Goal: Task Accomplishment & Management: Manage account settings

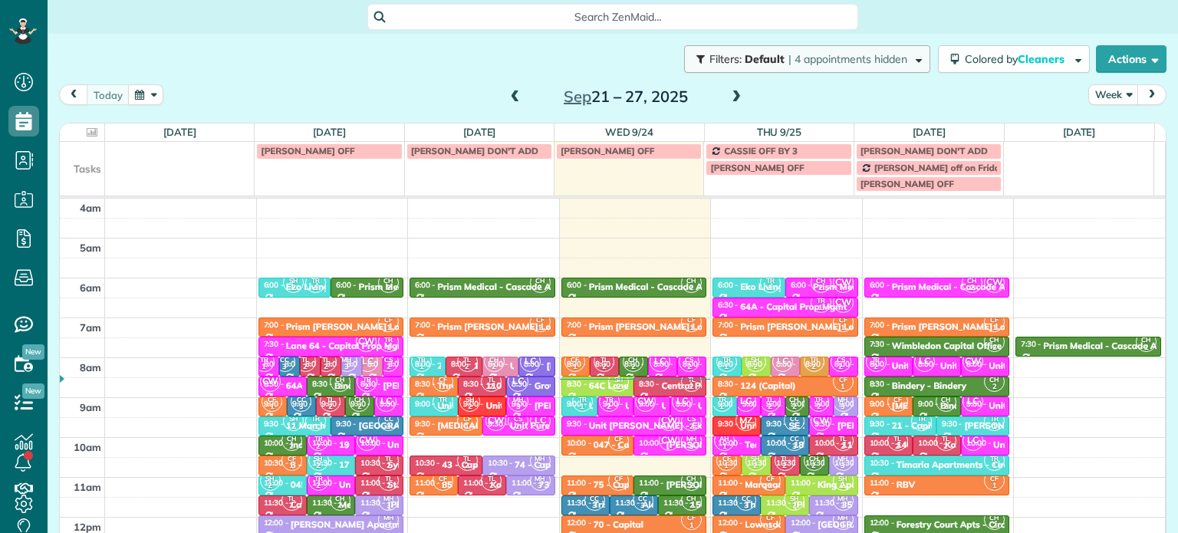
scroll to position [120, 0]
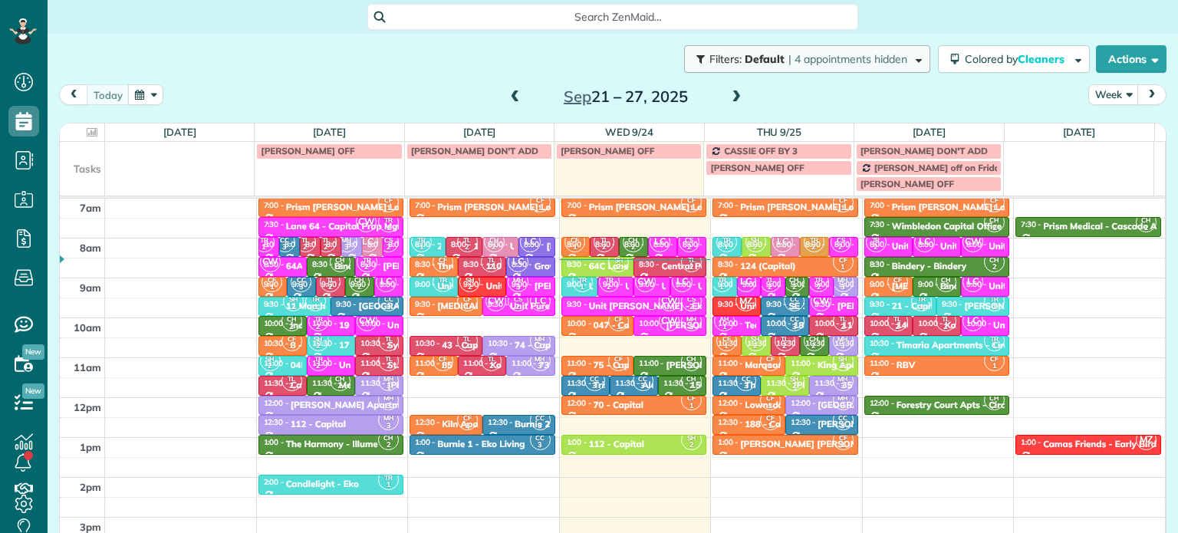
click at [822, 57] on span "| 4 appointments hidden" at bounding box center [847, 59] width 119 height 14
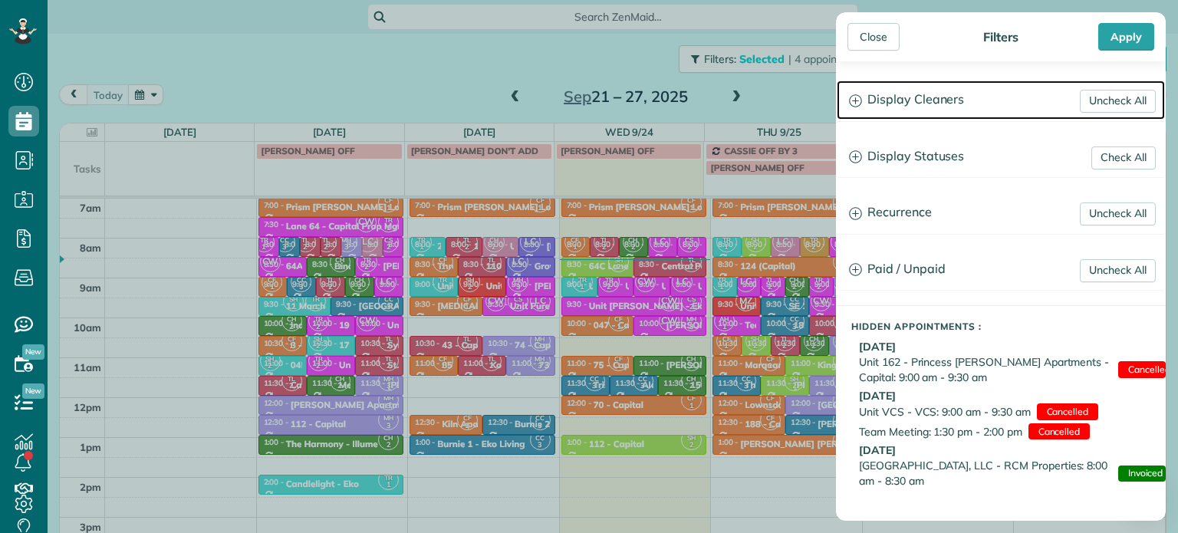
click at [915, 91] on h3 "Display Cleaners" at bounding box center [1001, 100] width 328 height 39
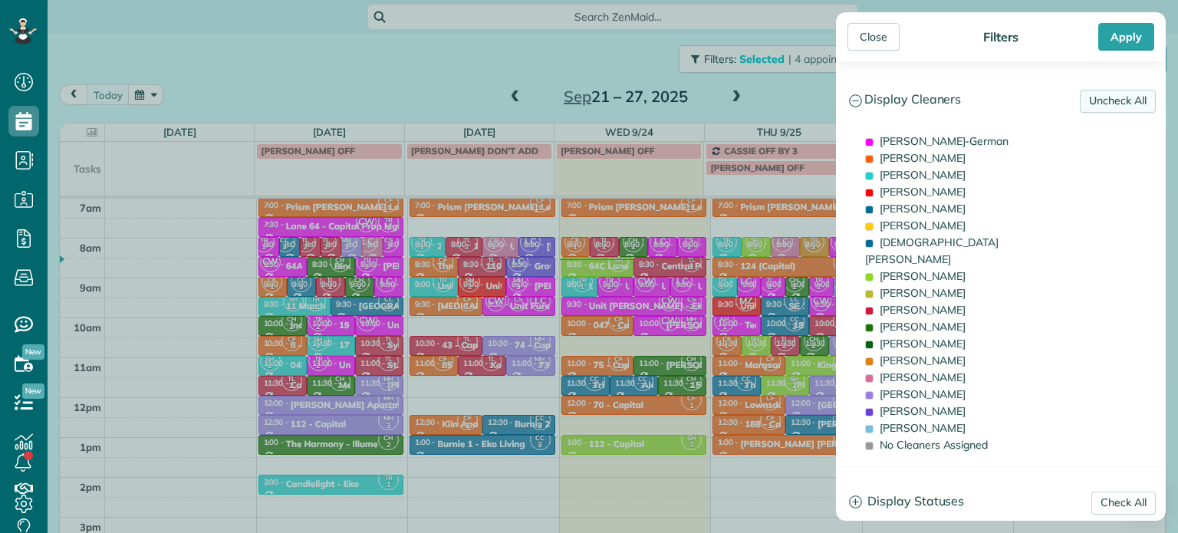
click at [1083, 104] on link "Uncheck All" at bounding box center [1118, 101] width 76 height 23
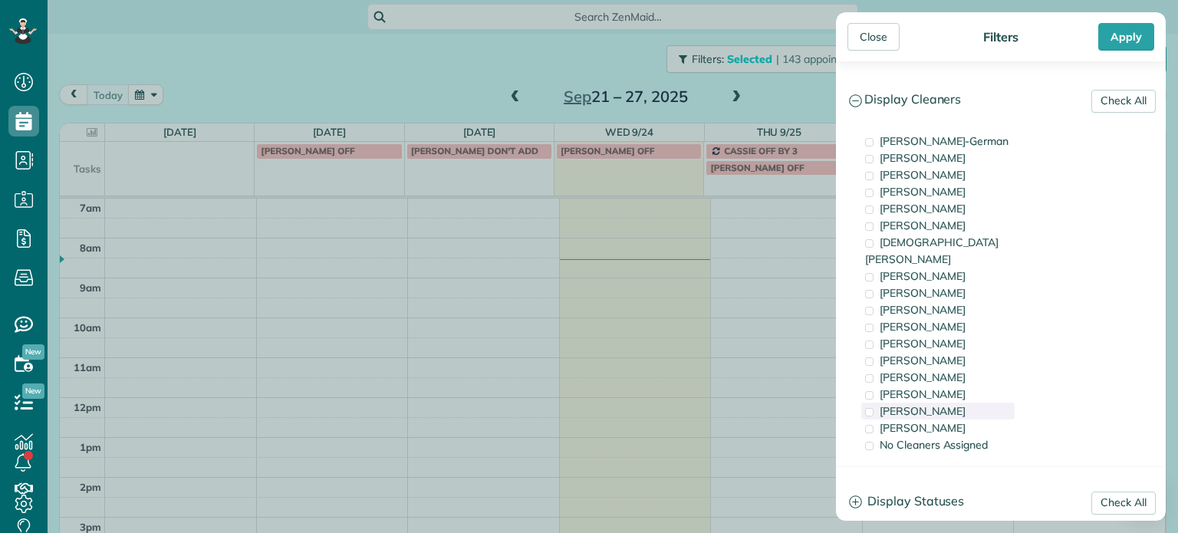
click at [958, 403] on div "[PERSON_NAME]" at bounding box center [937, 411] width 153 height 17
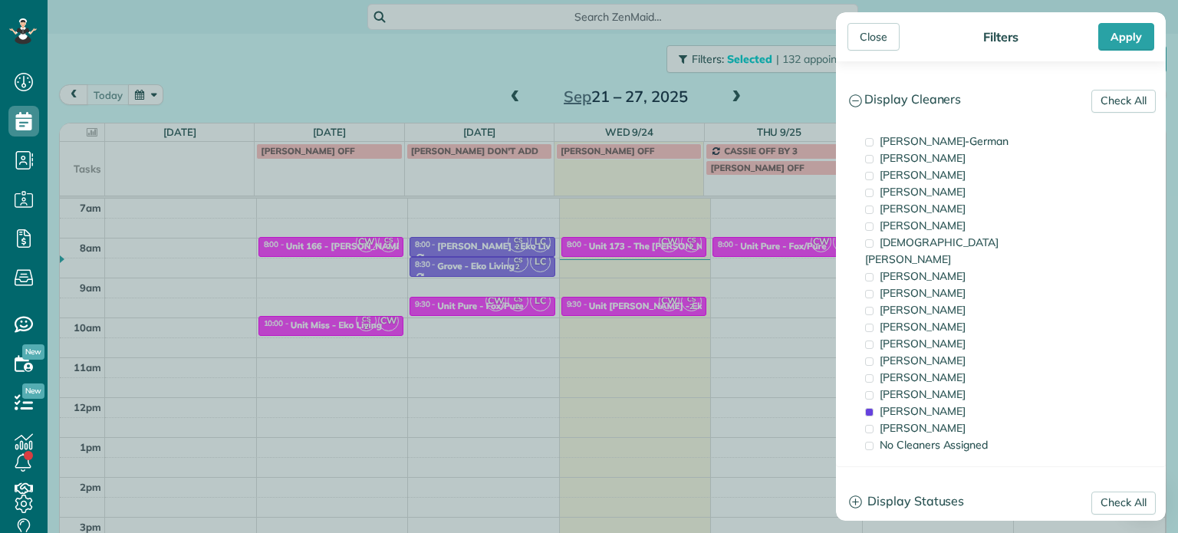
drag, startPoint x: 768, startPoint y: 113, endPoint x: 758, endPoint y: 107, distance: 11.1
click at [768, 113] on div "Close Filters Apply Check All Display Cleaners [PERSON_NAME]-German [PERSON_NAM…" at bounding box center [589, 266] width 1178 height 533
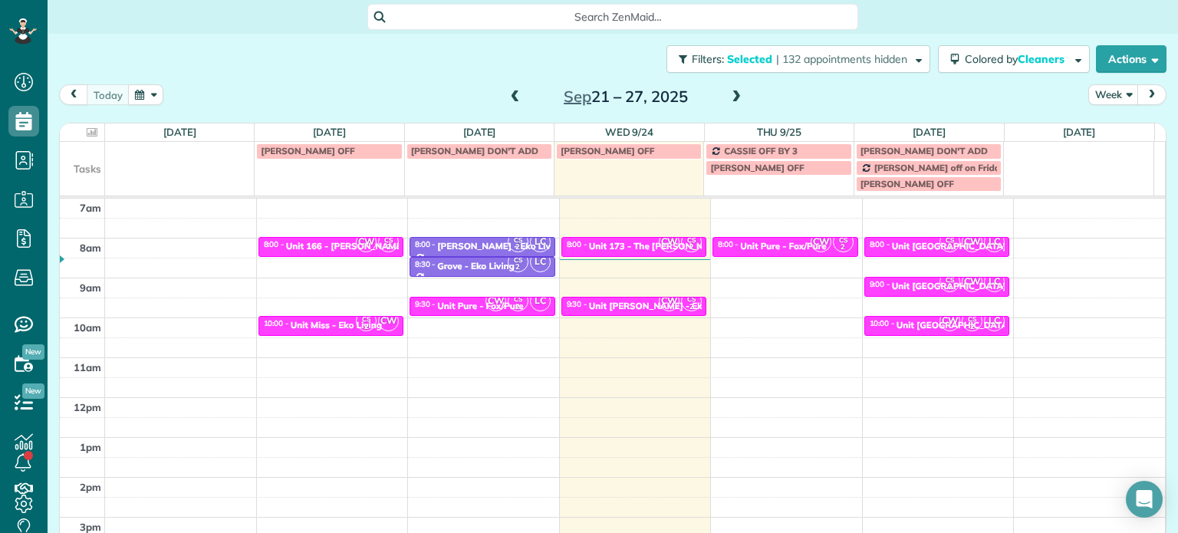
click at [730, 100] on span at bounding box center [736, 97] width 17 height 14
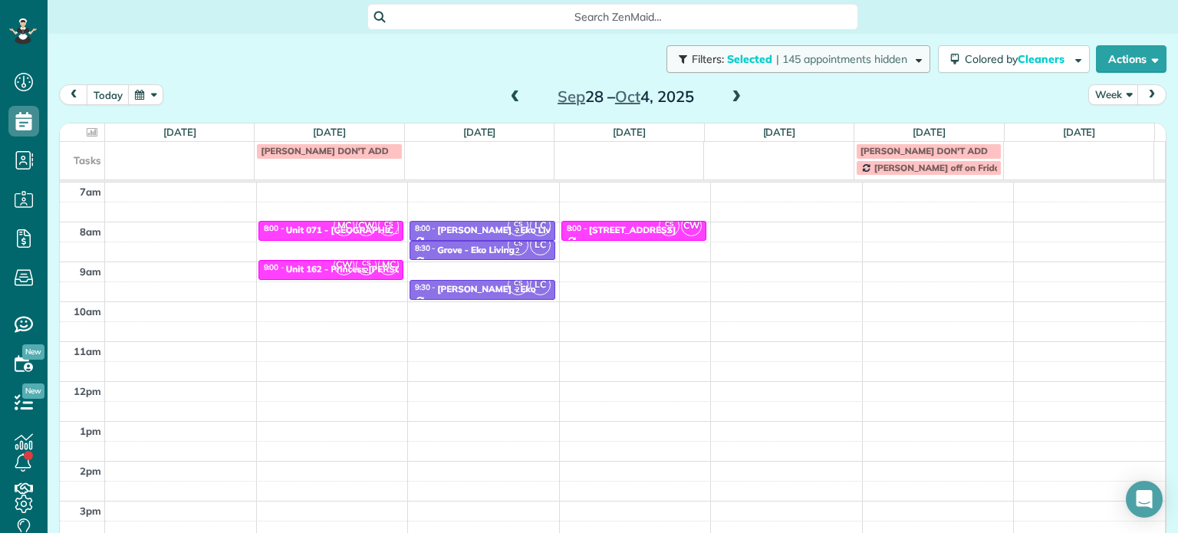
click at [752, 58] on span "Selected" at bounding box center [750, 59] width 46 height 14
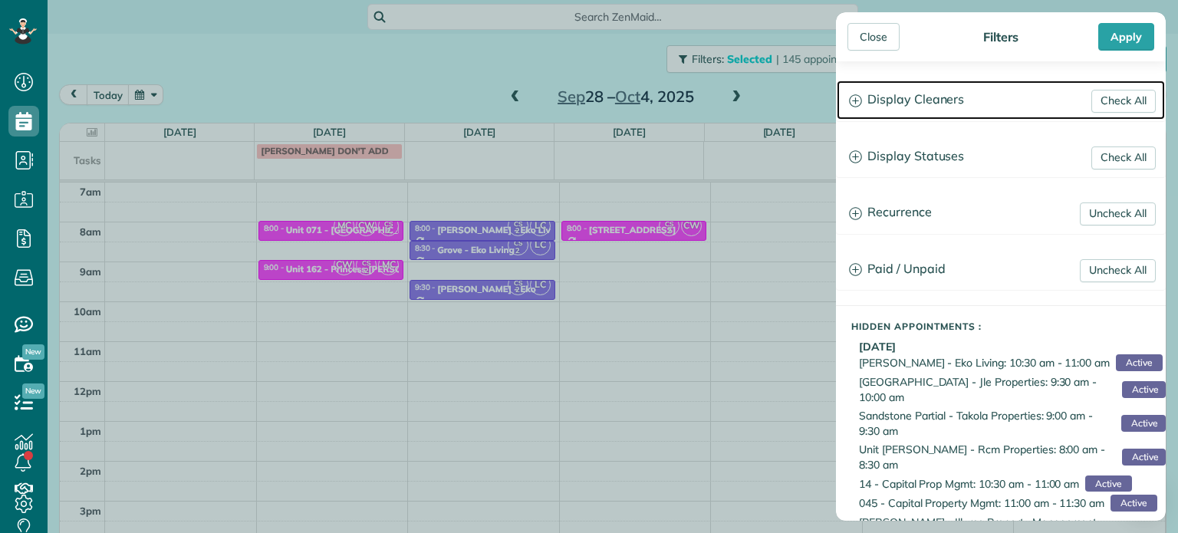
click at [941, 100] on h3 "Display Cleaners" at bounding box center [1001, 100] width 328 height 39
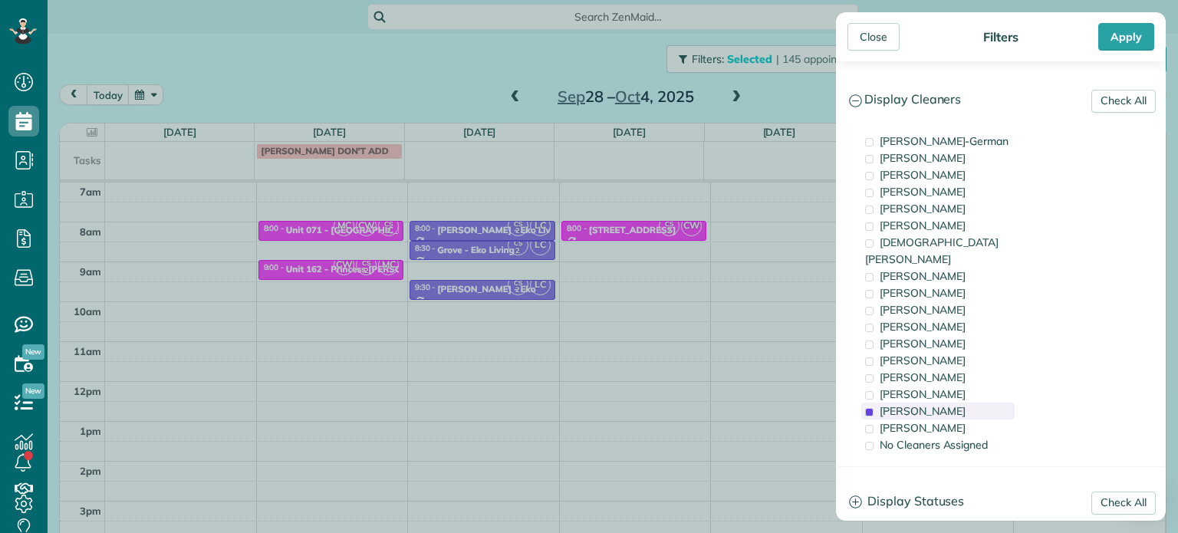
click at [944, 404] on span "[PERSON_NAME]" at bounding box center [923, 411] width 86 height 14
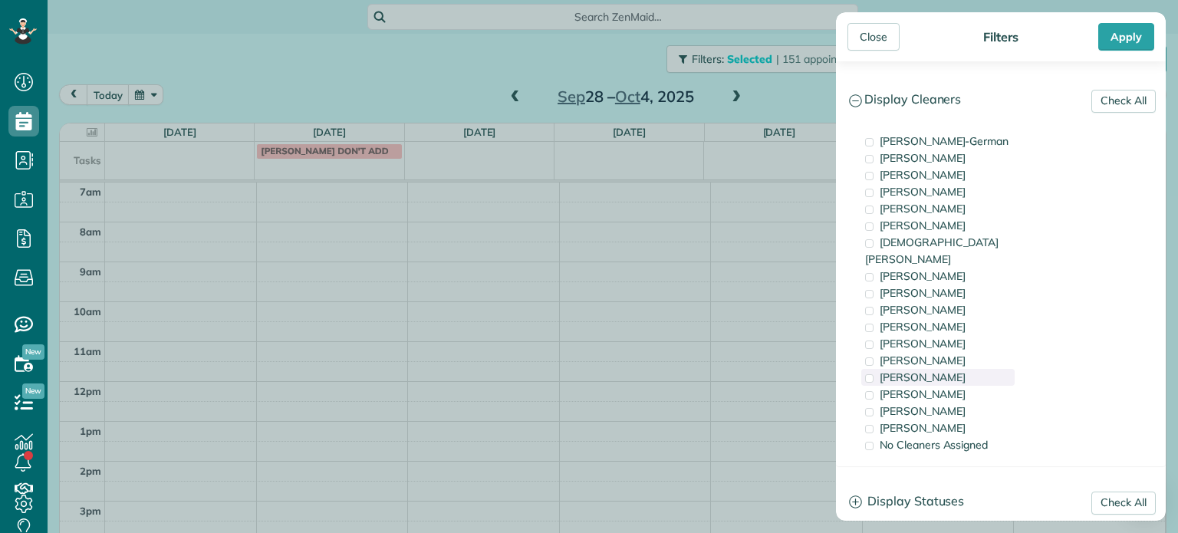
click at [950, 369] on div "[PERSON_NAME]" at bounding box center [937, 377] width 153 height 17
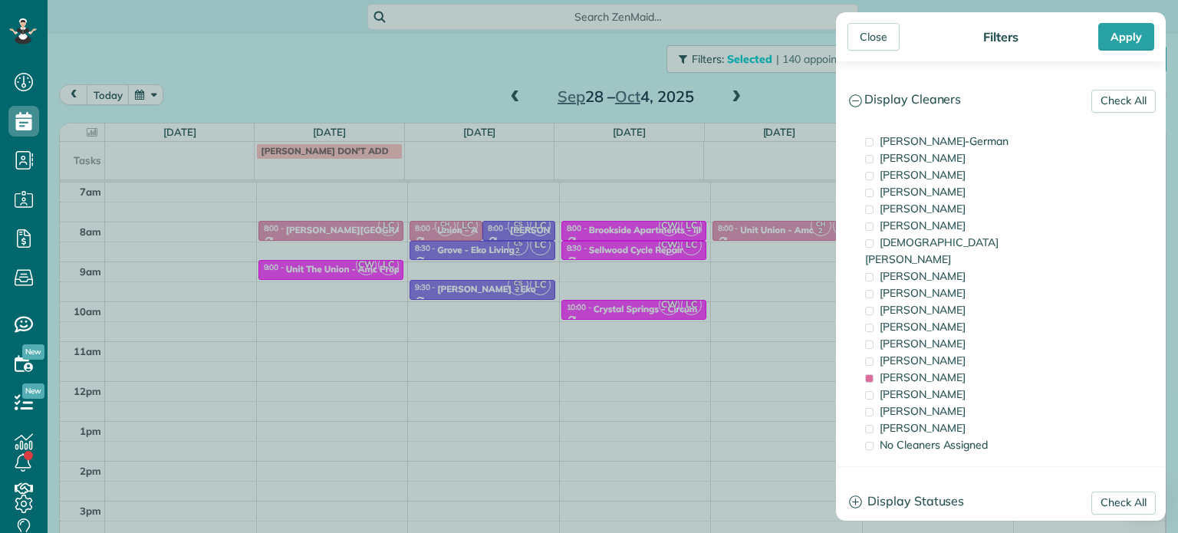
click at [383, 263] on div "Close Filters Apply Check All Display Cleaners [PERSON_NAME]-German [PERSON_NAM…" at bounding box center [589, 266] width 1178 height 533
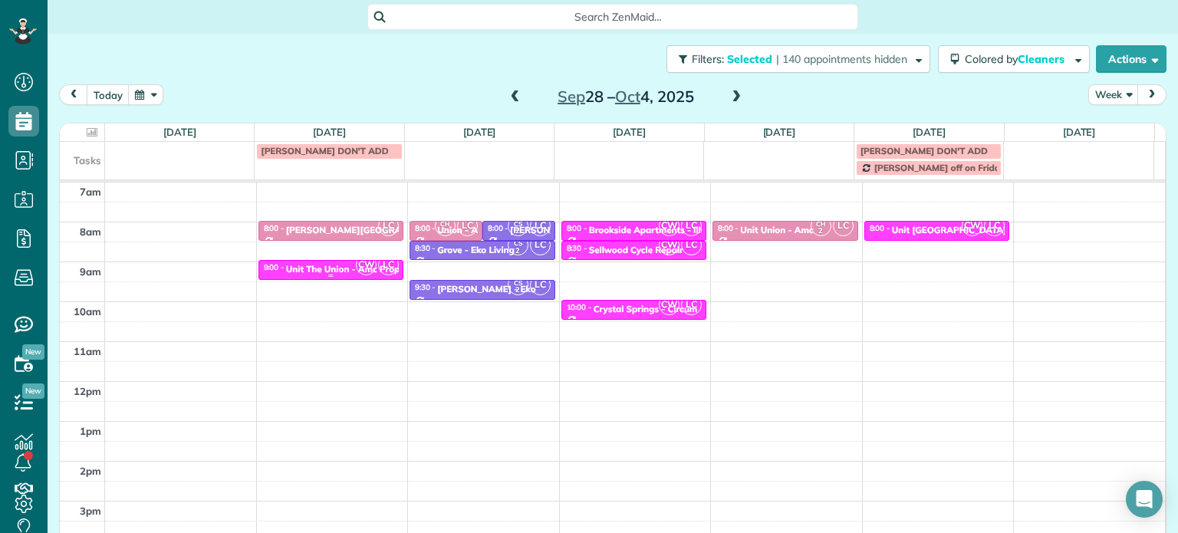
click at [340, 266] on div "Unit The Union - Amc Property" at bounding box center [351, 269] width 131 height 11
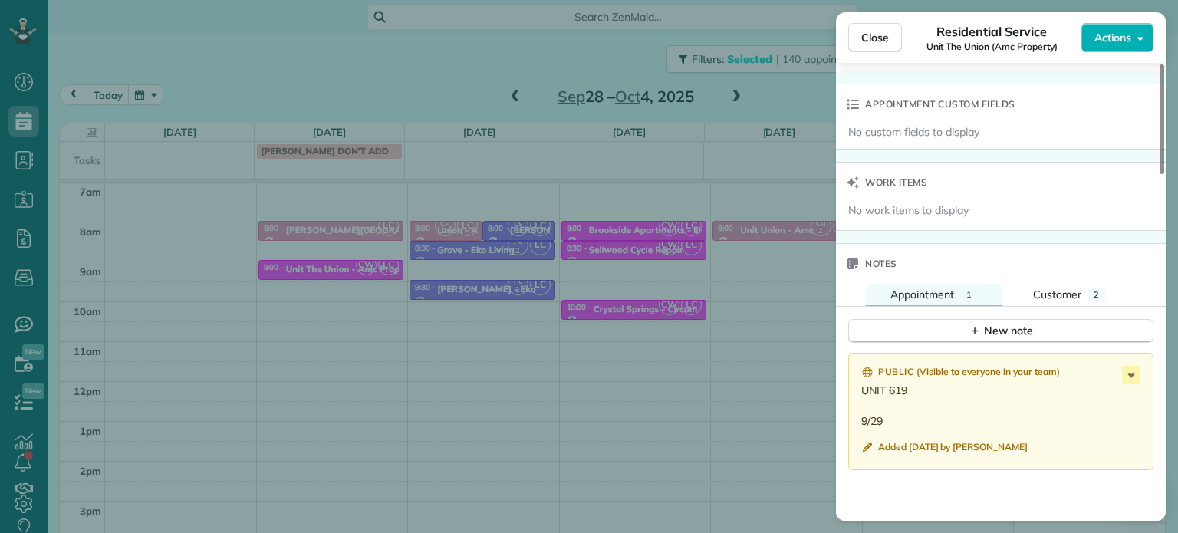
scroll to position [1156, 0]
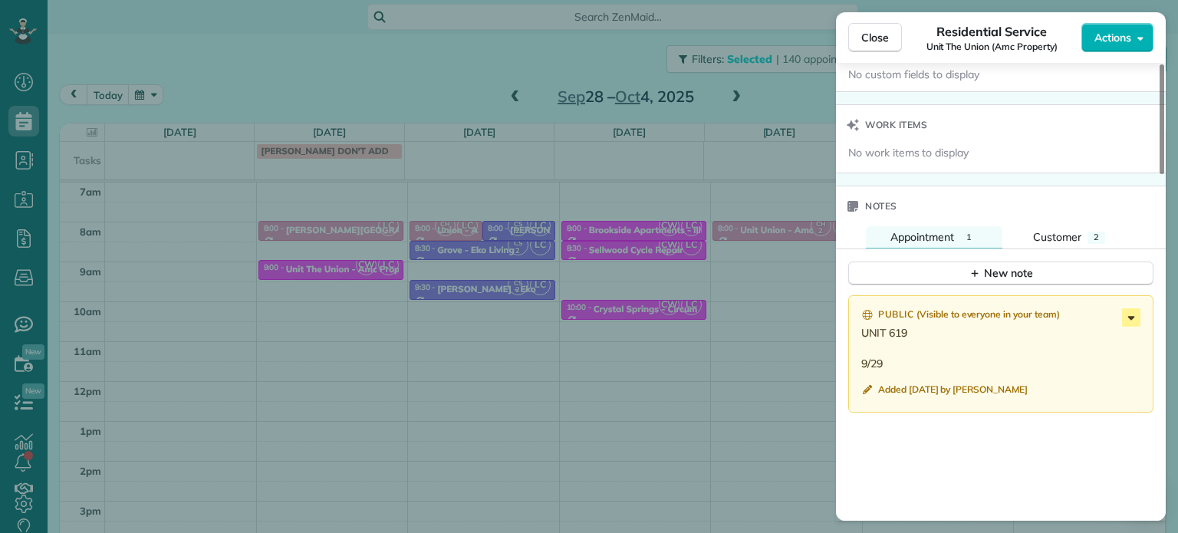
click at [1126, 319] on icon at bounding box center [1131, 317] width 18 height 18
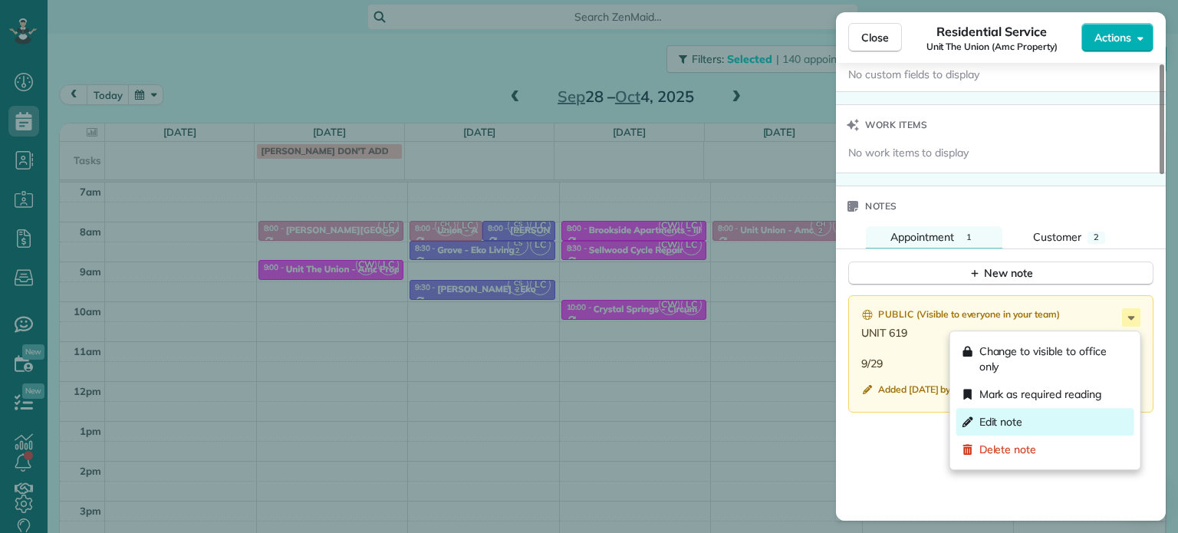
click at [1012, 422] on span "Edit note" at bounding box center [1001, 421] width 44 height 15
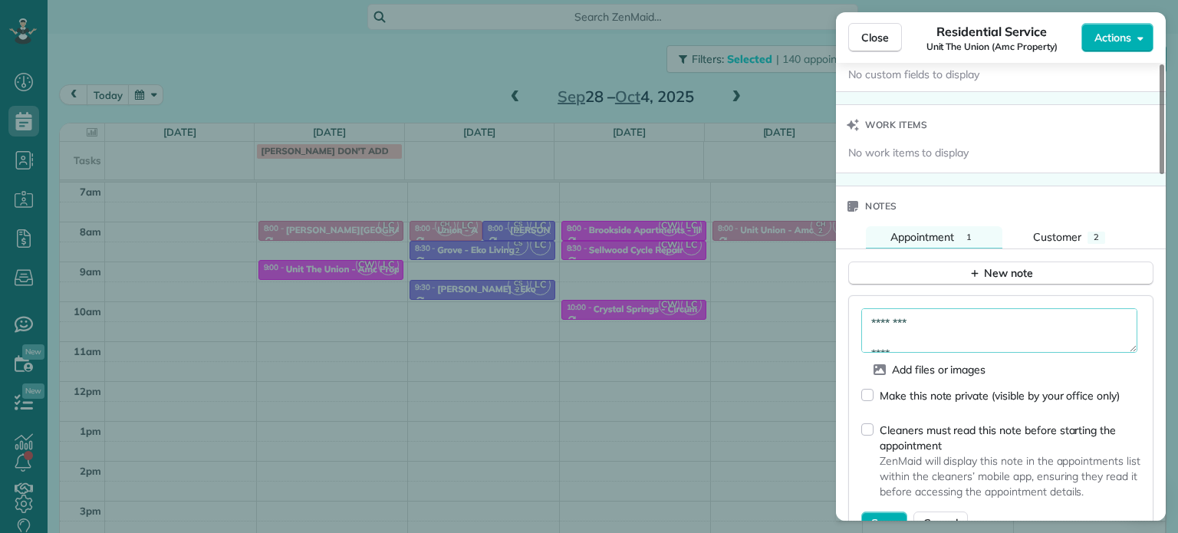
click at [909, 340] on textarea "******** ****" at bounding box center [999, 330] width 276 height 44
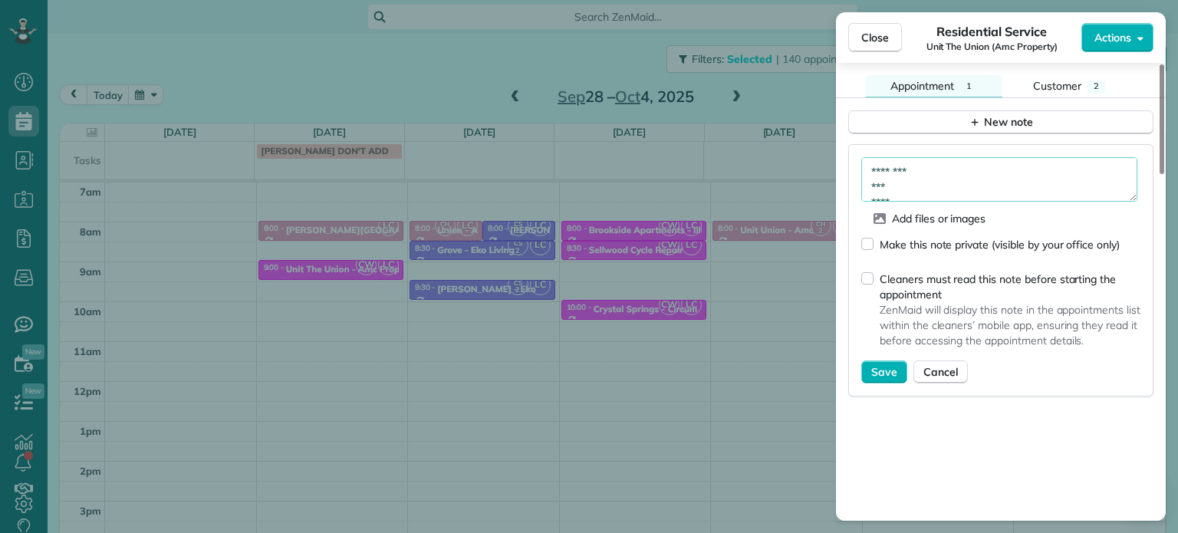
scroll to position [1309, 0]
type textarea "******** *** ****"
click at [886, 377] on span "Save" at bounding box center [884, 369] width 26 height 15
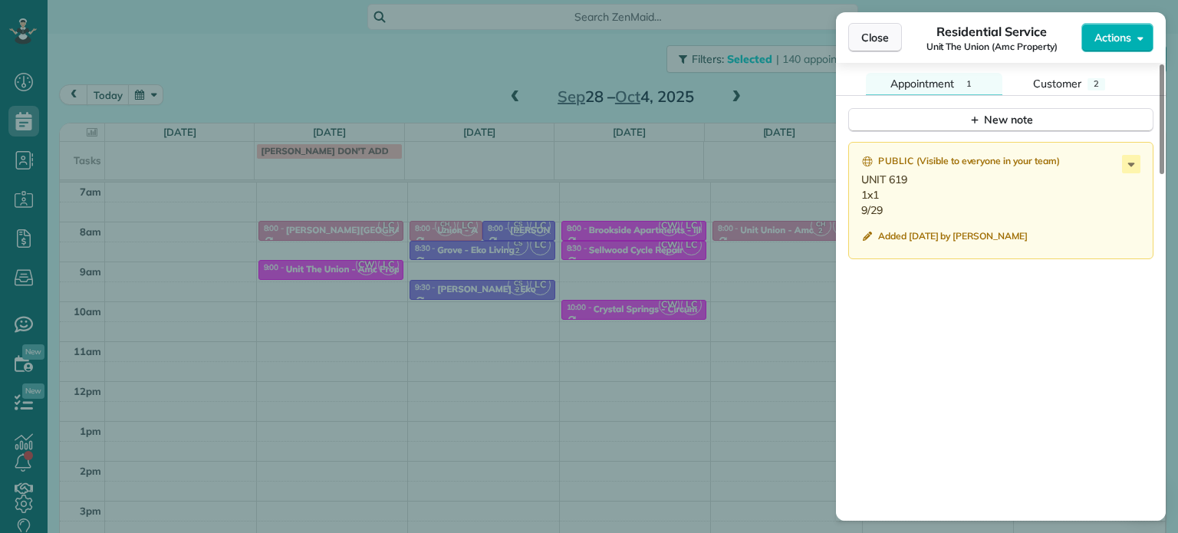
click at [886, 44] on span "Close" at bounding box center [875, 37] width 28 height 15
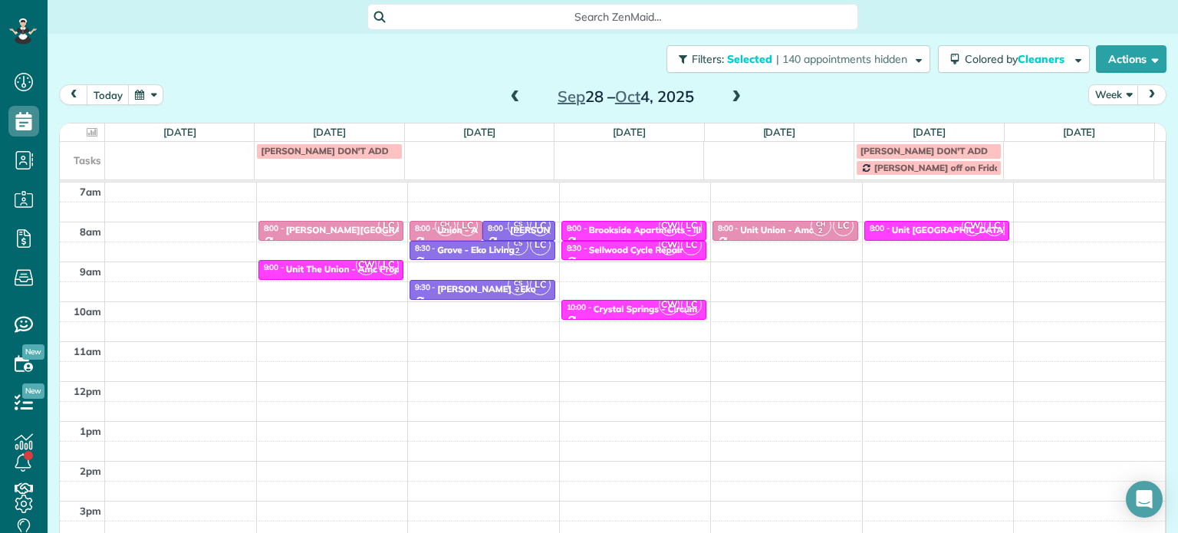
click at [728, 100] on span at bounding box center [736, 97] width 17 height 14
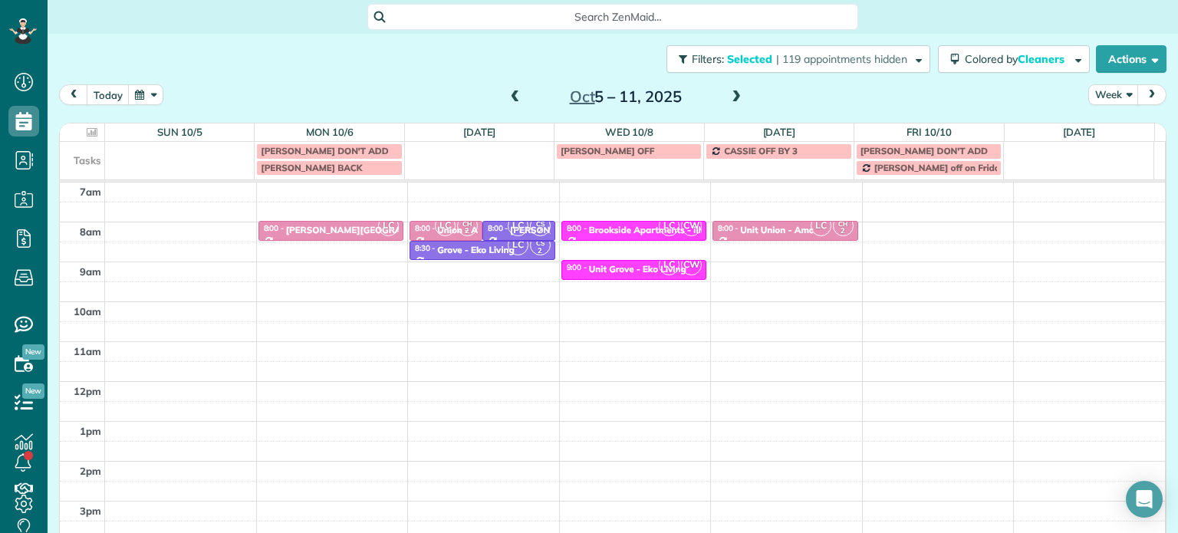
click at [728, 100] on span at bounding box center [736, 97] width 17 height 14
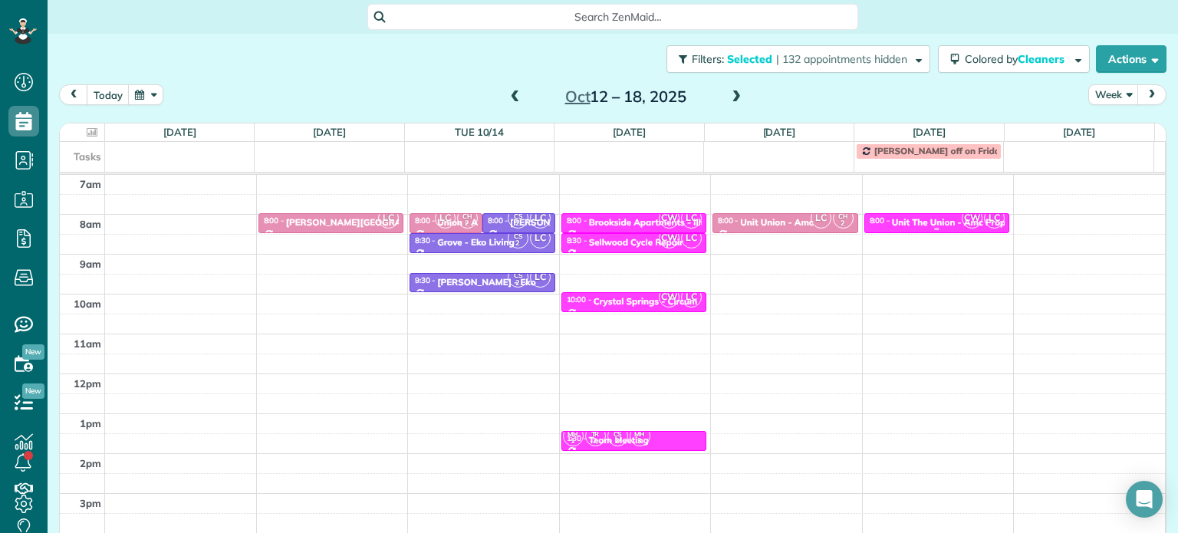
click at [911, 225] on div "Unit The Union - Amc Property" at bounding box center [957, 222] width 131 height 11
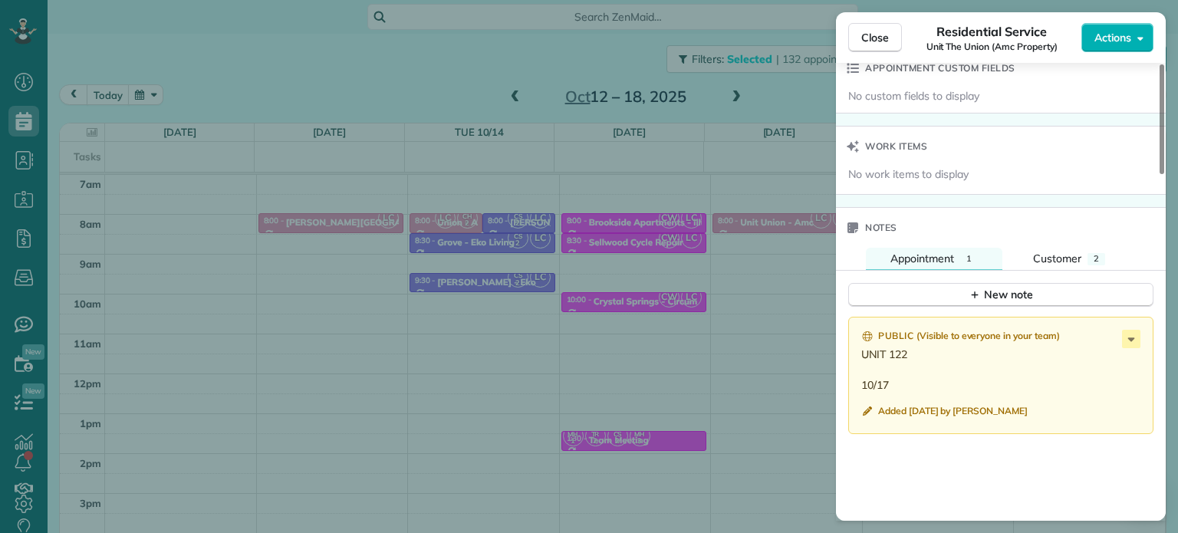
scroll to position [1236, 0]
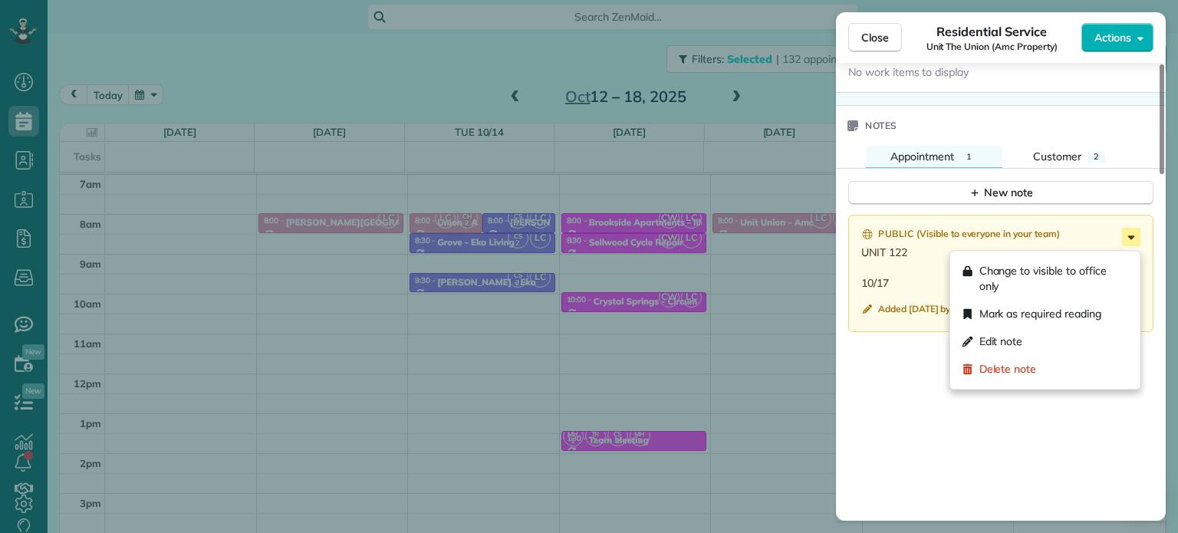
click at [1136, 238] on icon at bounding box center [1131, 237] width 18 height 18
click at [1081, 334] on div "Edit note" at bounding box center [1045, 341] width 178 height 28
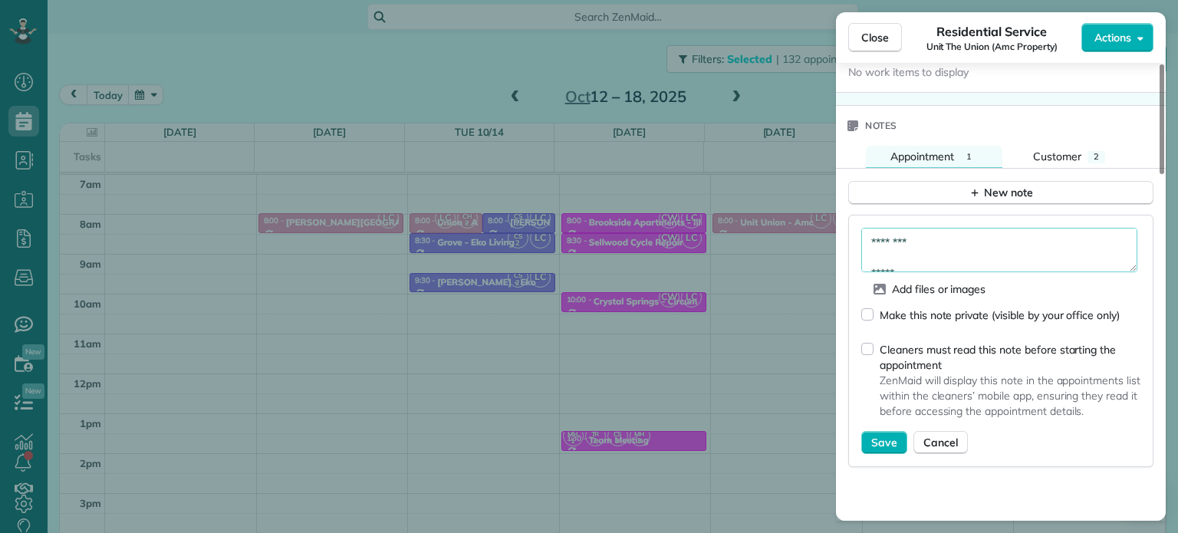
click at [909, 266] on textarea "******** *****" at bounding box center [999, 250] width 276 height 44
type textarea "******** *** *****"
click at [883, 438] on span "Save" at bounding box center [884, 442] width 26 height 15
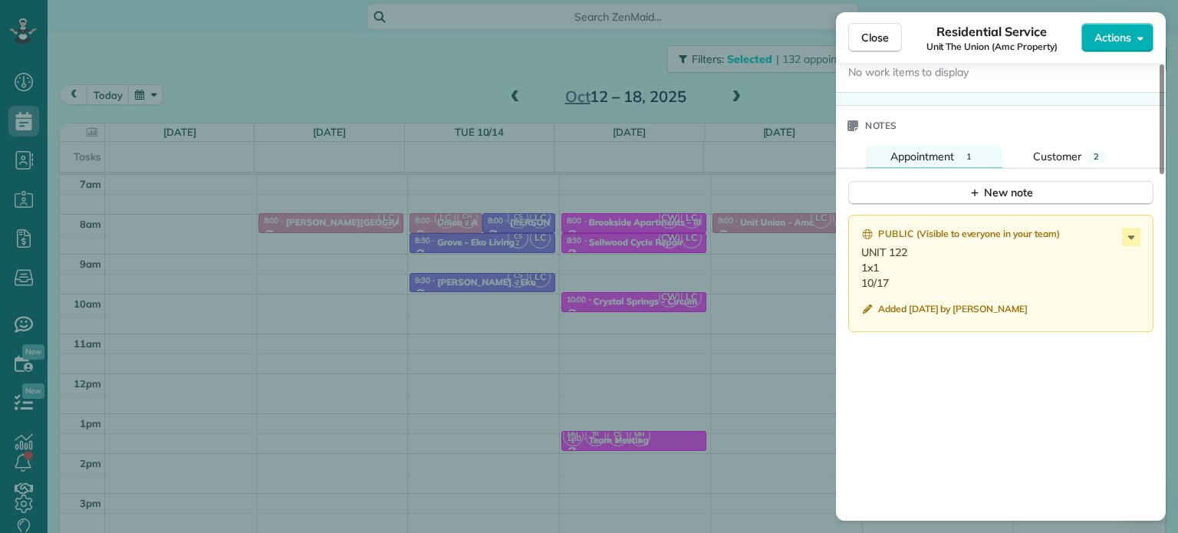
click at [873, 52] on div "Close Residential Service Unit The Union (Amc Property) Actions" at bounding box center [1001, 37] width 330 height 51
click at [879, 34] on span "Close" at bounding box center [875, 37] width 28 height 15
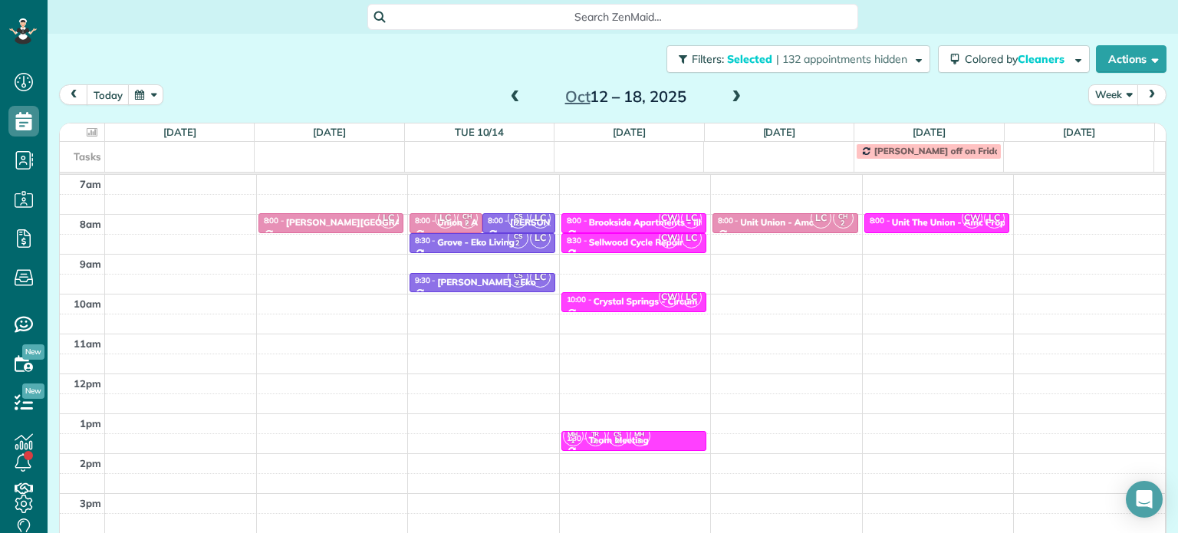
click at [732, 102] on span at bounding box center [736, 97] width 17 height 14
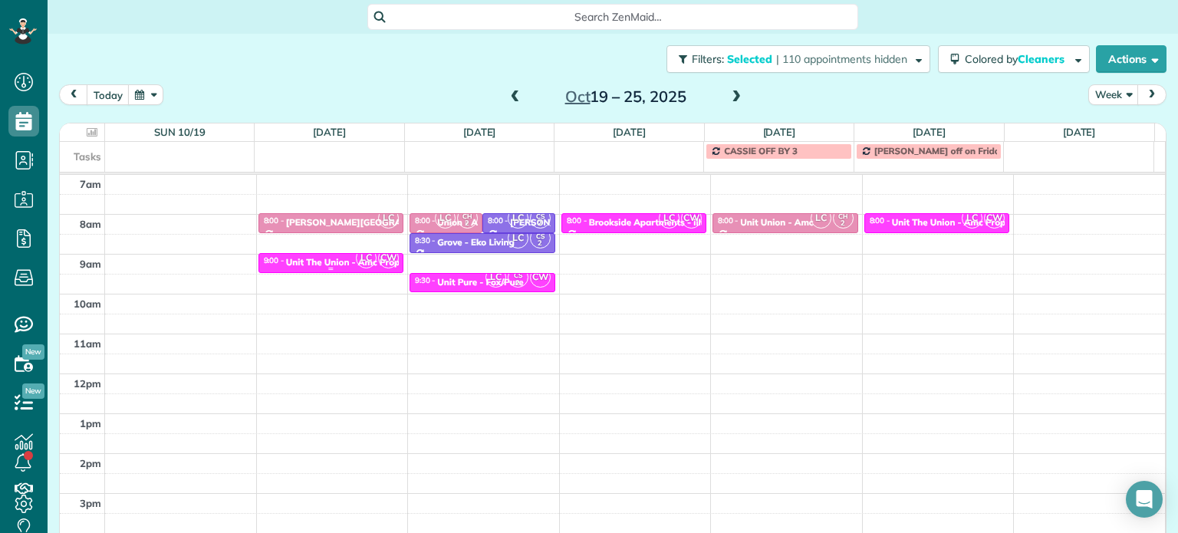
click at [331, 257] on div "Unit The Union - Amc Property" at bounding box center [351, 262] width 131 height 11
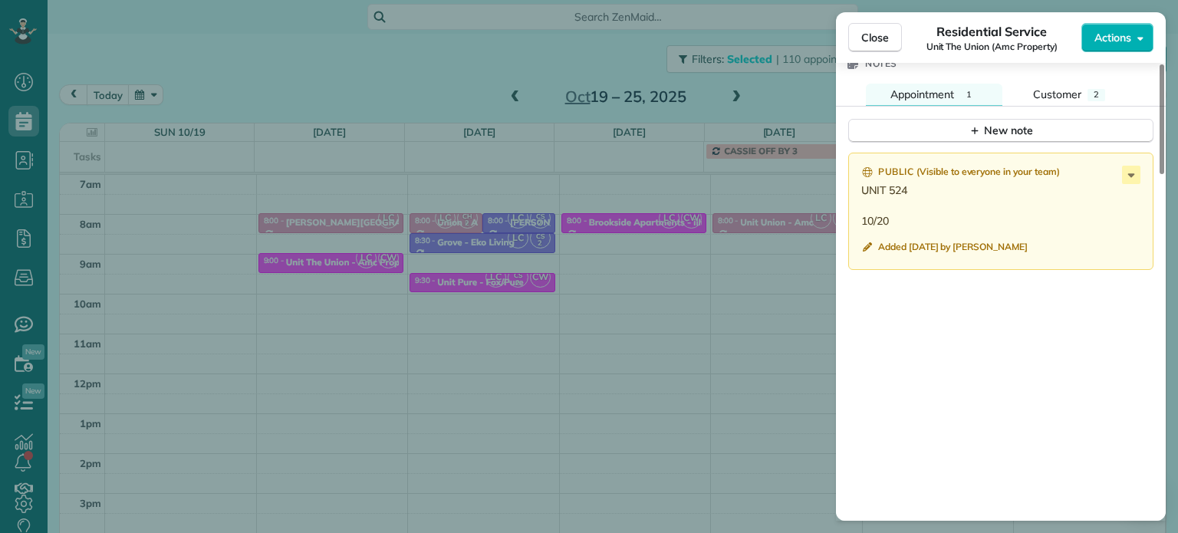
scroll to position [1311, 0]
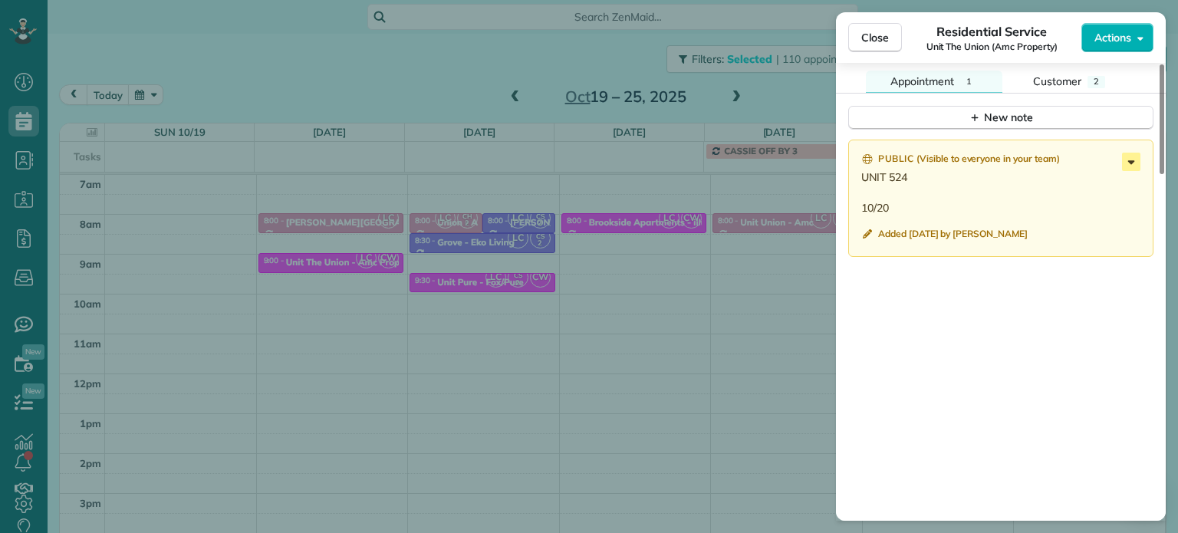
click at [1131, 164] on icon at bounding box center [1131, 162] width 7 height 4
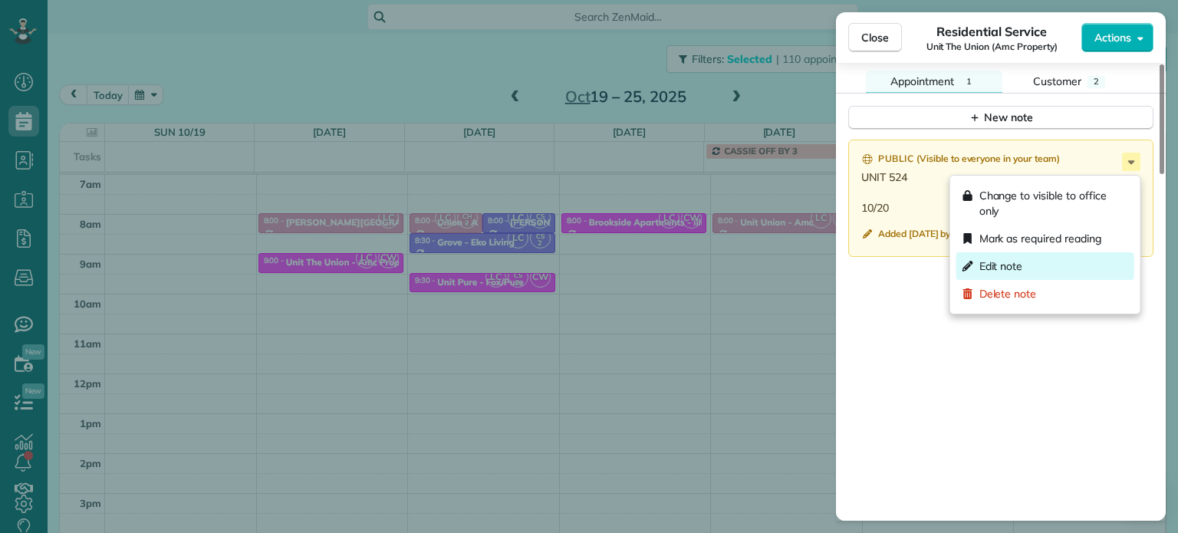
click at [1023, 268] on div "Edit note" at bounding box center [1045, 266] width 178 height 28
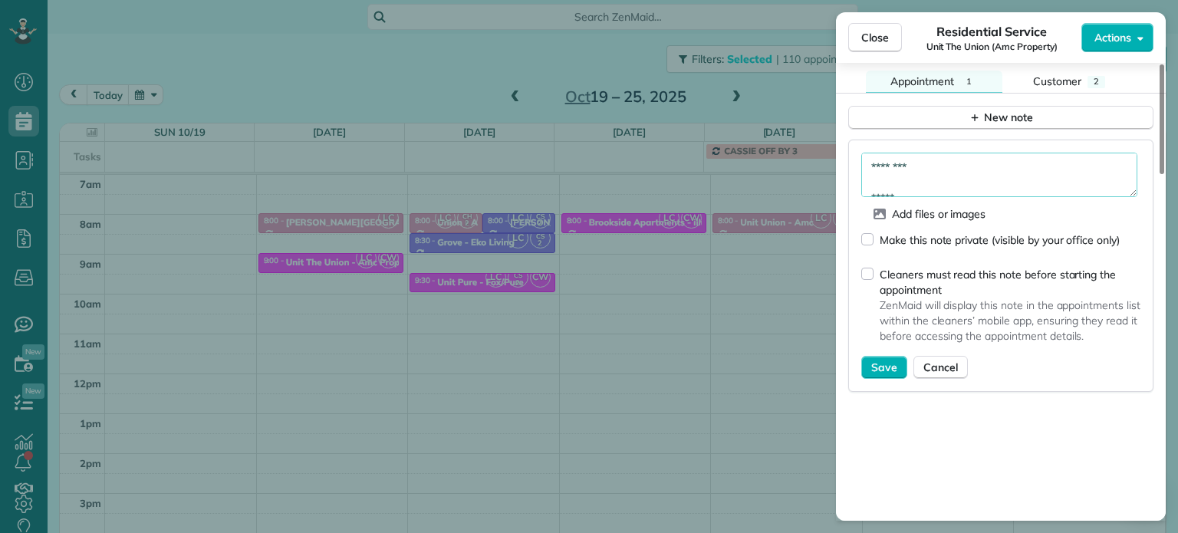
click at [919, 183] on textarea "******** *****" at bounding box center [999, 175] width 276 height 44
type textarea "******** *** *****"
click at [884, 364] on span "Save" at bounding box center [884, 367] width 26 height 15
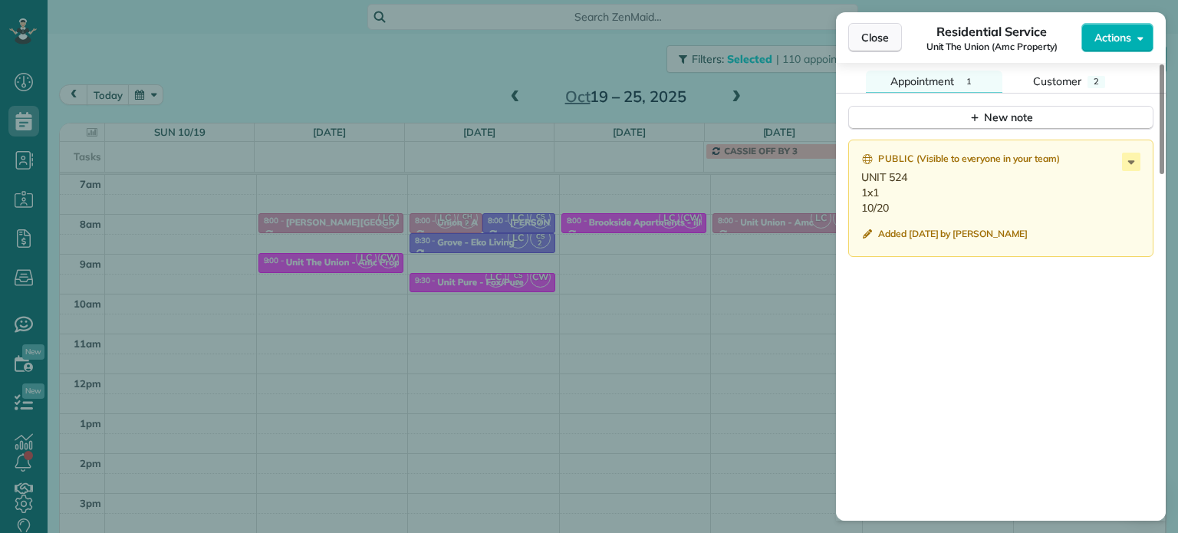
click at [890, 41] on button "Close" at bounding box center [875, 37] width 54 height 29
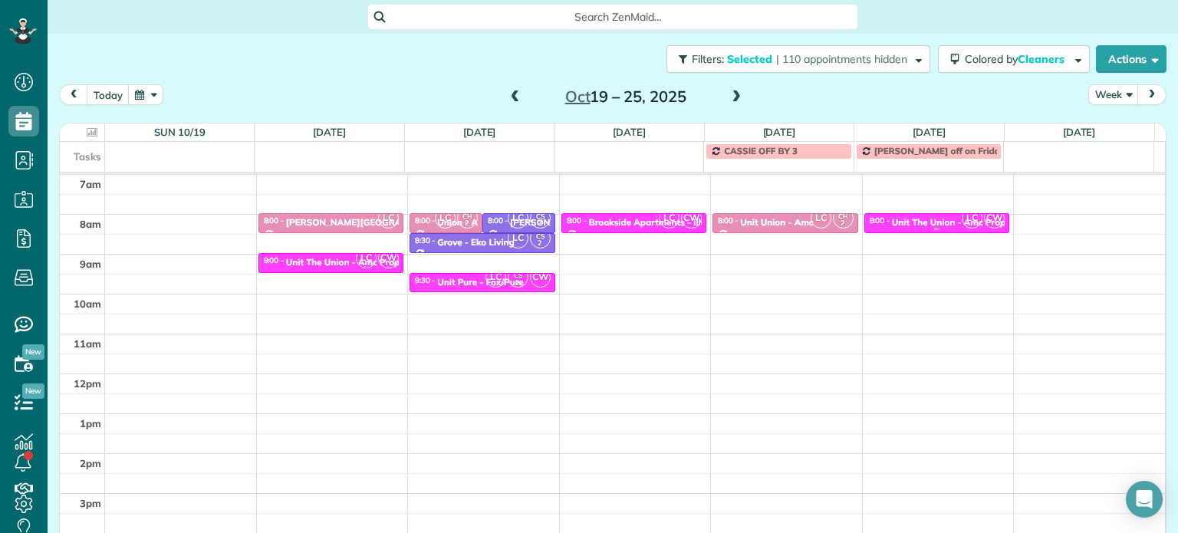
click at [928, 225] on div "Unit The Union - Amc Property" at bounding box center [957, 222] width 131 height 11
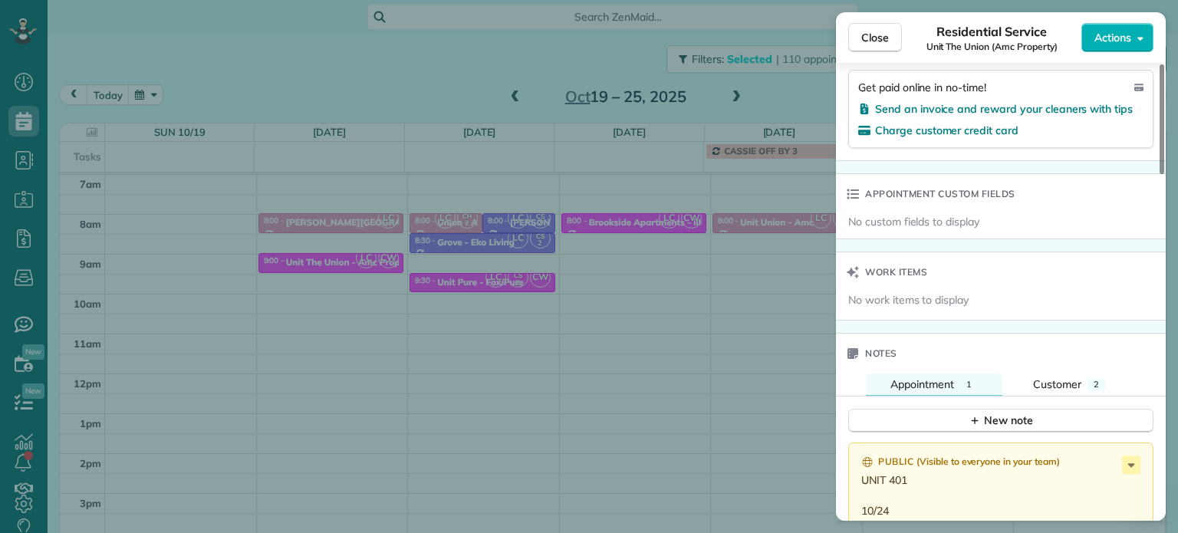
scroll to position [1162, 0]
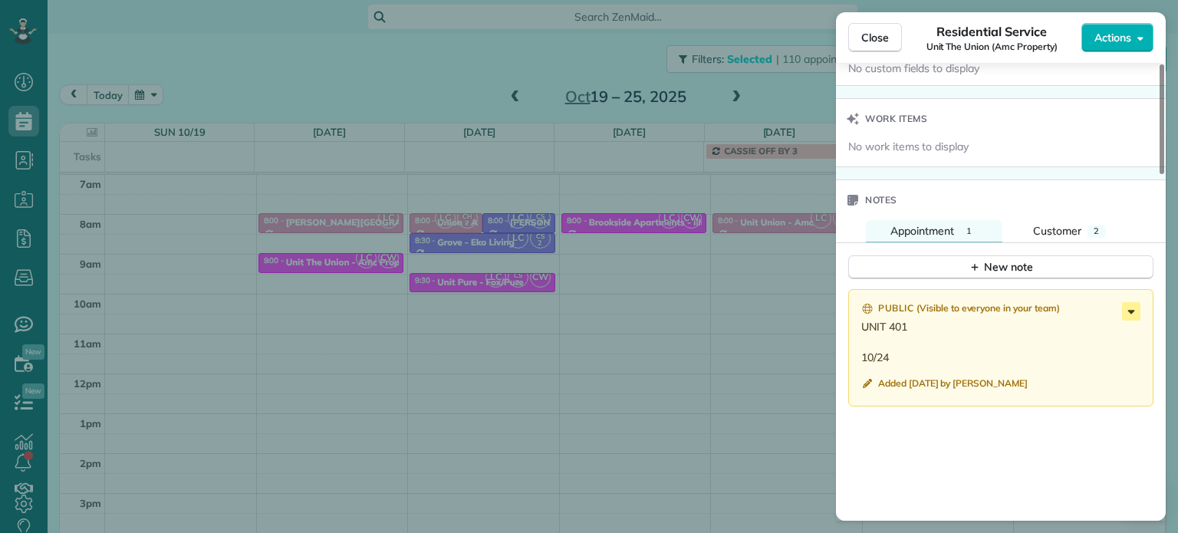
click at [1133, 314] on icon at bounding box center [1131, 312] width 7 height 4
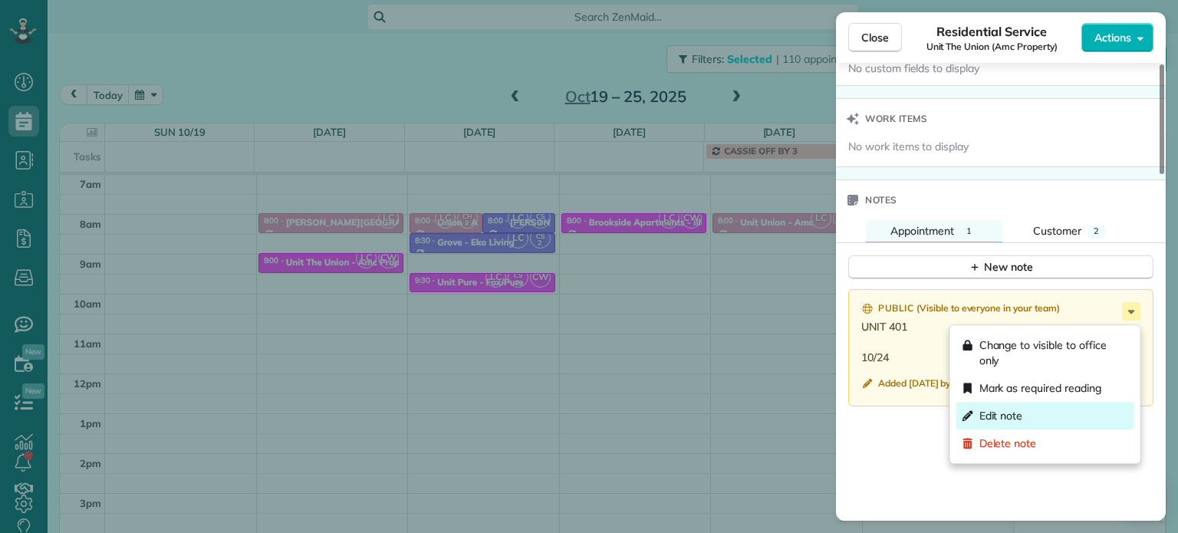
click at [1076, 412] on div "Edit note" at bounding box center [1045, 416] width 178 height 28
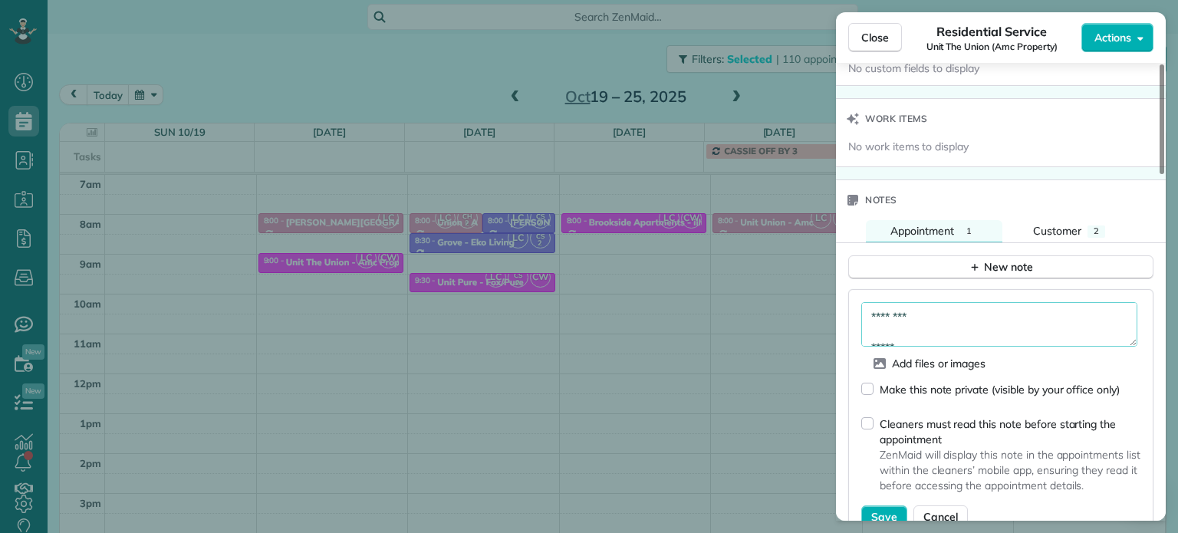
click at [914, 334] on textarea "******** *****" at bounding box center [999, 324] width 276 height 44
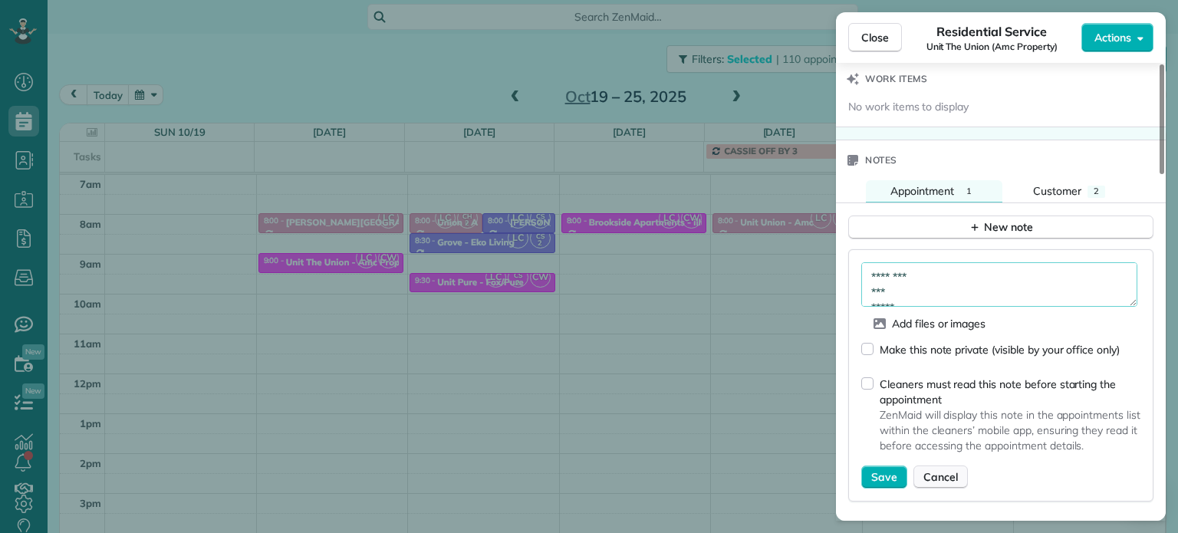
scroll to position [1238, 0]
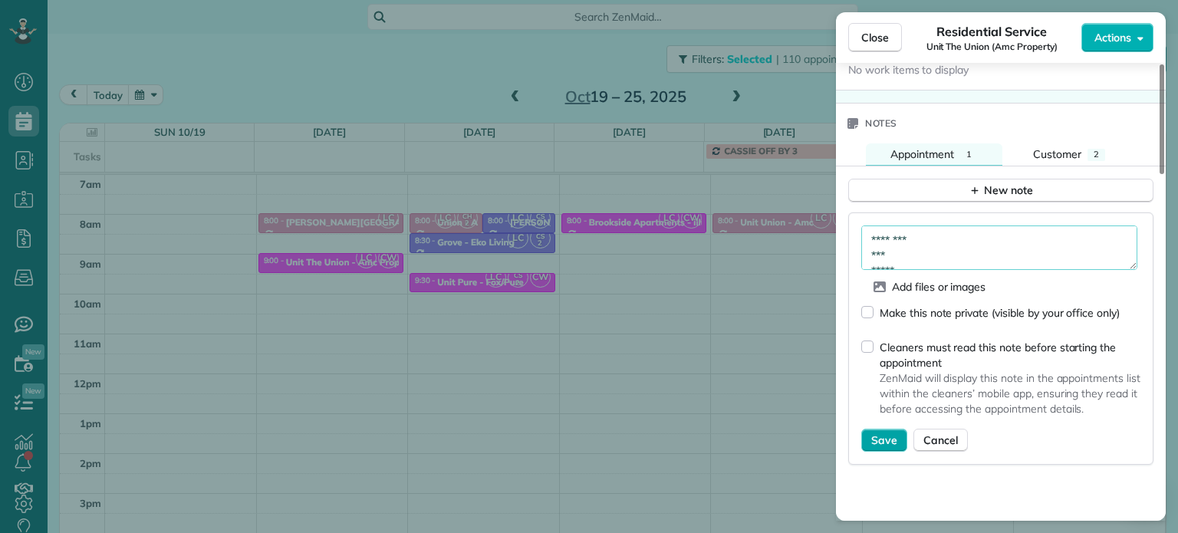
type textarea "******** *** *****"
click at [893, 445] on span "Save" at bounding box center [884, 440] width 26 height 15
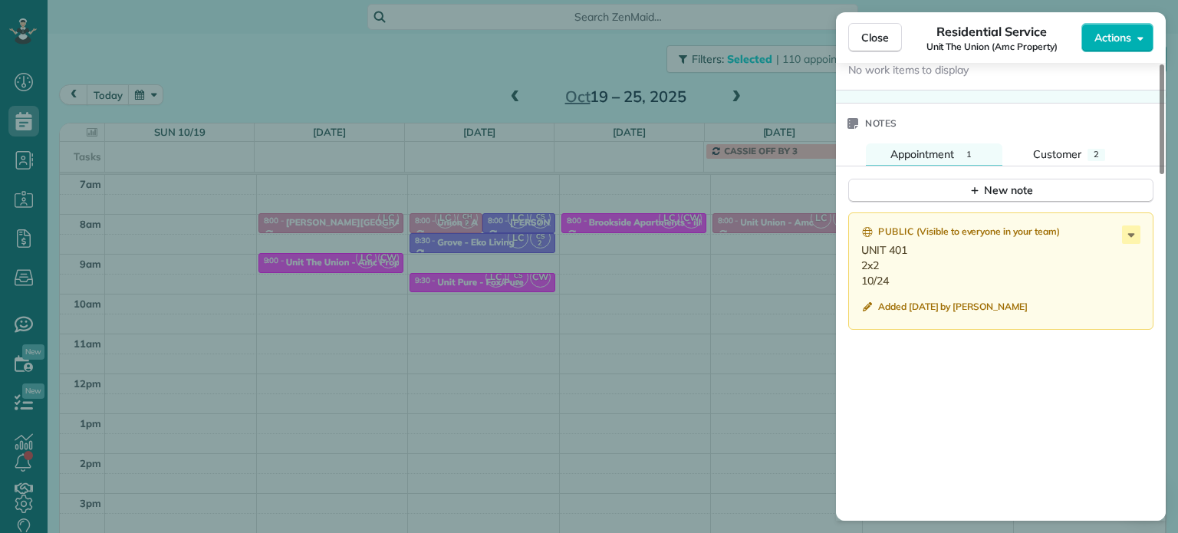
click at [541, 54] on div "Close Residential Service Unit The Union (Amc Property) Actions Status Active U…" at bounding box center [589, 266] width 1178 height 533
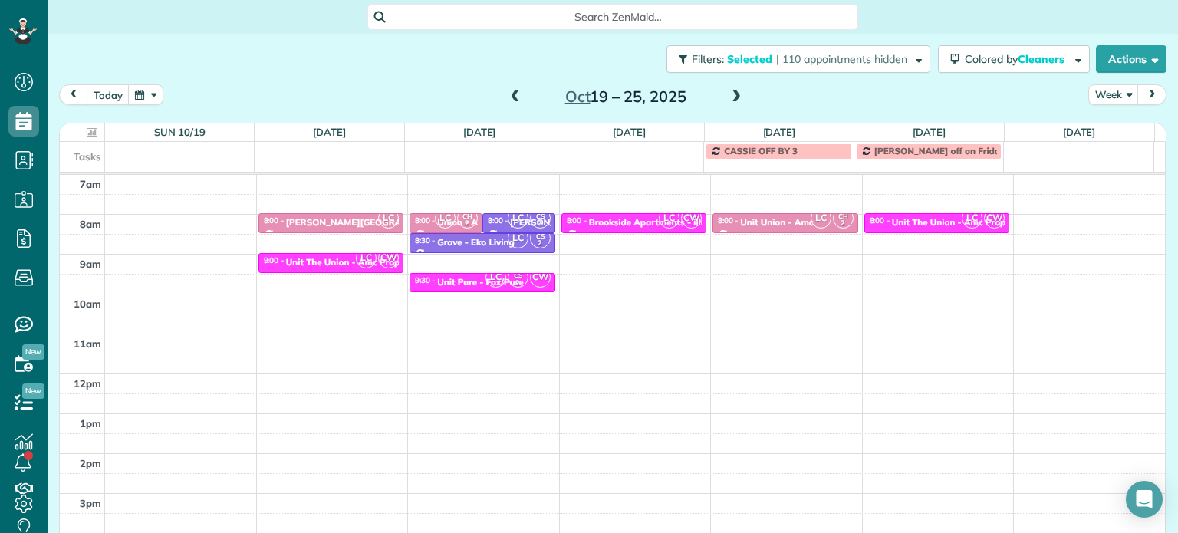
click at [732, 95] on span at bounding box center [736, 97] width 17 height 14
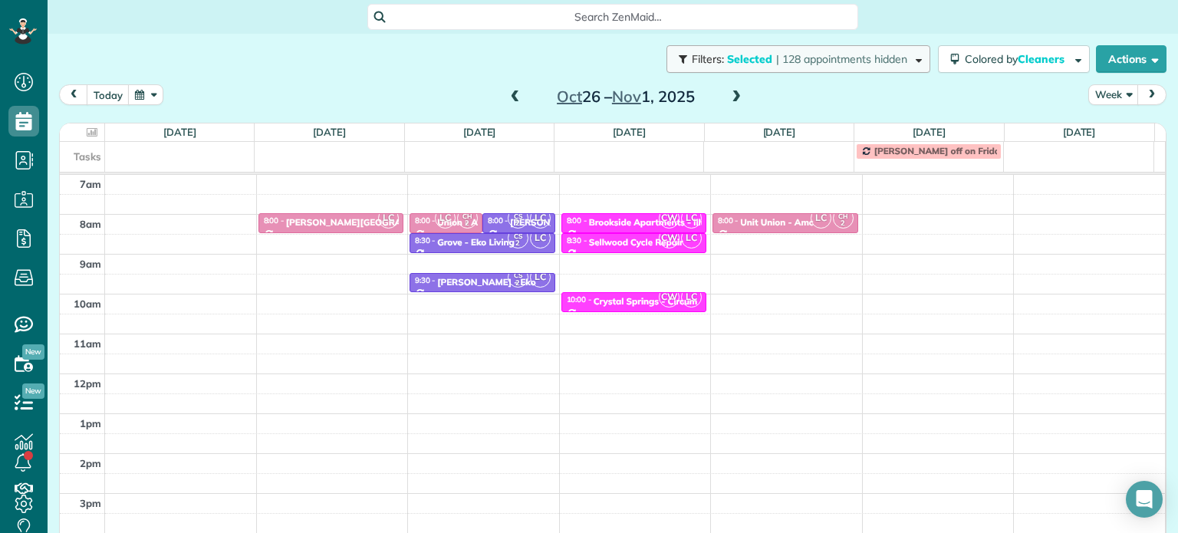
click at [800, 61] on span "| 128 appointments hidden" at bounding box center [841, 59] width 131 height 14
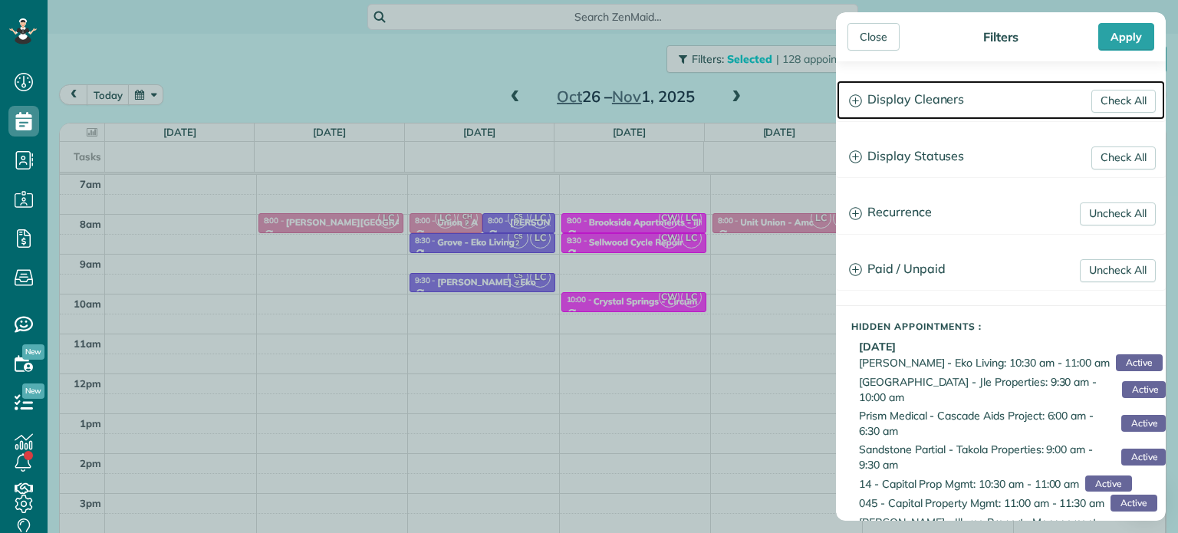
click at [878, 81] on h3 "Display Cleaners" at bounding box center [1001, 100] width 328 height 39
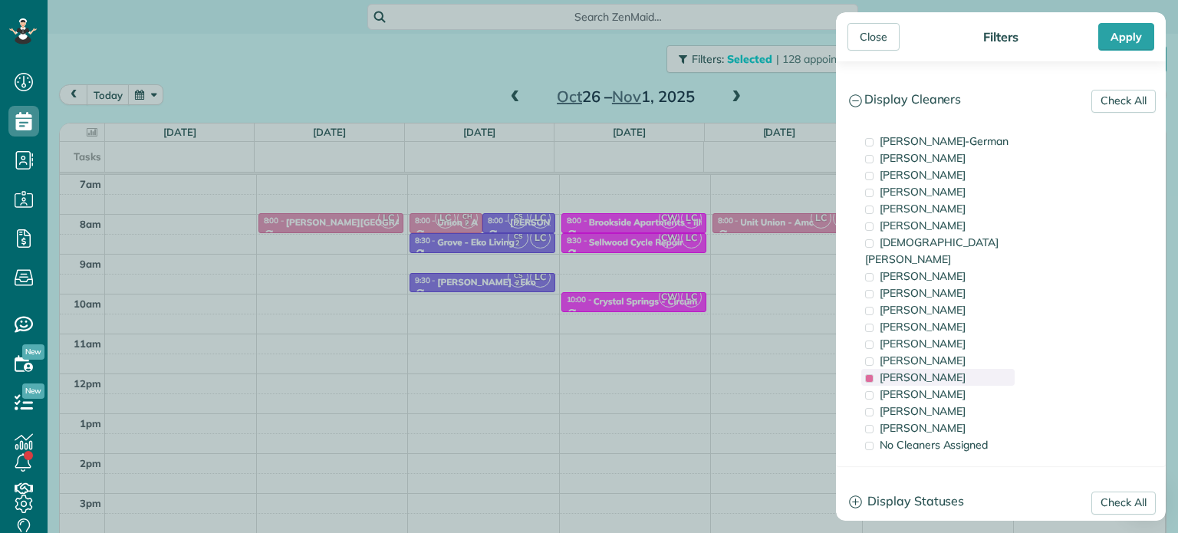
click at [951, 369] on div "Laura Chavez" at bounding box center [937, 377] width 153 height 17
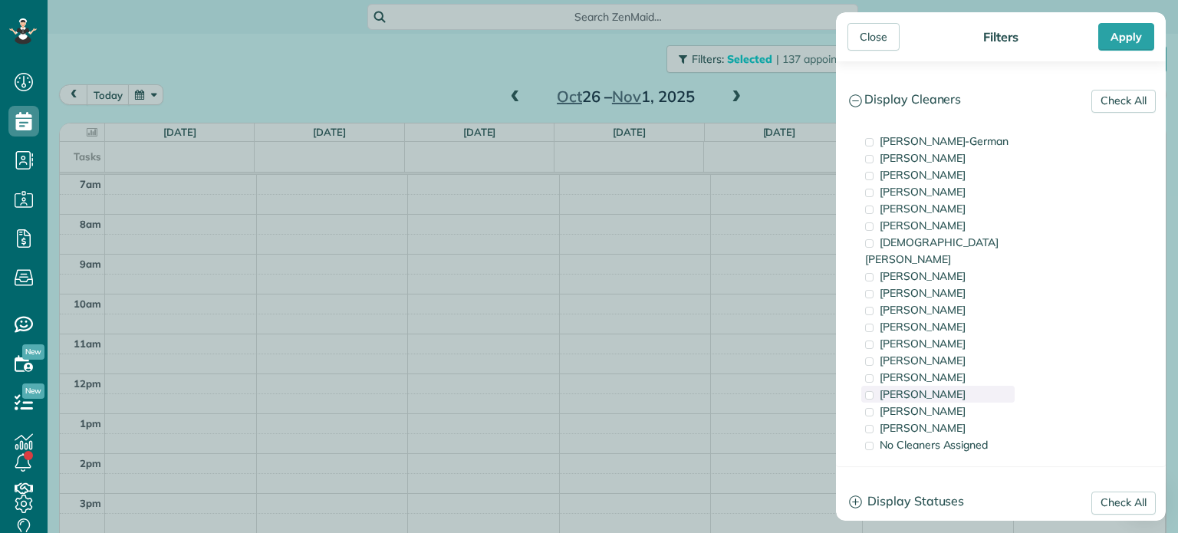
click at [954, 386] on div "Meralda Harris" at bounding box center [937, 394] width 153 height 17
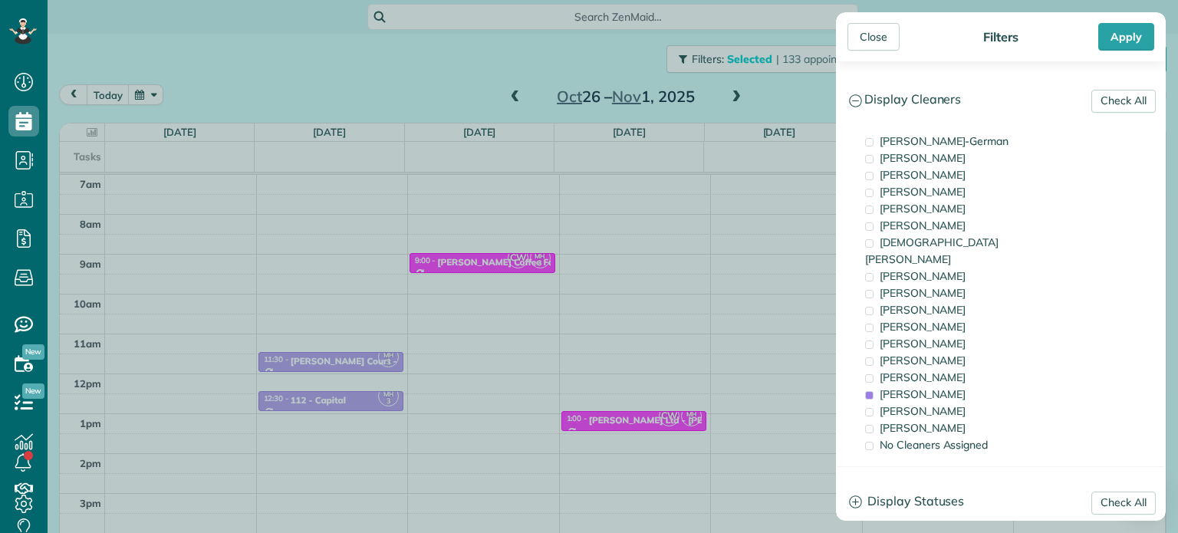
click at [689, 278] on div "Close Filters Apply Check All Display Cleaners Christina Wright-German Cassie F…" at bounding box center [589, 266] width 1178 height 533
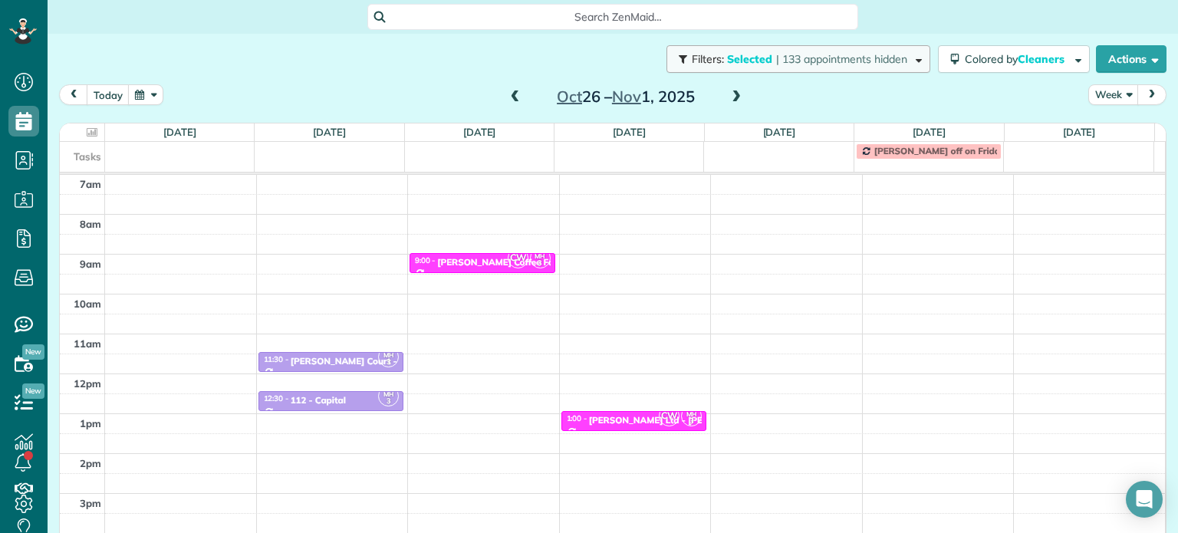
click at [843, 62] on span "| 133 appointments hidden" at bounding box center [841, 59] width 131 height 14
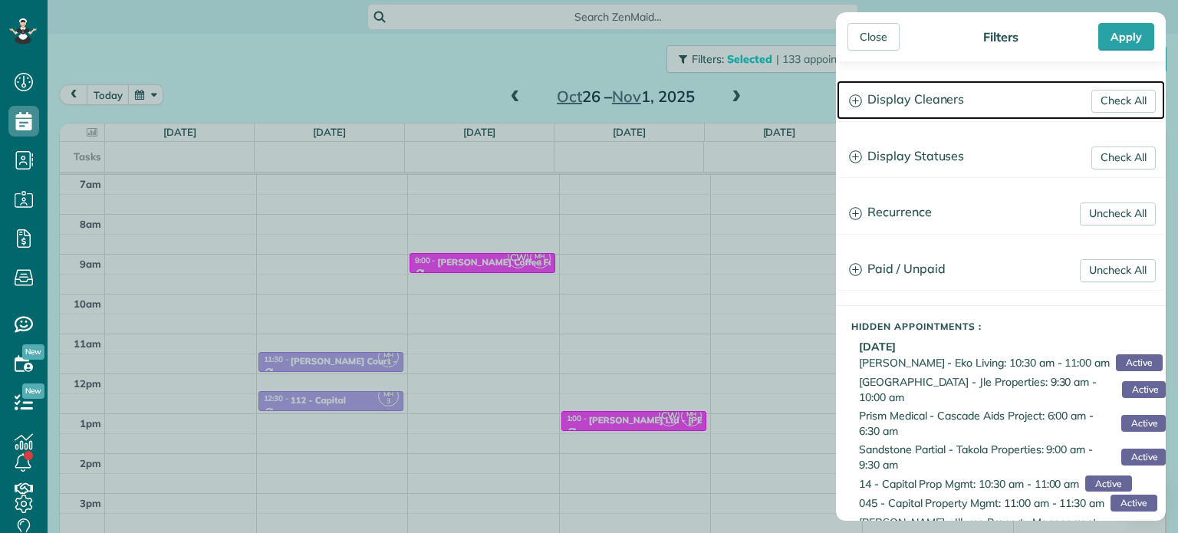
click at [908, 85] on h3 "Display Cleaners" at bounding box center [1001, 100] width 328 height 39
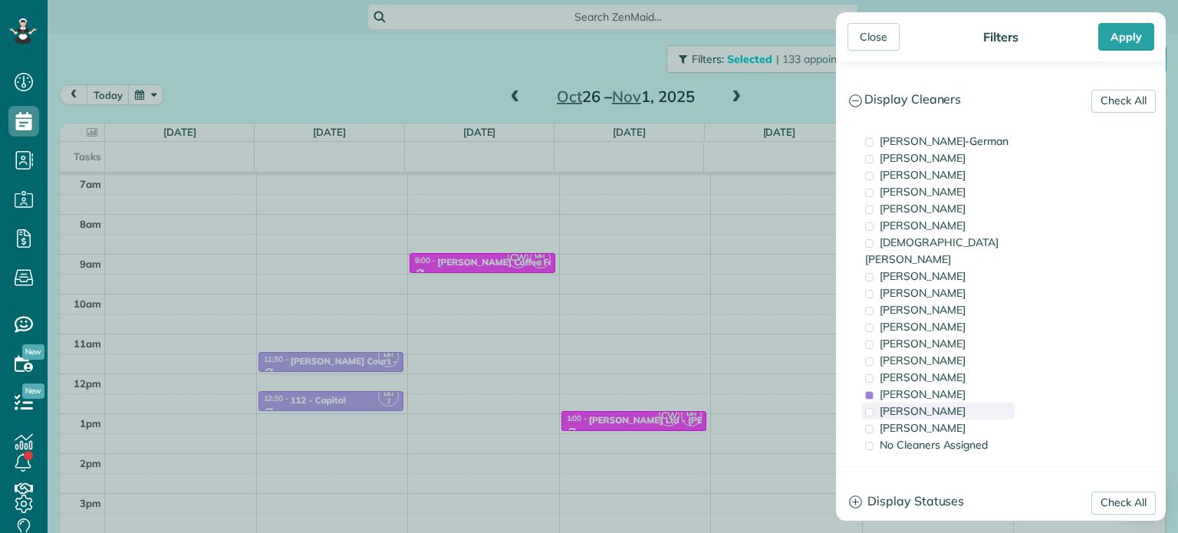
click at [942, 403] on div "Cristina Sainz" at bounding box center [937, 411] width 153 height 17
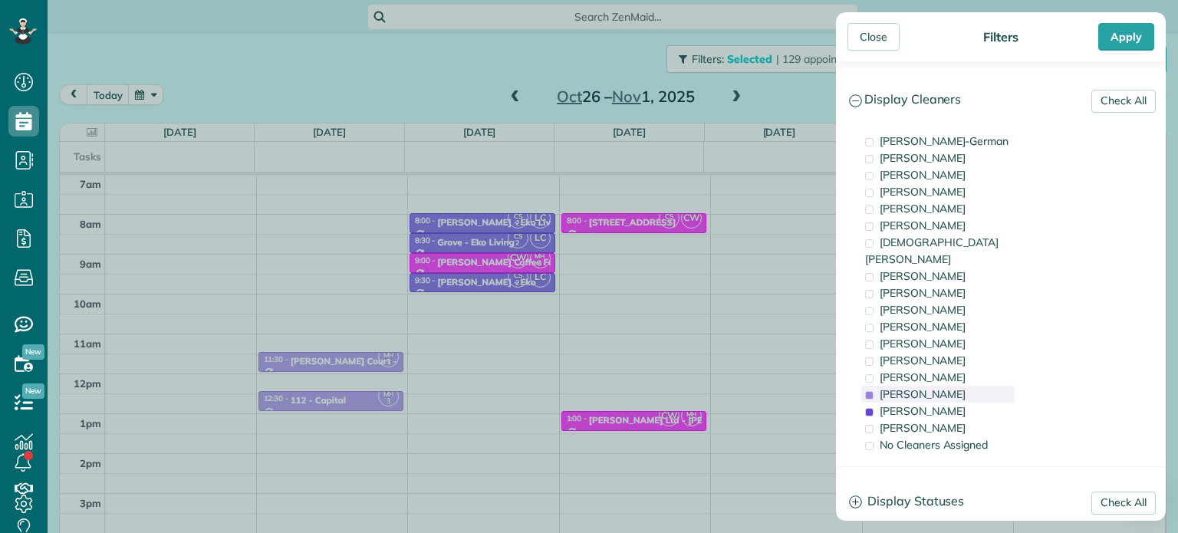
click at [947, 387] on span "Meralda Harris" at bounding box center [923, 394] width 86 height 14
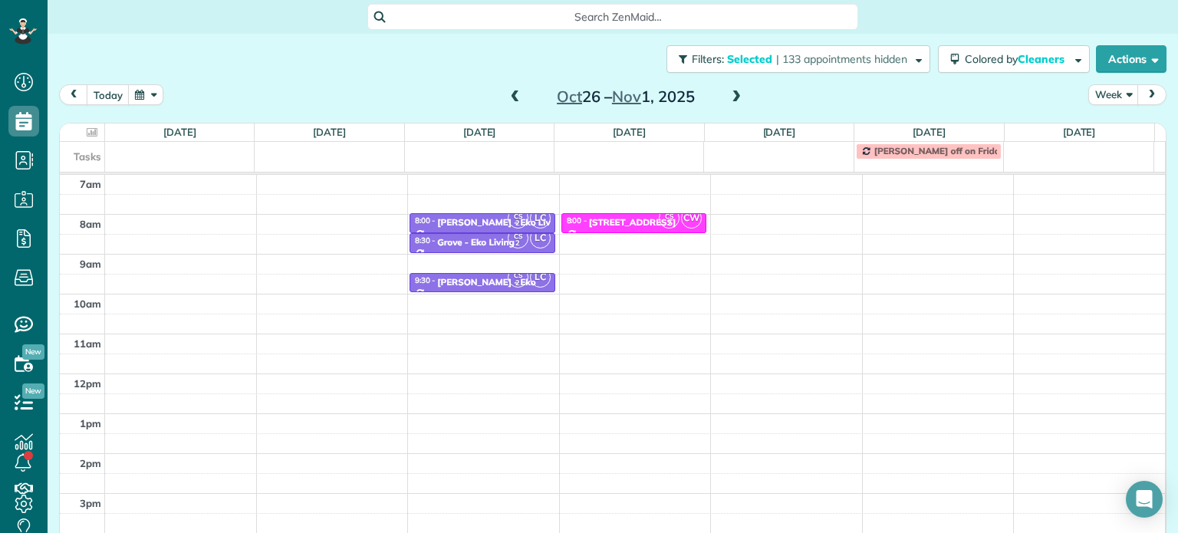
click at [778, 291] on div "Close Filters Apply Check All Display Cleaners Christina Wright-German Cassie F…" at bounding box center [589, 266] width 1178 height 533
click at [845, 56] on span "| 133 appointments hidden" at bounding box center [841, 59] width 131 height 14
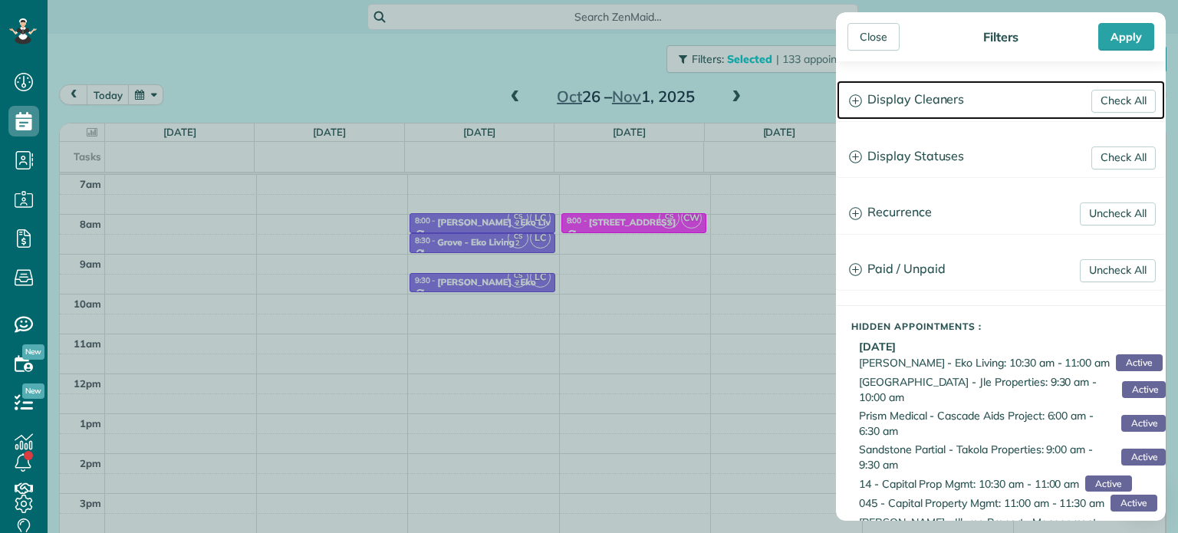
click at [948, 107] on h3 "Display Cleaners" at bounding box center [1001, 100] width 328 height 39
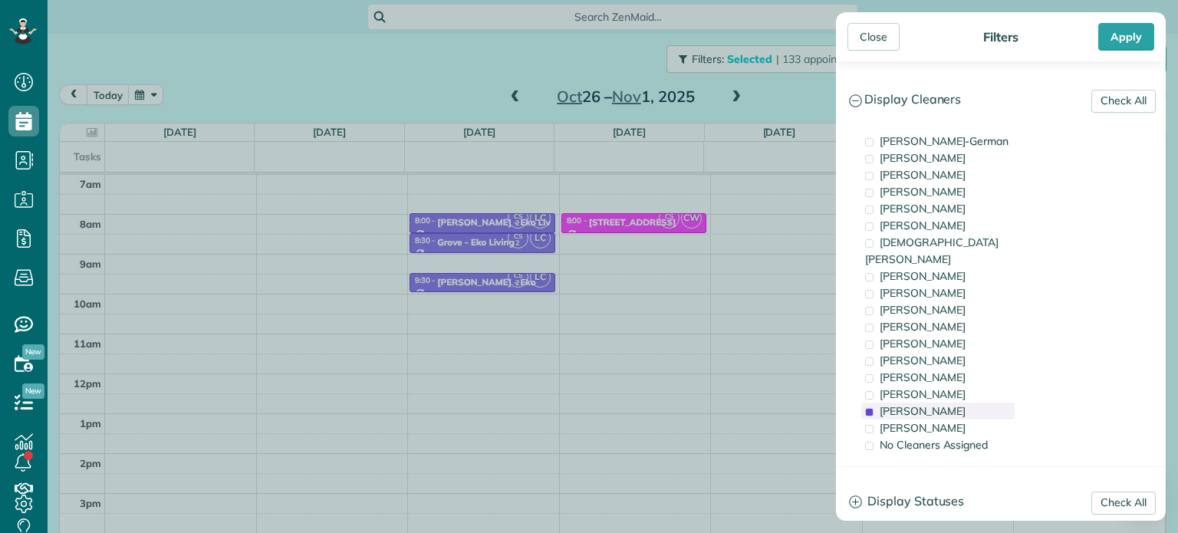
click at [959, 403] on div "Cristina Sainz" at bounding box center [937, 411] width 153 height 17
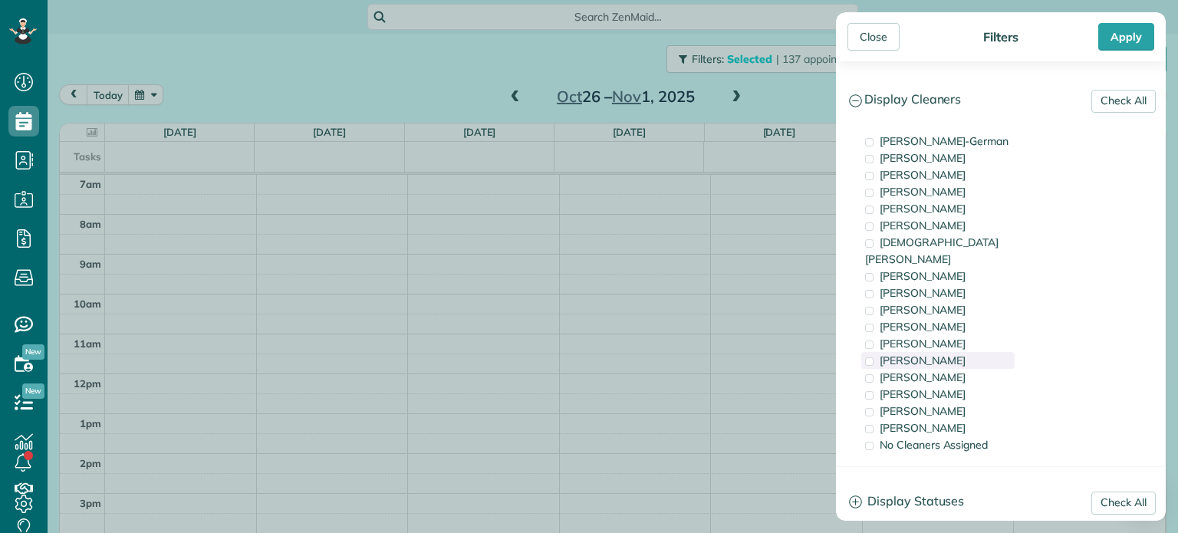
click at [962, 352] on div "Tammi Rue" at bounding box center [937, 360] width 153 height 17
click at [656, 245] on div "Close Filters Apply Check All Display Cleaners Christina Wright-German Cassie F…" at bounding box center [589, 266] width 1178 height 533
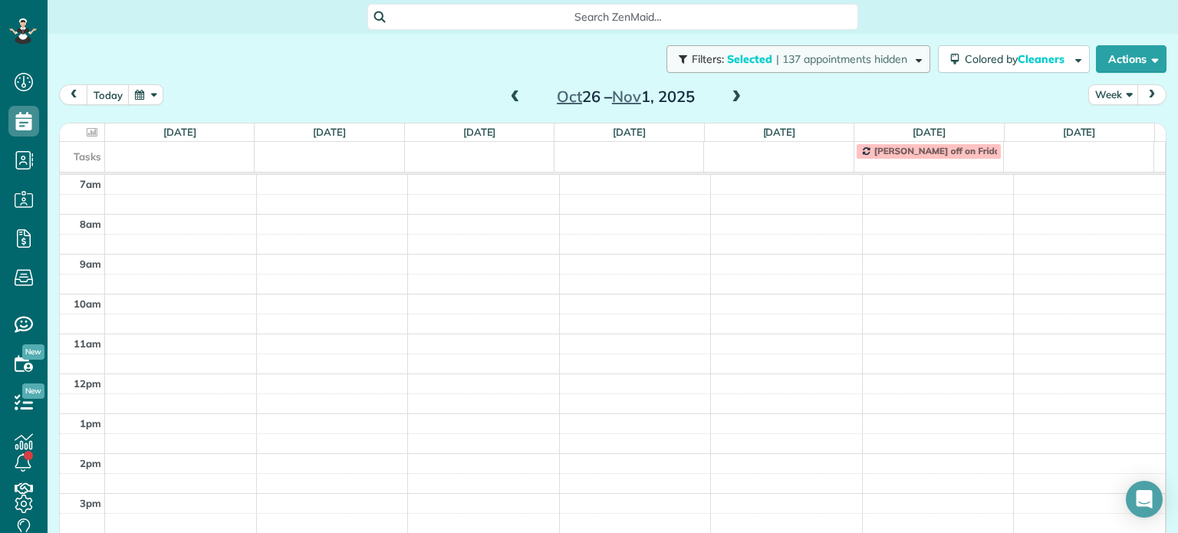
click at [832, 61] on span "| 137 appointments hidden" at bounding box center [841, 59] width 131 height 14
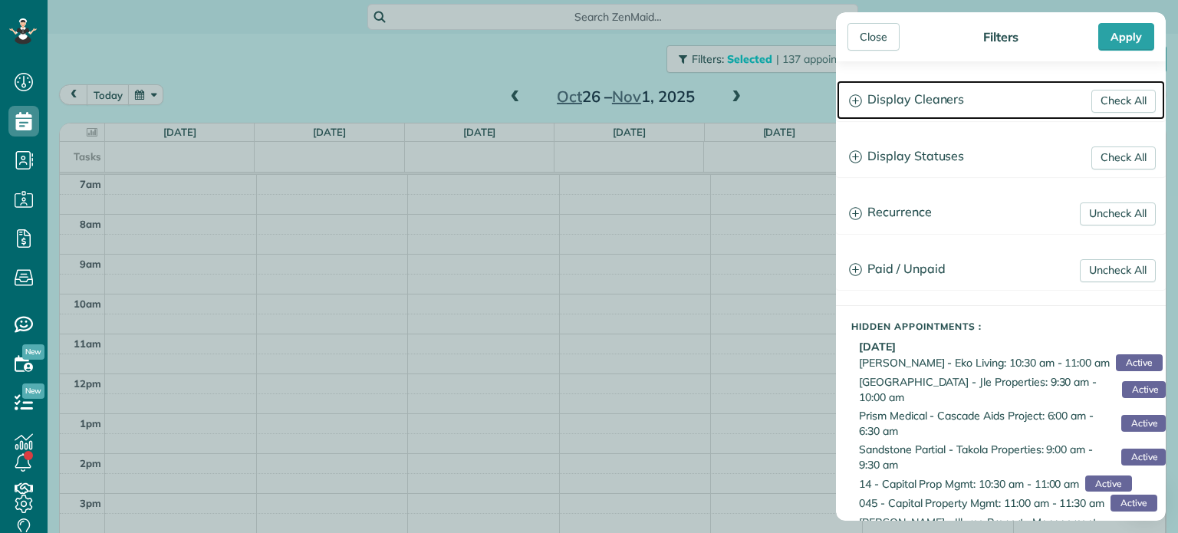
click at [942, 94] on h3 "Display Cleaners" at bounding box center [1001, 100] width 328 height 39
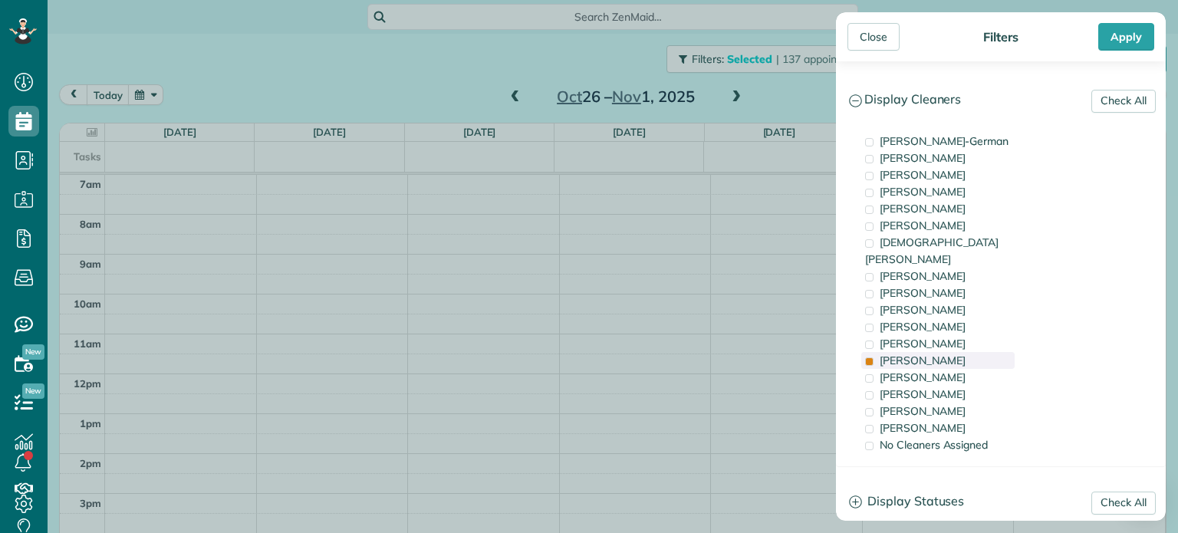
click at [937, 352] on div "Tammi Rue" at bounding box center [937, 360] width 153 height 17
click at [967, 181] on div "Tawnya Reynolds" at bounding box center [937, 174] width 153 height 17
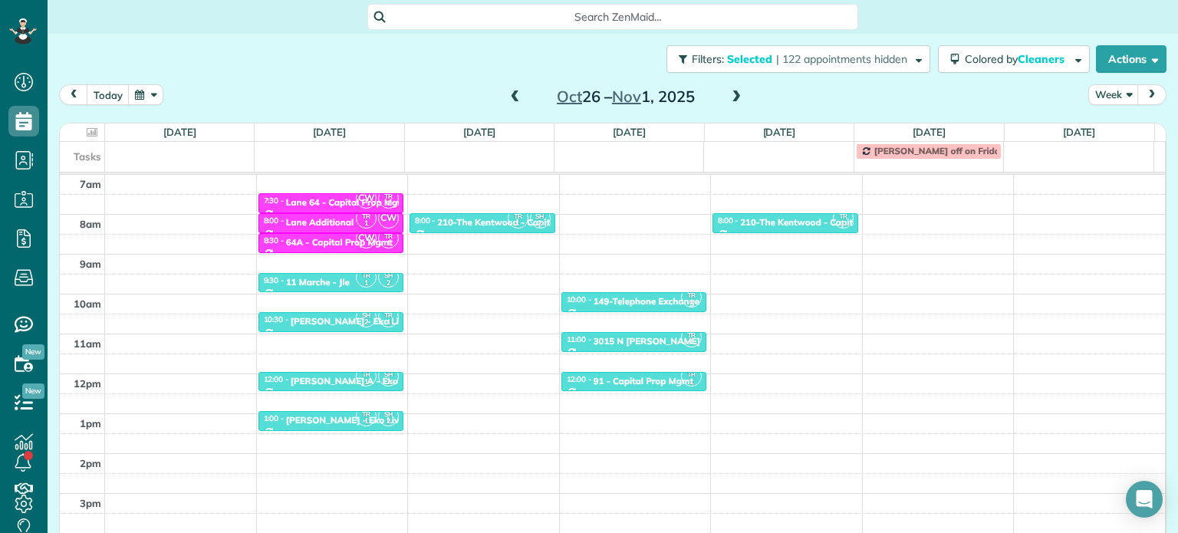
click at [629, 277] on div "Close Filters Apply Check All Display Cleaners Christina Wright-German Cassie F…" at bounding box center [589, 266] width 1178 height 533
click at [807, 68] on button "Filters: Selected | 122 appointments hidden" at bounding box center [798, 59] width 264 height 28
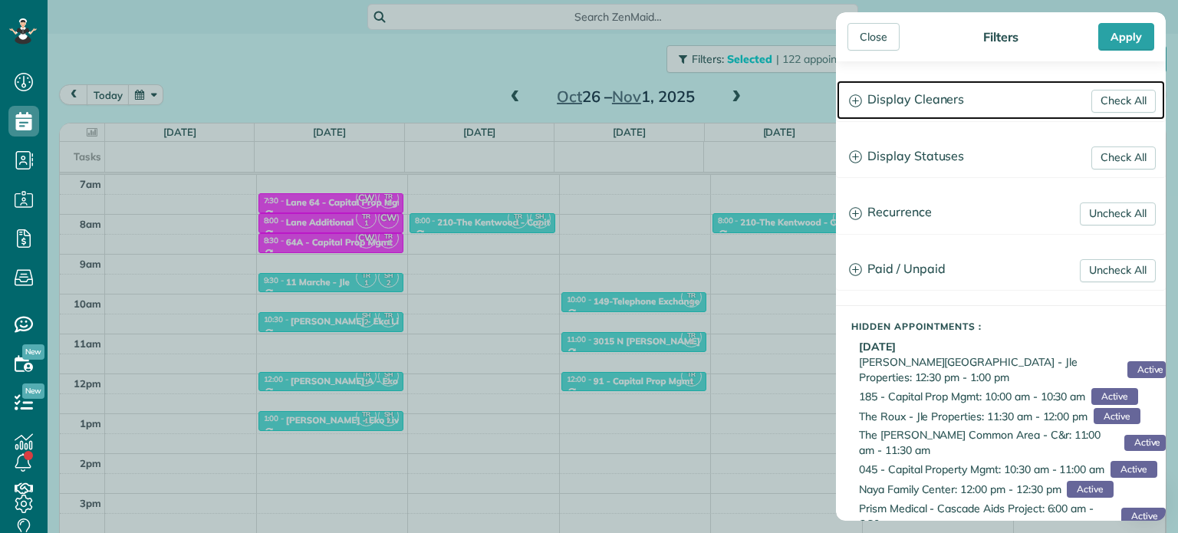
click at [945, 94] on h3 "Display Cleaners" at bounding box center [1001, 100] width 328 height 39
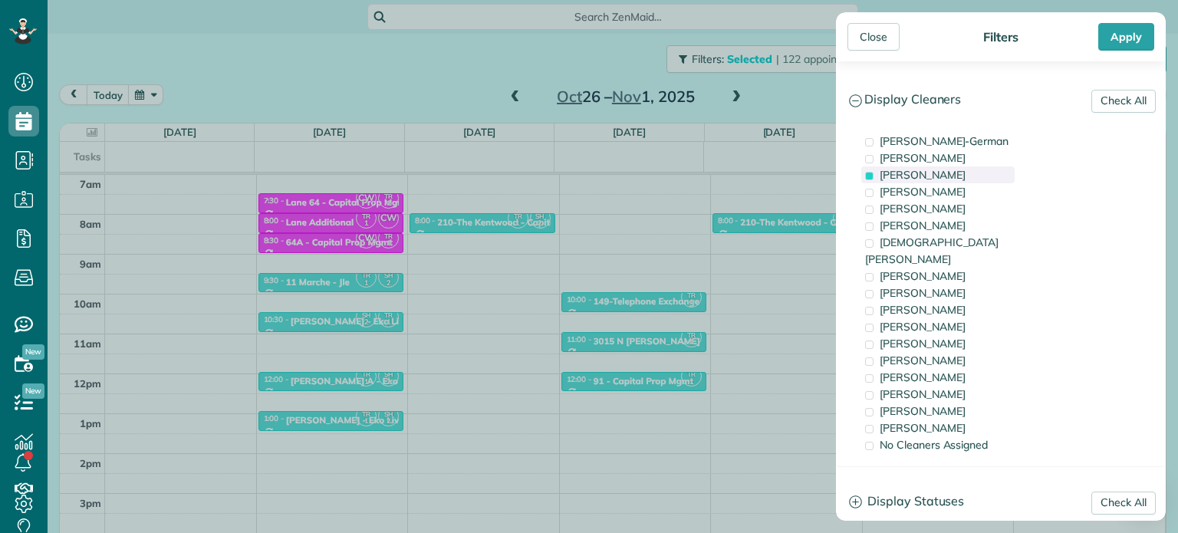
click at [939, 178] on span "Tawnya Reynolds" at bounding box center [923, 175] width 86 height 14
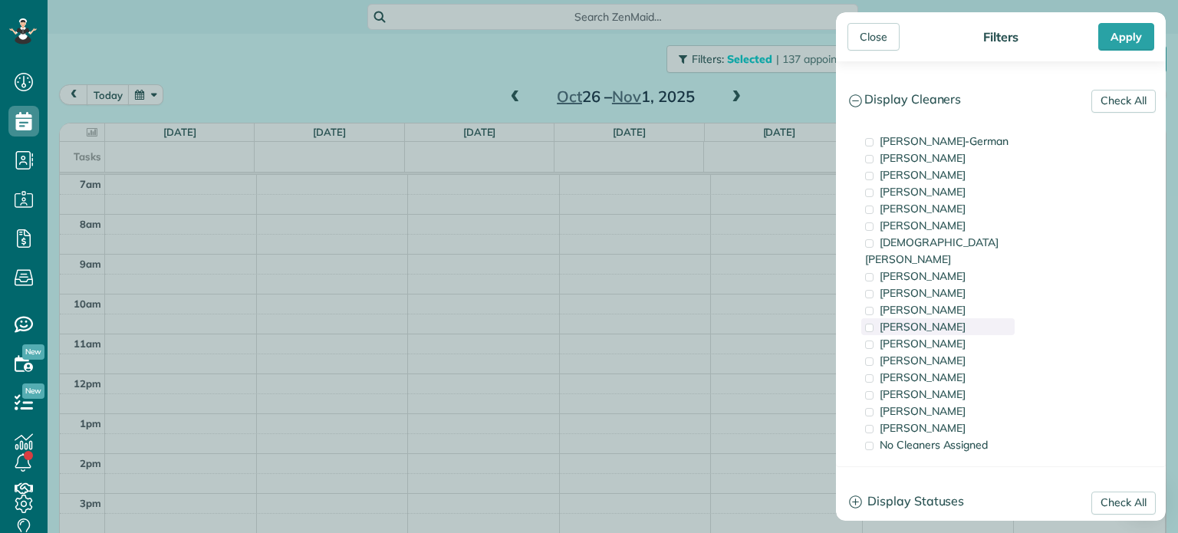
click at [960, 318] on div "Cyndi Holm" at bounding box center [937, 326] width 153 height 17
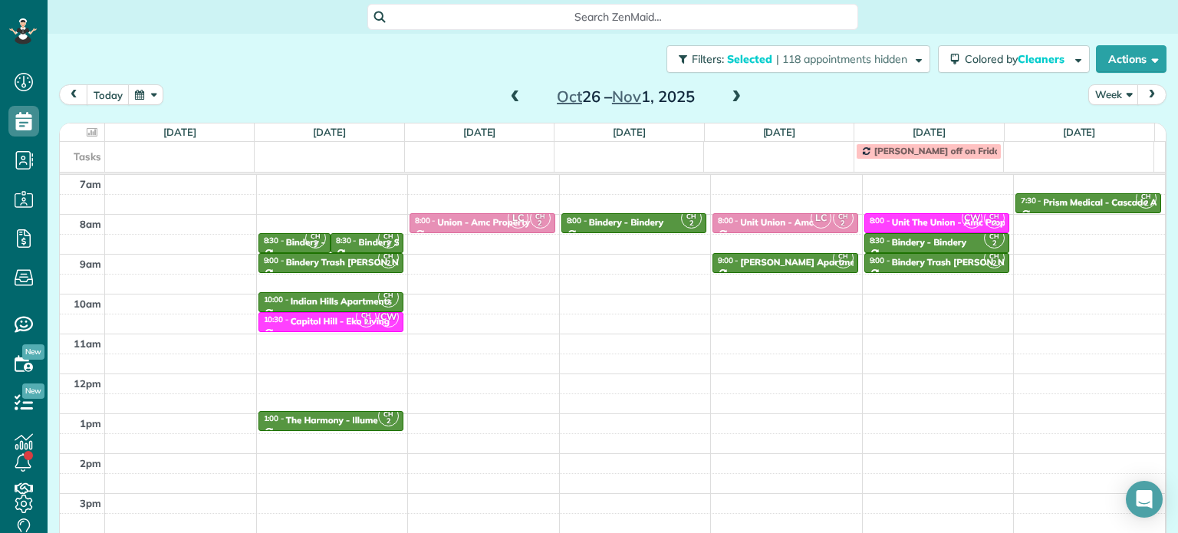
click at [705, 263] on div "Close Filters Apply Check All Display Cleaners Christina Wright-German Cassie F…" at bounding box center [589, 266] width 1178 height 533
click at [914, 221] on div "Unit The Union - Amc Property" at bounding box center [957, 222] width 131 height 11
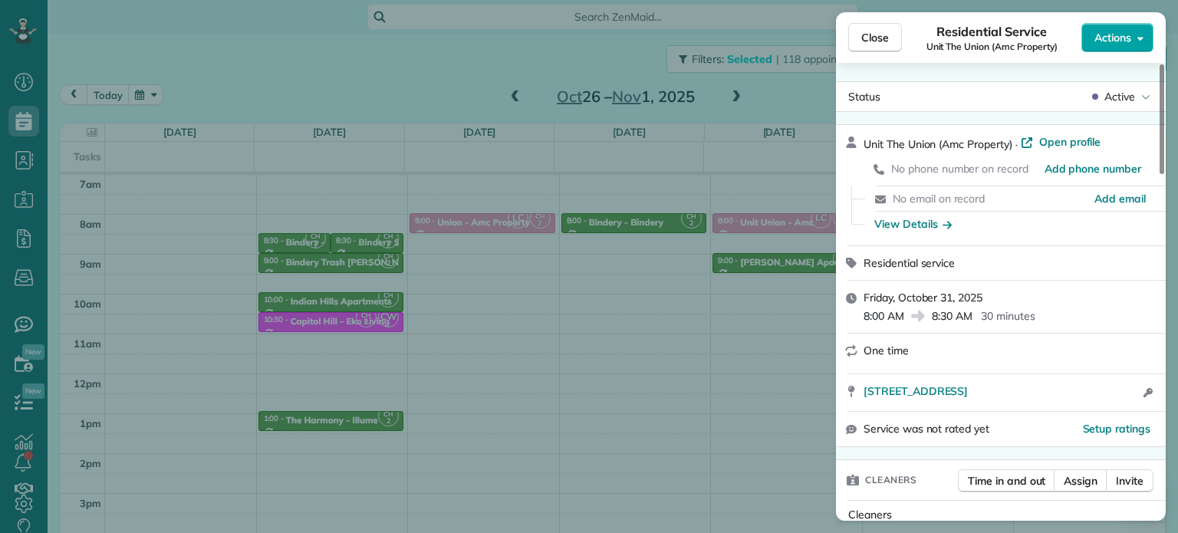
click at [1117, 37] on span "Actions" at bounding box center [1112, 37] width 37 height 15
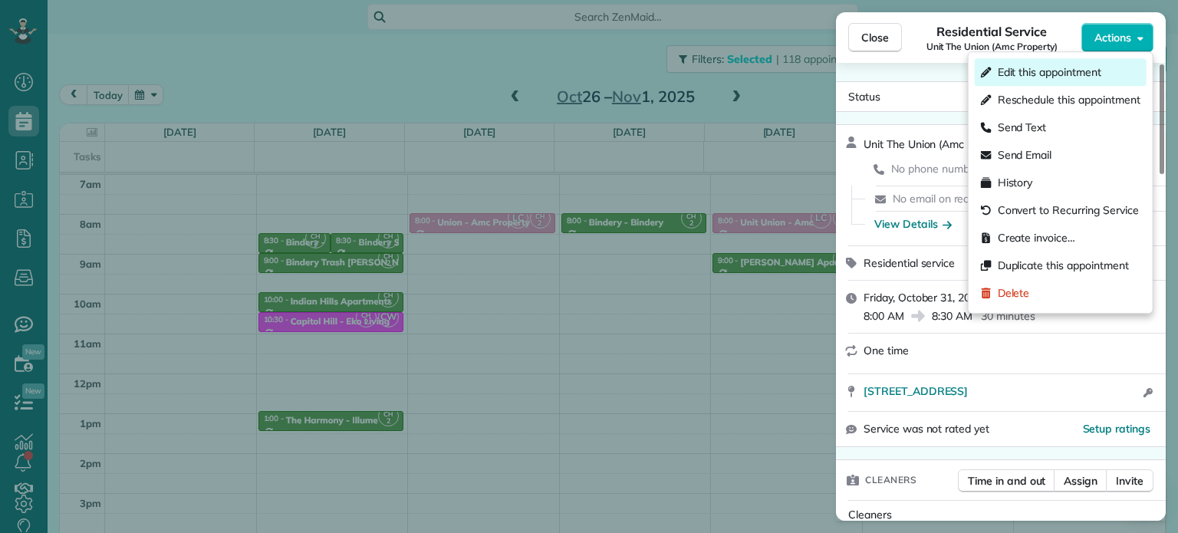
click at [1081, 72] on span "Edit this appointment" at bounding box center [1050, 71] width 104 height 15
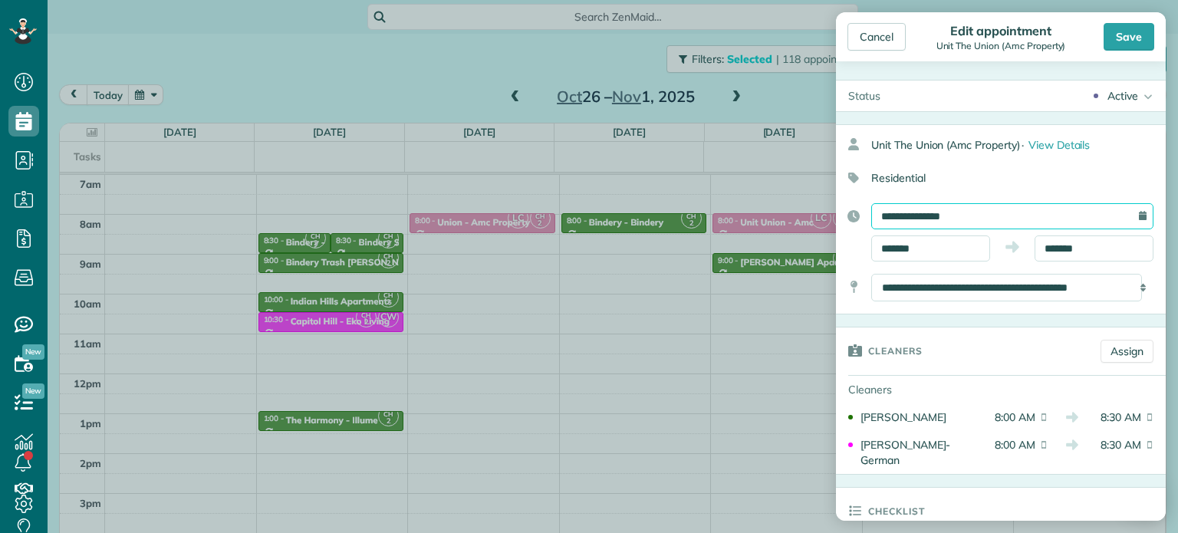
click at [977, 211] on input "**********" at bounding box center [1012, 216] width 282 height 26
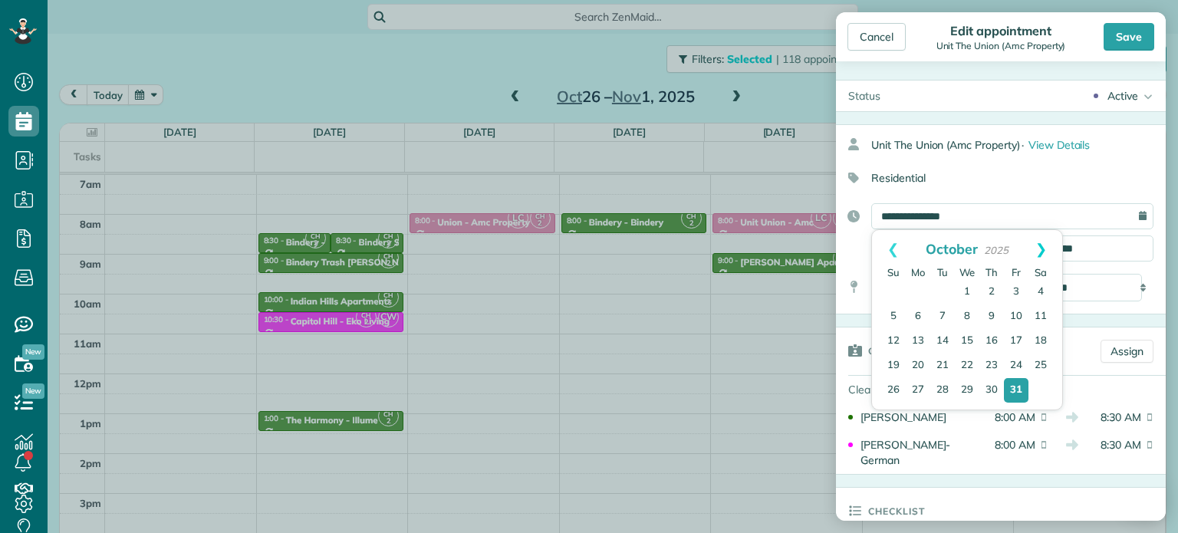
click at [1049, 242] on link "Next" at bounding box center [1041, 249] width 42 height 38
click at [919, 317] on link "3" at bounding box center [918, 316] width 25 height 25
type input "**********"
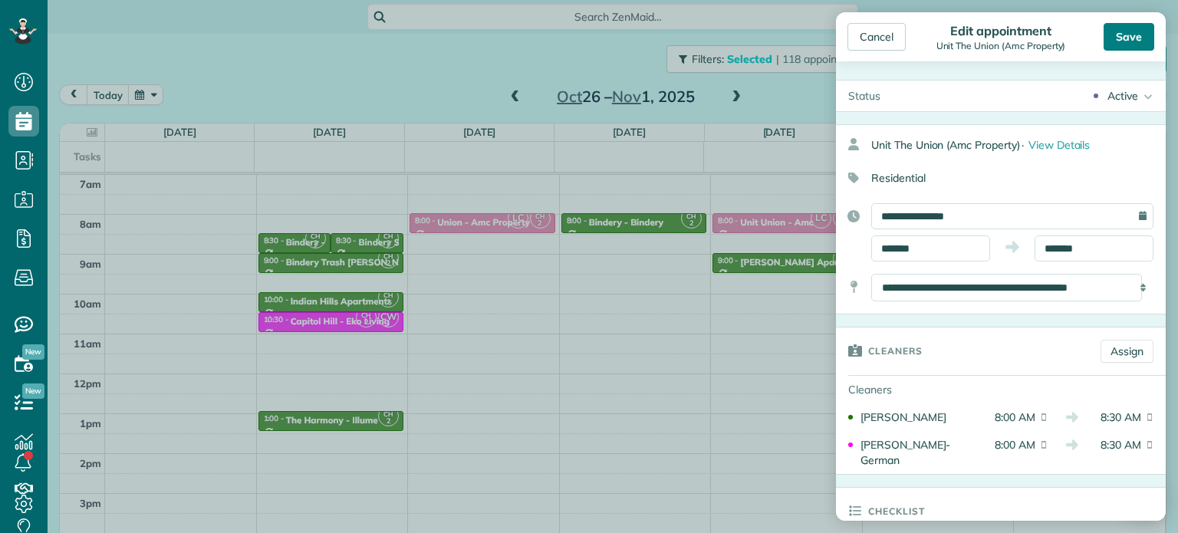
click at [1139, 35] on div "Save" at bounding box center [1129, 37] width 51 height 28
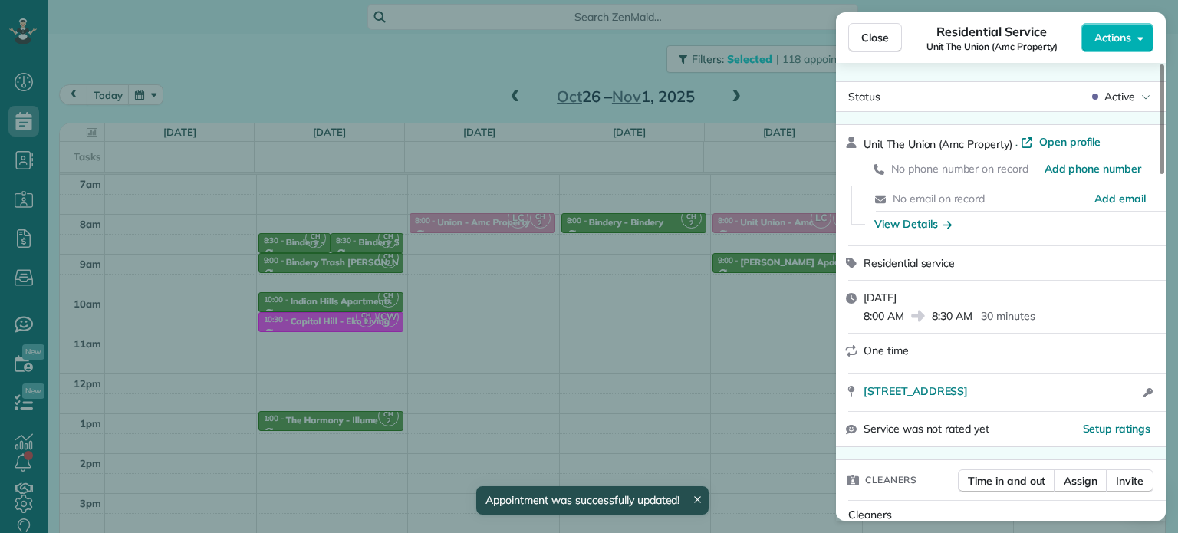
click at [770, 104] on div "Close Residential Service Unit The Union (Amc Property) Actions Status Active U…" at bounding box center [589, 266] width 1178 height 533
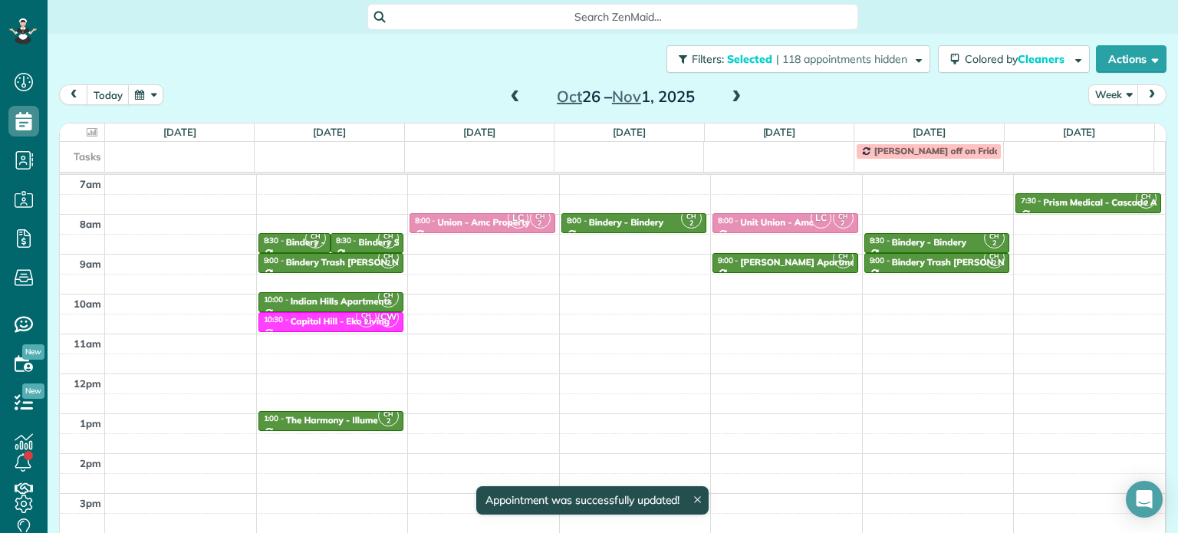
click at [732, 95] on span at bounding box center [736, 97] width 17 height 14
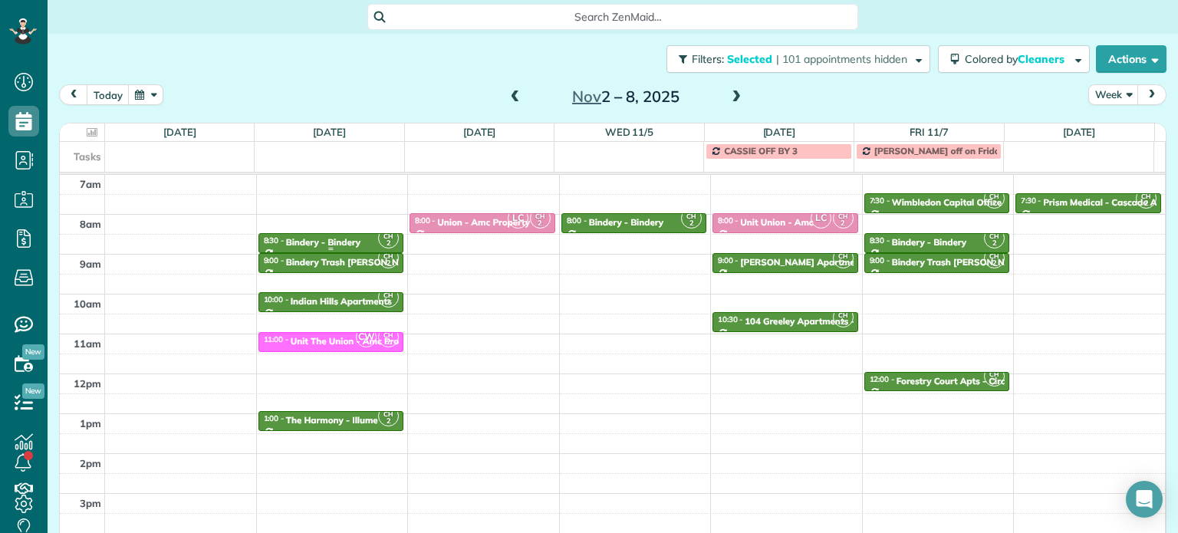
drag, startPoint x: 337, startPoint y: 232, endPoint x: 352, endPoint y: 351, distance: 119.8
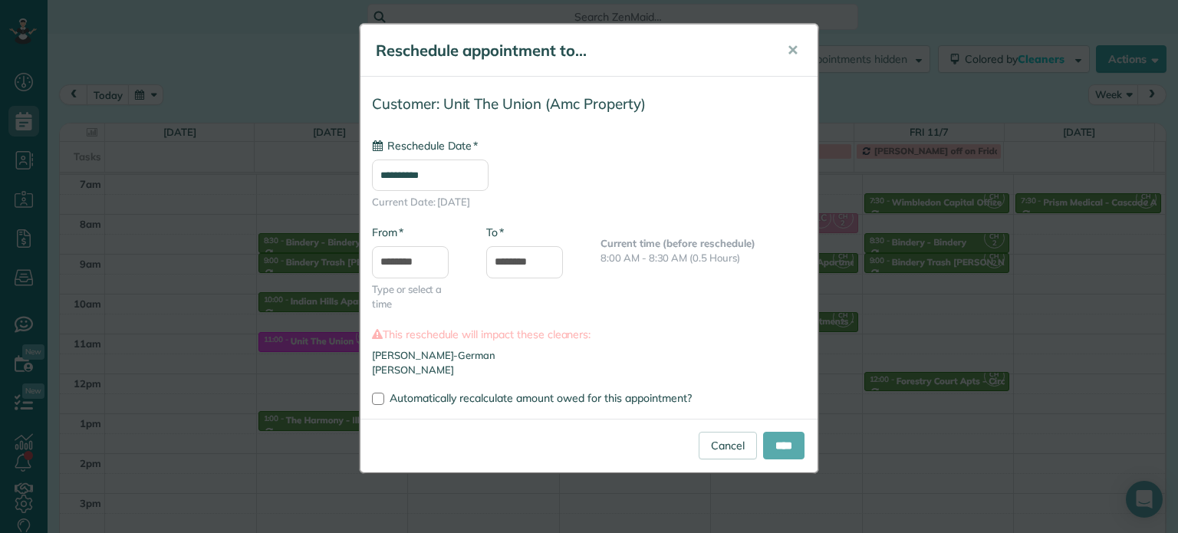
type input "**********"
click at [788, 446] on input "****" at bounding box center [783, 446] width 41 height 28
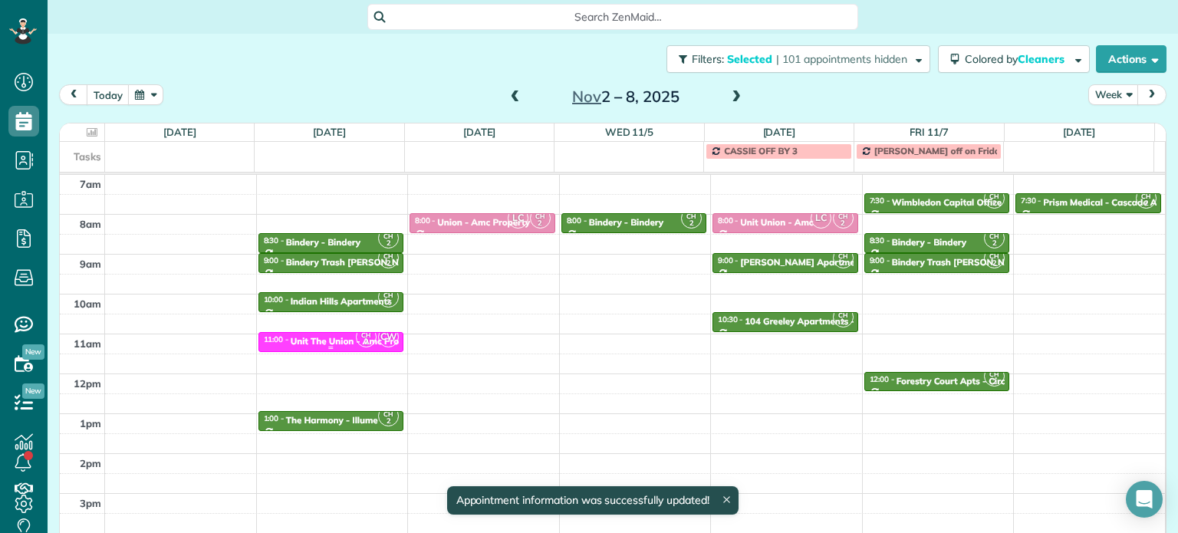
click at [337, 343] on div "Unit The Union - Amc Property" at bounding box center [356, 341] width 131 height 11
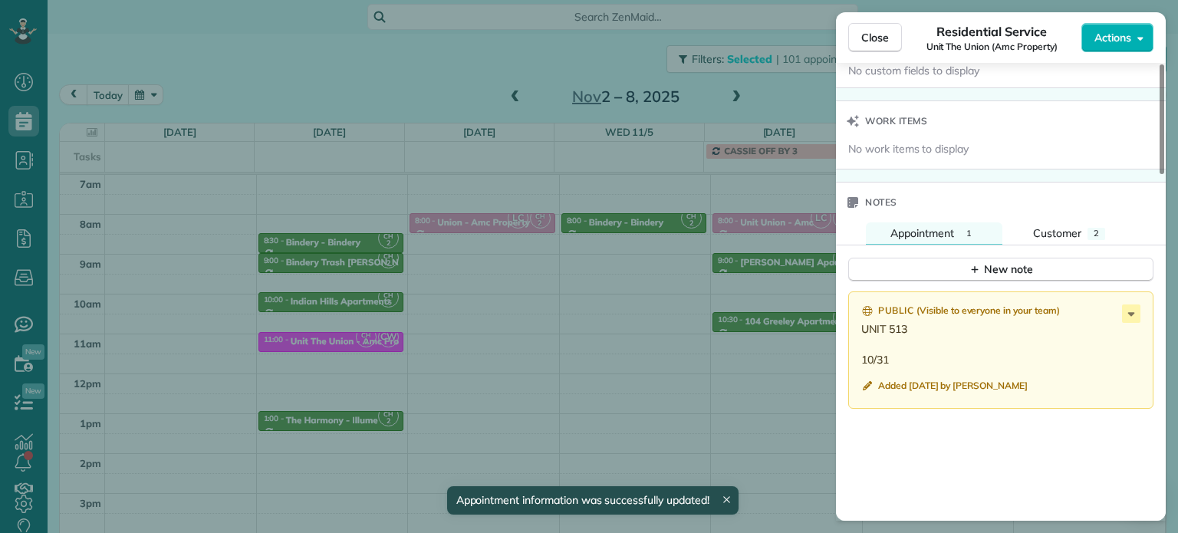
scroll to position [1237, 0]
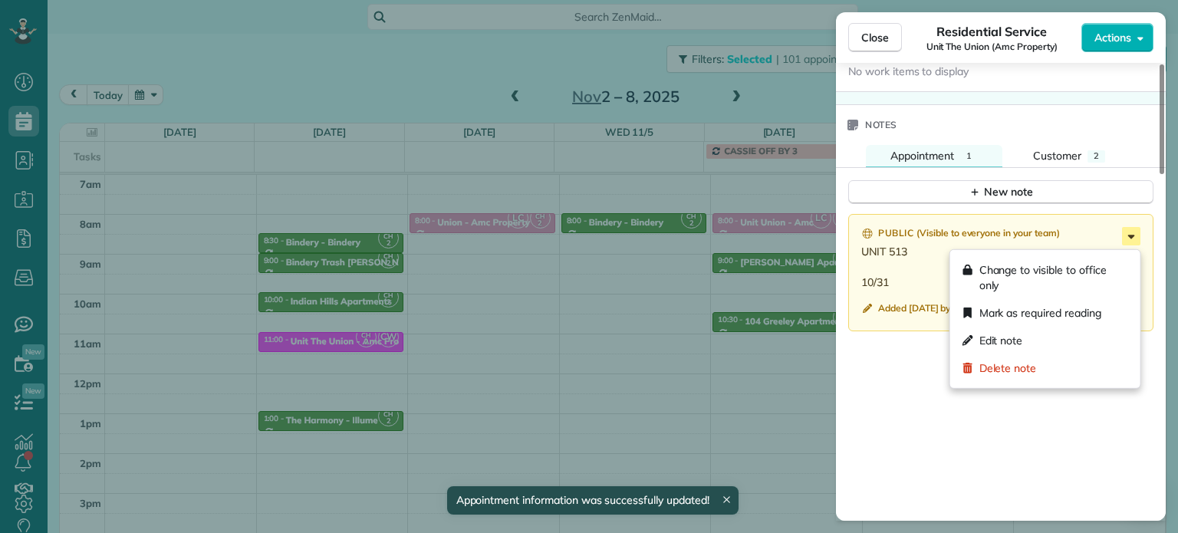
click at [1130, 242] on icon at bounding box center [1131, 236] width 18 height 18
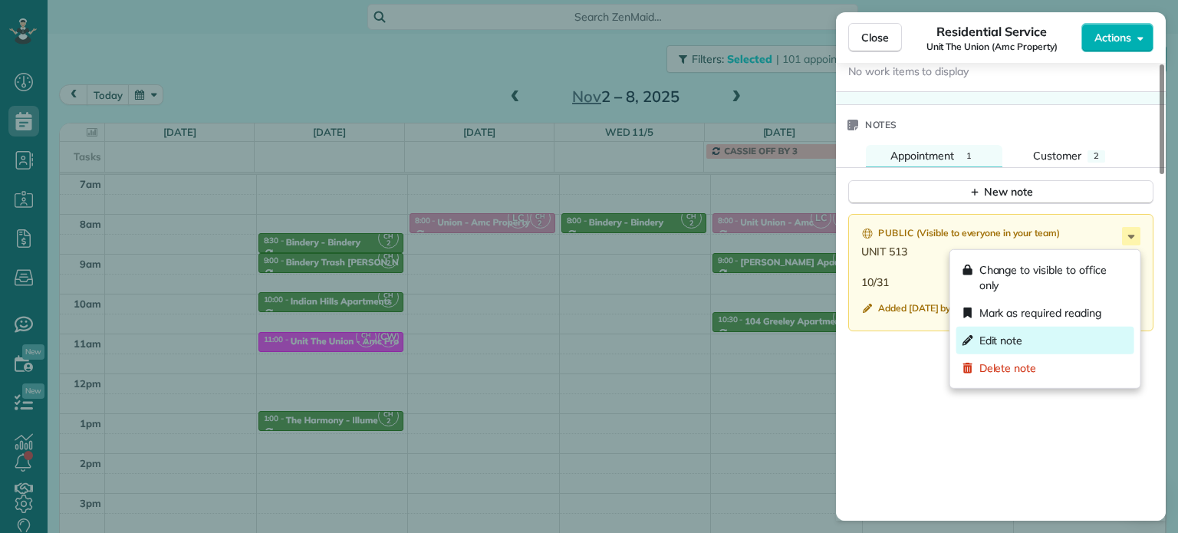
click at [1054, 342] on div "Edit note" at bounding box center [1045, 341] width 178 height 28
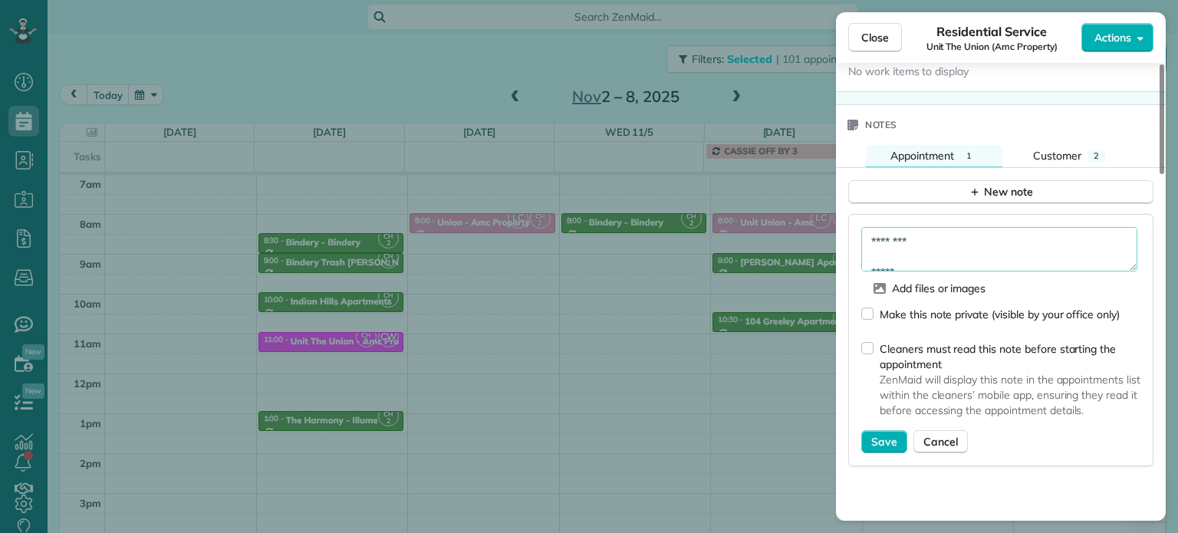
click at [900, 258] on textarea "******** *****" at bounding box center [999, 249] width 276 height 44
click at [923, 265] on textarea "******** *** *****" at bounding box center [999, 249] width 276 height 44
type textarea "******** *** ****"
click at [890, 447] on span "Save" at bounding box center [884, 441] width 26 height 15
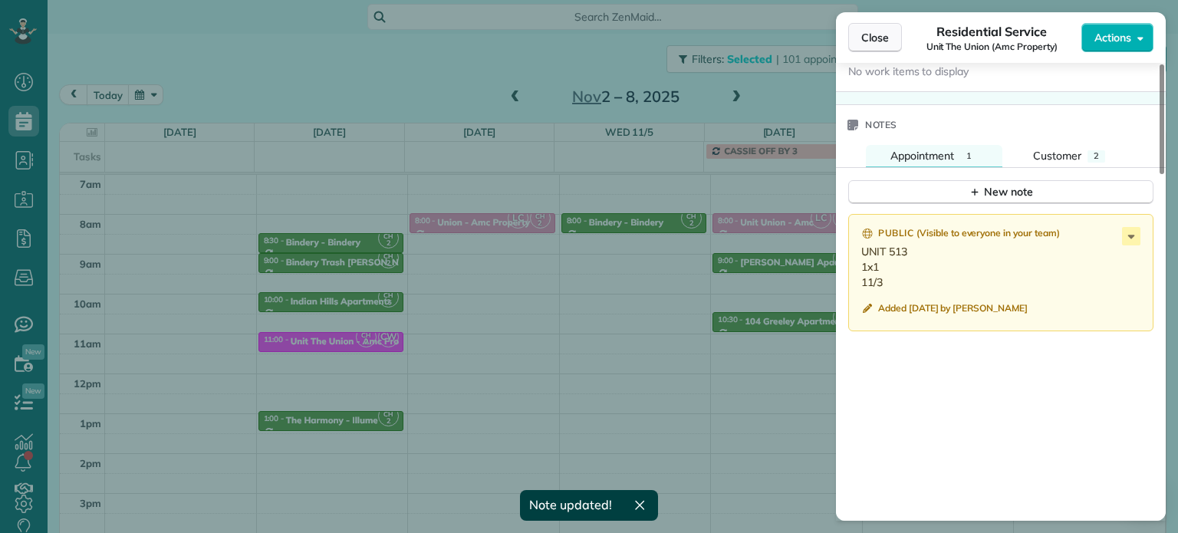
click at [868, 35] on span "Close" at bounding box center [875, 37] width 28 height 15
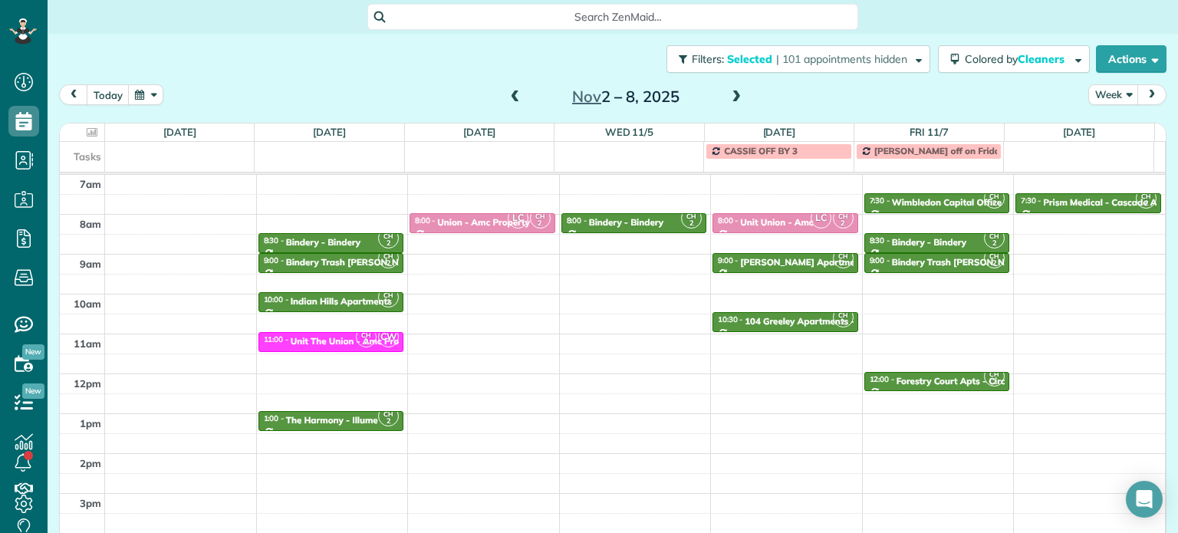
click at [508, 91] on span at bounding box center [515, 97] width 17 height 14
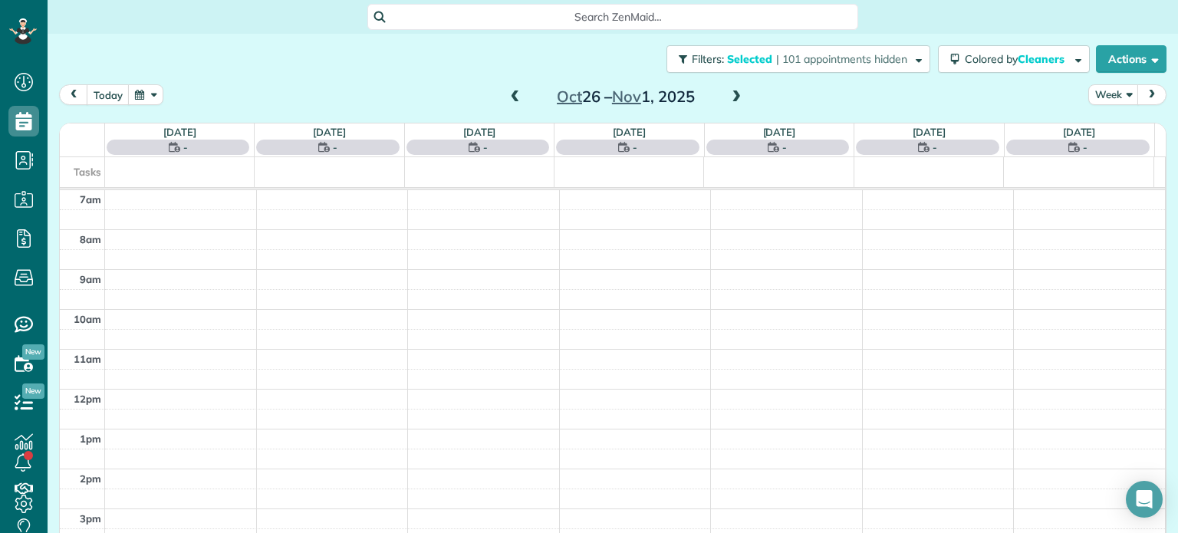
click at [508, 91] on span at bounding box center [515, 97] width 17 height 14
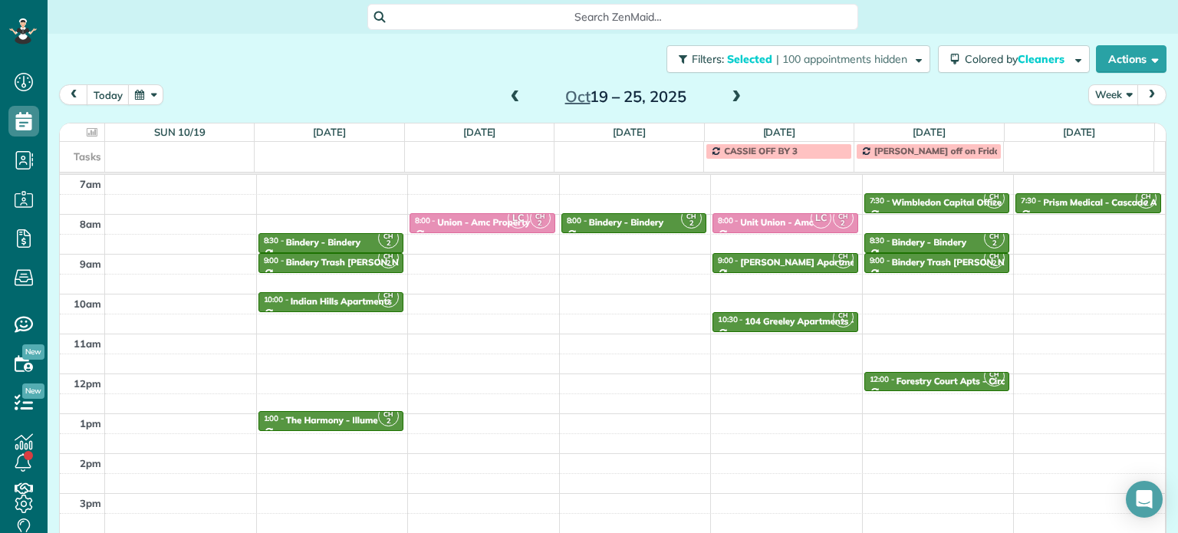
click at [508, 91] on span at bounding box center [515, 97] width 17 height 14
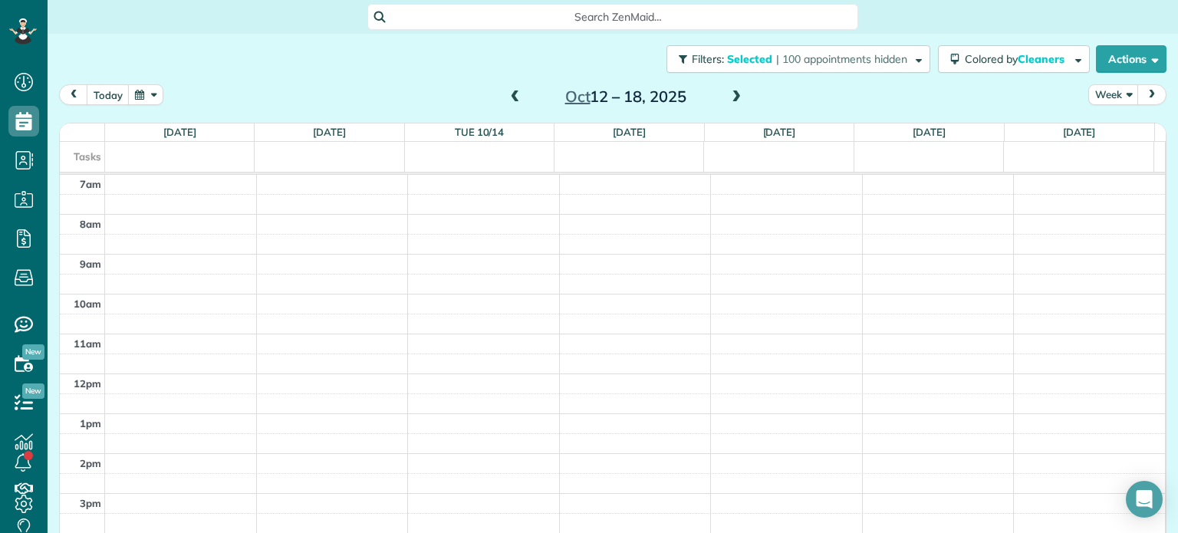
click at [508, 91] on span at bounding box center [515, 97] width 17 height 14
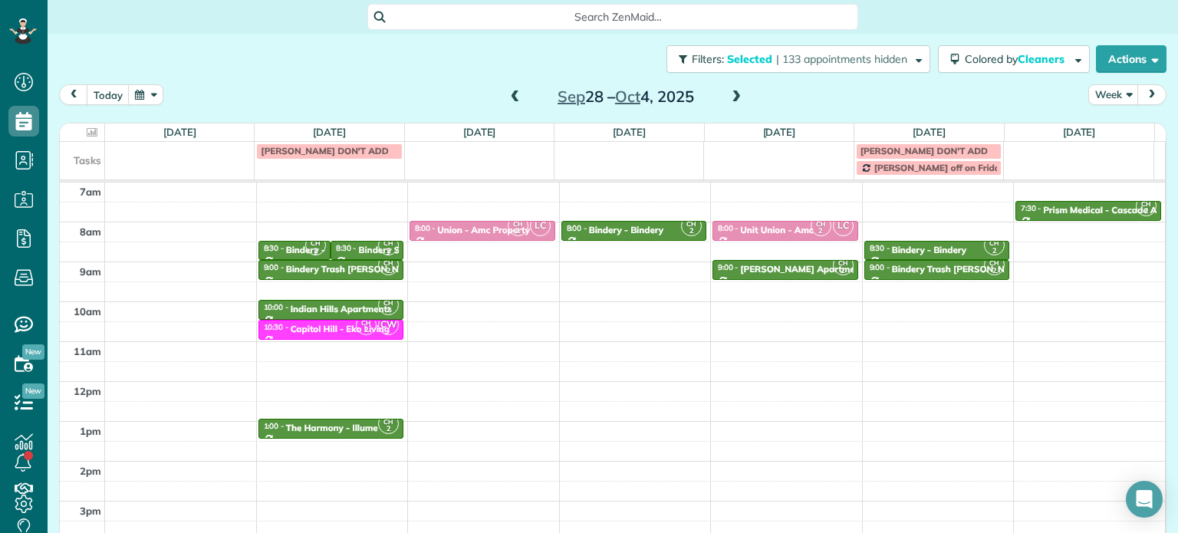
click at [508, 91] on span at bounding box center [515, 97] width 17 height 14
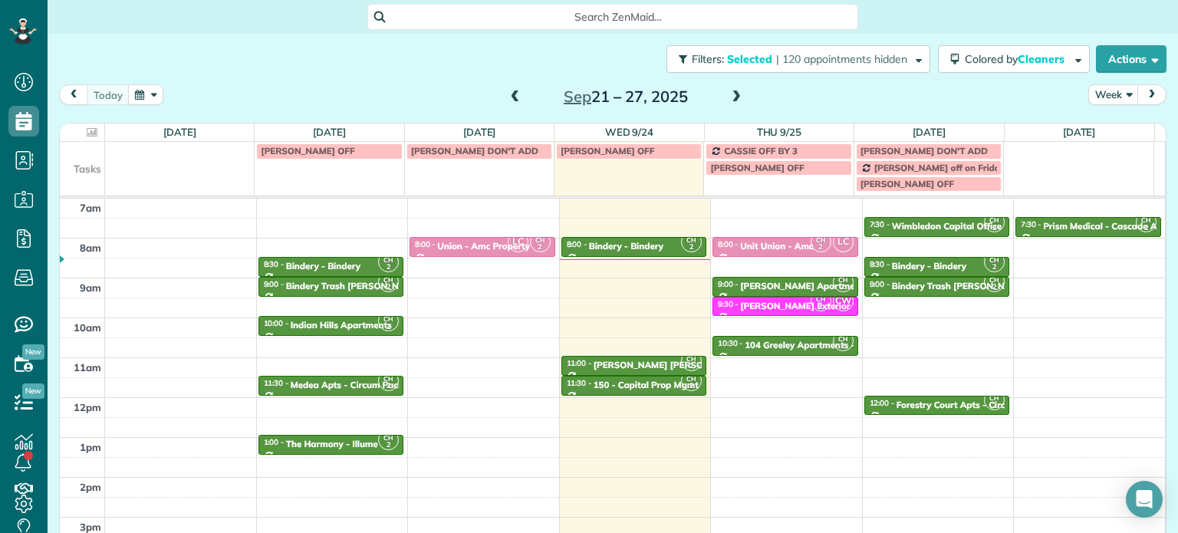
click at [729, 90] on span at bounding box center [736, 97] width 17 height 14
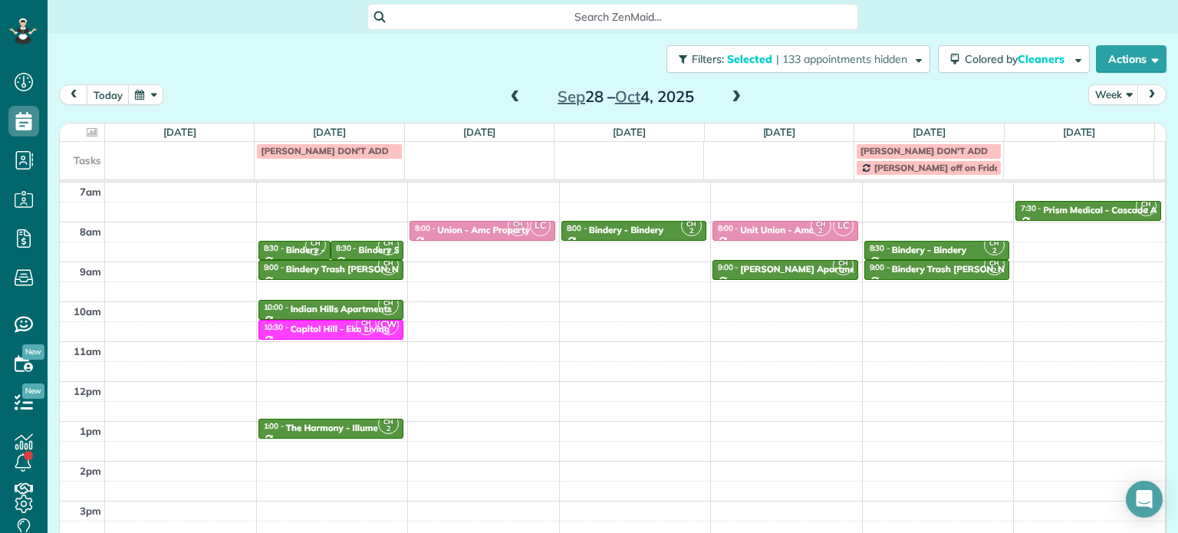
click at [508, 94] on span at bounding box center [515, 97] width 17 height 14
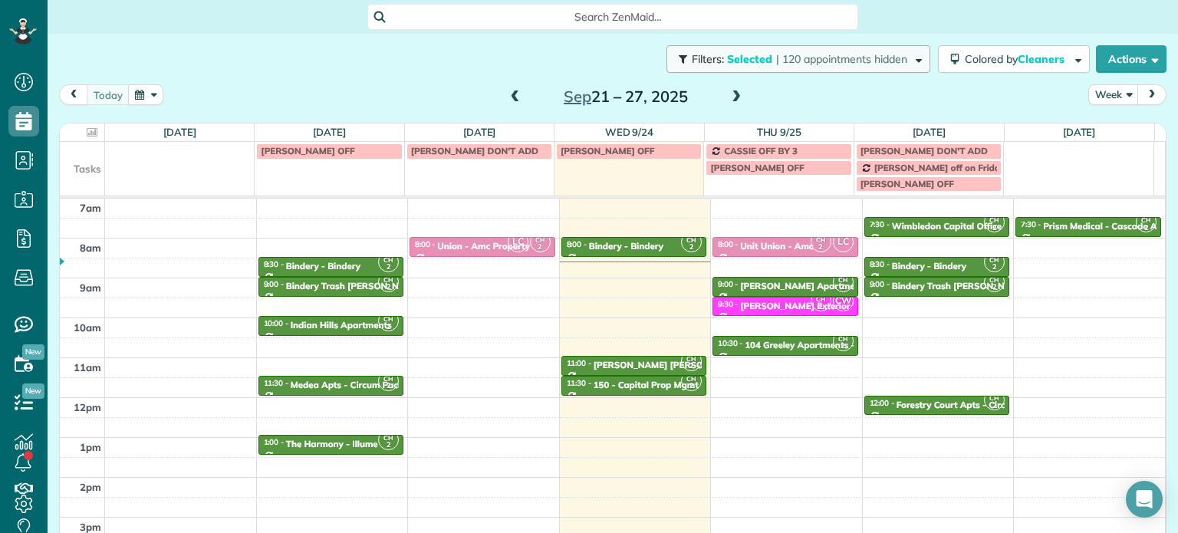
click at [776, 61] on span "| 120 appointments hidden" at bounding box center [841, 59] width 131 height 14
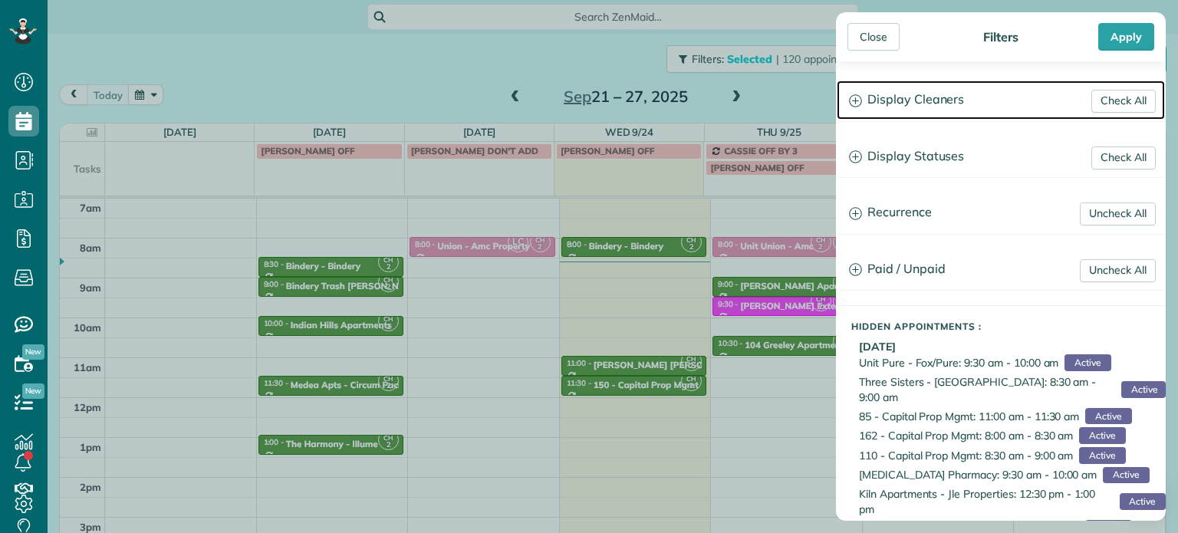
click at [902, 101] on h3 "Display Cleaners" at bounding box center [1001, 100] width 328 height 39
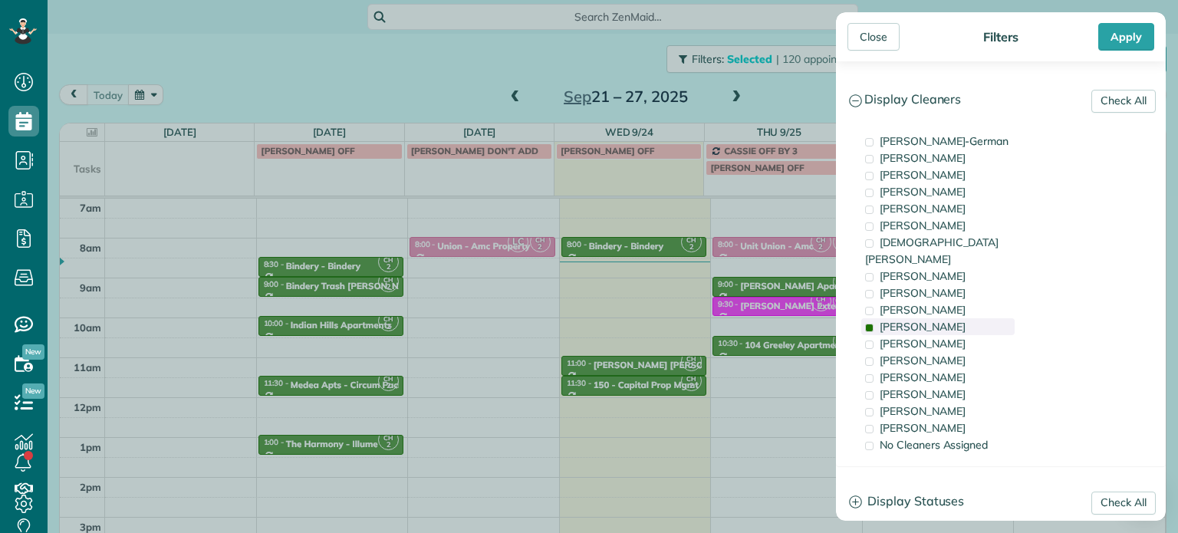
click at [933, 320] on span "Cyndi Holm" at bounding box center [923, 327] width 86 height 14
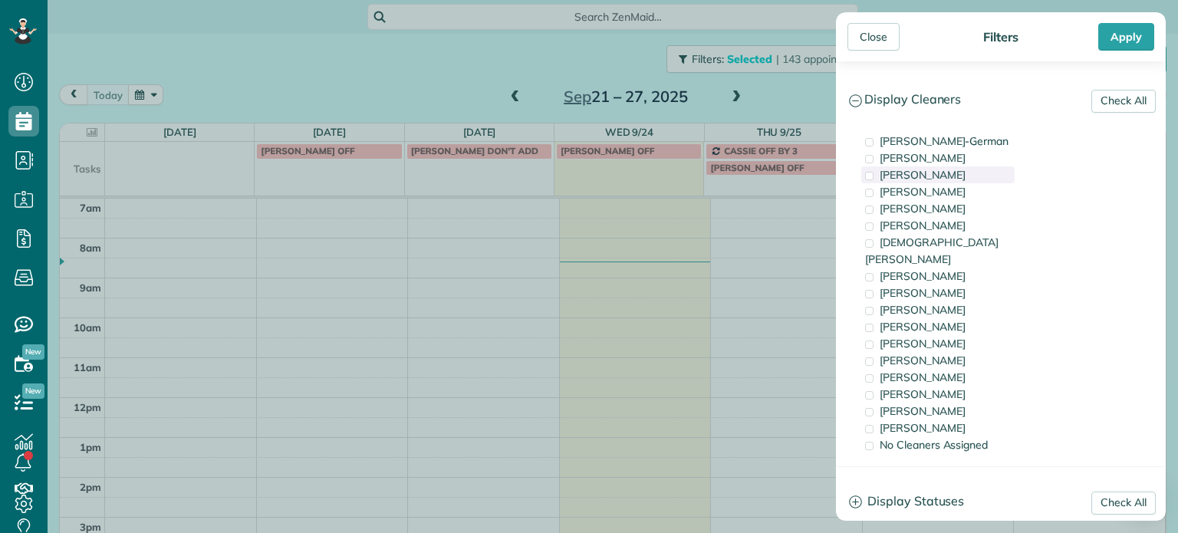
click at [959, 178] on span "Tawnya Reynolds" at bounding box center [923, 175] width 86 height 14
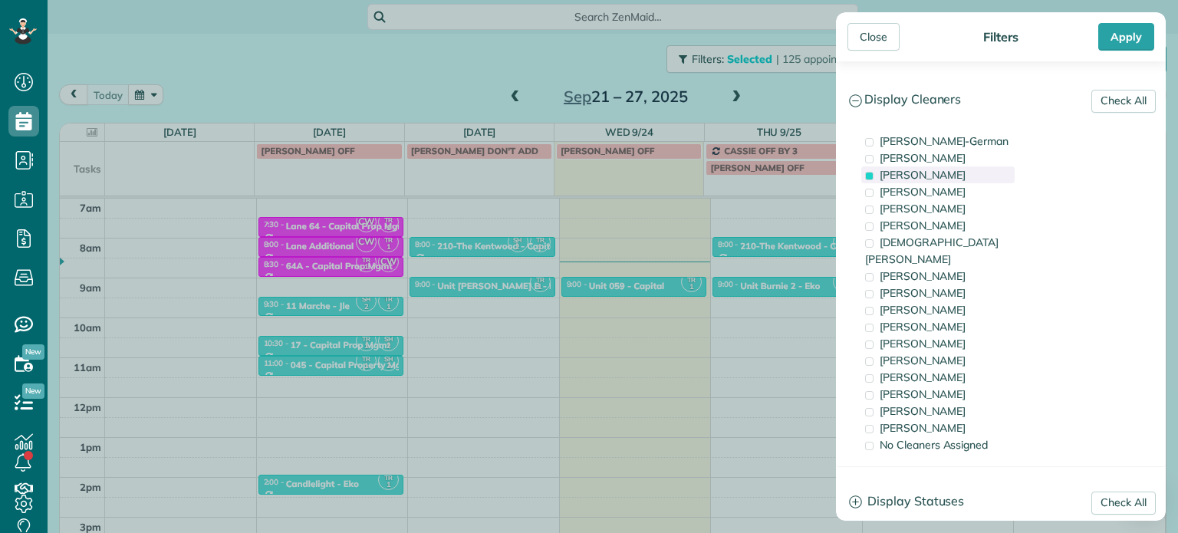
click at [959, 178] on span "Tawnya Reynolds" at bounding box center [923, 175] width 86 height 14
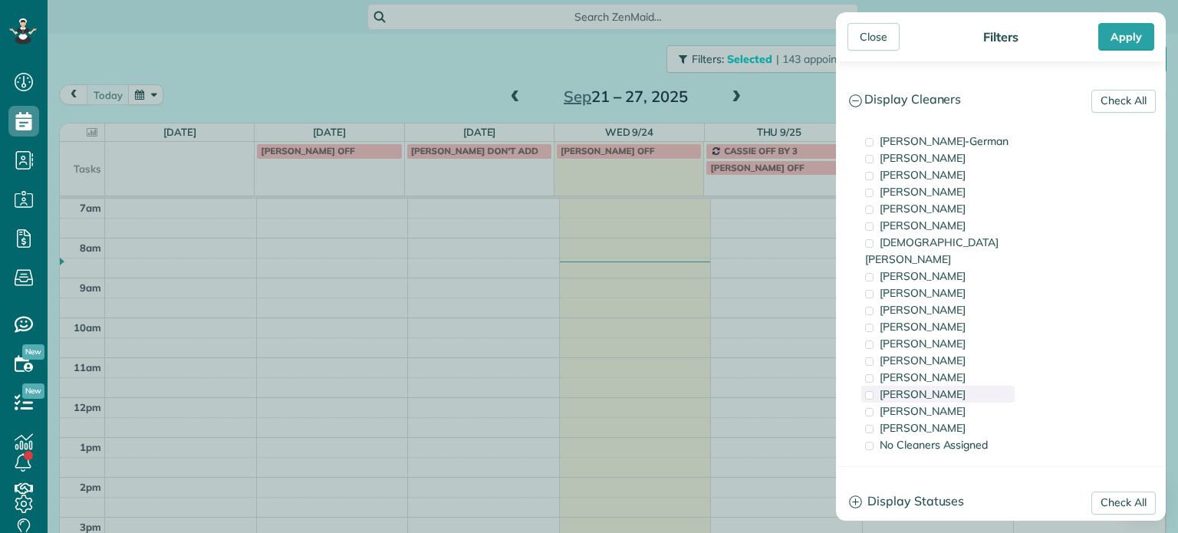
click at [941, 387] on span "Meralda Harris" at bounding box center [923, 394] width 86 height 14
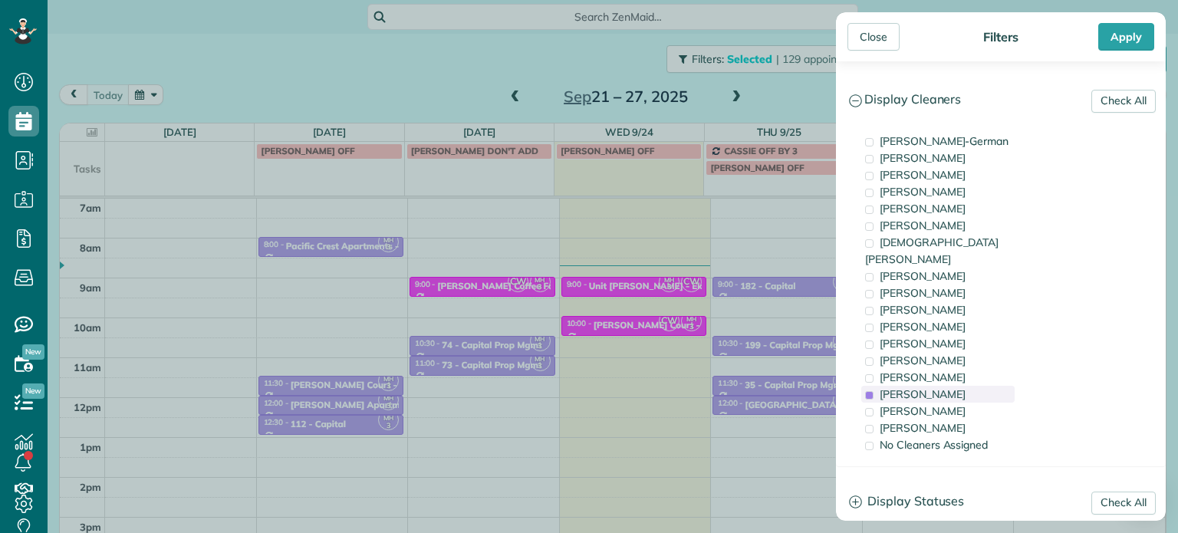
click at [963, 386] on div "Meralda Harris" at bounding box center [937, 394] width 153 height 17
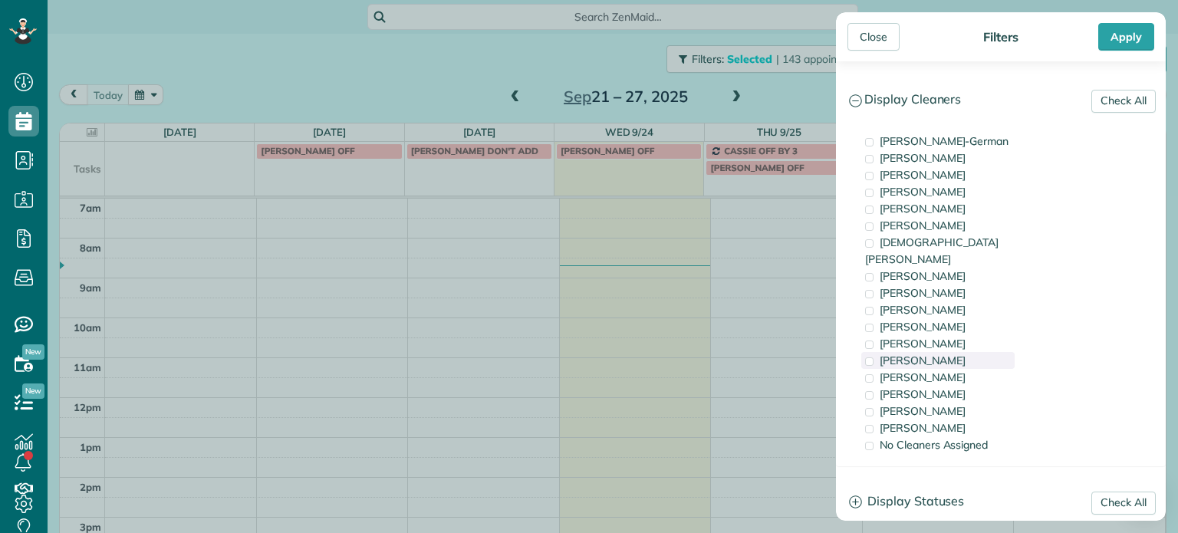
click at [952, 352] on div "Tammi Rue" at bounding box center [937, 360] width 153 height 17
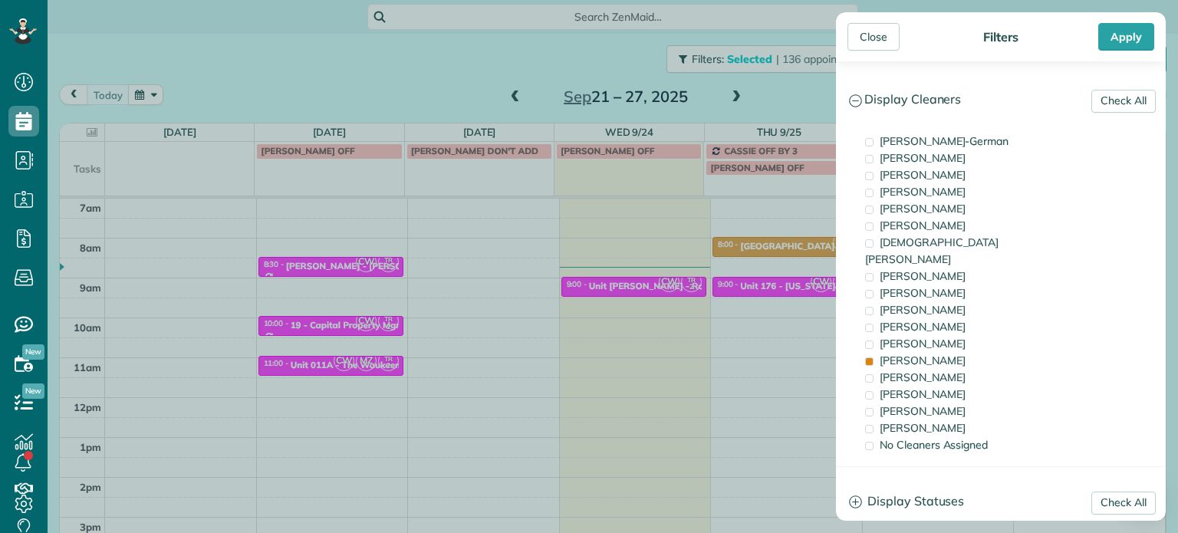
click at [715, 239] on div "Close Filters Apply Check All Display Cleaners Christina Wright-German Cassie F…" at bounding box center [589, 266] width 1178 height 533
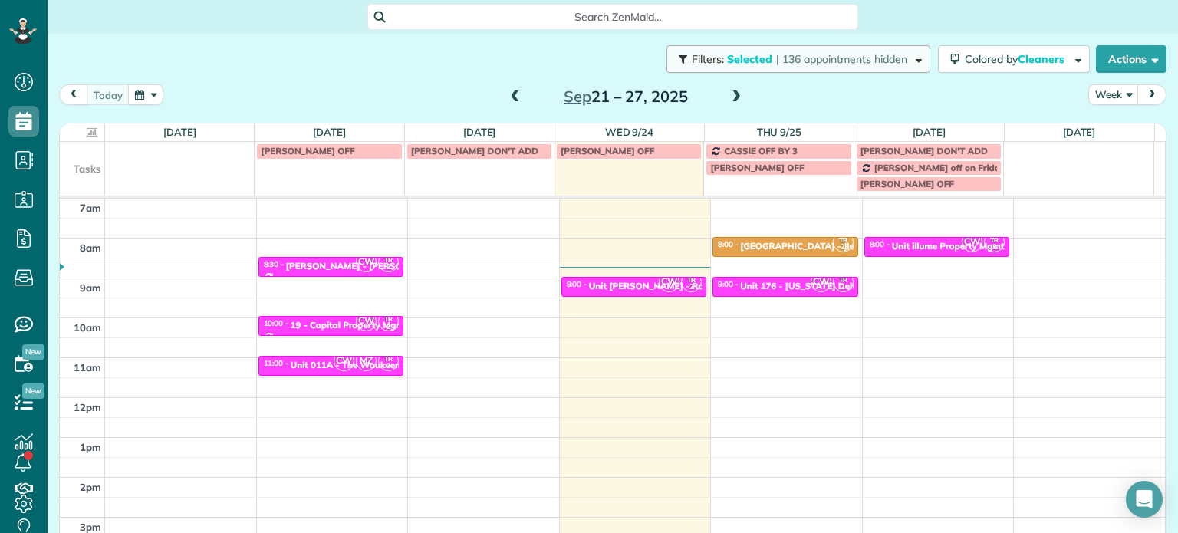
click at [792, 61] on span "| 136 appointments hidden" at bounding box center [841, 59] width 131 height 14
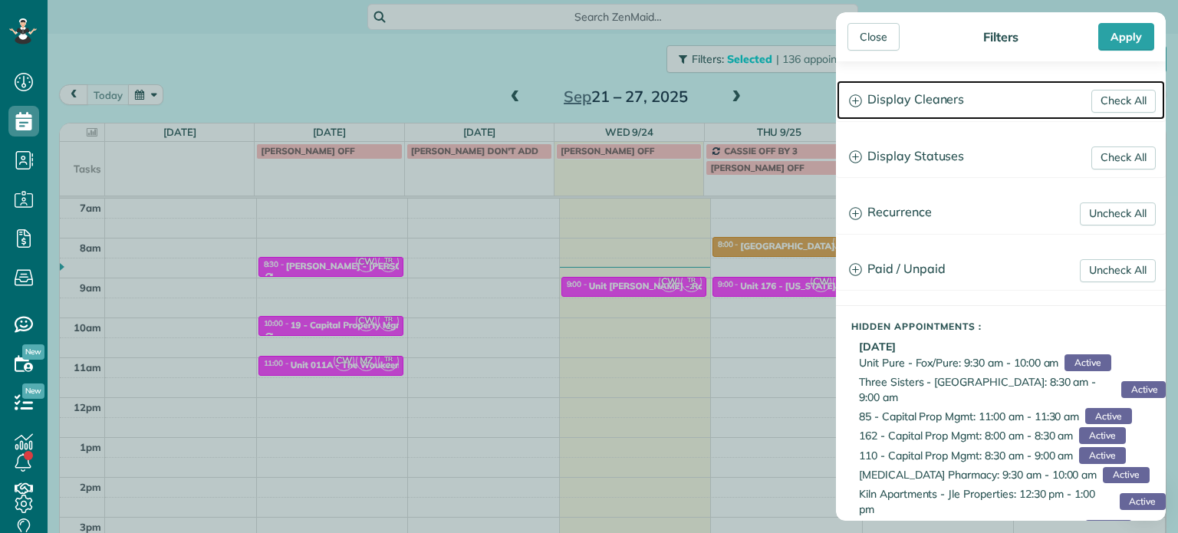
click at [899, 94] on h3 "Display Cleaners" at bounding box center [1001, 100] width 328 height 39
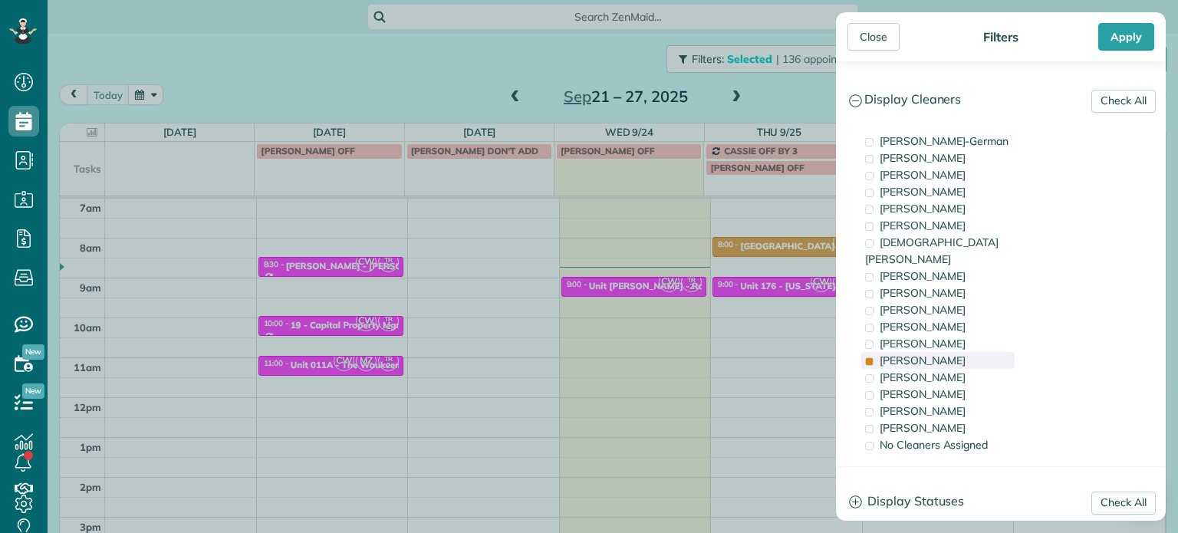
click at [926, 354] on span "Tammi Rue" at bounding box center [923, 361] width 86 height 14
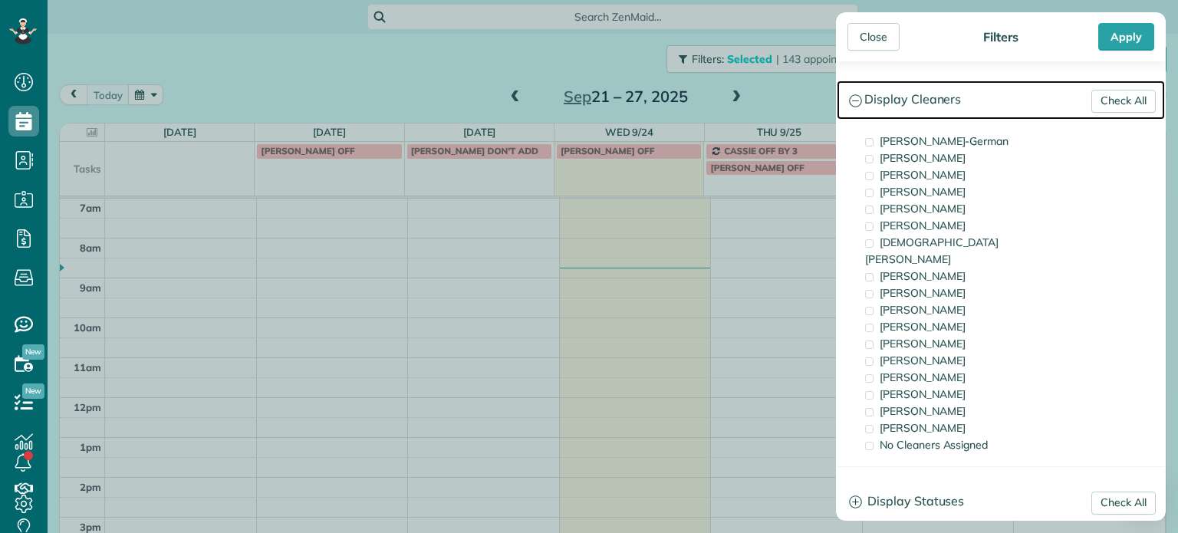
click at [936, 107] on h3 "Display Cleaners" at bounding box center [1001, 100] width 328 height 39
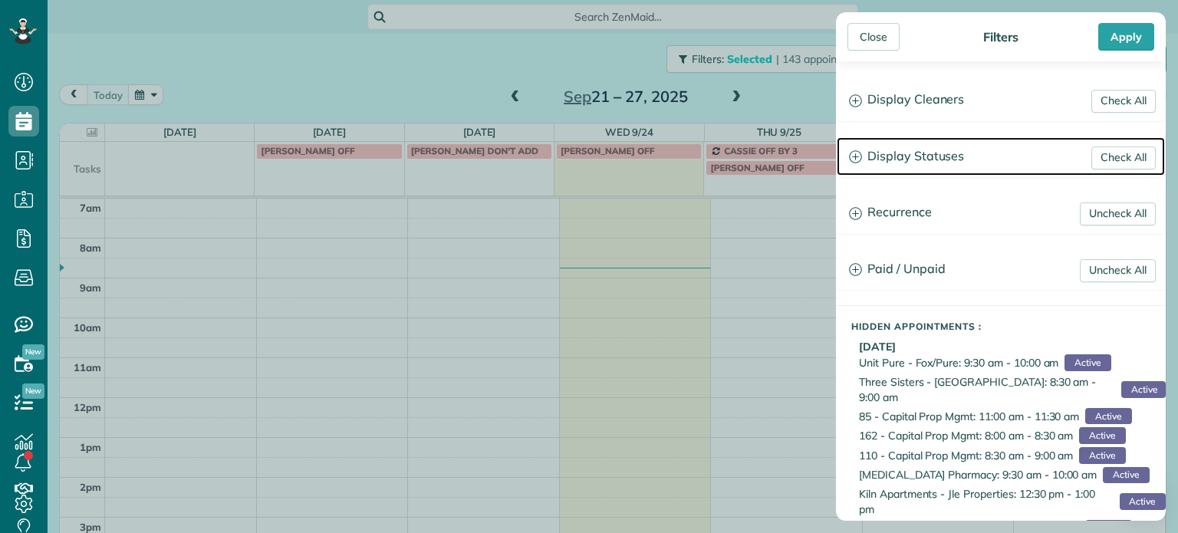
click at [936, 147] on h3 "Display Statuses" at bounding box center [1001, 156] width 328 height 39
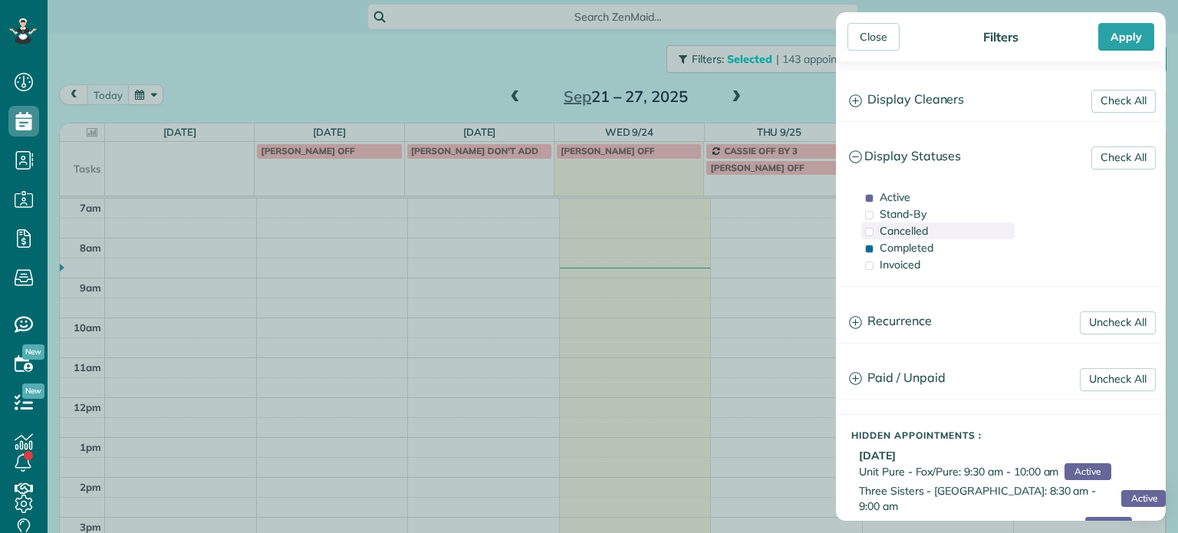
click at [926, 229] on span "Cancelled" at bounding box center [904, 231] width 48 height 14
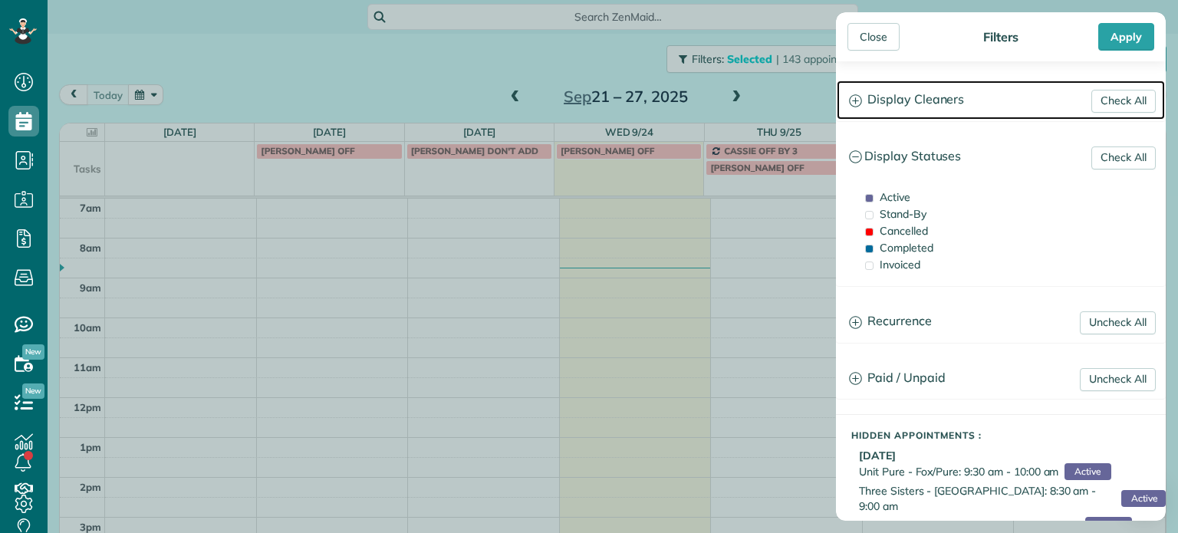
click at [926, 97] on h3 "Display Cleaners" at bounding box center [1001, 100] width 328 height 39
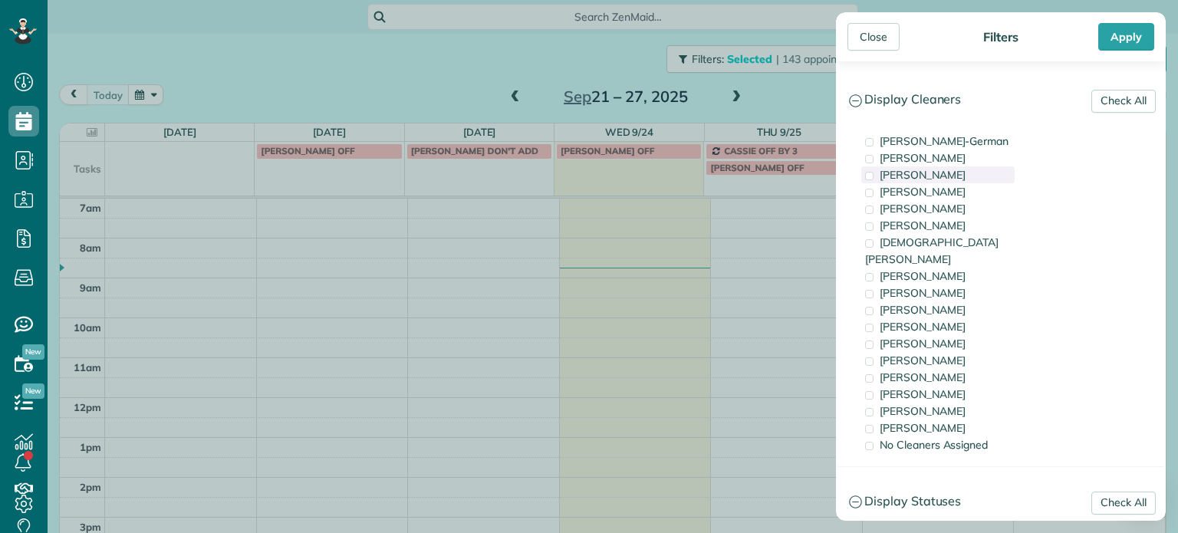
click at [940, 174] on span "Tawnya Reynolds" at bounding box center [923, 175] width 86 height 14
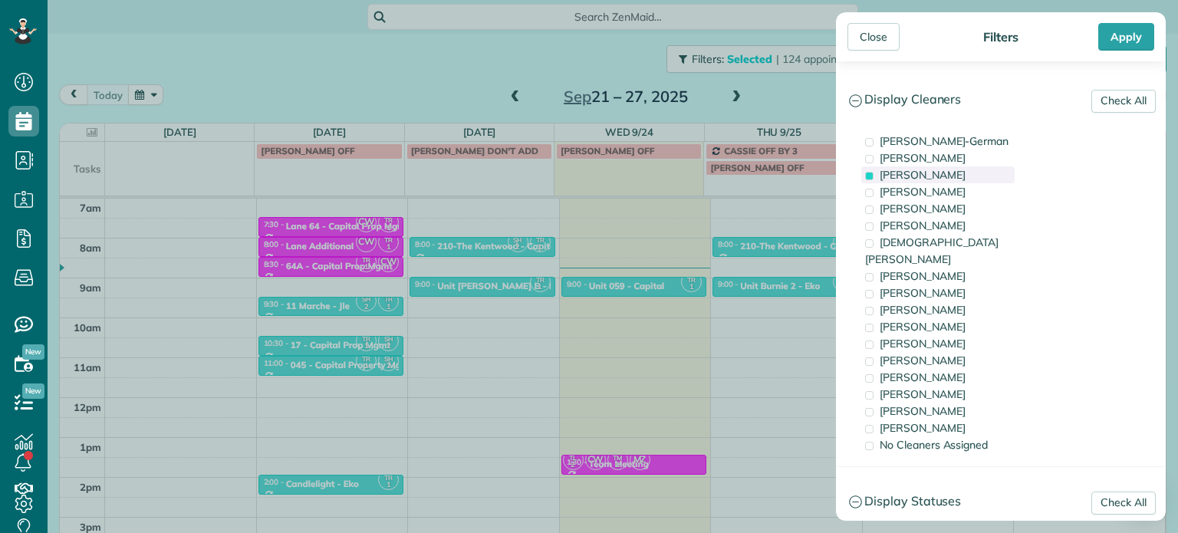
click at [940, 174] on span "Tawnya Reynolds" at bounding box center [923, 175] width 86 height 14
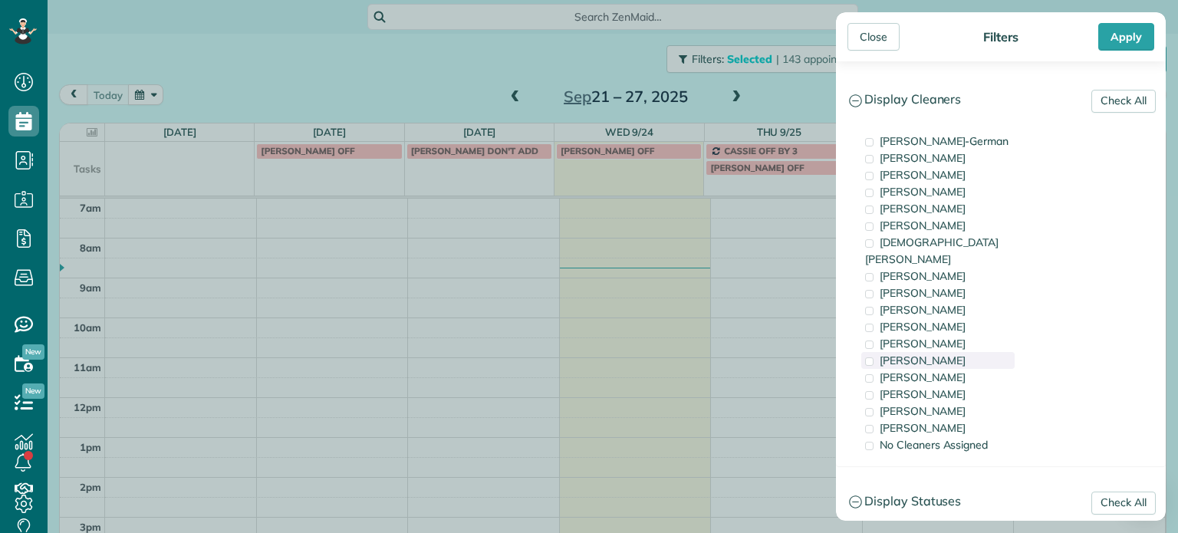
click at [951, 352] on div "Tammi Rue" at bounding box center [937, 360] width 153 height 17
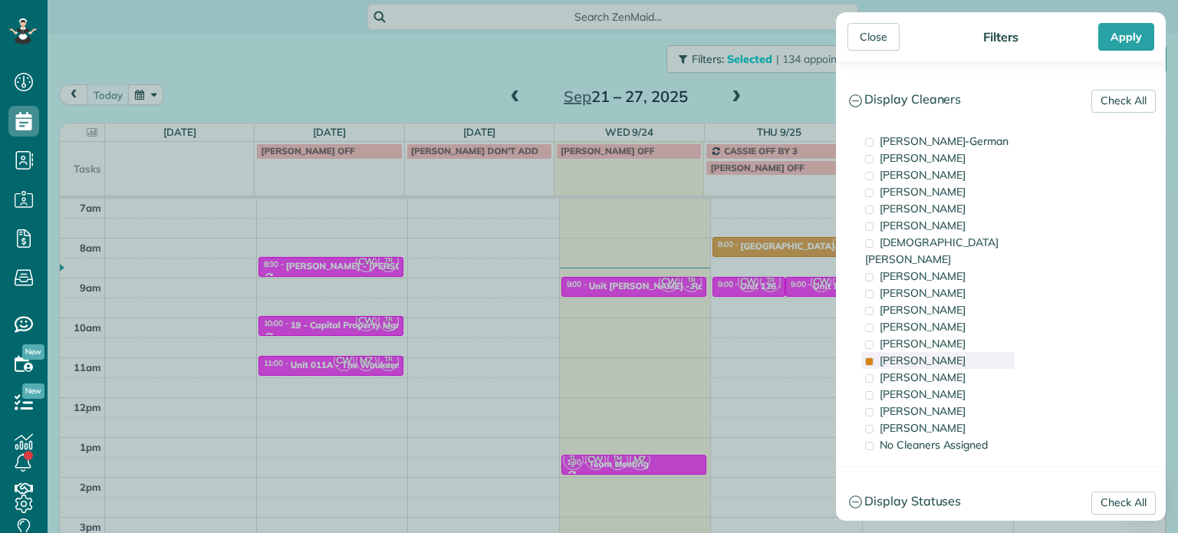
click at [951, 352] on div "Tammi Rue" at bounding box center [937, 360] width 153 height 17
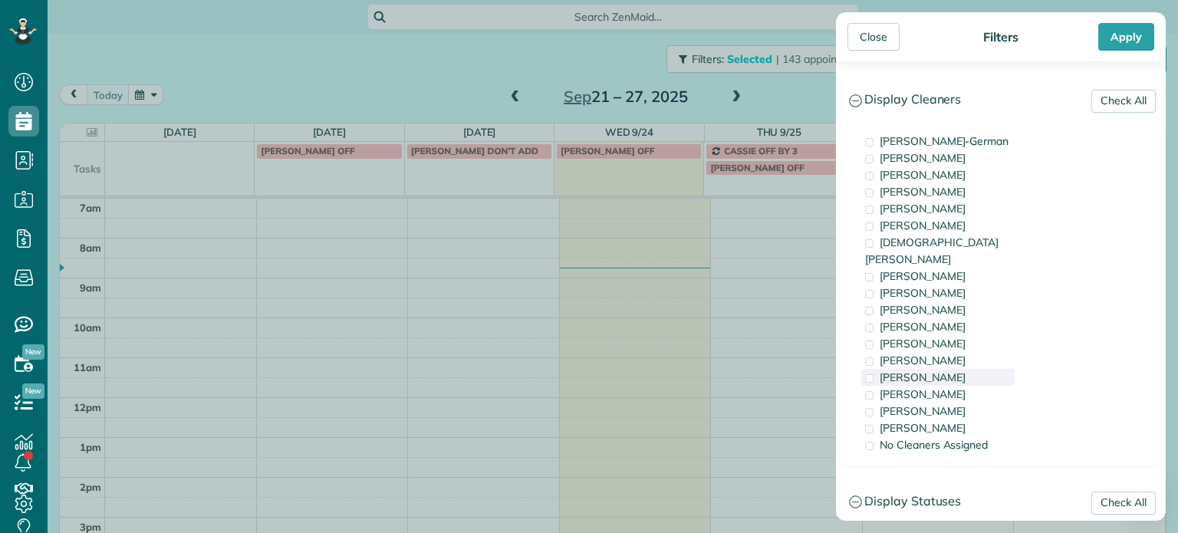
click at [957, 369] on div "Laura Chavez" at bounding box center [937, 377] width 153 height 17
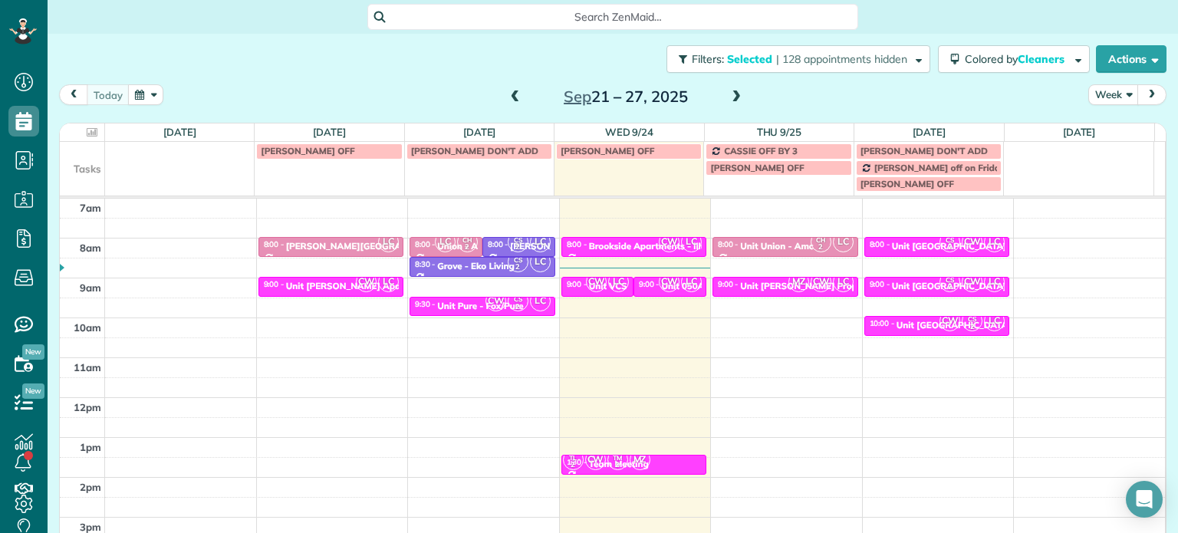
click at [630, 287] on div "Close Filters Apply Check All Display Cleaners Christina Wright-German Cassie F…" at bounding box center [589, 266] width 1178 height 533
click at [608, 285] on span "LC" at bounding box center [618, 281] width 21 height 21
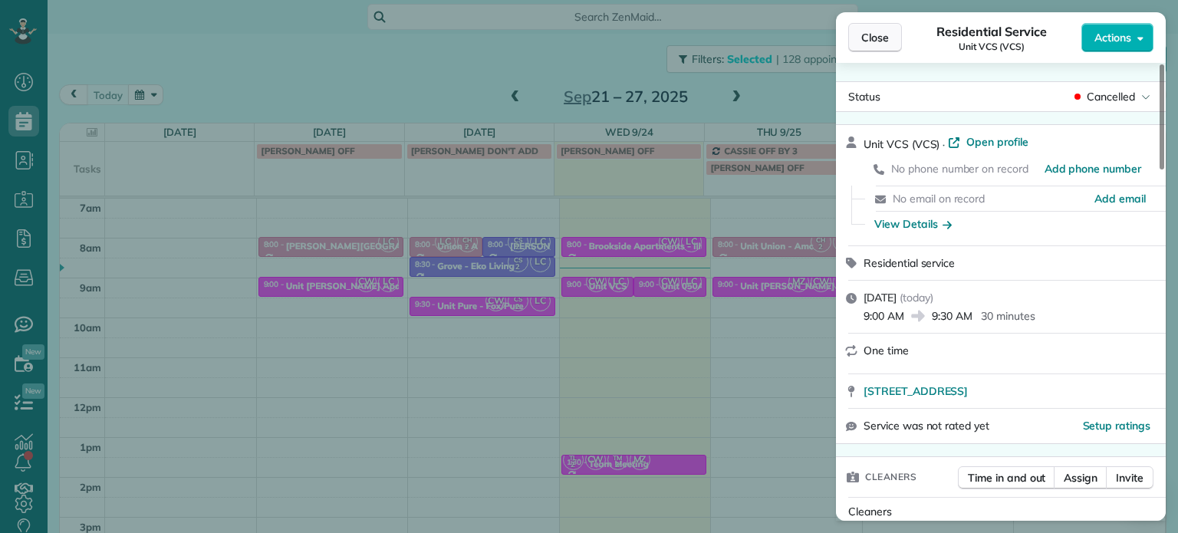
click at [893, 42] on button "Close" at bounding box center [875, 37] width 54 height 29
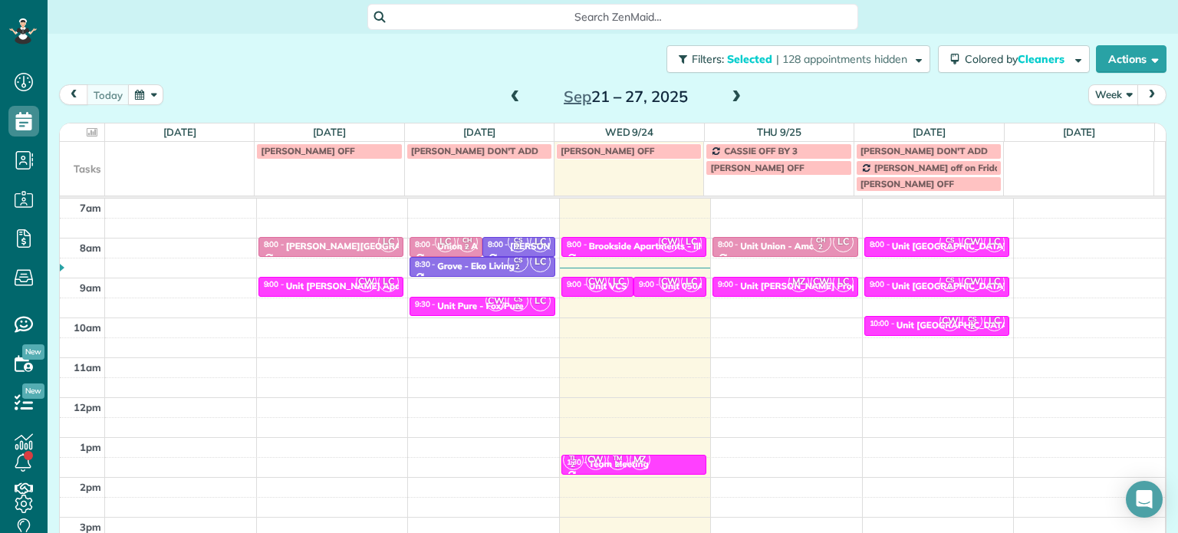
click at [730, 98] on span at bounding box center [736, 97] width 17 height 14
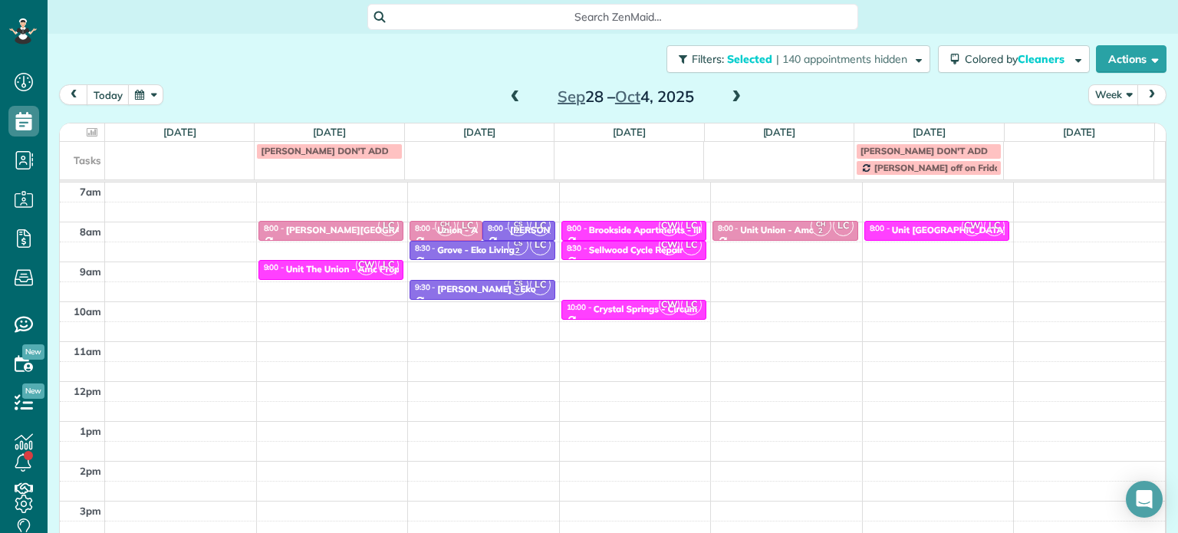
click at [507, 91] on span at bounding box center [515, 97] width 17 height 14
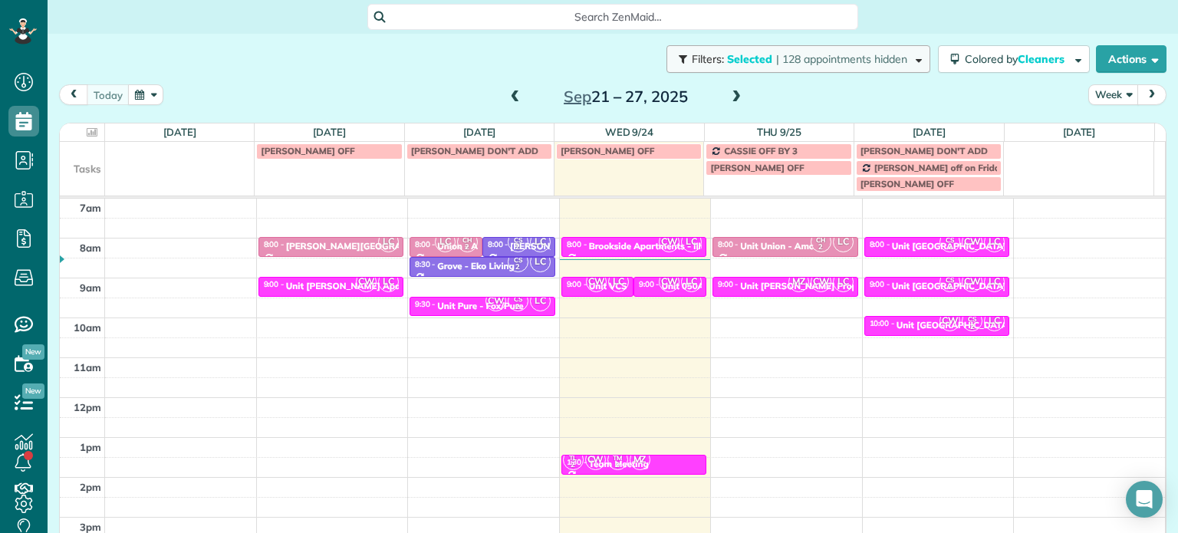
click at [833, 61] on span "| 128 appointments hidden" at bounding box center [841, 59] width 131 height 14
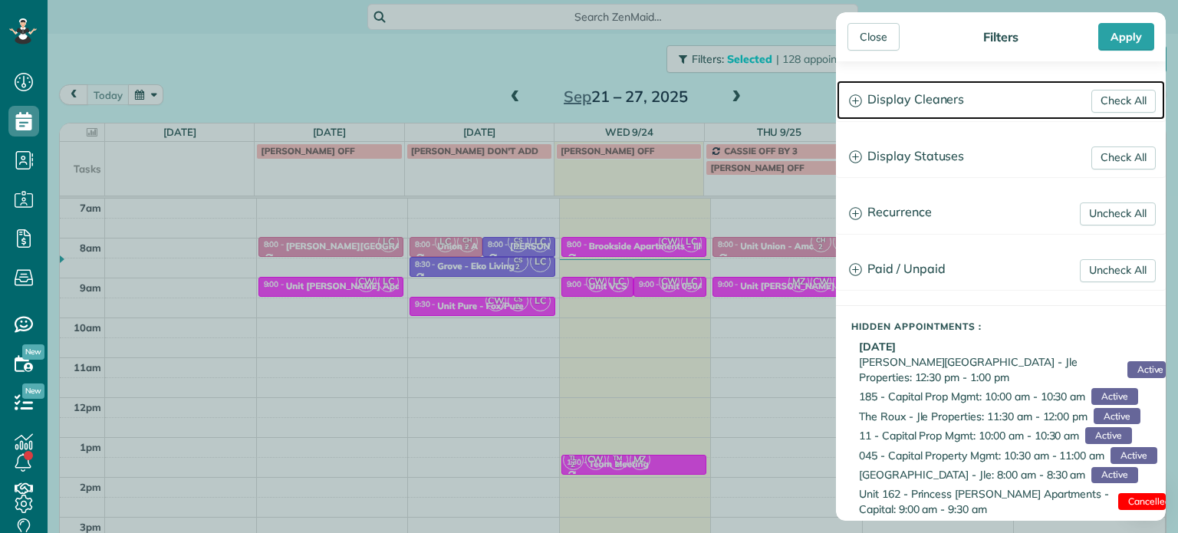
click at [907, 102] on h3 "Display Cleaners" at bounding box center [1001, 100] width 328 height 39
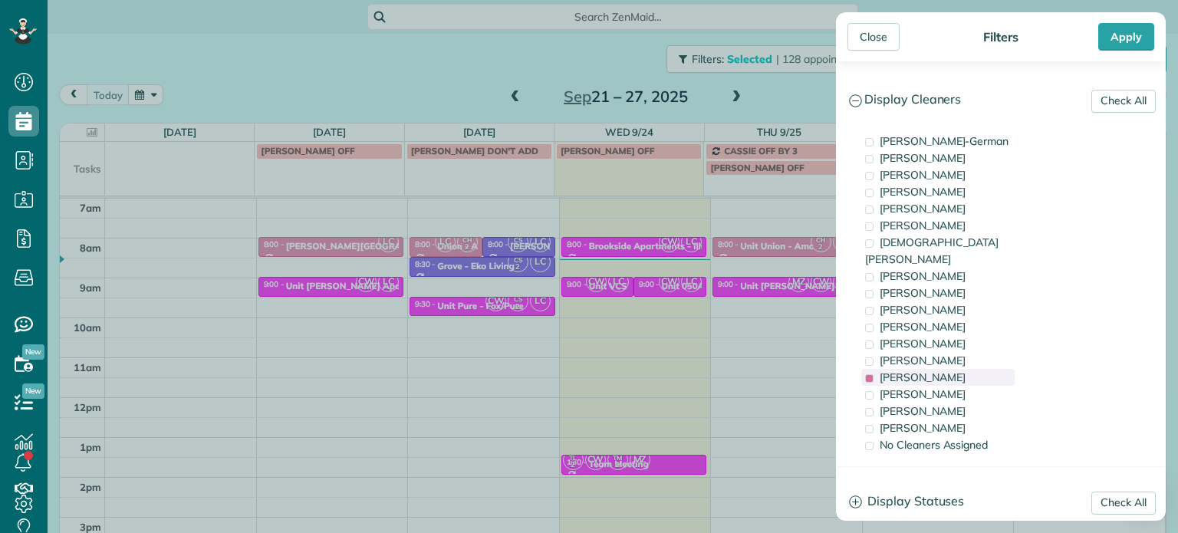
click at [932, 370] on span "Laura Chavez" at bounding box center [923, 377] width 86 height 14
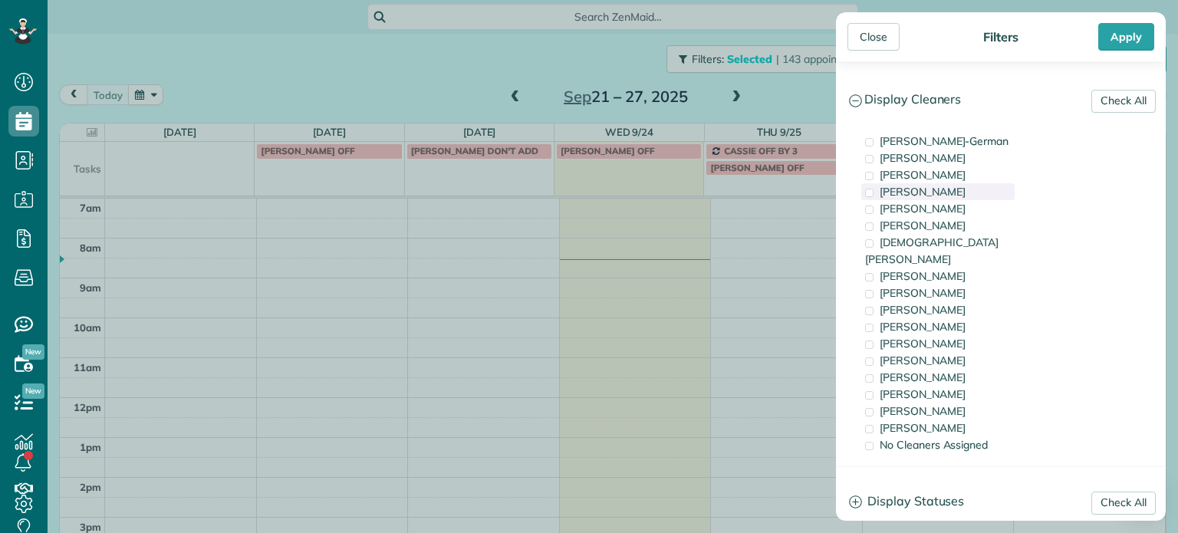
click at [948, 191] on div "Mark Zollo" at bounding box center [937, 191] width 153 height 17
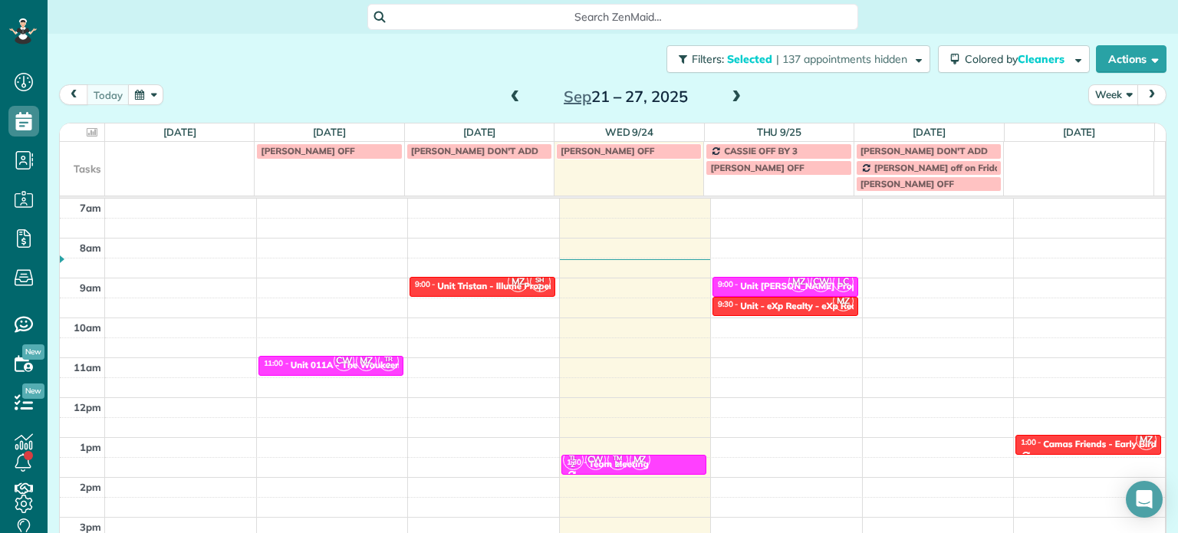
click at [580, 287] on div "Close Filters Apply Check All Display Cleaners Christina Wright-German Cassie F…" at bounding box center [589, 266] width 1178 height 533
click at [336, 364] on span "CW" at bounding box center [344, 360] width 21 height 21
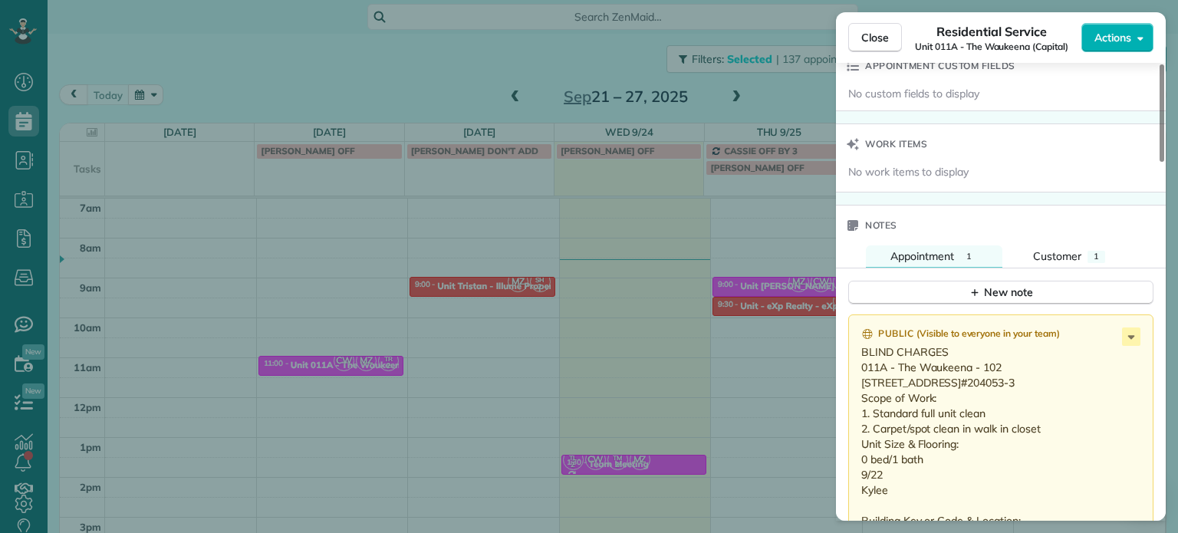
scroll to position [1238, 0]
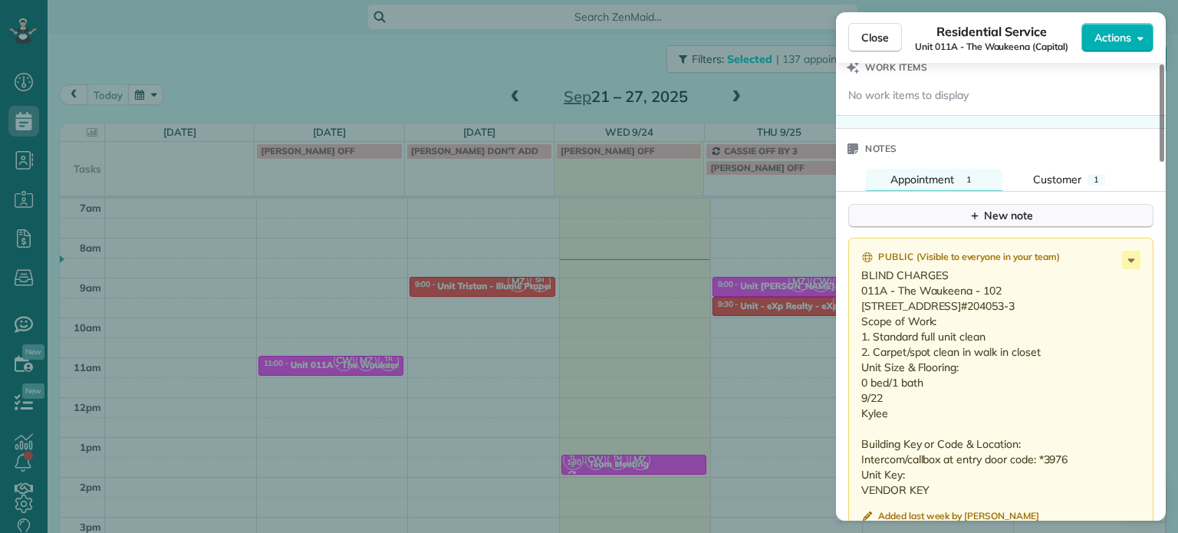
click at [1044, 222] on button "New note" at bounding box center [1000, 216] width 305 height 24
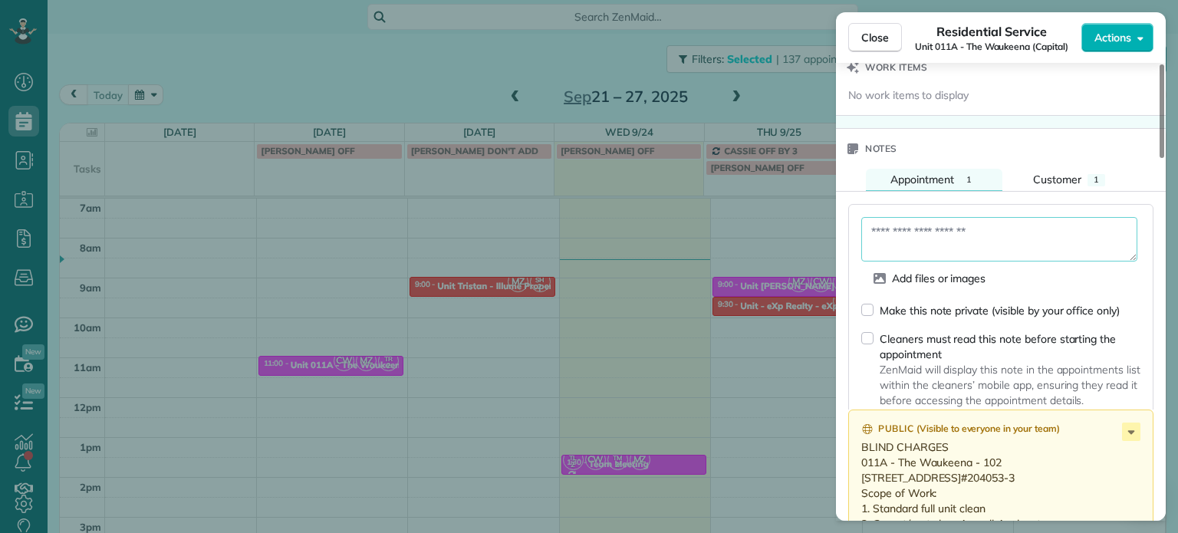
click at [1034, 233] on textarea at bounding box center [999, 239] width 276 height 44
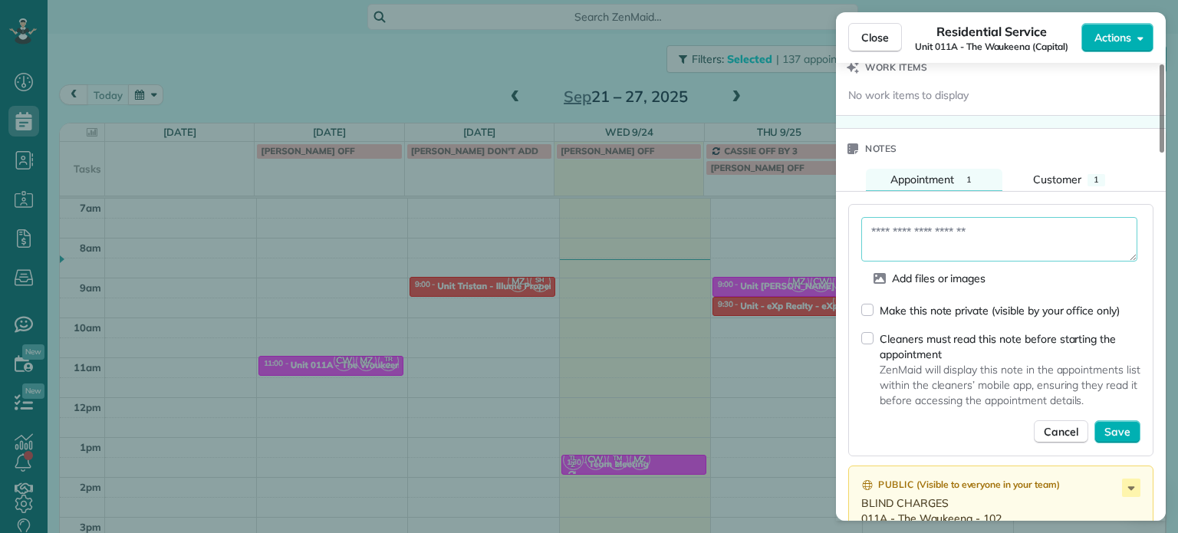
paste textarea "**********"
type textarea "**********"
click at [1123, 431] on span "Save" at bounding box center [1117, 431] width 26 height 15
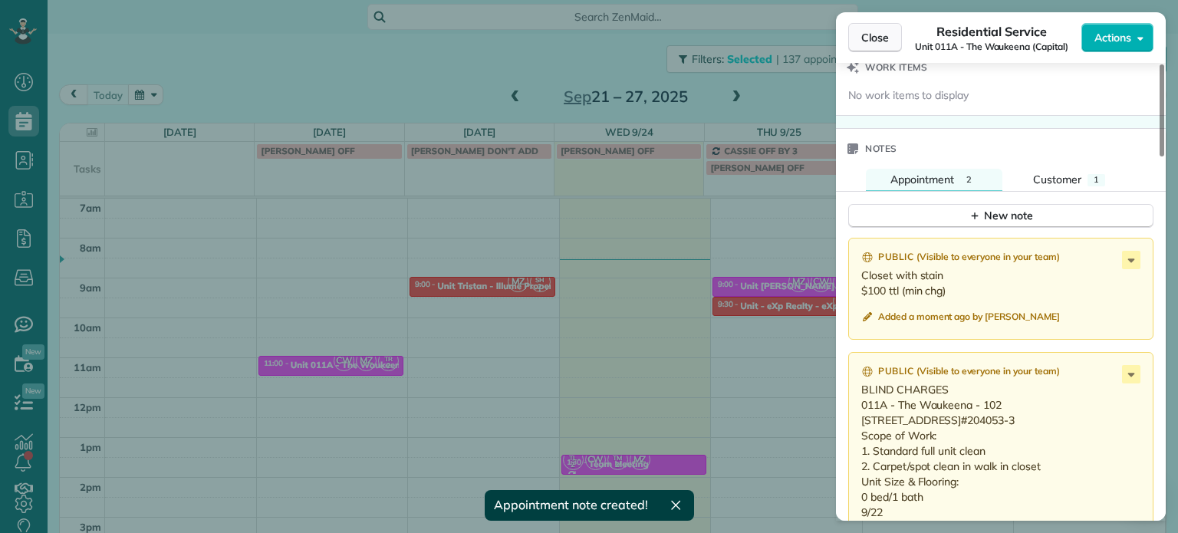
click at [875, 40] on span "Close" at bounding box center [875, 37] width 28 height 15
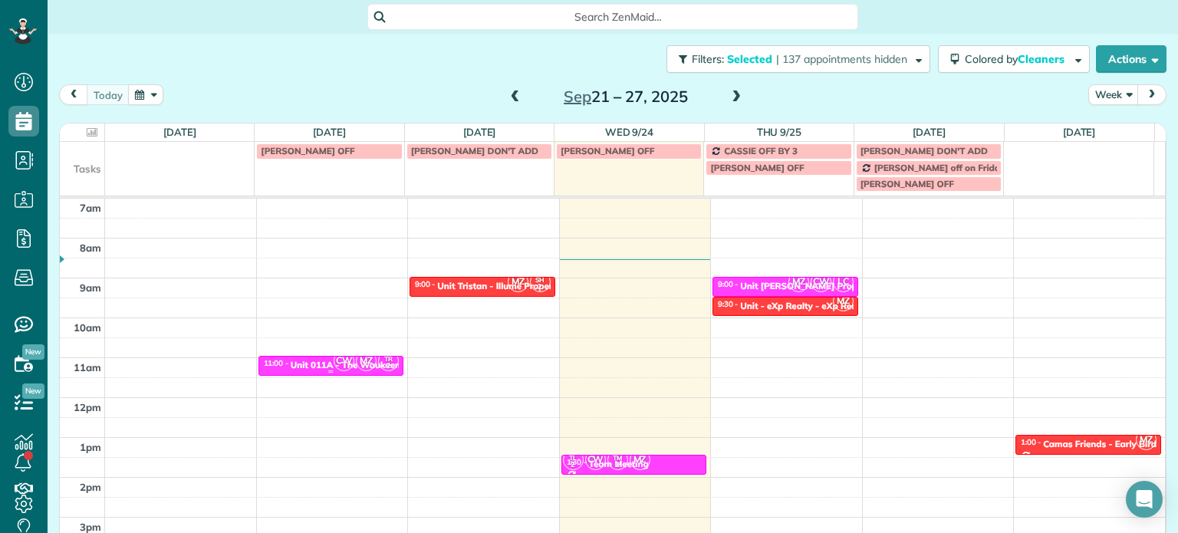
click at [342, 362] on span "CW" at bounding box center [344, 360] width 21 height 21
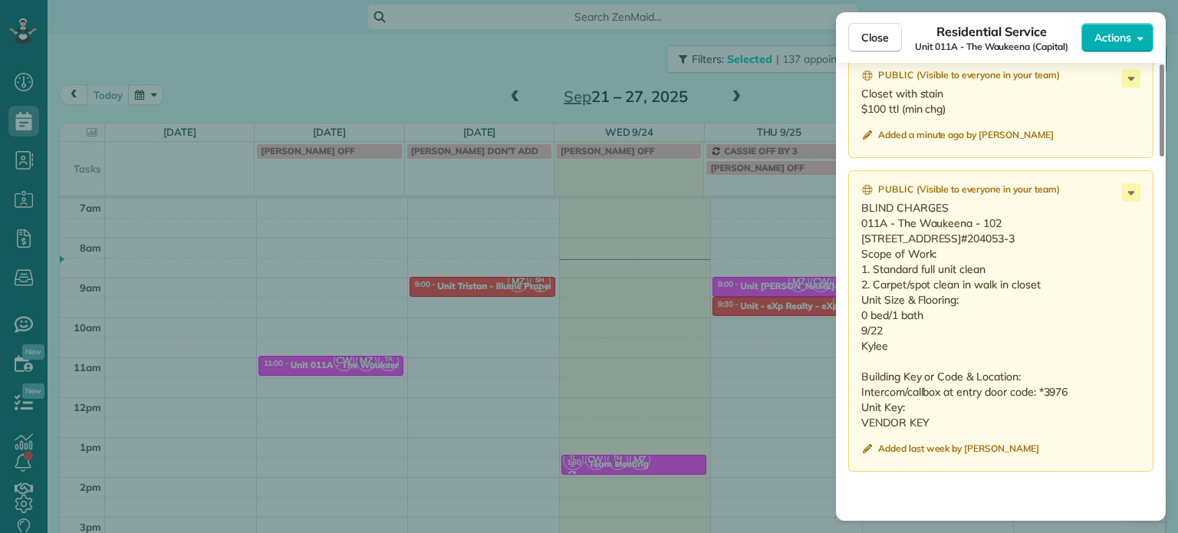
scroll to position [1457, 0]
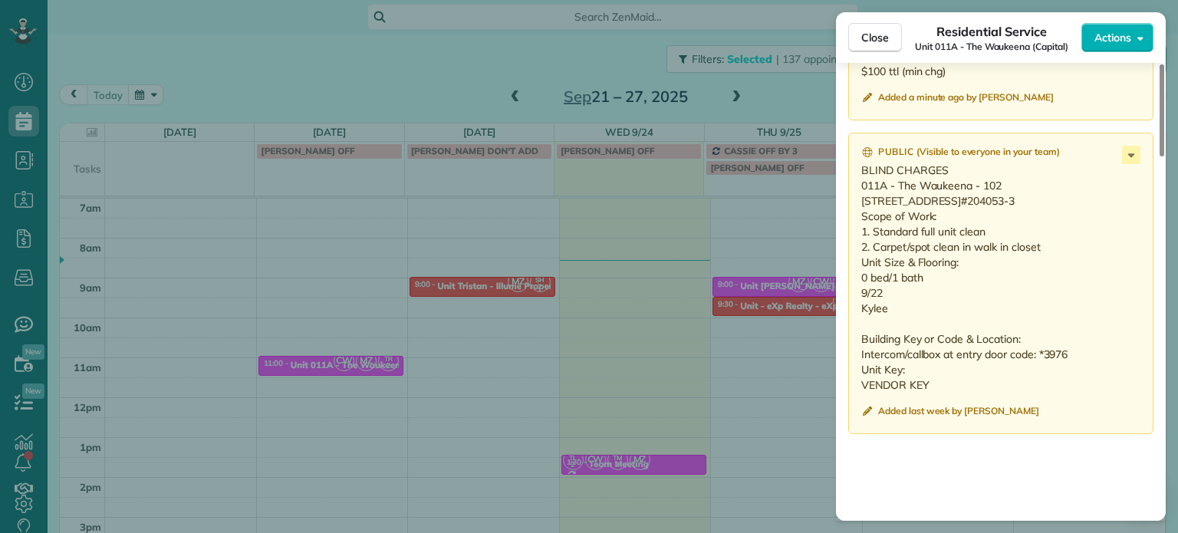
click at [635, 162] on div "Close Residential Service Unit 011A - The Waukeena (Capital) Actions Status Act…" at bounding box center [589, 266] width 1178 height 533
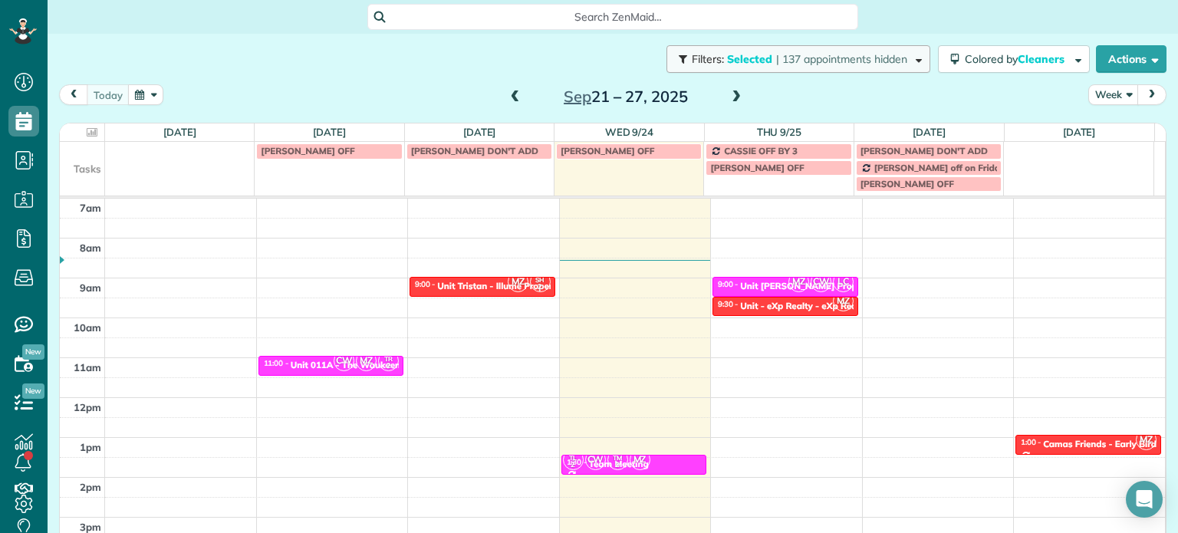
click at [732, 67] on button "Filters: Selected | 137 appointments hidden" at bounding box center [798, 59] width 264 height 28
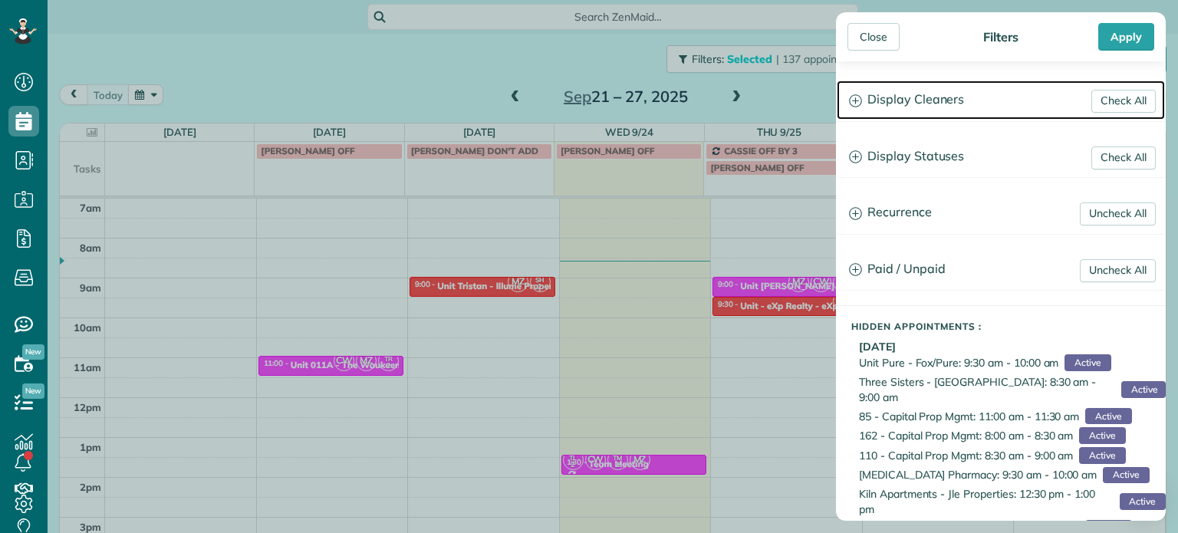
click at [919, 104] on h3 "Display Cleaners" at bounding box center [1001, 100] width 328 height 39
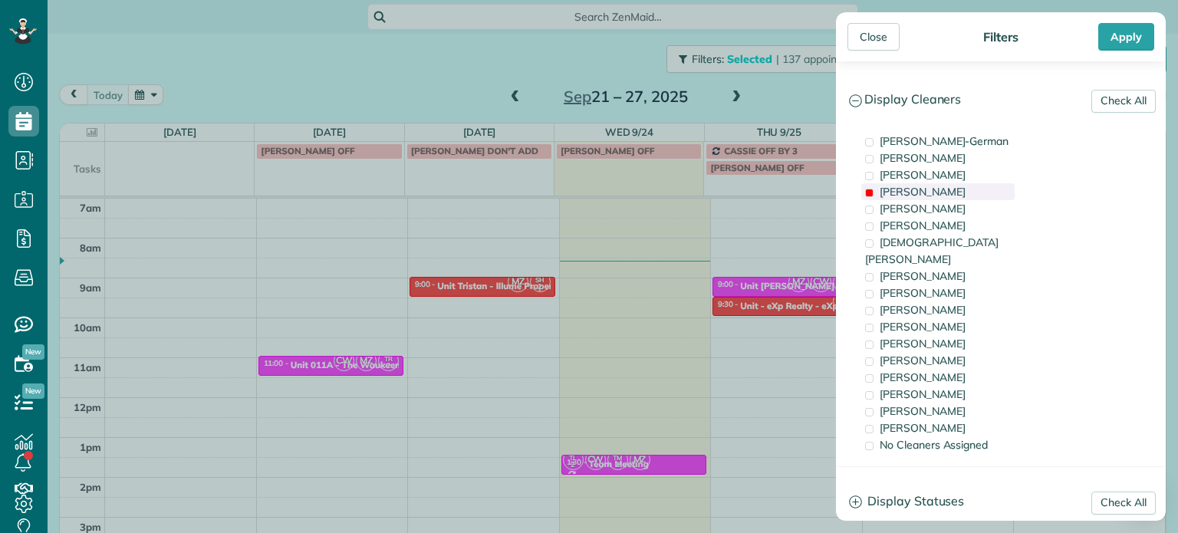
click at [914, 185] on span "Mark Zollo" at bounding box center [923, 192] width 86 height 14
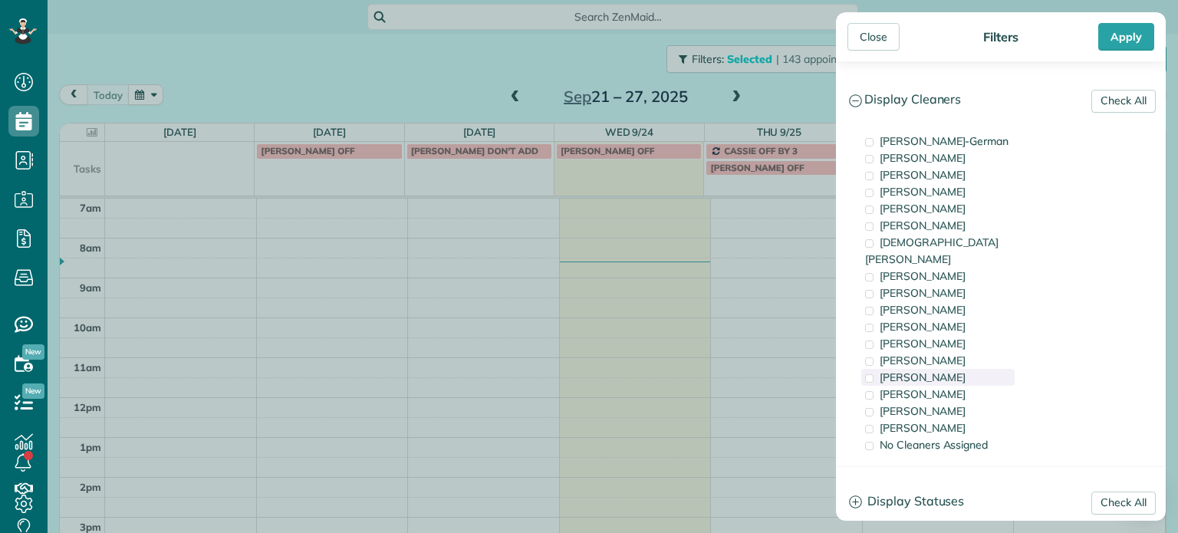
click at [976, 369] on div "Laura Chavez" at bounding box center [937, 377] width 153 height 17
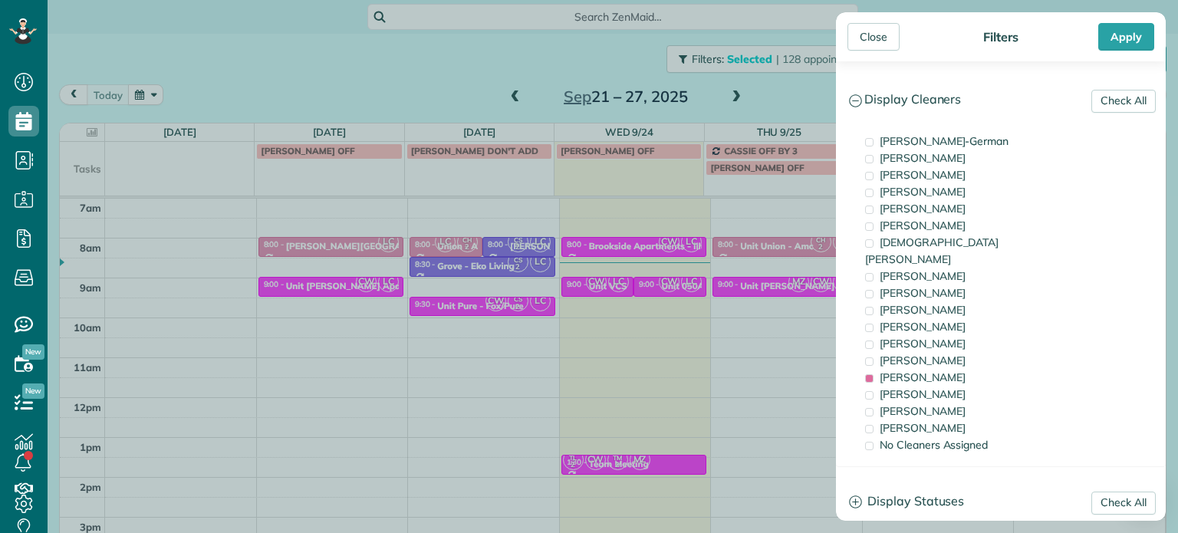
click at [729, 318] on div "Close Filters Apply Check All Display Cleaners Christina Wright-German Cassie F…" at bounding box center [589, 266] width 1178 height 533
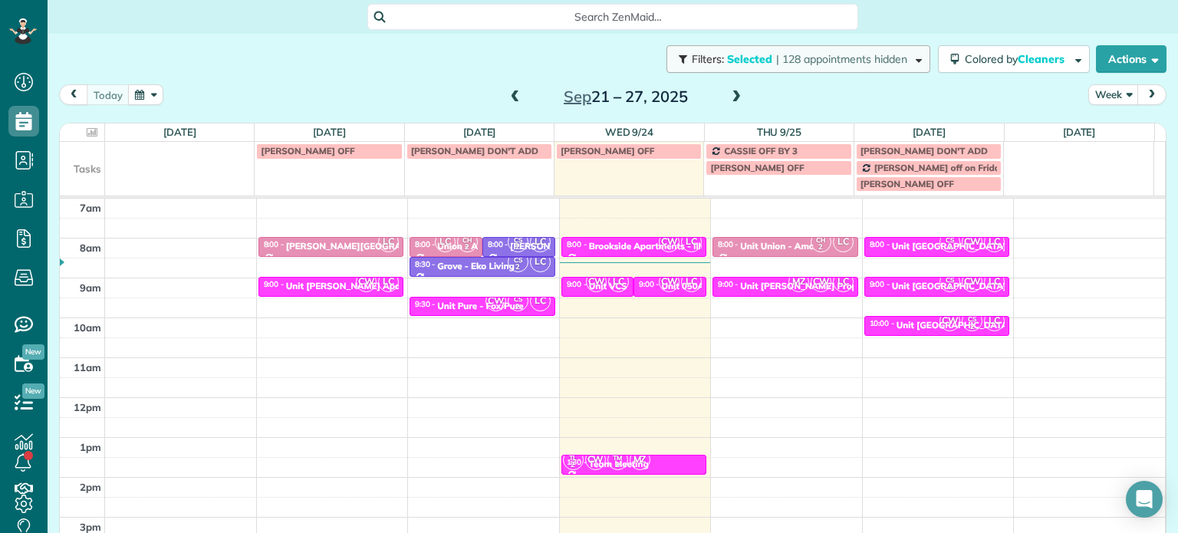
click at [850, 70] on button "Filters: Selected | 128 appointments hidden" at bounding box center [798, 59] width 264 height 28
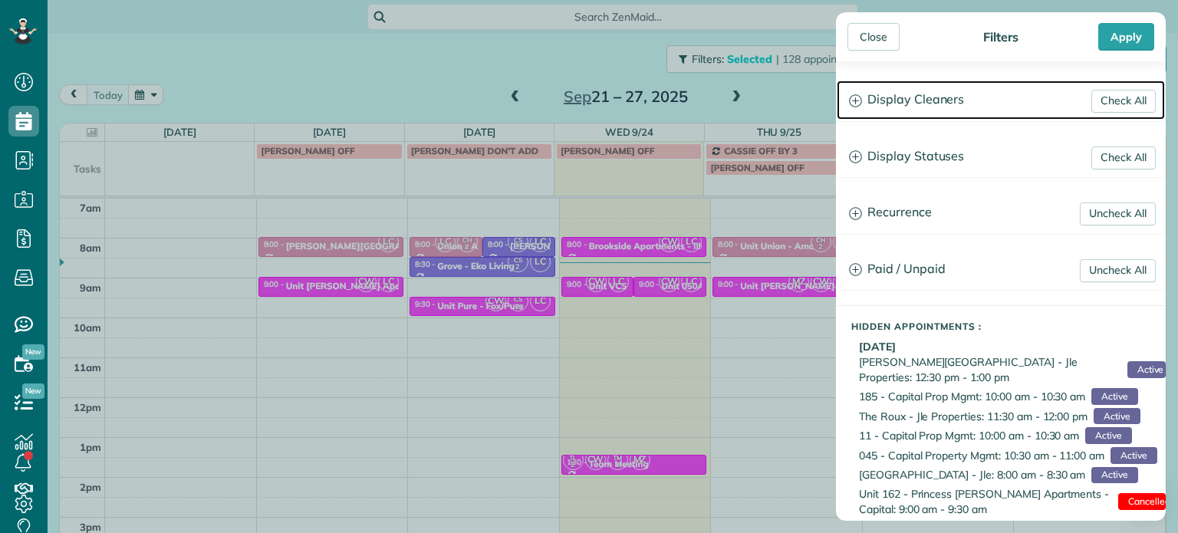
click at [899, 101] on h3 "Display Cleaners" at bounding box center [1001, 100] width 328 height 39
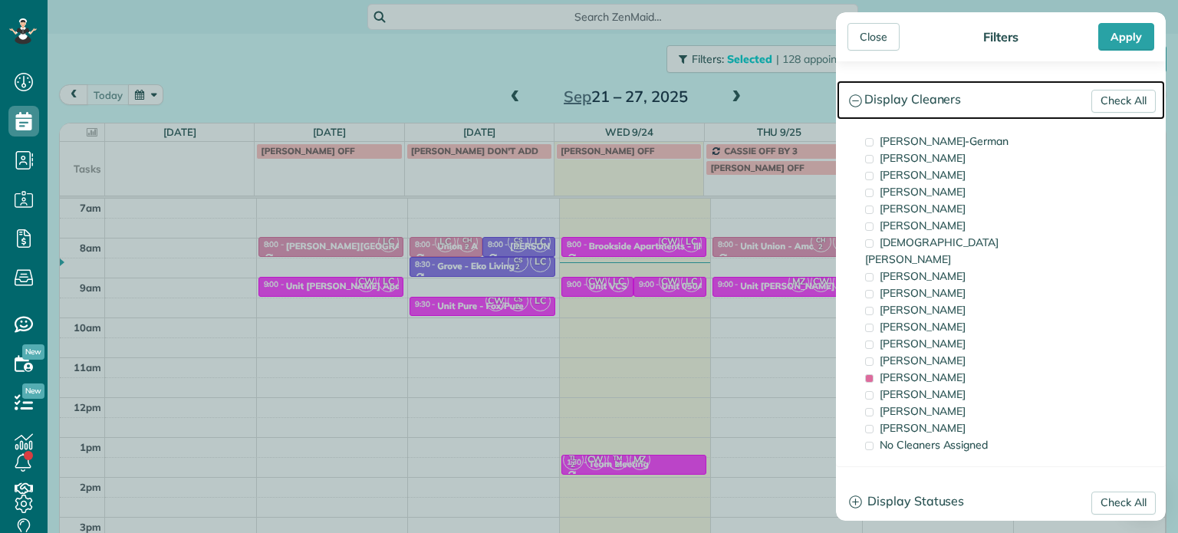
click at [899, 101] on h3 "Display Cleaners" at bounding box center [1001, 100] width 328 height 39
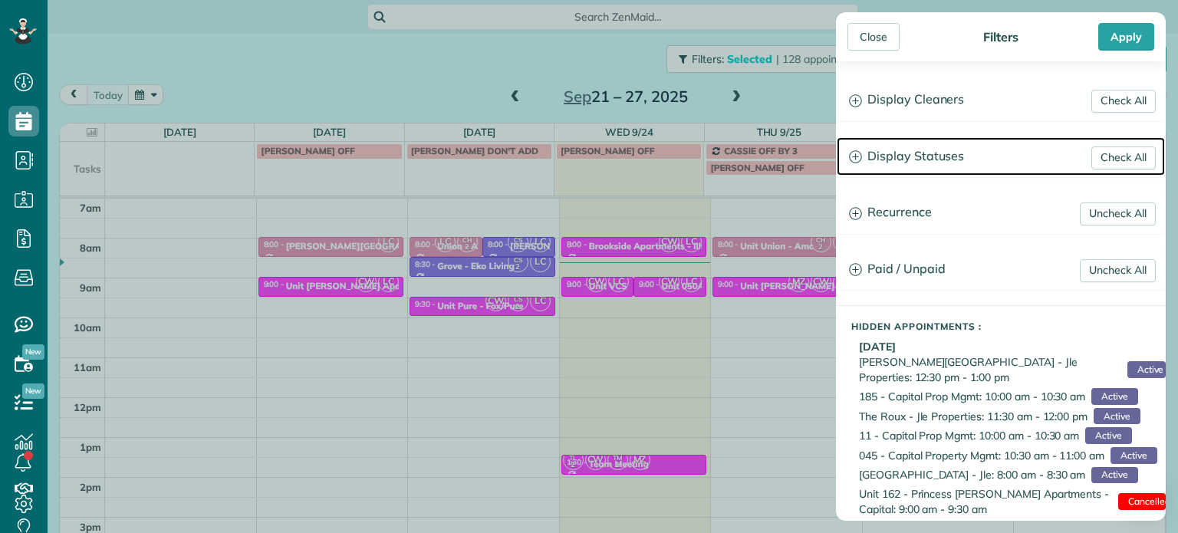
click at [929, 148] on h3 "Display Statuses" at bounding box center [1001, 156] width 328 height 39
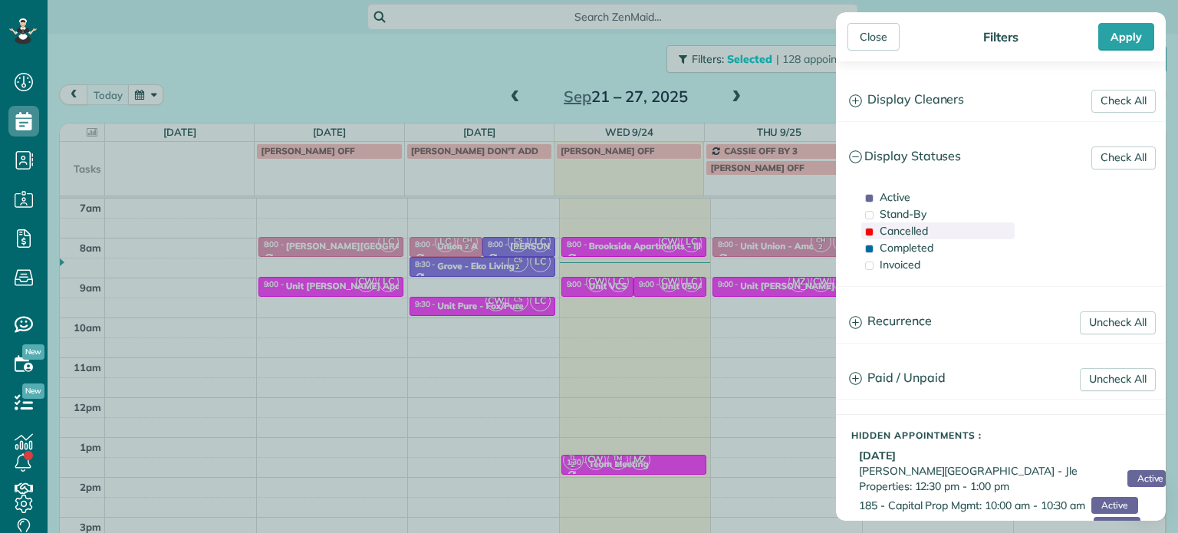
click at [920, 232] on span "Cancelled" at bounding box center [904, 231] width 48 height 14
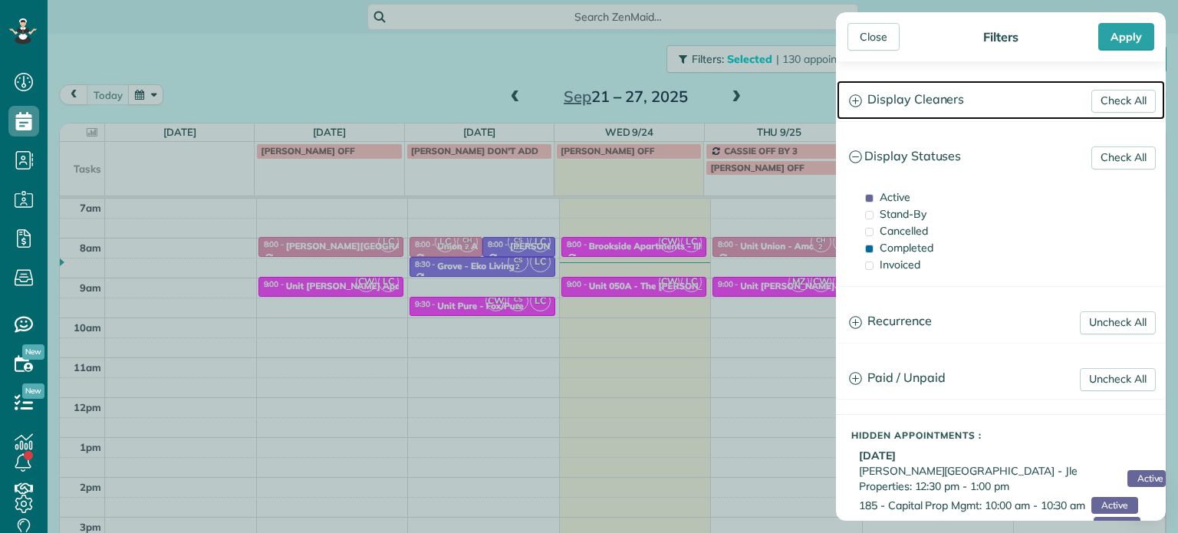
click at [917, 101] on h3 "Display Cleaners" at bounding box center [1001, 100] width 328 height 39
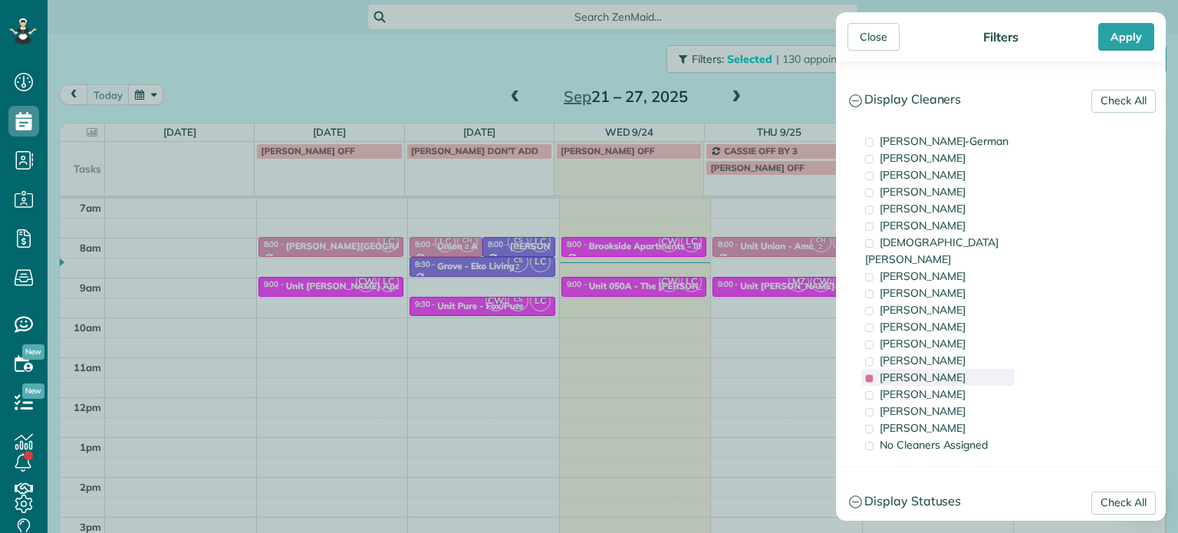
click at [931, 370] on span "Laura Chavez" at bounding box center [923, 377] width 86 height 14
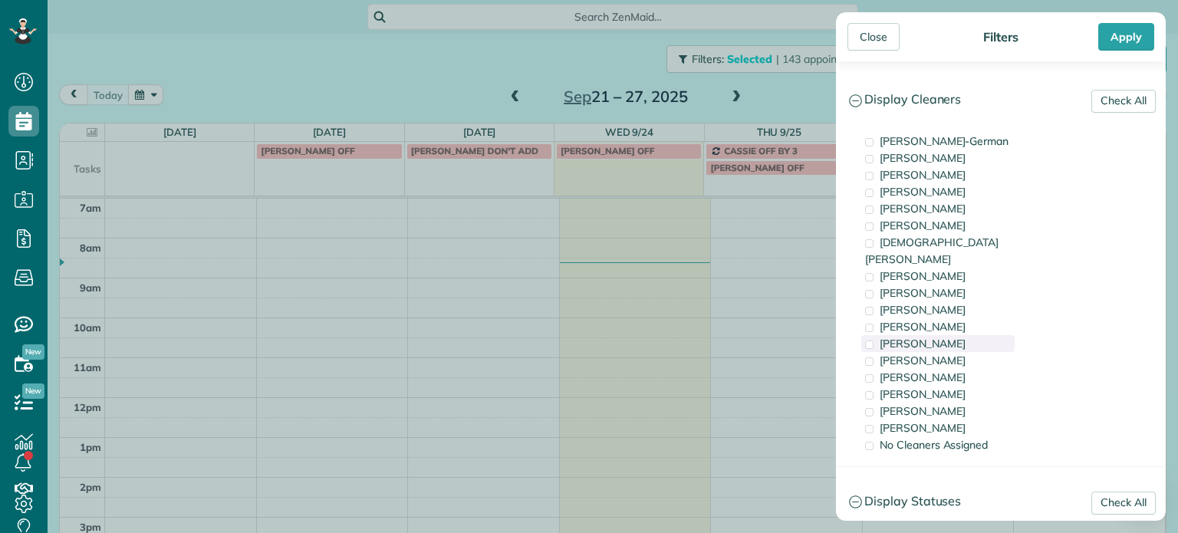
click at [929, 335] on div "Tammy McKinley" at bounding box center [937, 343] width 153 height 17
click at [886, 337] on span "Tammy McKinley" at bounding box center [923, 344] width 86 height 14
click at [915, 404] on span "Cristina Sainz" at bounding box center [923, 411] width 86 height 14
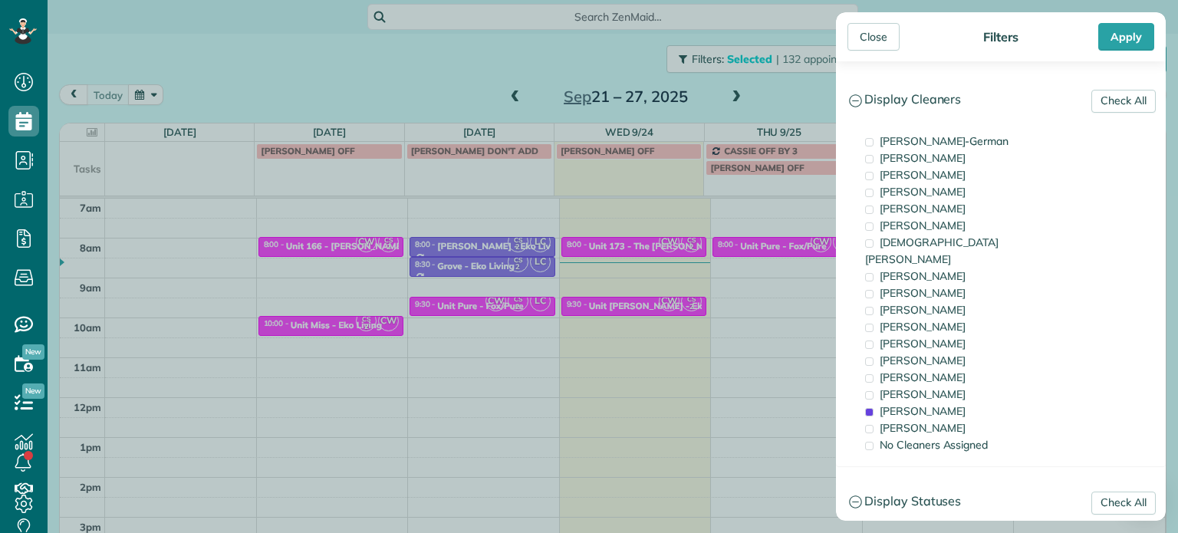
click at [811, 301] on div "Close Filters Apply Check All Display Cleaners Christina Wright-German Cassie F…" at bounding box center [589, 266] width 1178 height 533
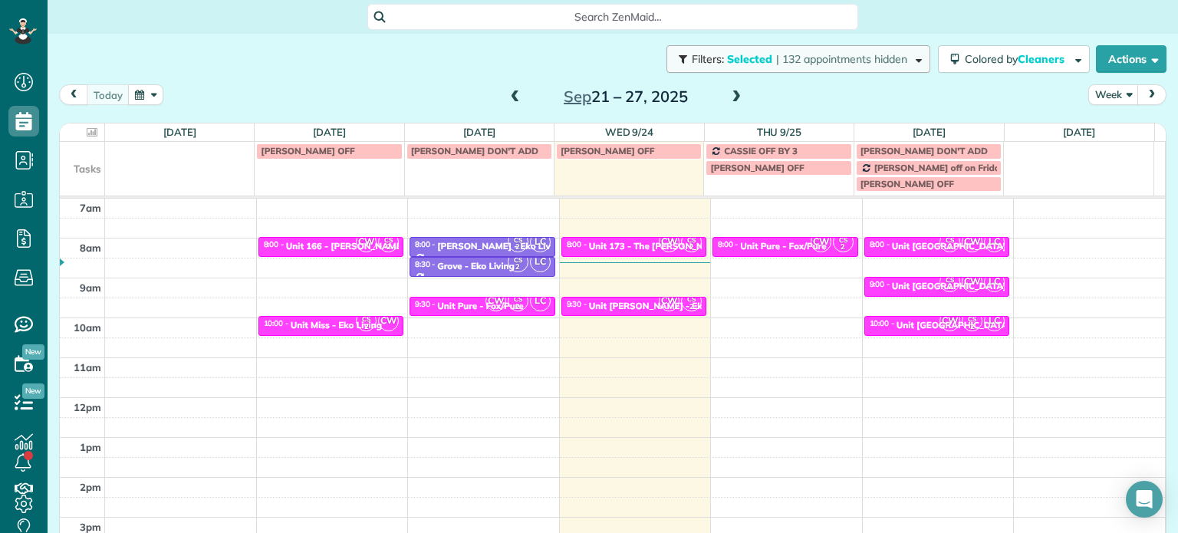
click at [800, 66] on button "Filters: Selected | 132 appointments hidden" at bounding box center [798, 59] width 264 height 28
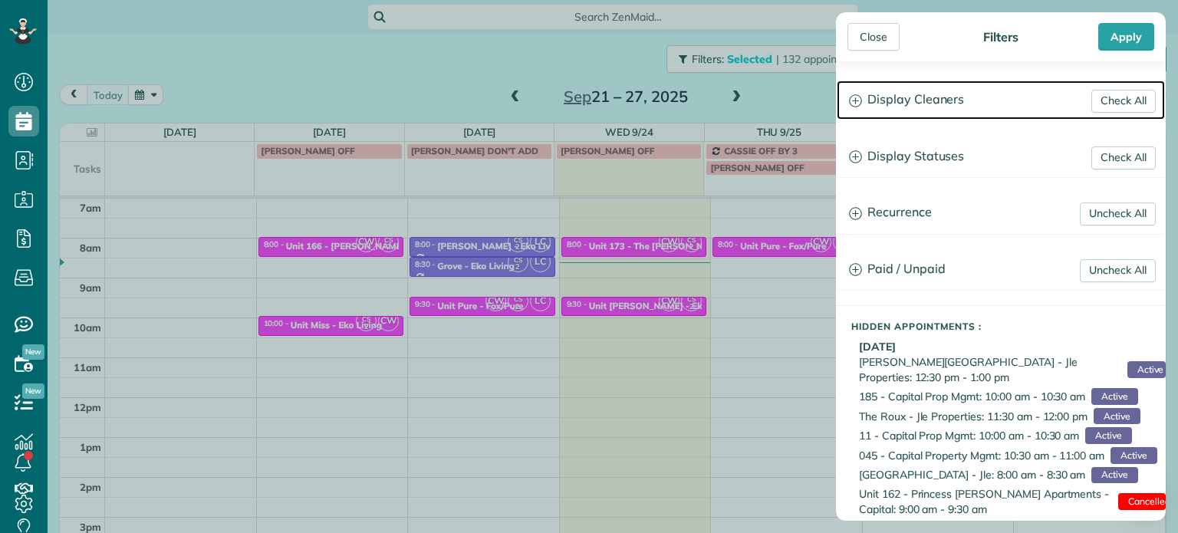
click at [896, 111] on h3 "Display Cleaners" at bounding box center [1001, 100] width 328 height 39
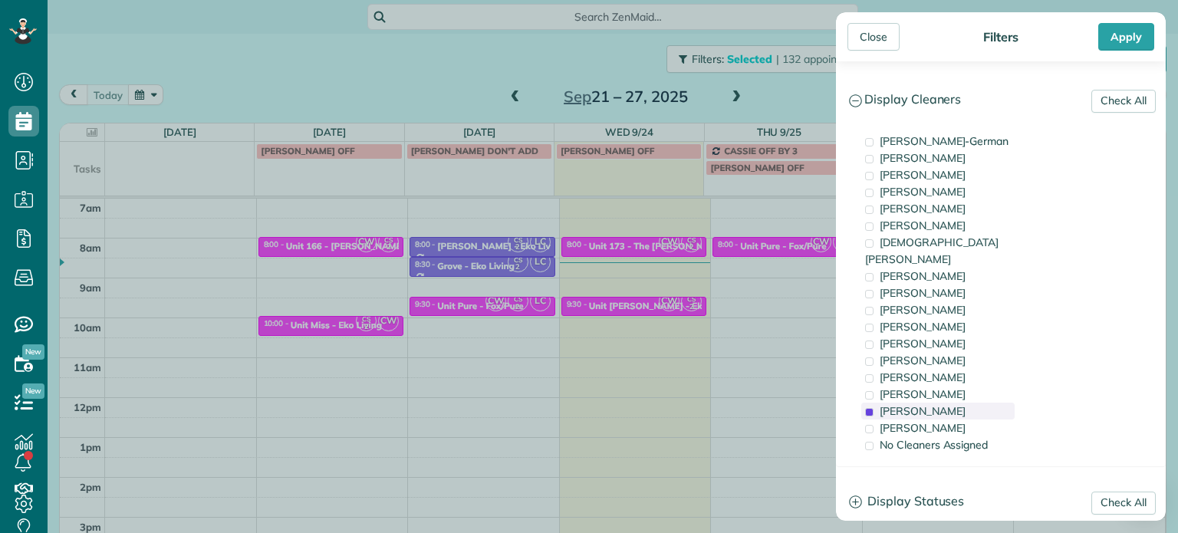
click at [923, 404] on span "Cristina Sainz" at bounding box center [923, 411] width 86 height 14
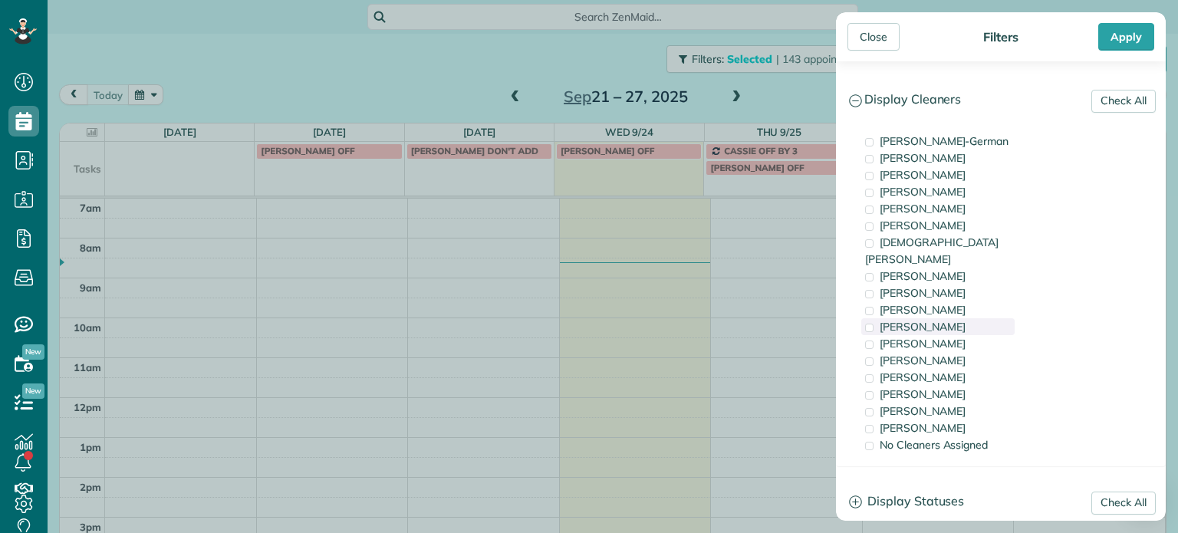
click at [919, 320] on span "Cyndi Holm" at bounding box center [923, 327] width 86 height 14
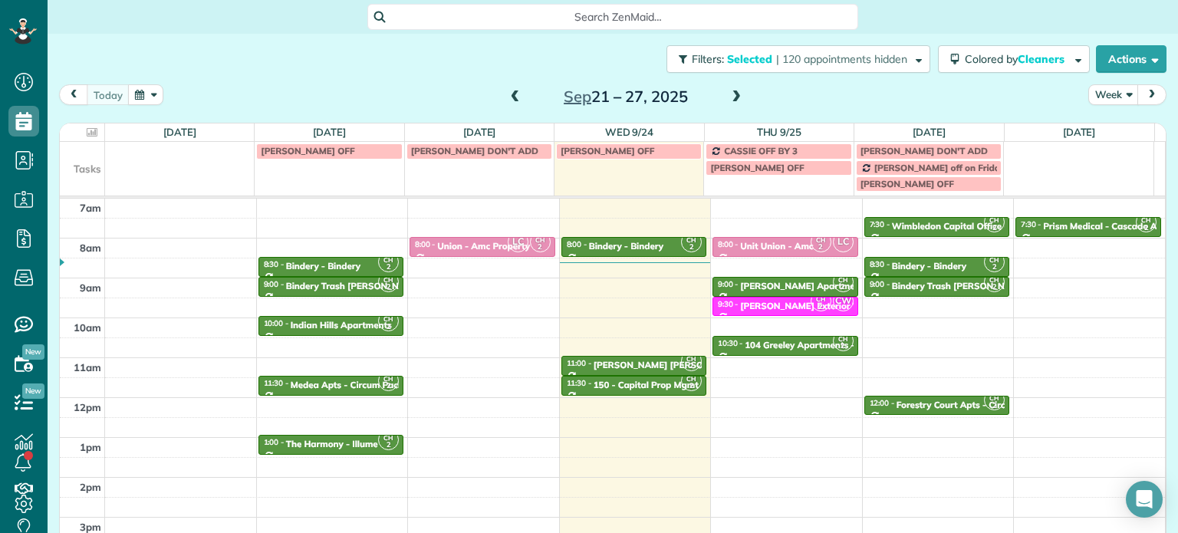
click at [782, 298] on div "Close Filters Apply Check All Display Cleaners Christina Wright-German Cassie F…" at bounding box center [589, 266] width 1178 height 533
click at [816, 59] on span "| 120 appointments hidden" at bounding box center [841, 59] width 131 height 14
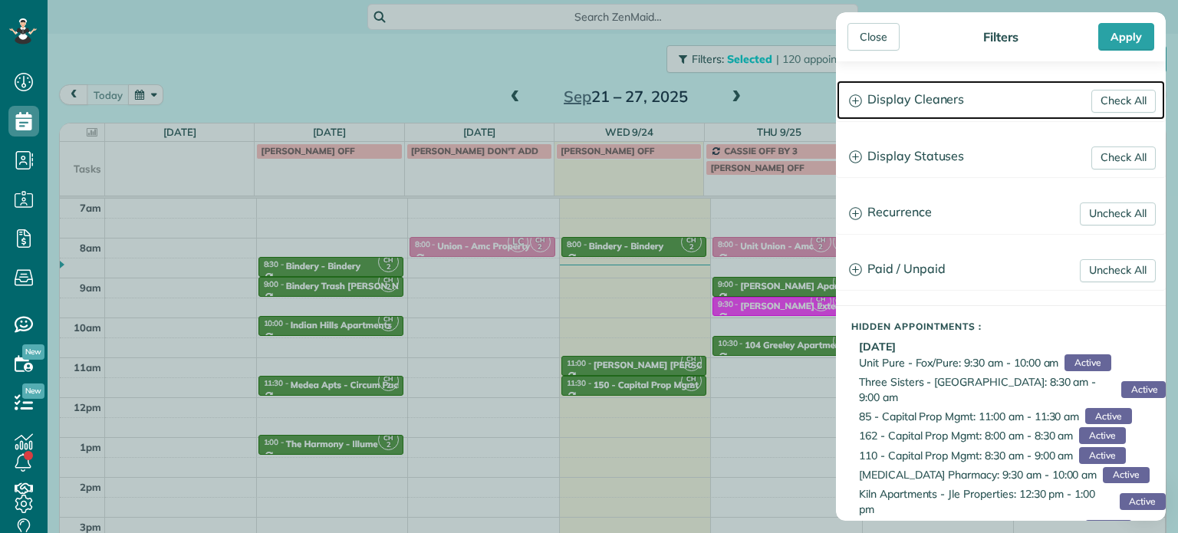
click at [914, 105] on h3 "Display Cleaners" at bounding box center [1001, 100] width 328 height 39
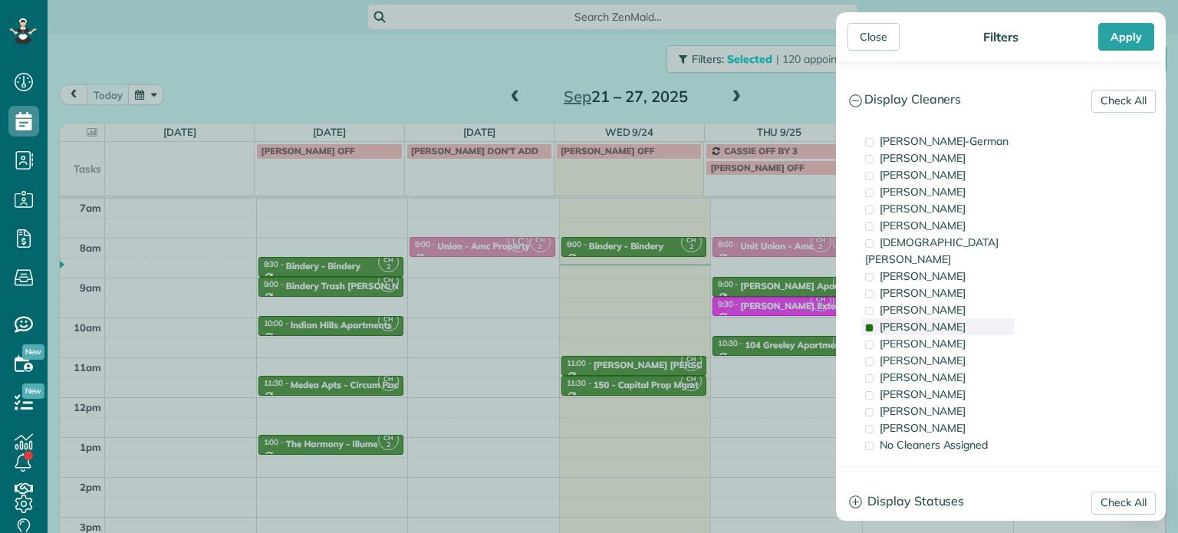
click at [926, 320] on span "Cyndi Holm" at bounding box center [923, 327] width 86 height 14
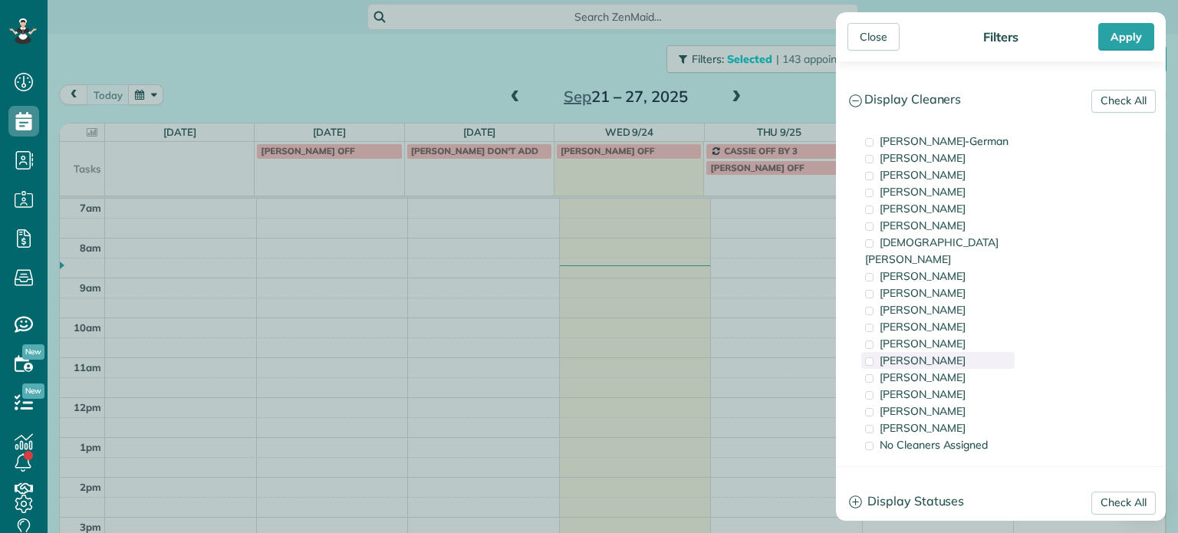
click at [934, 354] on span "Tammi Rue" at bounding box center [923, 361] width 86 height 14
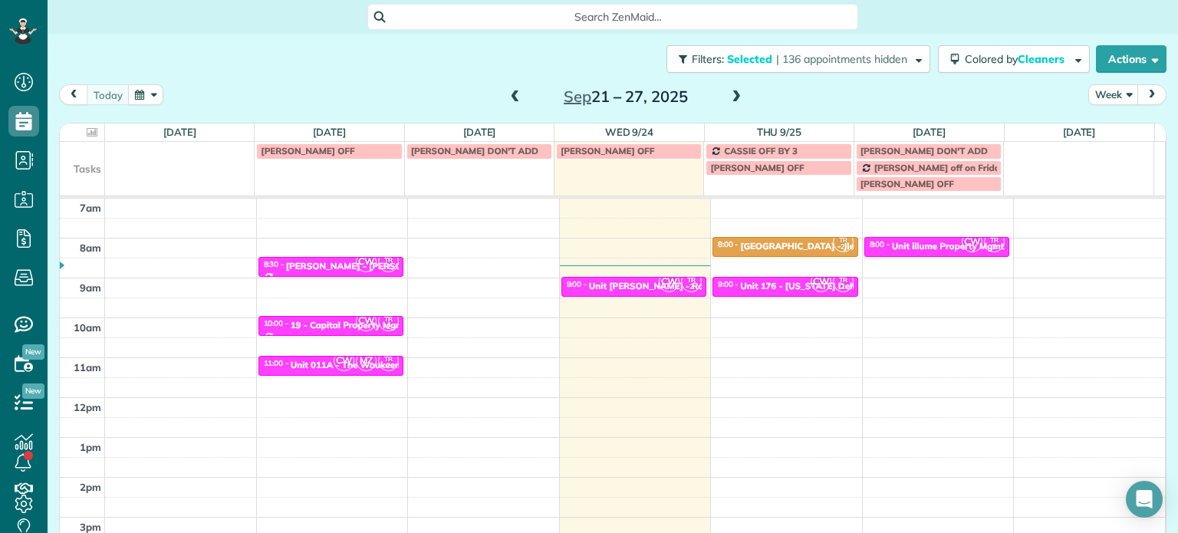
click at [734, 318] on div "Close Filters Apply Check All Display Cleaners Christina Wright-German Cassie F…" at bounding box center [589, 266] width 1178 height 533
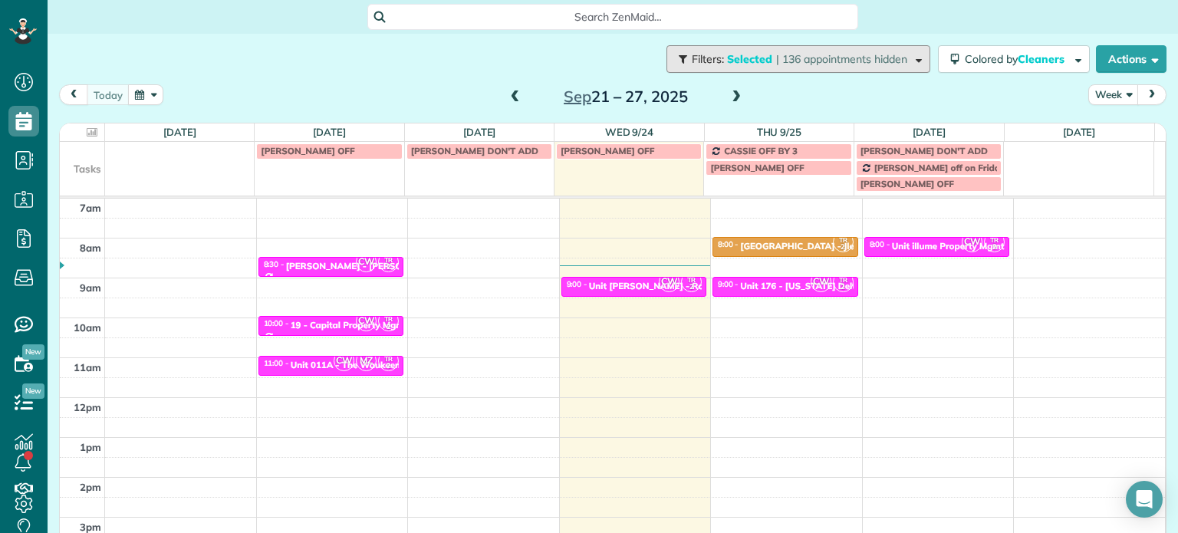
click at [895, 63] on span "Filters: Selected | 136 appointments hidden" at bounding box center [800, 59] width 220 height 14
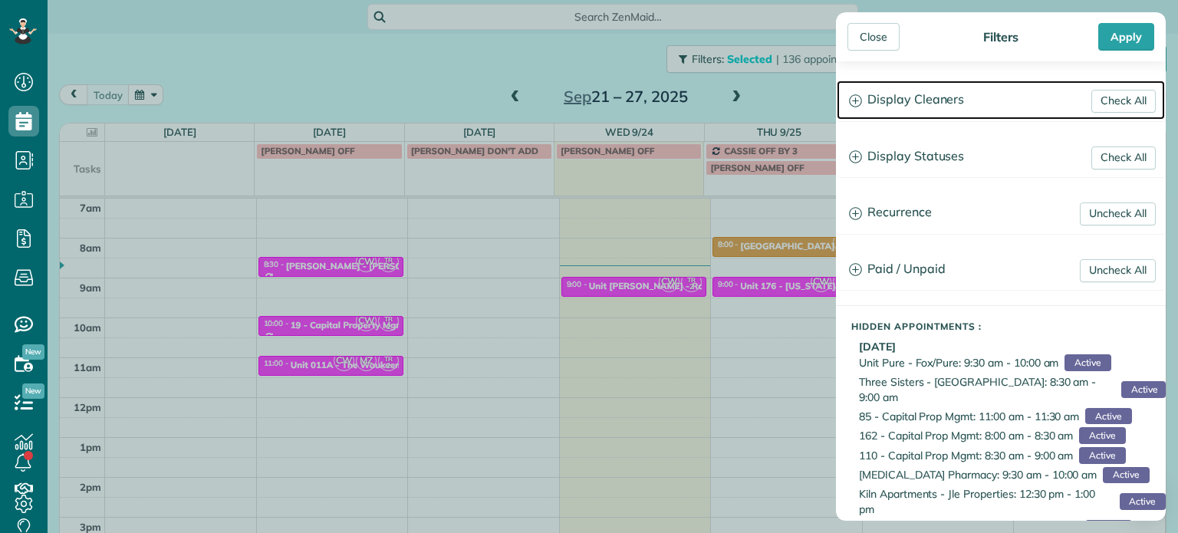
click at [977, 102] on h3 "Display Cleaners" at bounding box center [1001, 100] width 328 height 39
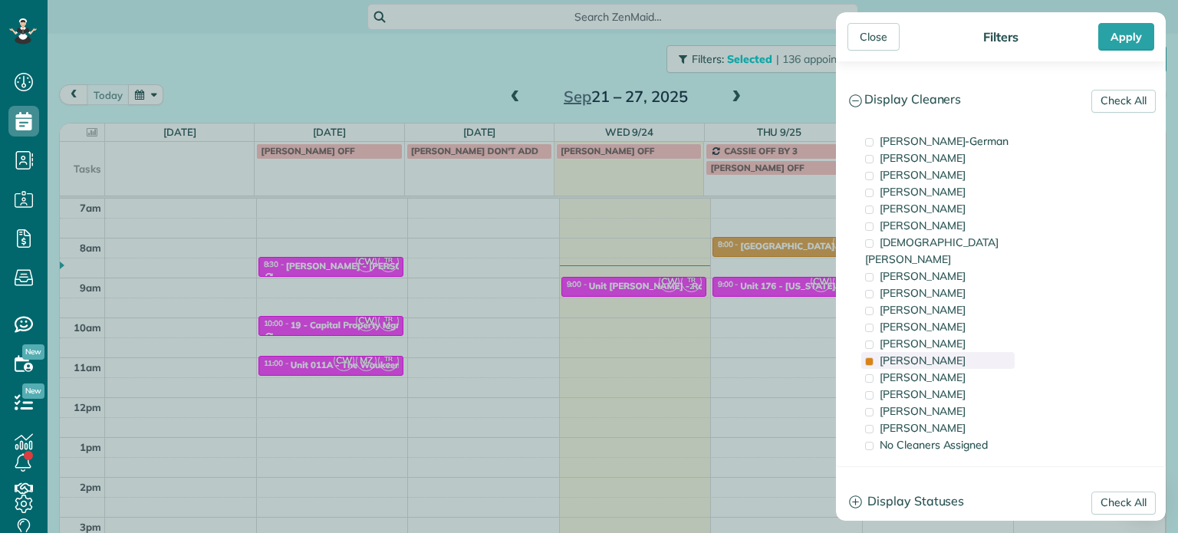
click at [926, 354] on span "Tammi Rue" at bounding box center [923, 361] width 86 height 14
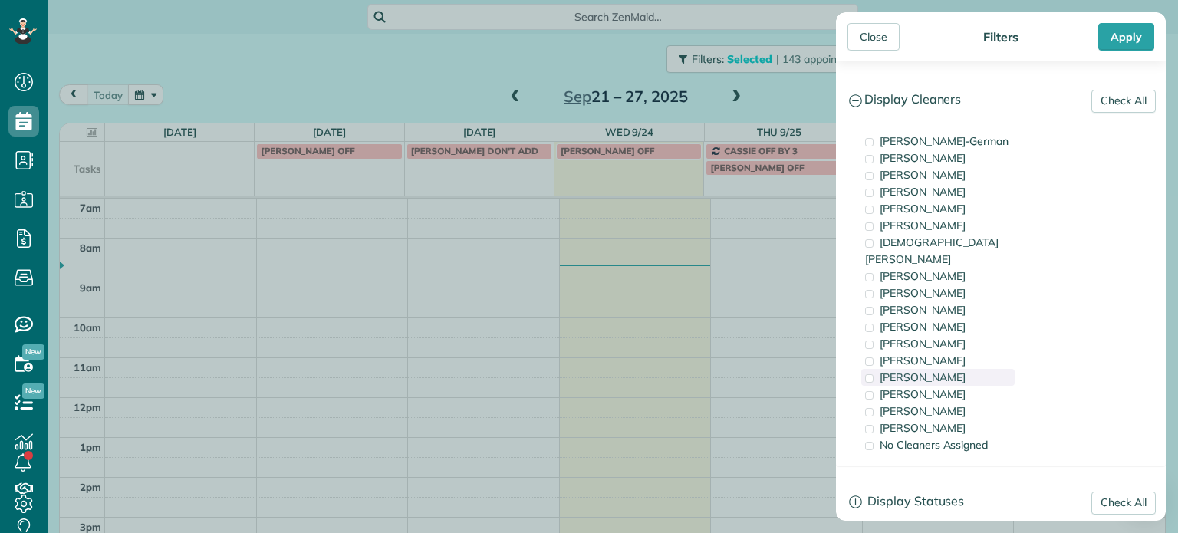
click at [929, 370] on span "Laura Chavez" at bounding box center [923, 377] width 86 height 14
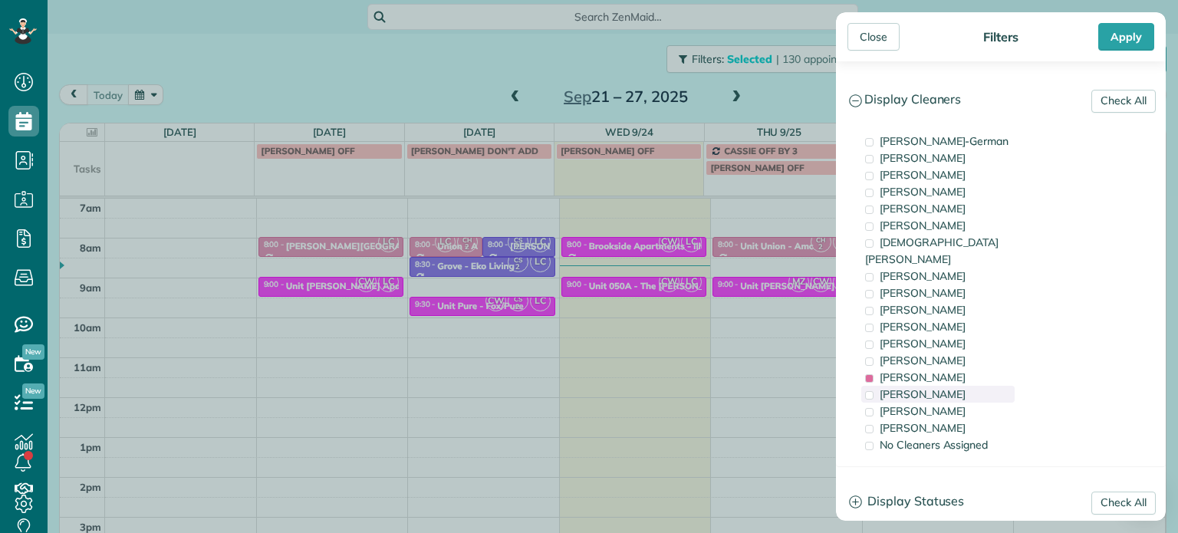
click at [929, 387] on span "Meralda Harris" at bounding box center [923, 394] width 86 height 14
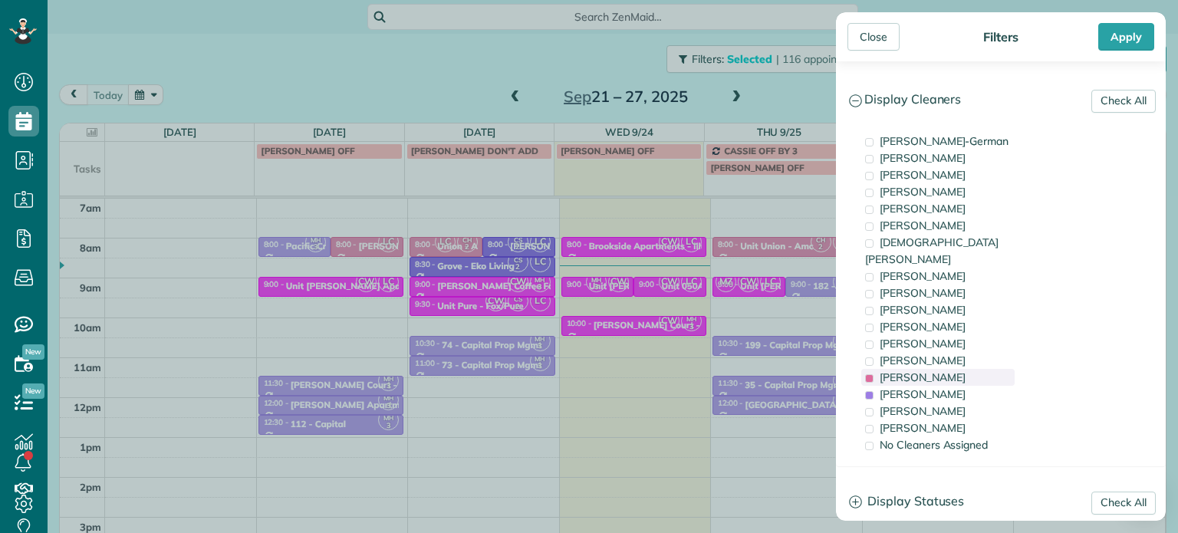
click at [931, 370] on span "Laura Chavez" at bounding box center [923, 377] width 86 height 14
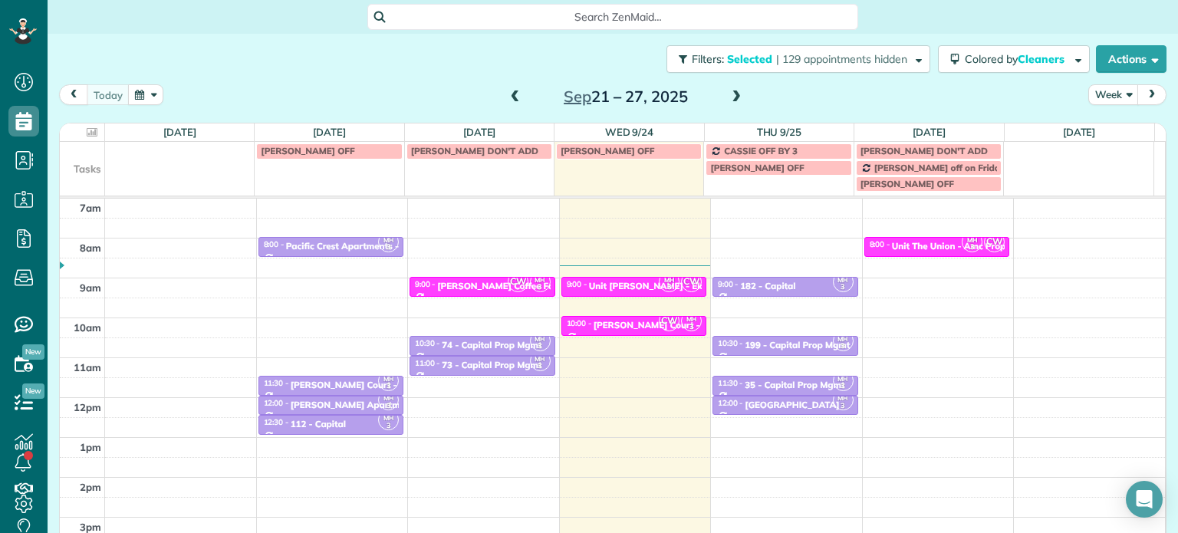
click at [770, 331] on div "Close Filters Apply Check All Display Cleaners Christina Wright-German Cassie F…" at bounding box center [589, 266] width 1178 height 533
click at [877, 64] on span "| 129 appointments hidden" at bounding box center [841, 59] width 131 height 14
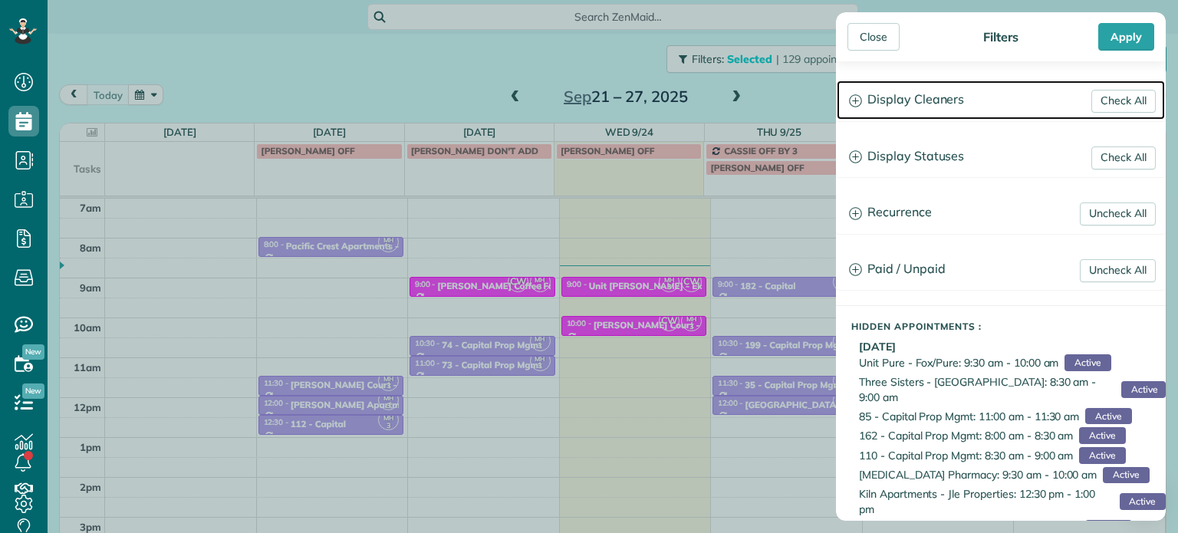
click at [932, 103] on h3 "Display Cleaners" at bounding box center [1001, 100] width 328 height 39
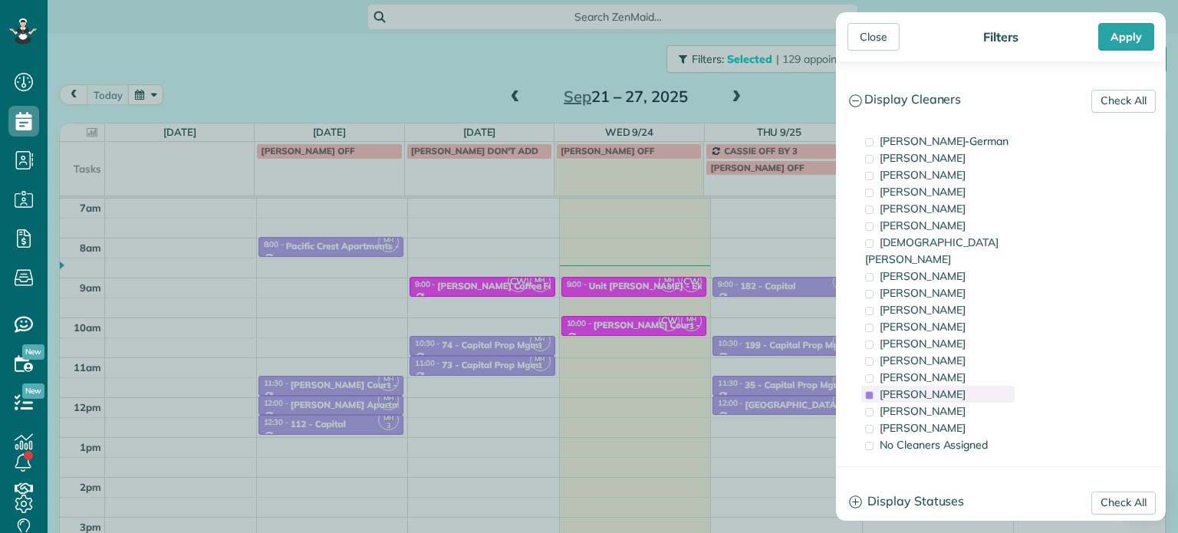
click at [942, 387] on span "Meralda Harris" at bounding box center [923, 394] width 86 height 14
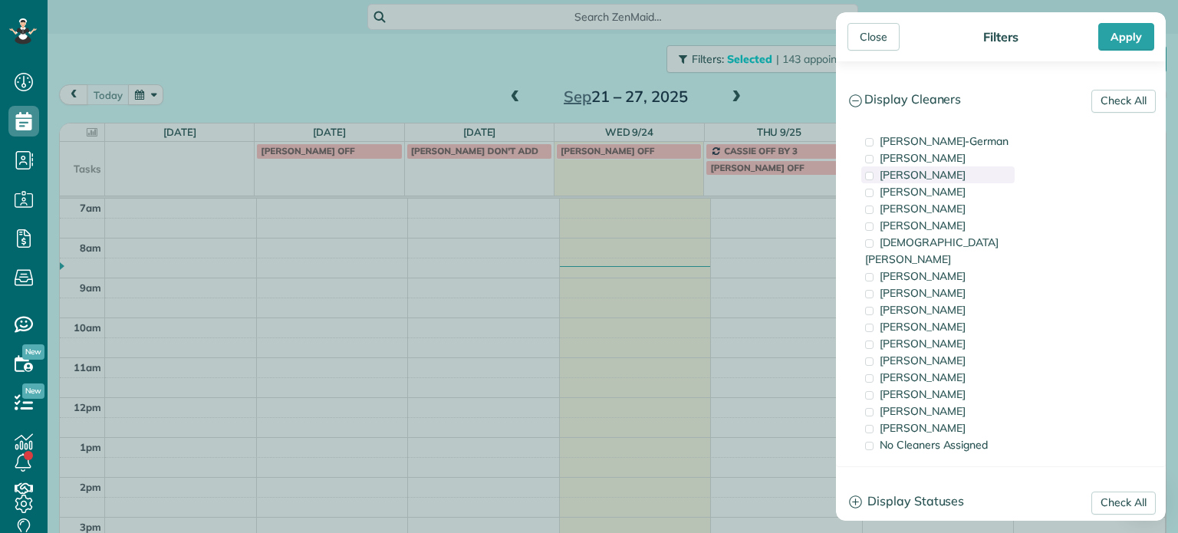
click at [964, 173] on span "Tawnya Reynolds" at bounding box center [923, 175] width 86 height 14
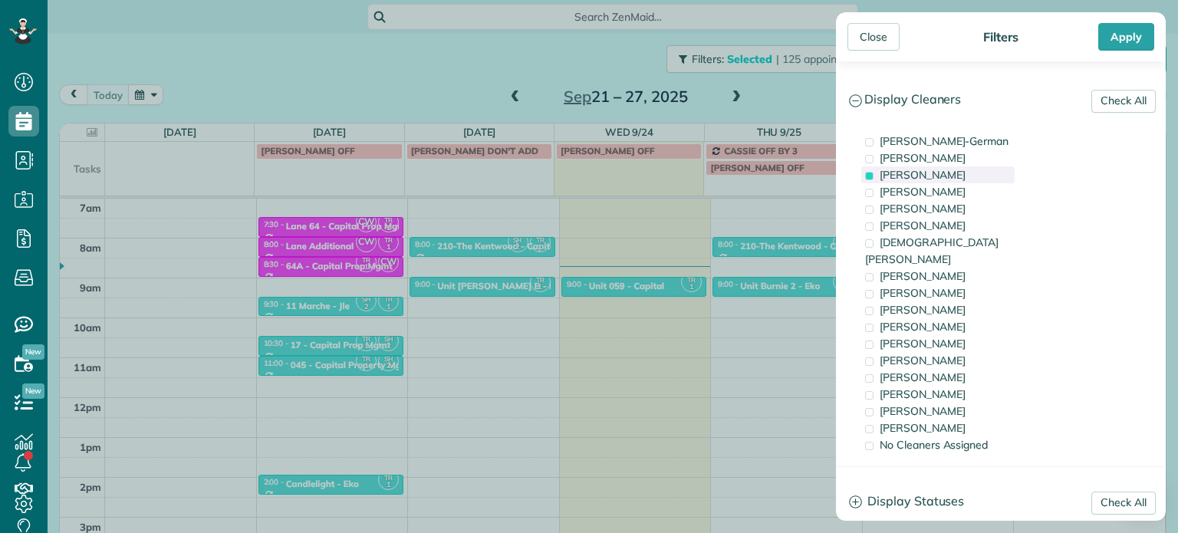
click at [987, 176] on div "Tawnya Reynolds" at bounding box center [937, 174] width 153 height 17
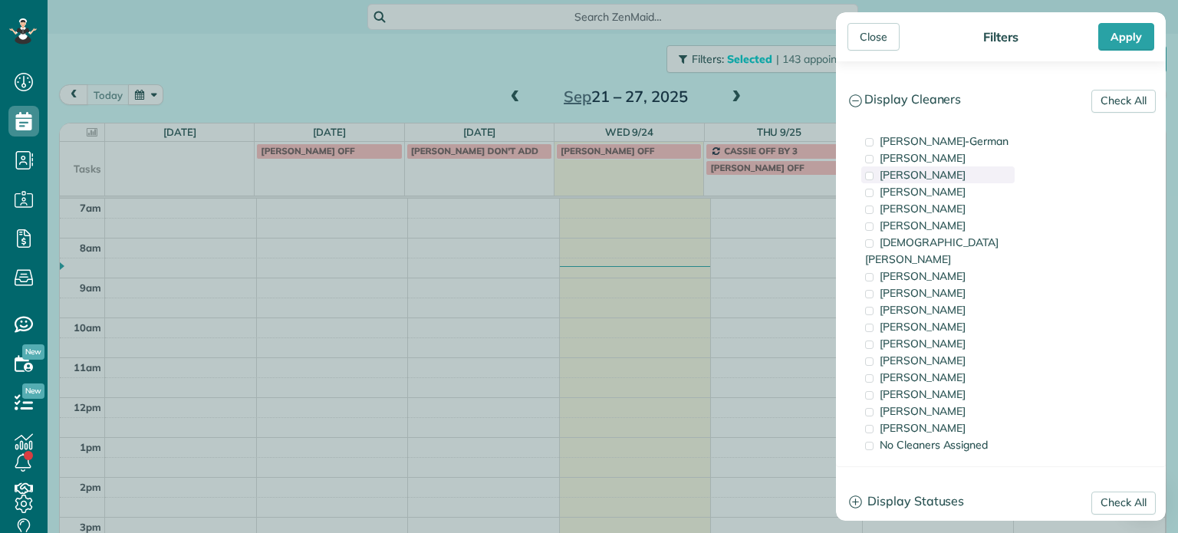
click at [978, 173] on div "Tawnya Reynolds" at bounding box center [937, 174] width 153 height 17
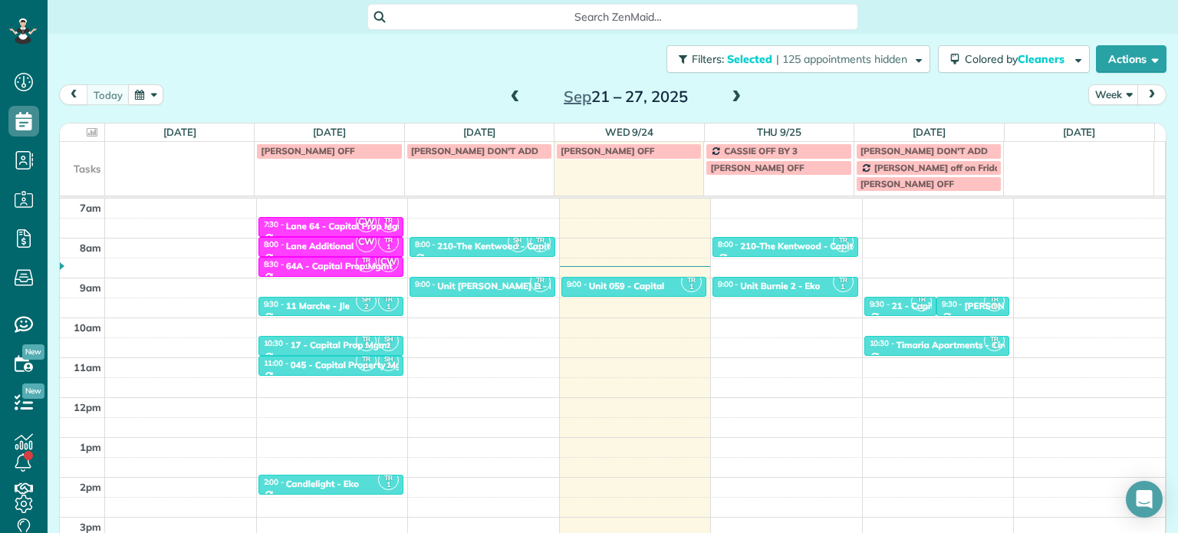
click at [582, 282] on div "Close Filters Apply Check All Display Cleaners Christina Wright-German Cassie F…" at bounding box center [589, 266] width 1178 height 533
click at [794, 56] on span "| 125 appointments hidden" at bounding box center [841, 59] width 131 height 14
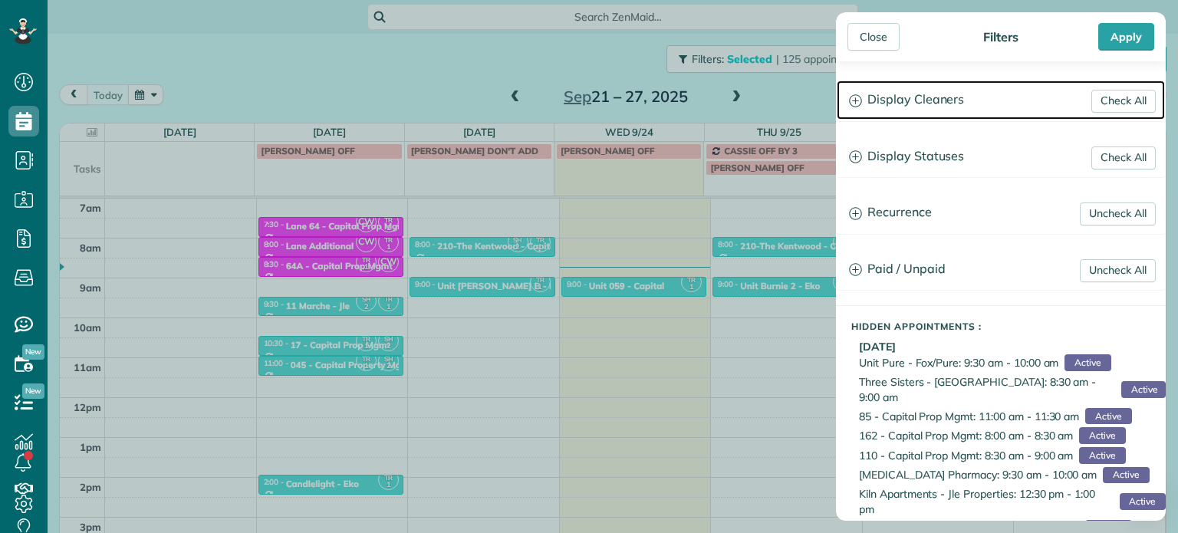
click at [890, 110] on h3 "Display Cleaners" at bounding box center [1001, 100] width 328 height 39
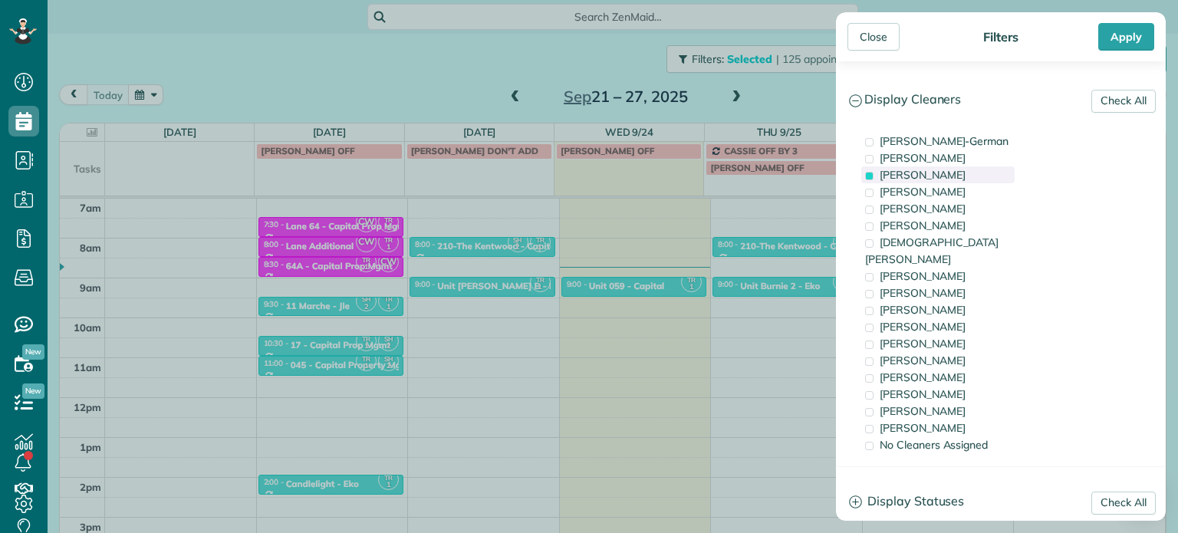
click at [916, 179] on span "Tawnya Reynolds" at bounding box center [923, 175] width 86 height 14
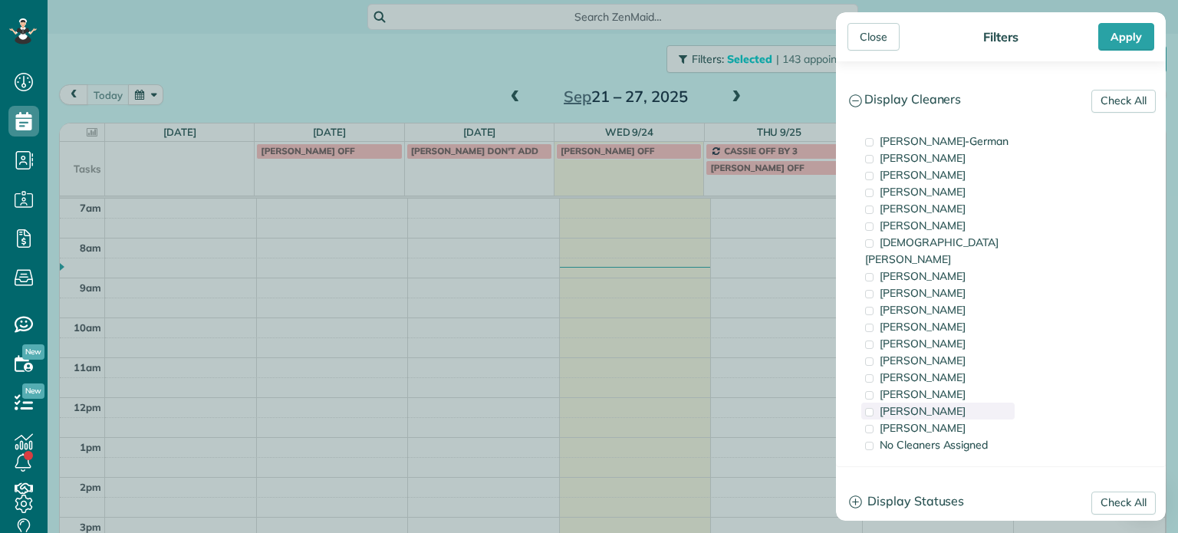
click at [949, 403] on div "Cristina Sainz" at bounding box center [937, 411] width 153 height 17
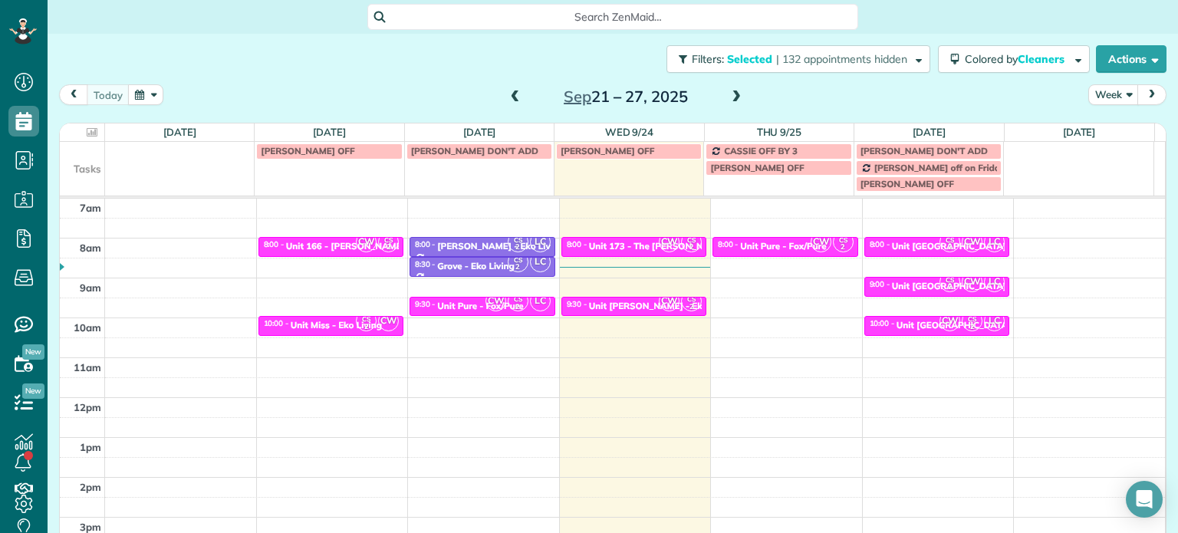
click at [720, 304] on div "Close Filters Apply Check All Display Cleaners Christina Wright-German Cassie F…" at bounding box center [589, 266] width 1178 height 533
click at [871, 324] on div "10:00 - 10:30" at bounding box center [883, 323] width 28 height 10
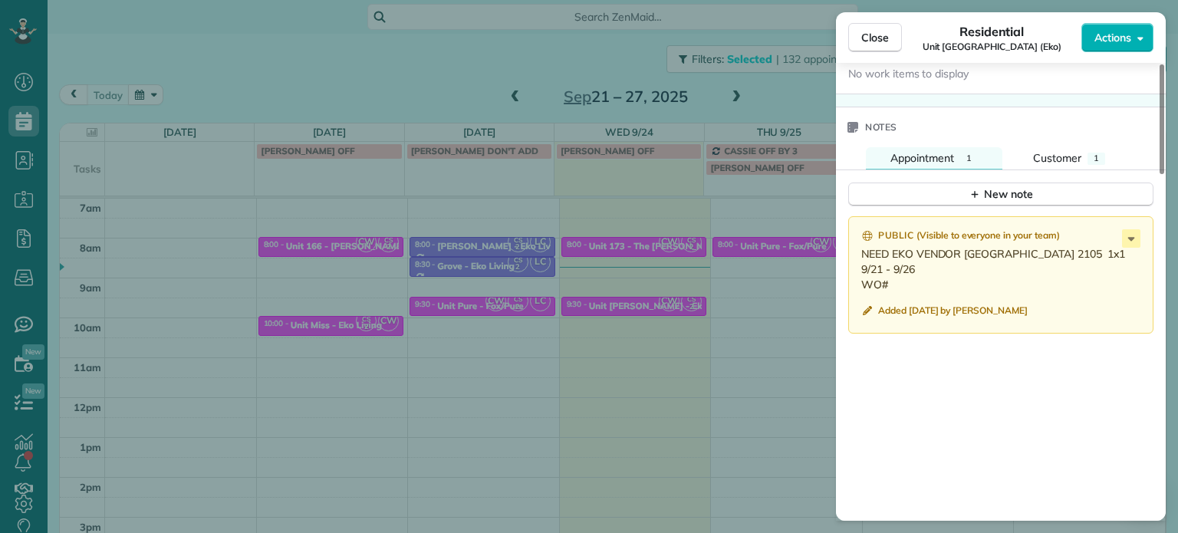
scroll to position [1236, 0]
click at [755, 300] on div "Close Residential Unit Capitol Hill (Eko) Actions Status Active Unit Capitol Hi…" at bounding box center [589, 266] width 1178 height 533
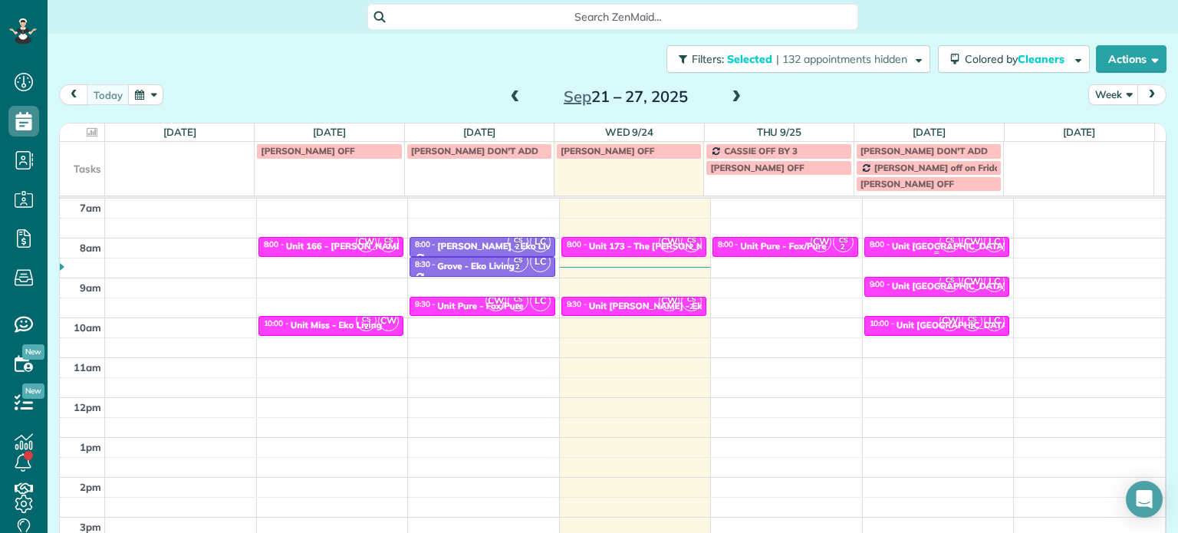
click at [962, 245] on span "CW" at bounding box center [972, 242] width 21 height 21
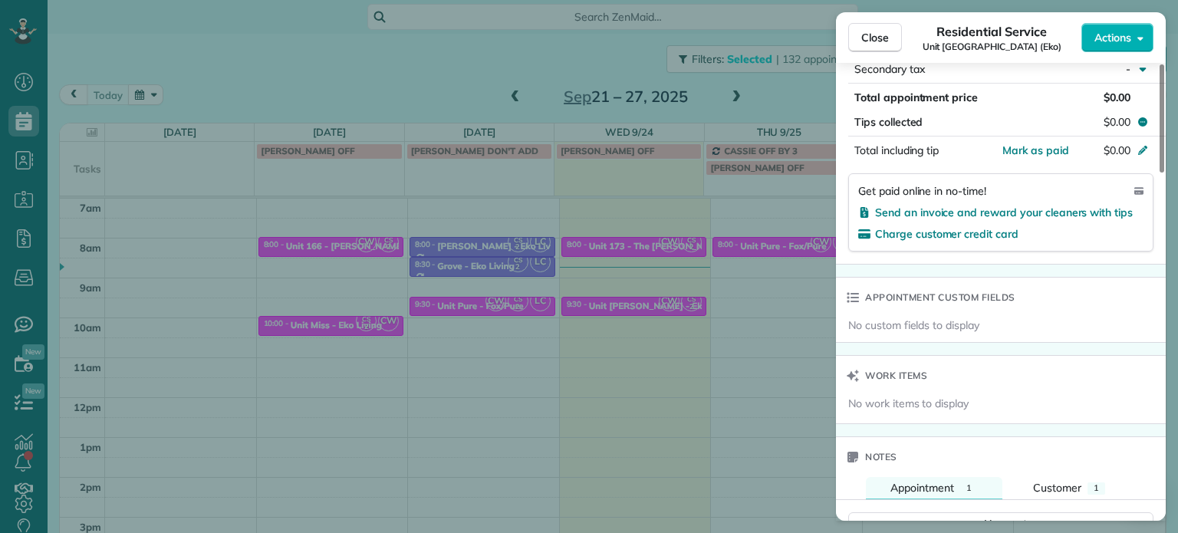
scroll to position [1239, 0]
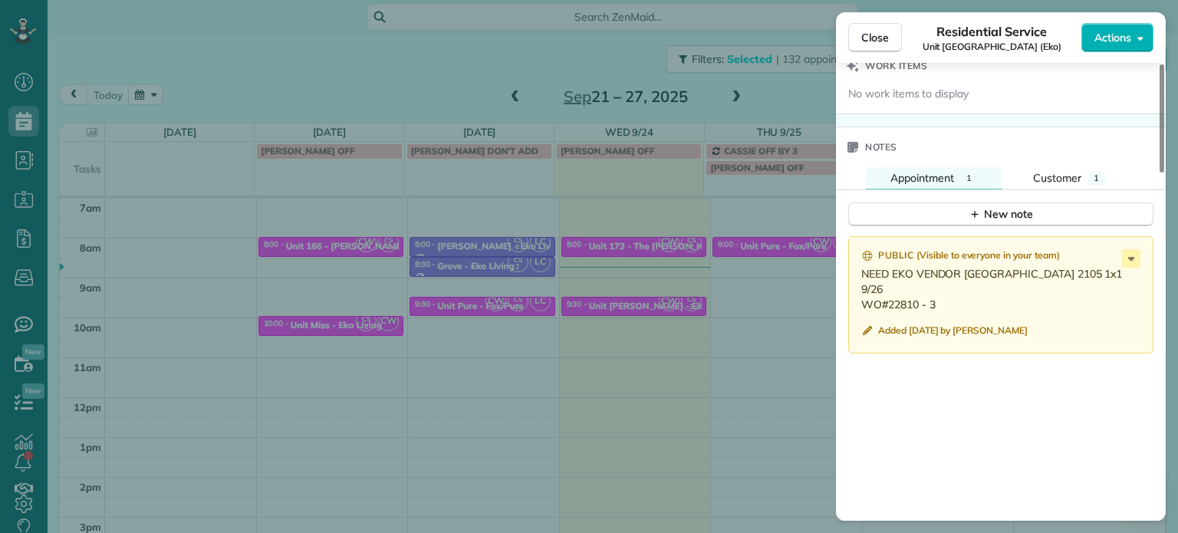
click at [709, 311] on div "Close Residential Service Unit Capitol Hill (Eko) Actions Status Active Unit Ca…" at bounding box center [589, 266] width 1178 height 533
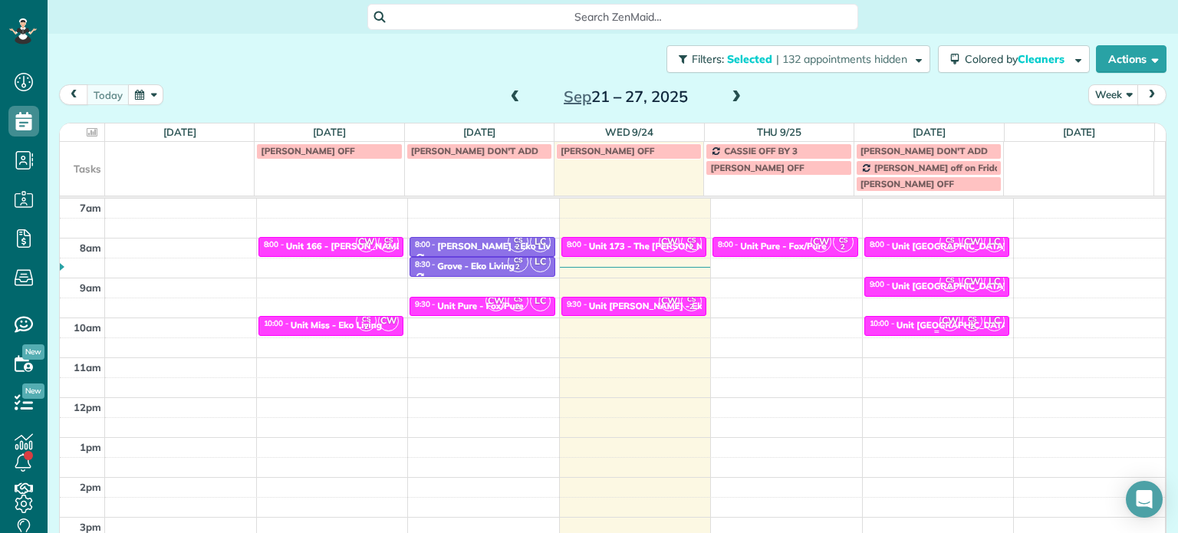
click at [908, 324] on div "Unit Capitol Hill - Eko" at bounding box center [965, 325] width 139 height 11
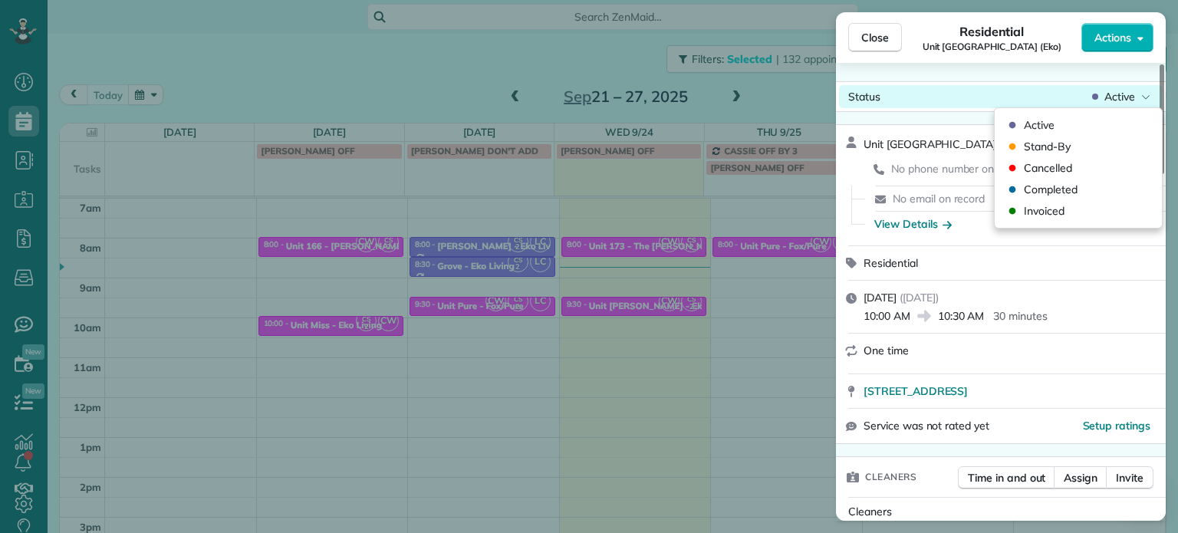
click at [1138, 101] on div "Active" at bounding box center [1121, 96] width 64 height 15
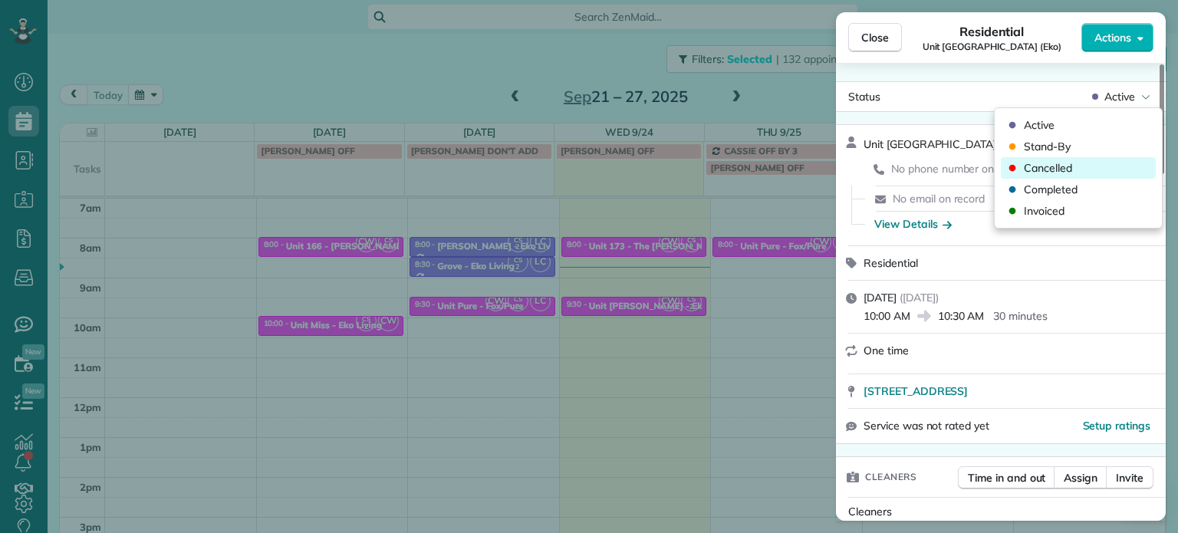
click at [1115, 162] on div "Cancelled" at bounding box center [1078, 167] width 155 height 21
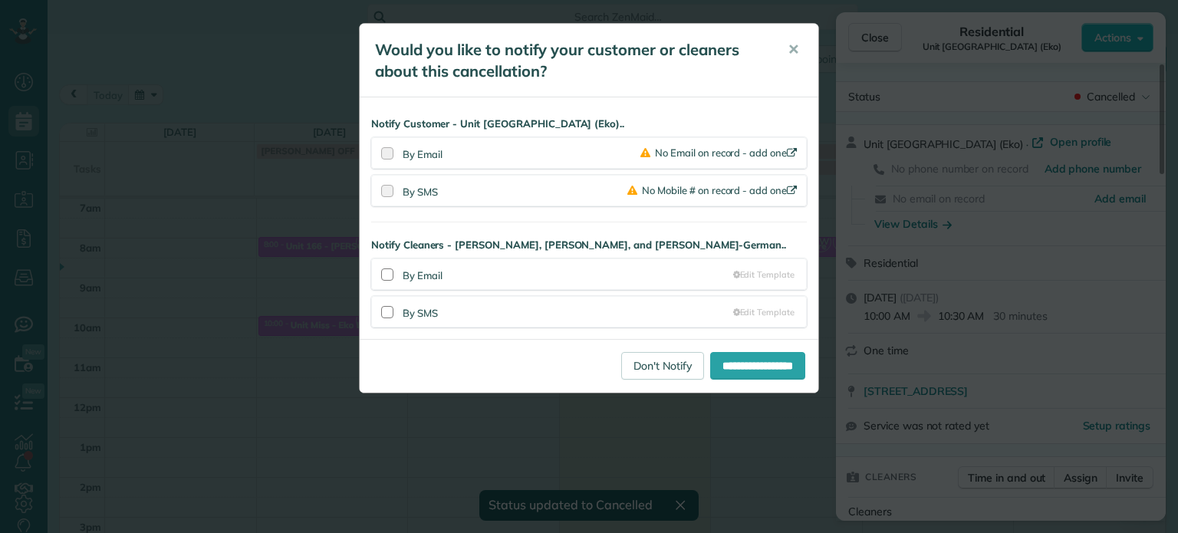
click at [862, 36] on div "Would you like to notify your customer or cleaners about this cancellation? ✕ N…" at bounding box center [589, 266] width 1178 height 533
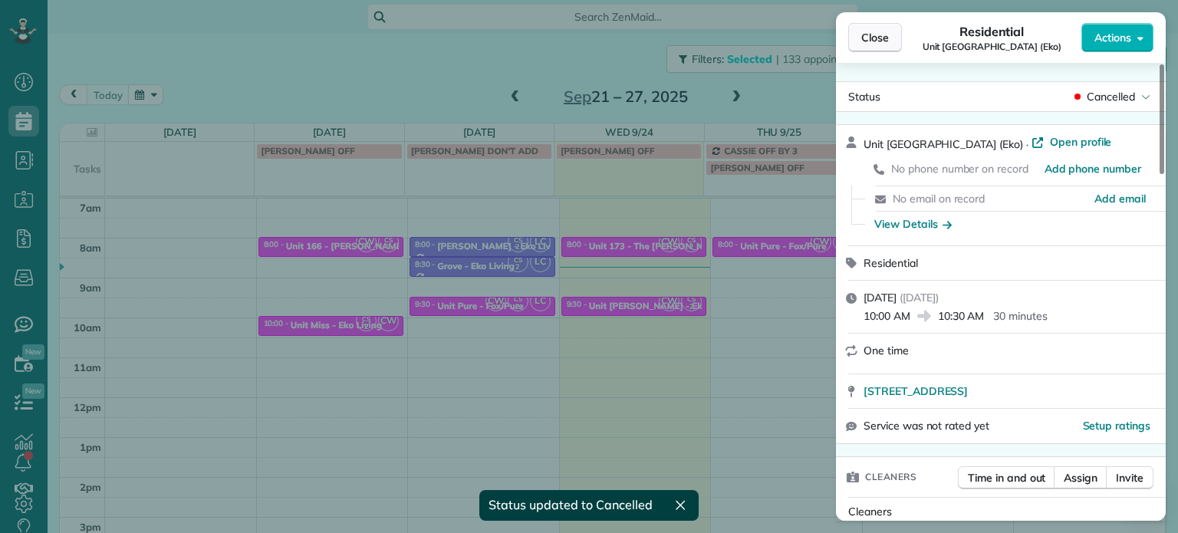
click at [877, 39] on span "Close" at bounding box center [875, 37] width 28 height 15
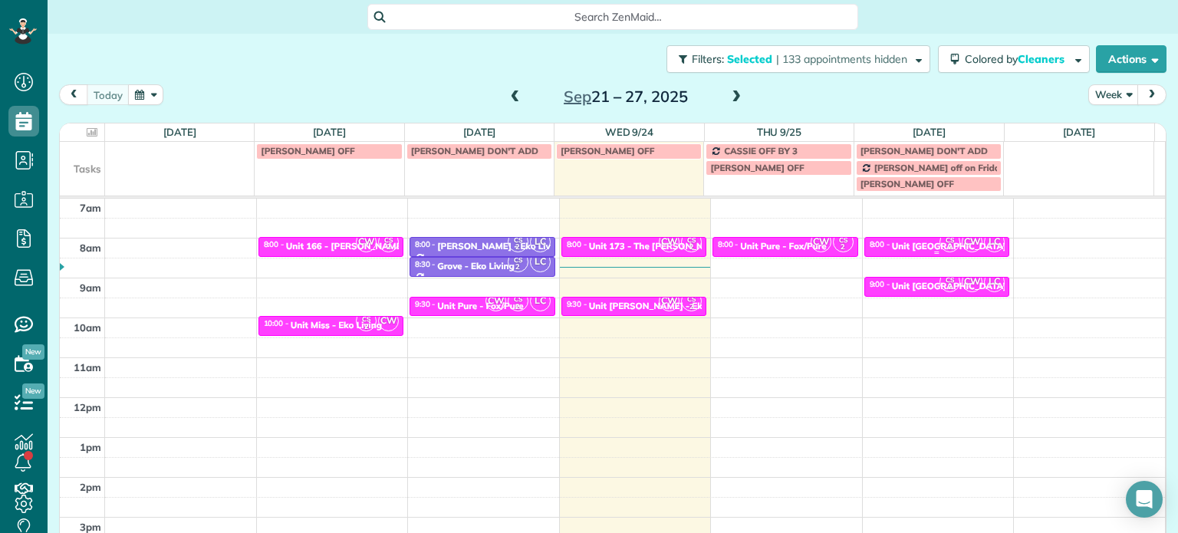
click at [940, 245] on small "2" at bounding box center [949, 247] width 19 height 15
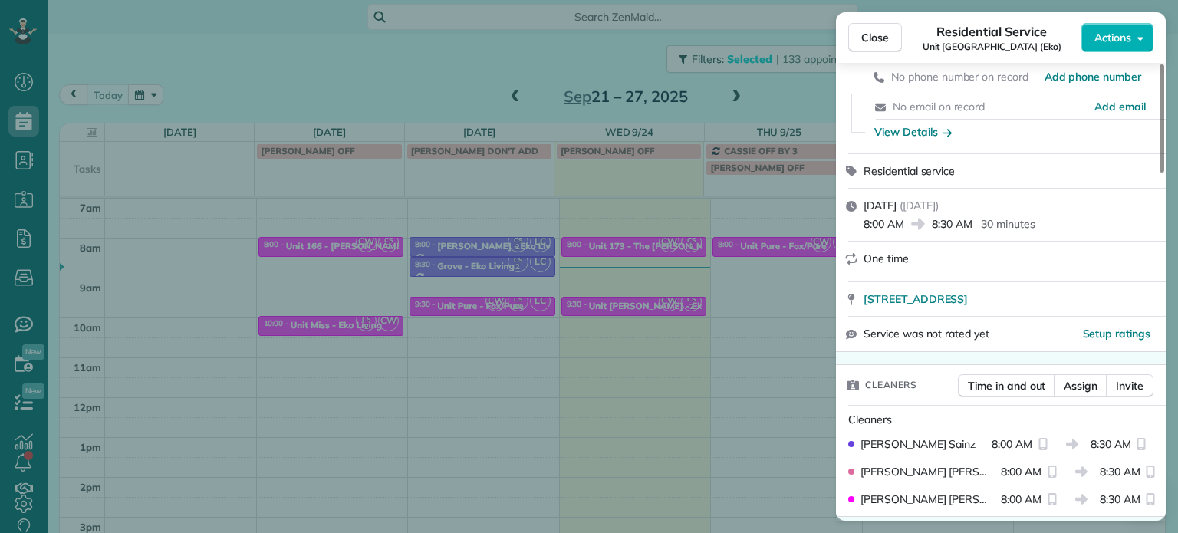
scroll to position [89, 0]
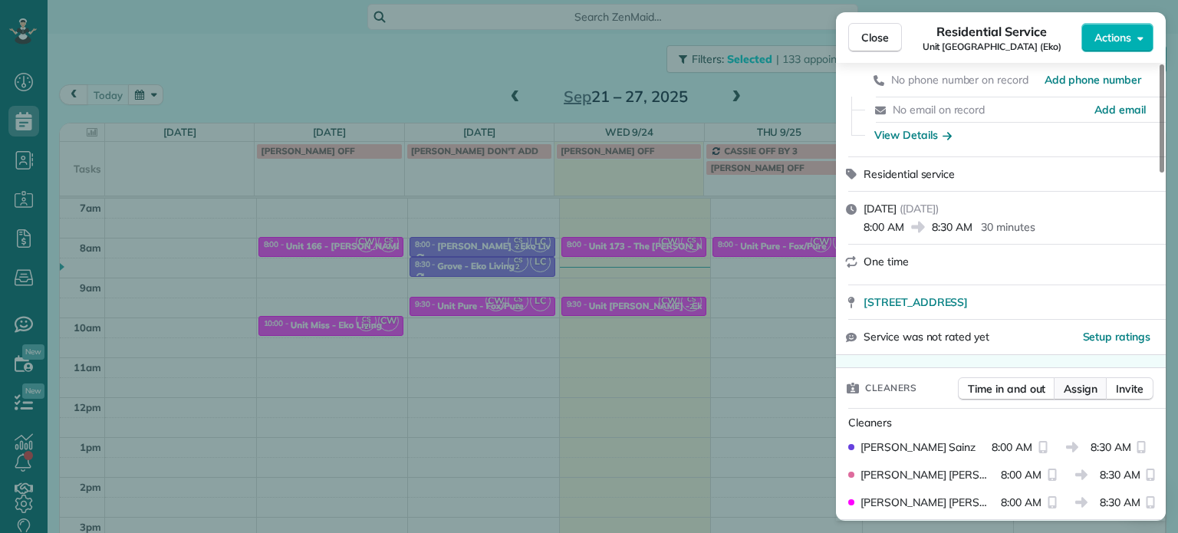
click at [1083, 392] on span "Assign" at bounding box center [1081, 388] width 34 height 15
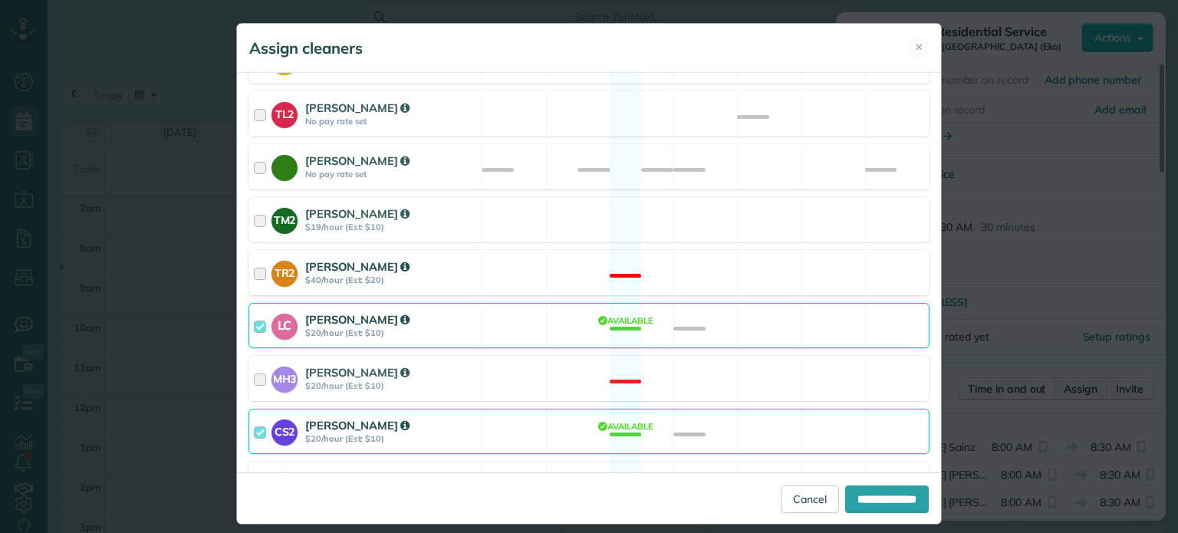
scroll to position [717, 0]
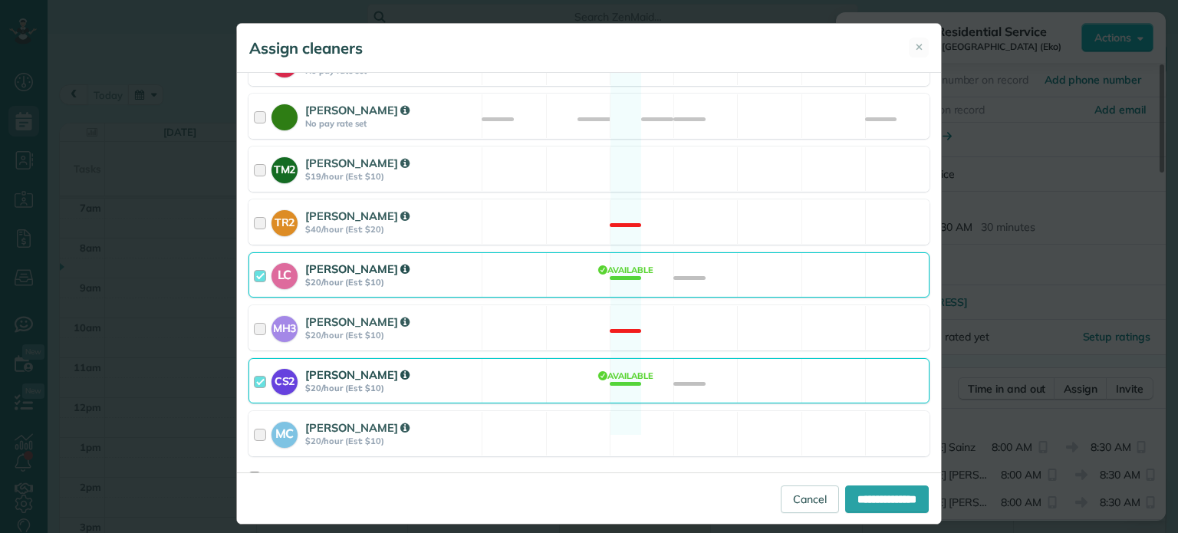
click at [782, 258] on div "LC Laura Chavez $20/hour (Est: $10) Available" at bounding box center [588, 274] width 681 height 45
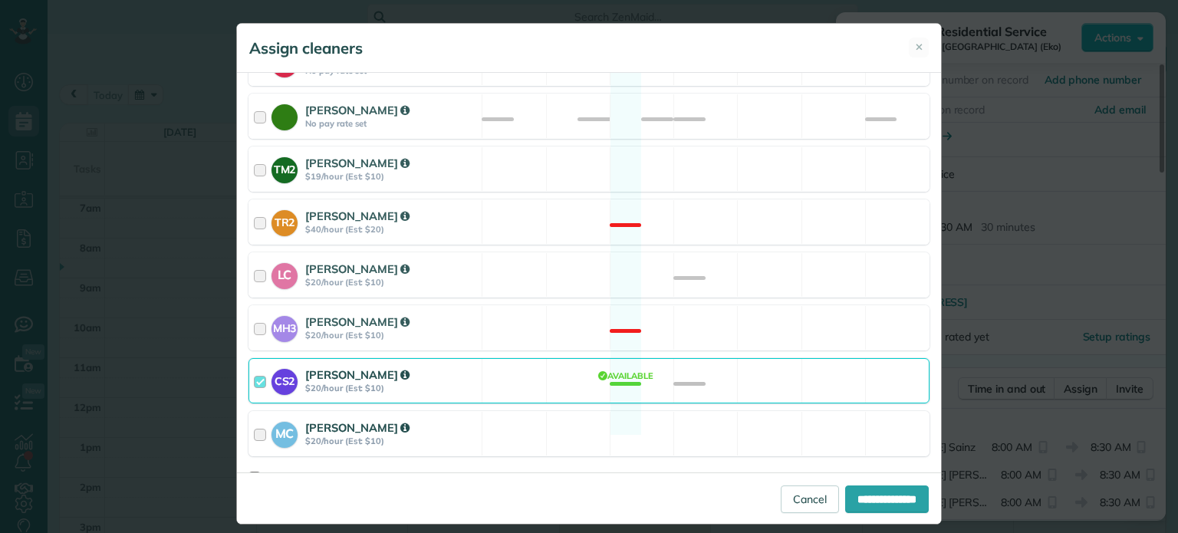
click at [760, 415] on div "MC Mayra Cota $20/hour (Est: $10) Available" at bounding box center [588, 433] width 681 height 45
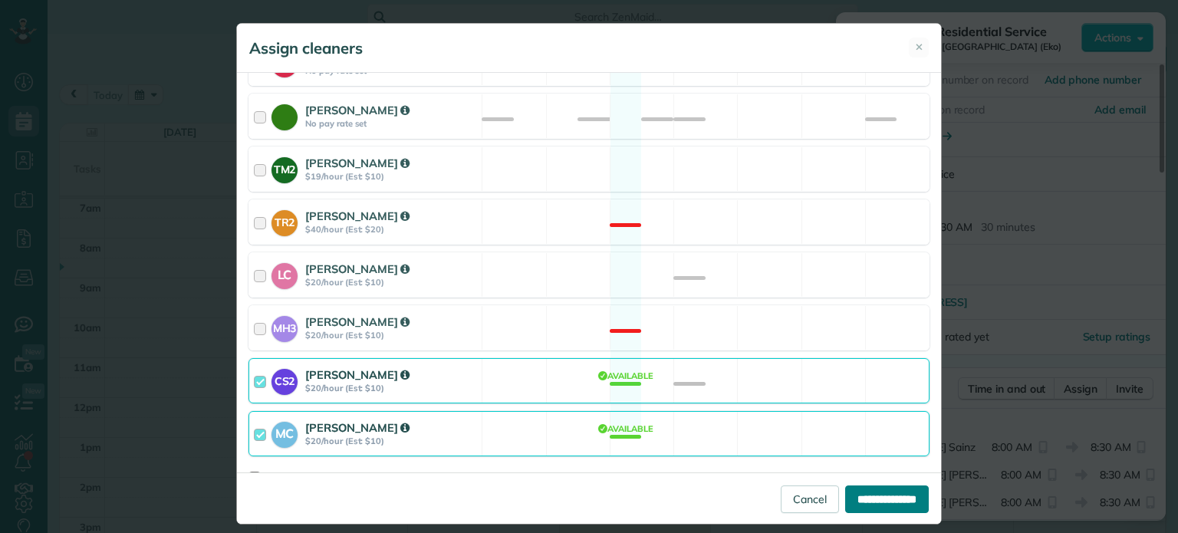
click at [860, 500] on input "**********" at bounding box center [887, 499] width 84 height 28
type input "**********"
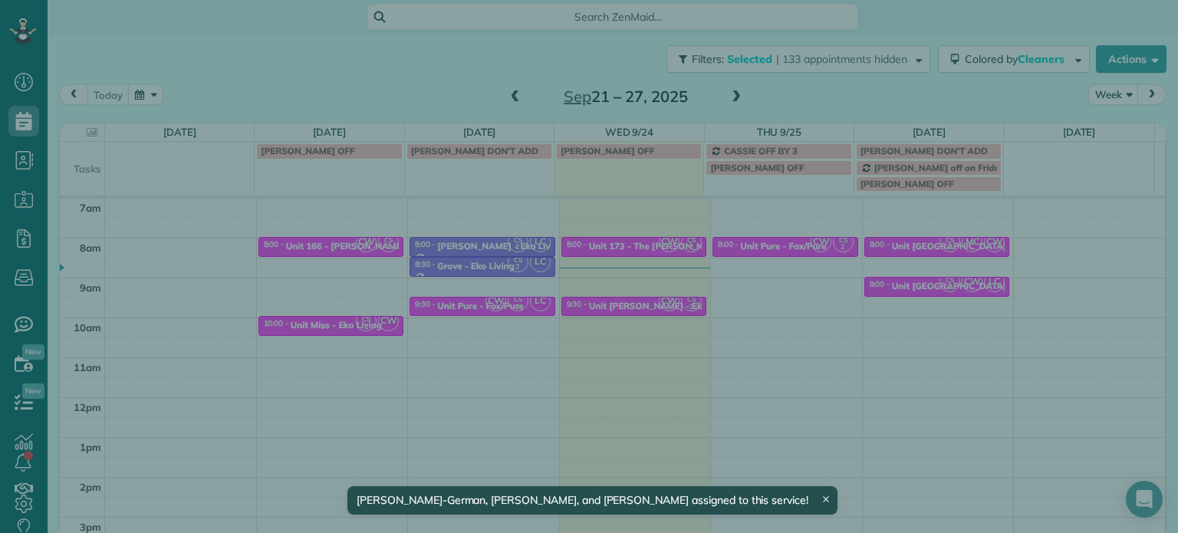
click at [775, 337] on div "Close Residential Service Unit Capitol Hill (Eko) Actions Status Active Unit Ca…" at bounding box center [589, 266] width 1178 height 533
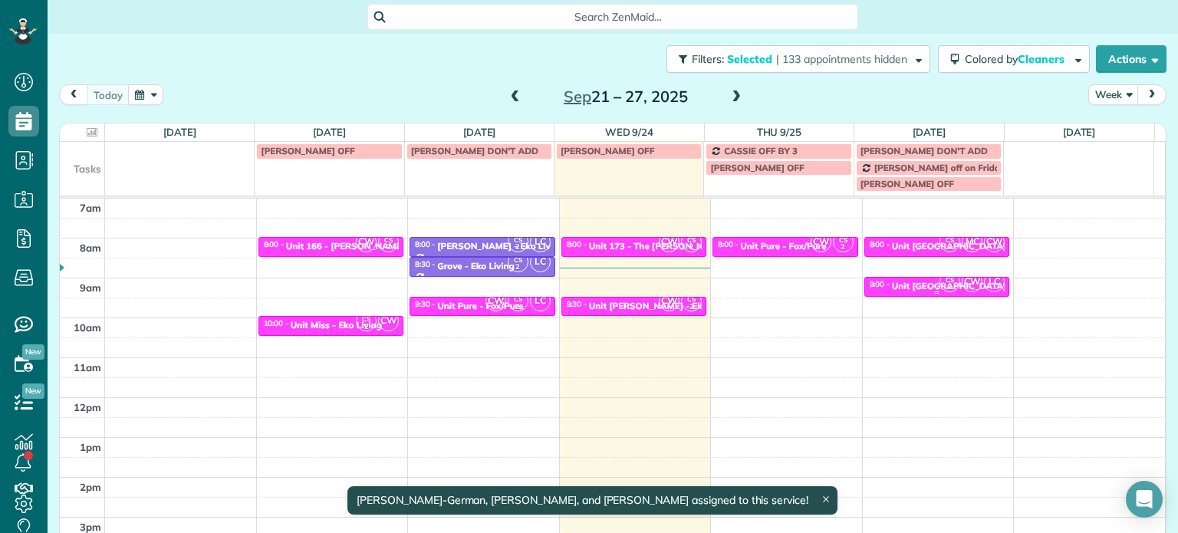
click at [940, 281] on small "2" at bounding box center [949, 287] width 19 height 15
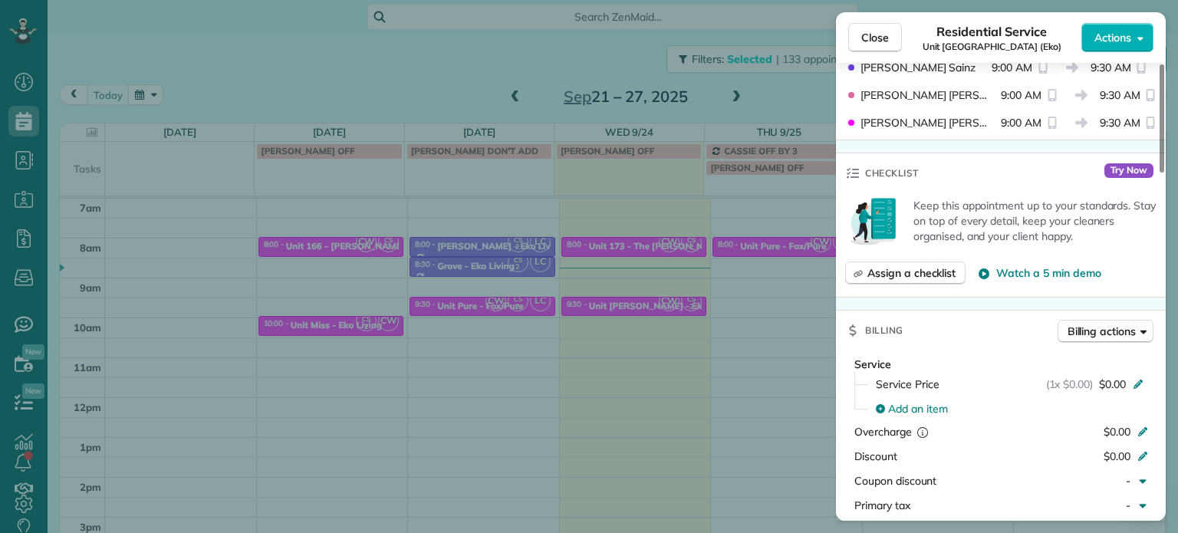
scroll to position [235, 0]
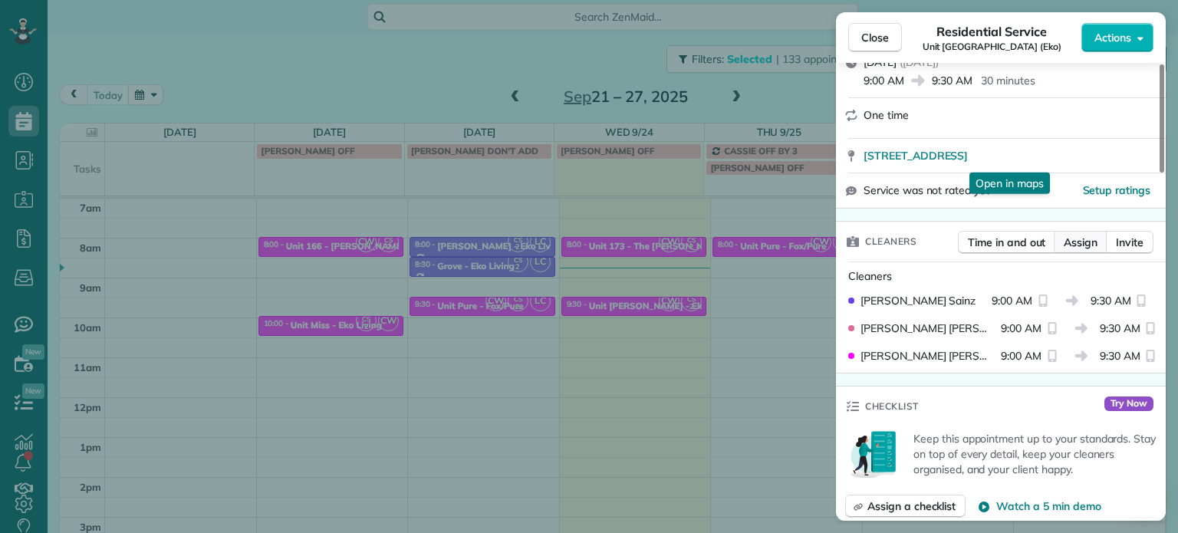
click at [1090, 245] on span "Assign" at bounding box center [1081, 242] width 34 height 15
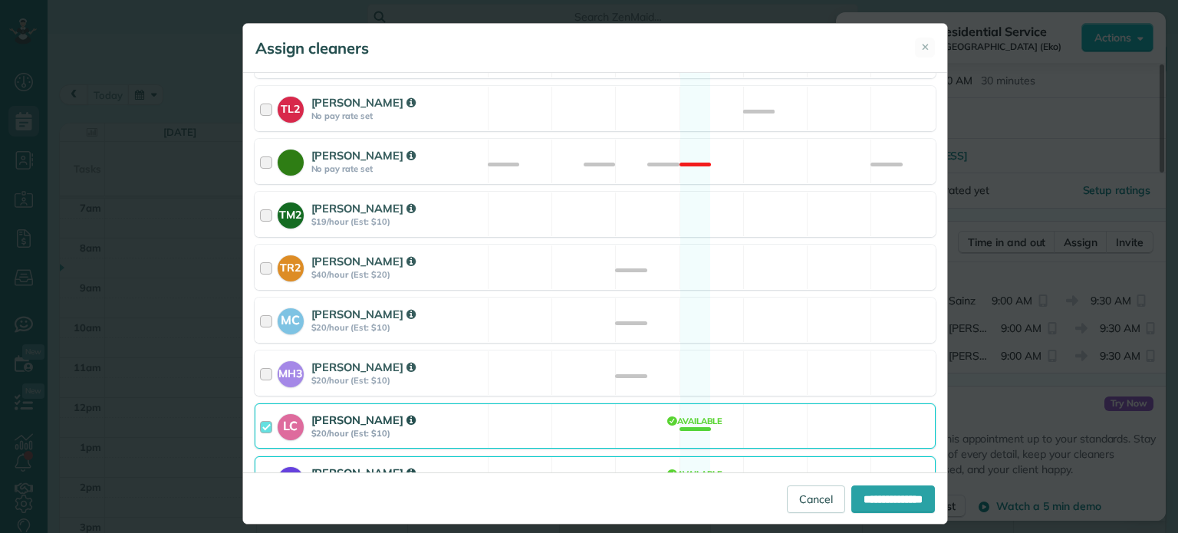
scroll to position [717, 0]
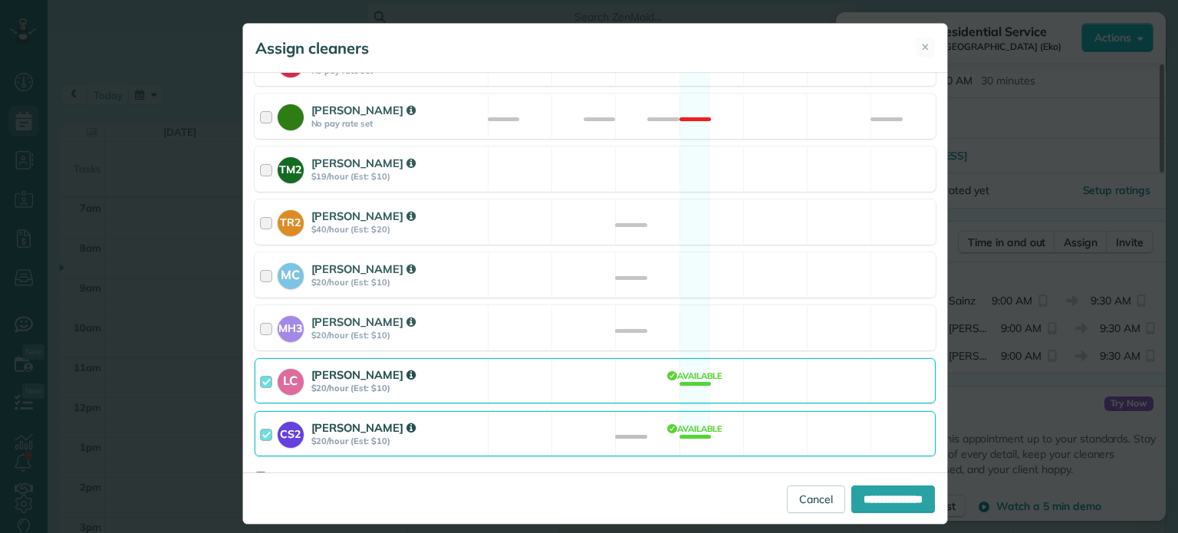
click at [739, 358] on div "LC Laura Chavez $20/hour (Est: $10) Available" at bounding box center [595, 380] width 681 height 45
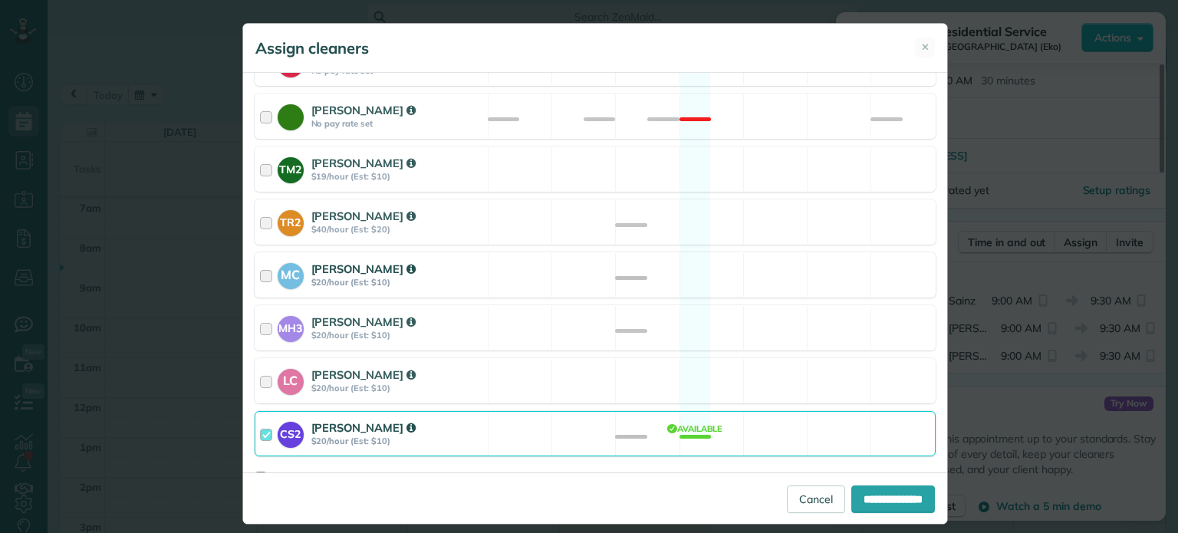
click at [771, 255] on div "MC Mayra Cota $20/hour (Est: $10) Available" at bounding box center [595, 274] width 681 height 45
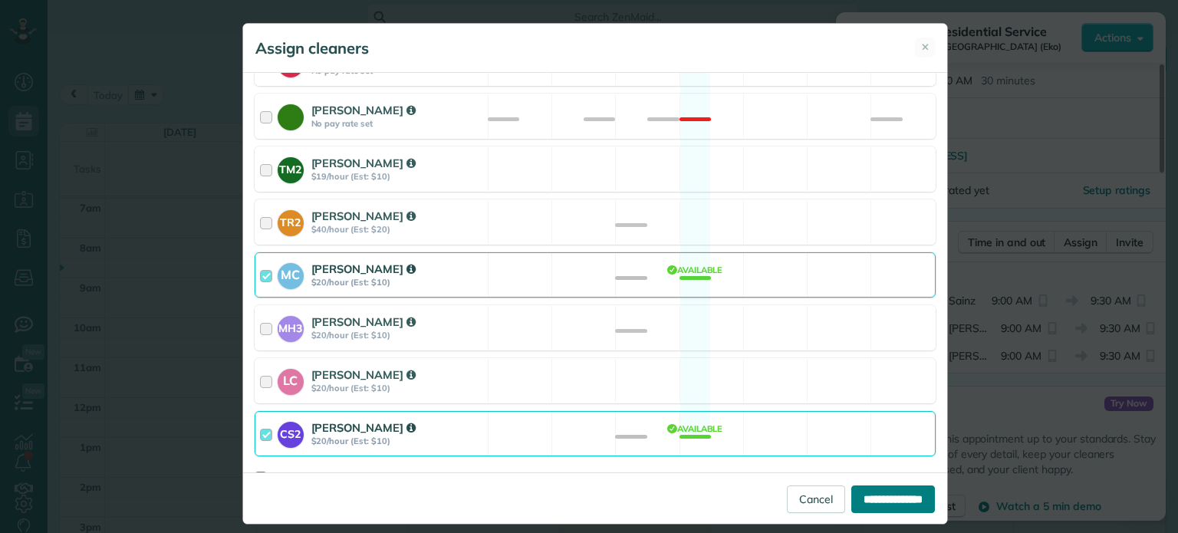
click at [862, 497] on input "**********" at bounding box center [893, 499] width 84 height 28
type input "**********"
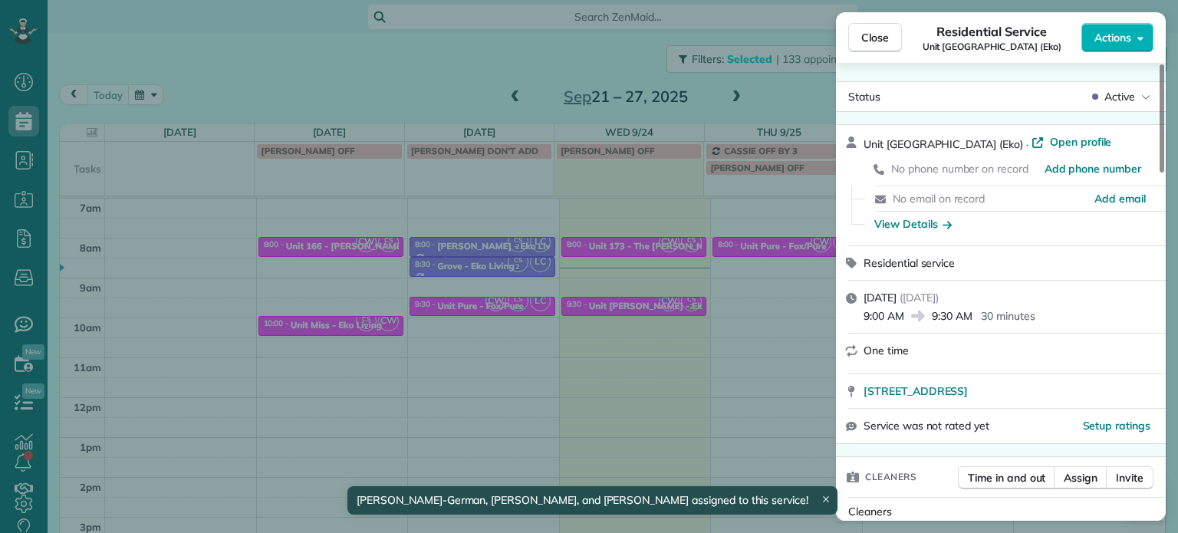
click at [745, 231] on div "Close Residential Service Unit Capitol Hill (Eko) Actions Status Active Unit Ca…" at bounding box center [589, 266] width 1178 height 533
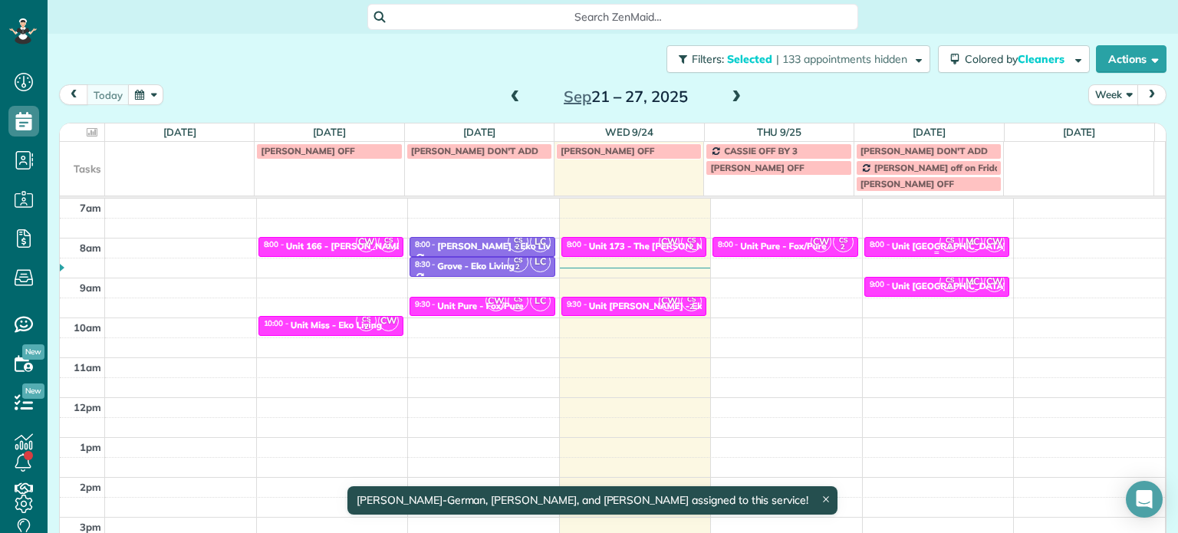
click at [869, 241] on div "8:00 - 8:30" at bounding box center [880, 244] width 23 height 10
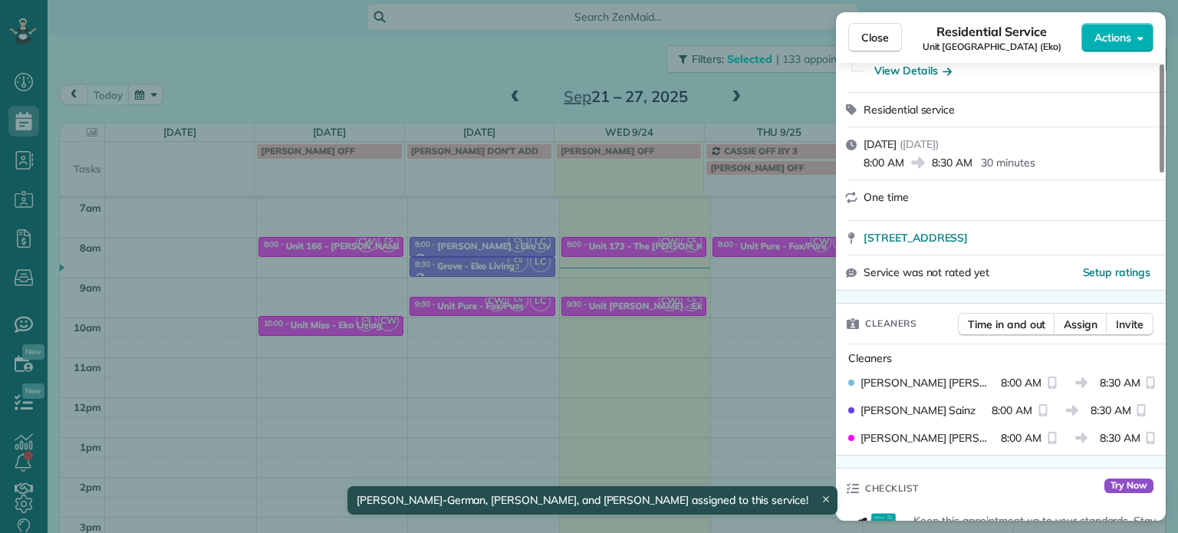
scroll to position [231, 0]
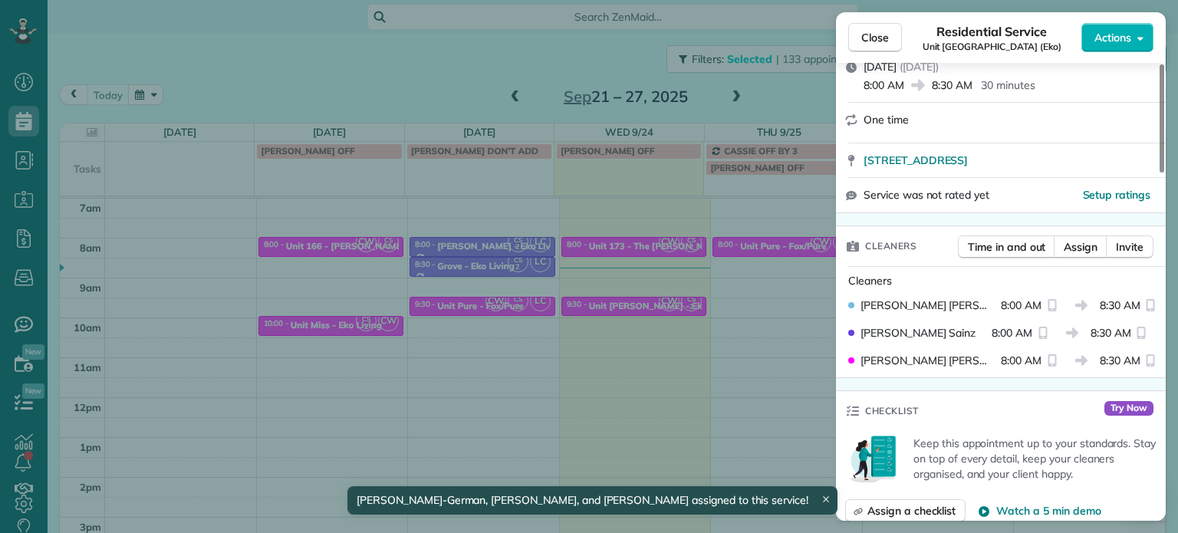
click at [687, 317] on div "Close Residential Service Unit Capitol Hill (Eko) Actions Status Active Unit Ca…" at bounding box center [589, 266] width 1178 height 533
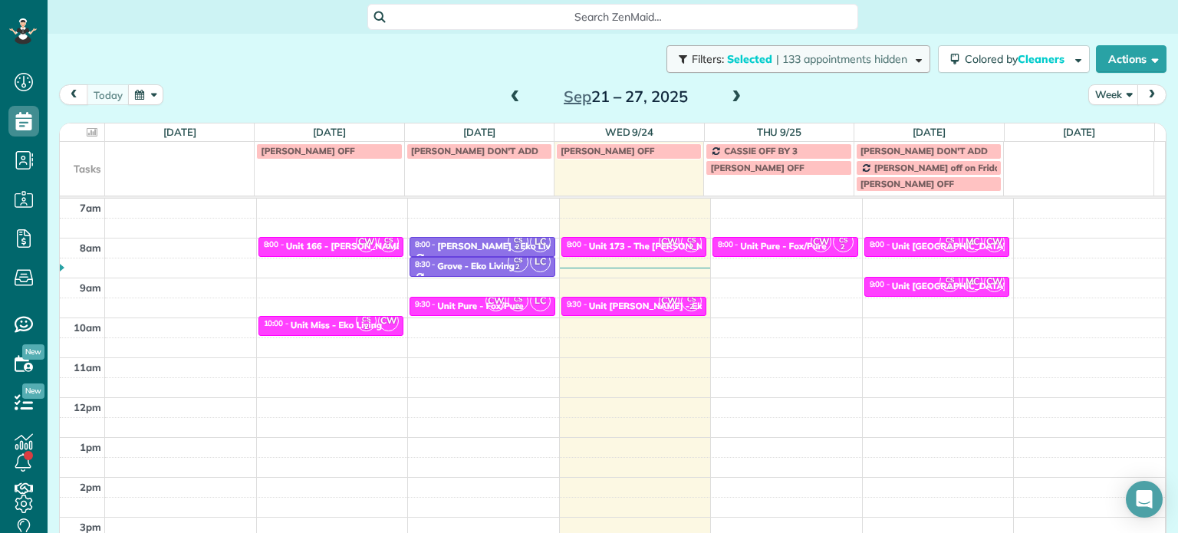
click at [801, 61] on span "| 133 appointments hidden" at bounding box center [841, 59] width 131 height 14
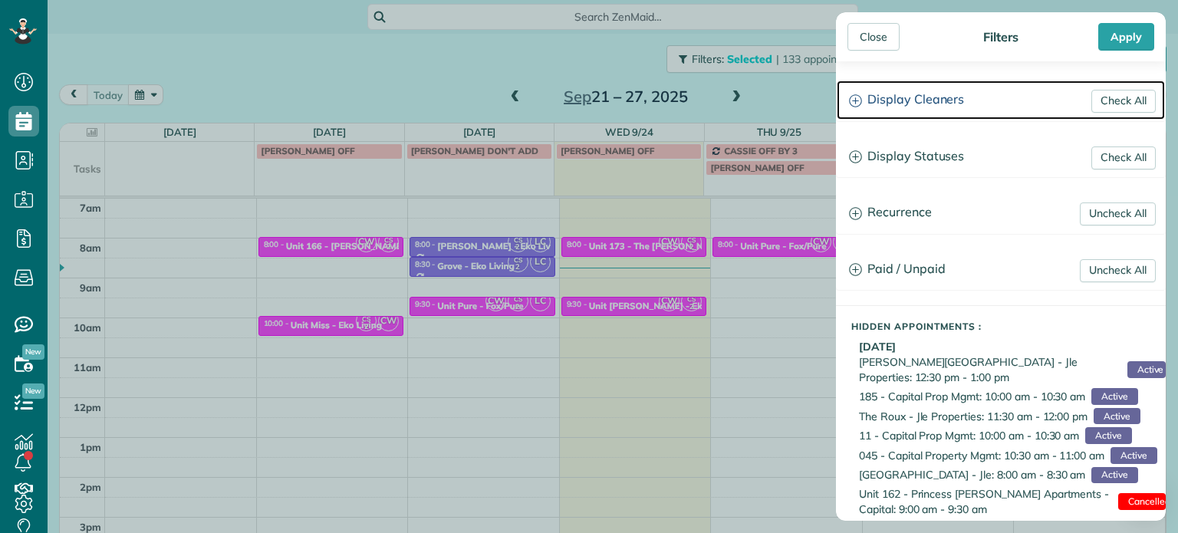
click at [890, 107] on h3 "Display Cleaners" at bounding box center [1001, 100] width 328 height 39
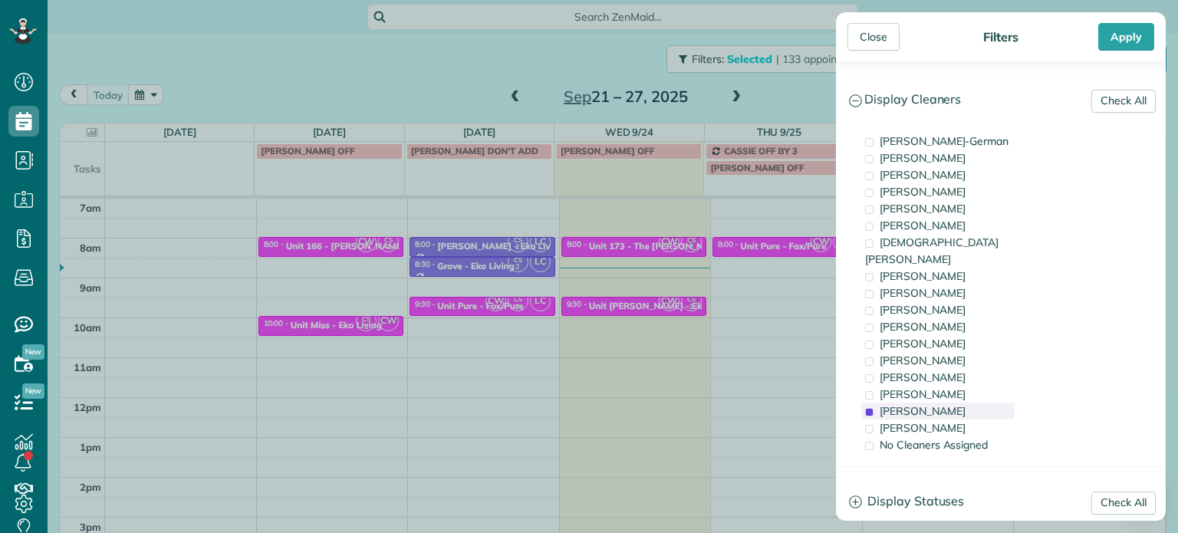
click at [932, 404] on span "Cristina Sainz" at bounding box center [923, 411] width 86 height 14
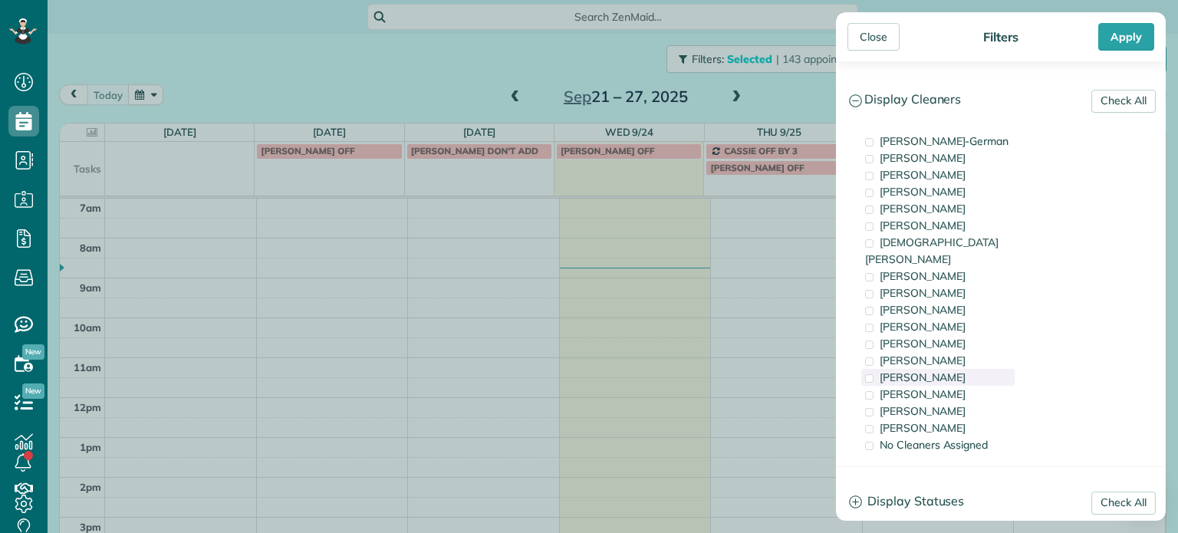
click at [932, 370] on span "Laura Chavez" at bounding box center [923, 377] width 86 height 14
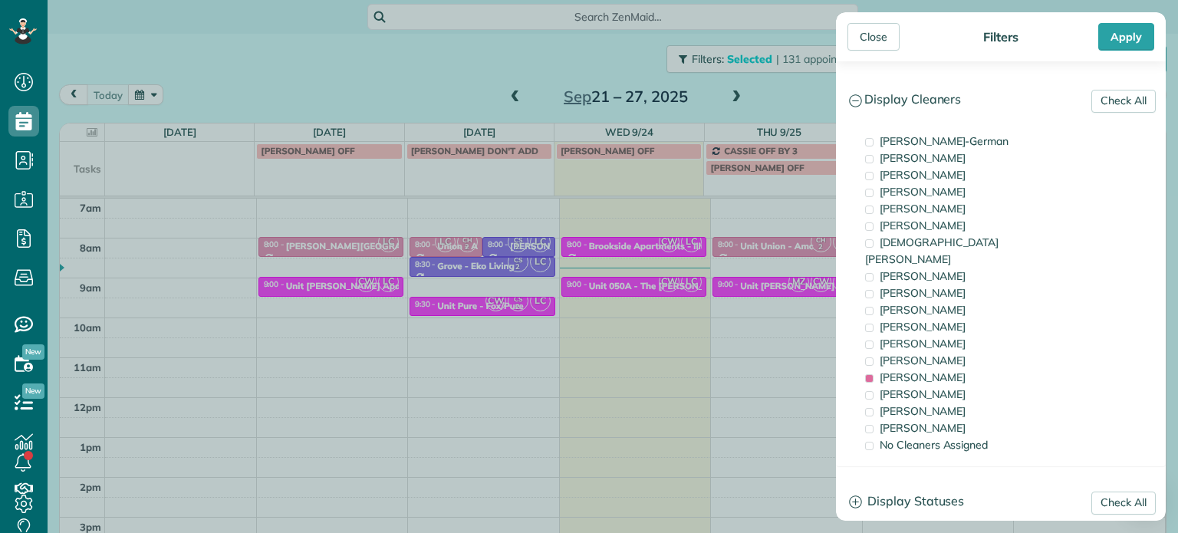
click at [656, 288] on div "Close Filters Apply Check All Display Cleaners Christina Wright-German Cassie F…" at bounding box center [589, 266] width 1178 height 533
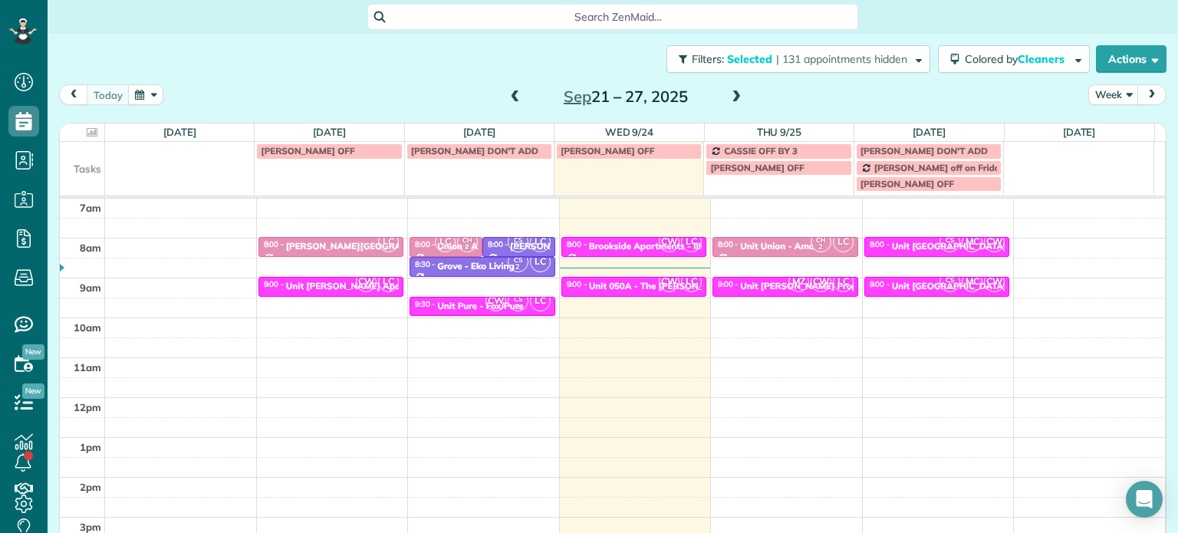
click at [728, 94] on span at bounding box center [736, 97] width 17 height 14
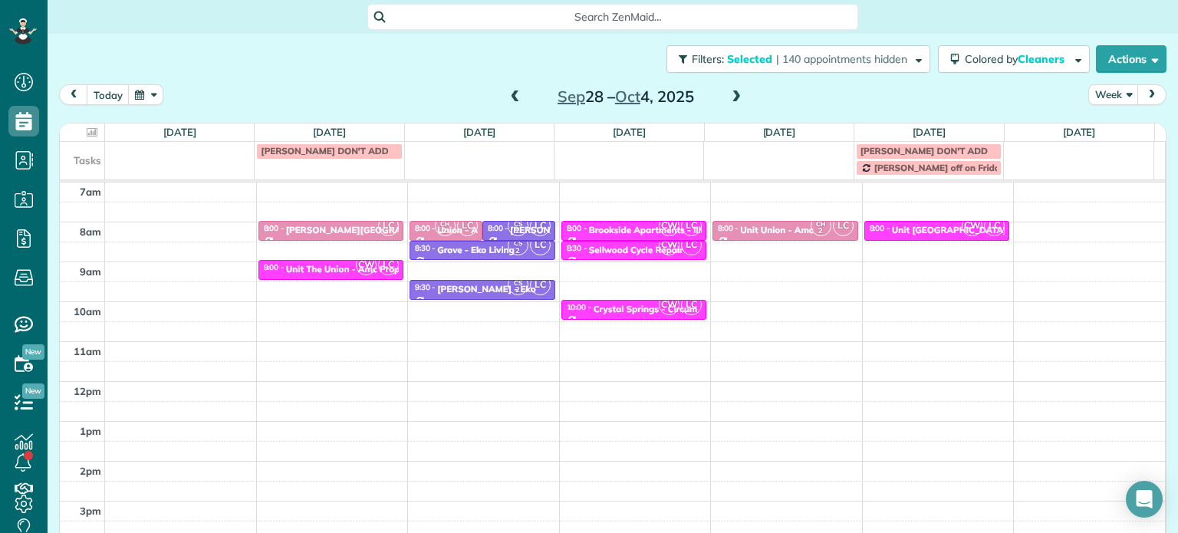
click at [509, 93] on span at bounding box center [515, 97] width 17 height 14
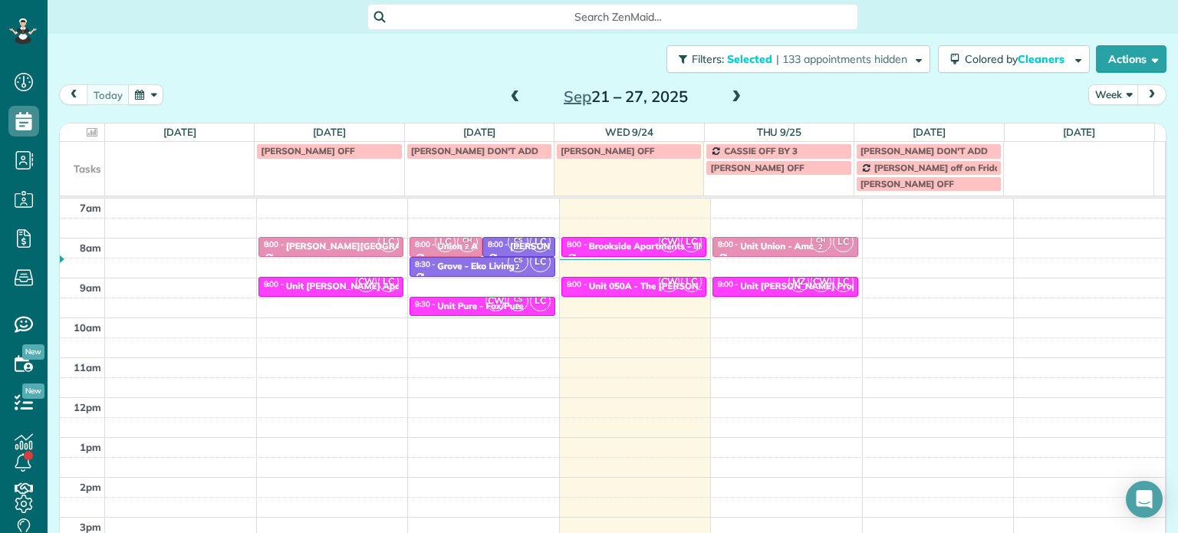
click at [926, 247] on div "4am 5am 6am 7am 8am 9am 10am 11am 12pm 1pm 2pm 3pm 4pm 5pm LC 8:00 - 8:30 Corbe…" at bounding box center [612, 358] width 1105 height 558
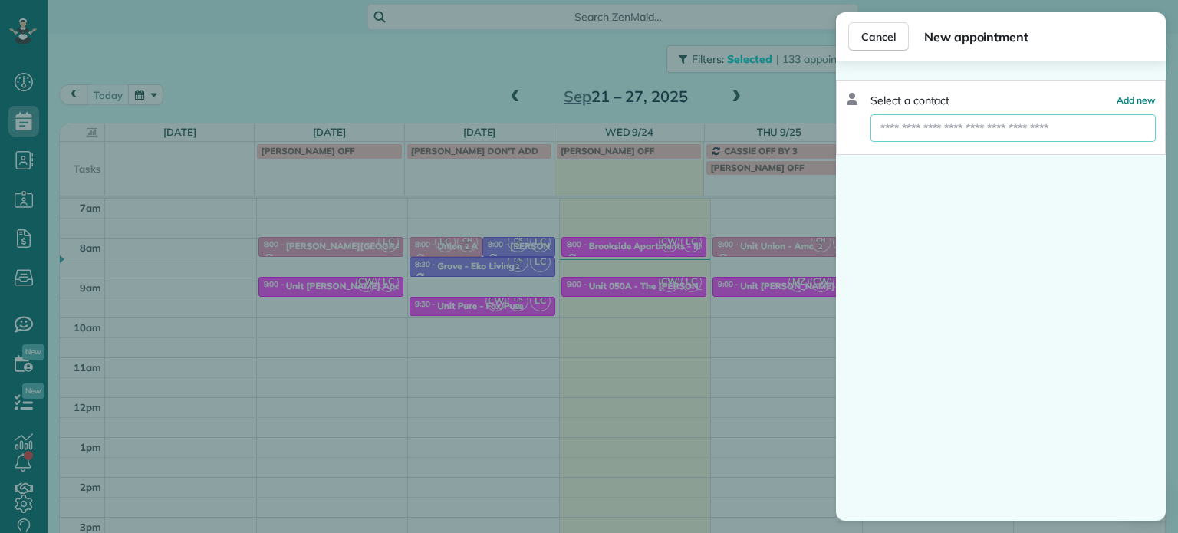
click at [966, 137] on input "text" at bounding box center [1012, 128] width 285 height 28
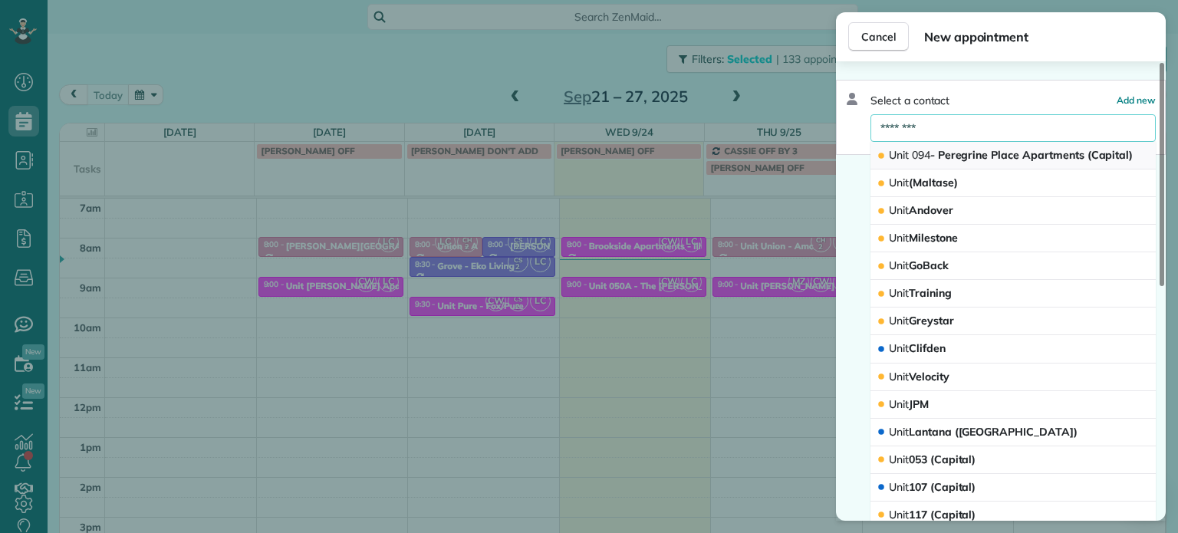
type input "********"
click at [984, 149] on span "Unit 094 - Peregrine Place Apartments (Capital)" at bounding box center [1011, 155] width 244 height 14
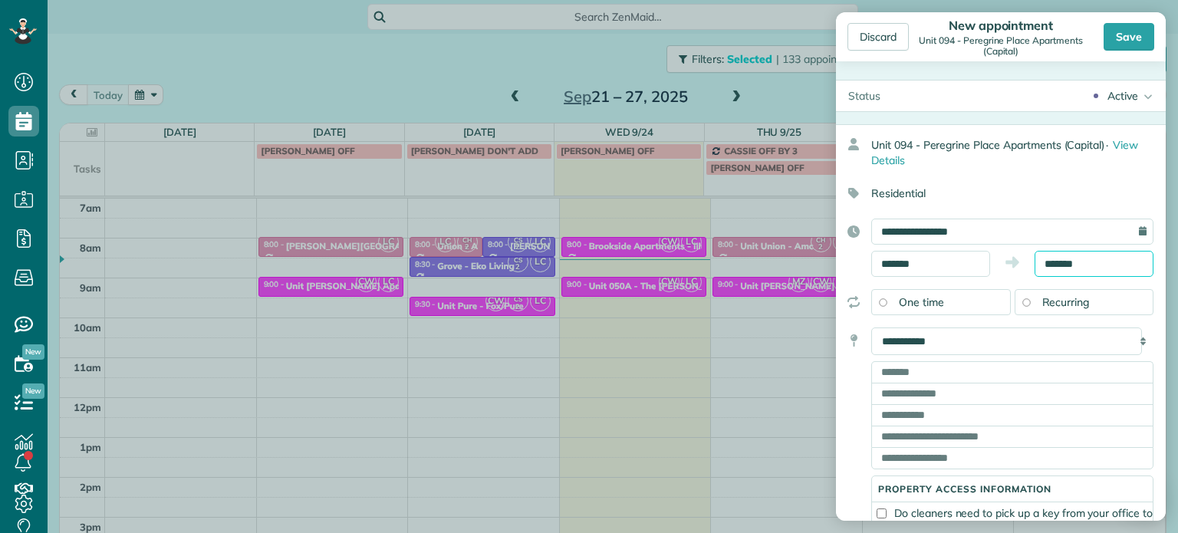
click at [1051, 261] on input "*******" at bounding box center [1093, 264] width 119 height 26
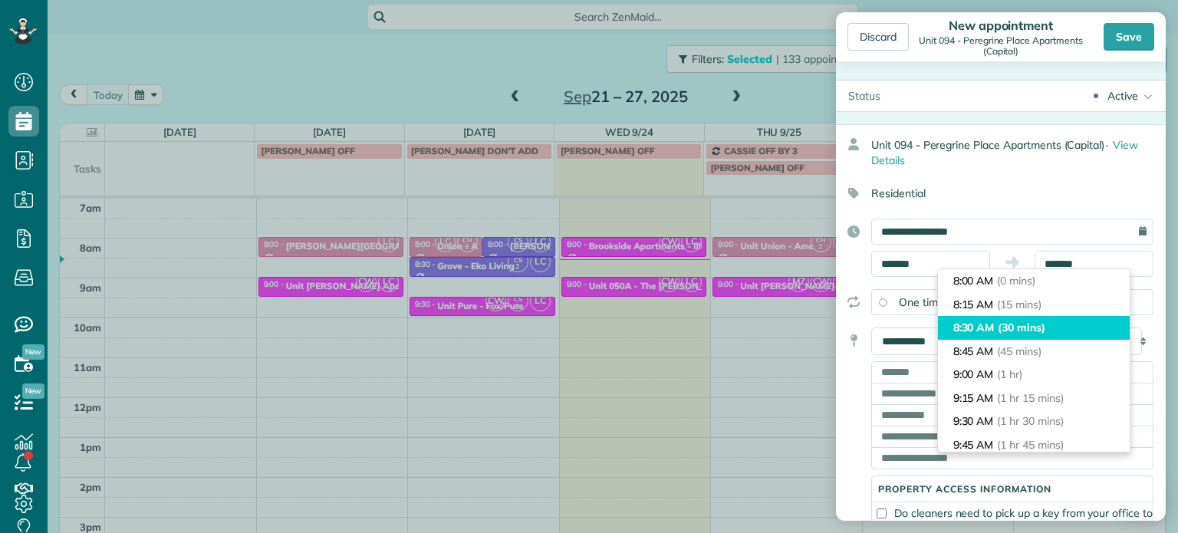
type input "*******"
click at [1056, 323] on li "8:30 AM (30 mins)" at bounding box center [1034, 328] width 192 height 24
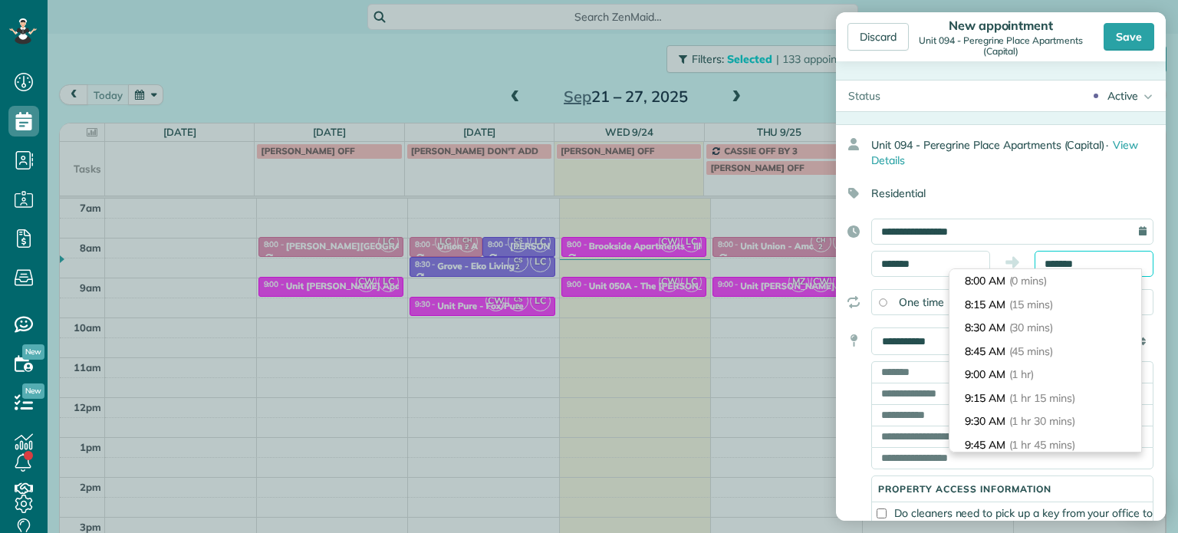
scroll to position [23, 0]
click at [913, 337] on select "**********" at bounding box center [1006, 341] width 271 height 28
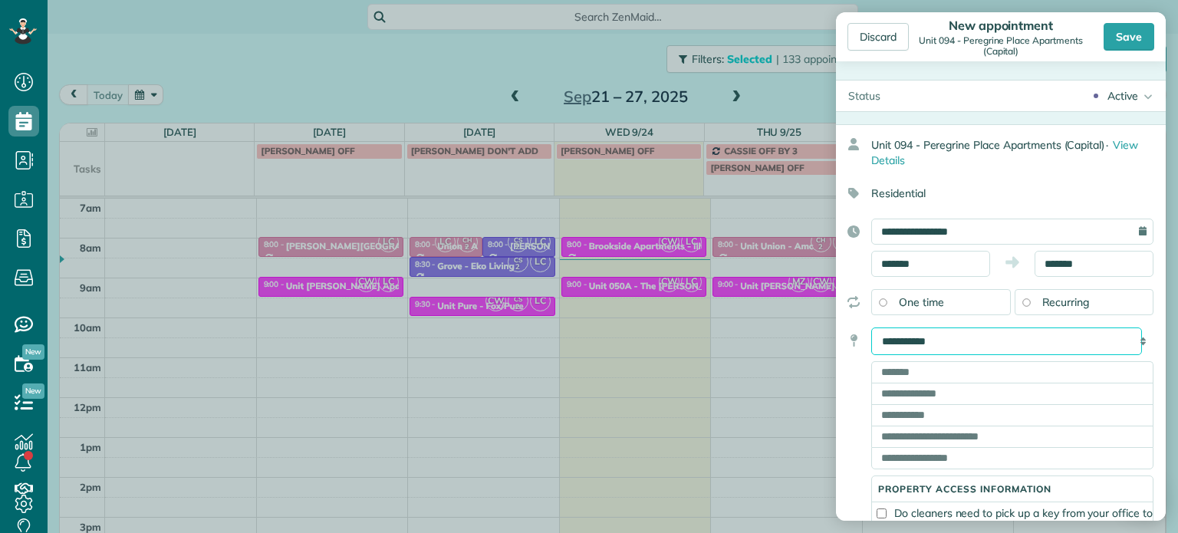
select select "******"
click at [871, 327] on select "**********" at bounding box center [1006, 341] width 271 height 28
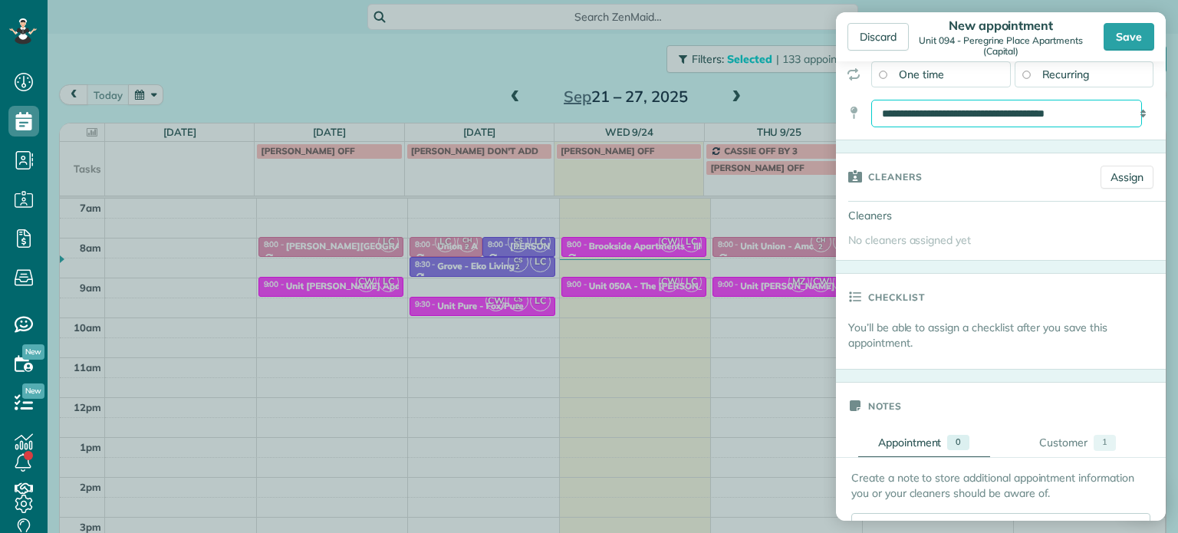
scroll to position [230, 0]
click at [1129, 169] on link "Assign" at bounding box center [1126, 174] width 53 height 23
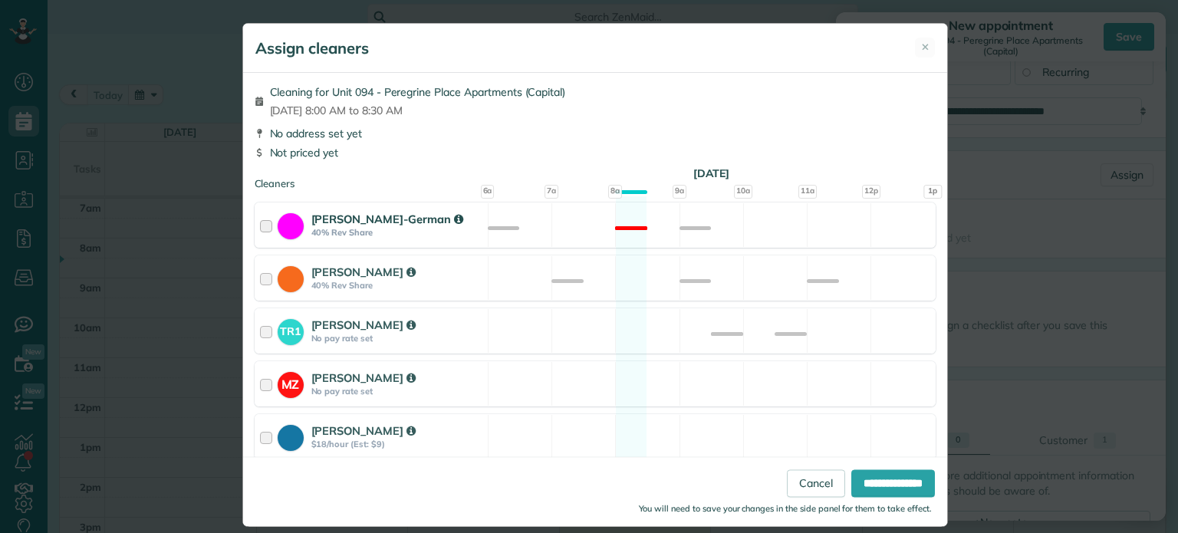
click at [804, 215] on div "Christina Wright-German 40% Rev Share Not available" at bounding box center [595, 224] width 681 height 45
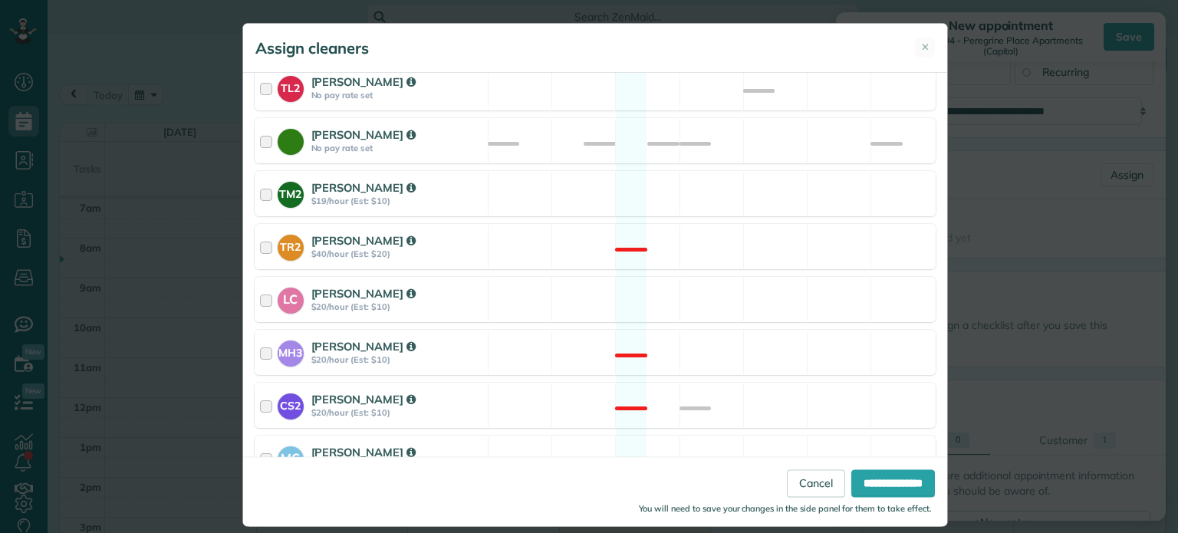
scroll to position [635, 0]
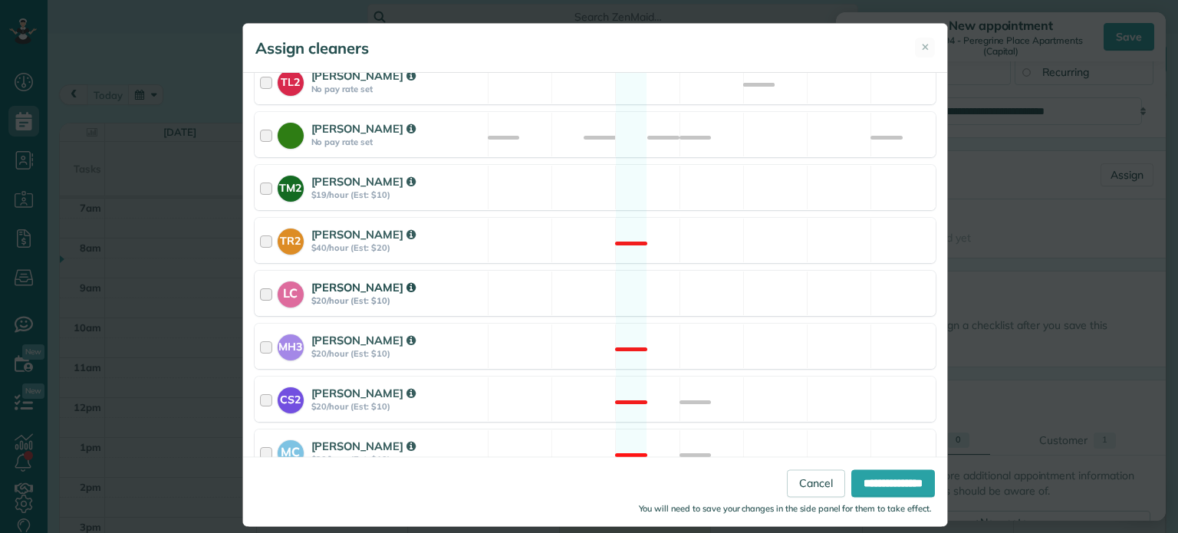
click at [789, 282] on div "LC Laura Chavez $20/hour (Est: $10) Available" at bounding box center [595, 293] width 681 height 45
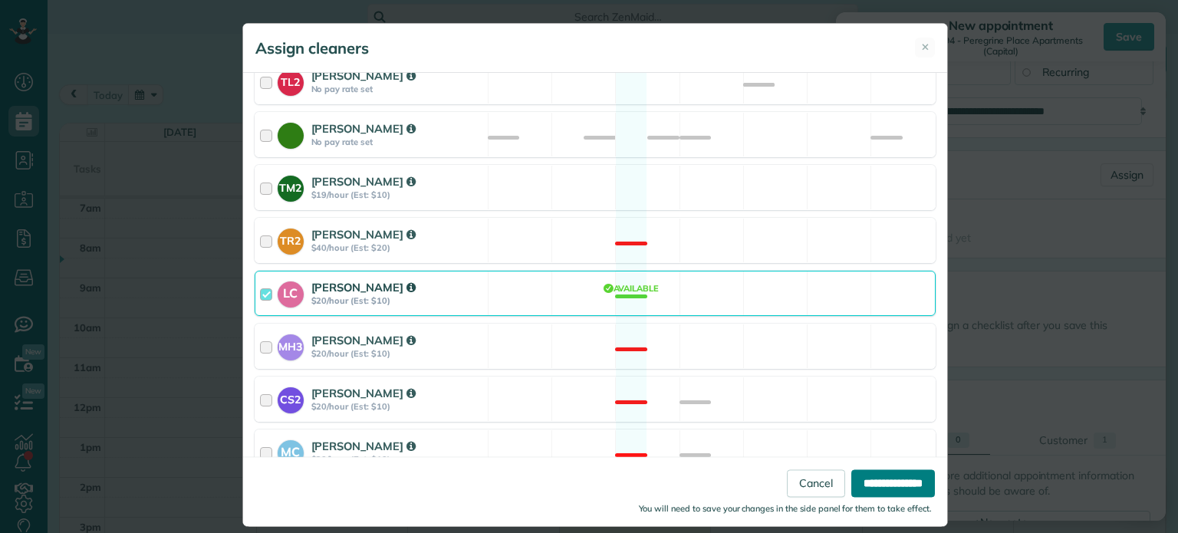
click at [888, 474] on input "**********" at bounding box center [893, 484] width 84 height 28
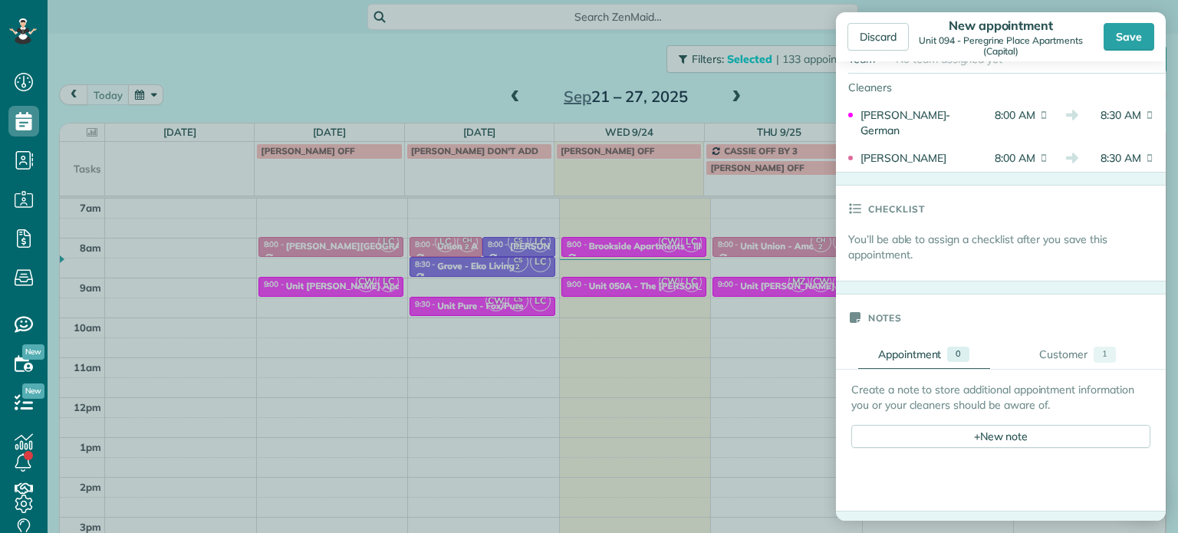
scroll to position [460, 0]
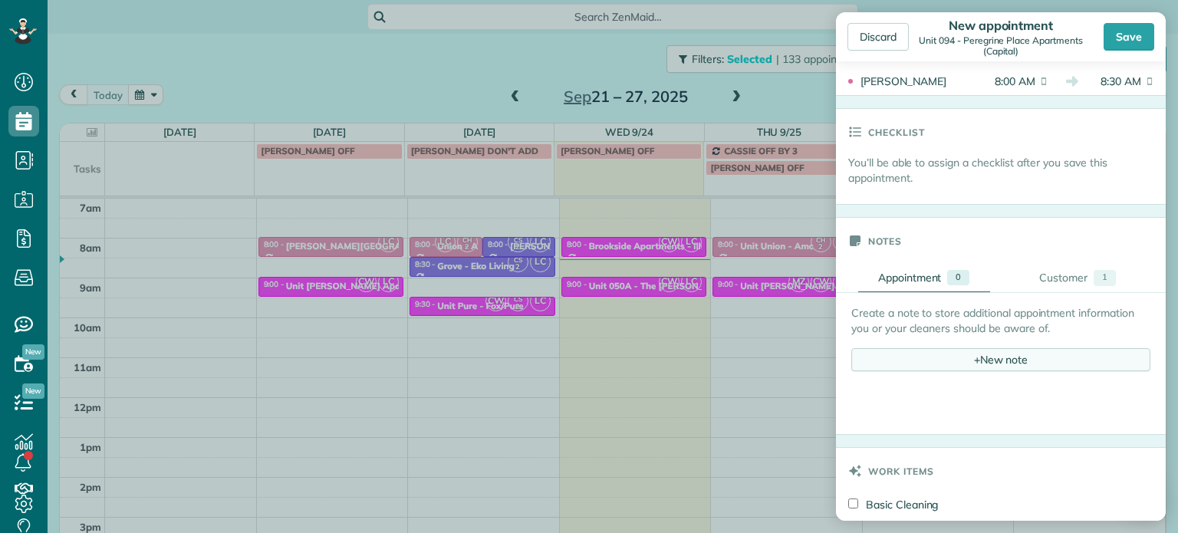
click at [999, 358] on div "+ New note" at bounding box center [1000, 359] width 299 height 23
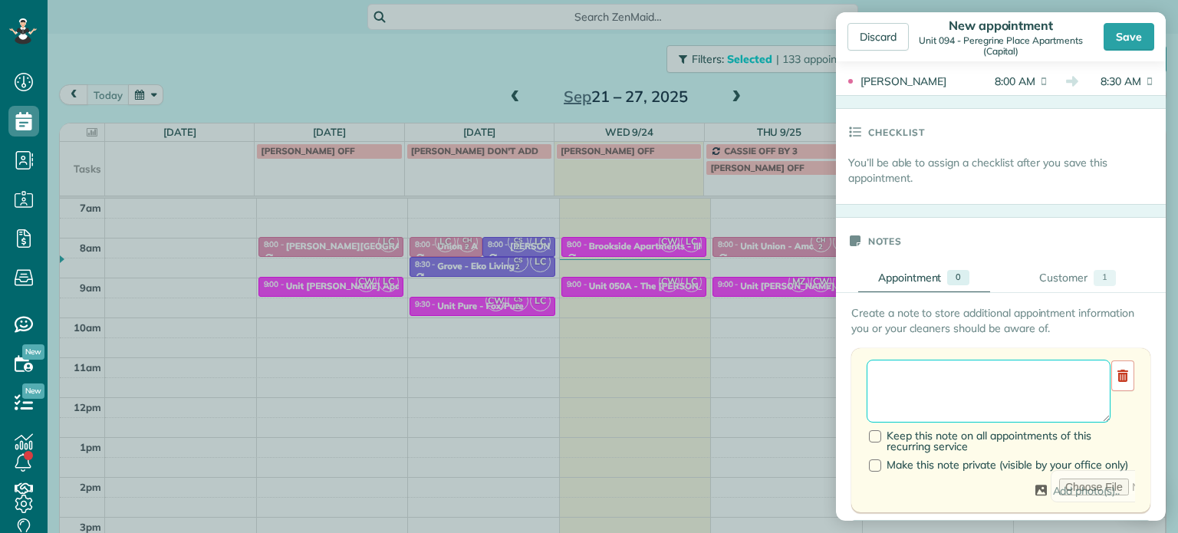
click at [991, 380] on textarea at bounding box center [989, 391] width 244 height 63
paste textarea "**********"
paste textarea "********"
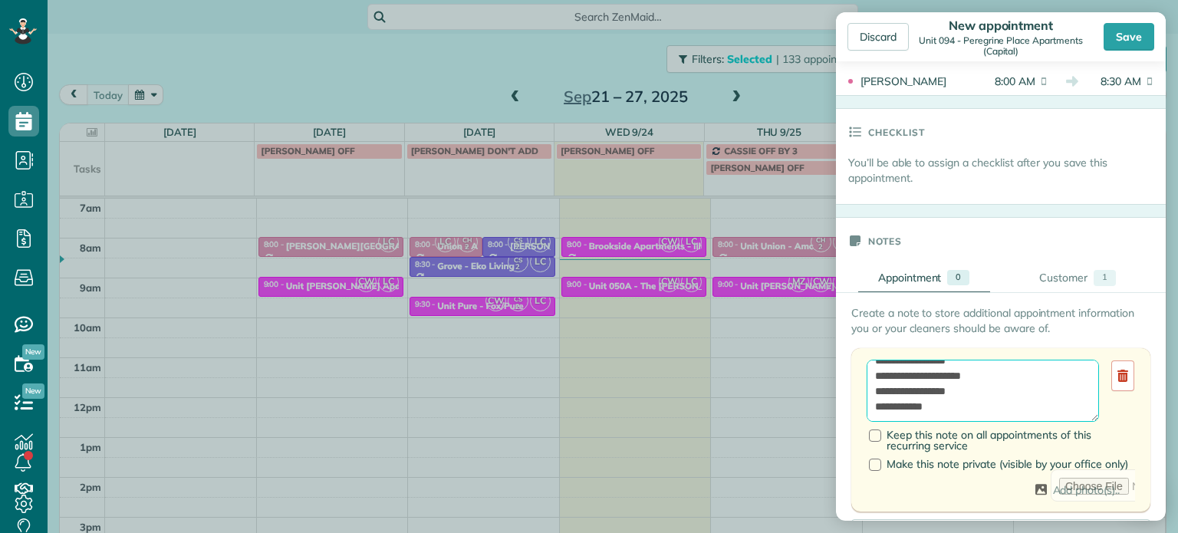
paste textarea "**********"
type textarea "**********"
click at [1126, 39] on div "Save" at bounding box center [1129, 37] width 51 height 28
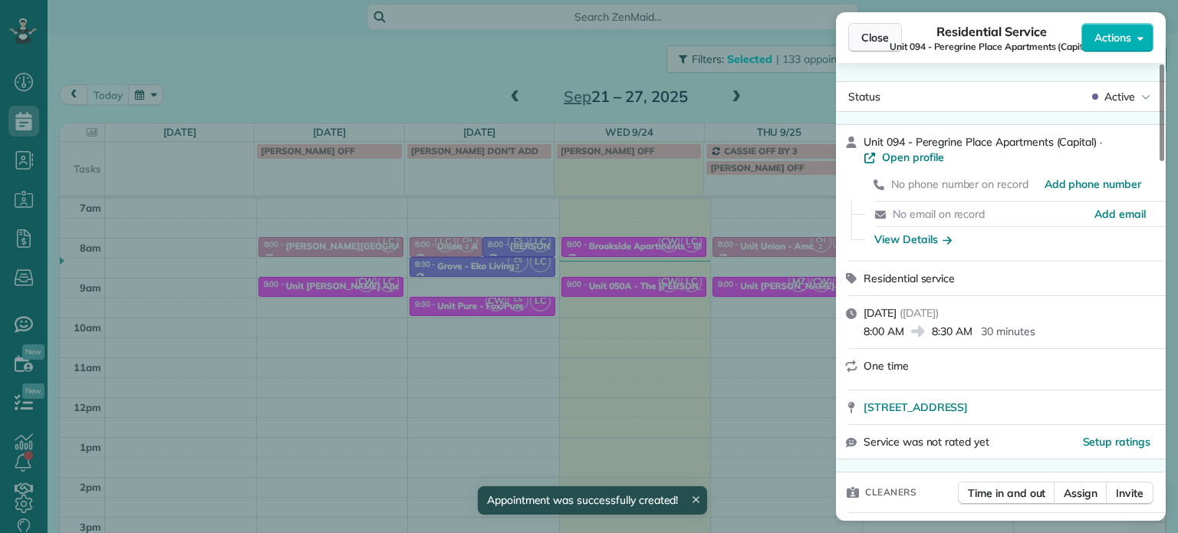
click at [883, 41] on span "Close" at bounding box center [875, 37] width 28 height 15
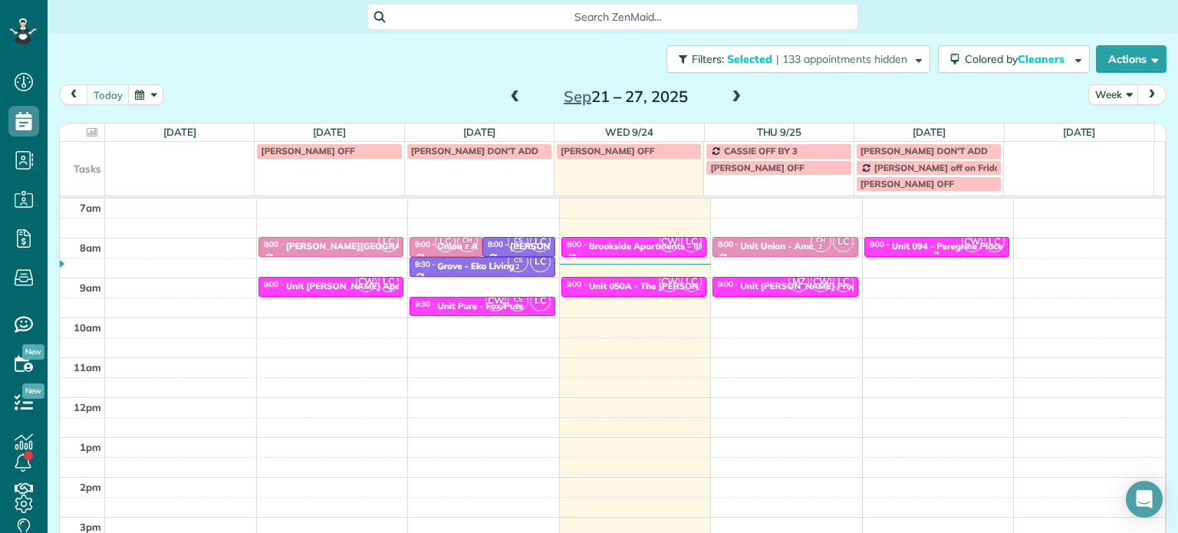
click at [909, 243] on div "Unit 094 - Peregrine Place Apartments - Capital" at bounding box center [994, 246] width 204 height 11
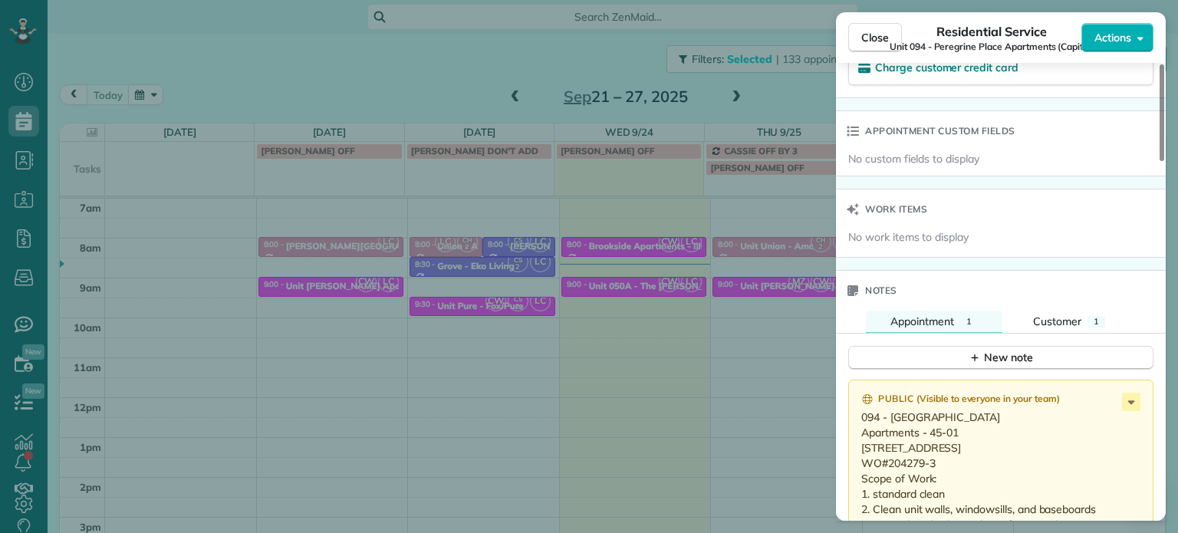
scroll to position [1239, 0]
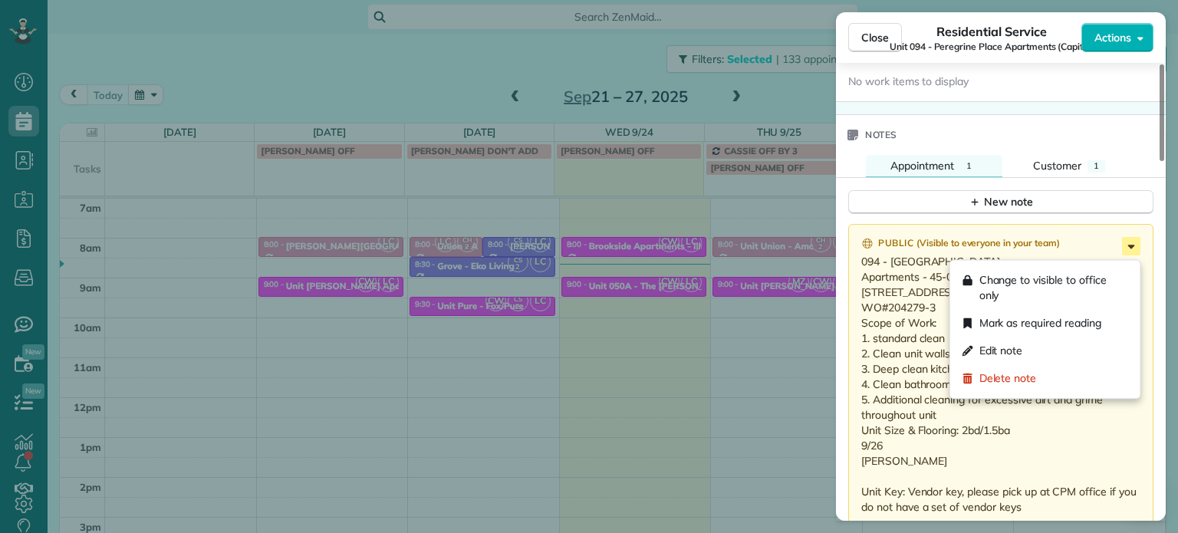
click at [1127, 253] on icon at bounding box center [1131, 246] width 18 height 18
click at [1054, 344] on div "Edit note" at bounding box center [1045, 351] width 178 height 28
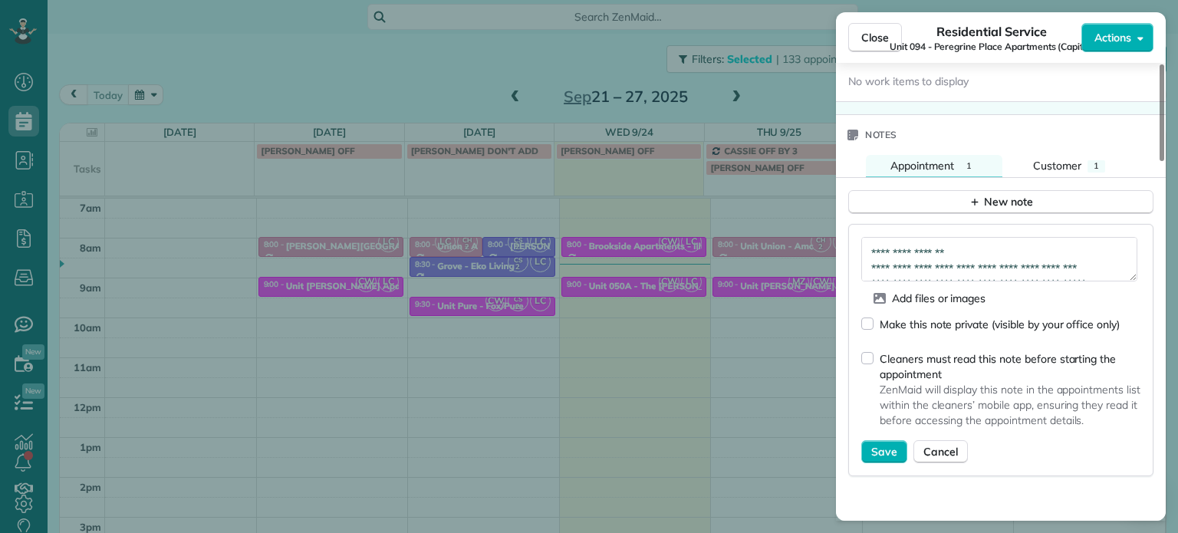
scroll to position [169, 0]
click at [962, 255] on textarea "**********" at bounding box center [999, 259] width 276 height 44
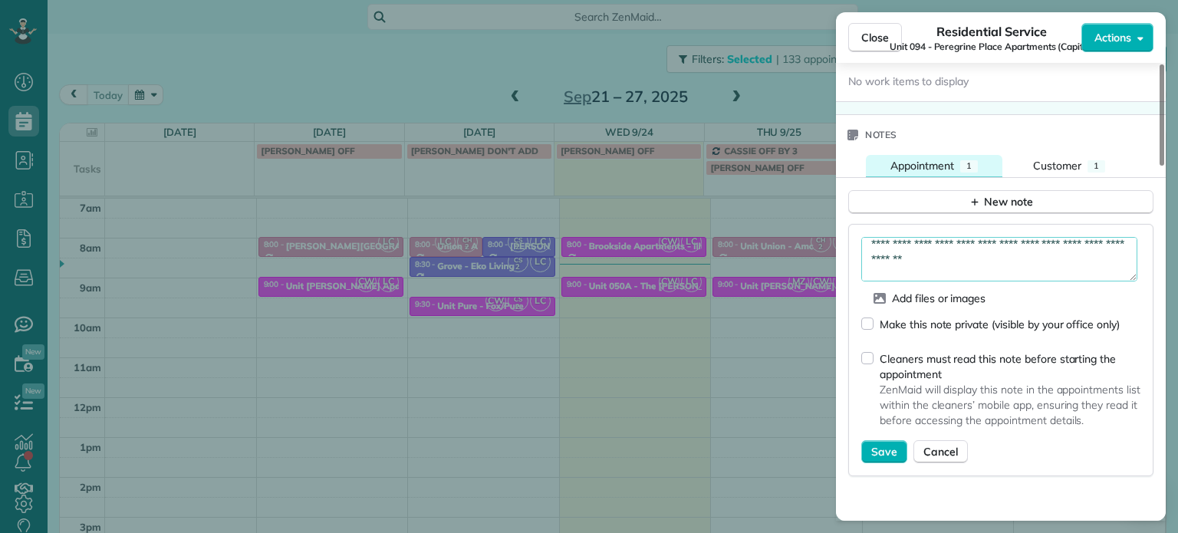
paste textarea "**********"
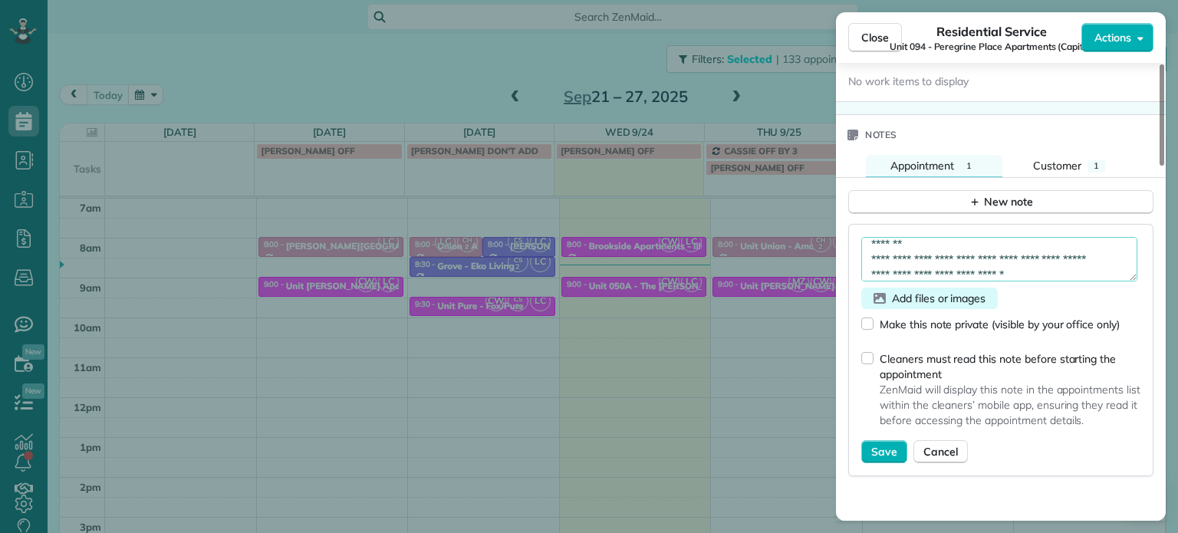
type textarea "**********"
click at [885, 304] on icon "button" at bounding box center [879, 298] width 12 height 11
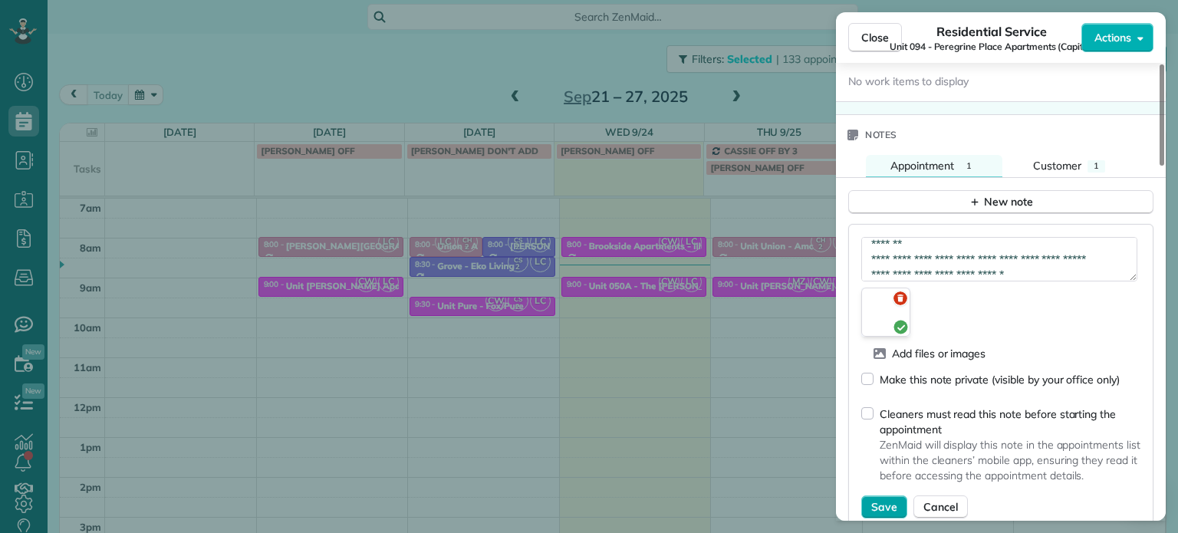
click at [889, 505] on span "Save" at bounding box center [884, 506] width 26 height 15
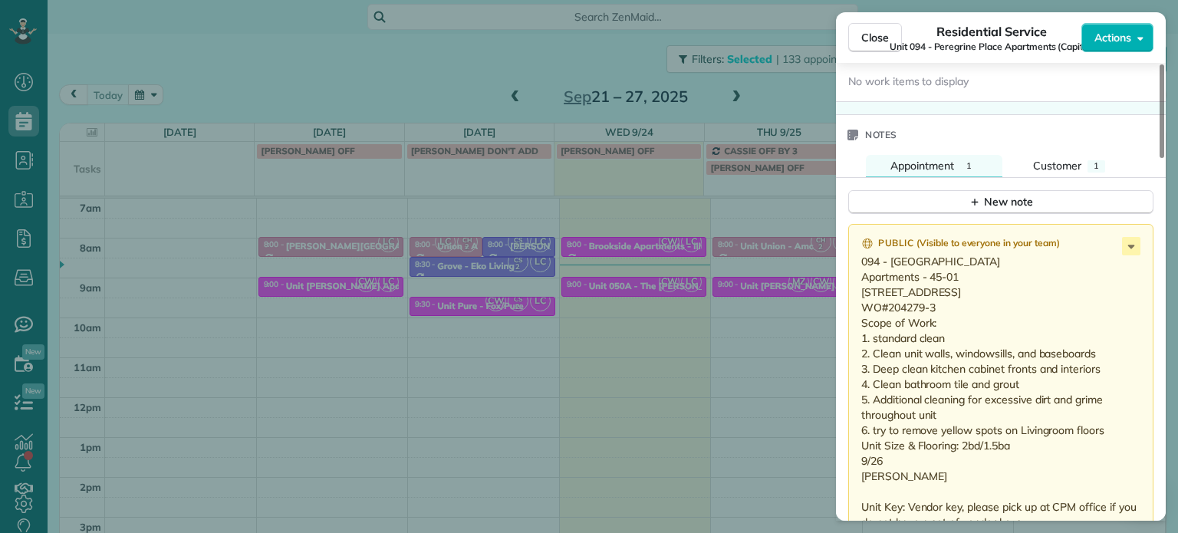
click at [340, 68] on div "Close Residential Service Unit 094 - Peregrine Place Apartments (Capital) Actio…" at bounding box center [589, 266] width 1178 height 533
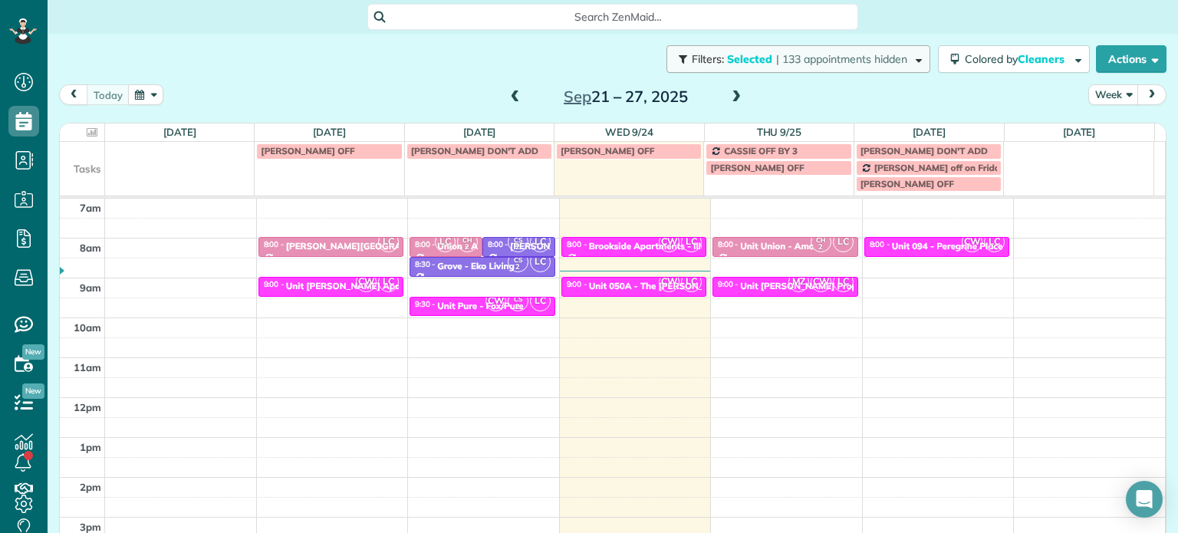
click at [776, 58] on span "| 133 appointments hidden" at bounding box center [841, 59] width 131 height 14
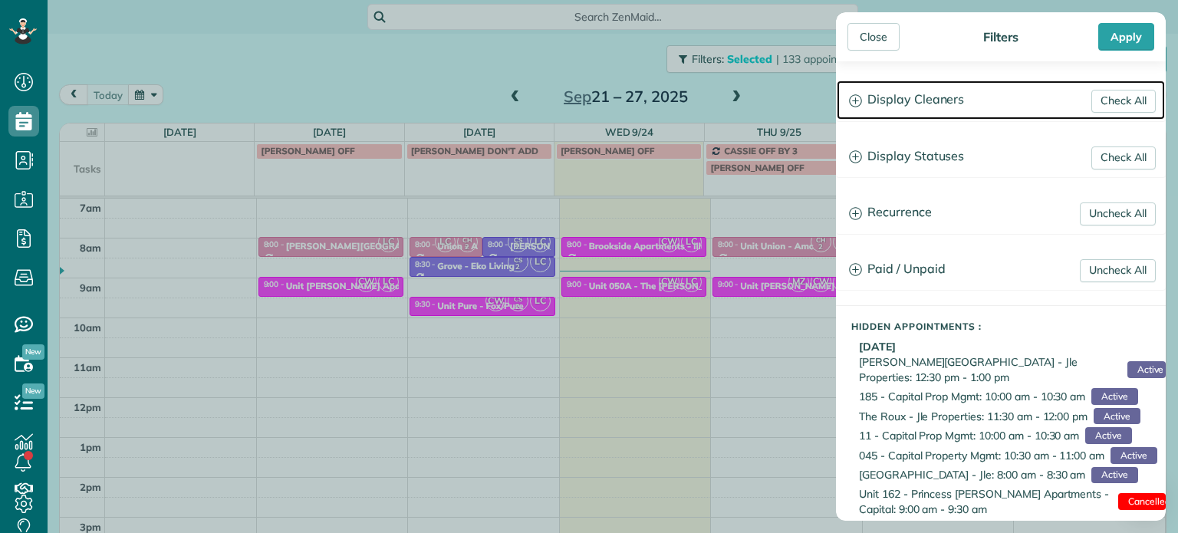
click at [874, 90] on h3 "Display Cleaners" at bounding box center [1001, 100] width 328 height 39
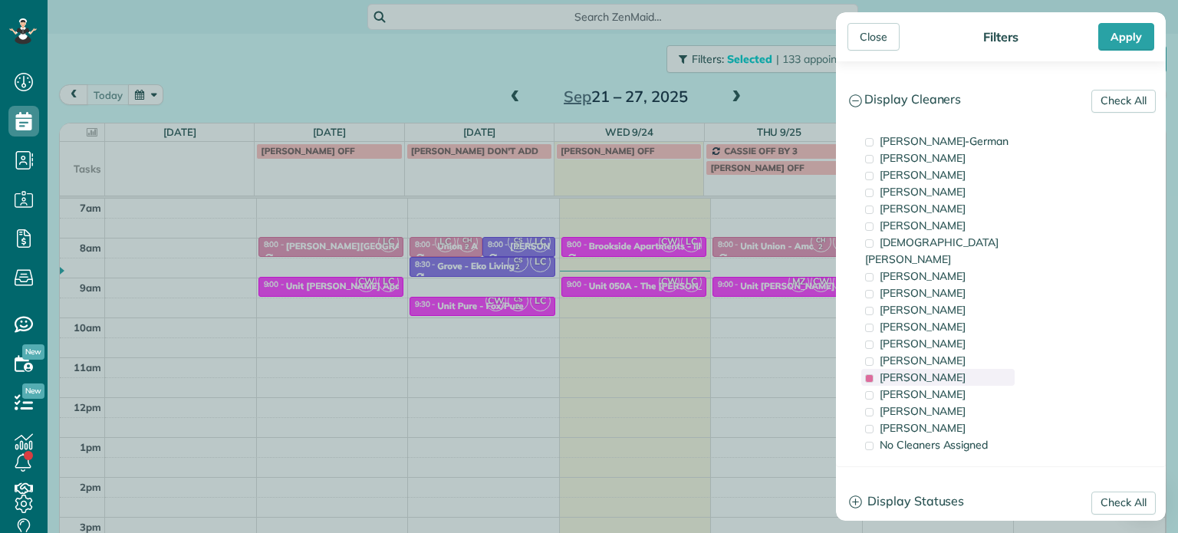
click at [952, 369] on div "Laura Chavez" at bounding box center [937, 377] width 153 height 17
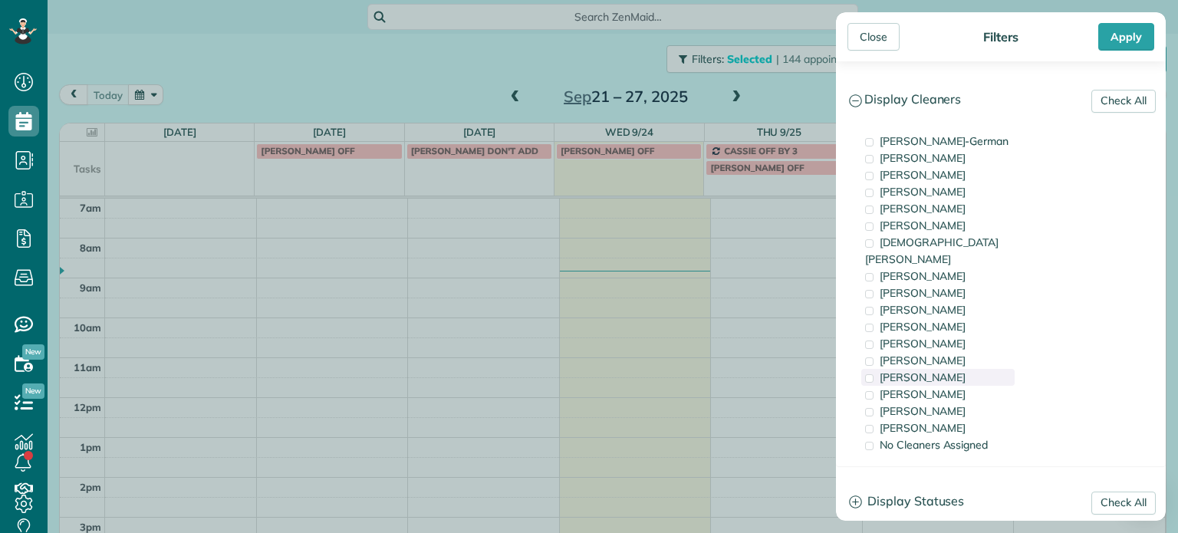
click at [959, 369] on div "Laura Chavez" at bounding box center [937, 377] width 153 height 17
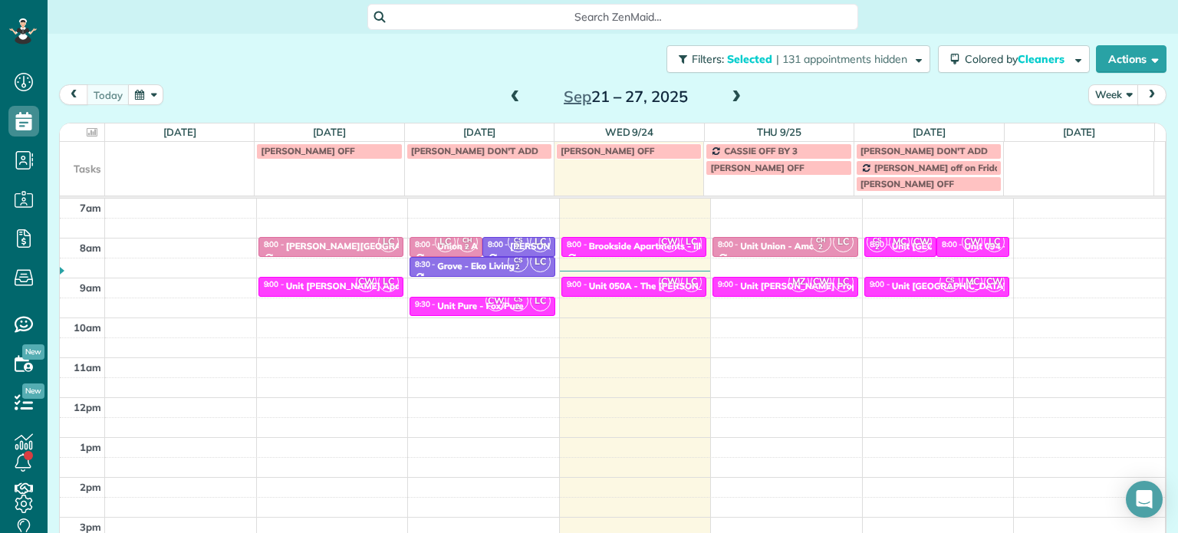
click at [531, 280] on div "Close Filters Apply Check All Display Cleaners Christina Wright-German Cassie F…" at bounding box center [589, 266] width 1178 height 533
click at [485, 307] on span "CW" at bounding box center [495, 301] width 21 height 21
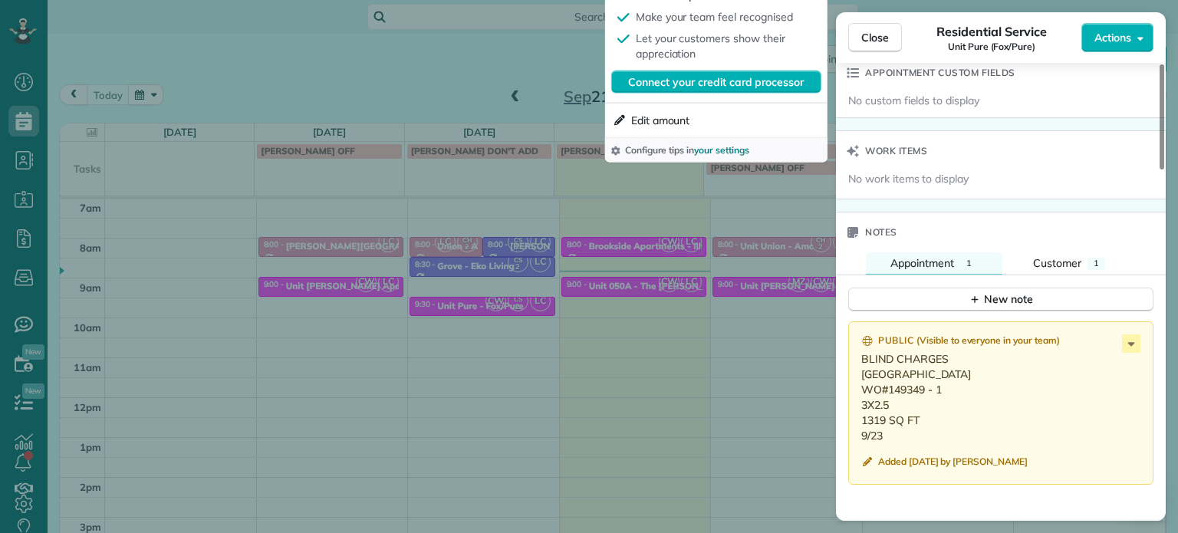
scroll to position [1310, 0]
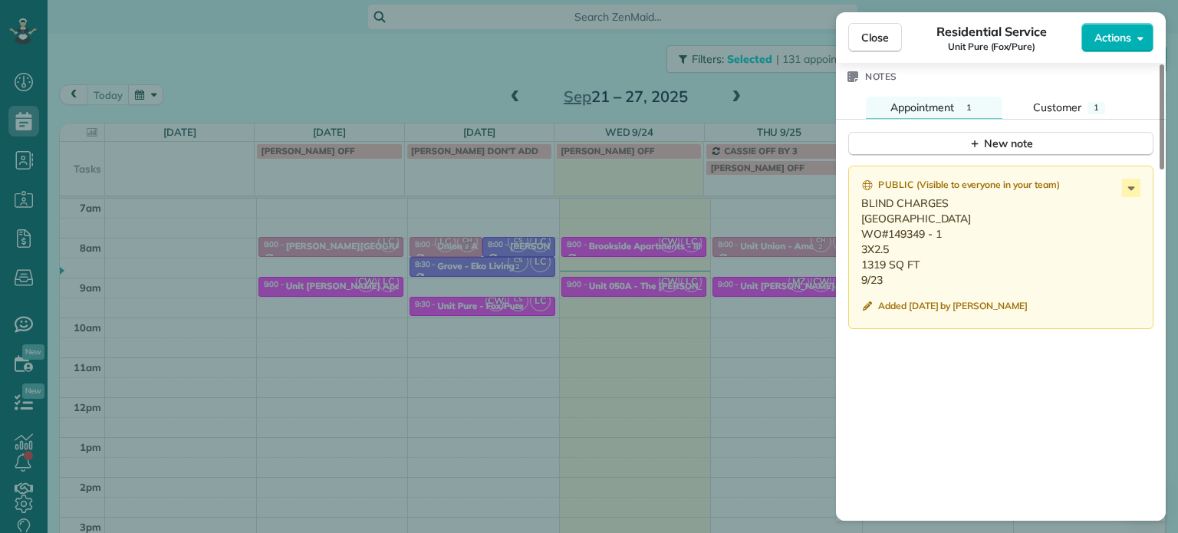
drag, startPoint x: 964, startPoint y: 224, endPoint x: 861, endPoint y: 225, distance: 102.8
click at [861, 225] on p "BLIND CHARGES 1526 SE 125th Court , Portland OR 97233 WO#149349 - 1 3X2.5 1319 …" at bounding box center [1002, 242] width 282 height 92
click at [543, 192] on div "Close Residential Service Unit Pure (Fox/Pure) Actions Status Active Unit Pure …" at bounding box center [589, 266] width 1178 height 533
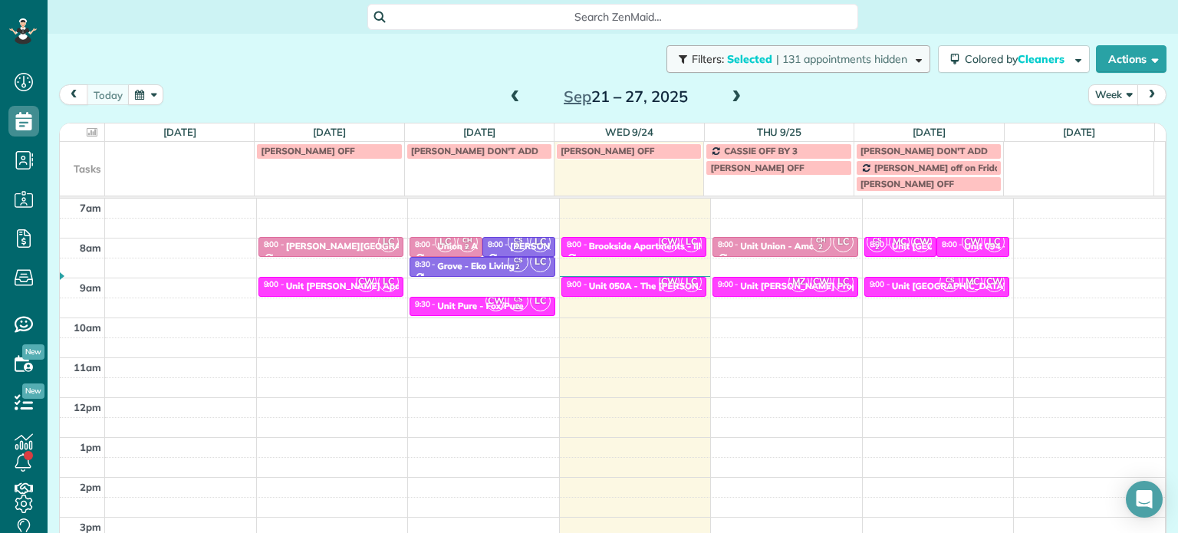
click at [749, 69] on button "Filters: Selected | 131 appointments hidden" at bounding box center [798, 59] width 264 height 28
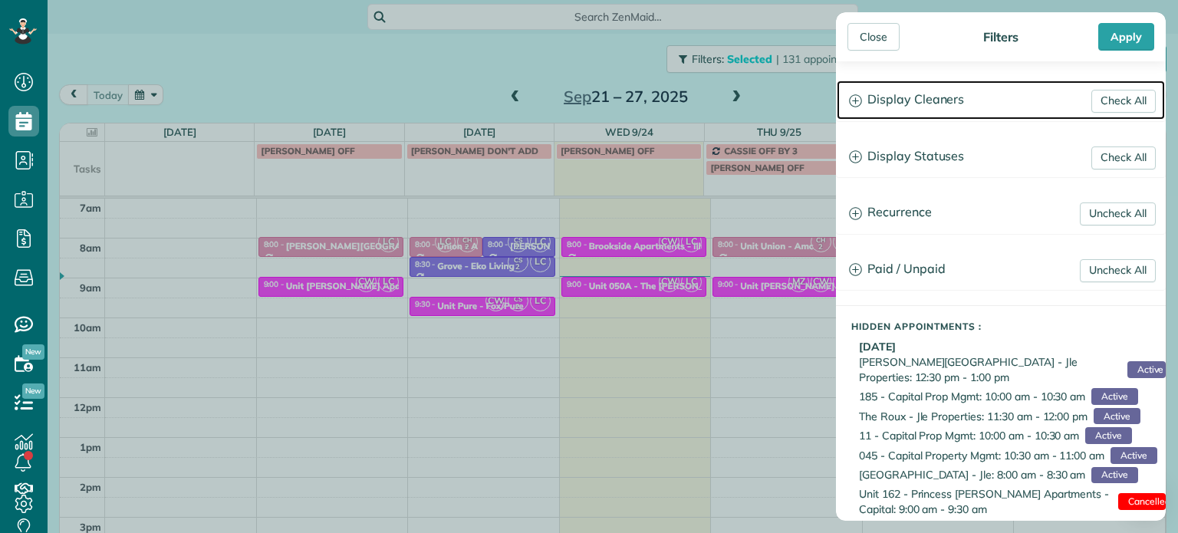
click at [945, 109] on h3 "Display Cleaners" at bounding box center [1001, 100] width 328 height 39
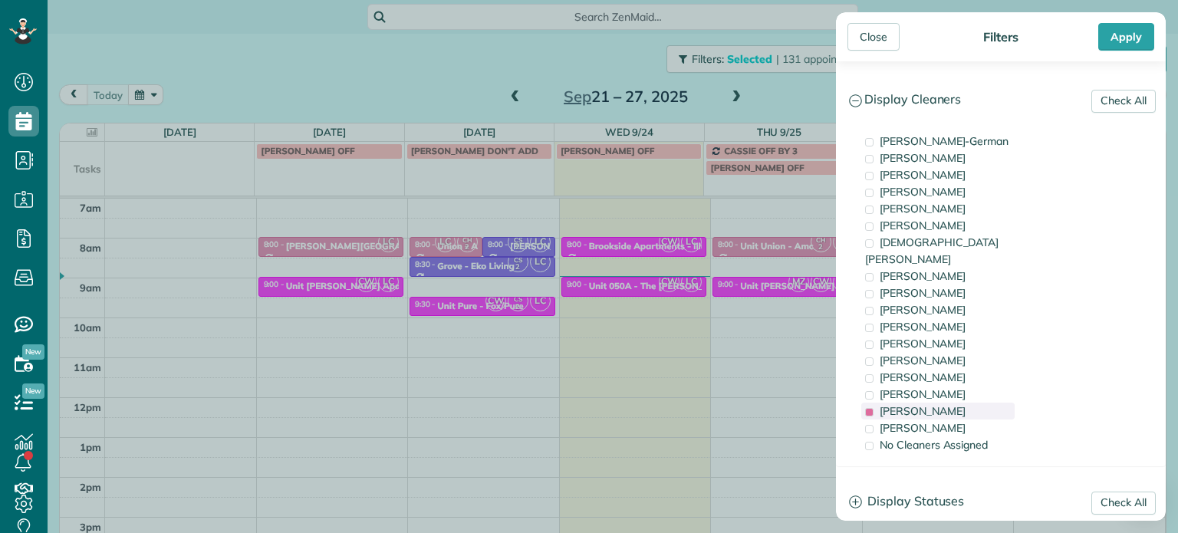
click at [959, 403] on div "Laura Chavez" at bounding box center [937, 411] width 153 height 17
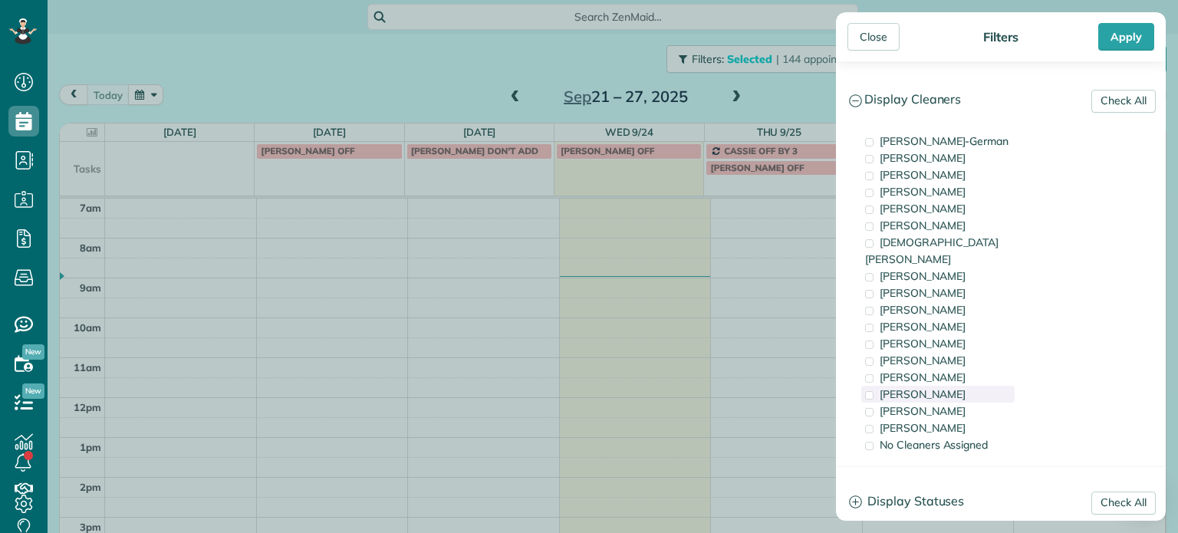
click at [960, 386] on div "Meralda Harris" at bounding box center [937, 394] width 153 height 17
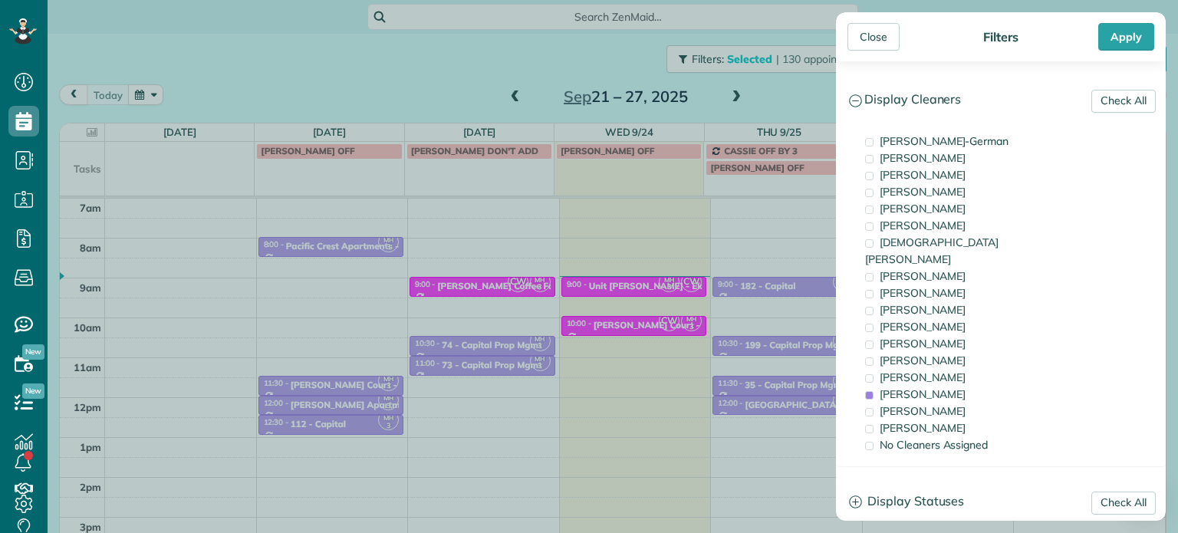
drag, startPoint x: 558, startPoint y: 44, endPoint x: 525, endPoint y: 84, distance: 50.7
click at [555, 44] on div "Close Filters Apply Check All Display Cleaners Christina Wright-German Cassie F…" at bounding box center [589, 266] width 1178 height 533
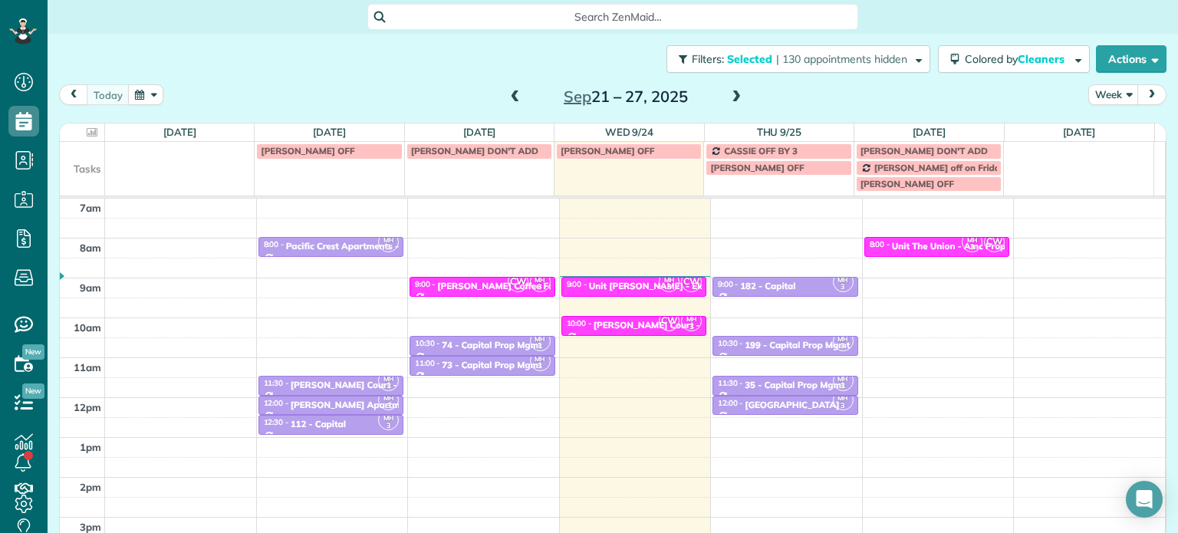
click at [509, 103] on span at bounding box center [515, 97] width 17 height 14
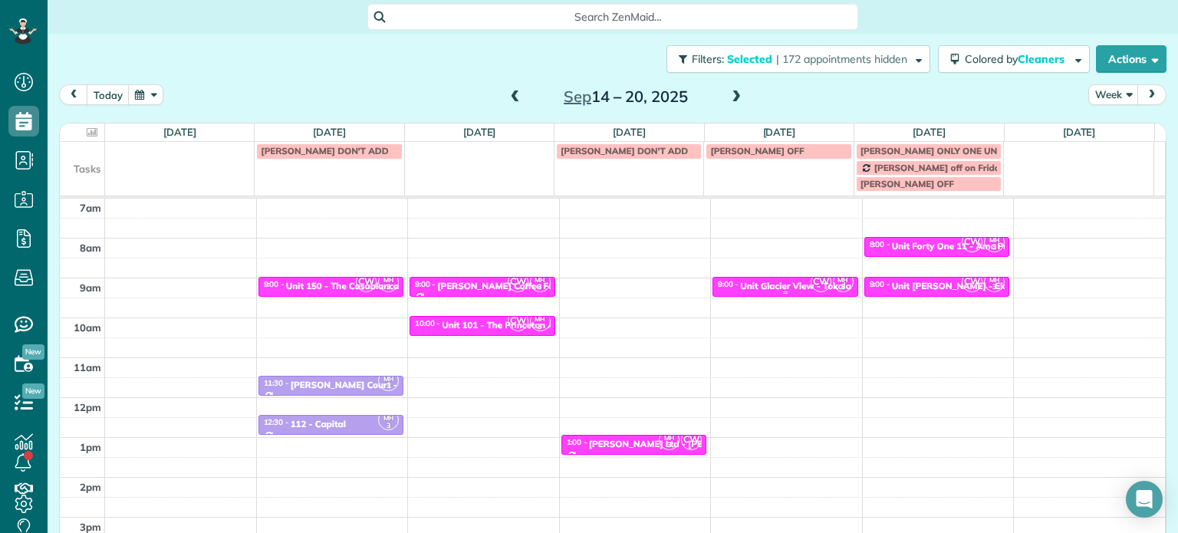
click at [776, 281] on div "Unit Glacier View - Tokola Properties" at bounding box center [818, 286] width 157 height 11
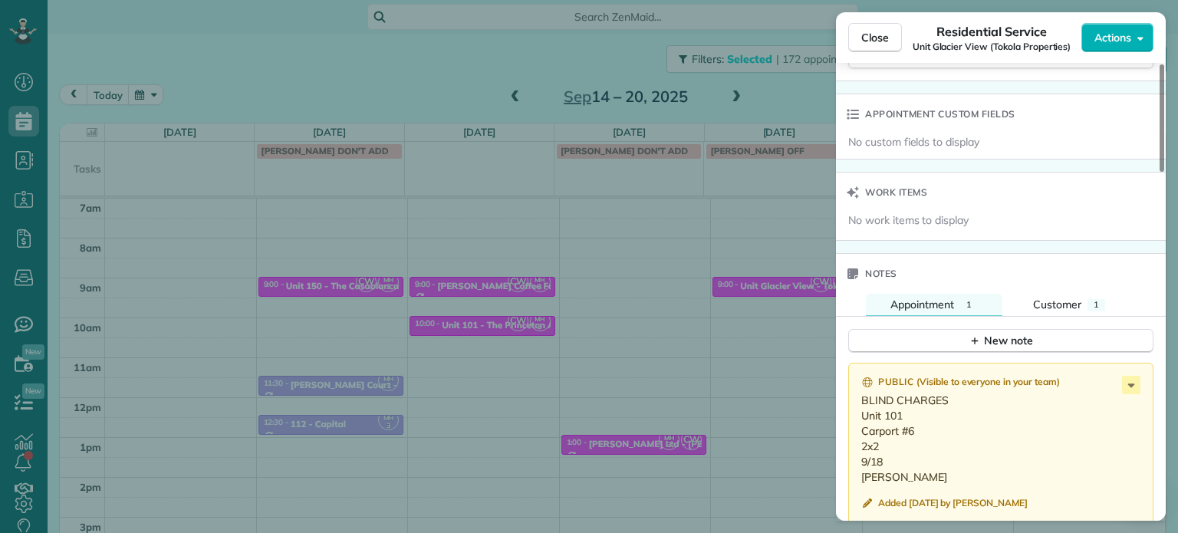
scroll to position [1235, 0]
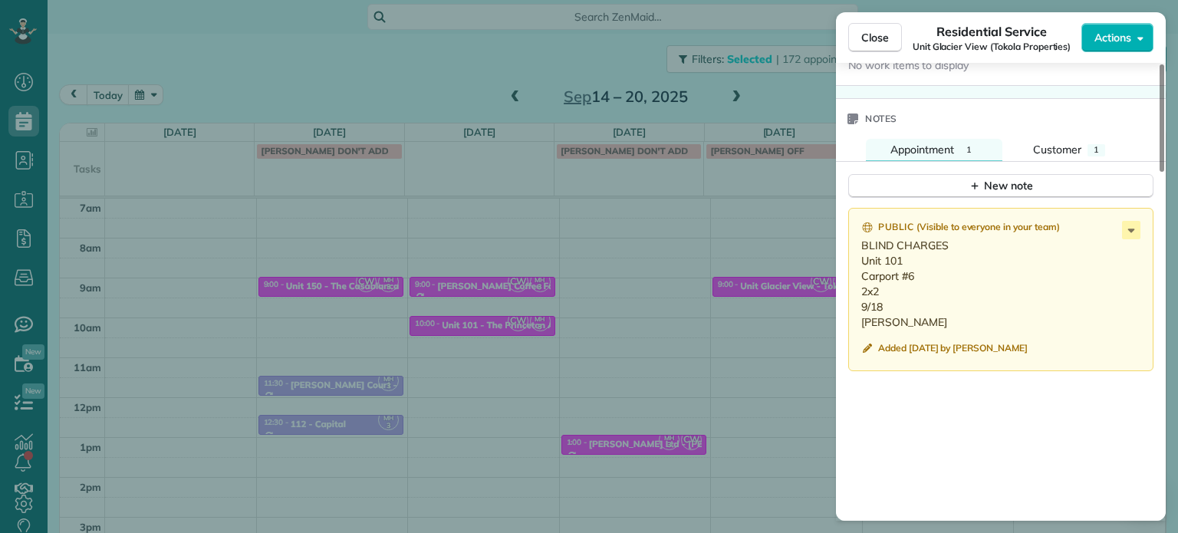
drag, startPoint x: 888, startPoint y: 300, endPoint x: 855, endPoint y: 266, distance: 47.2
click at [855, 266] on div "Public ( Visible to everyone in your team ) BLIND CHARGES Unit 101 Carport #6 2…" at bounding box center [1000, 289] width 305 height 163
drag, startPoint x: 880, startPoint y: 42, endPoint x: 823, endPoint y: 54, distance: 58.1
click at [880, 41] on span "Close" at bounding box center [875, 37] width 28 height 15
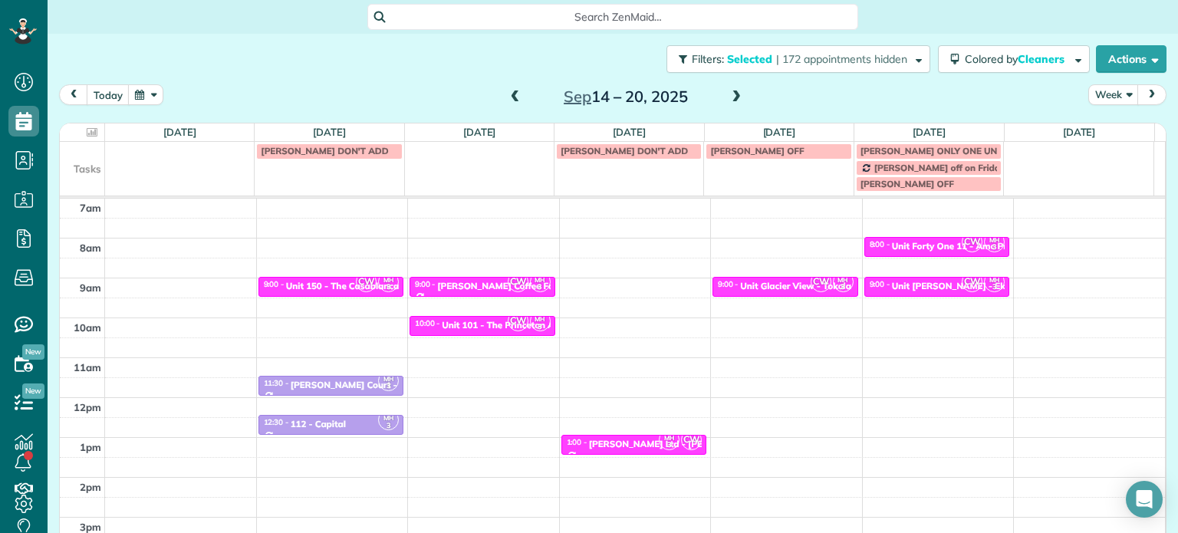
click at [730, 104] on span at bounding box center [736, 97] width 17 height 14
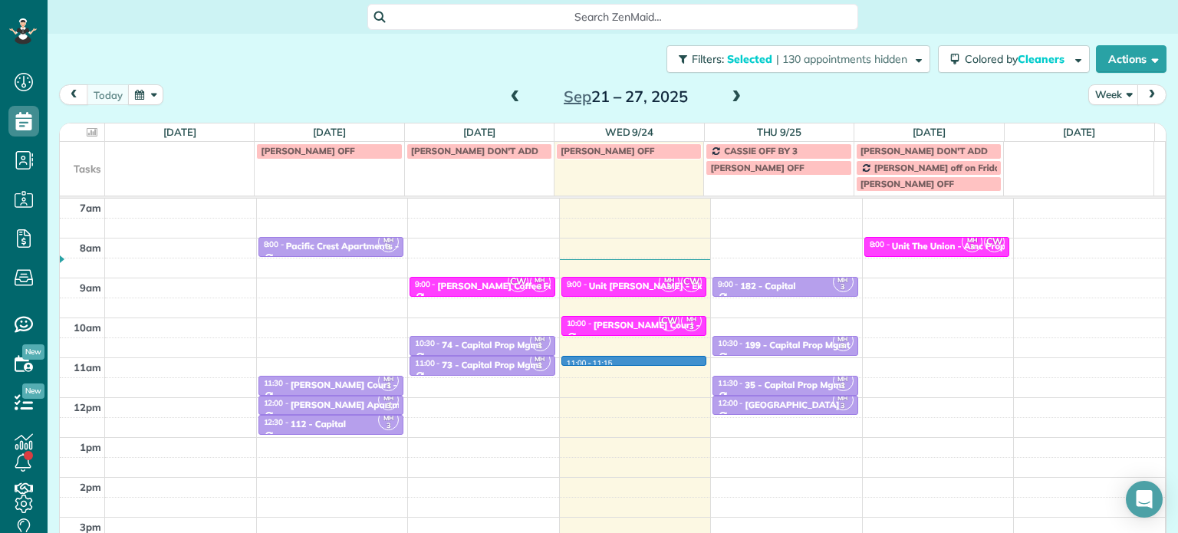
click at [636, 362] on div "4am 5am 6am 7am 8am 9am 10am 11am 12pm 1pm 2pm 3pm 4pm 5pm MH 3 8:00 - 8:30 Pac…" at bounding box center [612, 358] width 1105 height 558
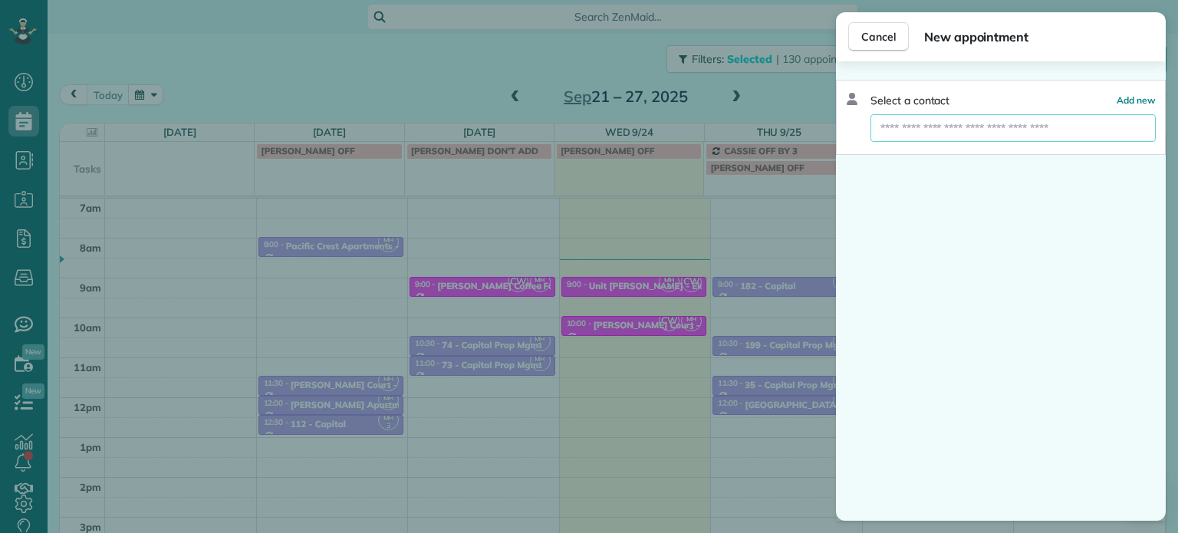
click at [994, 127] on input "text" at bounding box center [1012, 128] width 285 height 28
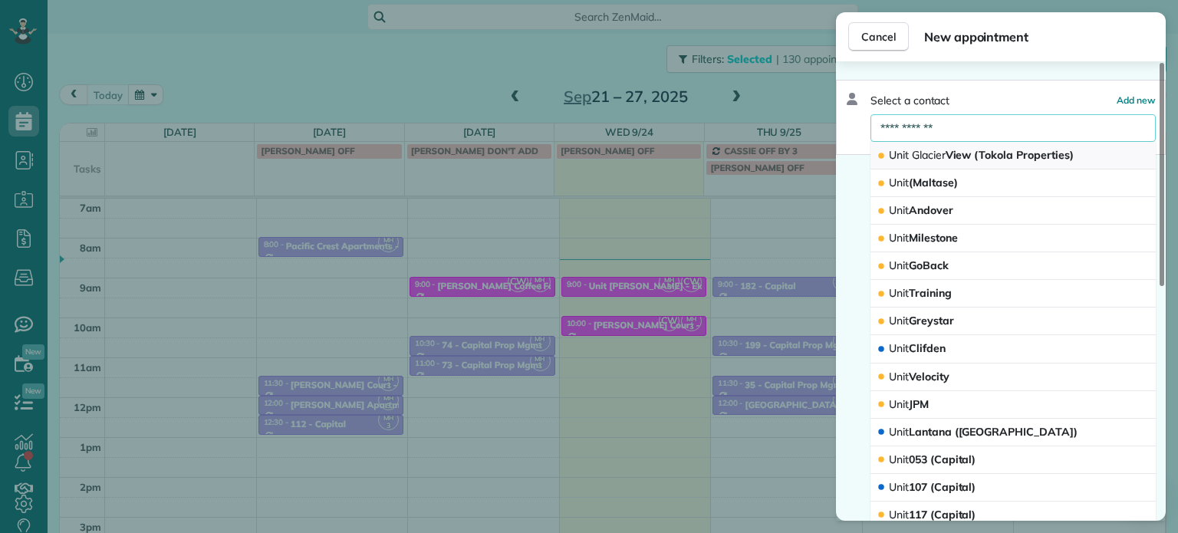
type input "**********"
click at [994, 149] on span "Unit Glacier View (Tokola Properties)" at bounding box center [981, 155] width 185 height 14
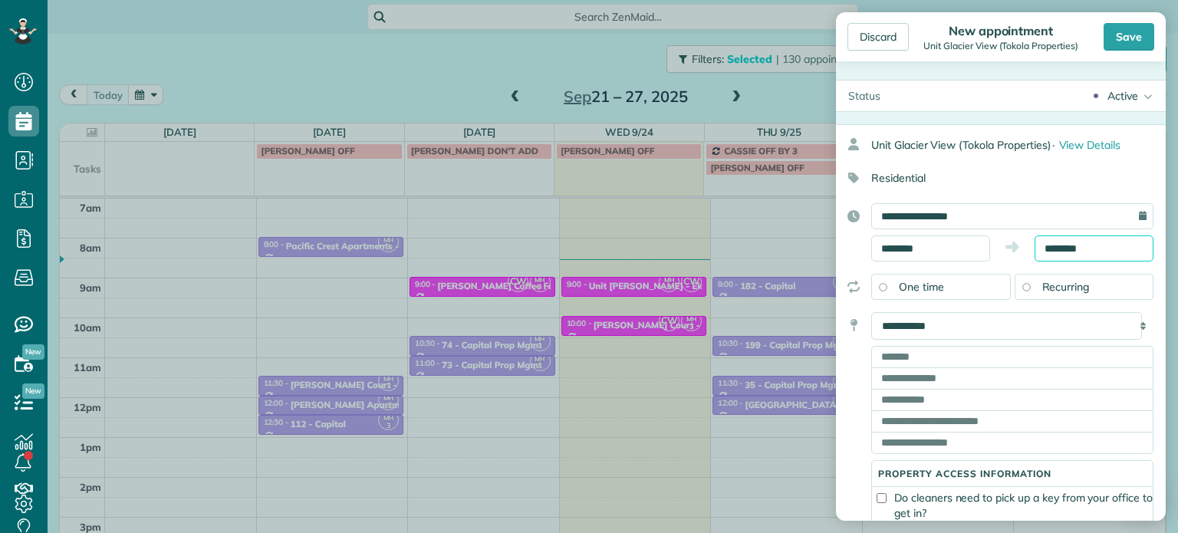
click at [1058, 248] on input "********" at bounding box center [1093, 248] width 119 height 26
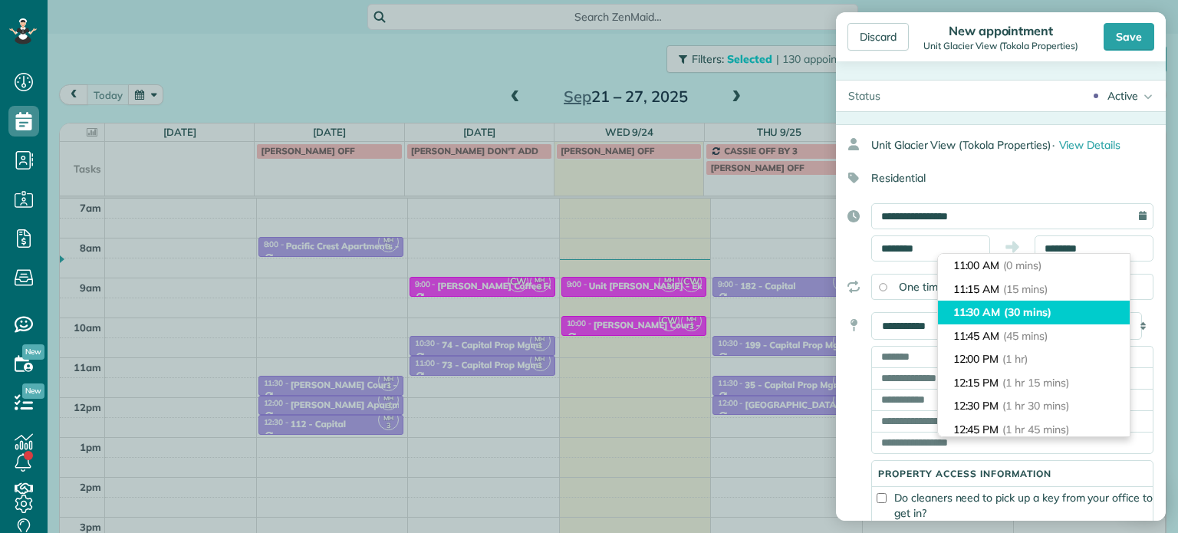
type input "********"
click at [1049, 321] on li "11:30 AM (30 mins)" at bounding box center [1034, 313] width 192 height 24
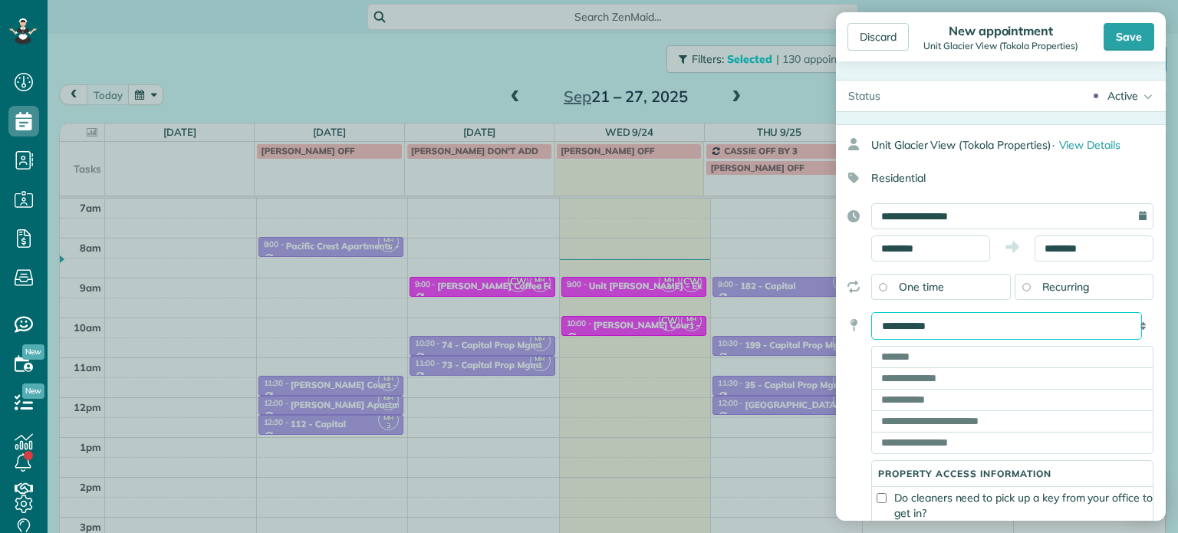
click at [1026, 331] on select "**********" at bounding box center [1006, 326] width 271 height 28
select select "*****"
click at [871, 312] on select "**********" at bounding box center [1006, 326] width 271 height 28
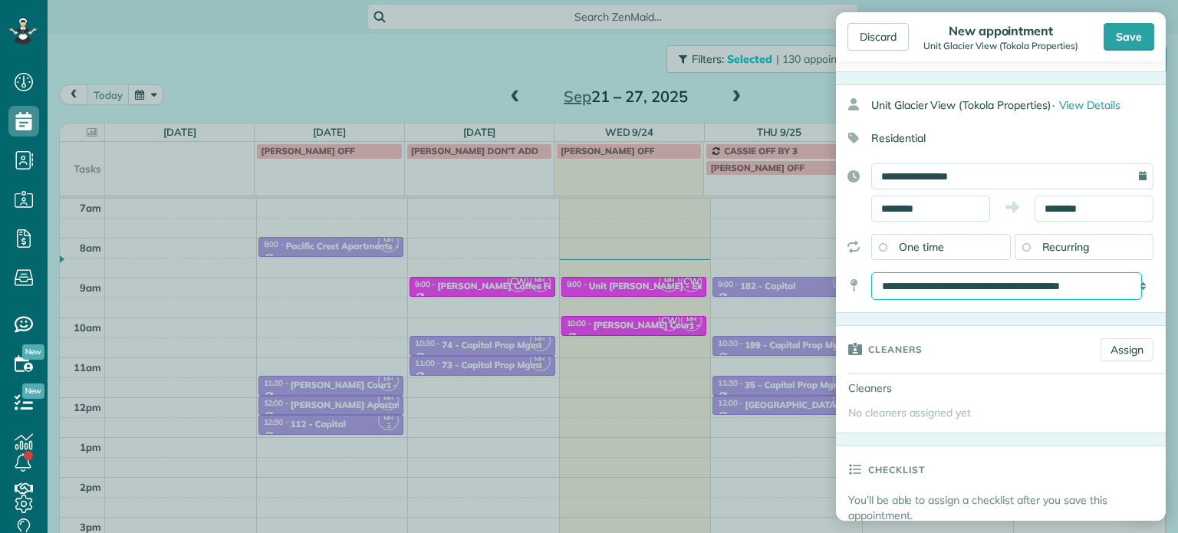
scroll to position [77, 0]
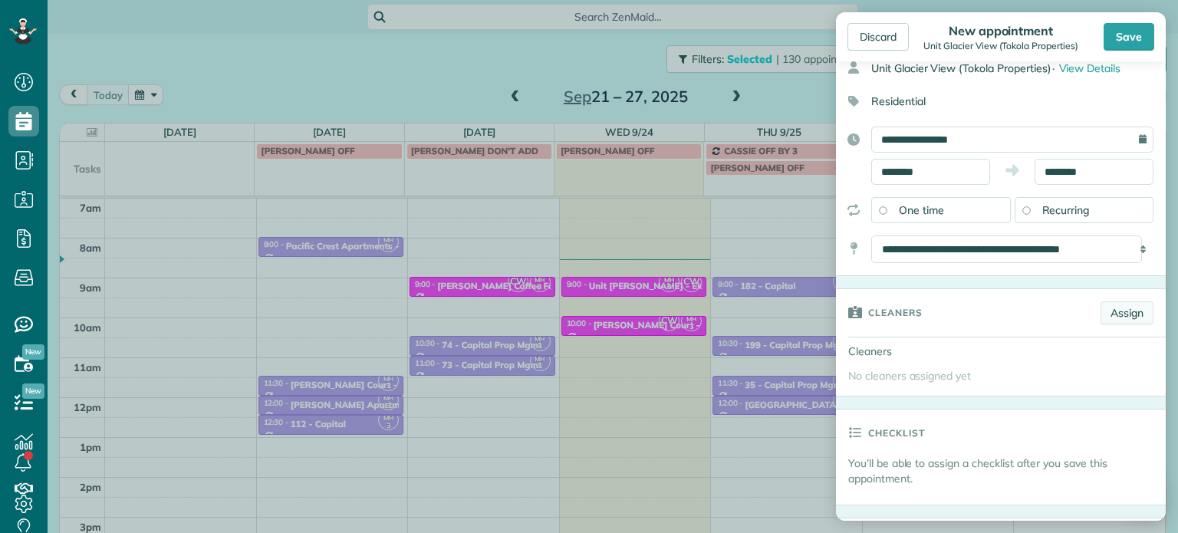
click at [1125, 306] on link "Assign" at bounding box center [1126, 312] width 53 height 23
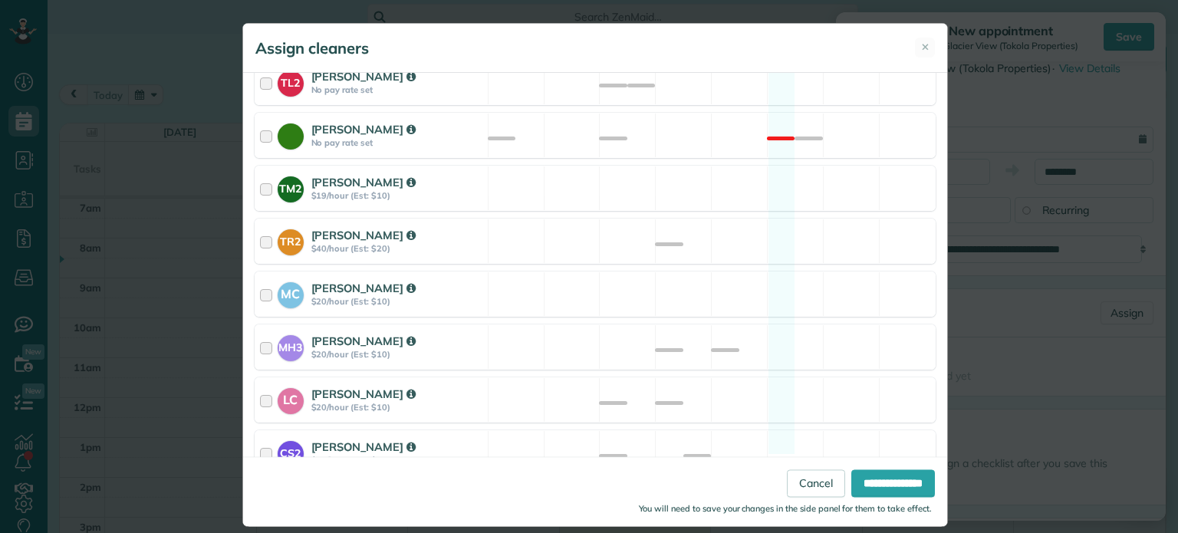
scroll to position [699, 0]
drag, startPoint x: 794, startPoint y: 327, endPoint x: 808, endPoint y: 358, distance: 33.6
click at [795, 328] on div "MH3 Meralda Harris $20/hour (Est: $10) Available" at bounding box center [595, 346] width 681 height 45
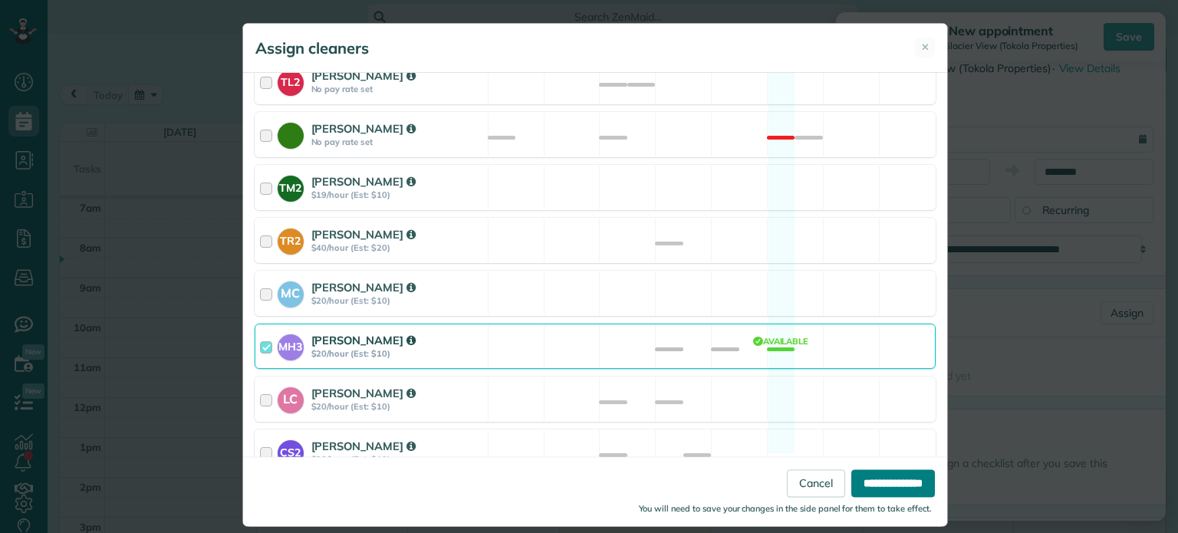
click at [874, 488] on input "**********" at bounding box center [893, 484] width 84 height 28
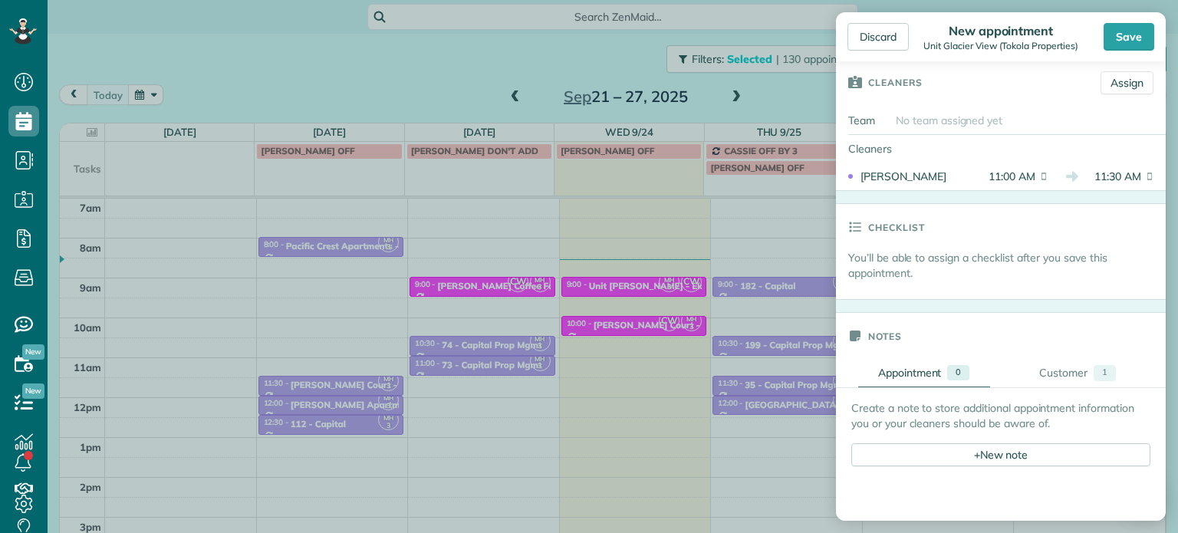
scroll to position [460, 0]
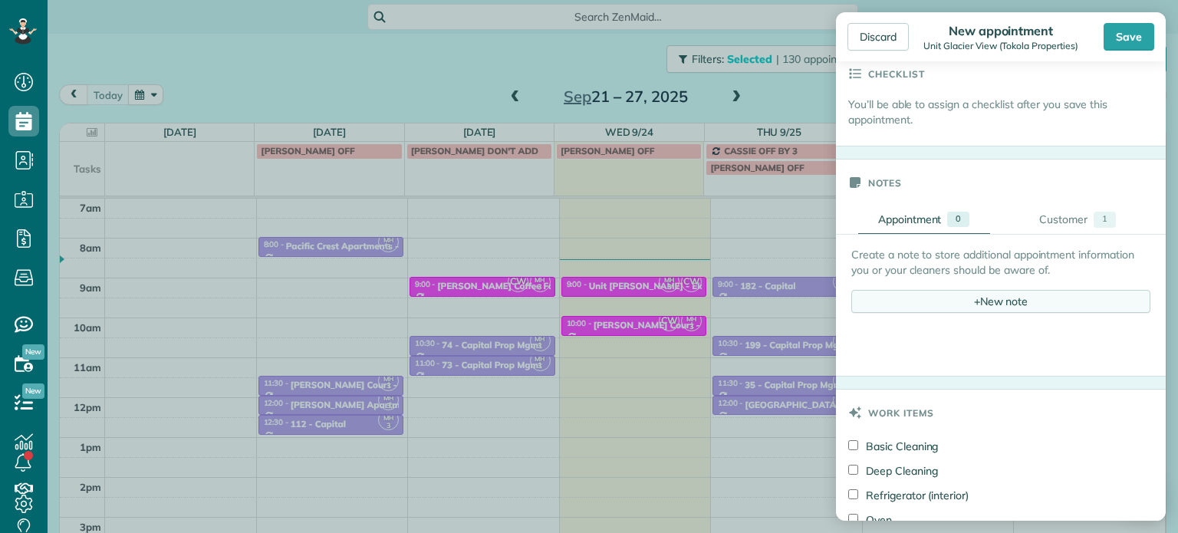
click at [960, 306] on div "+ New note" at bounding box center [1000, 301] width 299 height 23
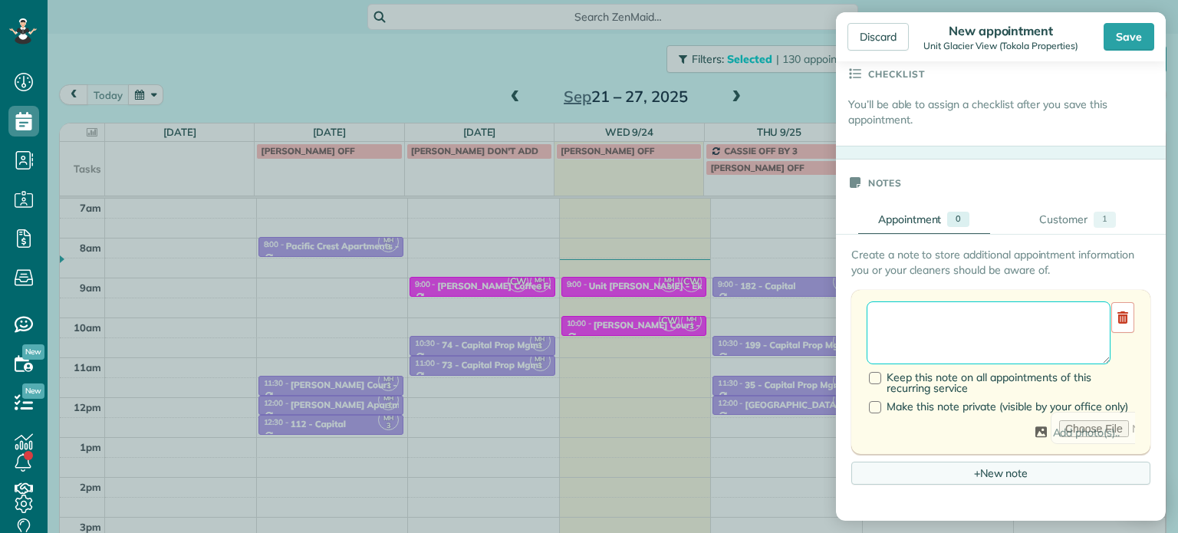
click at [960, 324] on textarea at bounding box center [989, 332] width 244 height 63
paste textarea "**********"
click at [926, 359] on textarea "**********" at bounding box center [989, 332] width 244 height 63
type textarea "**********"
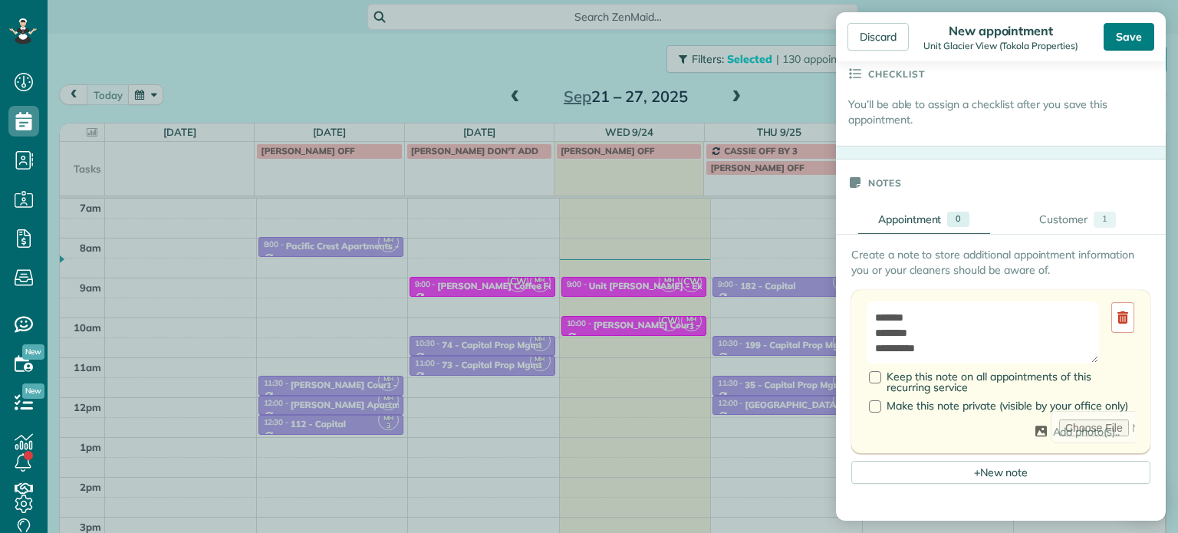
click at [1140, 42] on div "Save" at bounding box center [1129, 37] width 51 height 28
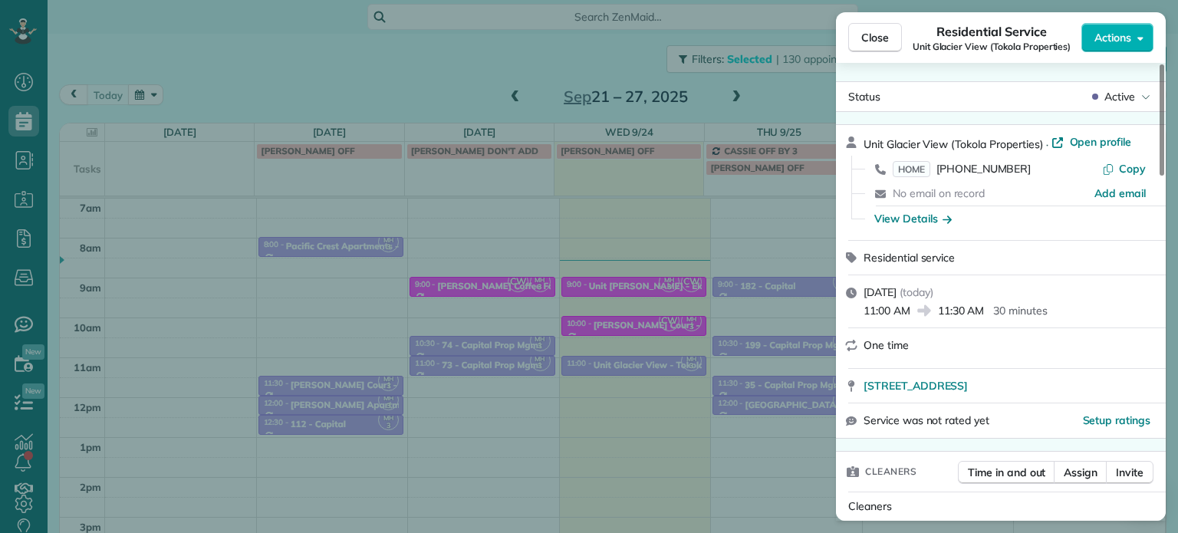
click at [784, 100] on div "Close Residential Service Unit Glacier View (Tokola Properties) Actions Status …" at bounding box center [589, 266] width 1178 height 533
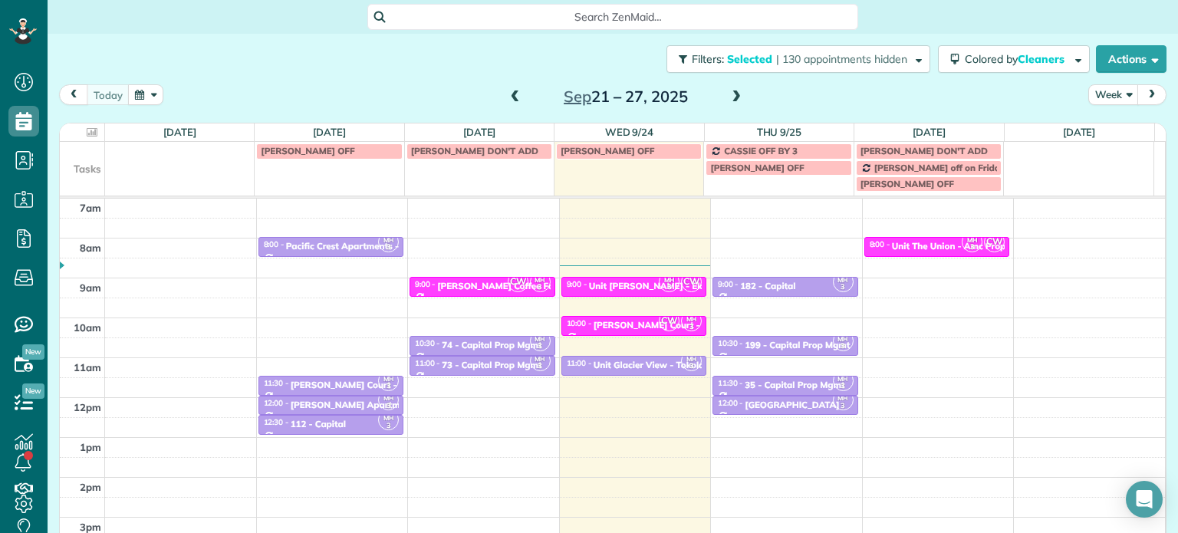
click at [729, 104] on span at bounding box center [736, 97] width 17 height 14
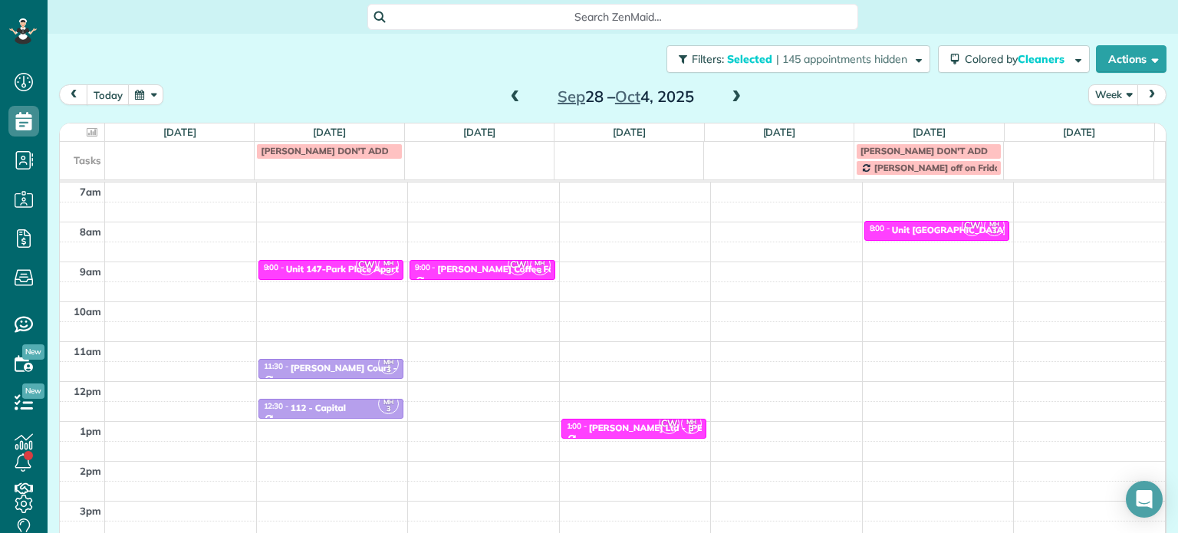
click at [508, 94] on span at bounding box center [515, 97] width 17 height 14
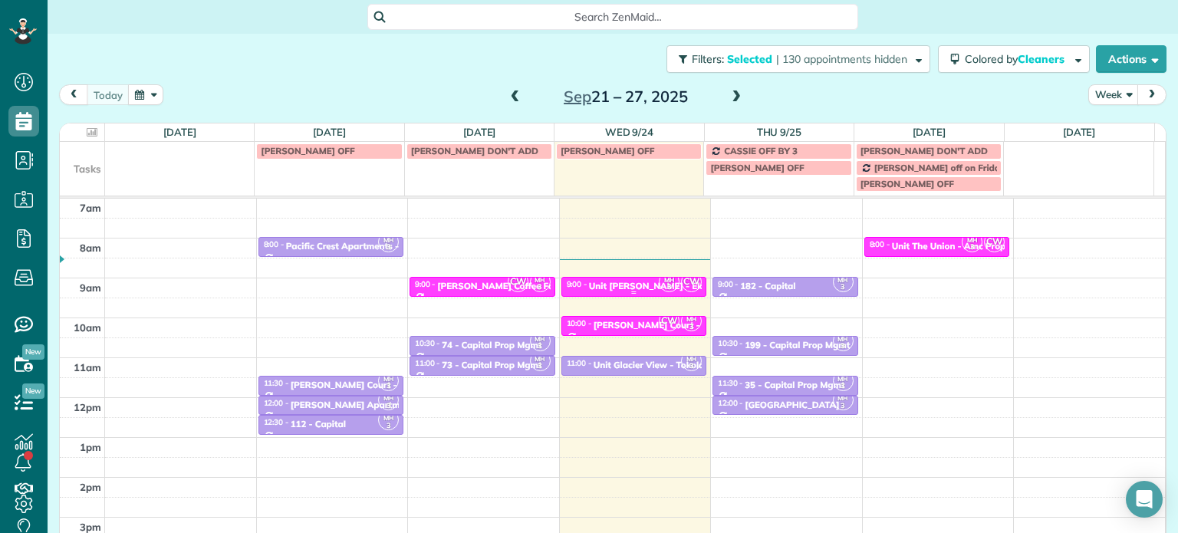
click at [636, 282] on div "Unit Hoyt - Eko" at bounding box center [648, 286] width 119 height 11
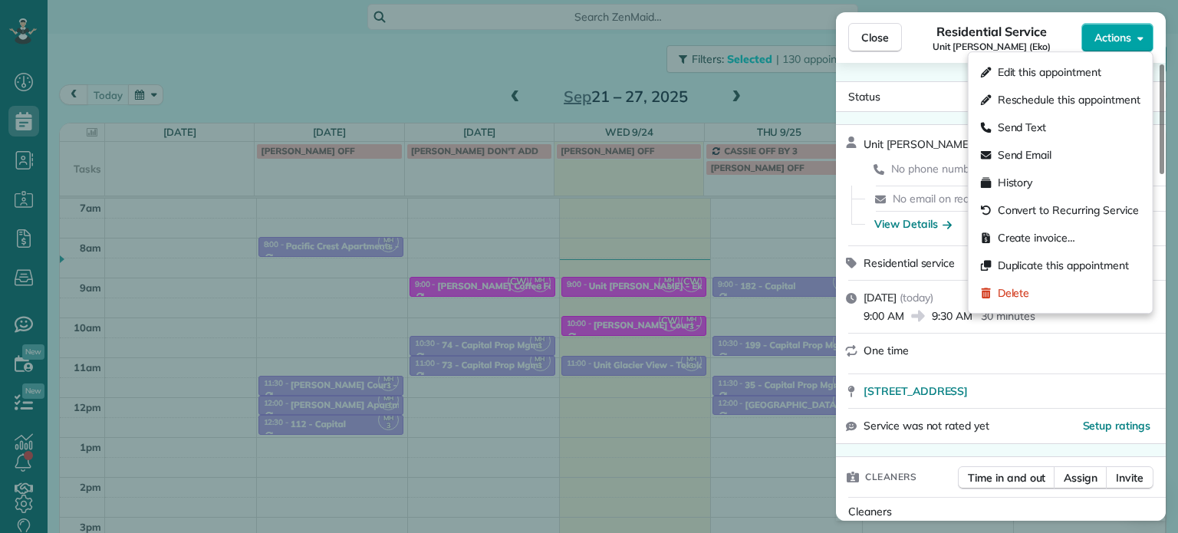
click at [1099, 42] on span "Actions" at bounding box center [1112, 37] width 37 height 15
click at [1099, 73] on span "Edit this appointment" at bounding box center [1050, 71] width 104 height 15
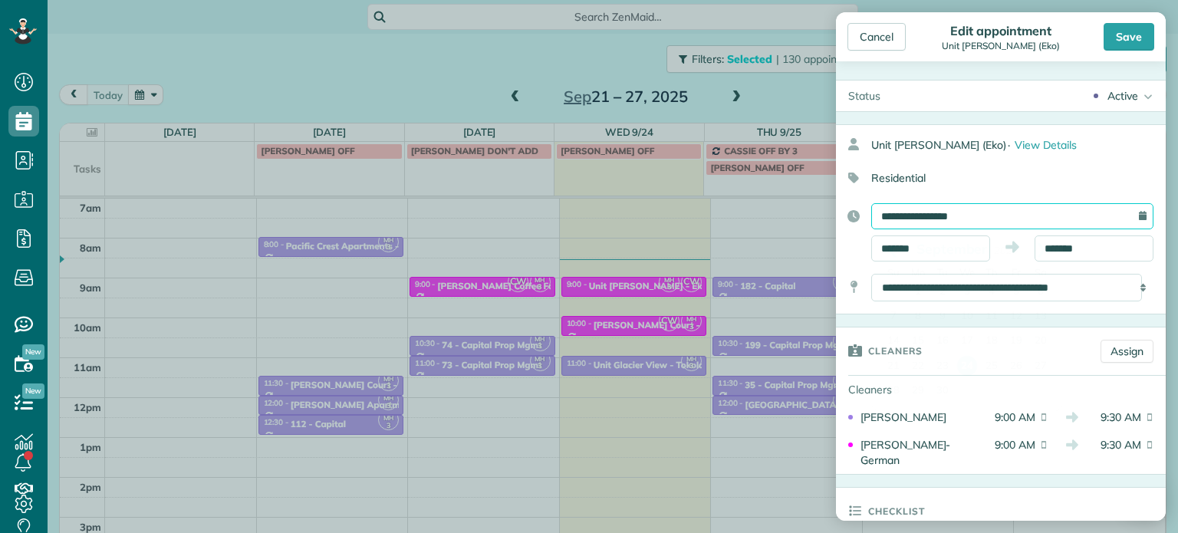
click at [976, 205] on input "**********" at bounding box center [1012, 216] width 282 height 26
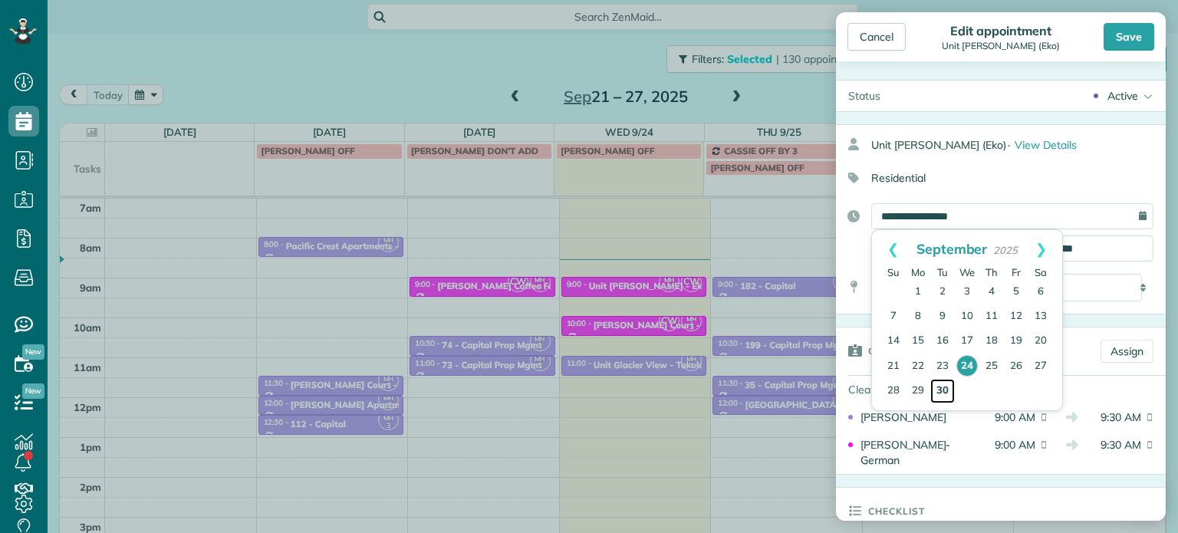
click at [948, 388] on link "30" at bounding box center [942, 391] width 25 height 25
type input "**********"
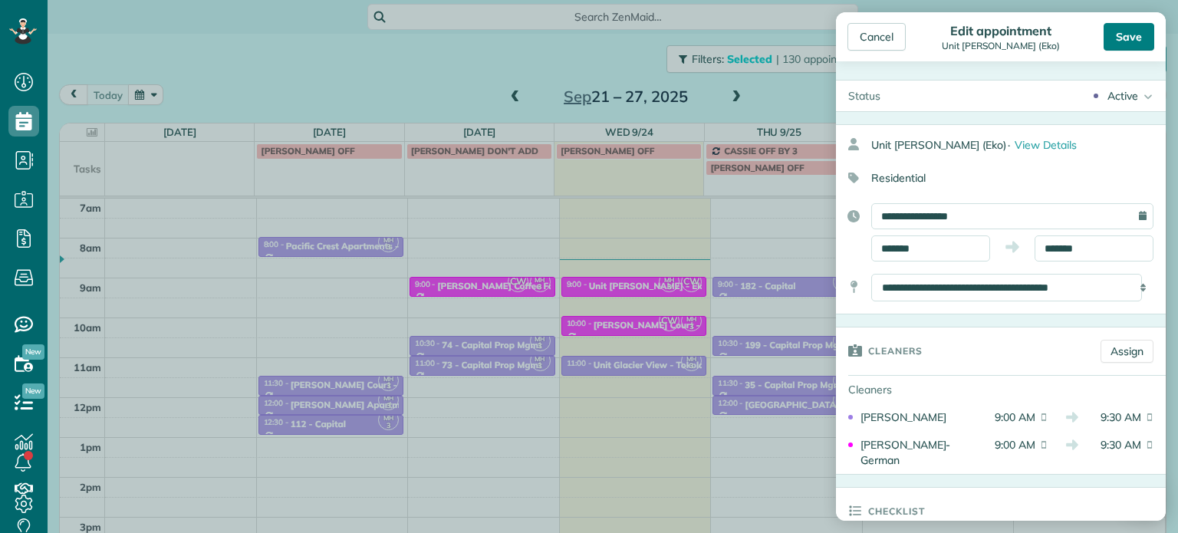
click at [1135, 31] on div "Save" at bounding box center [1129, 37] width 51 height 28
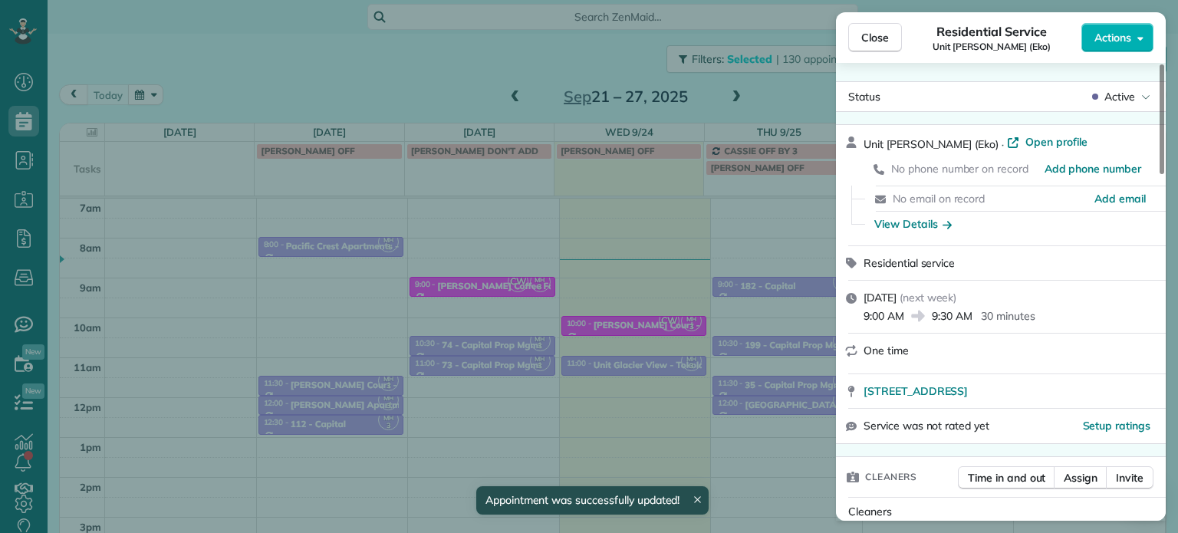
click at [772, 73] on div "Close Residential Service Unit Hoyt (Eko) Actions Status Active Unit Hoyt (Eko)…" at bounding box center [589, 266] width 1178 height 533
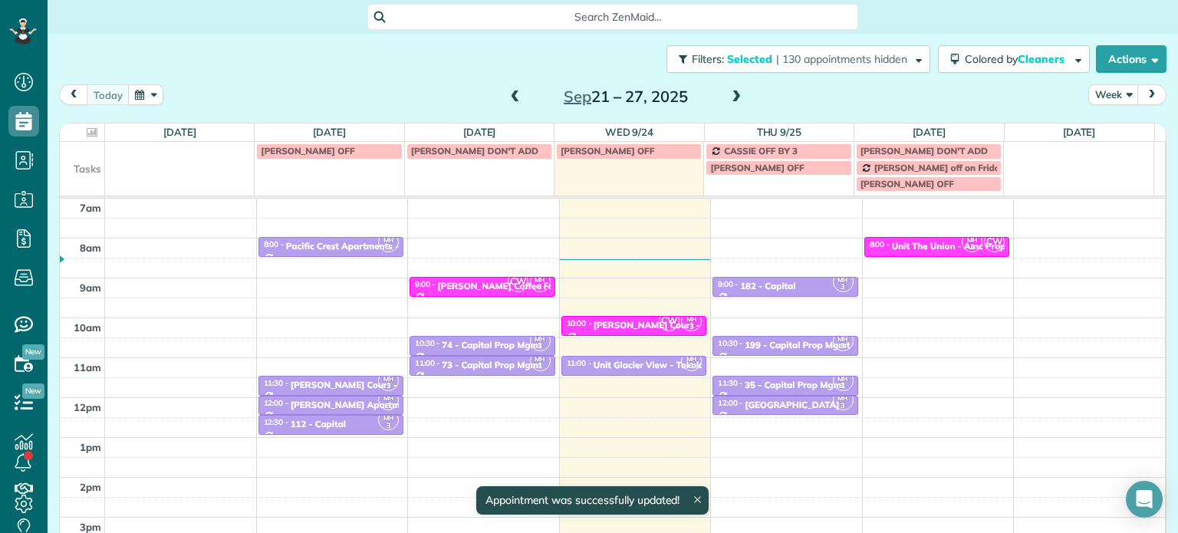
click at [729, 104] on span at bounding box center [736, 97] width 17 height 14
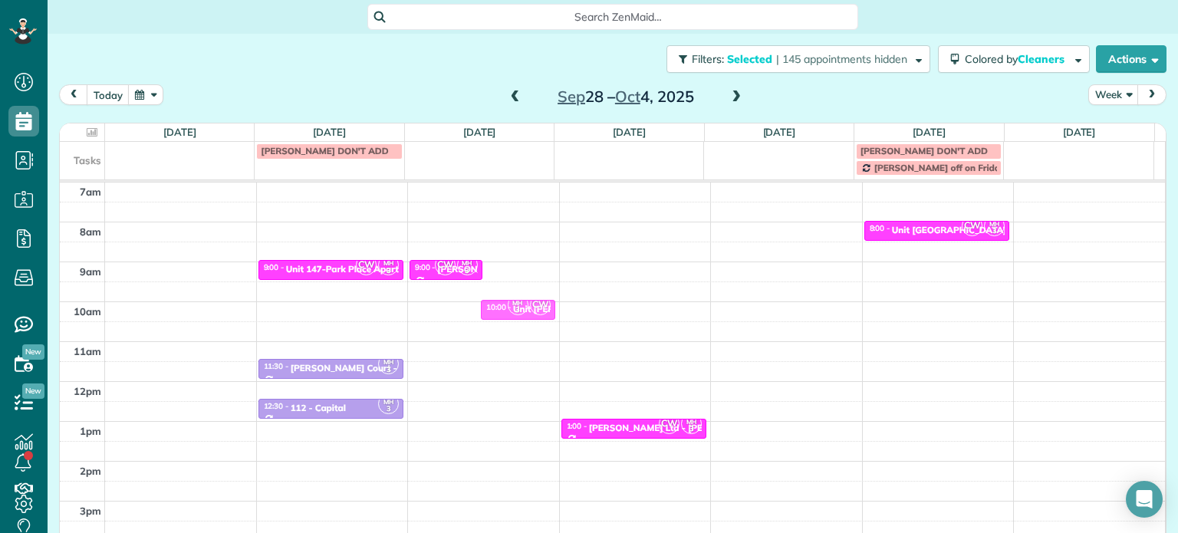
drag, startPoint x: 502, startPoint y: 268, endPoint x: 511, endPoint y: 294, distance: 27.6
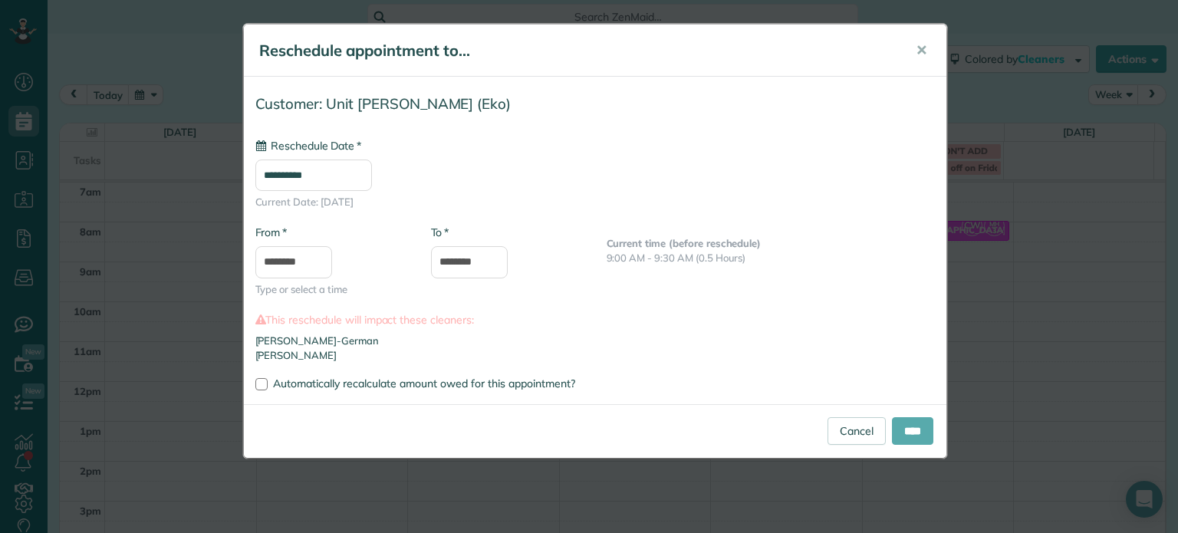
type input "**********"
click at [907, 424] on input "****" at bounding box center [912, 431] width 41 height 28
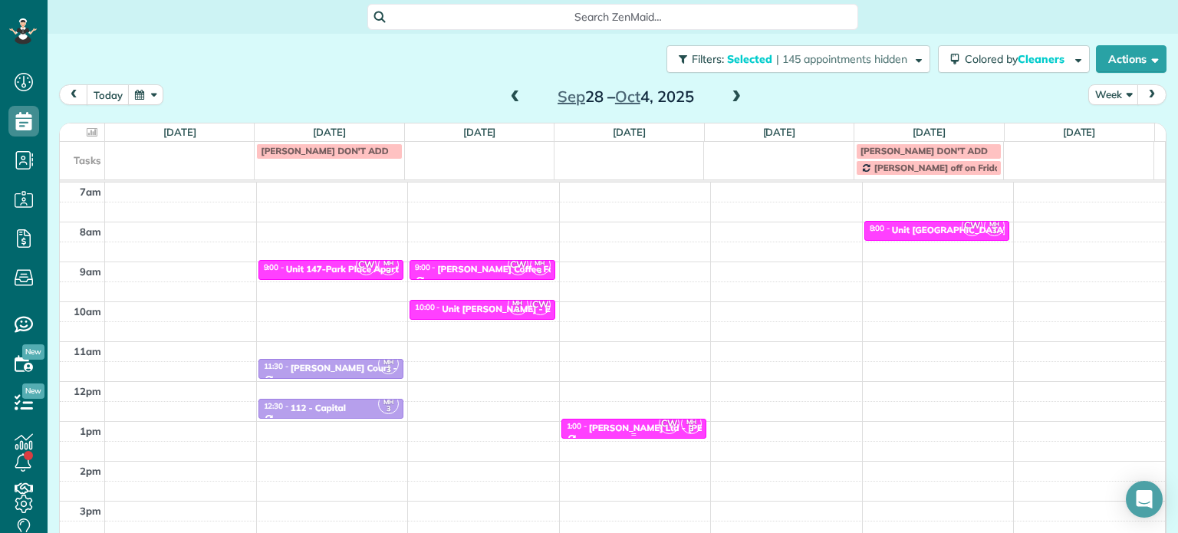
click at [625, 429] on div "Ransom Ltd - Marquis Building" at bounding box center [723, 428] width 268 height 11
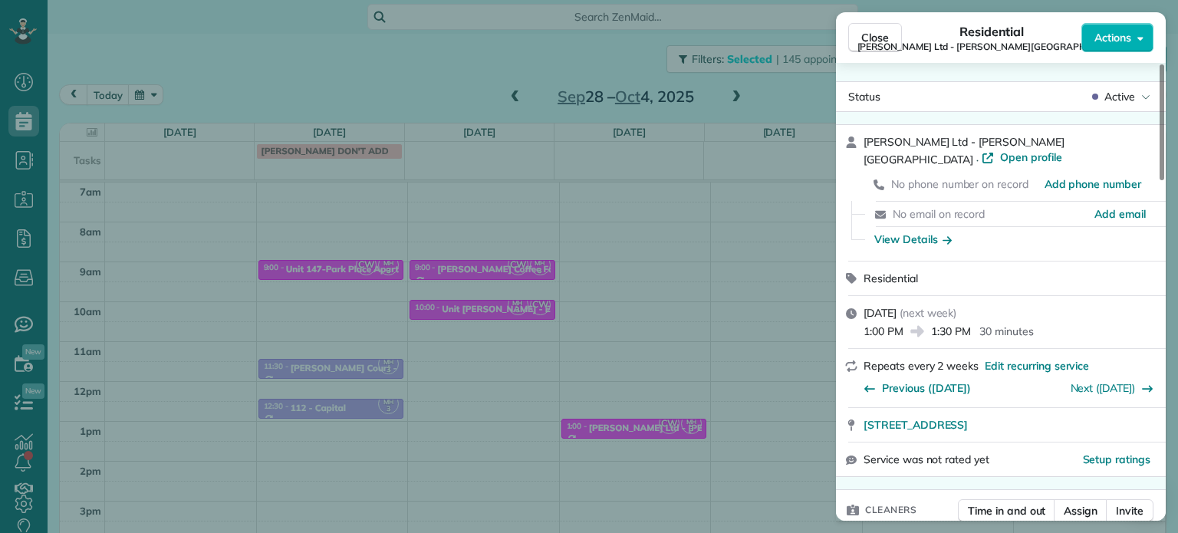
click at [621, 271] on div "Close Residential Ransom Ltd - Marquis Building Actions Status Active Ransom Lt…" at bounding box center [589, 266] width 1178 height 533
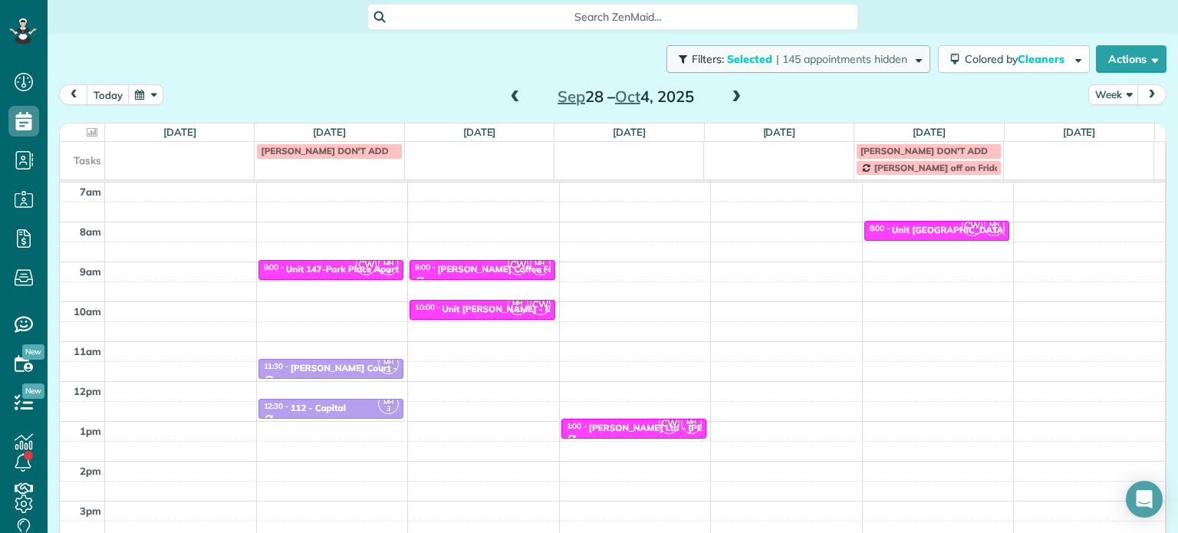
click at [804, 58] on span "| 145 appointments hidden" at bounding box center [841, 59] width 131 height 14
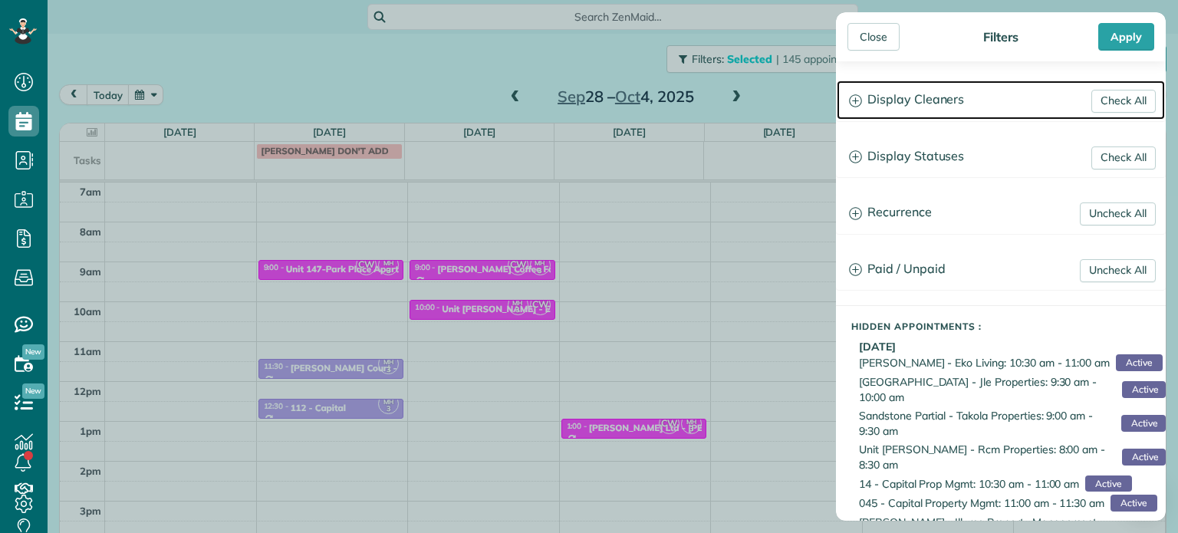
click at [928, 109] on h3 "Display Cleaners" at bounding box center [1001, 100] width 328 height 39
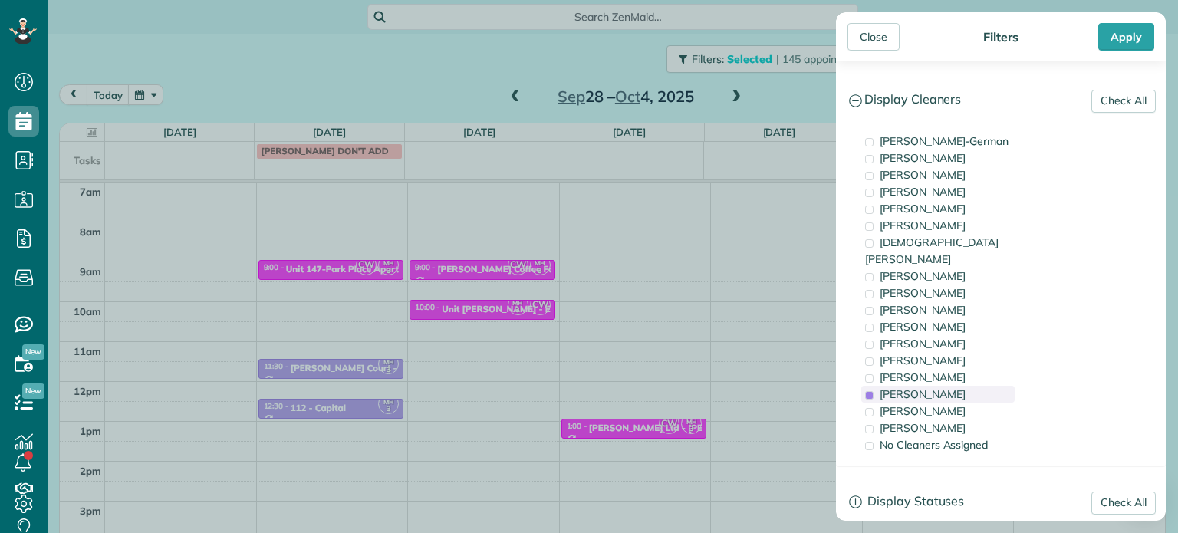
click at [953, 386] on div "Meralda Harris" at bounding box center [937, 394] width 153 height 17
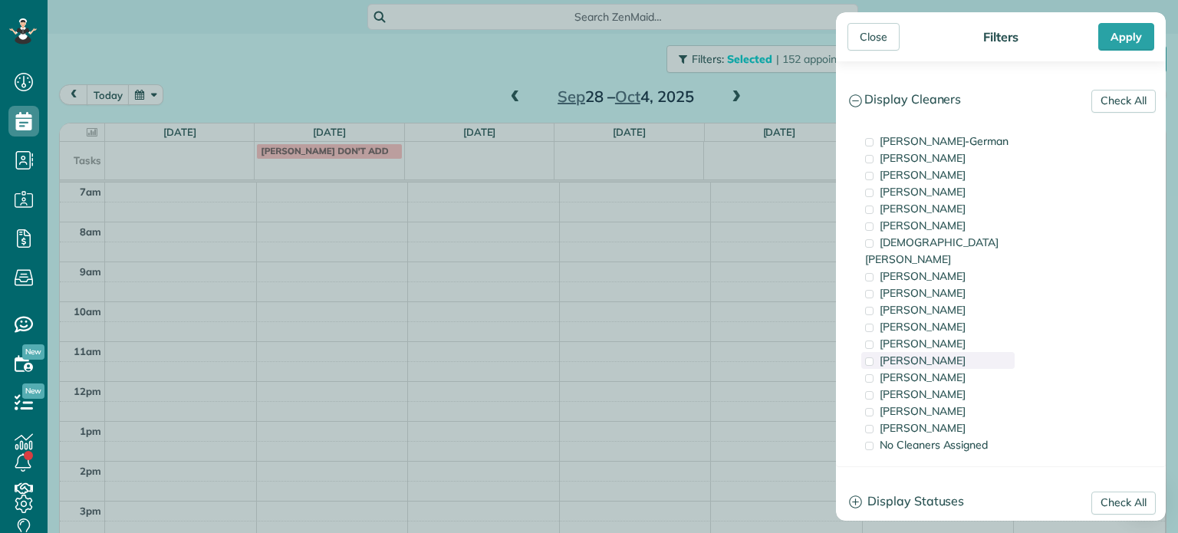
click at [956, 352] on div "Tammi Rue" at bounding box center [937, 360] width 153 height 17
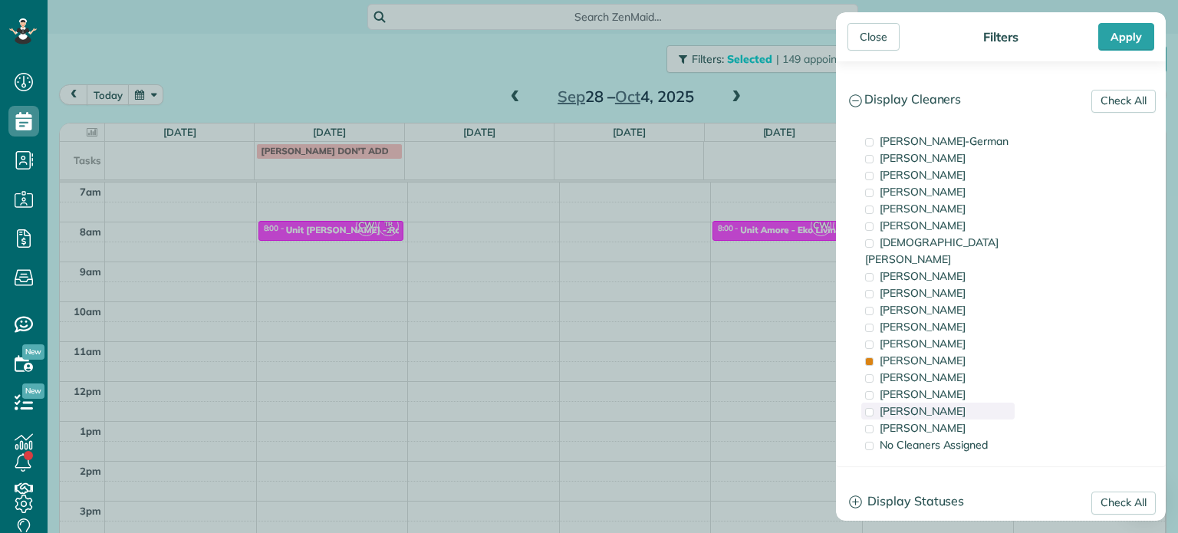
click at [923, 404] on span "Laura Chavez" at bounding box center [923, 411] width 86 height 14
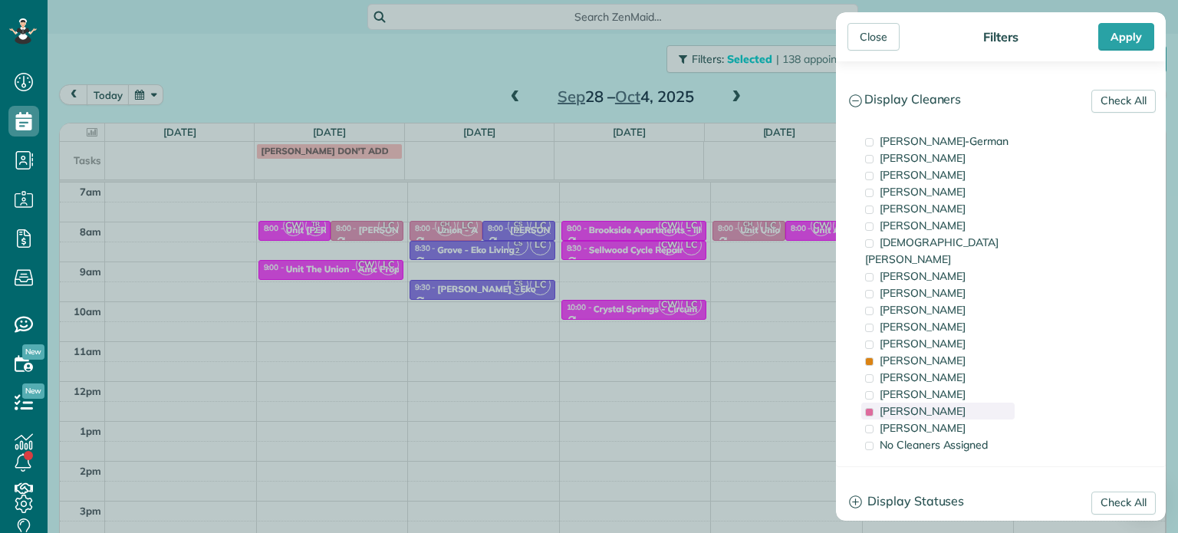
click at [923, 404] on span "Laura Chavez" at bounding box center [923, 411] width 86 height 14
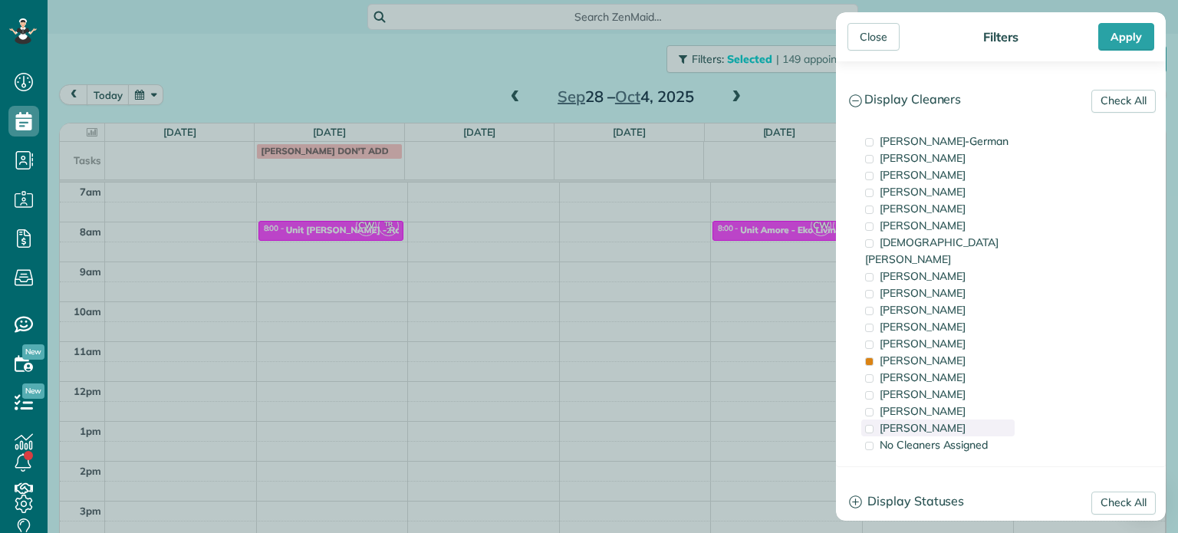
click at [936, 421] on span "Cristina Sainz" at bounding box center [923, 428] width 86 height 14
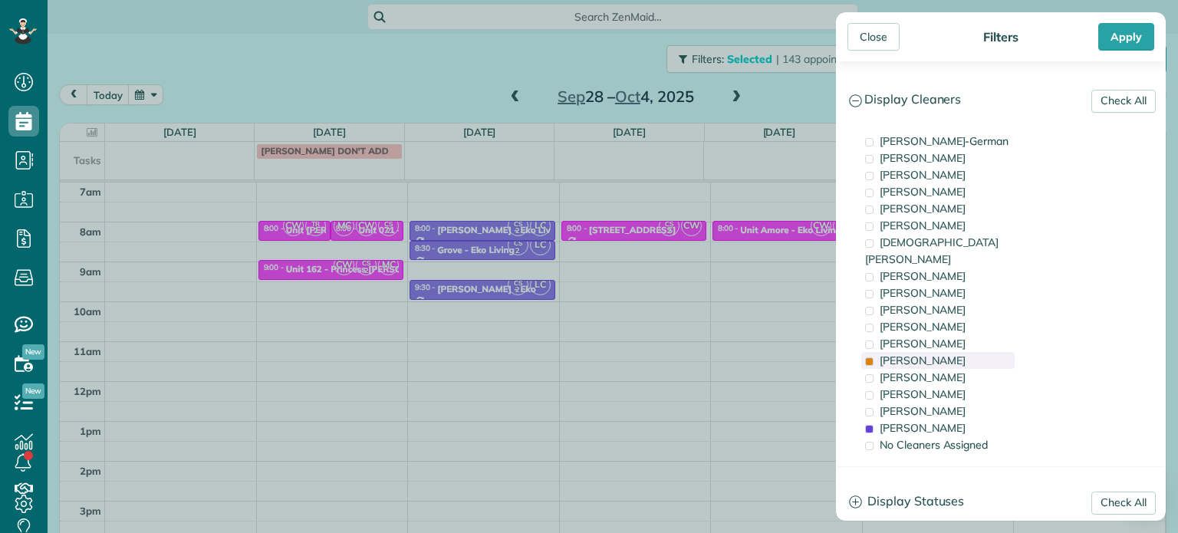
click at [941, 352] on div "Tammi Rue" at bounding box center [937, 360] width 153 height 17
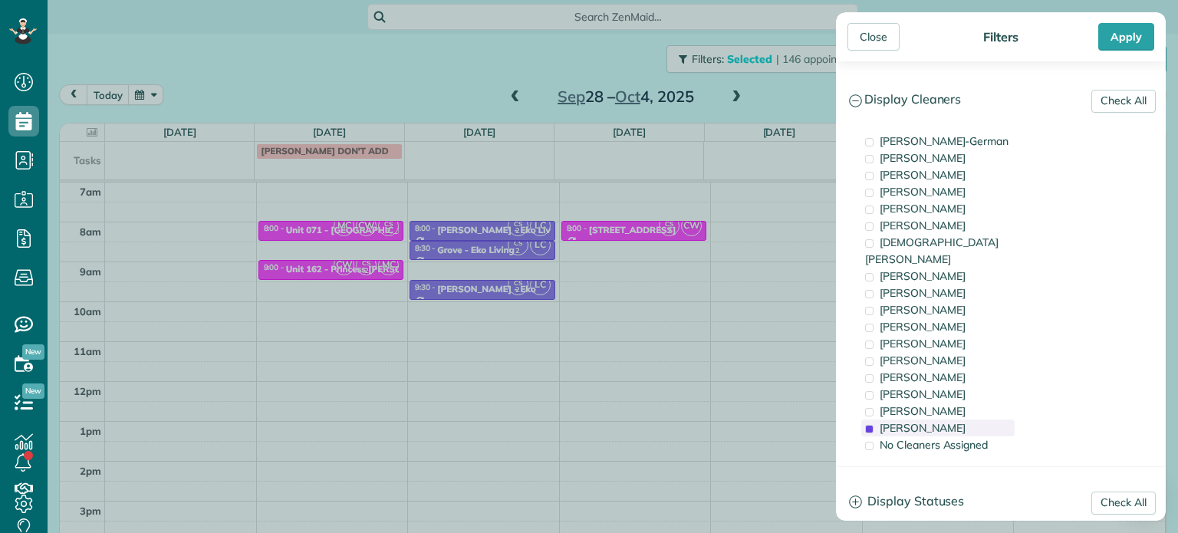
click at [927, 421] on span "Cristina Sainz" at bounding box center [923, 428] width 86 height 14
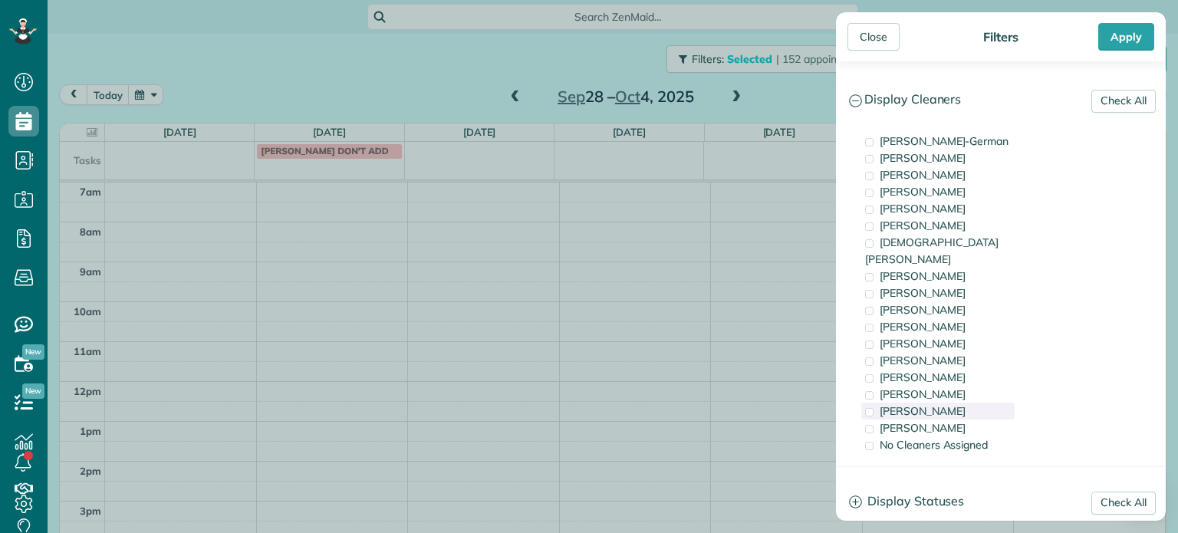
click at [940, 404] on span "Laura Chavez" at bounding box center [923, 411] width 86 height 14
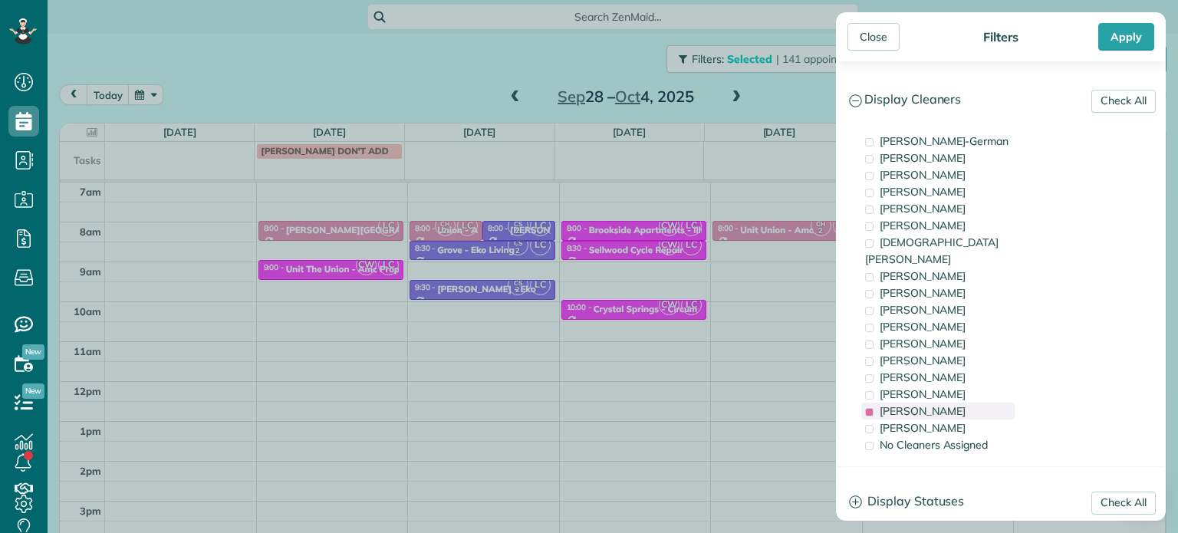
click at [936, 404] on span "Laura Chavez" at bounding box center [923, 411] width 86 height 14
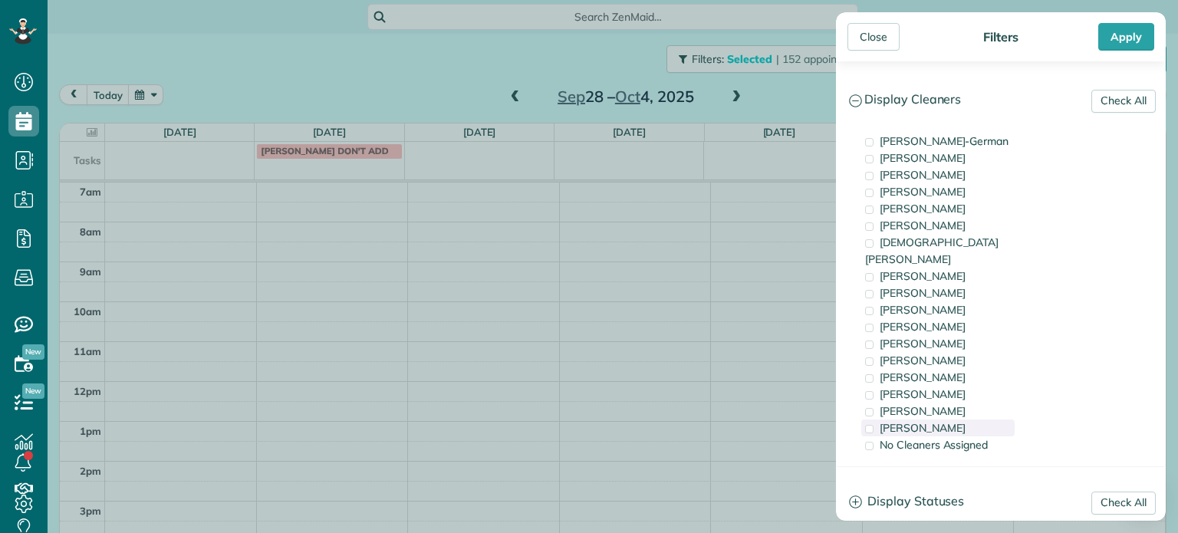
click at [937, 421] on span "Cristina Sainz" at bounding box center [923, 428] width 86 height 14
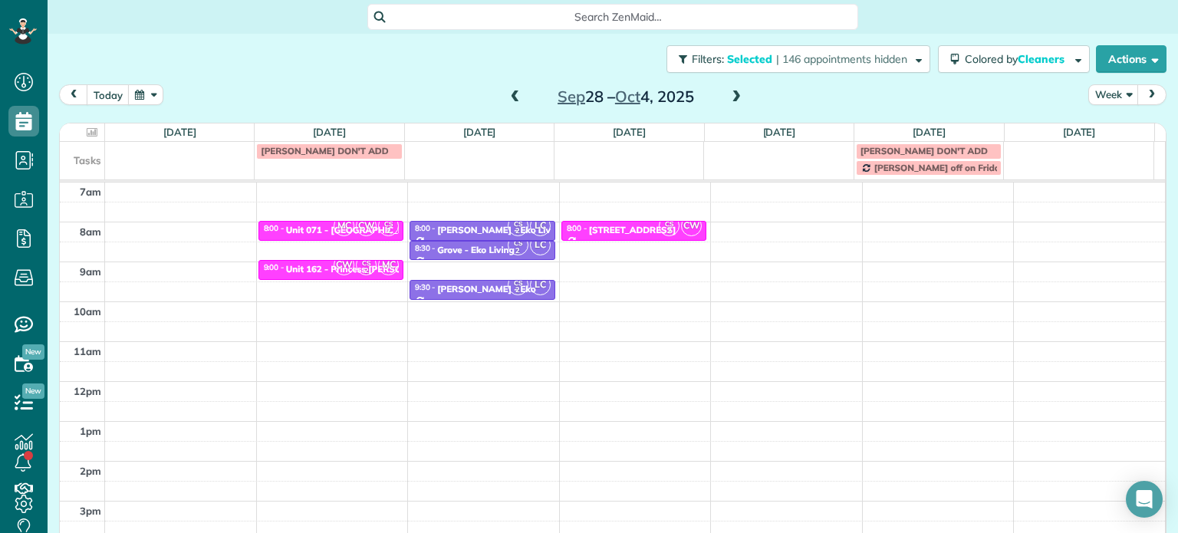
click at [643, 266] on div "Close Filters Apply Check All Display Cleaners Christina Wright-German Cassie F…" at bounding box center [589, 266] width 1178 height 533
click at [643, 266] on div "4am 5am 6am 7am 8am 9am 10am 11am 12pm 1pm 2pm 3pm 4pm 5pm MC CW CS 2 8:00 - 8:…" at bounding box center [612, 342] width 1105 height 558
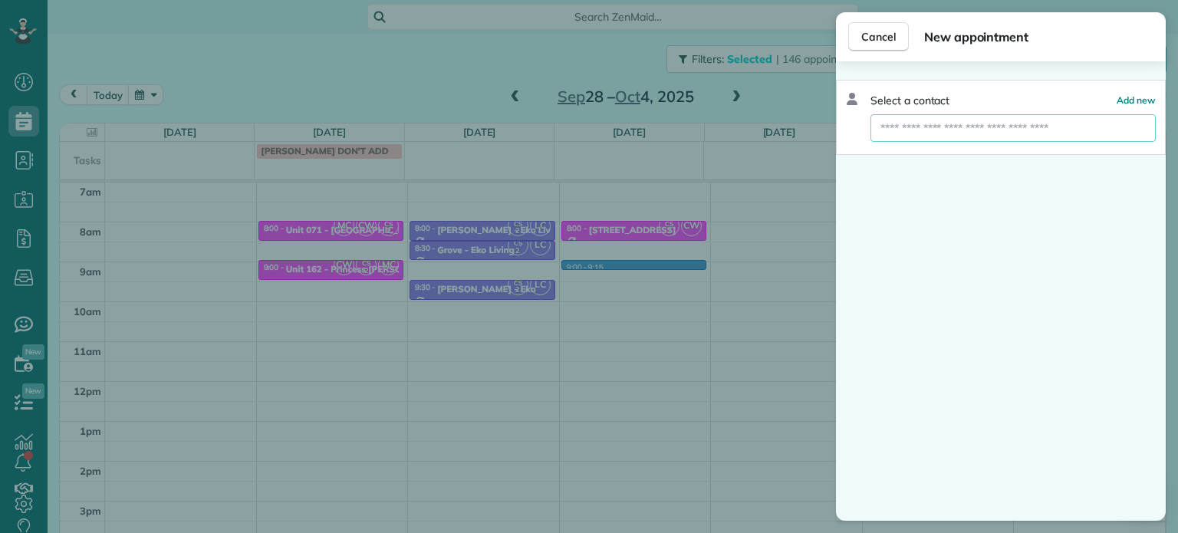
click at [898, 129] on input "text" at bounding box center [1012, 128] width 285 height 28
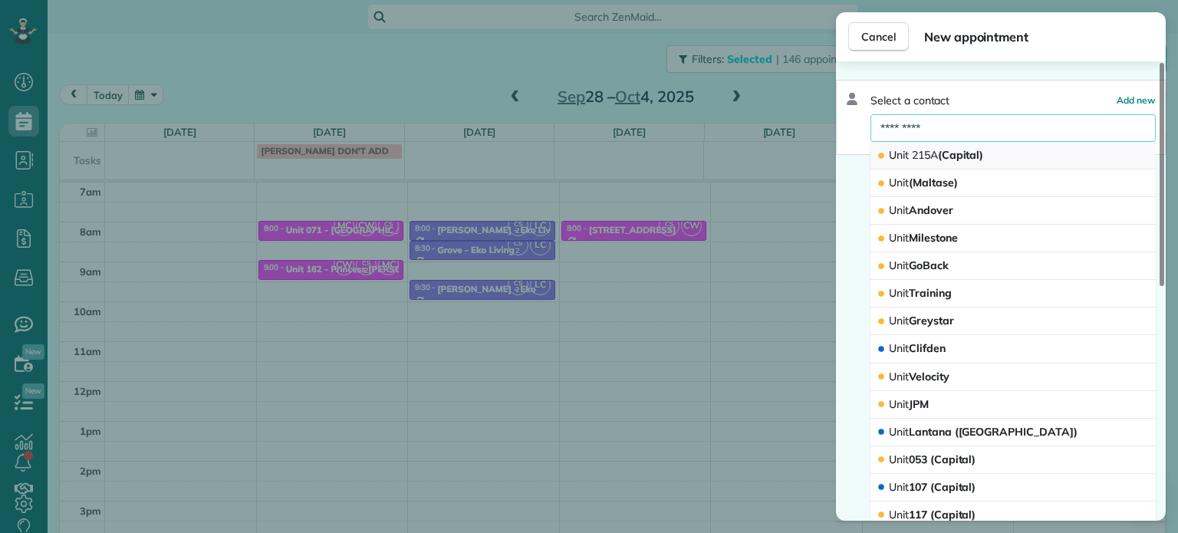
type input "*********"
click at [935, 148] on span "215A" at bounding box center [925, 155] width 26 height 14
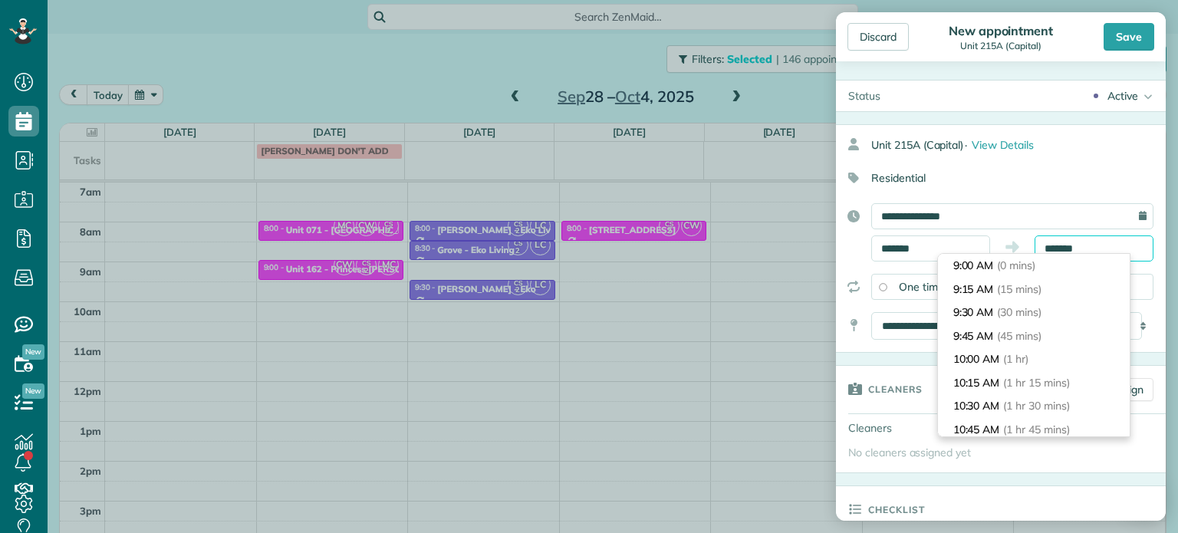
click at [1057, 254] on body "Dashboard Scheduling Calendar View List View Dispatch View - Weekly scheduling …" at bounding box center [589, 266] width 1178 height 533
type input "*******"
click at [1043, 315] on span "(30 mins)" at bounding box center [1022, 312] width 48 height 14
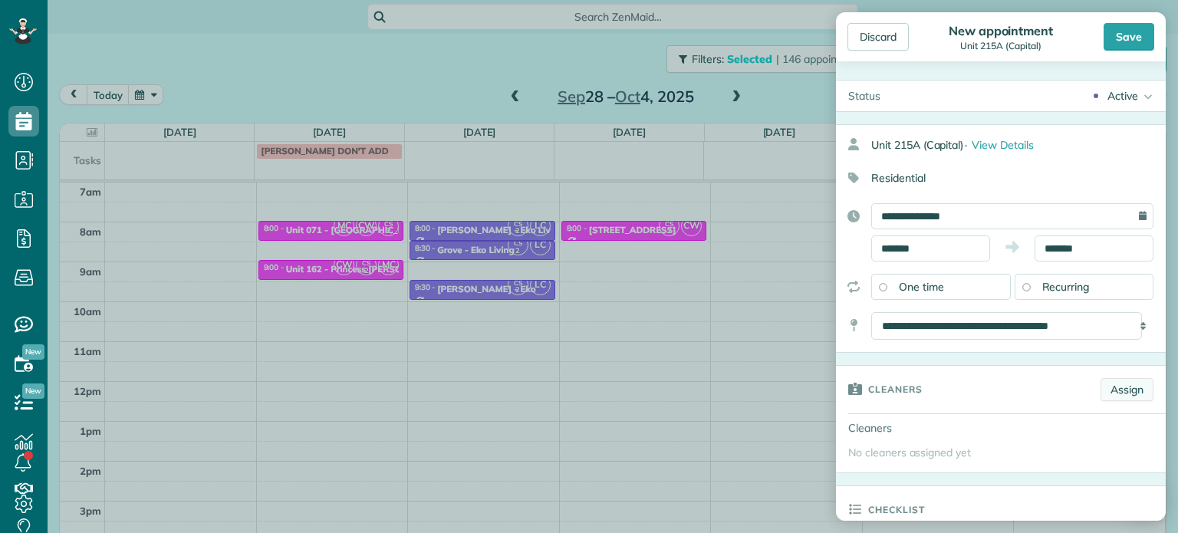
click at [1104, 384] on link "Assign" at bounding box center [1126, 389] width 53 height 23
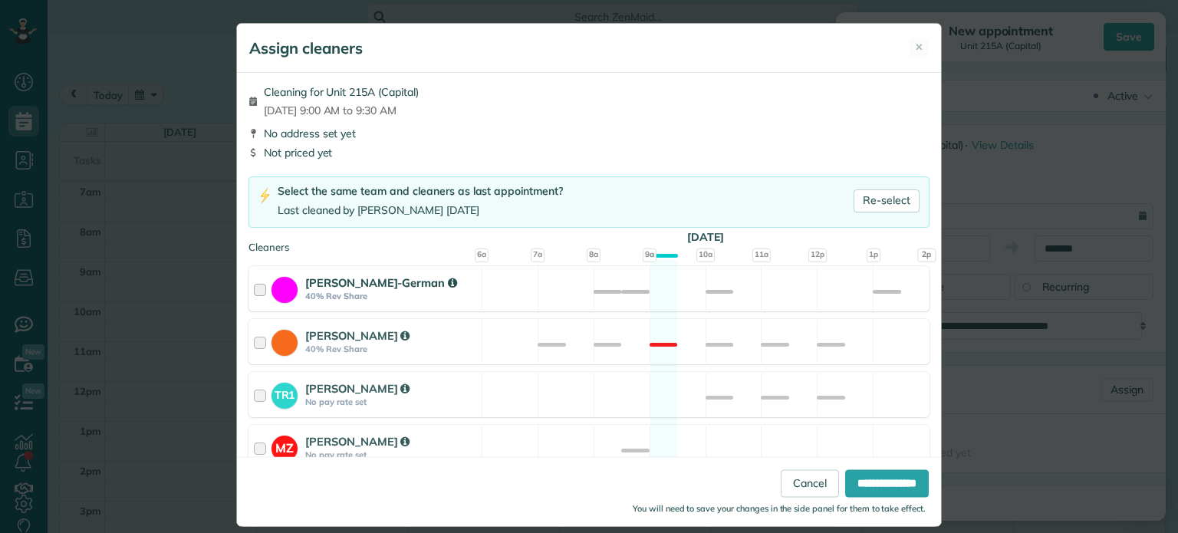
click at [808, 307] on div "Christina Wright-German 40% Rev Share Available" at bounding box center [588, 288] width 681 height 45
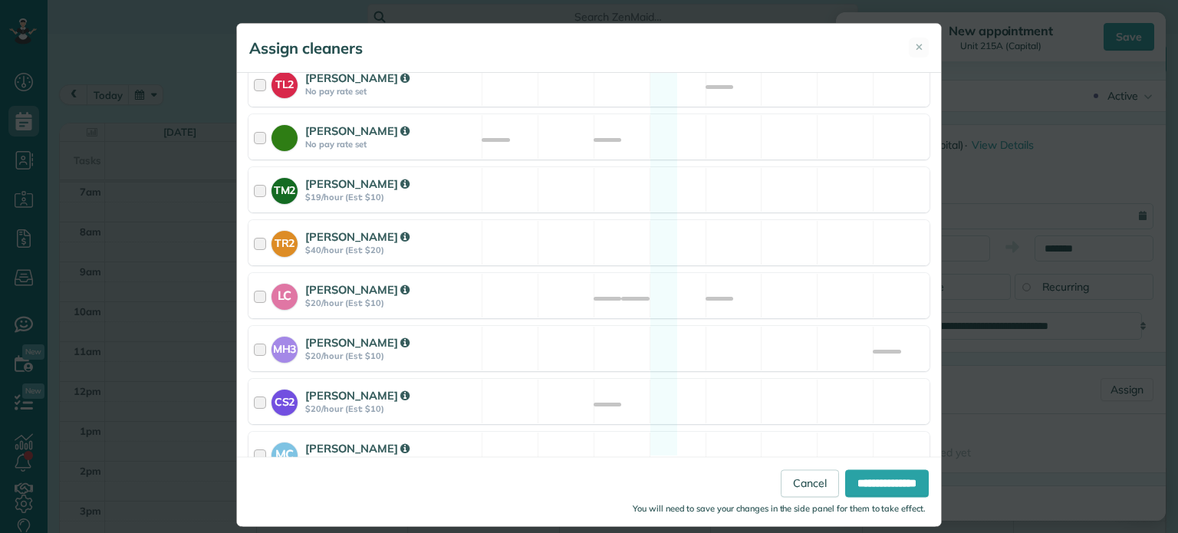
scroll to position [699, 0]
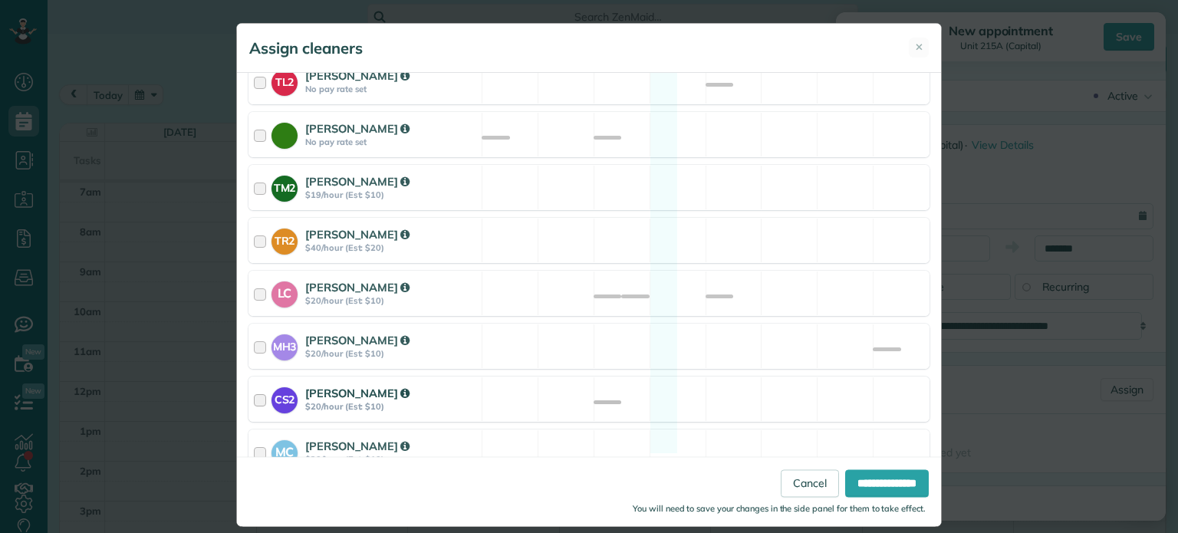
click at [811, 390] on div "CS2 Cristina Sainz $20/hour (Est: $10) Available" at bounding box center [588, 399] width 681 height 45
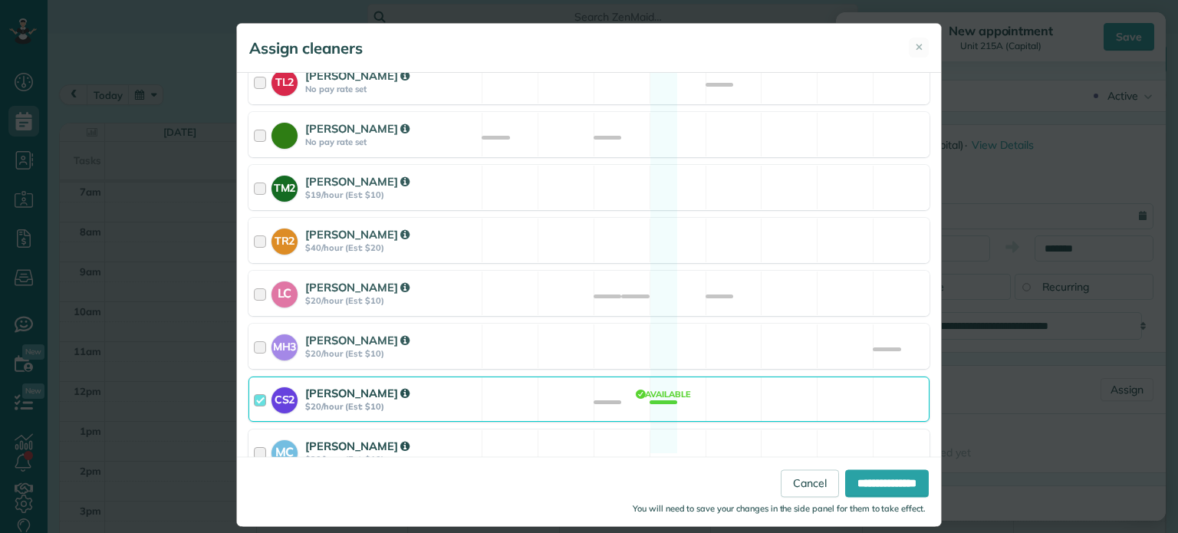
click at [809, 429] on div "MC Mayra Cota $20/hour (Est: $10) Available" at bounding box center [588, 451] width 681 height 45
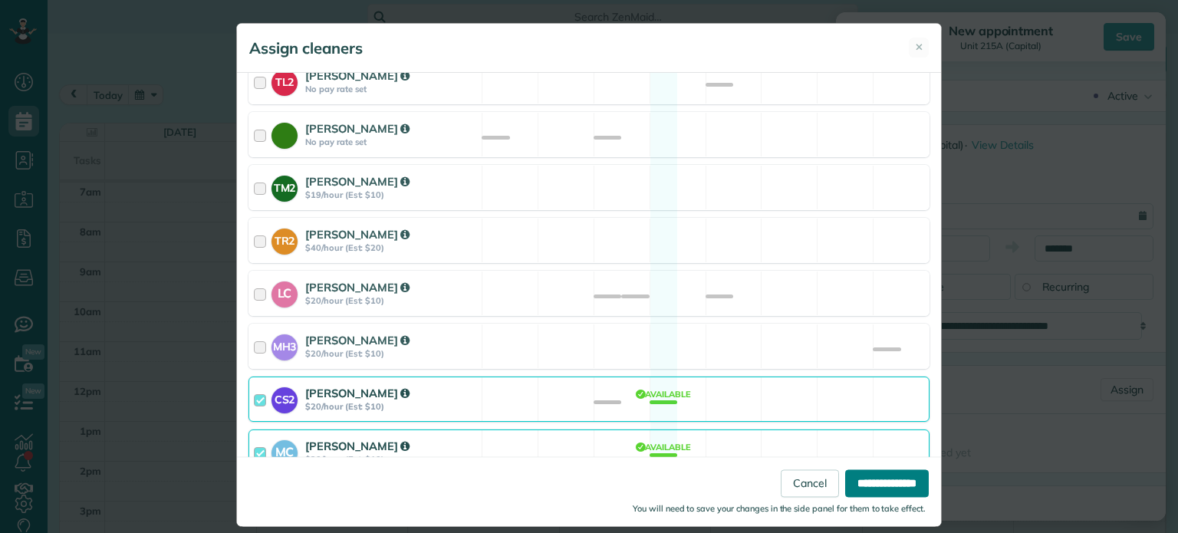
click at [869, 490] on input "**********" at bounding box center [887, 484] width 84 height 28
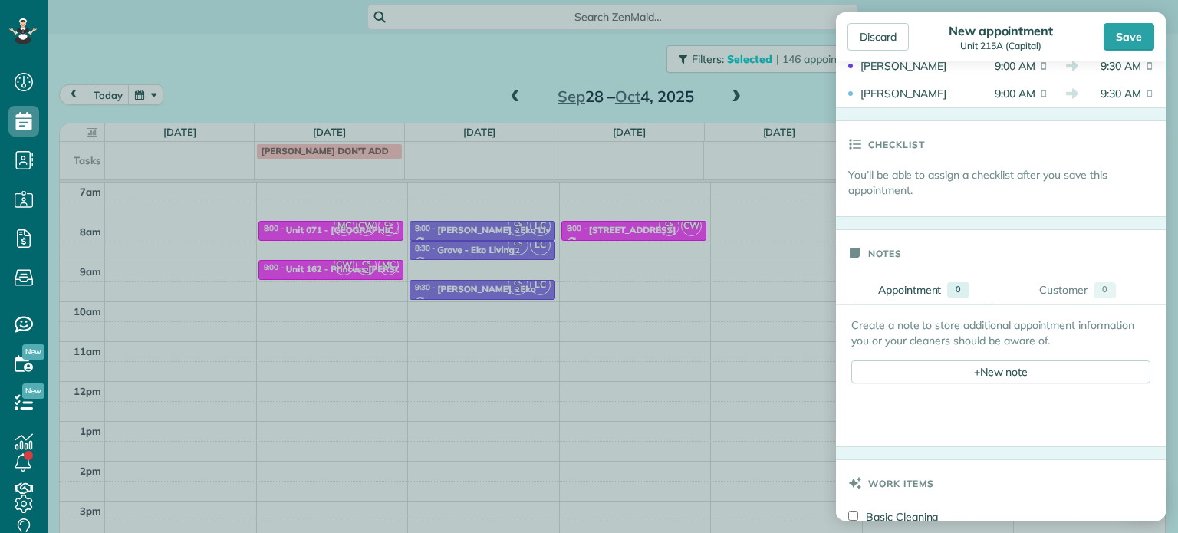
scroll to position [537, 0]
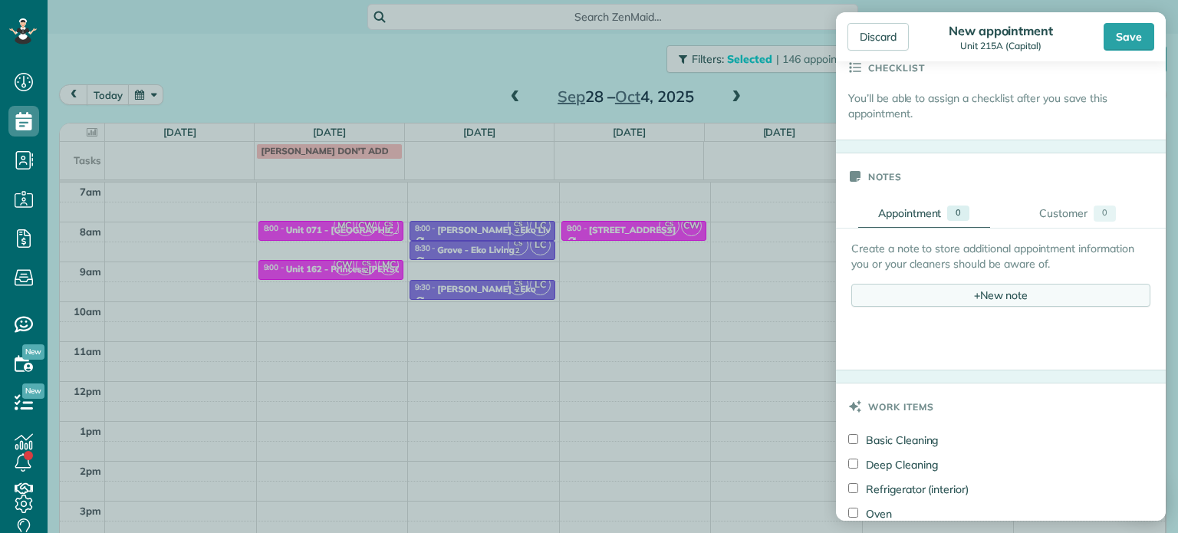
click at [1037, 293] on div "+ New note" at bounding box center [1000, 295] width 299 height 23
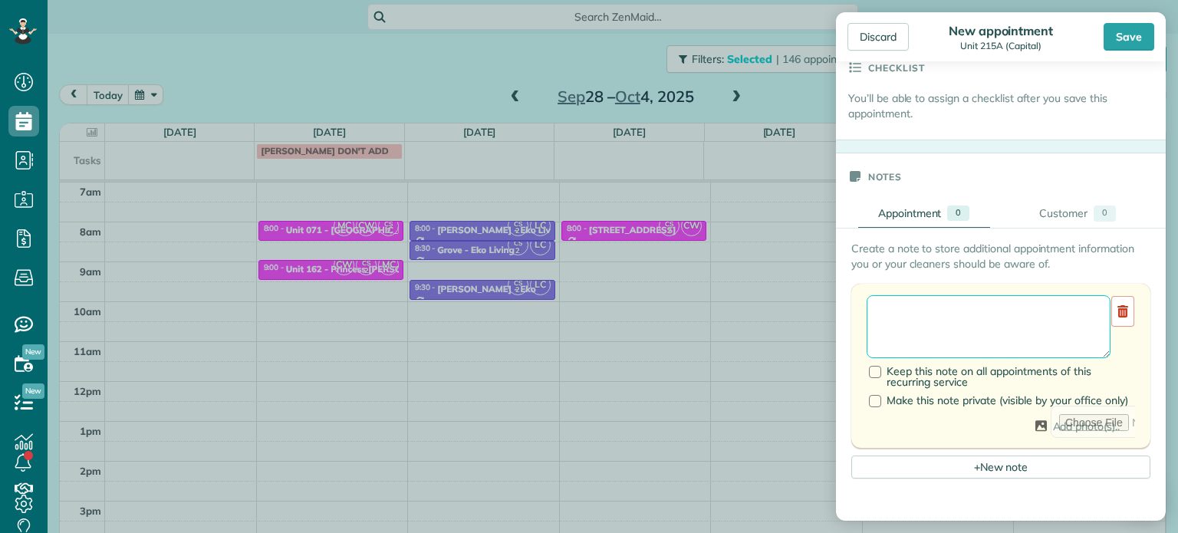
click at [1030, 314] on textarea at bounding box center [989, 326] width 244 height 63
paste textarea "**********"
paste textarea "********"
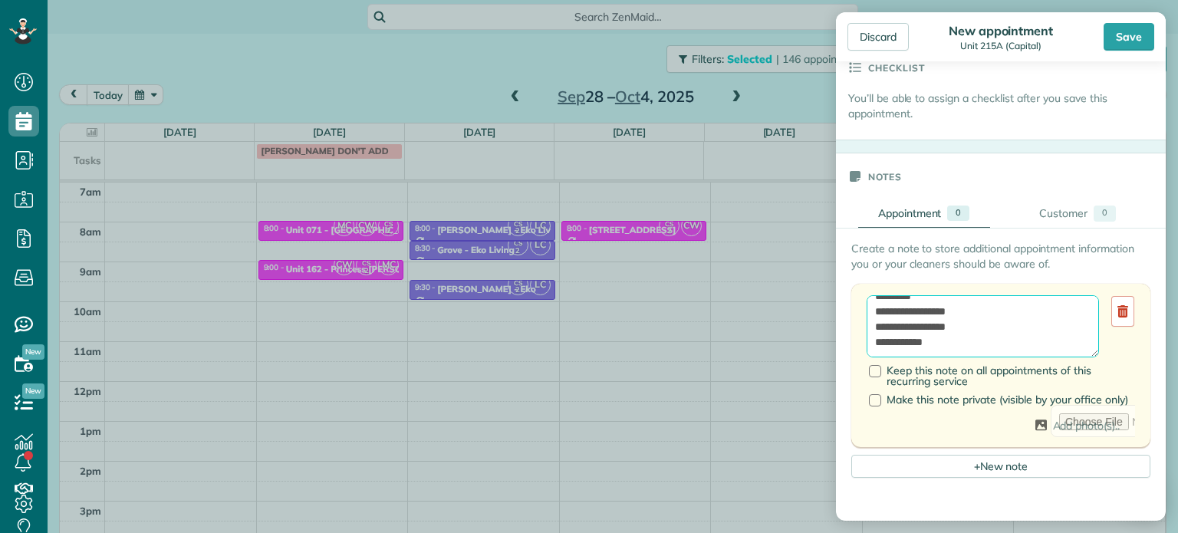
paste textarea "**********"
click at [956, 347] on textarea "**********" at bounding box center [983, 326] width 232 height 63
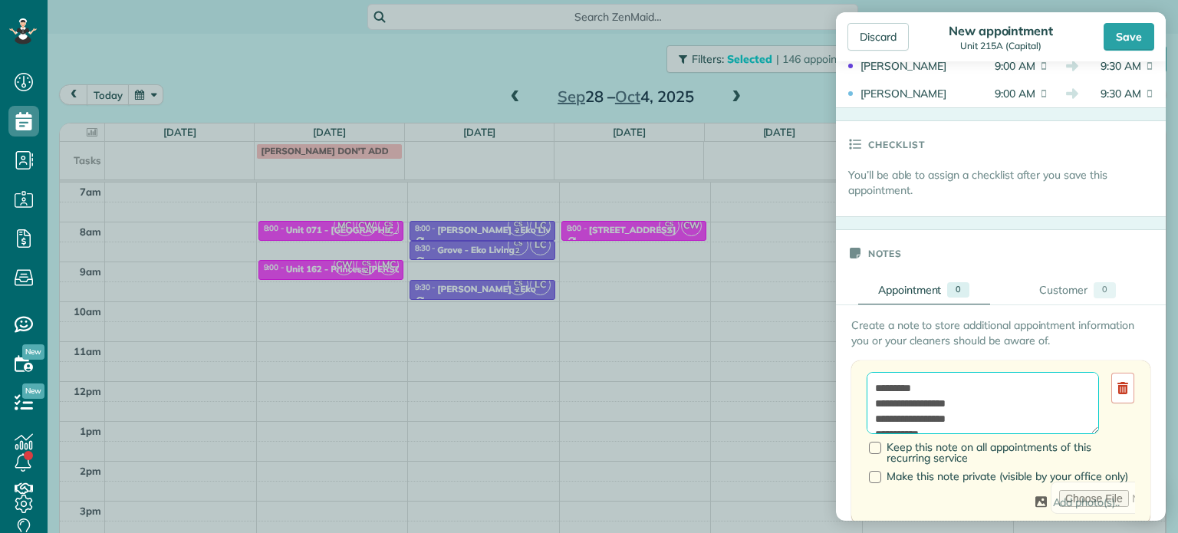
scroll to position [383, 0]
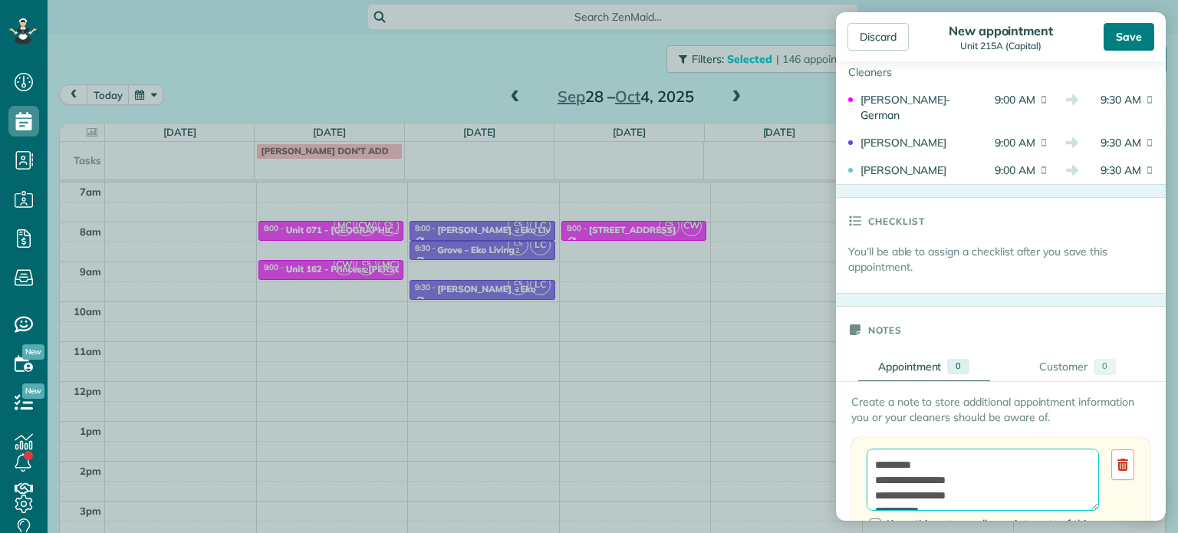
type textarea "**********"
click at [1135, 35] on div "Save" at bounding box center [1129, 37] width 51 height 28
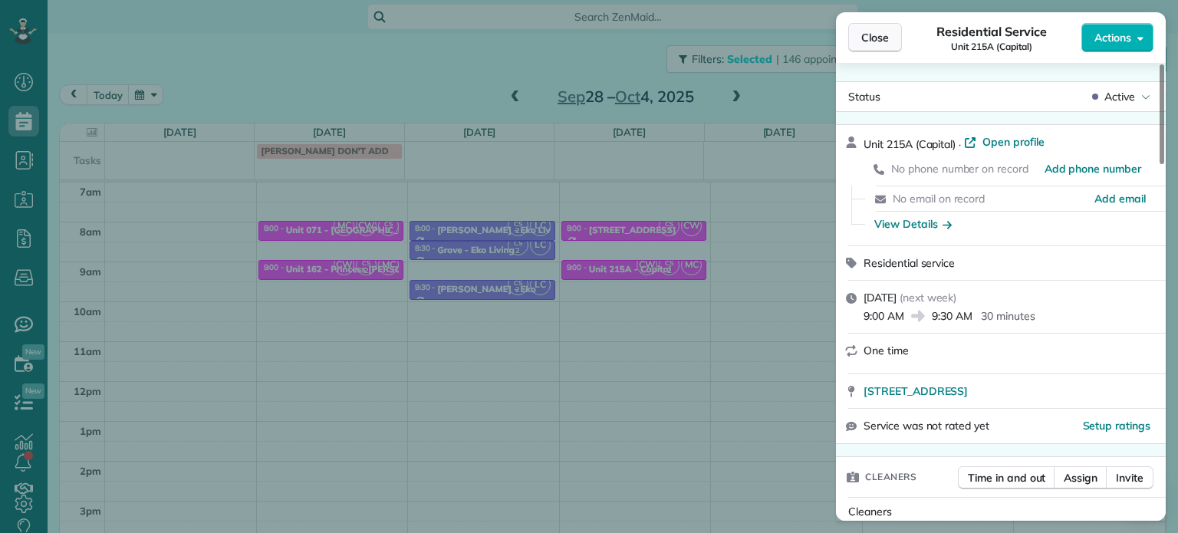
click at [893, 39] on button "Close" at bounding box center [875, 37] width 54 height 29
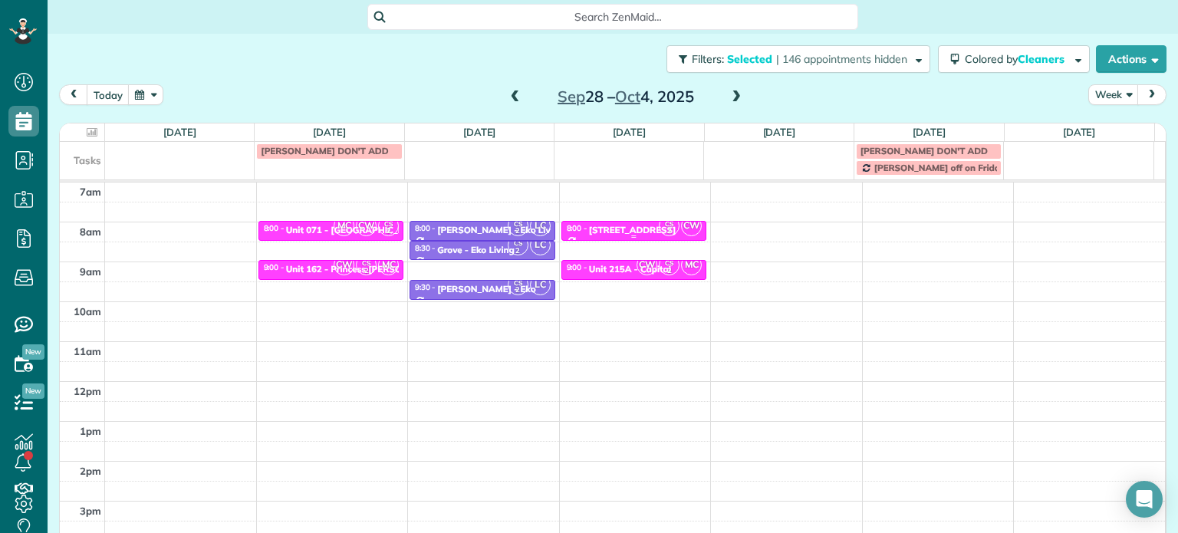
click at [615, 226] on div "617 Monroe St - illume" at bounding box center [632, 230] width 87 height 11
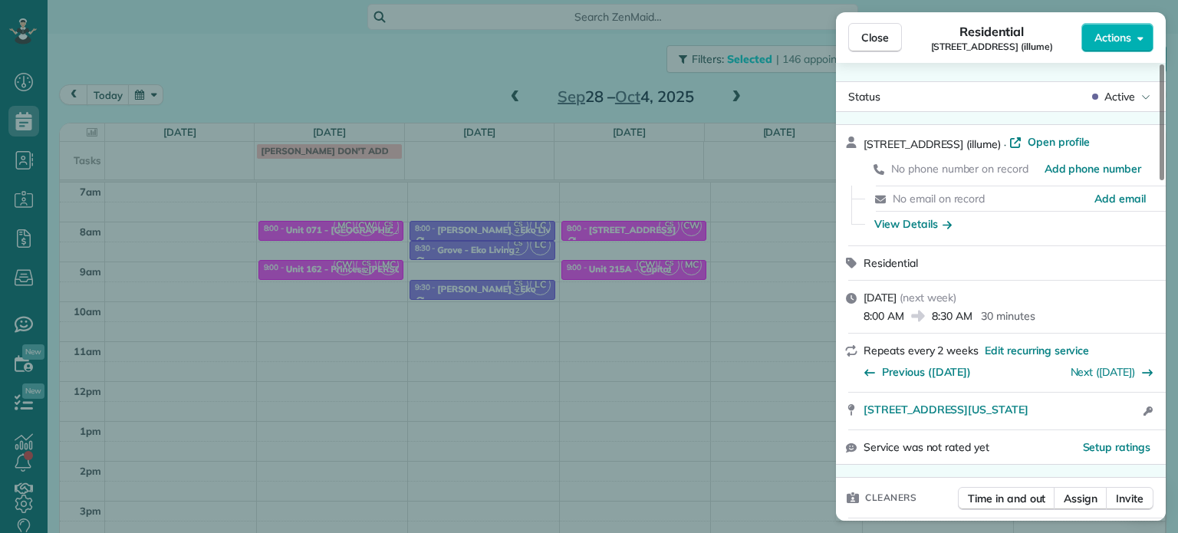
scroll to position [156, 0]
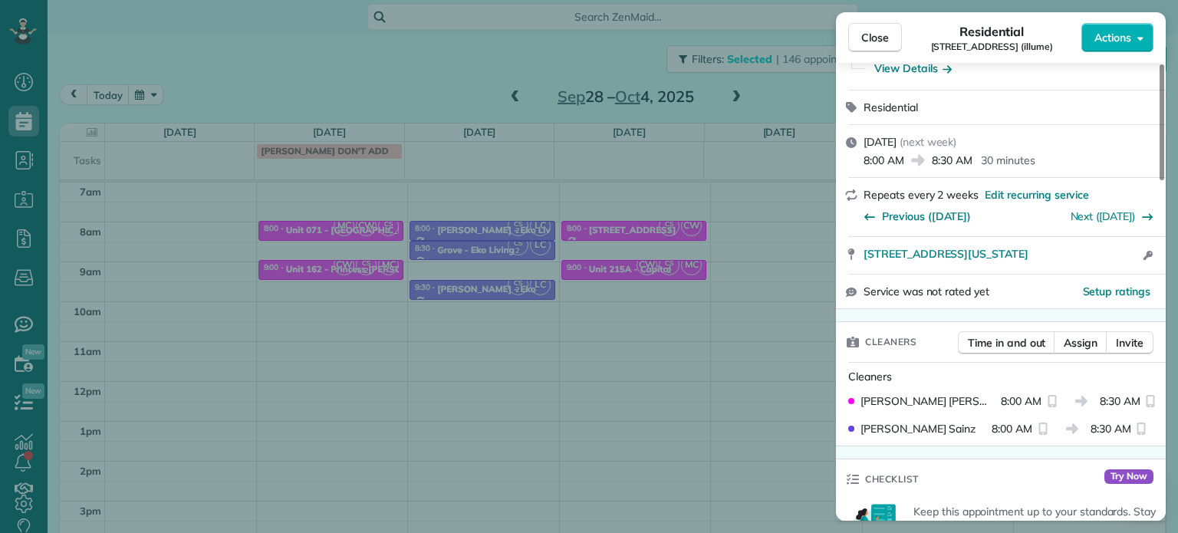
click at [727, 221] on div "Close Residential 617 Monroe St (illume) Actions Status Active 617 Monroe St (i…" at bounding box center [589, 266] width 1178 height 533
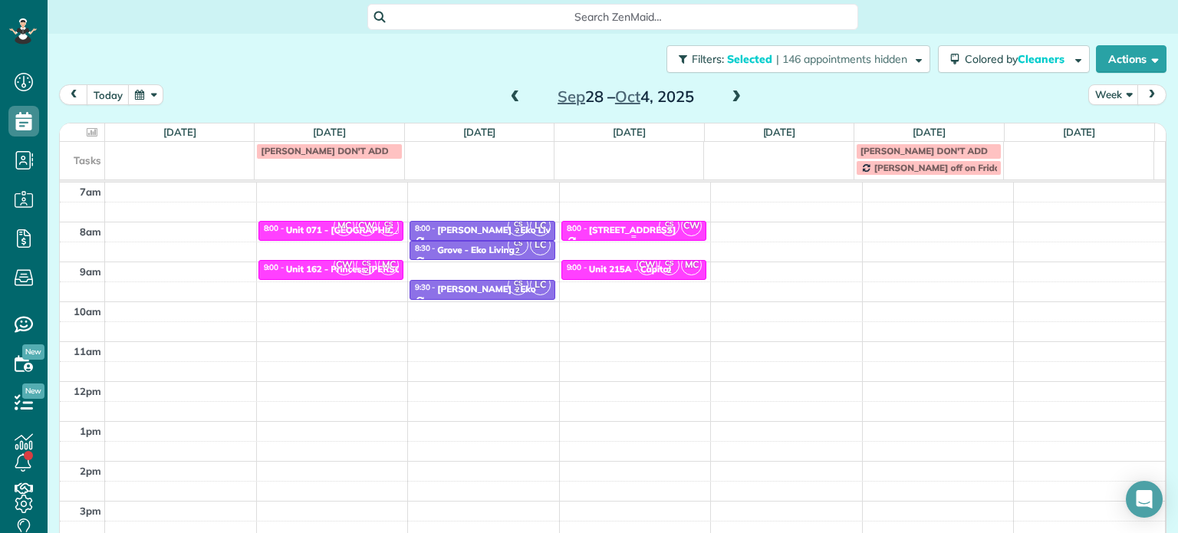
click at [623, 229] on div "617 Monroe St - illume" at bounding box center [632, 230] width 87 height 11
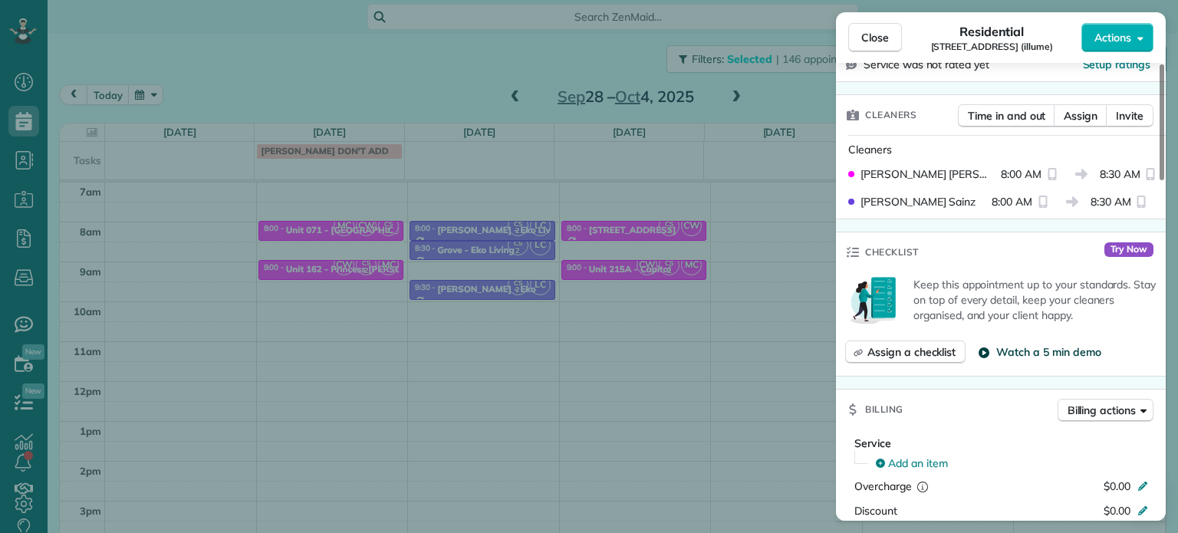
scroll to position [384, 0]
click at [1081, 122] on span "Assign" at bounding box center [1081, 114] width 34 height 15
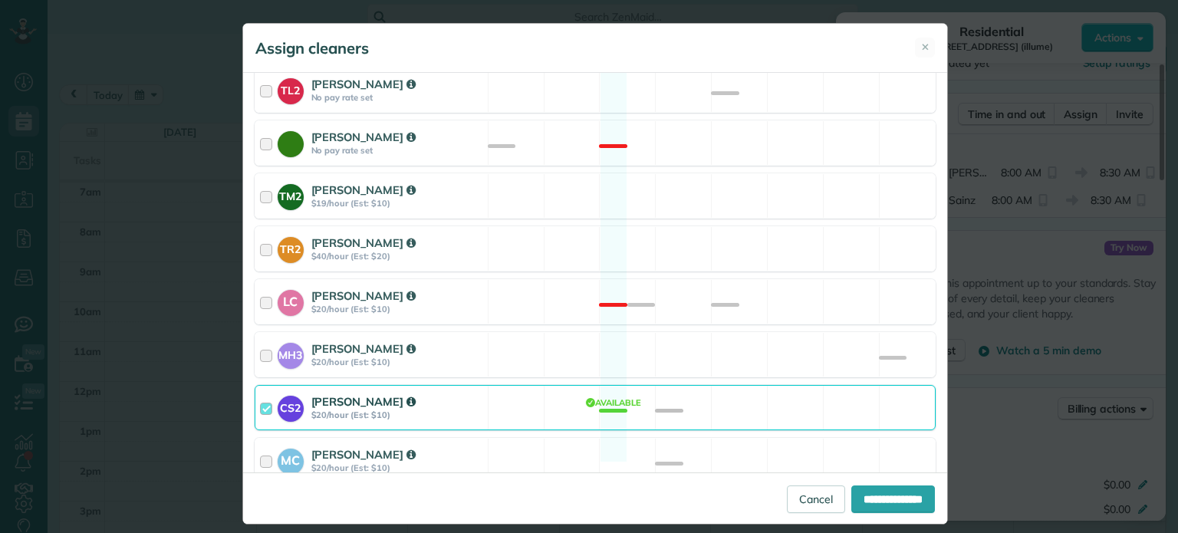
scroll to position [735, 0]
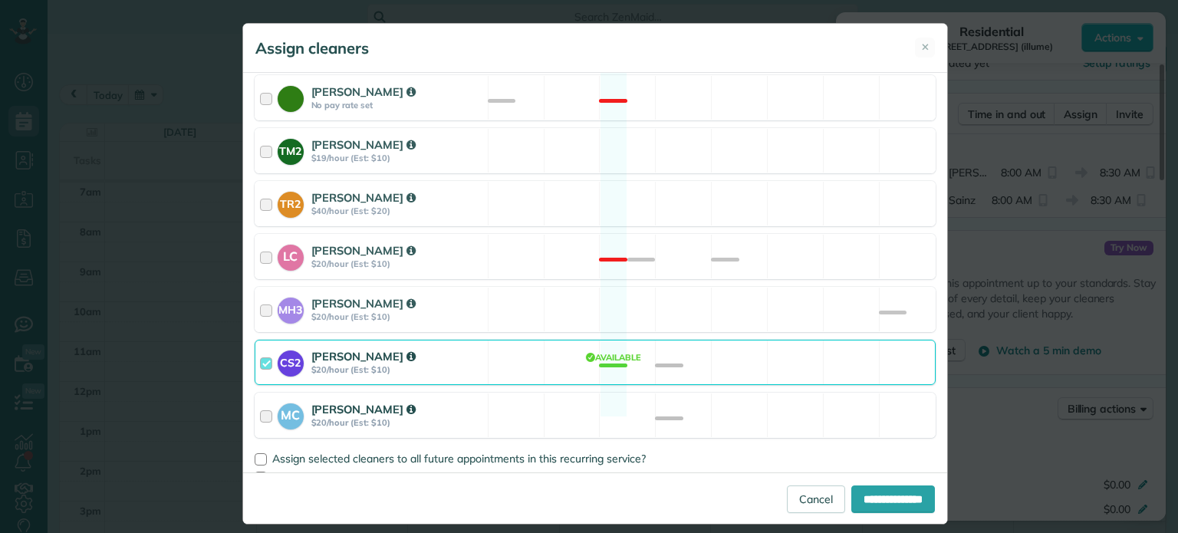
click at [626, 395] on div "MC Mayra Cota $20/hour (Est: $10) Available" at bounding box center [595, 415] width 681 height 45
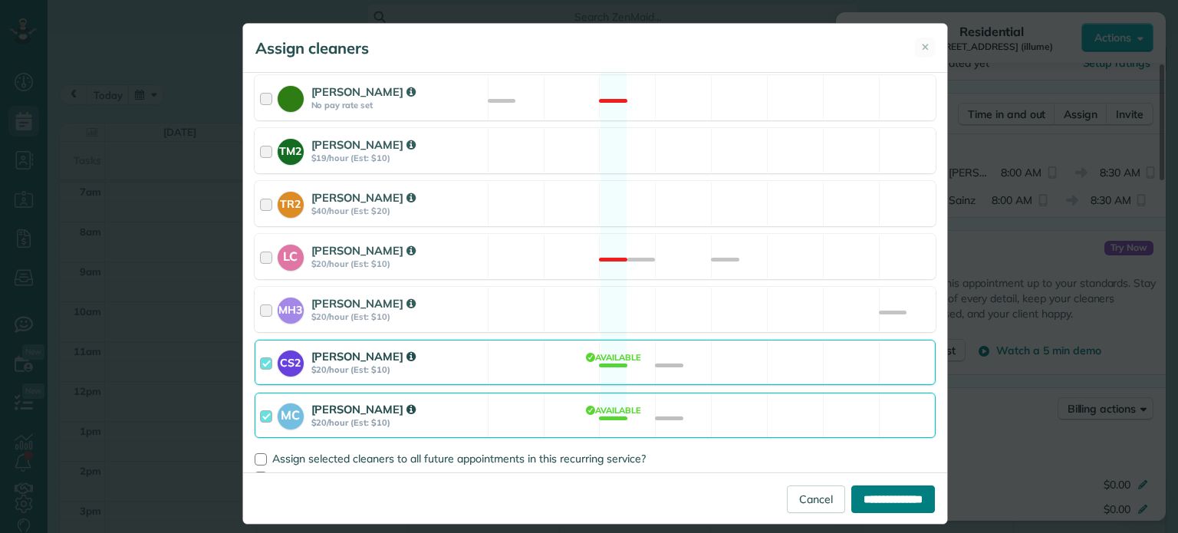
click at [867, 491] on input "**********" at bounding box center [893, 499] width 84 height 28
type input "**********"
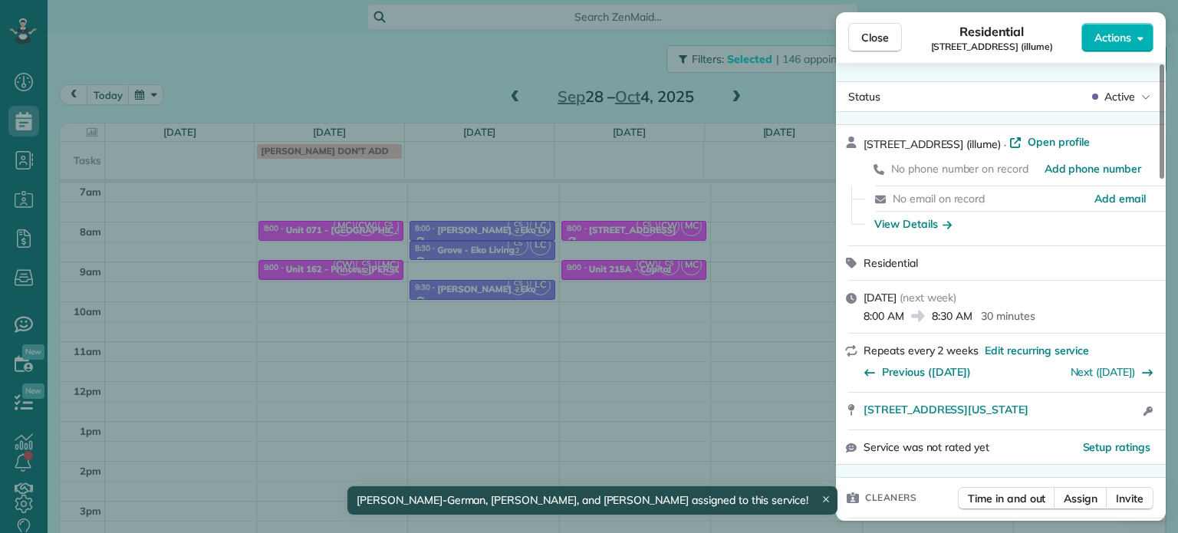
click at [761, 346] on div "Close Residential 617 Monroe St (illume) Actions Status Active 617 Monroe St (i…" at bounding box center [589, 266] width 1178 height 533
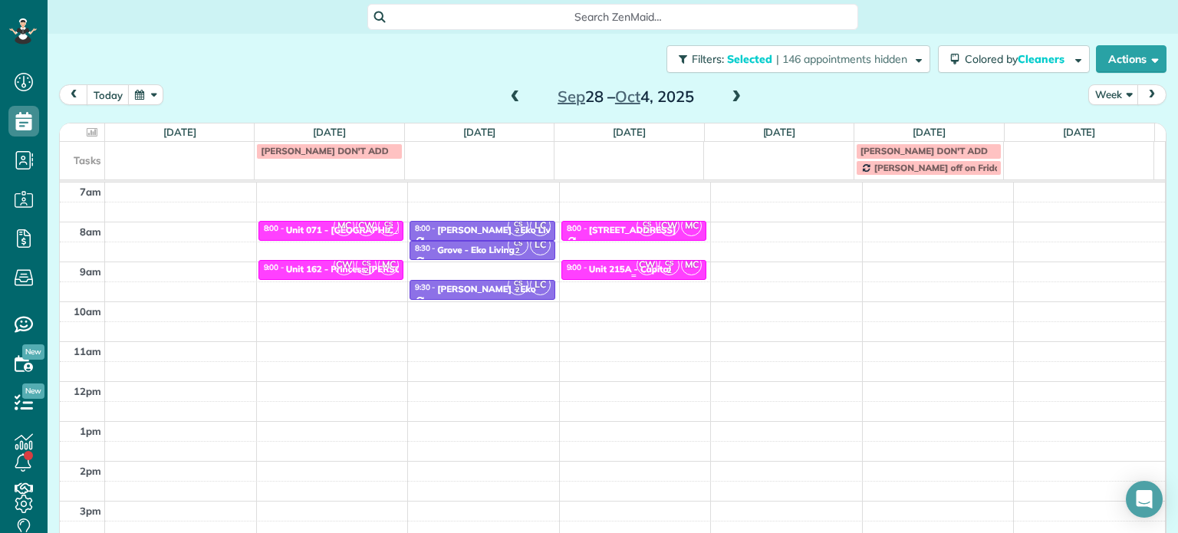
click at [636, 268] on span "CW" at bounding box center [646, 265] width 21 height 21
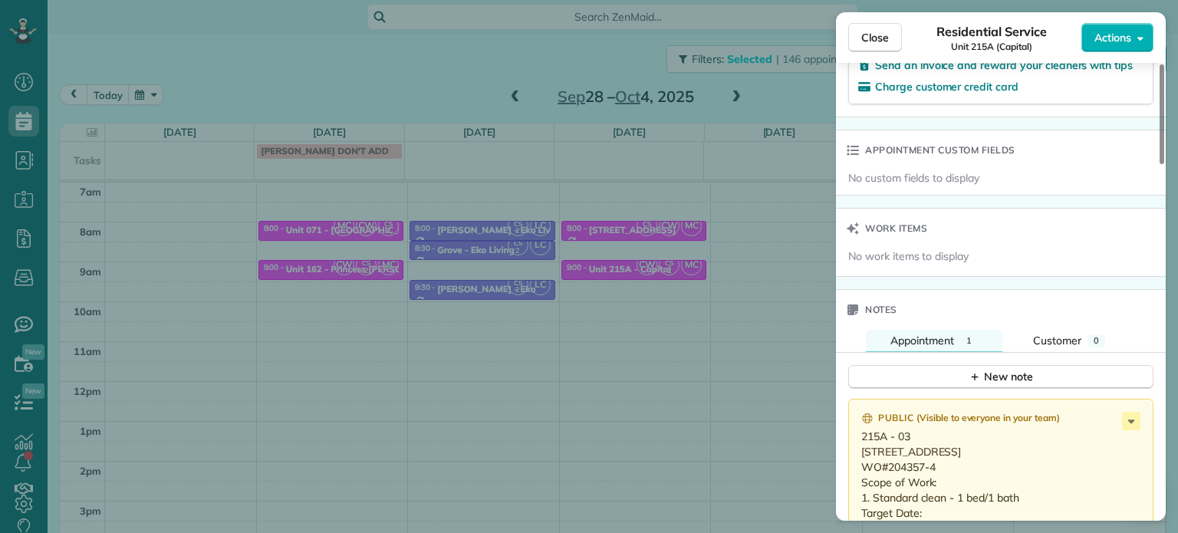
scroll to position [1386, 0]
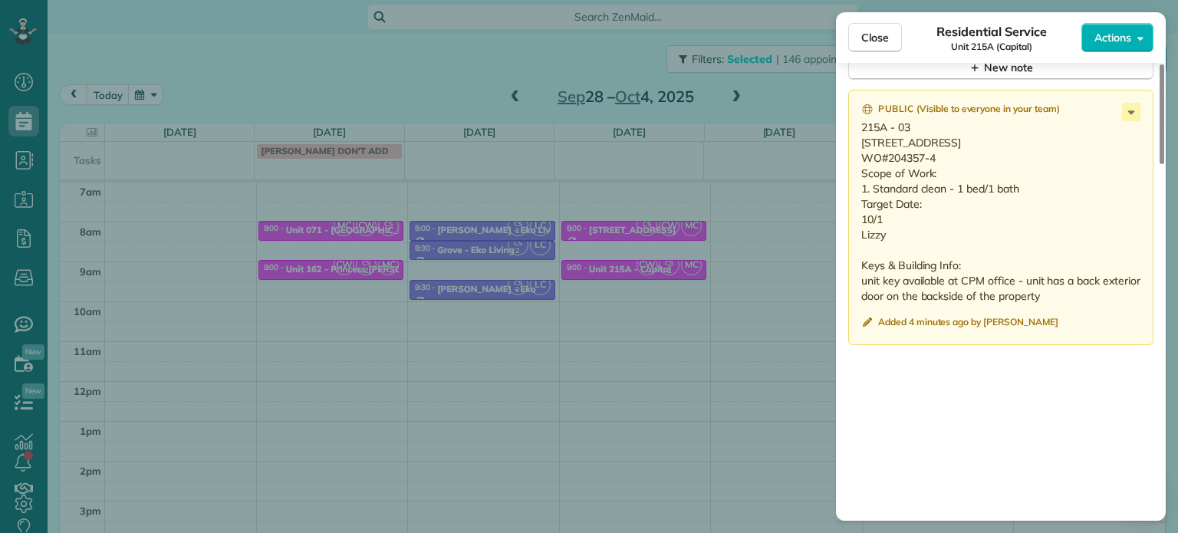
click at [353, 82] on div "Close Residential Service Unit 215A (Capital) Actions Status Active Unit 215A (…" at bounding box center [589, 266] width 1178 height 533
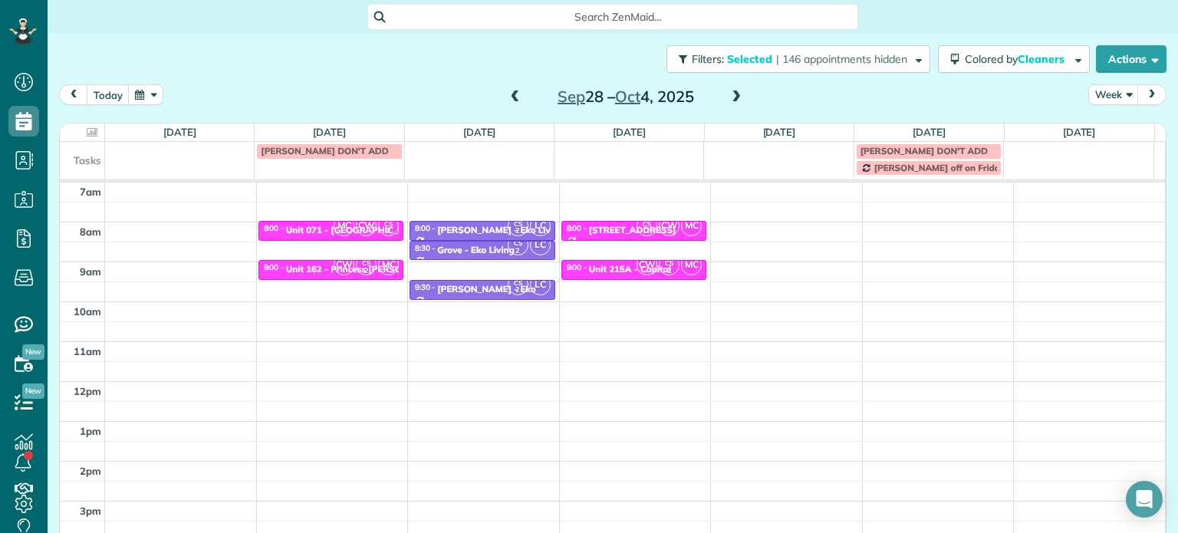
click at [507, 97] on span at bounding box center [515, 97] width 17 height 14
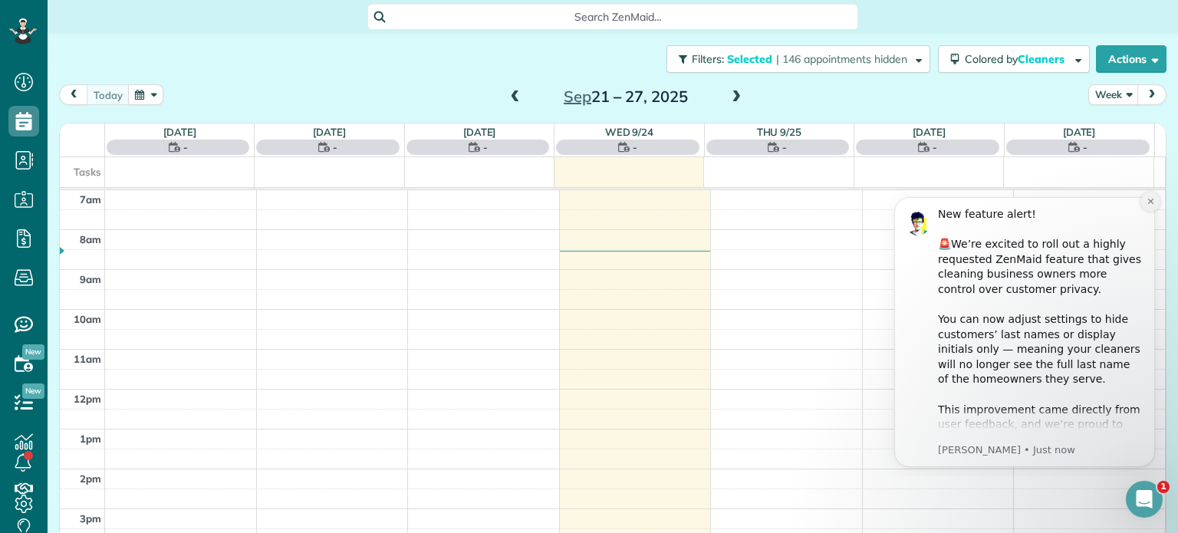
click at [1152, 201] on icon "Dismiss notification" at bounding box center [1150, 201] width 8 height 8
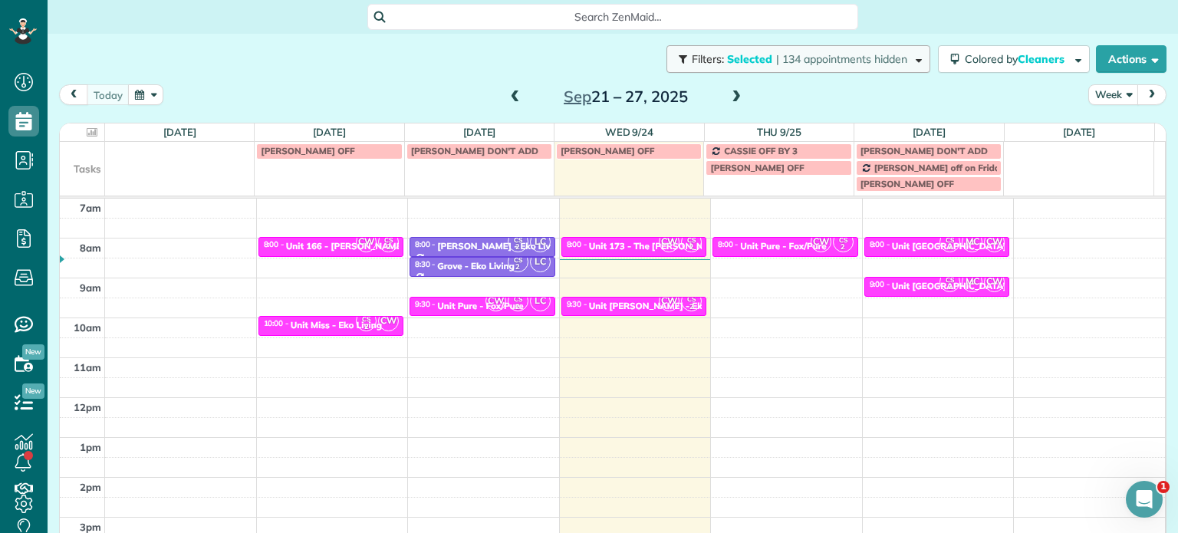
click at [850, 55] on span "| 134 appointments hidden" at bounding box center [841, 59] width 131 height 14
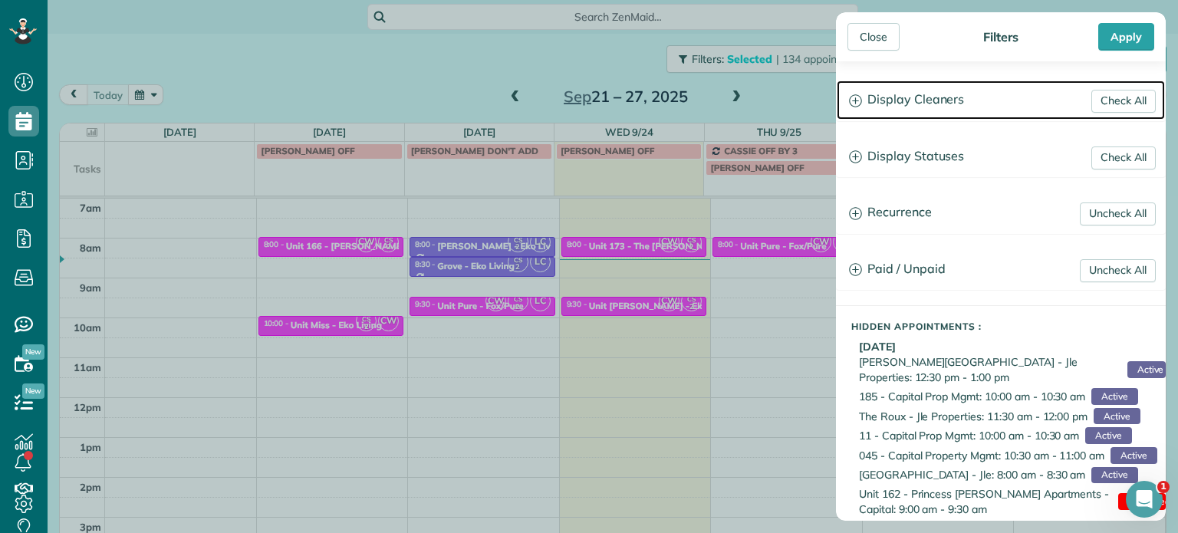
click at [896, 90] on h3 "Display Cleaners" at bounding box center [1001, 100] width 328 height 39
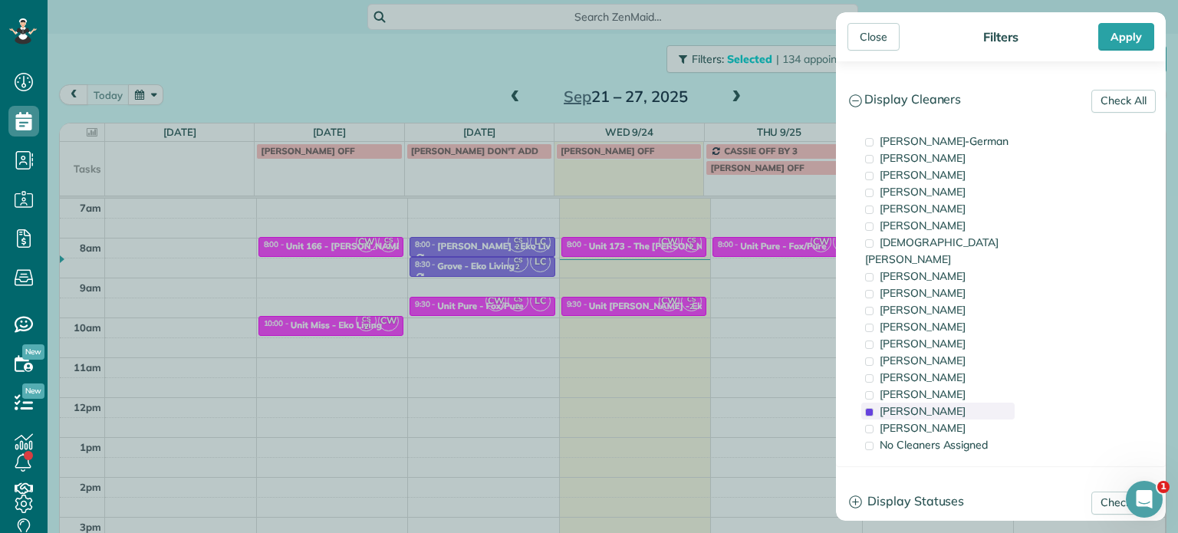
click at [956, 403] on div "Cristina Sainz" at bounding box center [937, 411] width 153 height 17
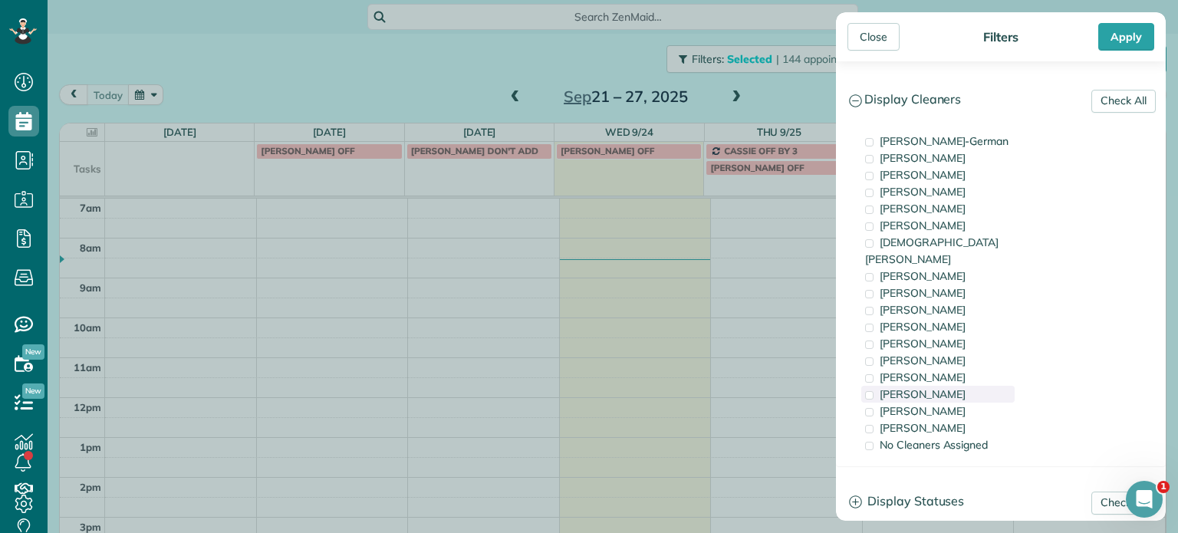
click at [956, 386] on div "Meralda Harris" at bounding box center [937, 394] width 153 height 17
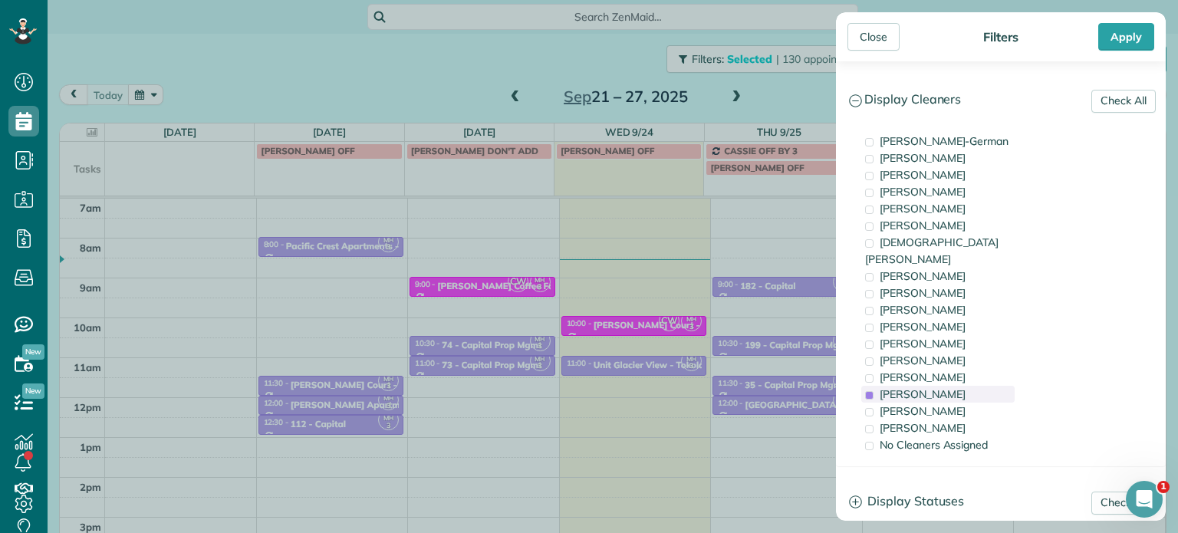
click at [956, 386] on div "Meralda Harris" at bounding box center [937, 394] width 153 height 17
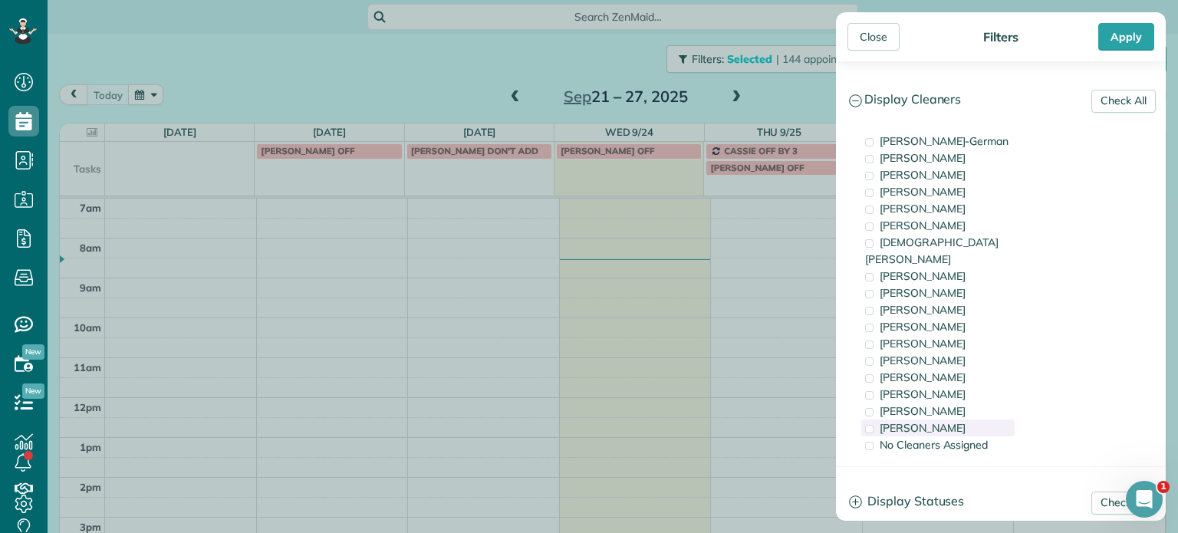
click at [958, 419] on div "Mayra Cota" at bounding box center [937, 427] width 153 height 17
click at [968, 245] on div "Christian Crews" at bounding box center [937, 251] width 153 height 34
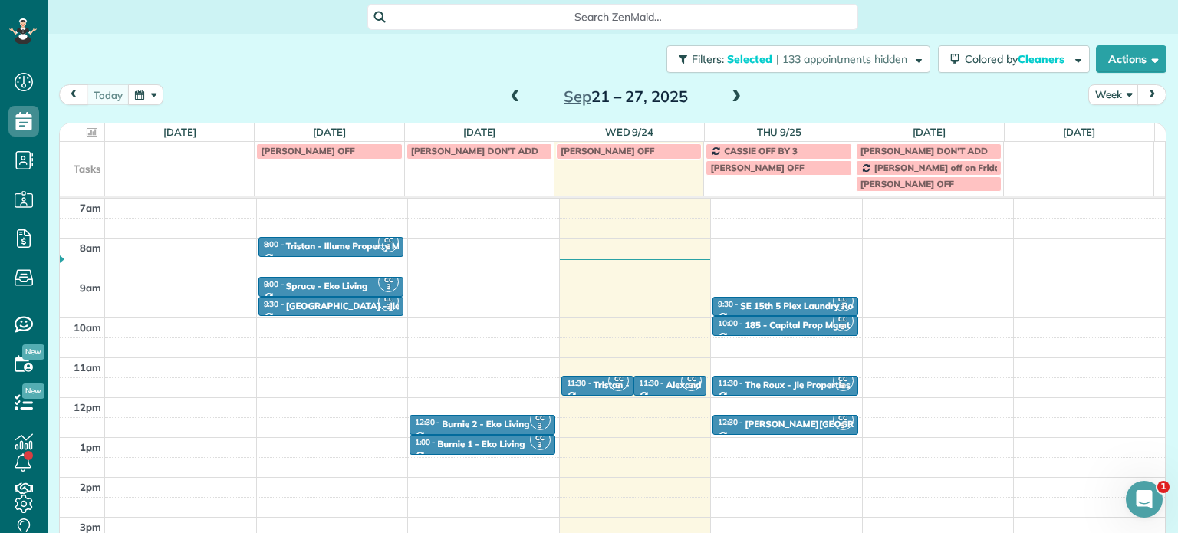
click at [643, 325] on div "Close Filters Apply Check All Display Cleaners Christina Wright-German Cassie F…" at bounding box center [589, 266] width 1178 height 533
drag, startPoint x: 661, startPoint y: 383, endPoint x: 702, endPoint y: 374, distance: 42.4
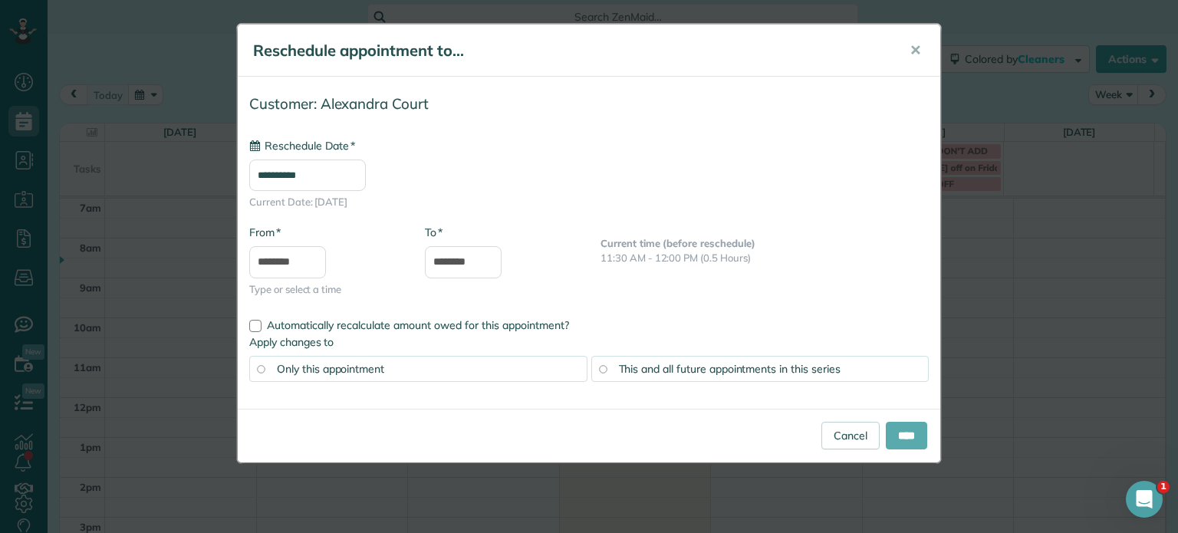
type input "**********"
click at [886, 424] on input "****" at bounding box center [906, 436] width 41 height 28
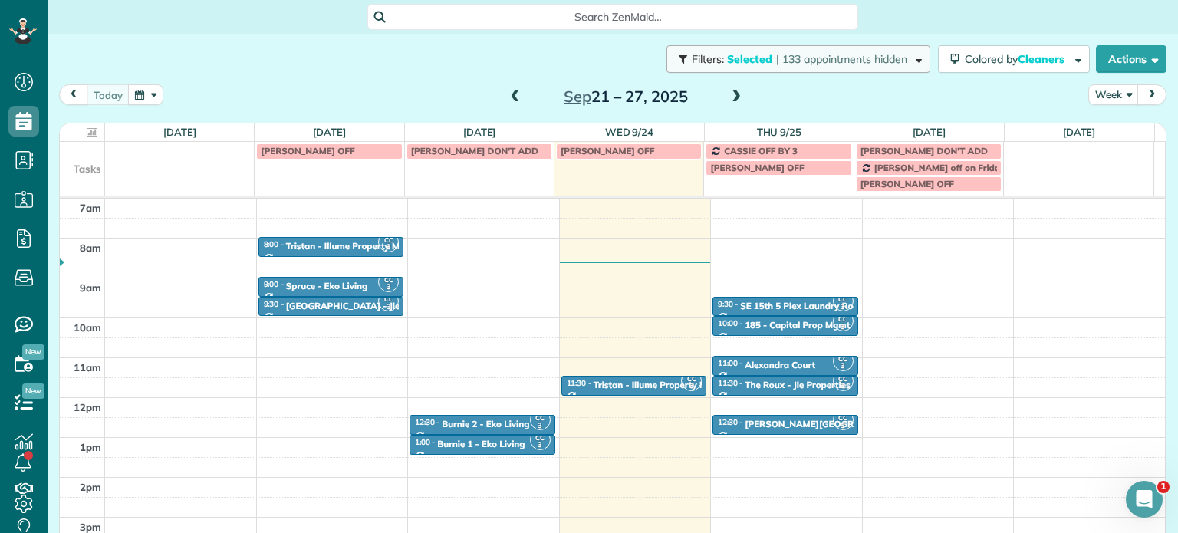
click at [886, 54] on span "| 133 appointments hidden" at bounding box center [841, 59] width 131 height 14
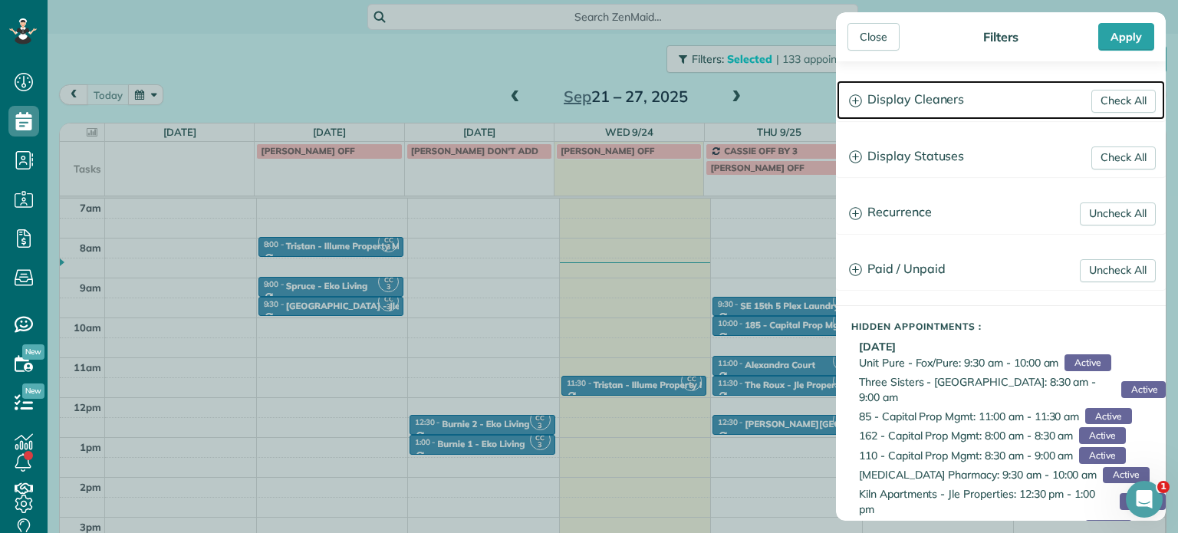
click at [903, 98] on h3 "Display Cleaners" at bounding box center [1001, 100] width 328 height 39
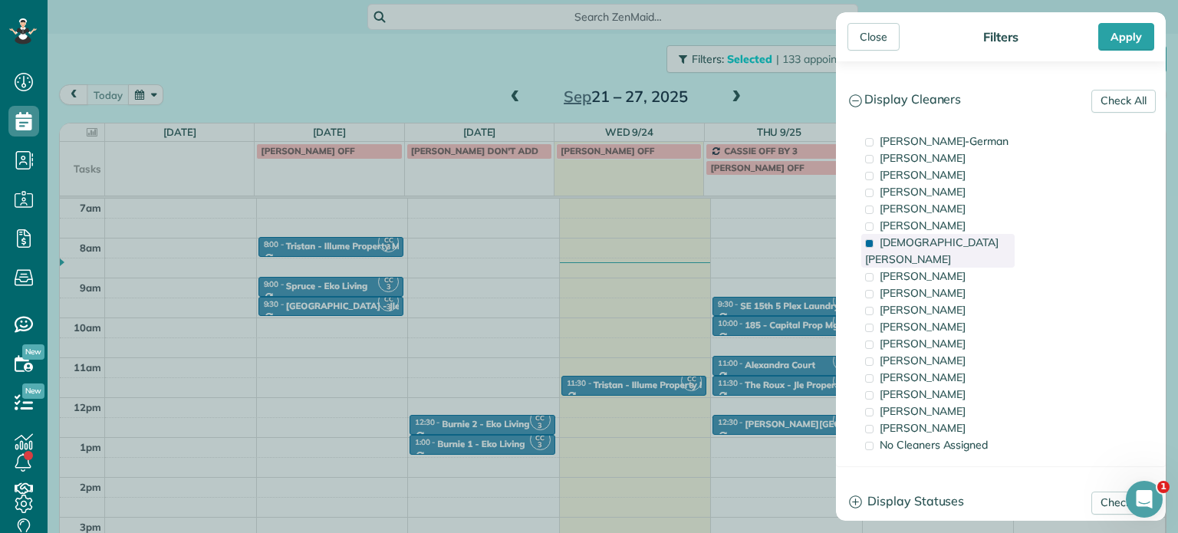
click at [919, 238] on span "Christian Crews" at bounding box center [931, 250] width 133 height 31
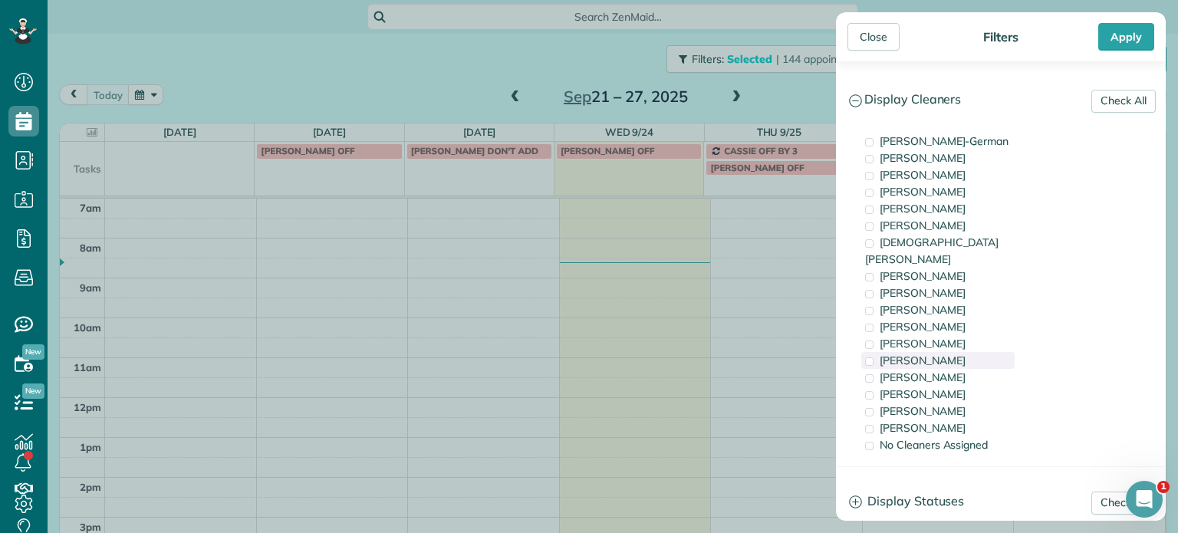
click at [920, 354] on span "Tammi Rue" at bounding box center [923, 361] width 86 height 14
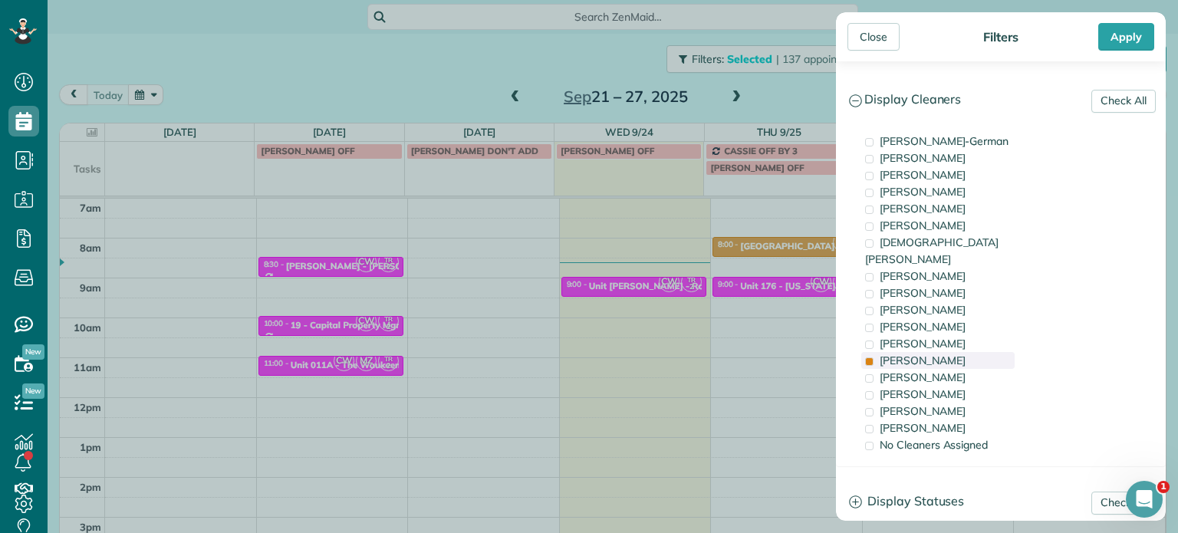
click at [920, 354] on span "Tammi Rue" at bounding box center [923, 361] width 86 height 14
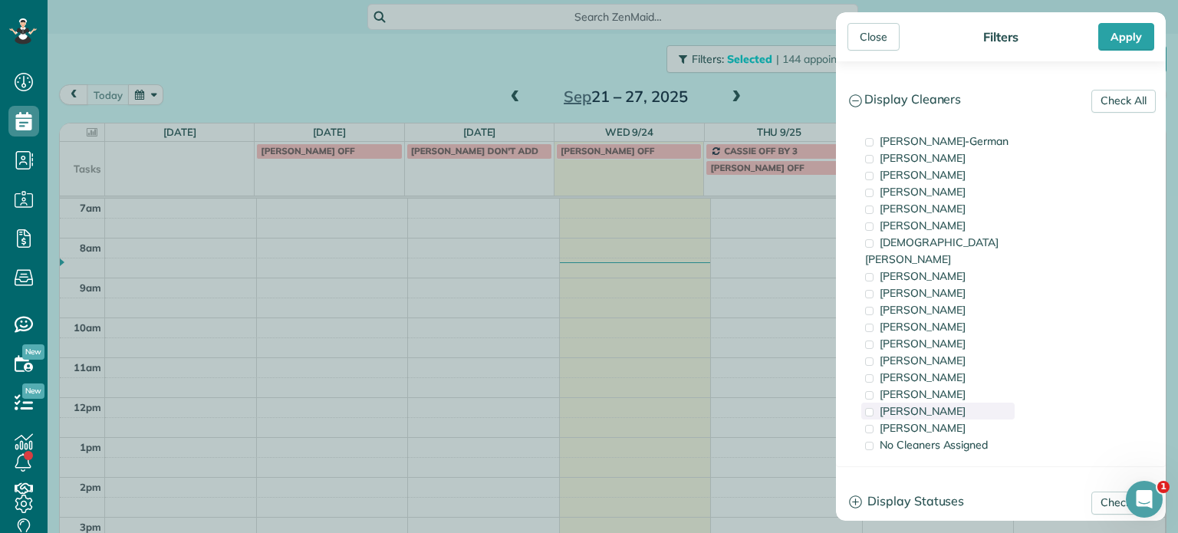
click at [939, 404] on span "Laura Chavez" at bounding box center [923, 411] width 86 height 14
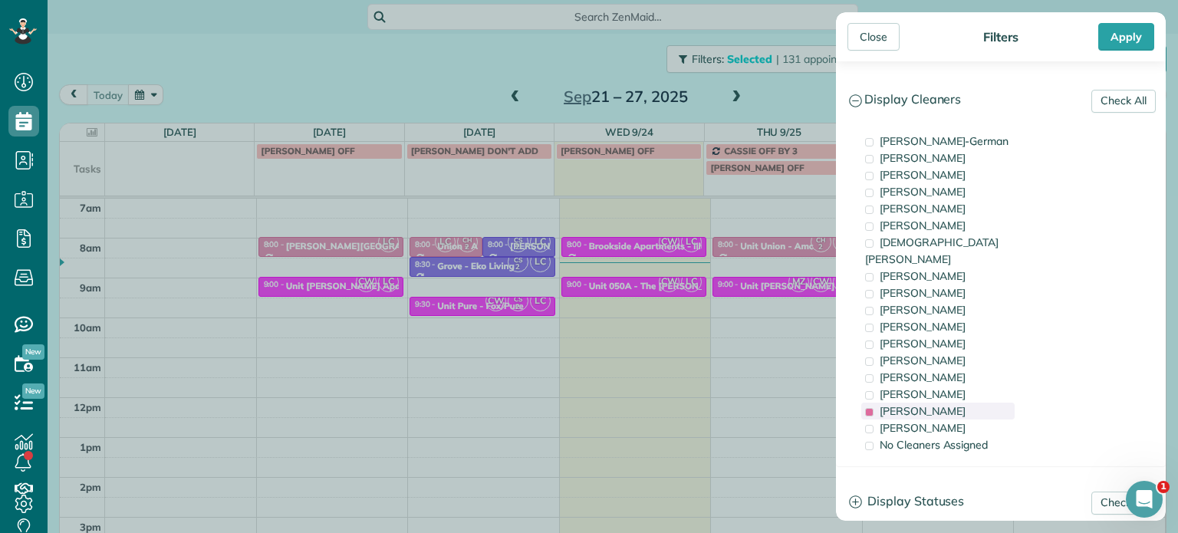
click at [939, 404] on span "Laura Chavez" at bounding box center [923, 411] width 86 height 14
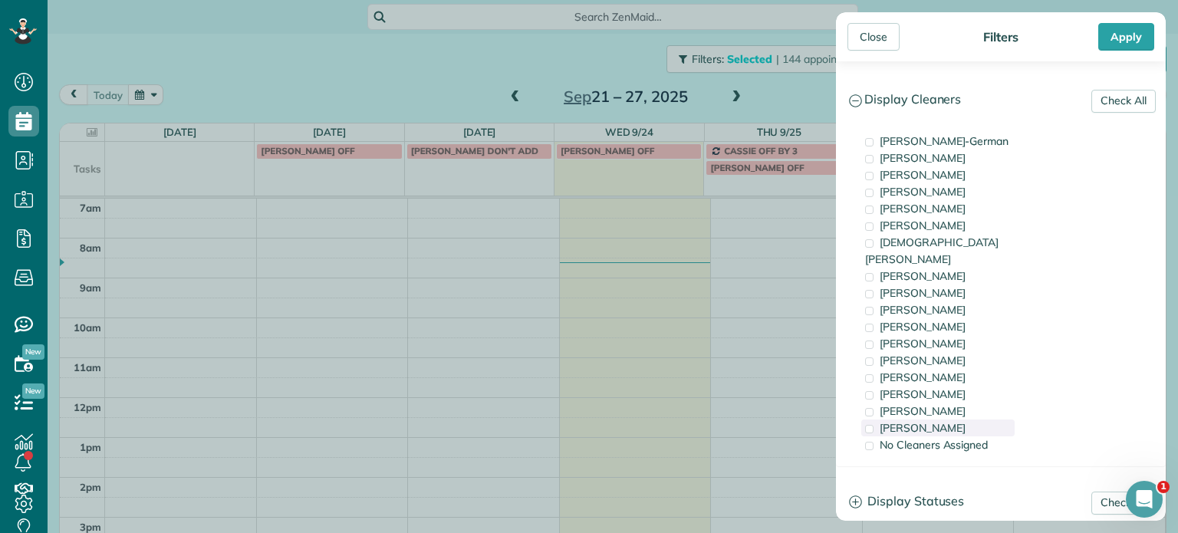
click at [948, 419] on div "Cristina Sainz" at bounding box center [937, 427] width 153 height 17
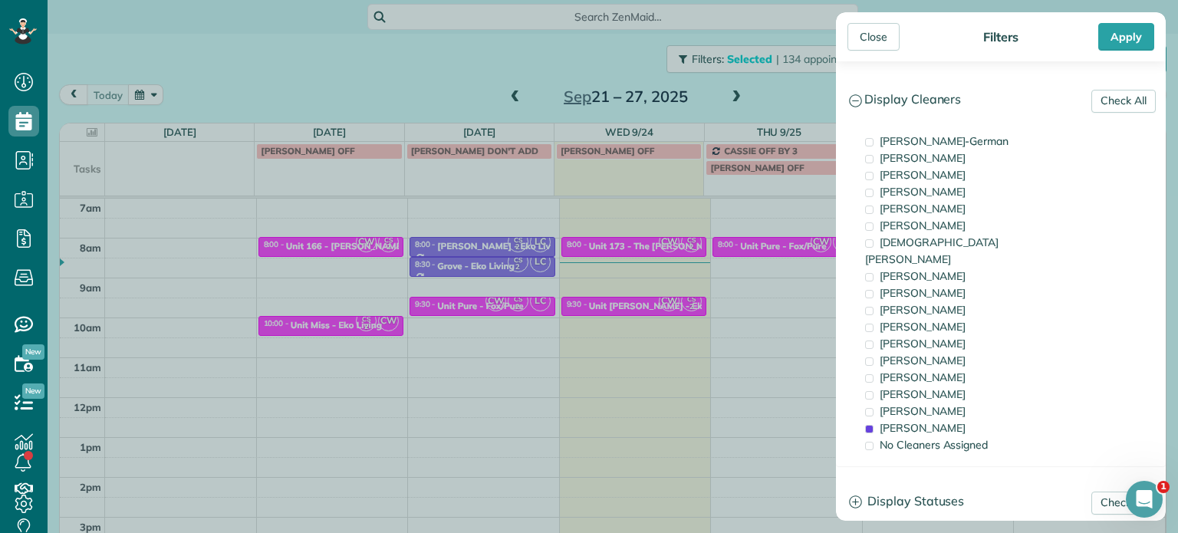
click at [636, 242] on div "Close Filters Apply Check All Display Cleaners Christina Wright-German Cassie F…" at bounding box center [589, 266] width 1178 height 533
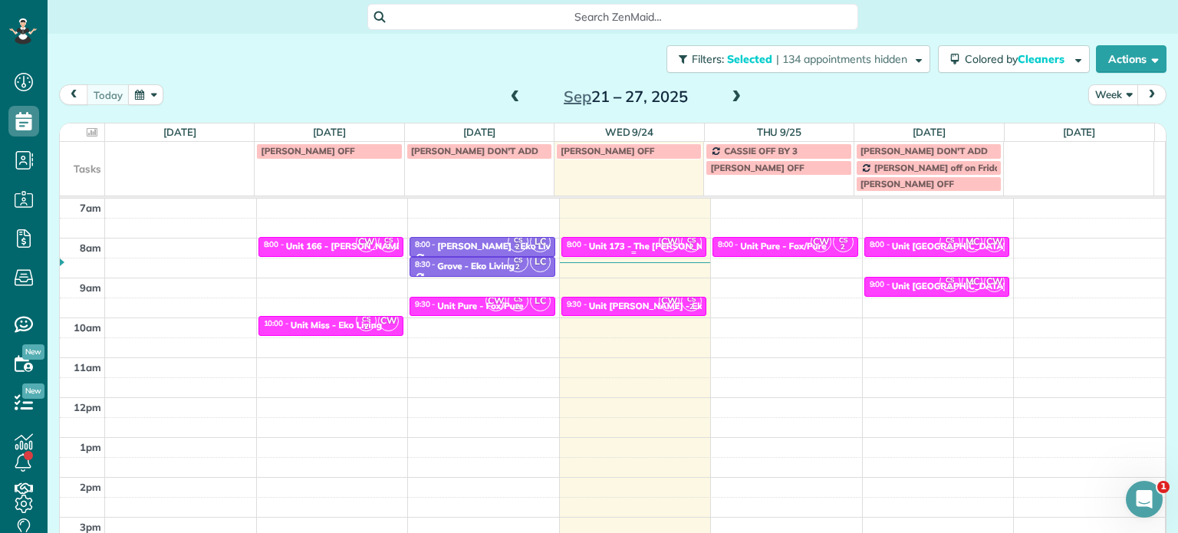
click at [636, 242] on div "Unit 173 - The Clark House - Capital" at bounding box center [692, 246] width 206 height 11
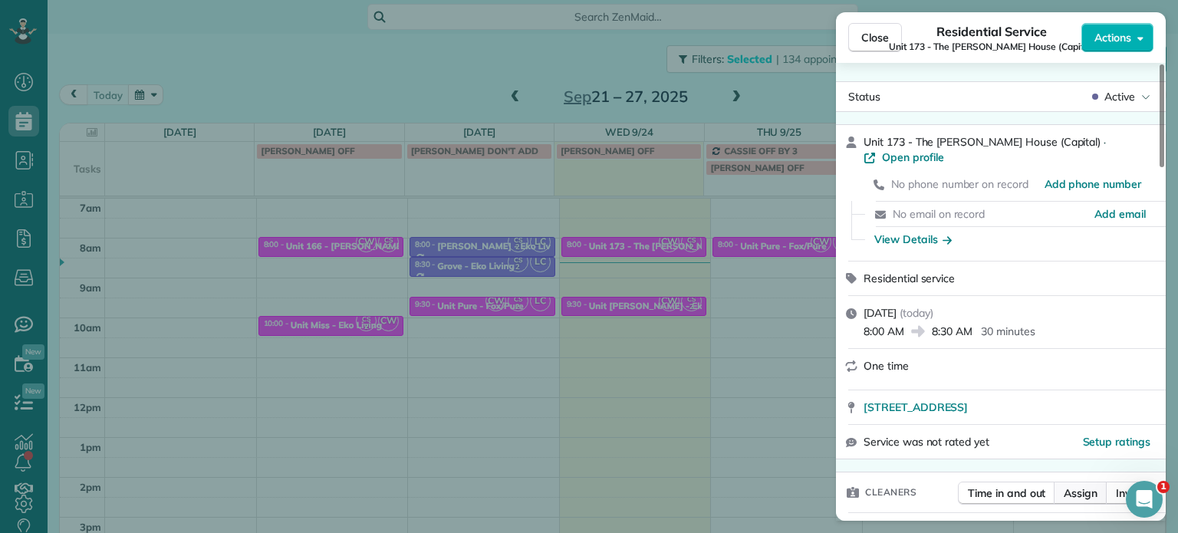
click at [1074, 485] on span "Assign" at bounding box center [1081, 492] width 34 height 15
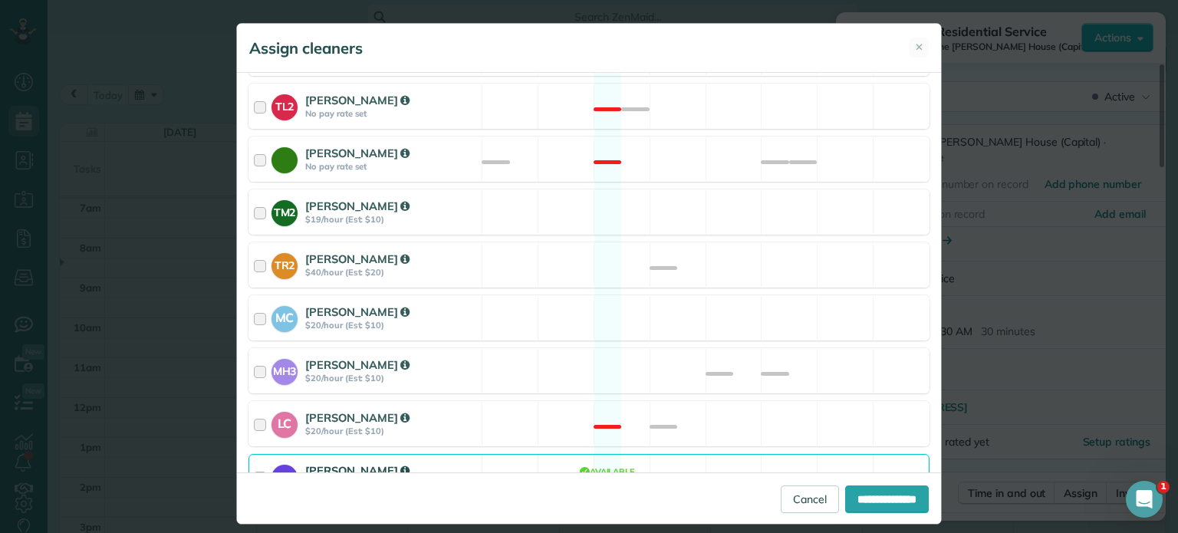
scroll to position [653, 0]
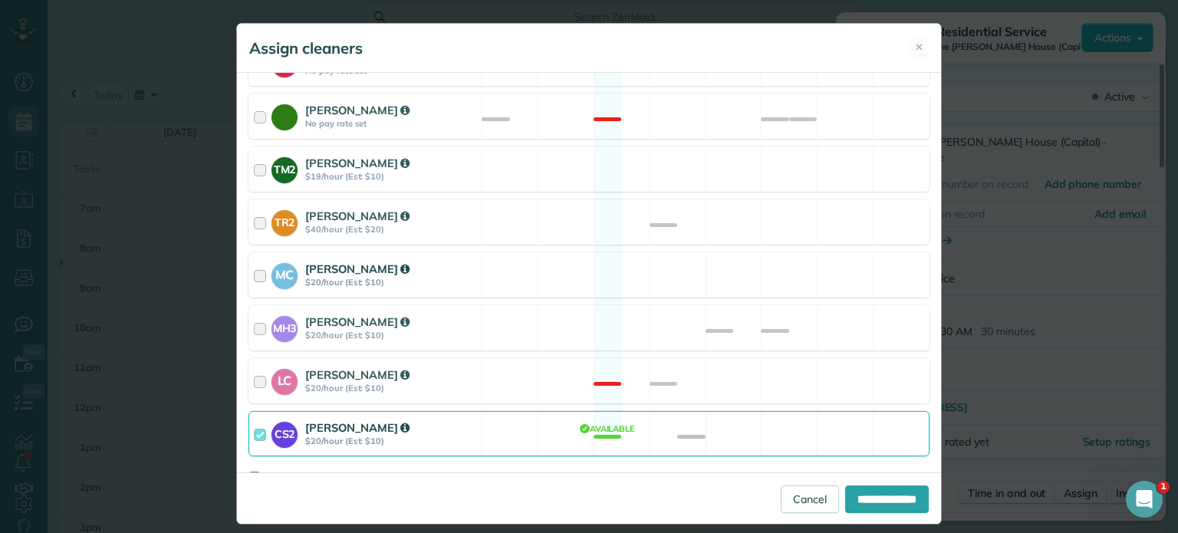
click at [712, 262] on div "MC Mayra Cota $20/hour (Est: $10) Available" at bounding box center [588, 274] width 681 height 45
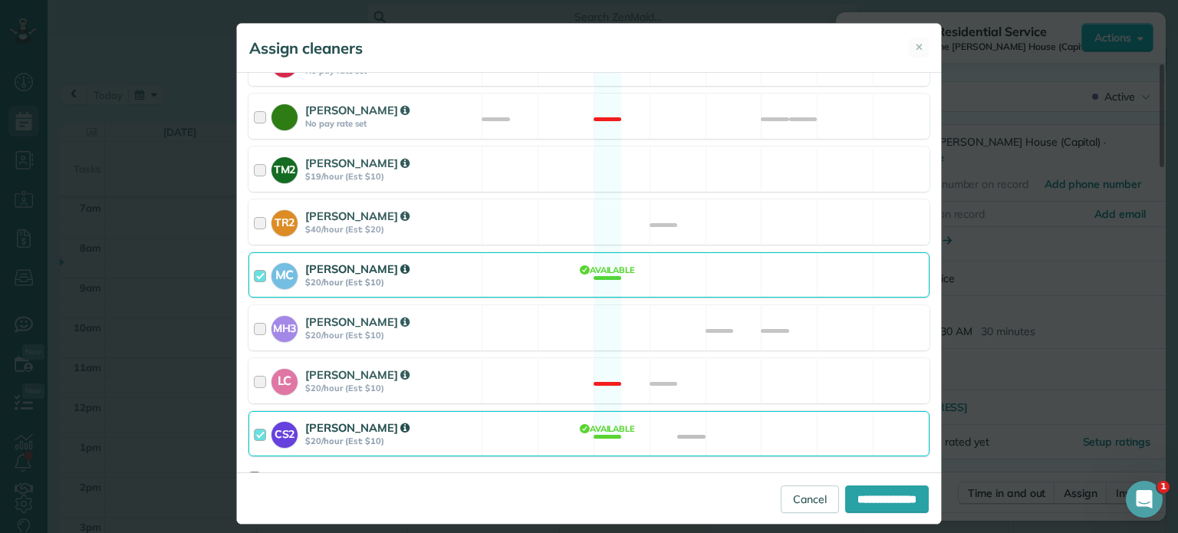
click at [883, 484] on div "**********" at bounding box center [589, 497] width 704 height 51
click at [896, 502] on input "**********" at bounding box center [887, 499] width 84 height 28
type input "**********"
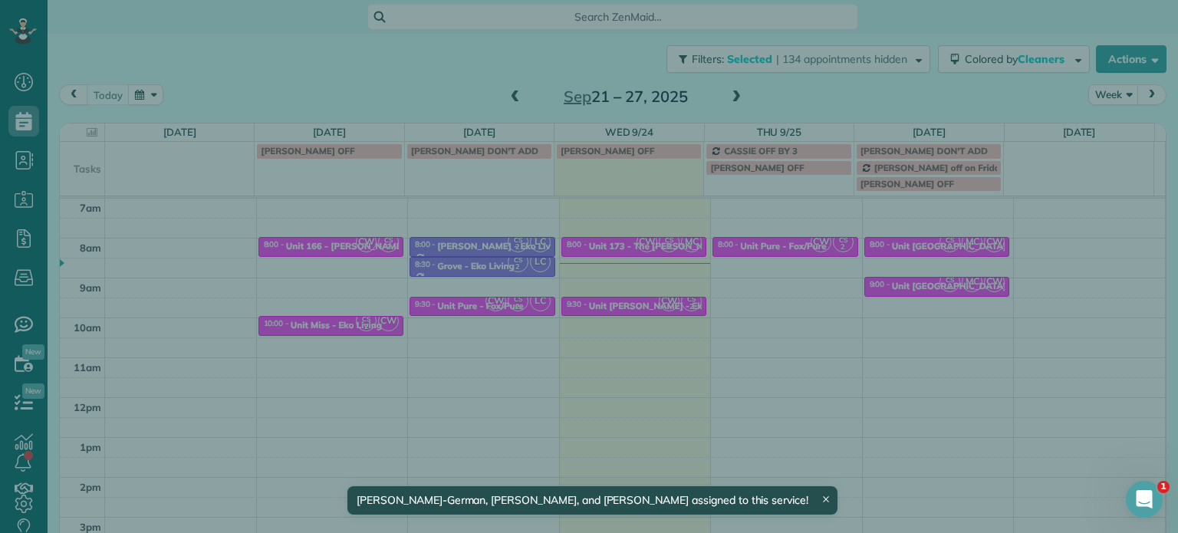
click at [640, 310] on div "Close Residential Service Unit 173 - The Clark House (Capital) Actions Status A…" at bounding box center [589, 266] width 1178 height 533
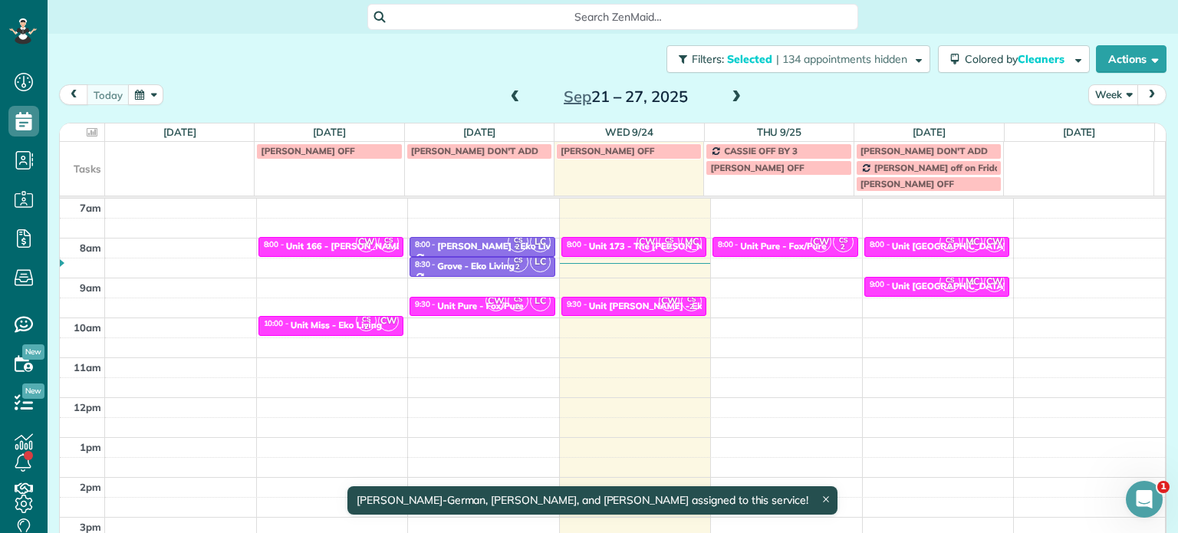
click at [630, 303] on div "Unit Powell - Eko Living" at bounding box center [662, 306] width 146 height 11
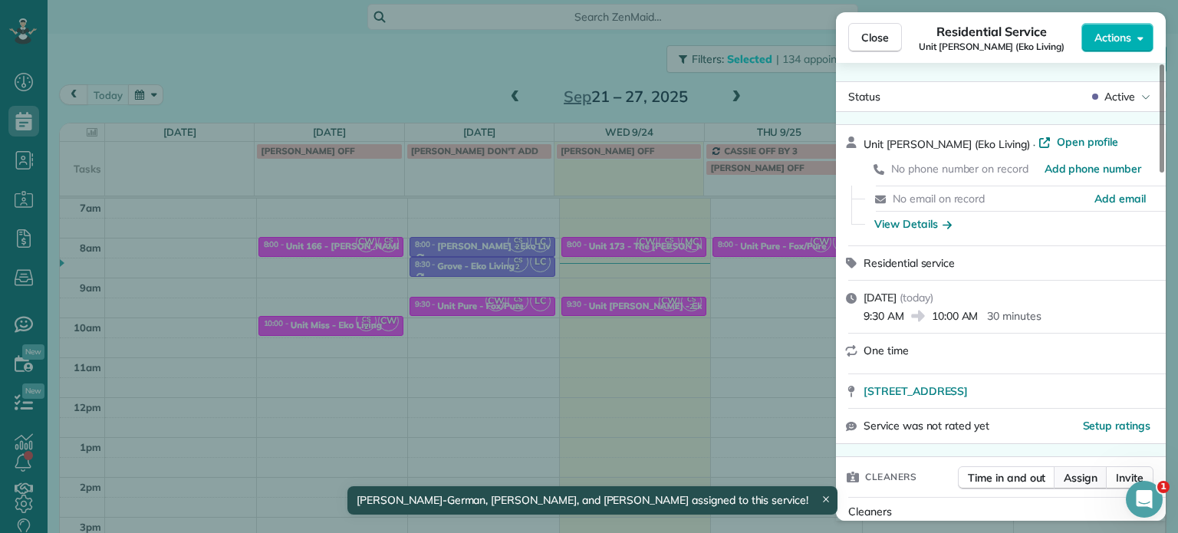
click at [1071, 476] on span "Assign" at bounding box center [1081, 477] width 34 height 15
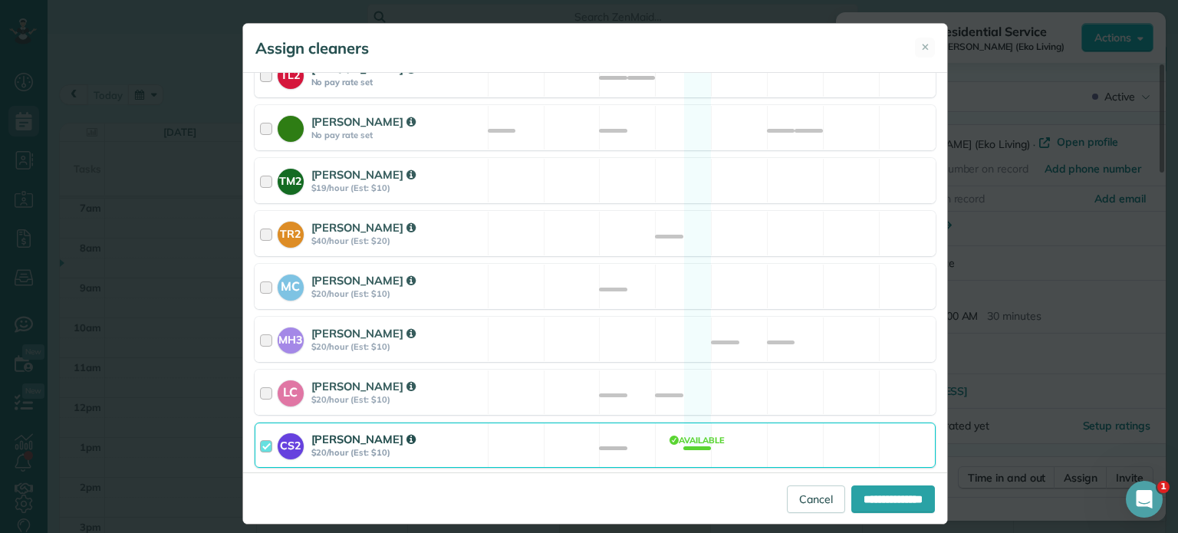
scroll to position [717, 0]
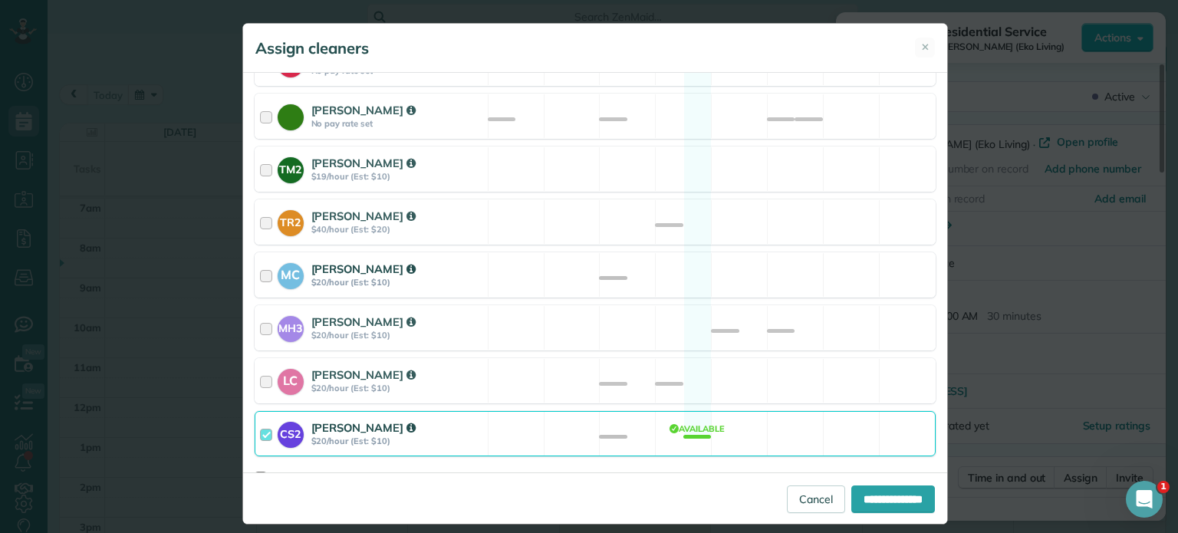
click at [761, 257] on div "MC Mayra Cota $20/hour (Est: $10) Available" at bounding box center [595, 274] width 681 height 45
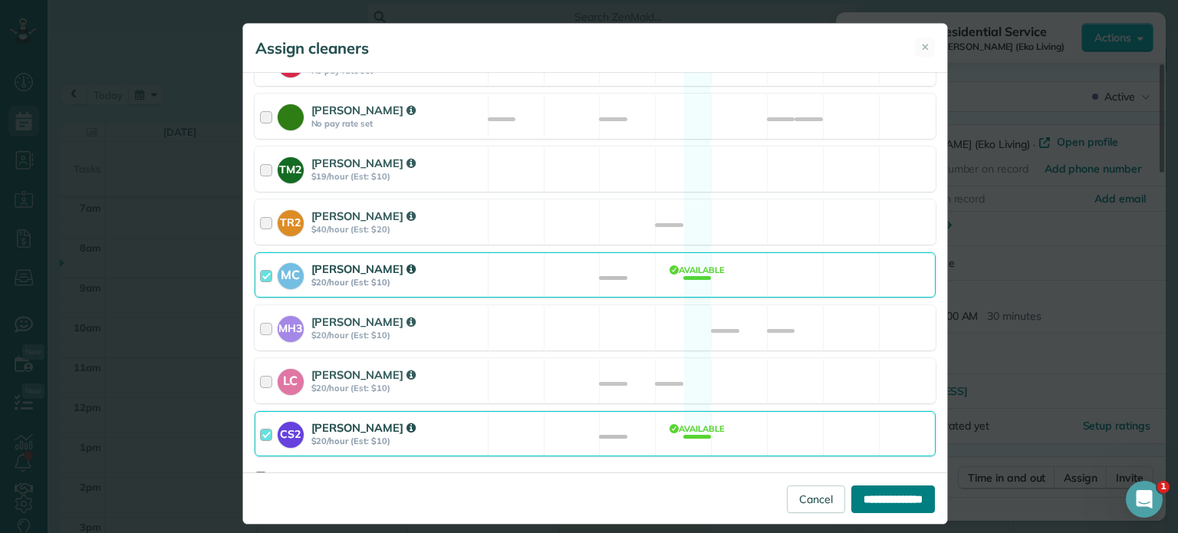
click at [872, 488] on input "**********" at bounding box center [893, 499] width 84 height 28
type input "**********"
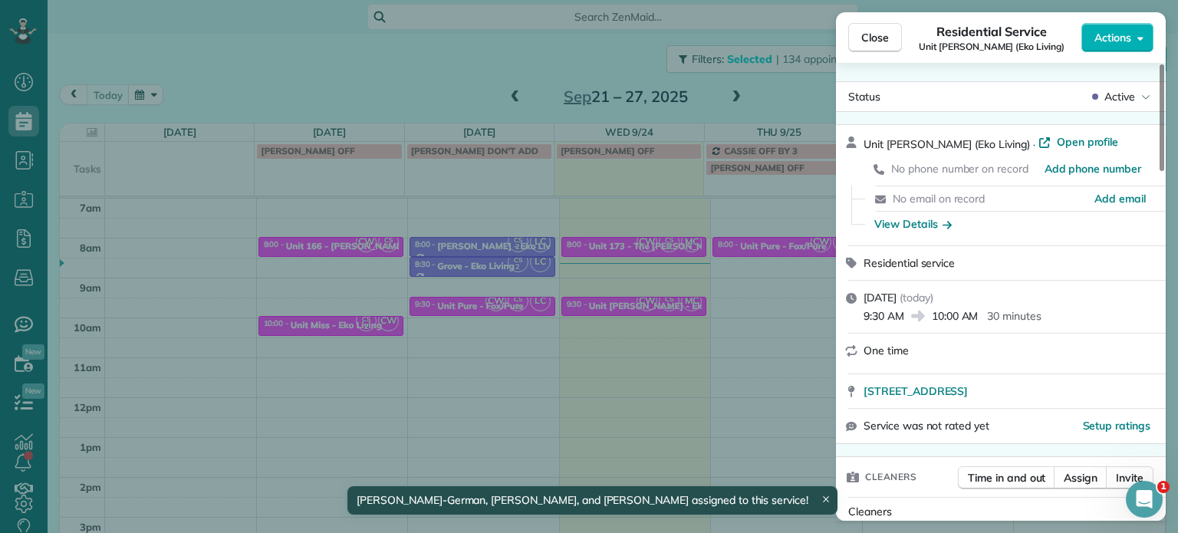
click at [750, 396] on div "Close Residential Service Unit Powell (Eko Living) Actions Status Active Unit P…" at bounding box center [589, 266] width 1178 height 533
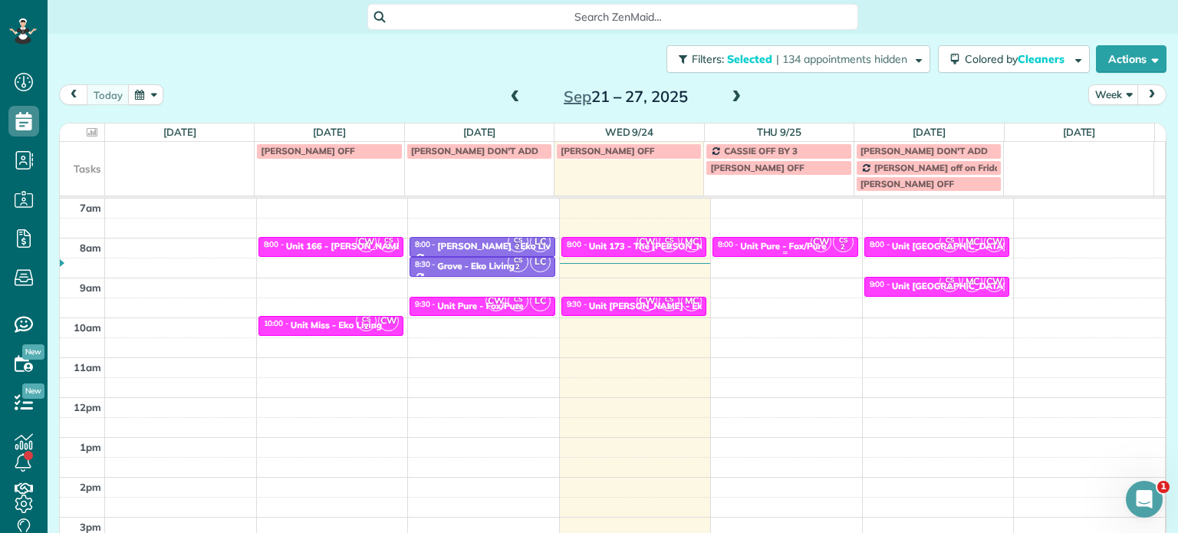
click at [813, 241] on span "CW" at bounding box center [821, 242] width 21 height 21
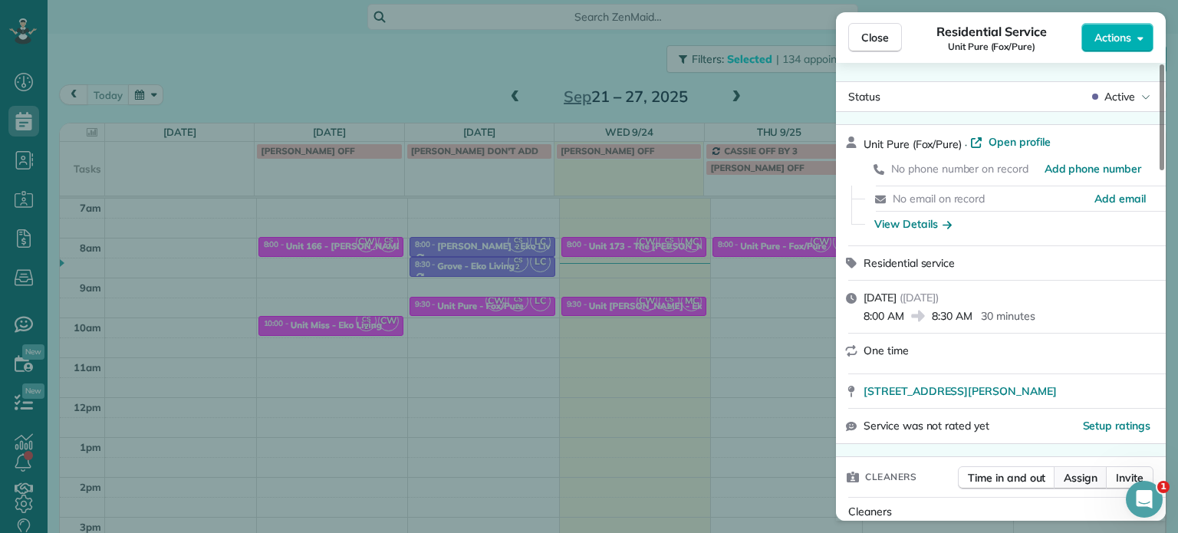
click at [1081, 476] on span "Assign" at bounding box center [1081, 477] width 34 height 15
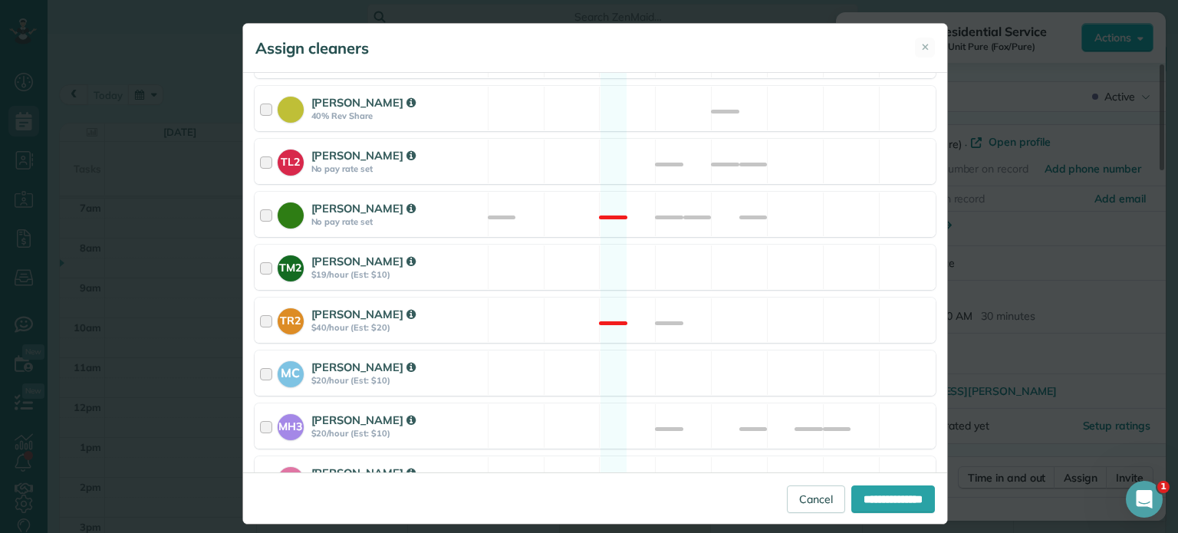
scroll to position [717, 0]
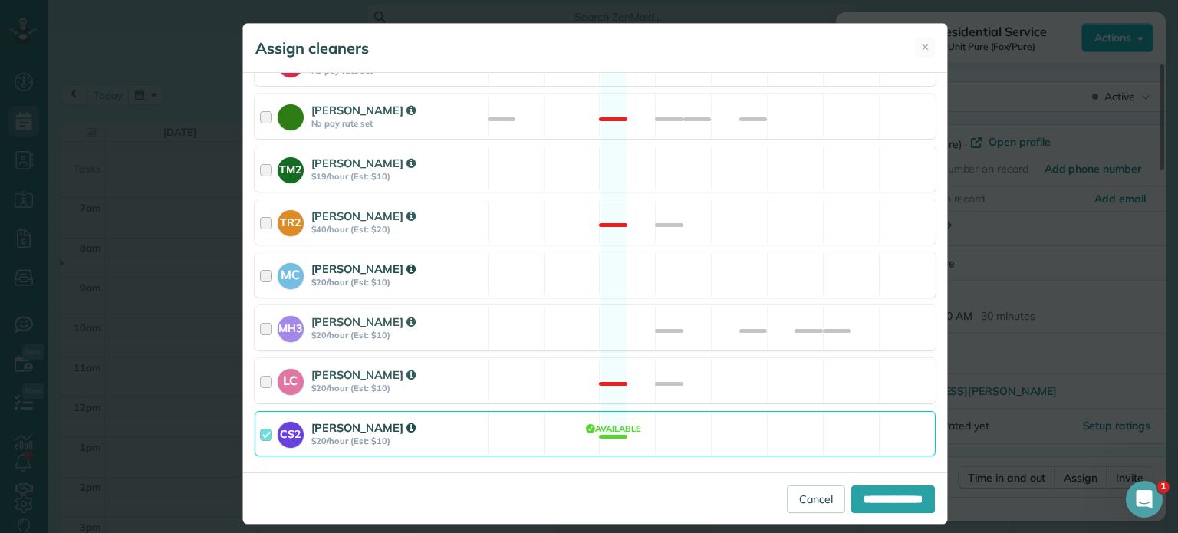
click at [785, 259] on div "MC Mayra Cota $20/hour (Est: $10) Available" at bounding box center [595, 274] width 681 height 45
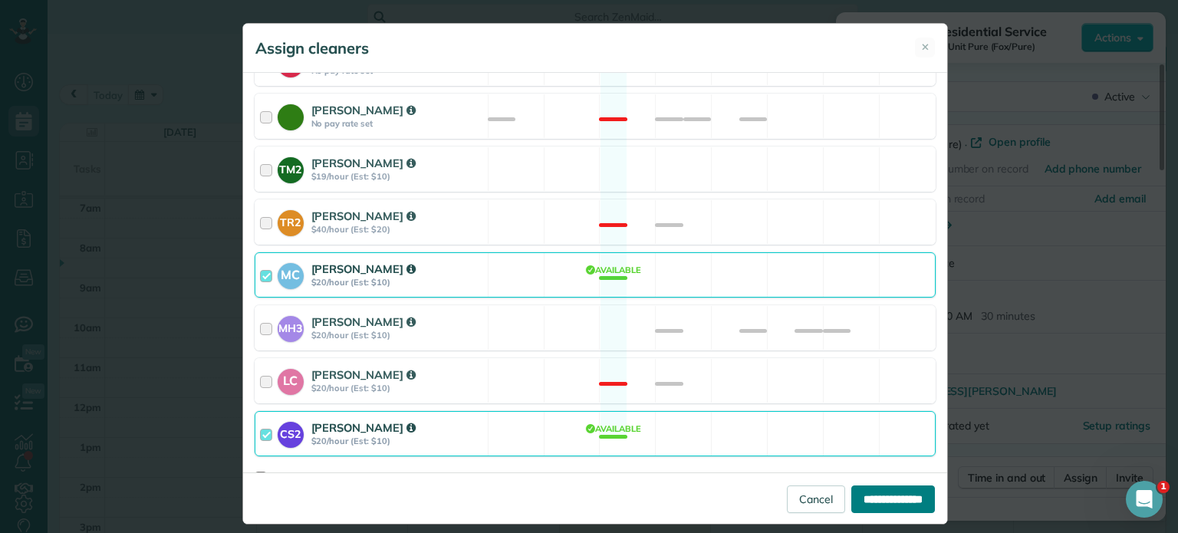
click at [886, 493] on input "**********" at bounding box center [893, 499] width 84 height 28
type input "**********"
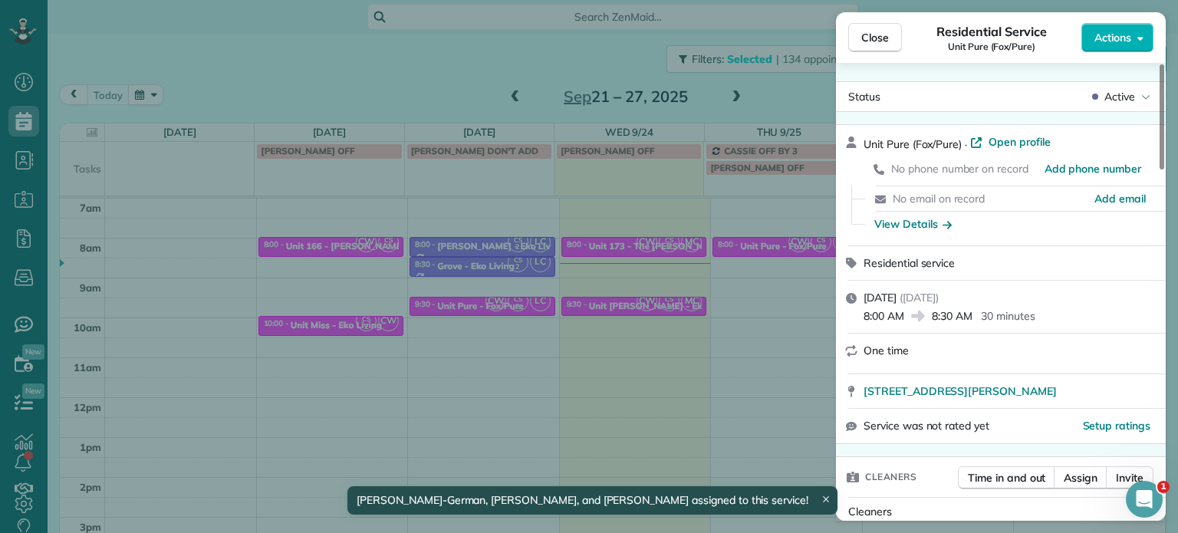
click at [779, 343] on div "Close Residential Service Unit Pure (Fox/Pure) Actions Status Active Unit Pure …" at bounding box center [589, 266] width 1178 height 533
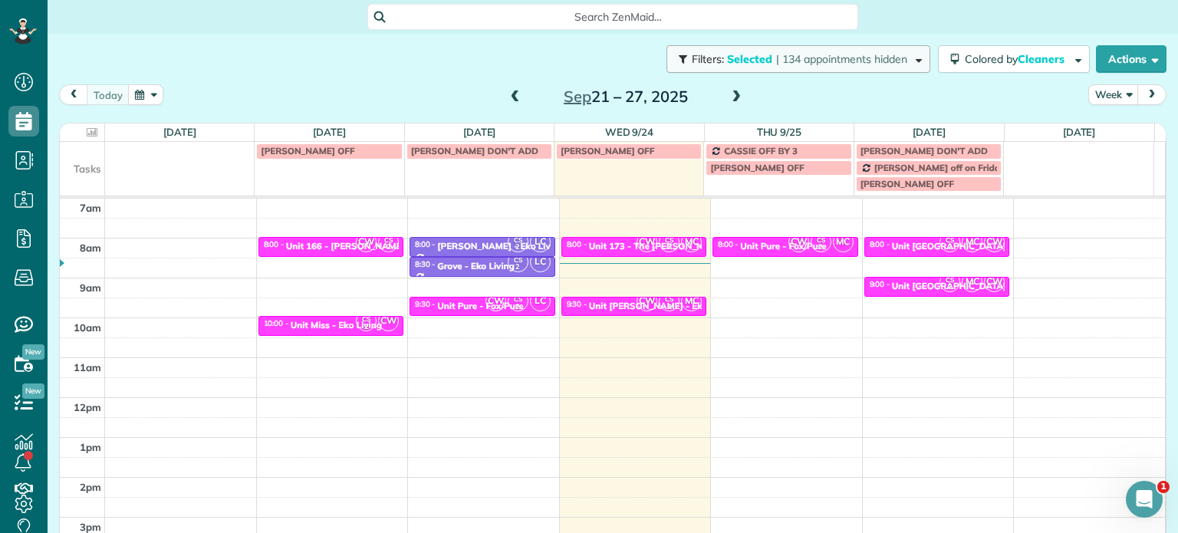
click at [782, 65] on span "| 134 appointments hidden" at bounding box center [841, 59] width 131 height 14
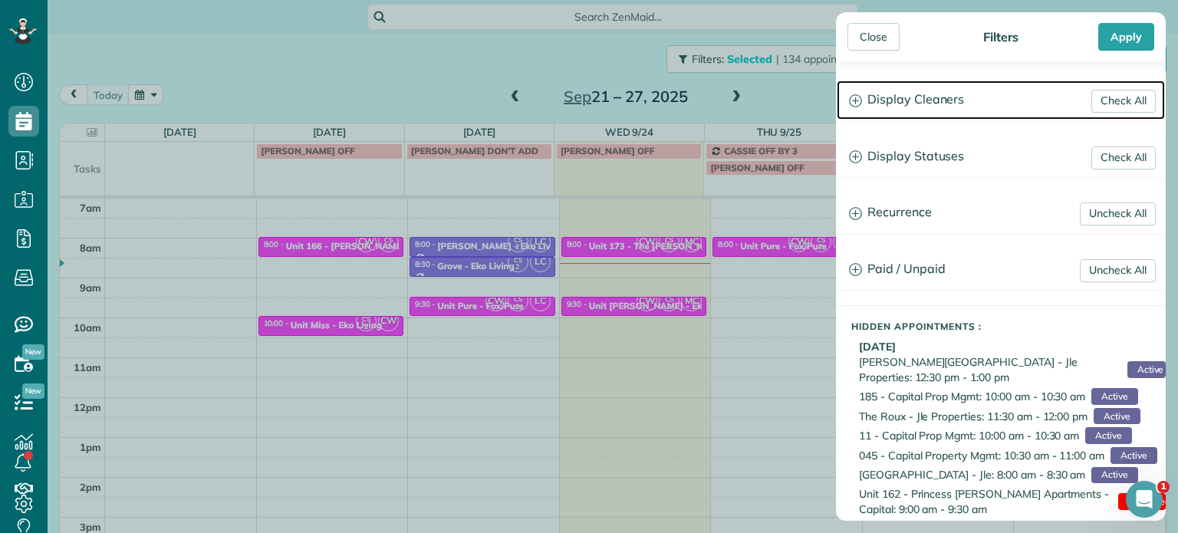
click at [913, 116] on h3 "Display Cleaners" at bounding box center [1001, 100] width 328 height 39
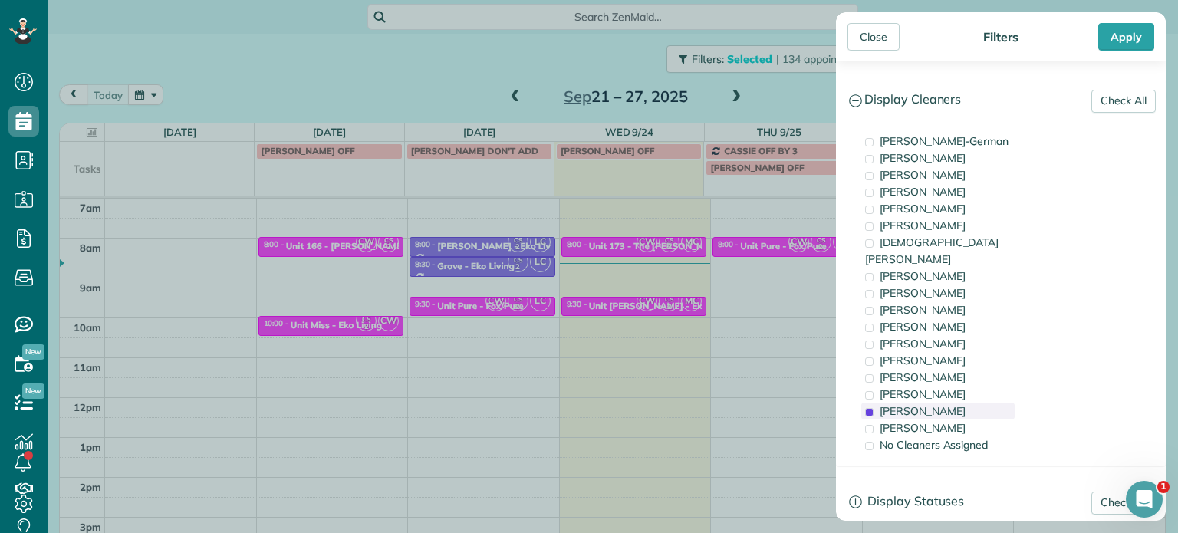
click at [931, 404] on span "Cristina Sainz" at bounding box center [923, 411] width 86 height 14
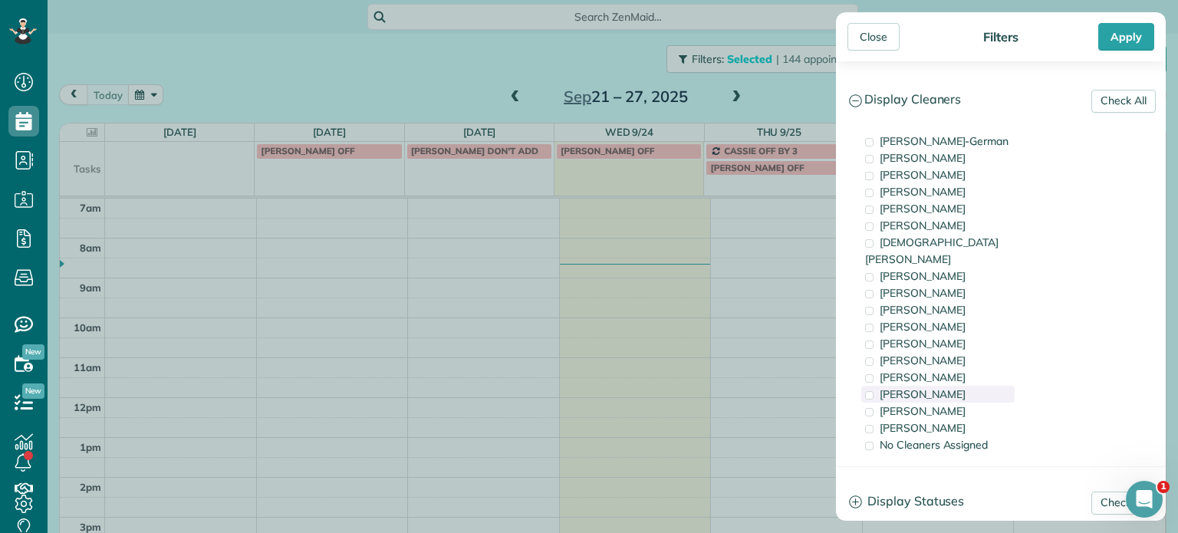
click at [933, 387] on span "Meralda Harris" at bounding box center [923, 394] width 86 height 14
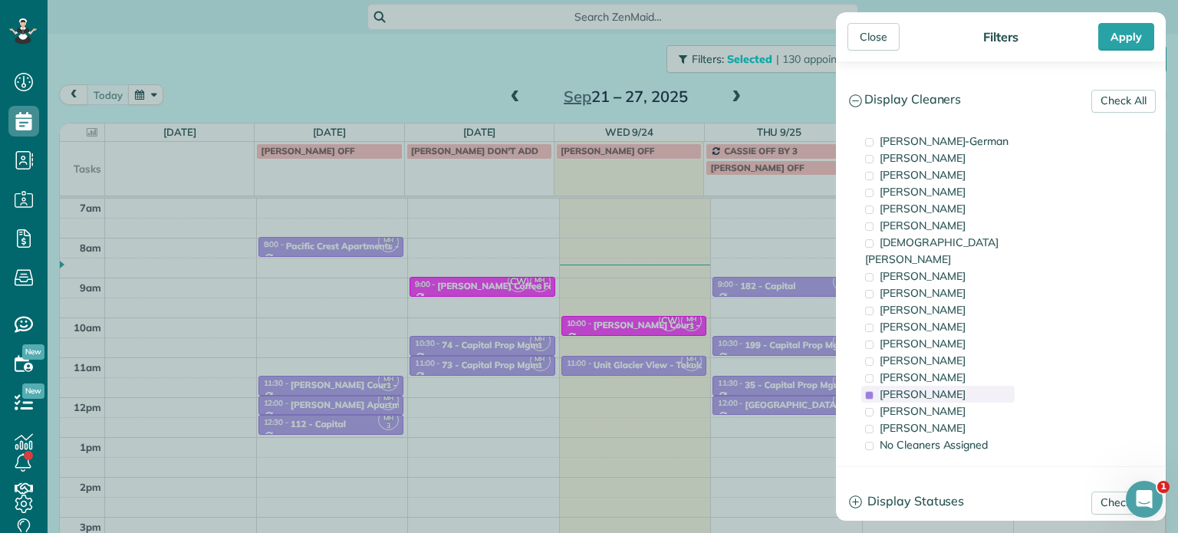
click at [948, 386] on div "Meralda Harris" at bounding box center [937, 394] width 153 height 17
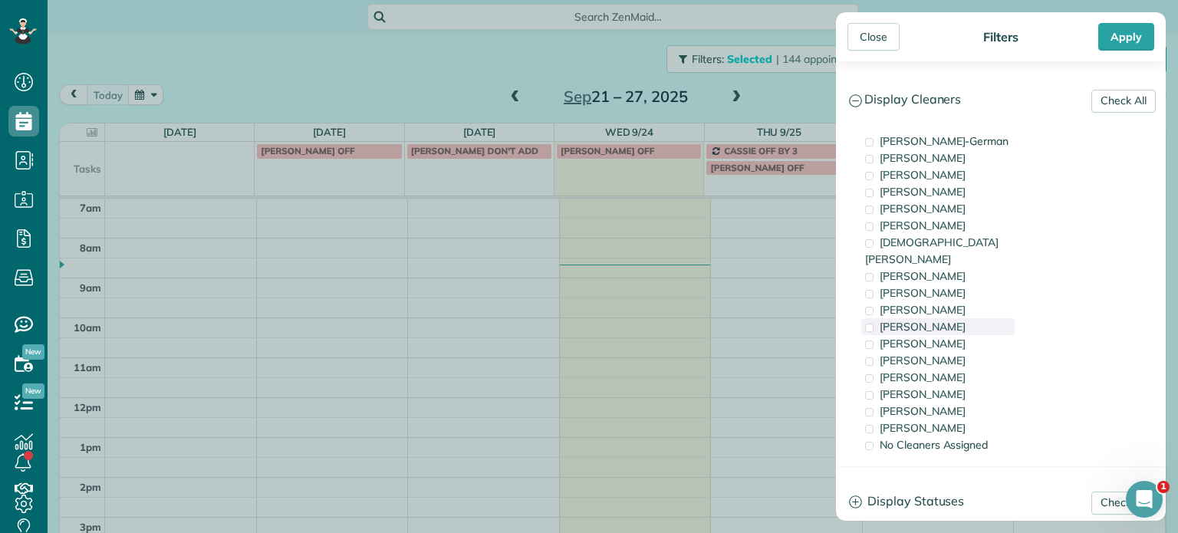
click at [934, 320] on span "Cyndi Holm" at bounding box center [923, 327] width 86 height 14
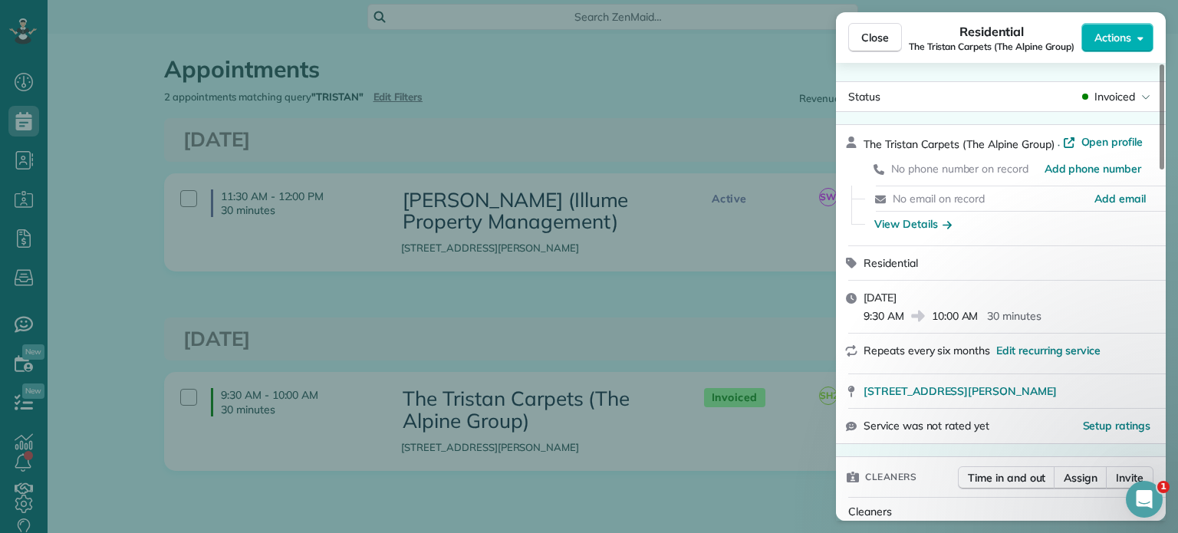
click at [577, 324] on div "Close Residential The Tristan Carpets (The Alpine Group) Actions Status Invoice…" at bounding box center [589, 266] width 1178 height 533
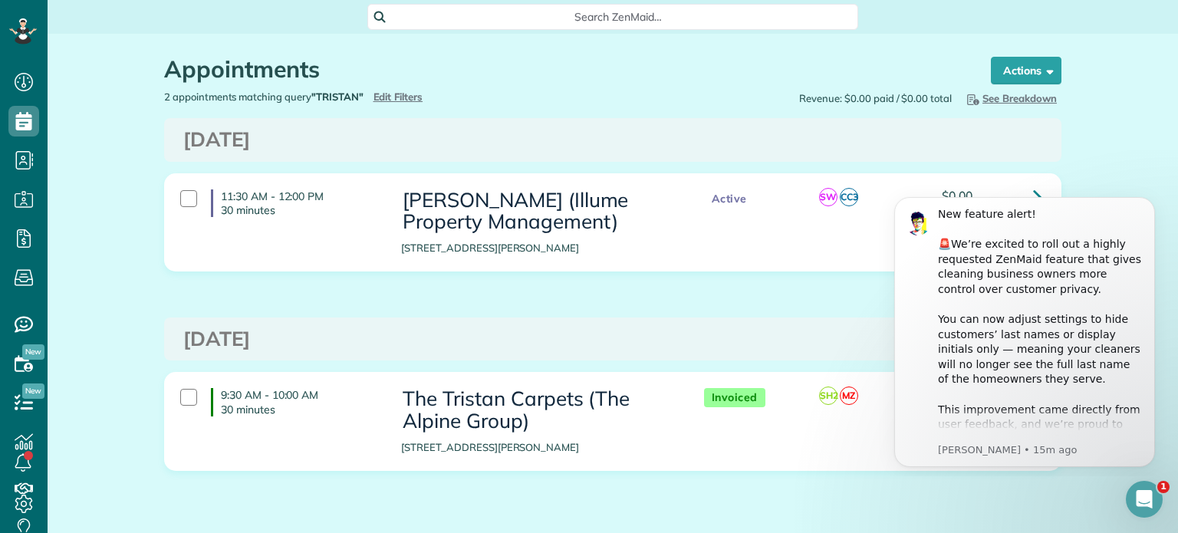
click at [404, 90] on div "2 appointments matching query "TRISTAN" Hide Filters Edit Filters" at bounding box center [383, 97] width 460 height 15
click at [404, 103] on div "2 appointments matching query "TRISTAN" Hide Filters Edit Filters" at bounding box center [383, 97] width 460 height 15
click at [1153, 199] on icon "Dismiss notification" at bounding box center [1150, 201] width 8 height 8
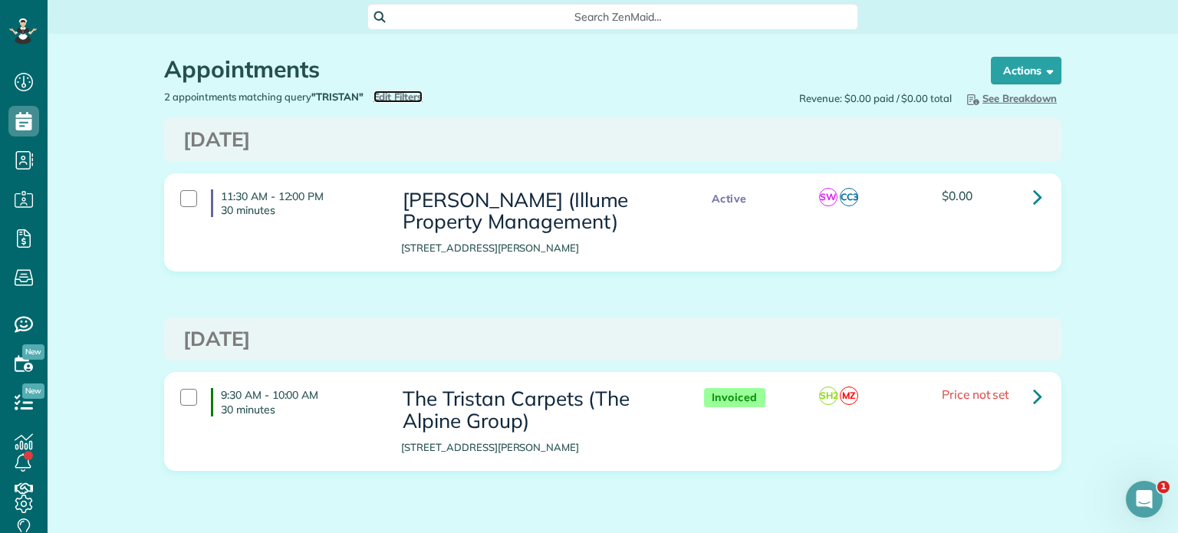
click at [396, 100] on span "Edit Filters" at bounding box center [398, 96] width 50 height 12
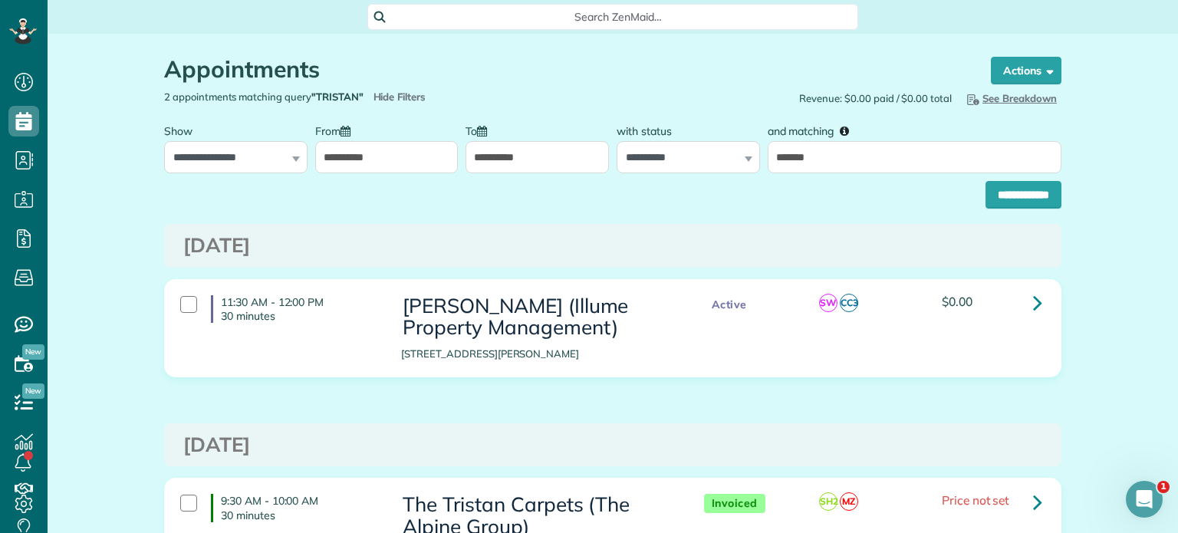
click at [387, 153] on input "**********" at bounding box center [386, 157] width 143 height 32
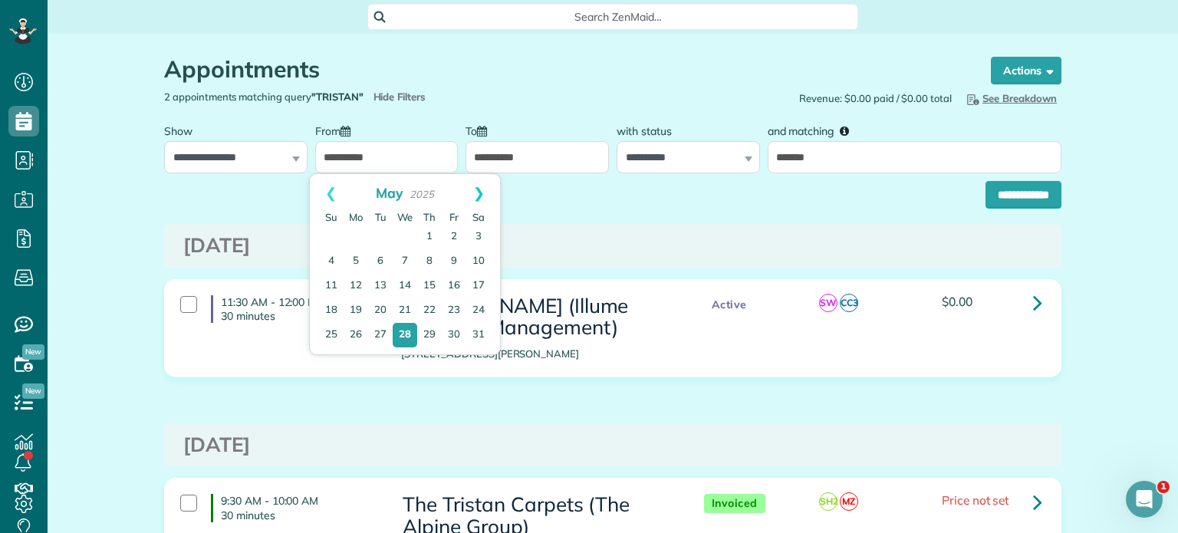
click at [477, 191] on link "Next" at bounding box center [479, 193] width 42 height 38
click at [360, 229] on link "1" at bounding box center [356, 237] width 25 height 25
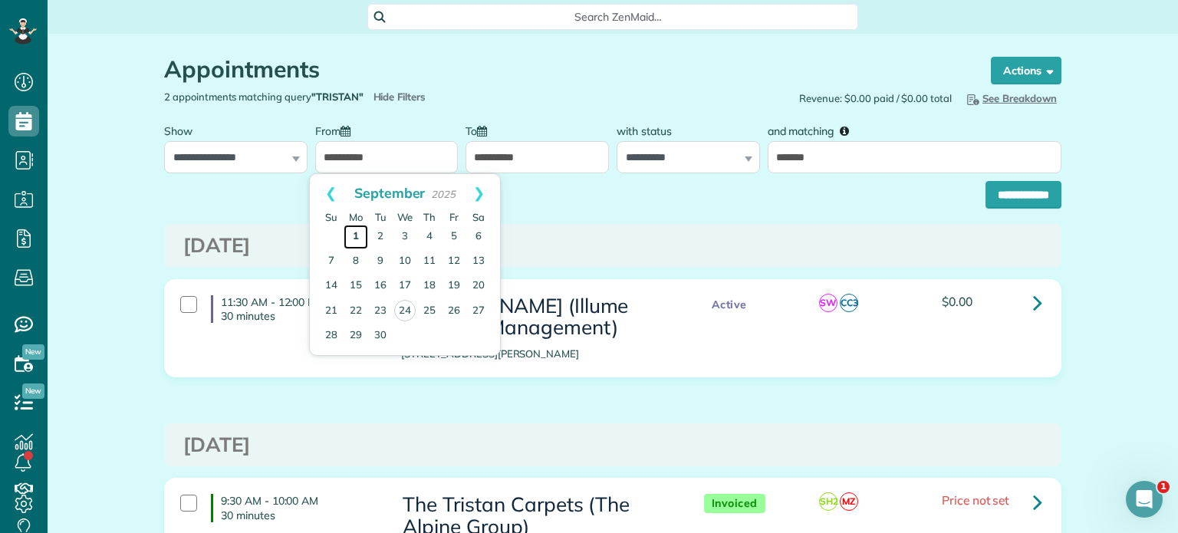
type input "**********"
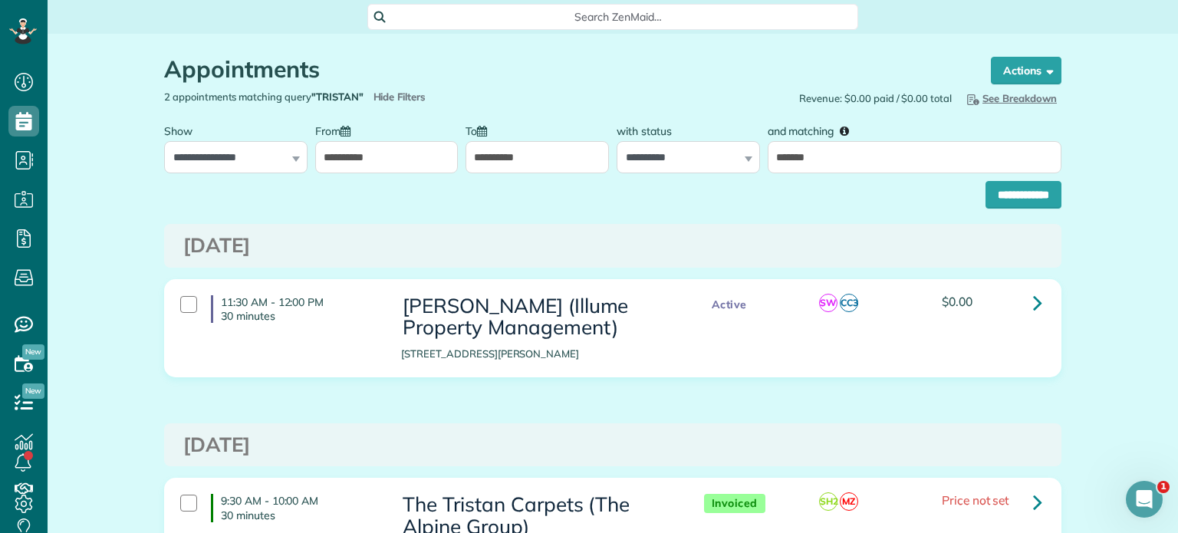
click at [535, 157] on input "**********" at bounding box center [536, 157] width 143 height 32
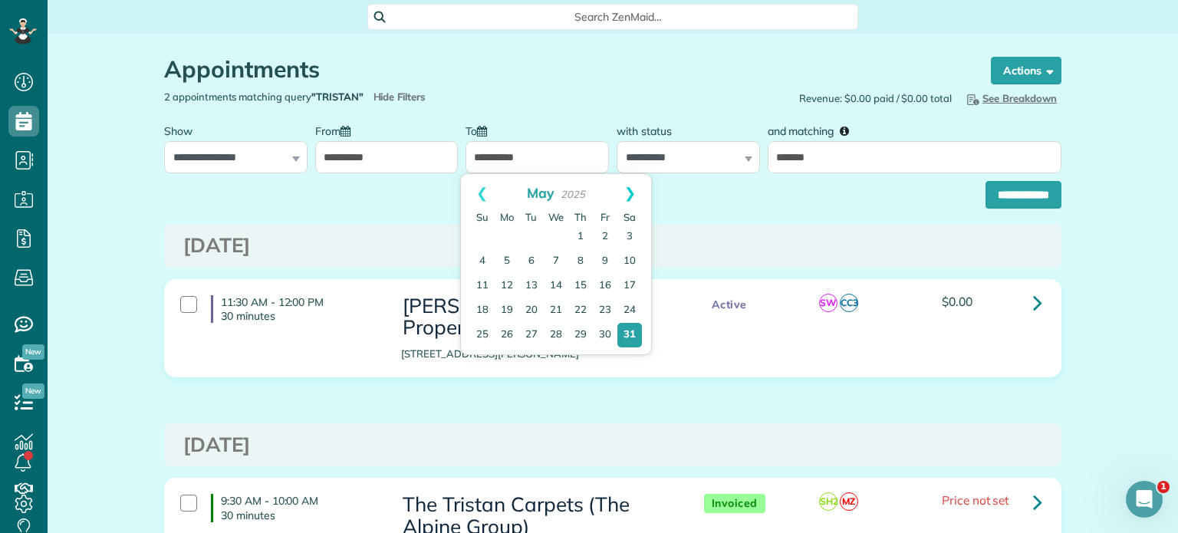
click at [622, 190] on link "Next" at bounding box center [630, 193] width 42 height 38
click at [484, 311] on link "21" at bounding box center [482, 311] width 25 height 25
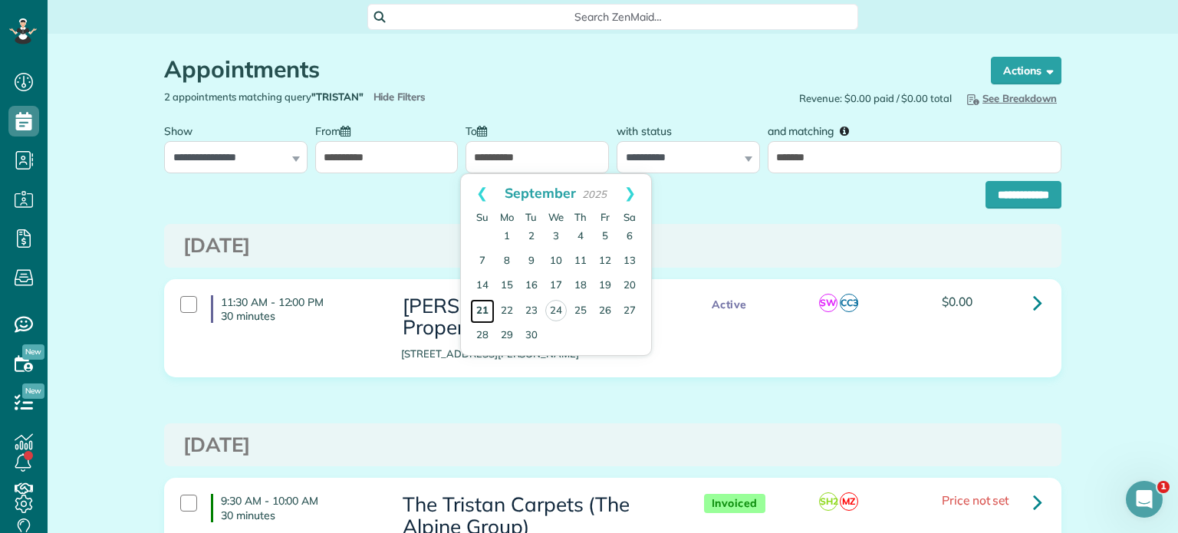
type input "**********"
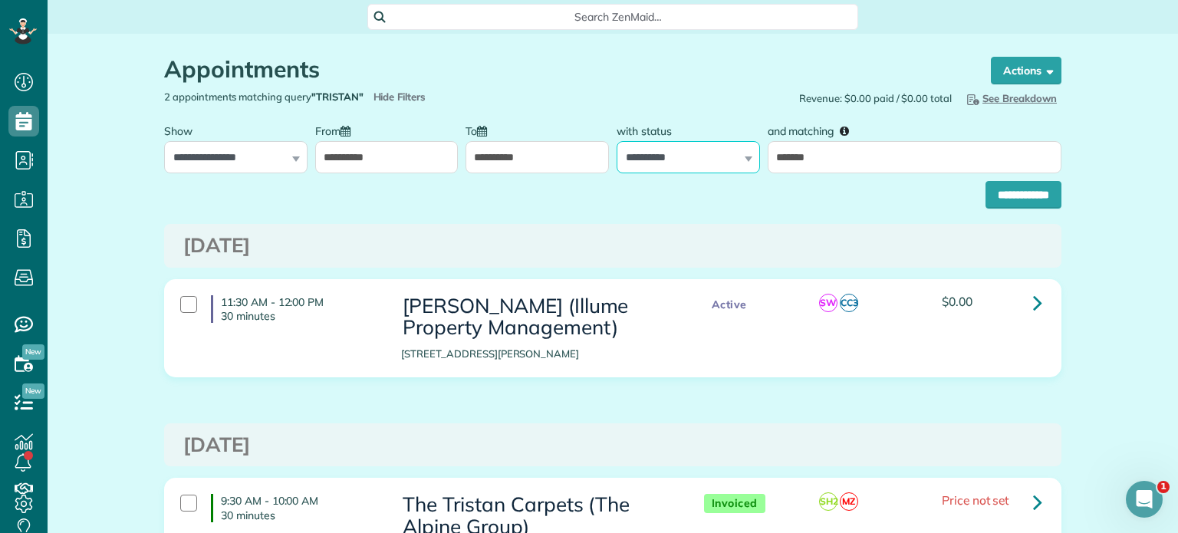
drag, startPoint x: 711, startPoint y: 154, endPoint x: 706, endPoint y: 164, distance: 11.0
click at [711, 154] on select "**********" at bounding box center [688, 157] width 143 height 32
select select "****"
click at [617, 141] on select "**********" at bounding box center [688, 157] width 143 height 32
drag, startPoint x: 844, startPoint y: 157, endPoint x: 746, endPoint y: 156, distance: 97.4
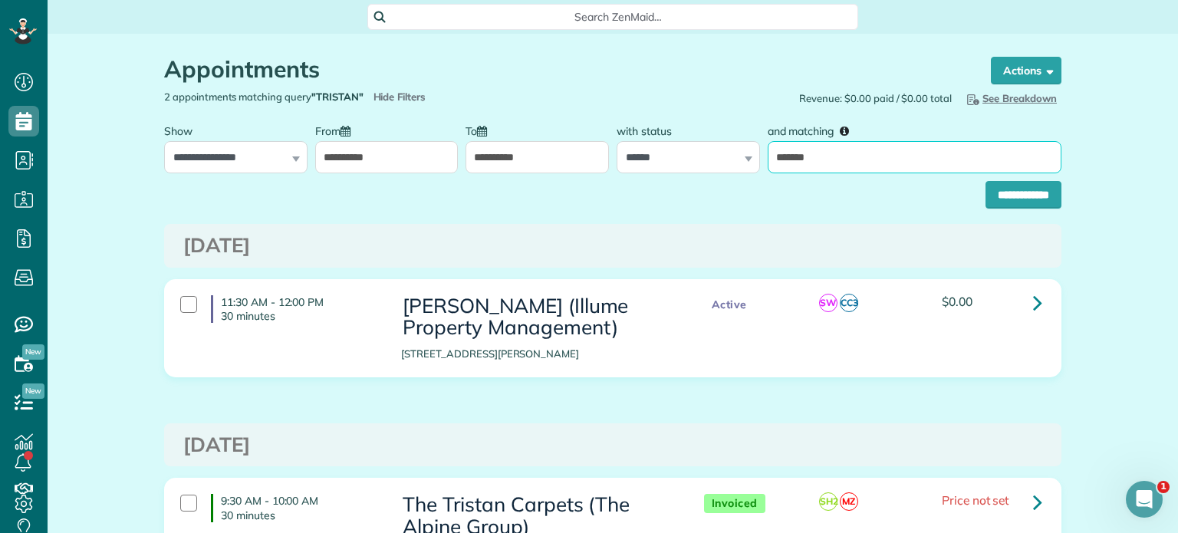
click at [746, 156] on div "**********" at bounding box center [612, 145] width 905 height 58
type input "****"
click at [985, 181] on input "**********" at bounding box center [1023, 195] width 76 height 28
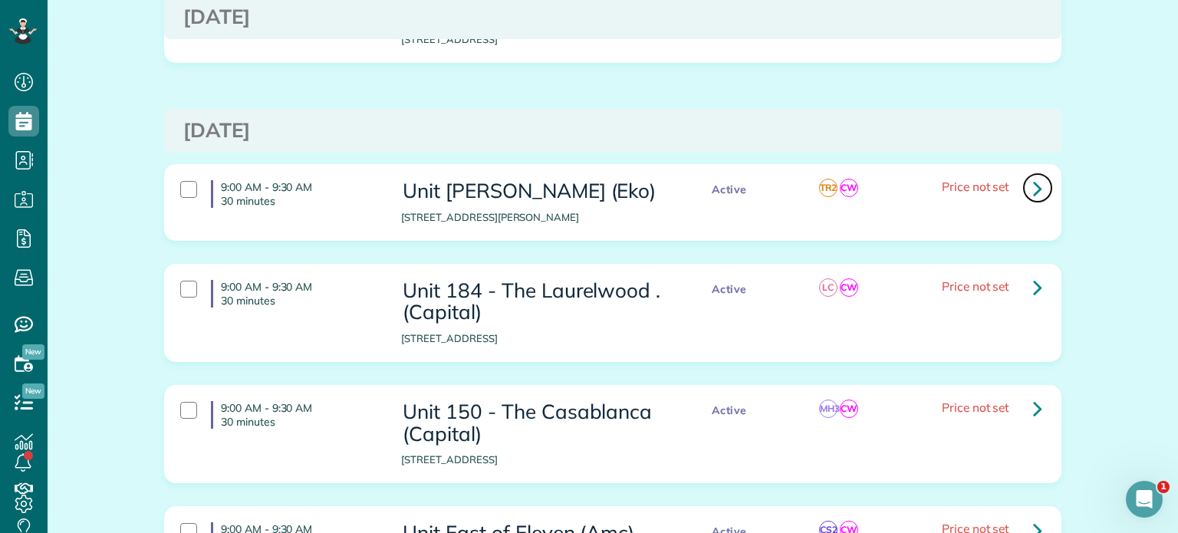
click at [1033, 195] on icon at bounding box center [1037, 188] width 9 height 27
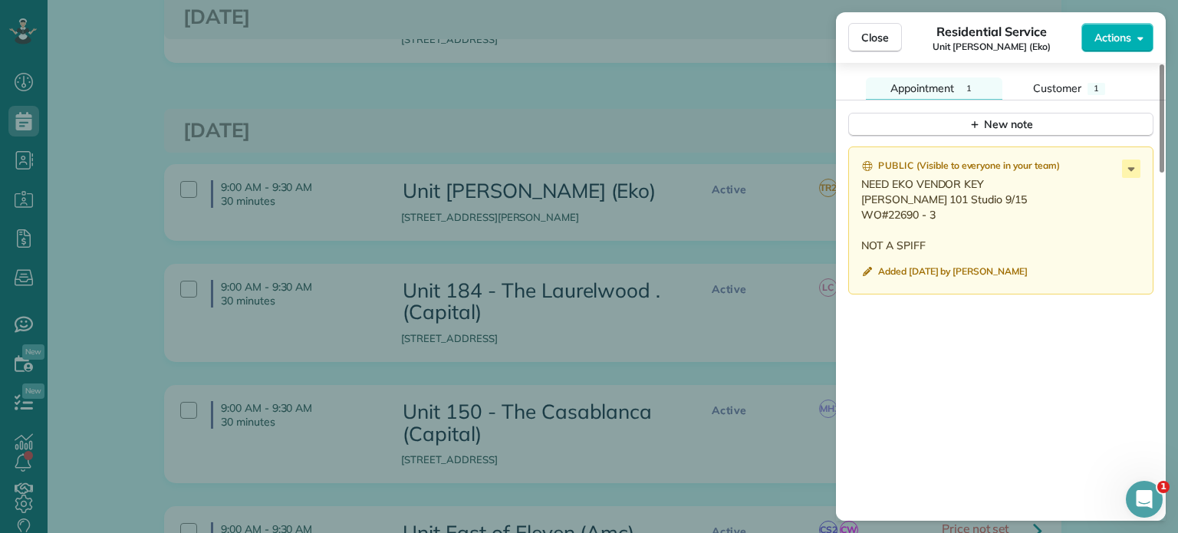
scroll to position [1304, 0]
drag, startPoint x: 940, startPoint y: 219, endPoint x: 862, endPoint y: 208, distance: 79.0
click at [862, 208] on p "NEED EKO VENDOR KEY Glisan 101 Studio 9/15 WO#22690 - 3 NOT A SPIFF" at bounding box center [1002, 211] width 282 height 77
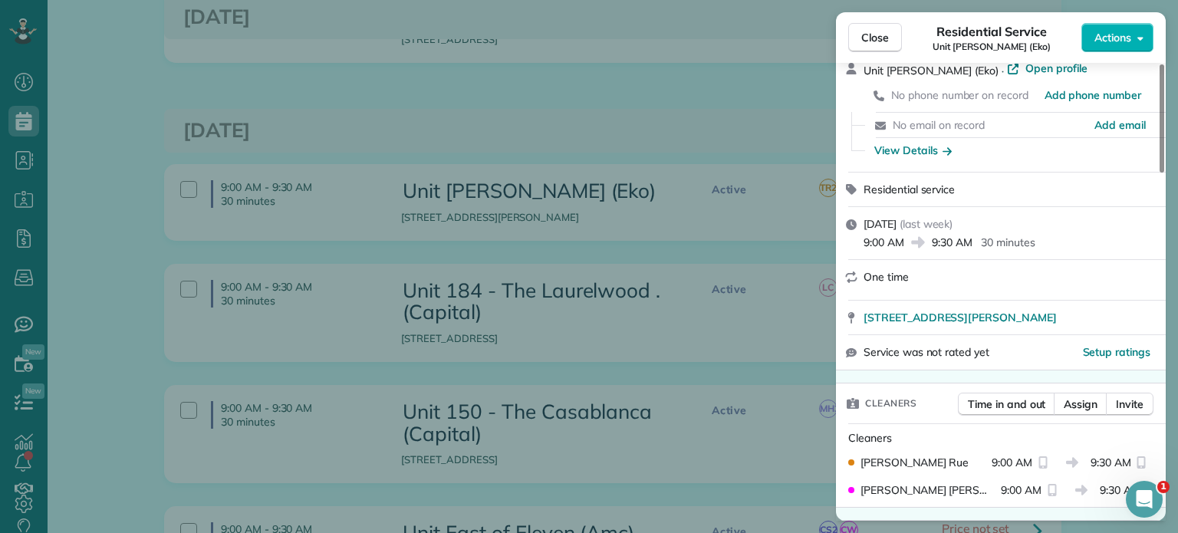
scroll to position [0, 0]
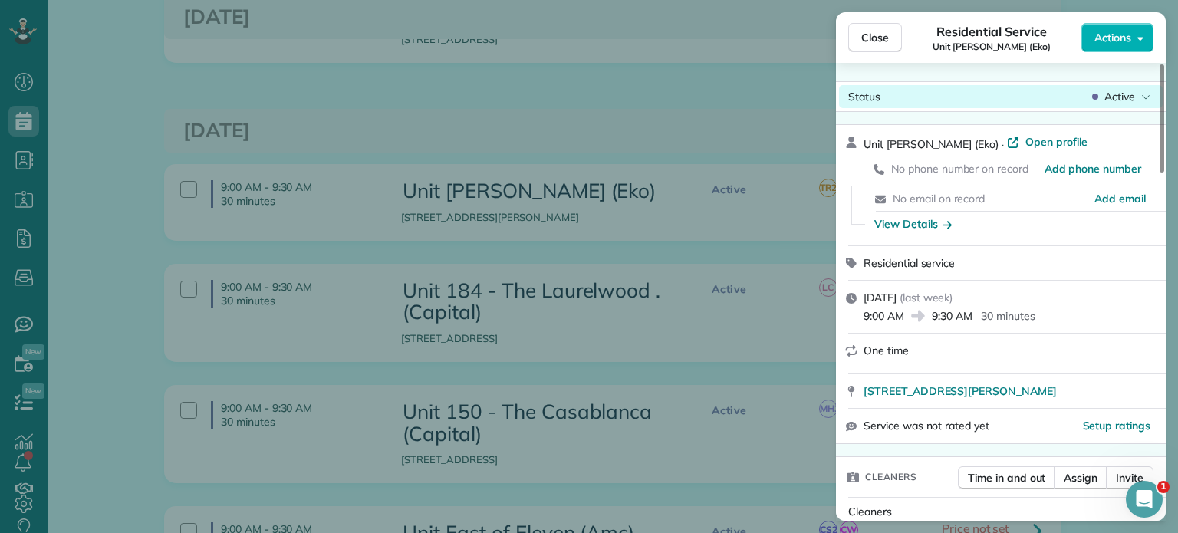
click at [1126, 95] on span "Active" at bounding box center [1119, 96] width 31 height 15
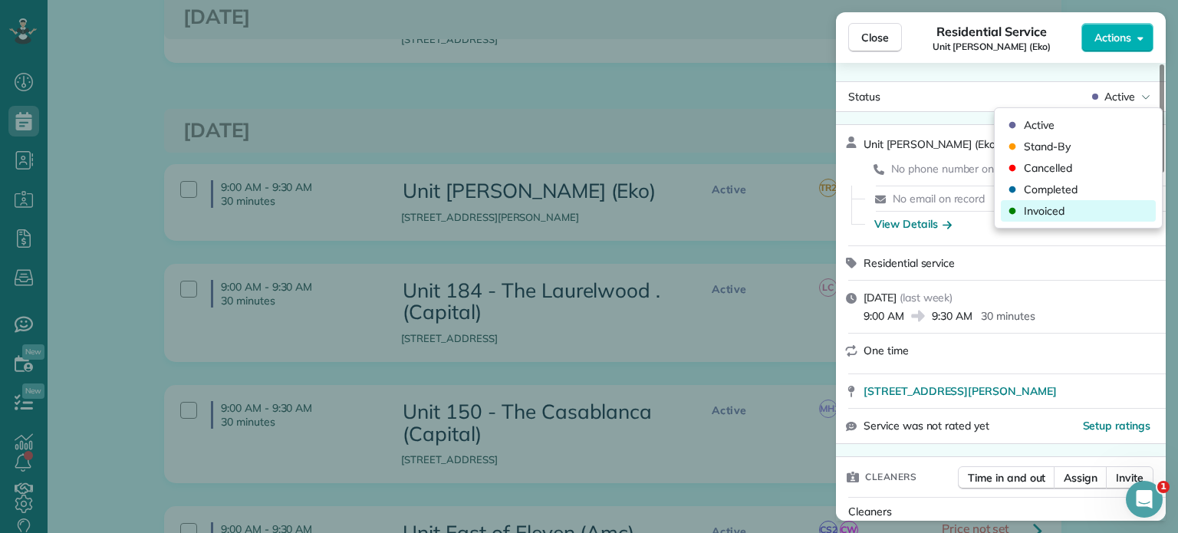
click at [1065, 208] on div "Invoiced" at bounding box center [1078, 210] width 155 height 21
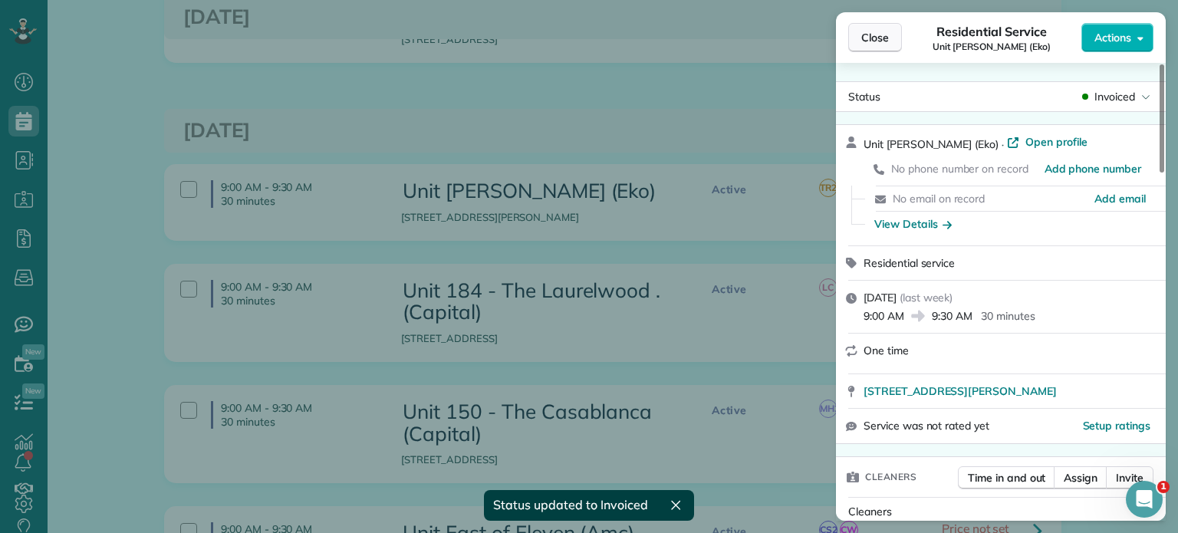
click at [863, 41] on span "Close" at bounding box center [875, 37] width 28 height 15
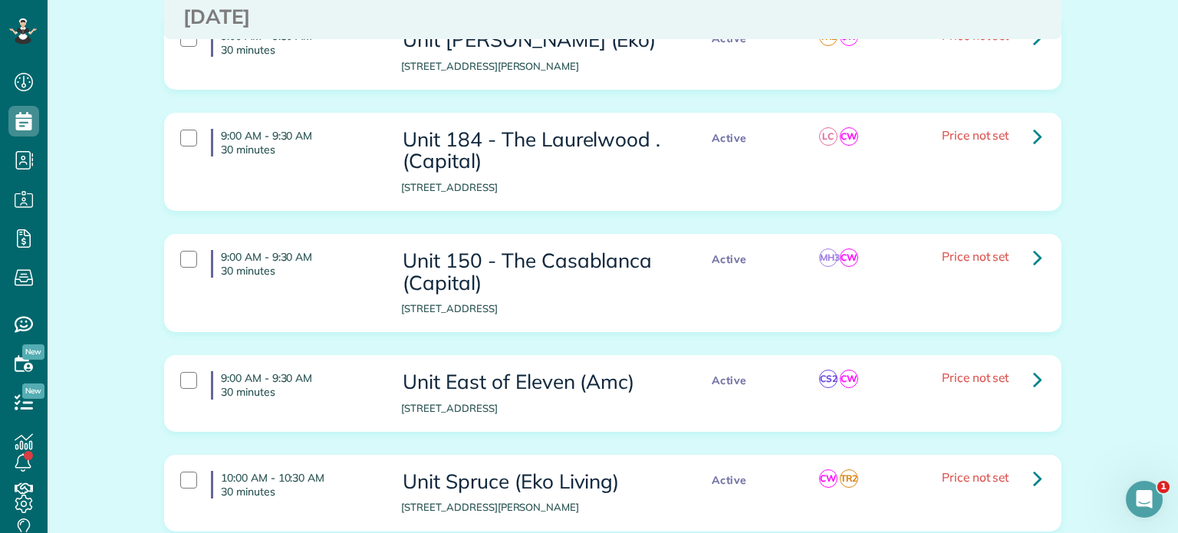
scroll to position [383, 0]
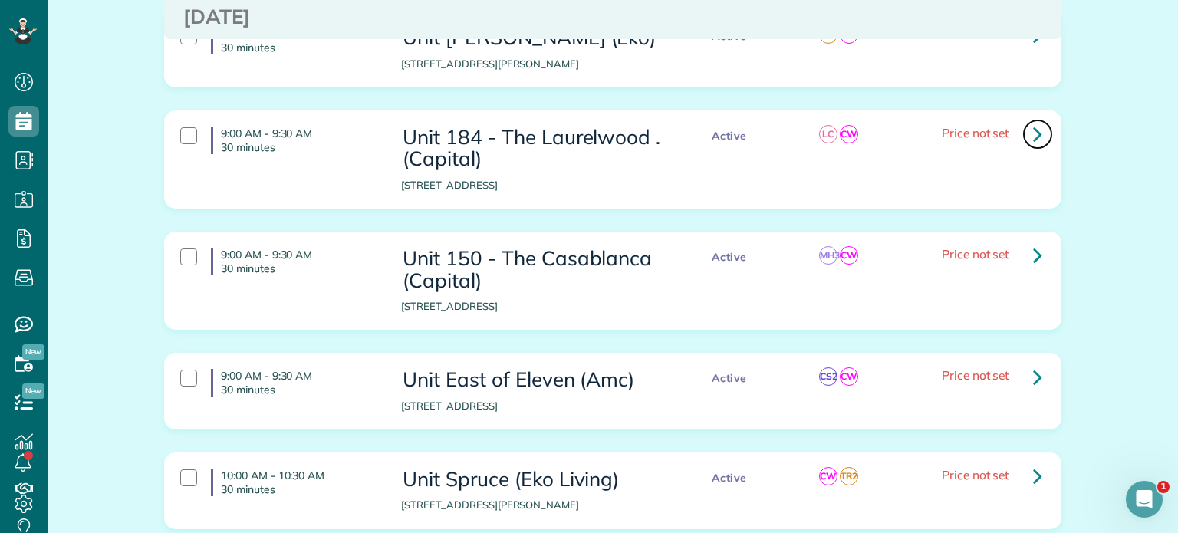
click at [1037, 132] on link at bounding box center [1037, 134] width 31 height 31
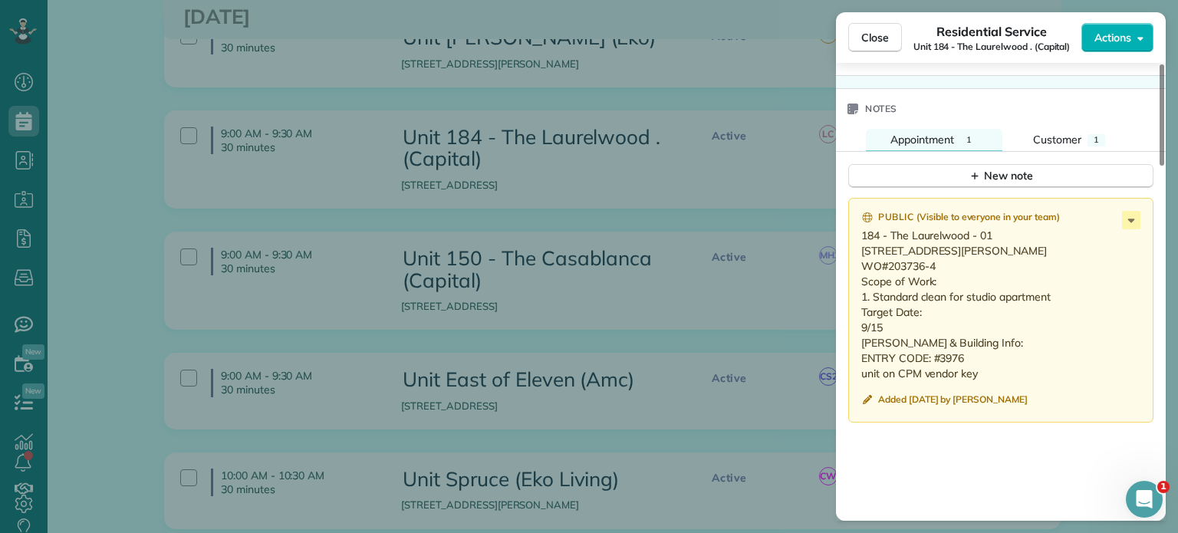
scroll to position [1304, 0]
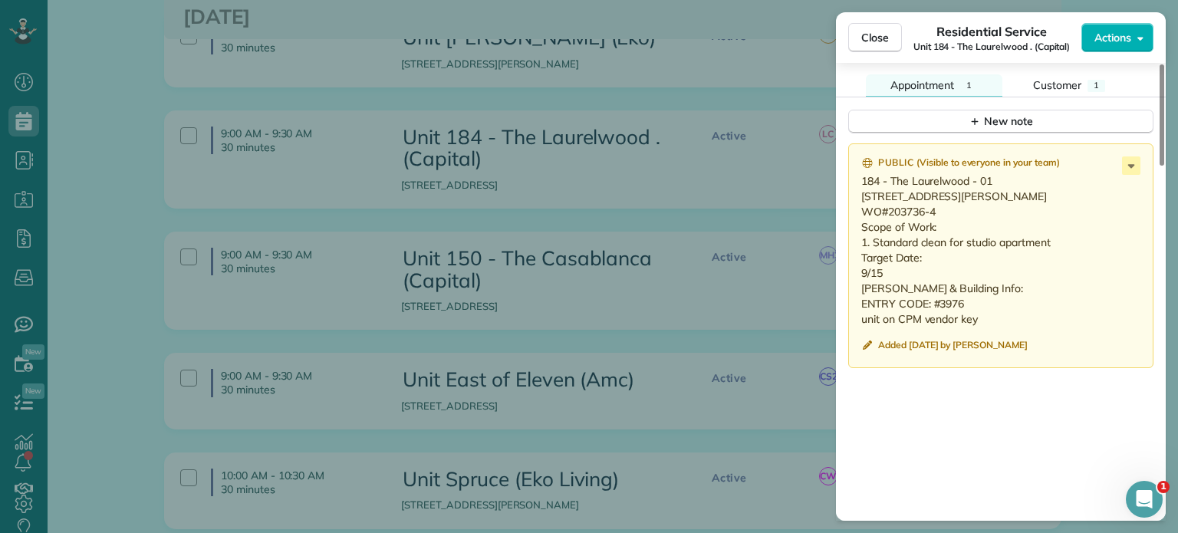
drag, startPoint x: 893, startPoint y: 311, endPoint x: 853, endPoint y: 186, distance: 131.2
click at [853, 186] on div "Public ( Visible to everyone in your team ) 184 - The Laurelwood - 01 2943 SE A…" at bounding box center [1000, 255] width 305 height 225
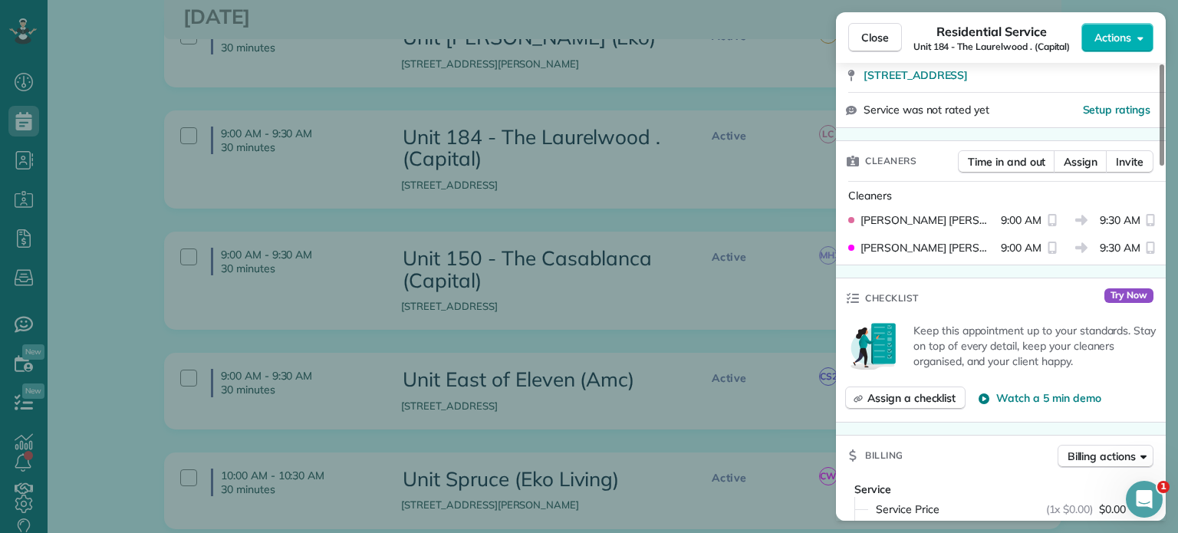
scroll to position [0, 0]
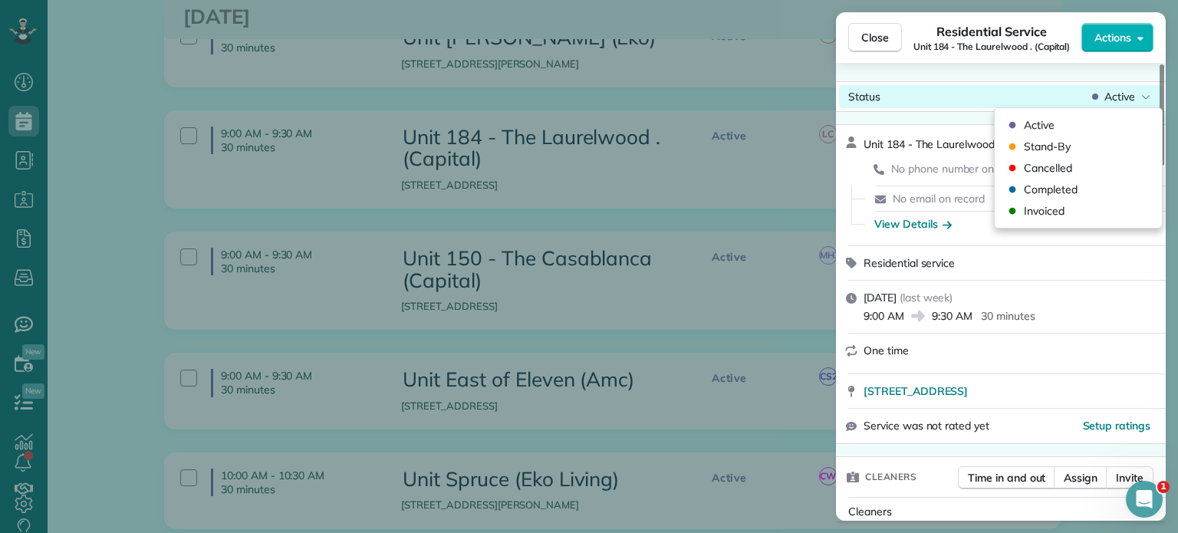
click at [1099, 96] on div "Active" at bounding box center [1121, 96] width 64 height 15
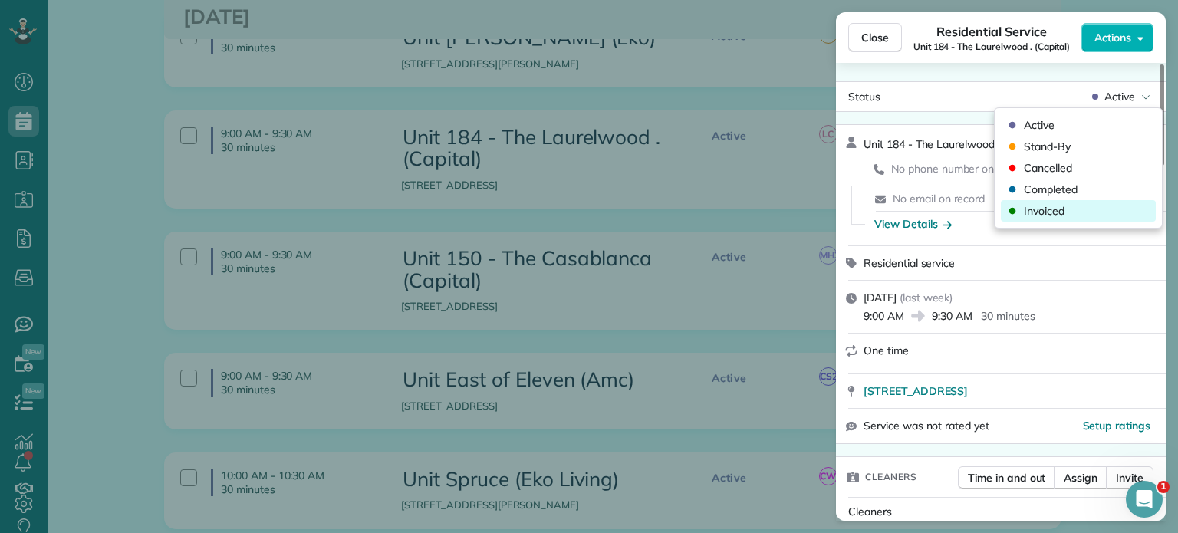
click at [1071, 210] on div "Invoiced" at bounding box center [1078, 210] width 155 height 21
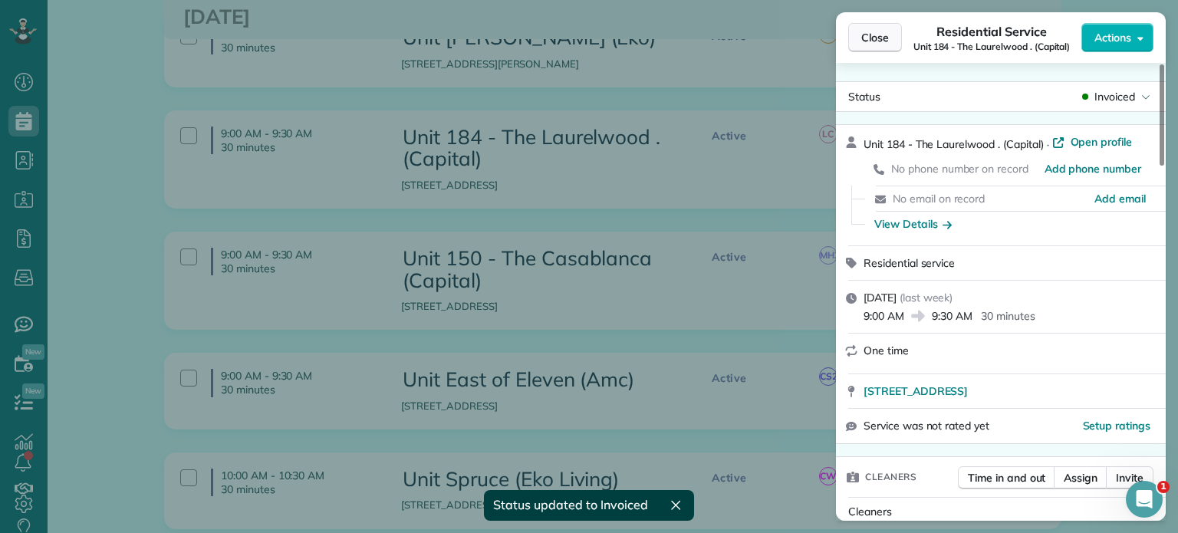
click at [871, 38] on span "Close" at bounding box center [875, 37] width 28 height 15
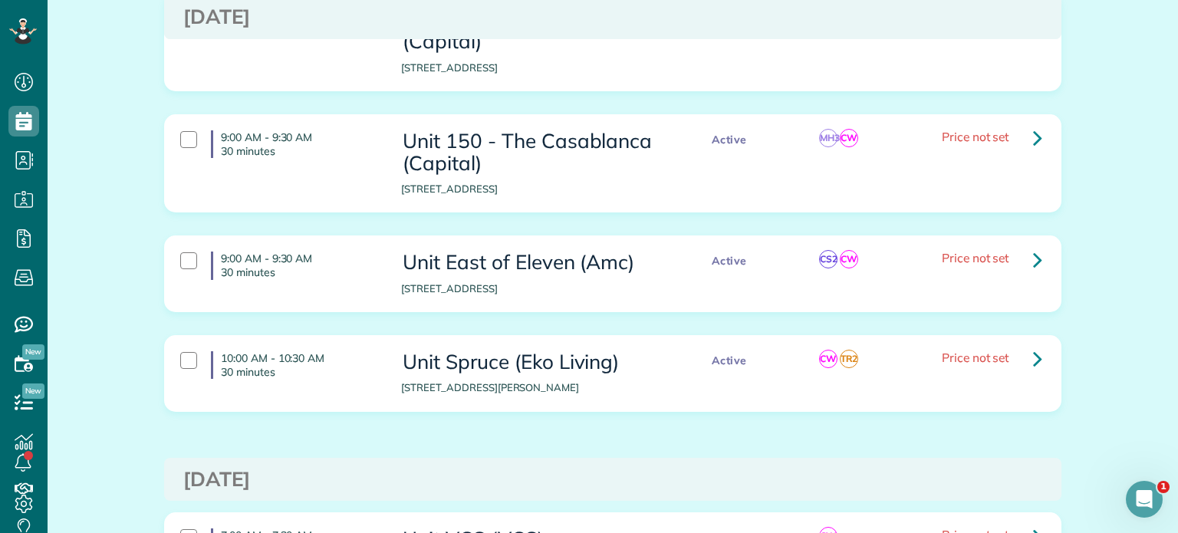
scroll to position [537, 0]
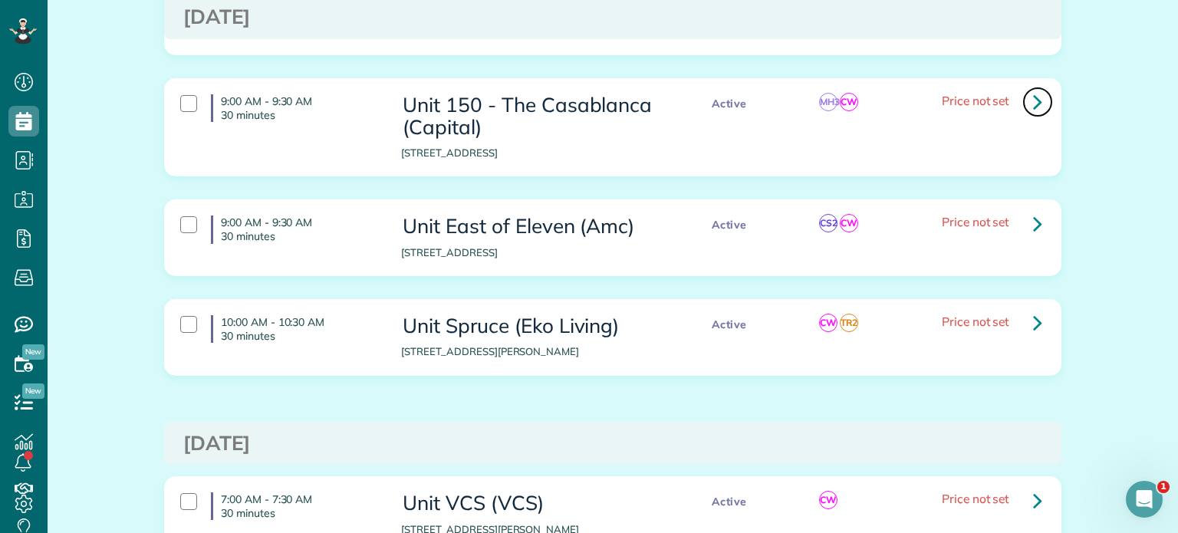
click at [1025, 107] on link at bounding box center [1037, 102] width 31 height 31
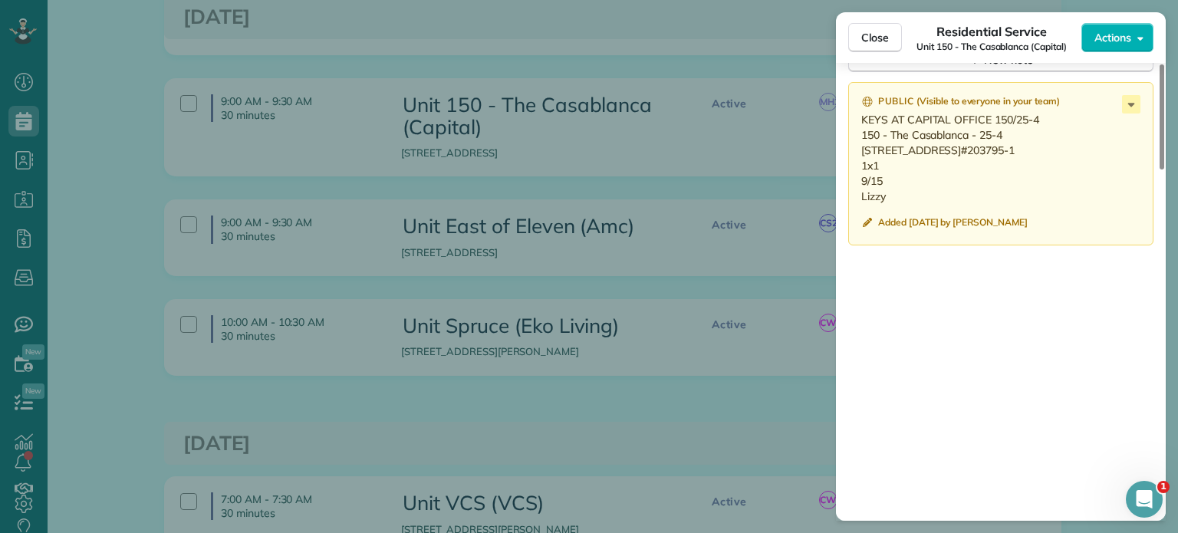
scroll to position [1380, 0]
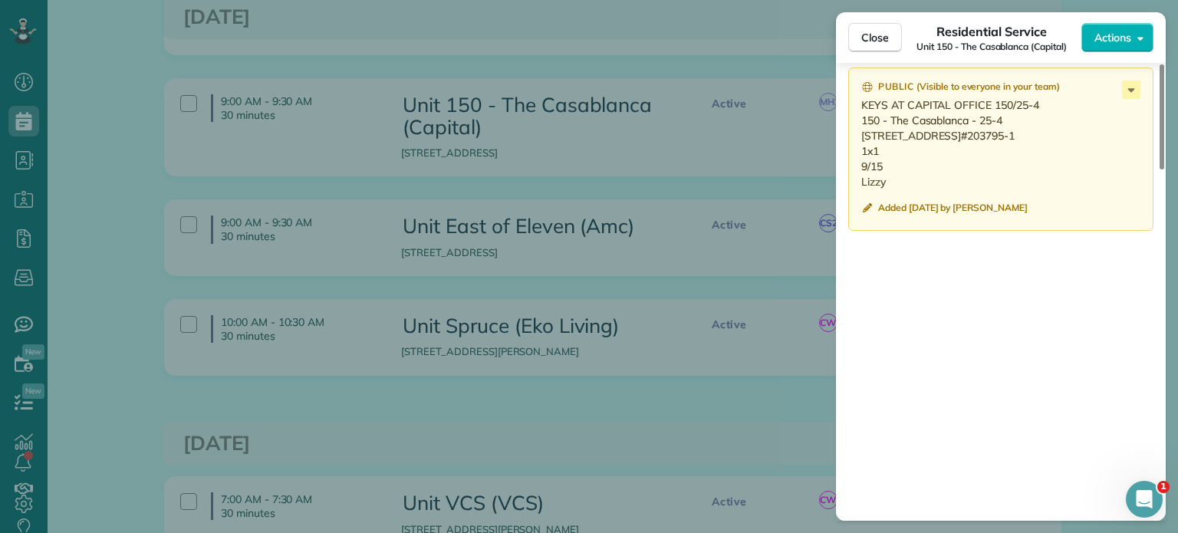
drag, startPoint x: 892, startPoint y: 221, endPoint x: 853, endPoint y: 128, distance: 100.7
click at [853, 128] on div "Public ( Visible to everyone in your team ) KEYS AT CAPITAL OFFICE 150/25-4 150…" at bounding box center [1000, 148] width 305 height 163
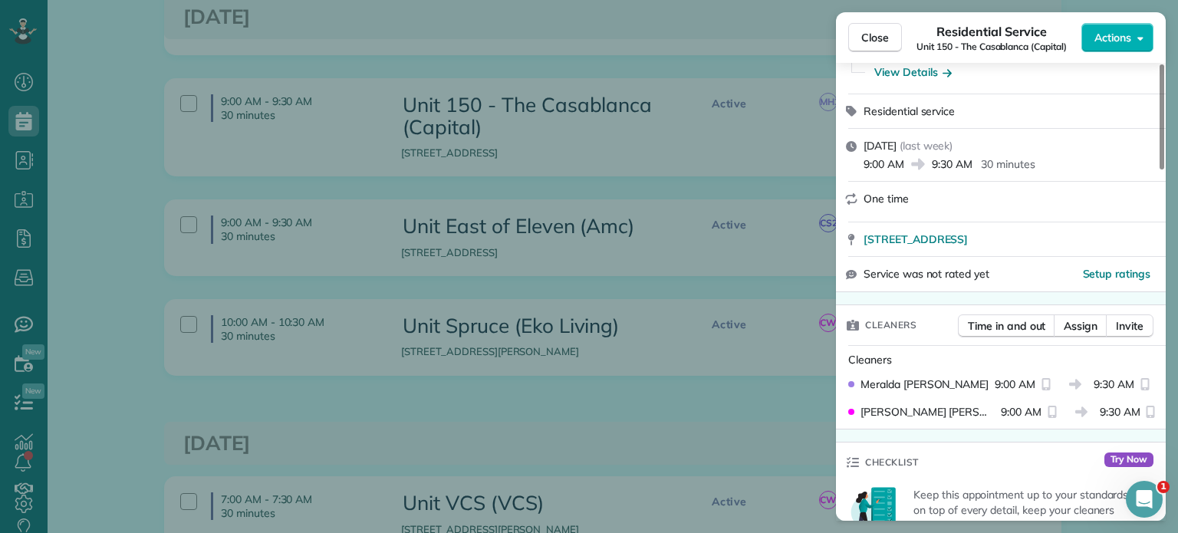
scroll to position [0, 0]
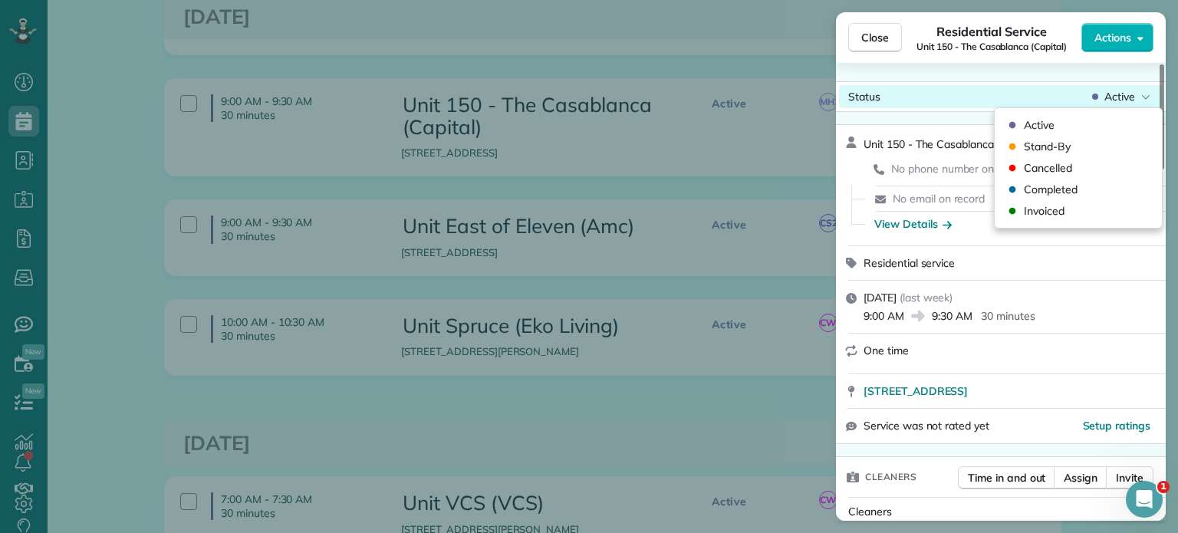
click at [1132, 104] on span "Active" at bounding box center [1119, 96] width 31 height 15
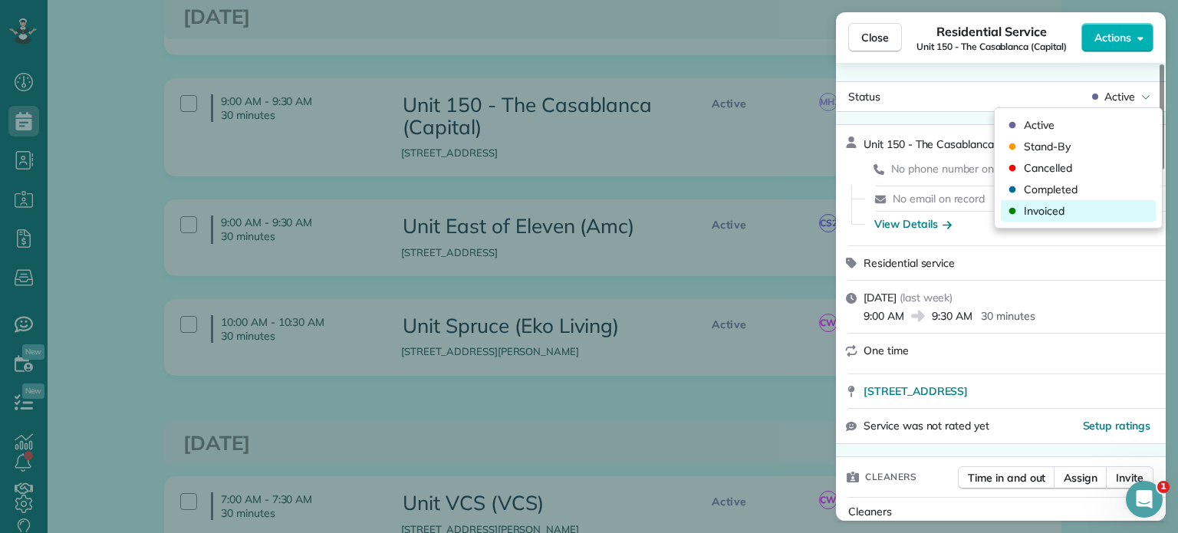
click at [1092, 216] on div "Invoiced" at bounding box center [1078, 210] width 155 height 21
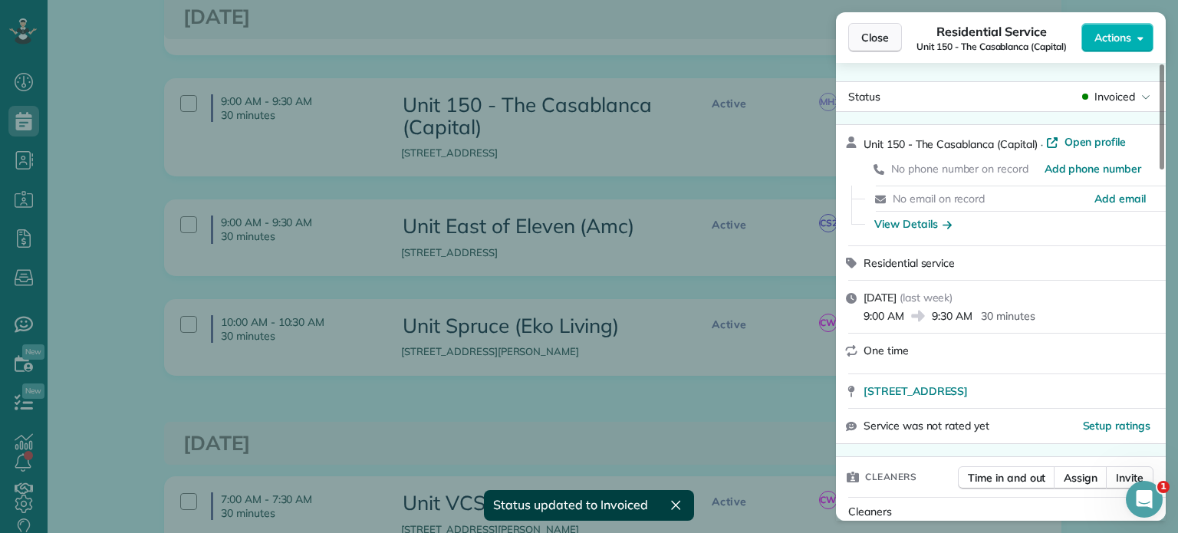
click at [875, 45] on button "Close" at bounding box center [875, 37] width 54 height 29
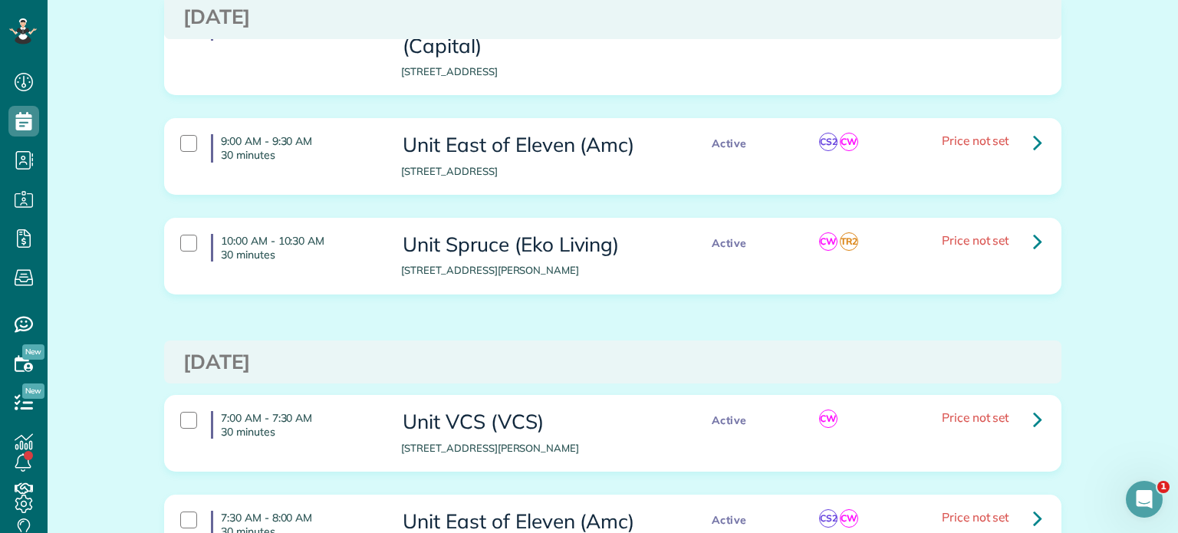
scroll to position [690, 0]
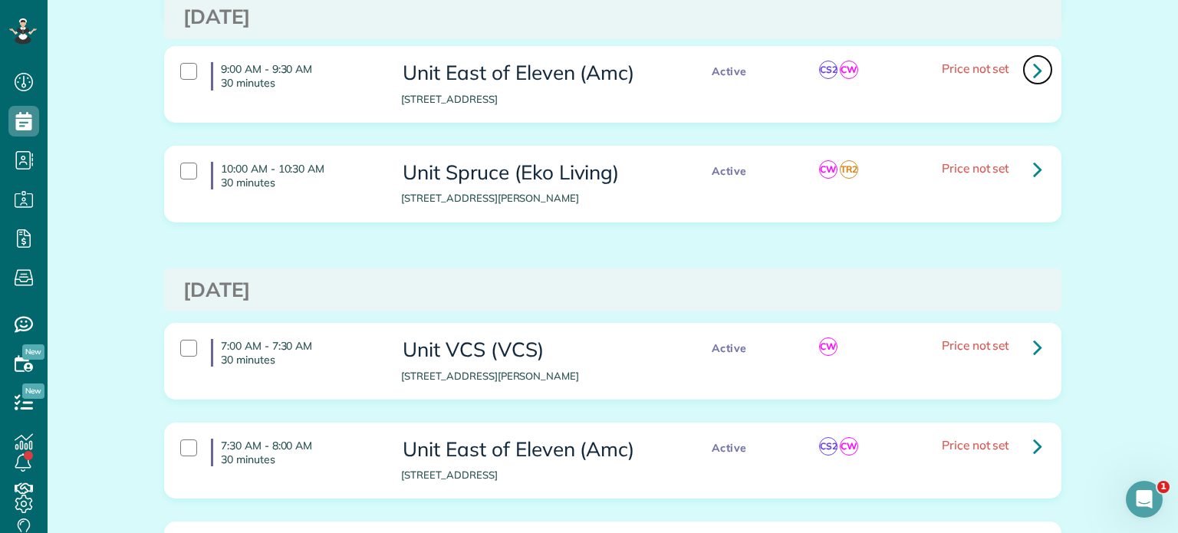
click at [1033, 72] on icon at bounding box center [1037, 70] width 9 height 27
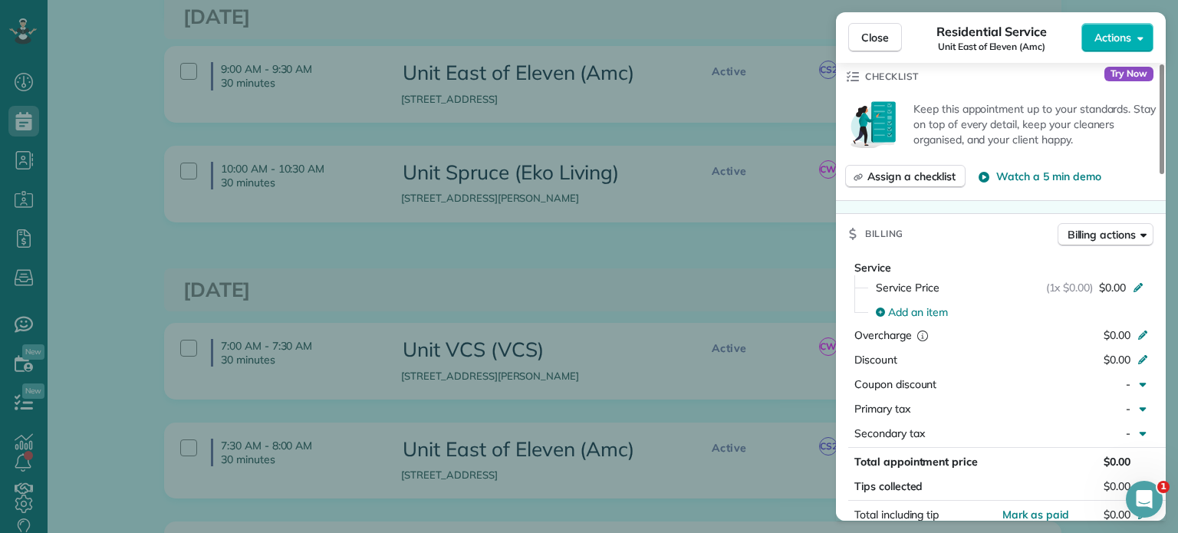
scroll to position [1151, 0]
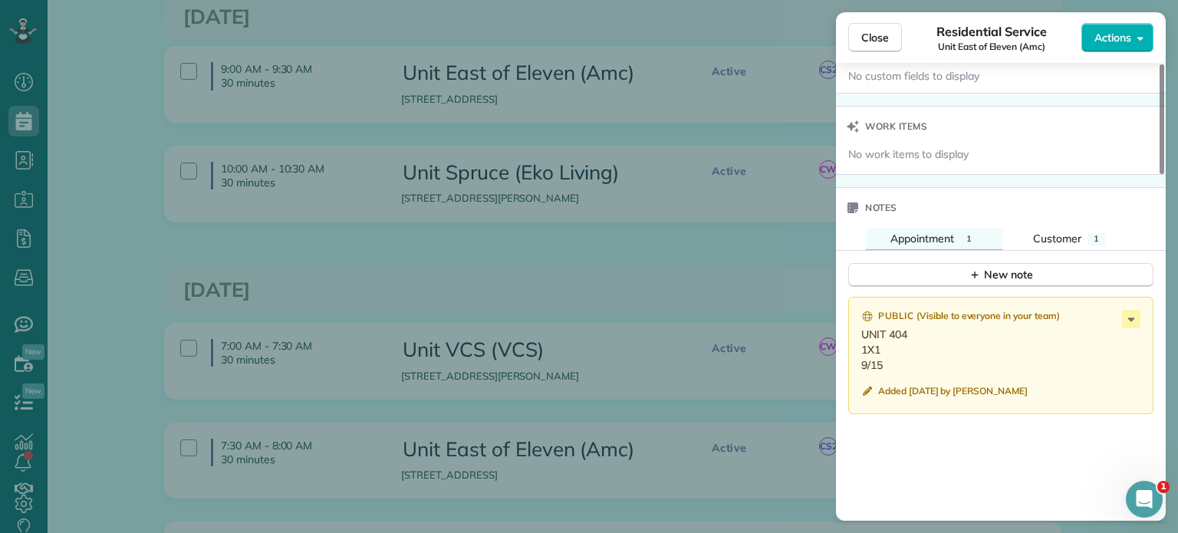
drag, startPoint x: 886, startPoint y: 371, endPoint x: 853, endPoint y: 344, distance: 43.1
click at [853, 344] on div "Public ( Visible to everyone in your team ) UNIT 404 1X1 9/15 Added 3 weeks ago…" at bounding box center [1000, 355] width 305 height 117
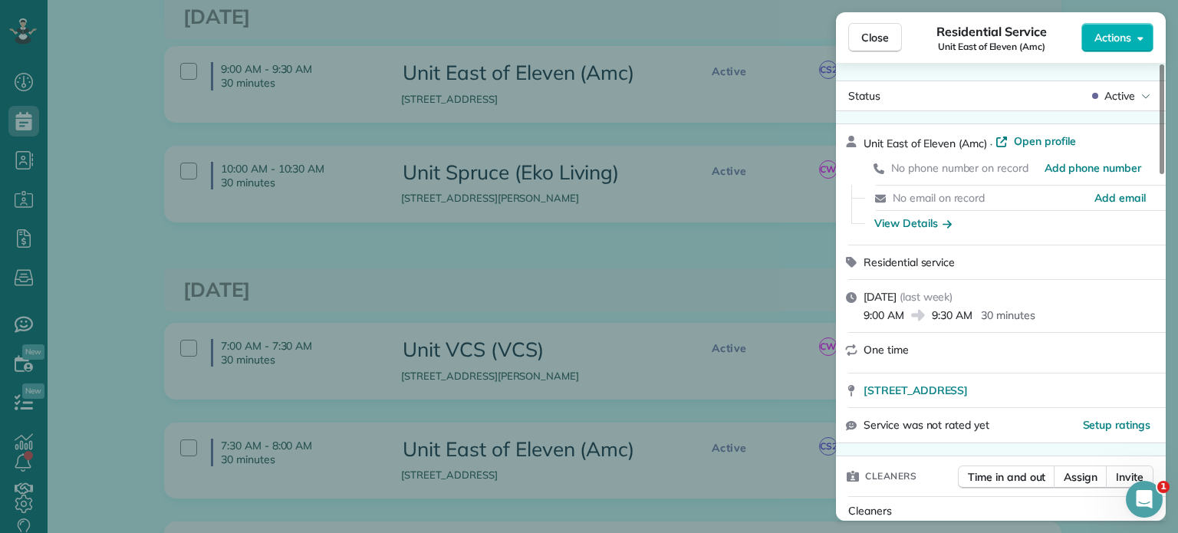
scroll to position [0, 0]
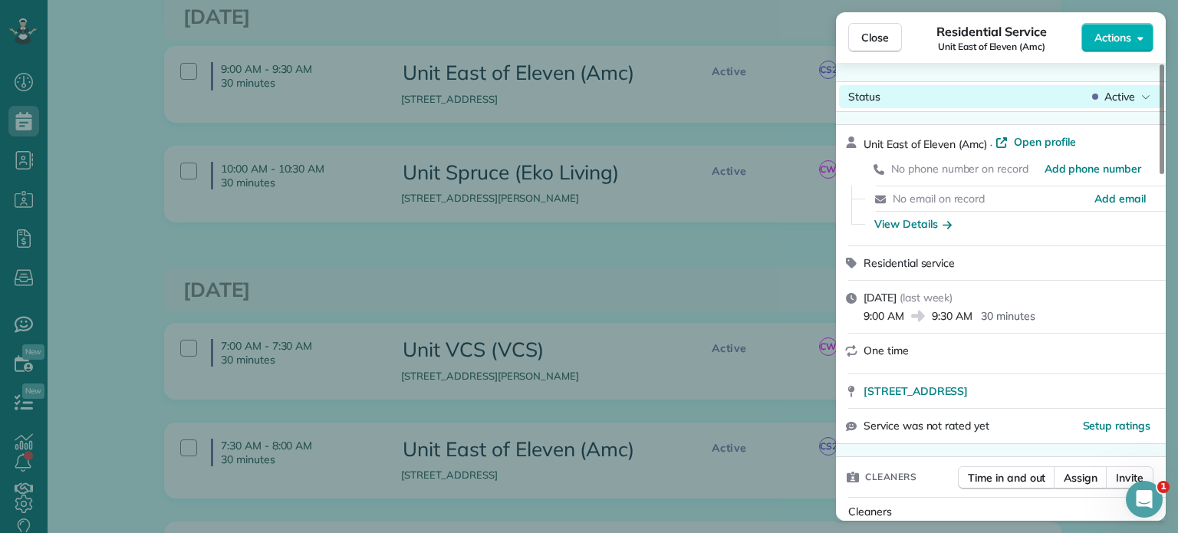
click at [1127, 94] on span "Active" at bounding box center [1119, 96] width 31 height 15
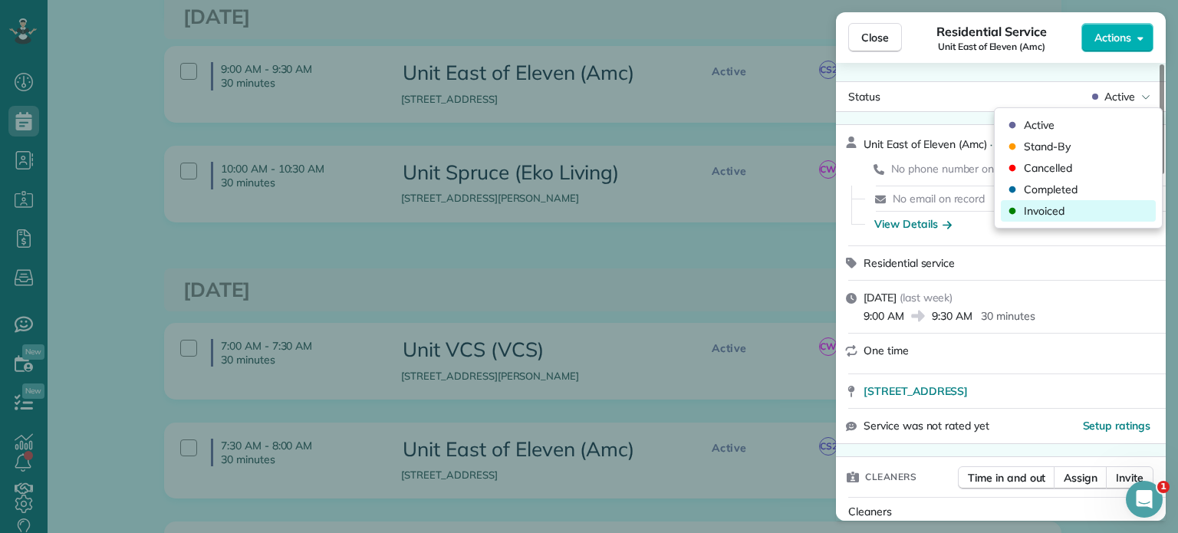
click at [1070, 214] on div "Invoiced" at bounding box center [1078, 210] width 155 height 21
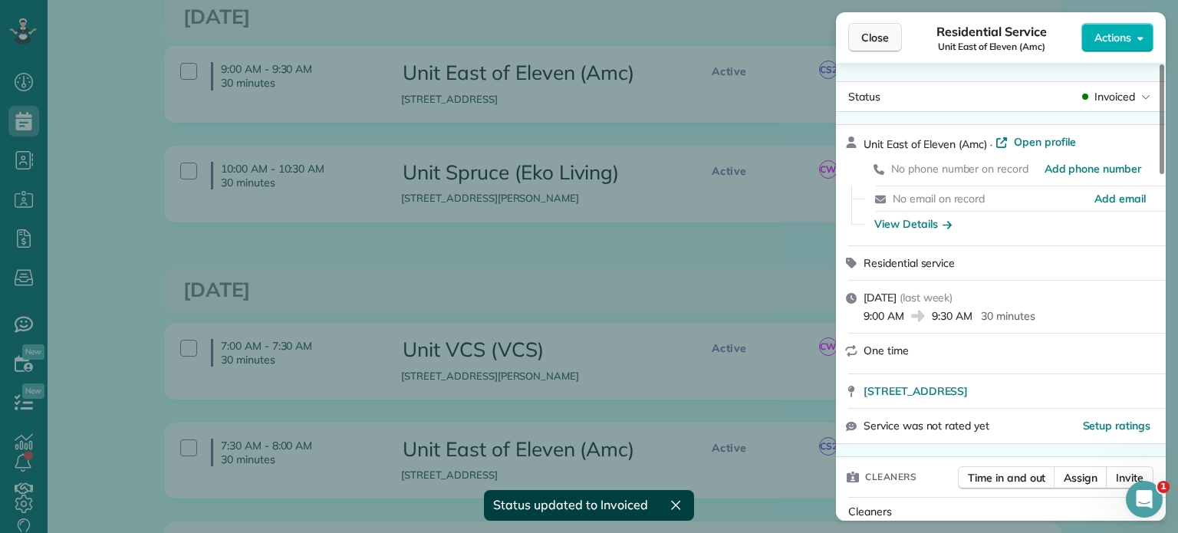
click at [874, 33] on span "Close" at bounding box center [875, 37] width 28 height 15
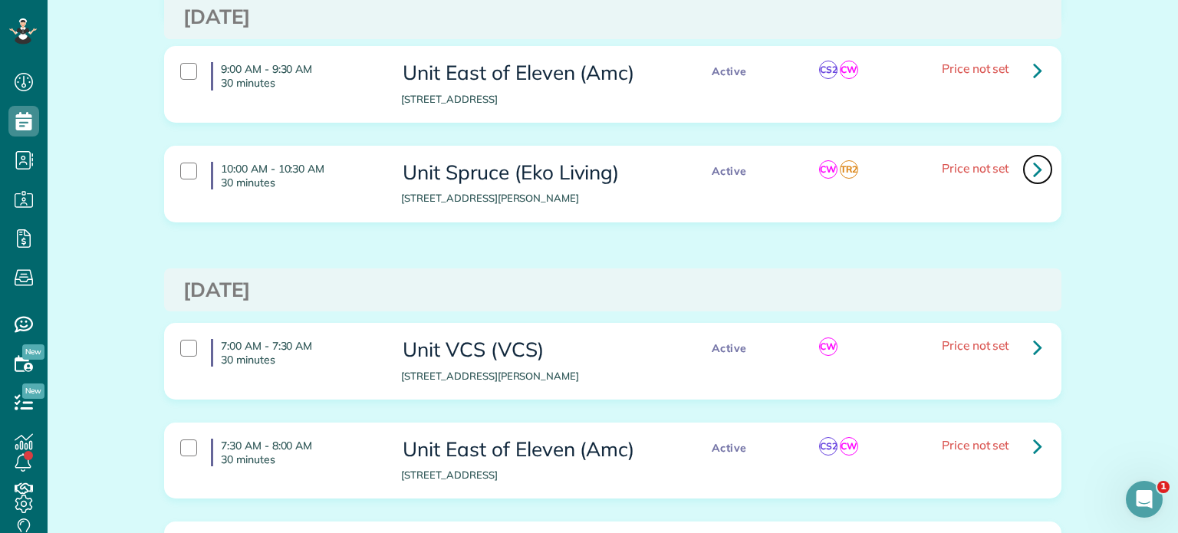
click at [1033, 164] on icon at bounding box center [1037, 169] width 9 height 27
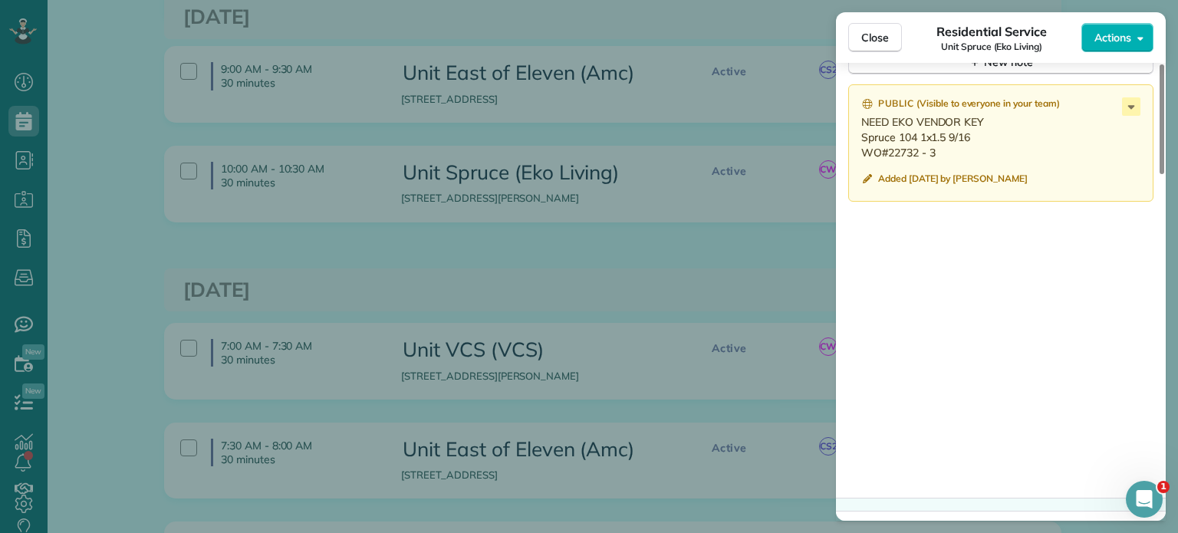
scroll to position [1307, 0]
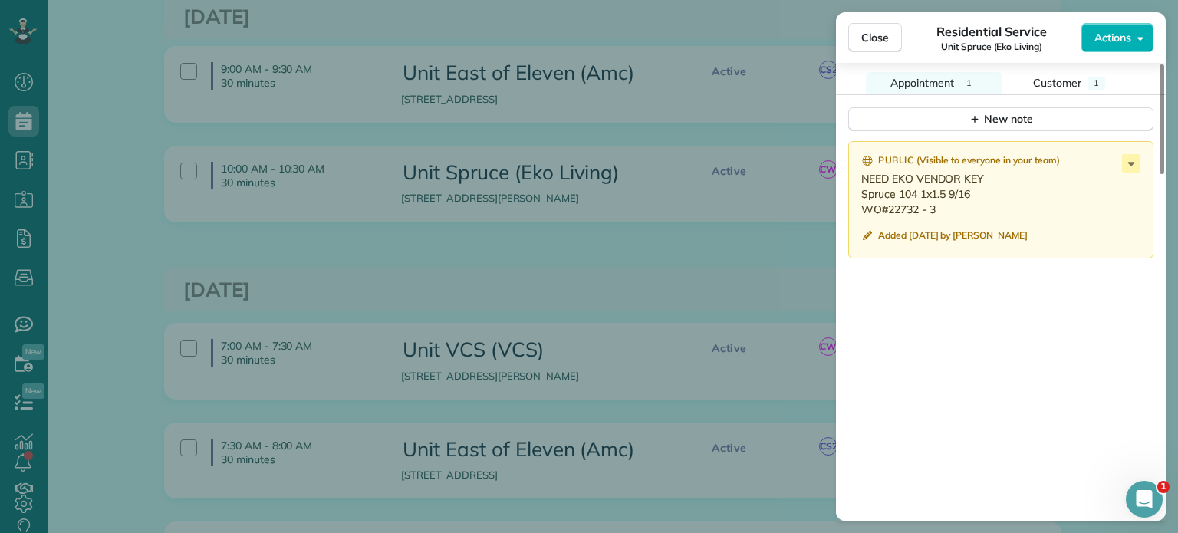
drag, startPoint x: 939, startPoint y: 215, endPoint x: 862, endPoint y: 202, distance: 77.8
click at [862, 202] on p "NEED EKO VENDOR KEY Spruce 104 1x1.5 9/16 WO#22732 - 3" at bounding box center [1002, 194] width 282 height 46
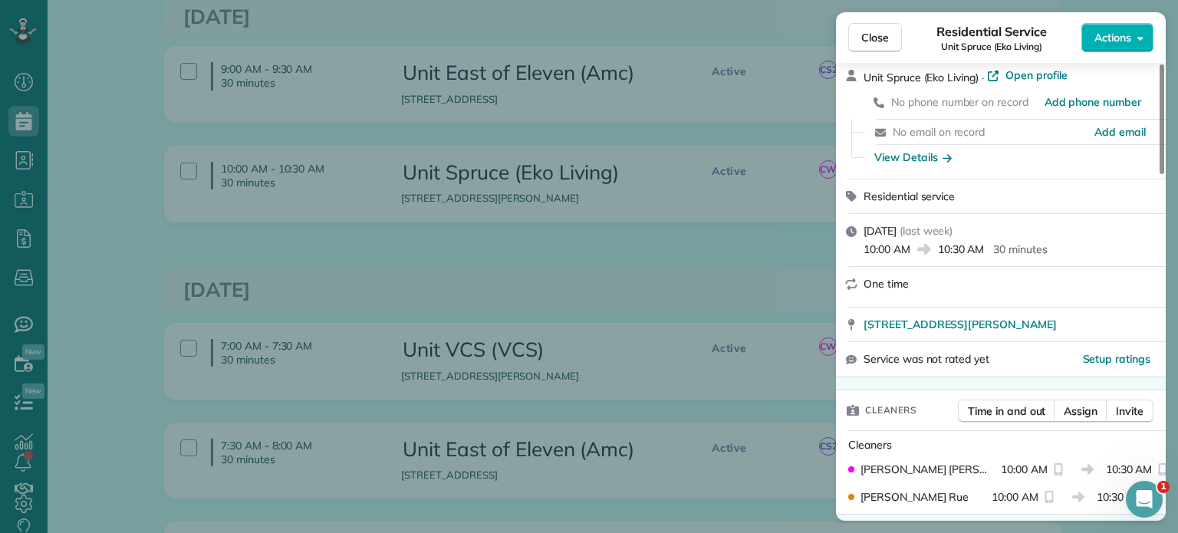
scroll to position [0, 0]
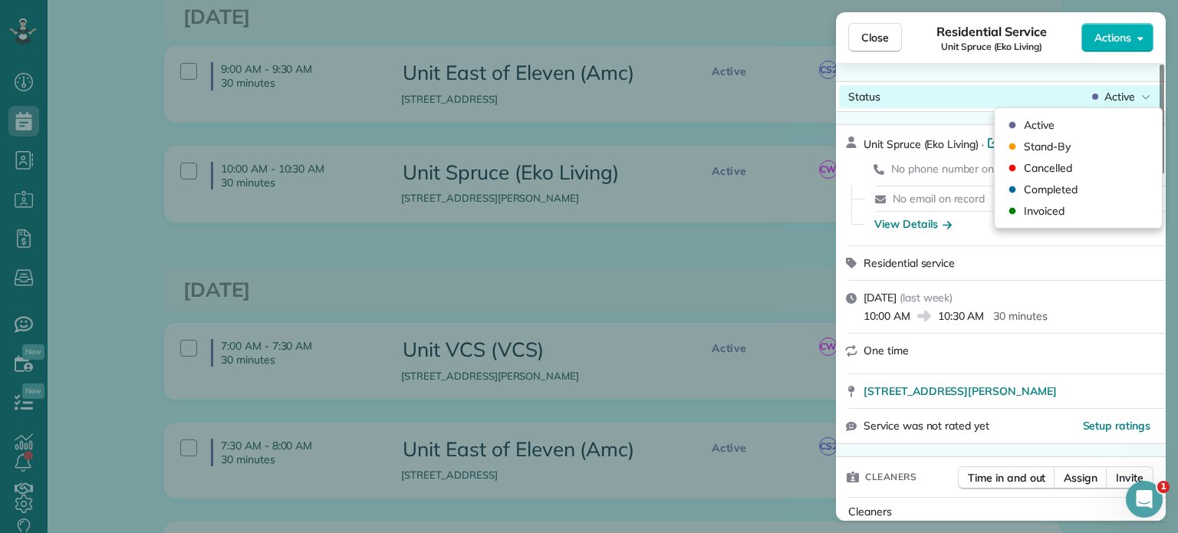
click at [1125, 98] on span "Active" at bounding box center [1119, 96] width 31 height 15
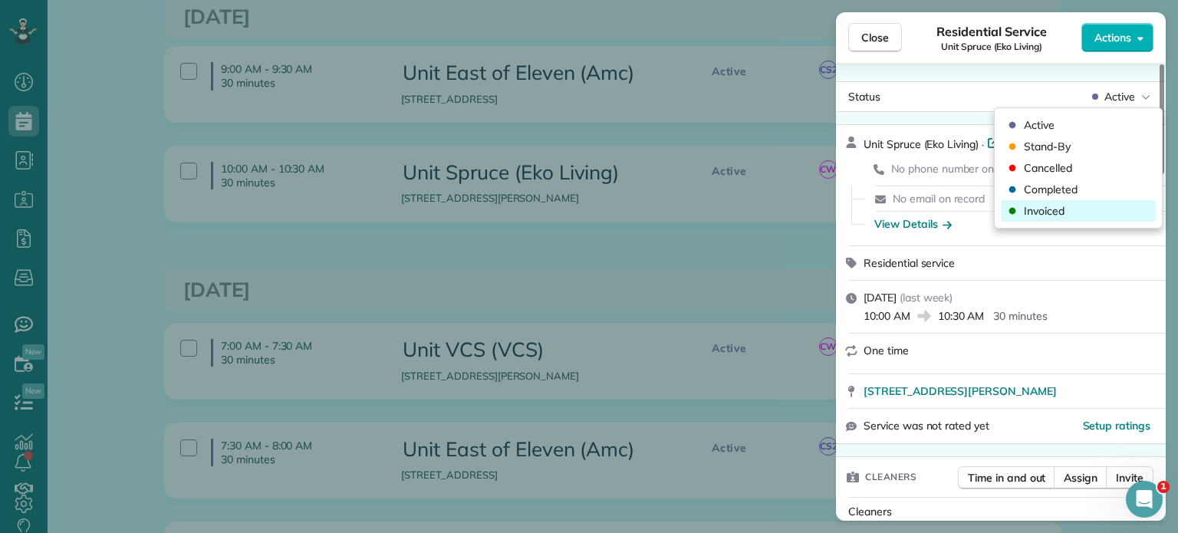
click at [1054, 214] on span "Invoiced" at bounding box center [1044, 210] width 41 height 15
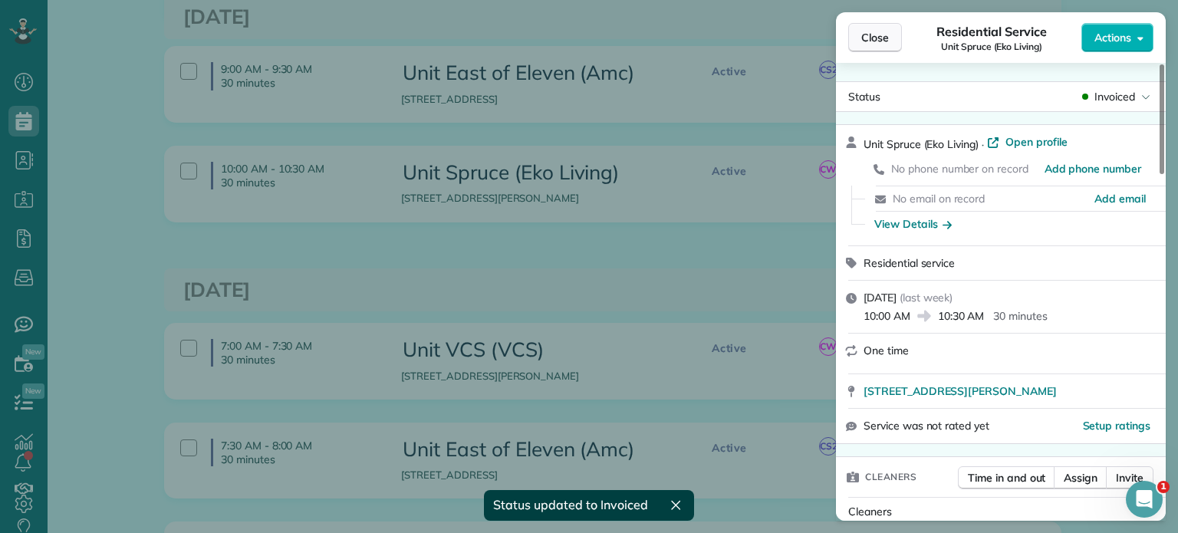
click at [883, 41] on span "Close" at bounding box center [875, 37] width 28 height 15
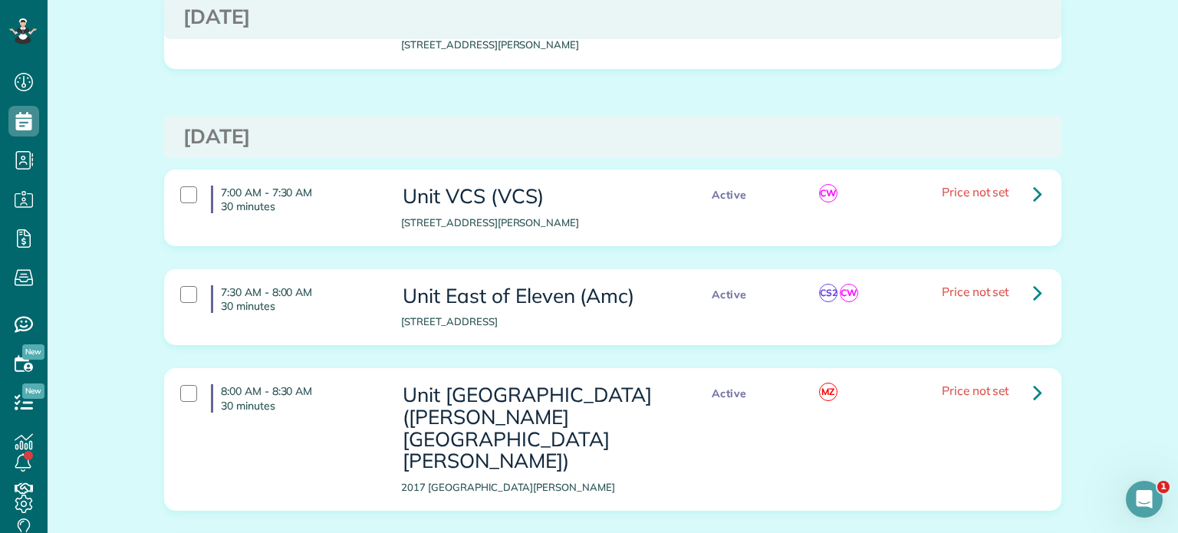
scroll to position [920, 0]
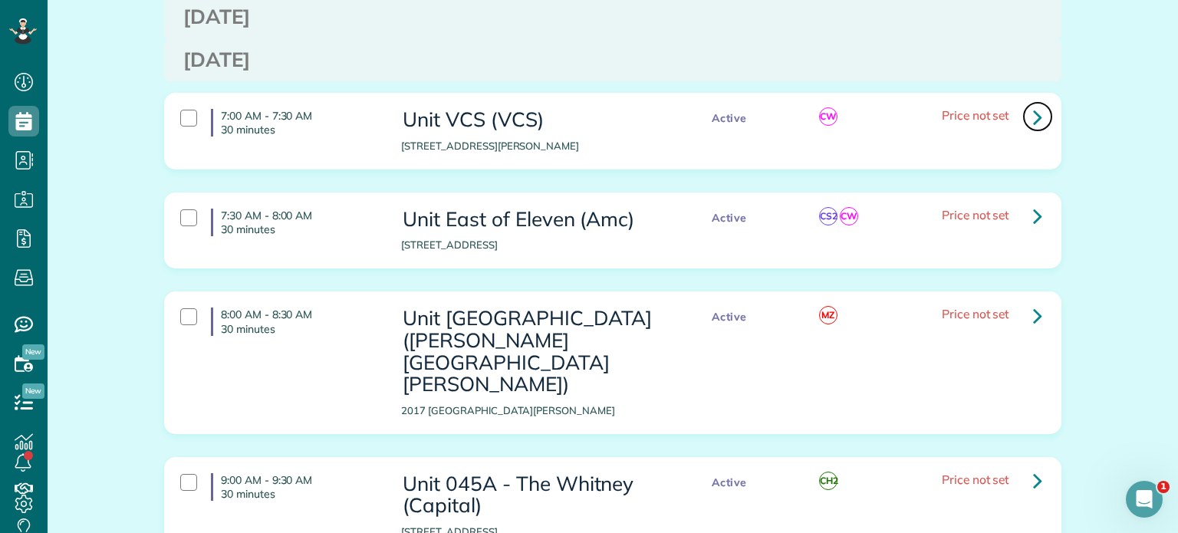
click at [1037, 116] on link at bounding box center [1037, 116] width 31 height 31
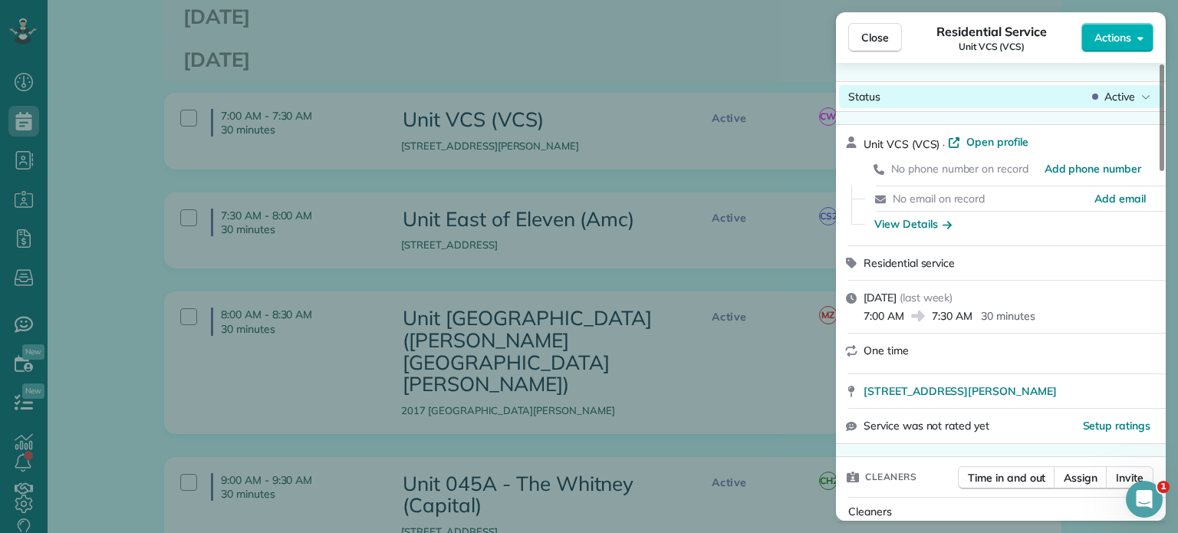
click at [1117, 106] on div "Status Active" at bounding box center [1001, 96] width 324 height 23
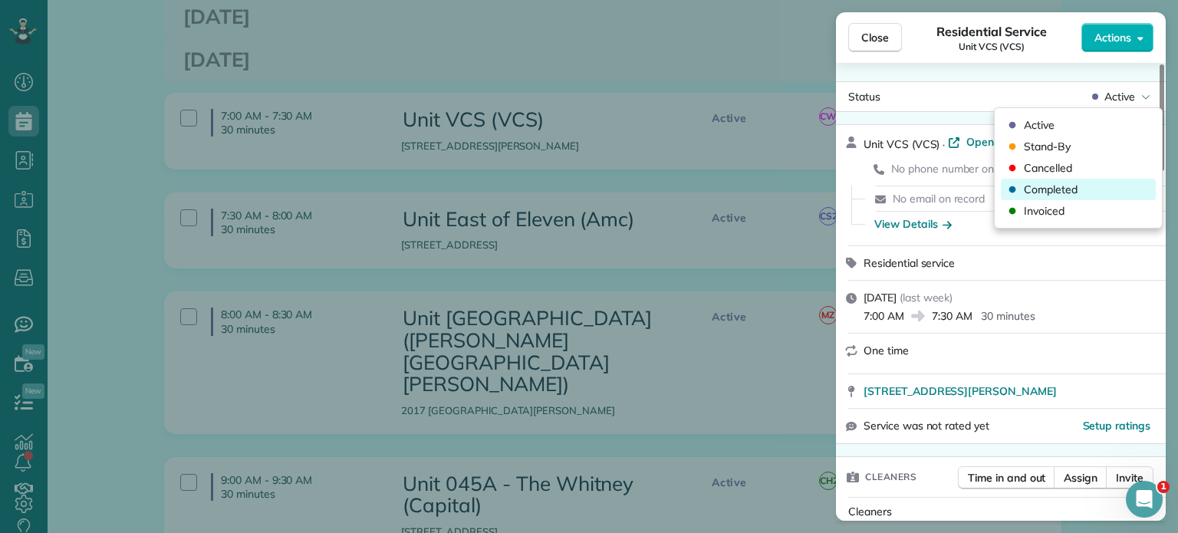
click at [1079, 187] on div "Completed" at bounding box center [1078, 189] width 155 height 21
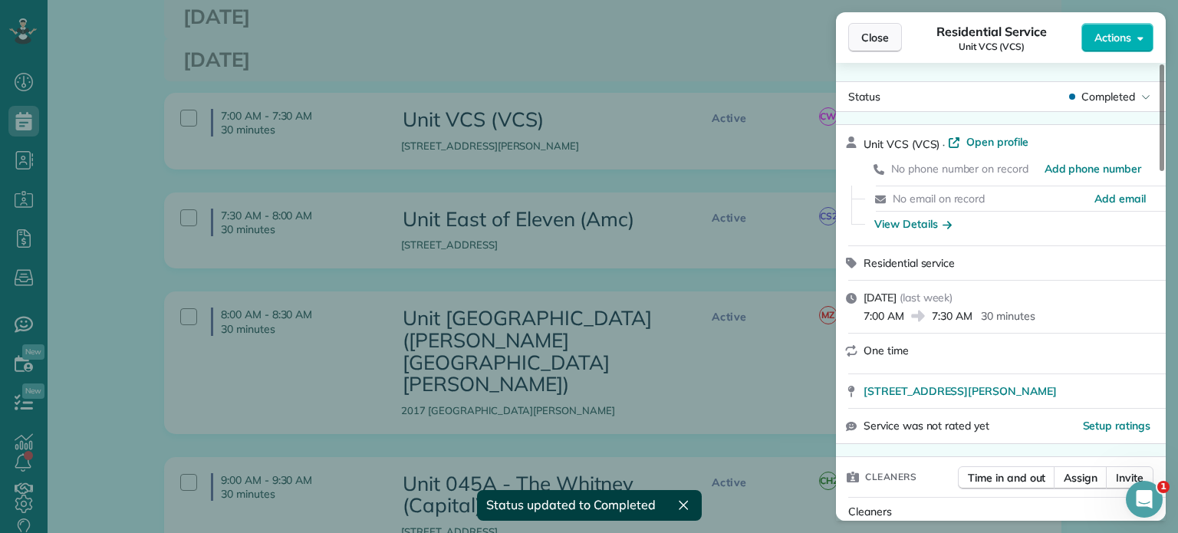
click at [880, 42] on span "Close" at bounding box center [875, 37] width 28 height 15
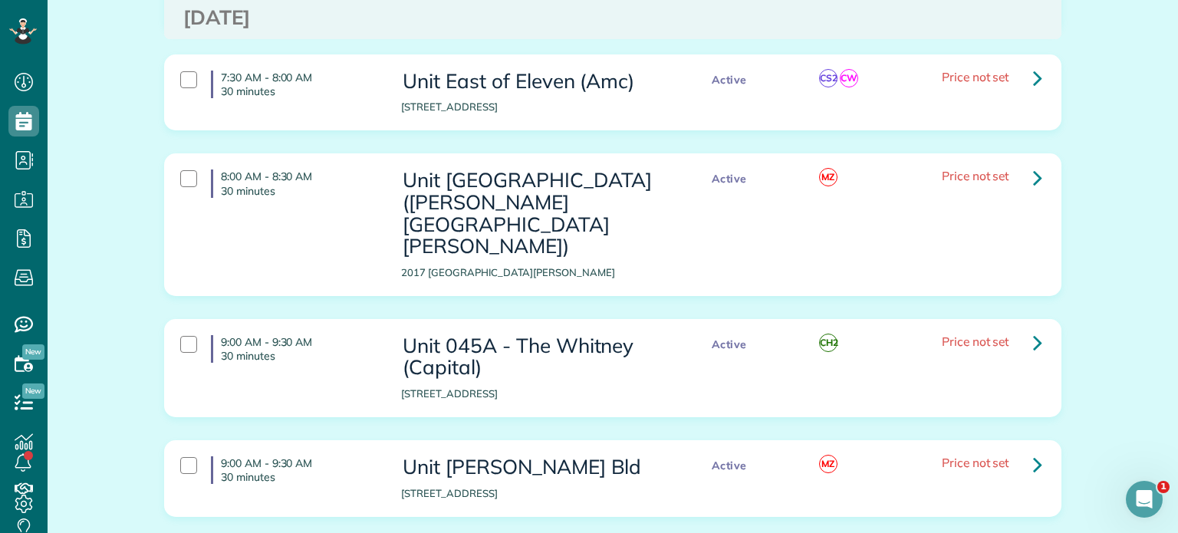
scroll to position [1074, 0]
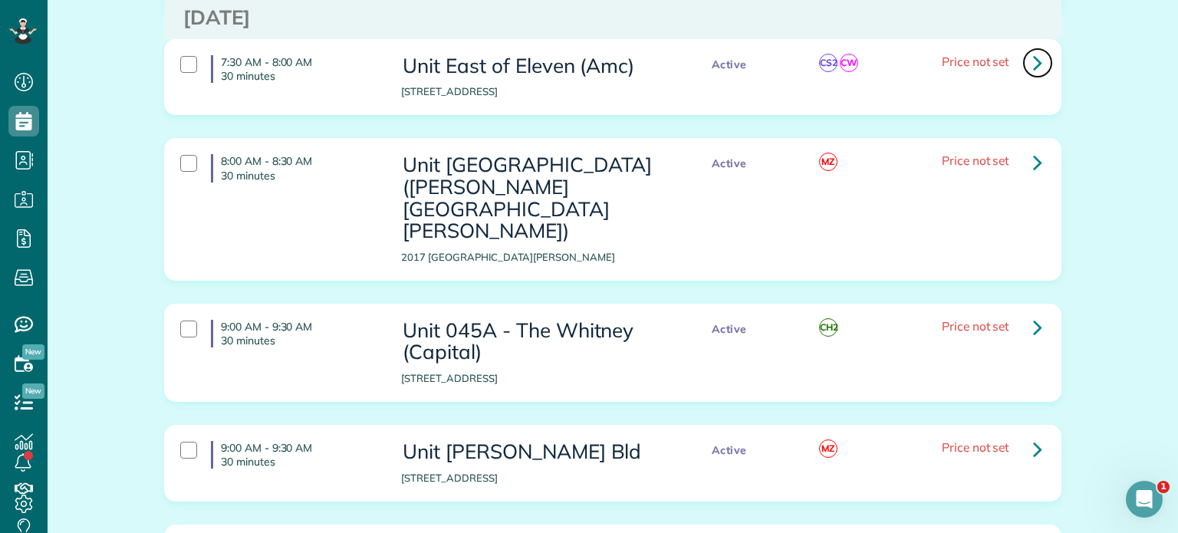
click at [1034, 61] on icon at bounding box center [1037, 62] width 9 height 27
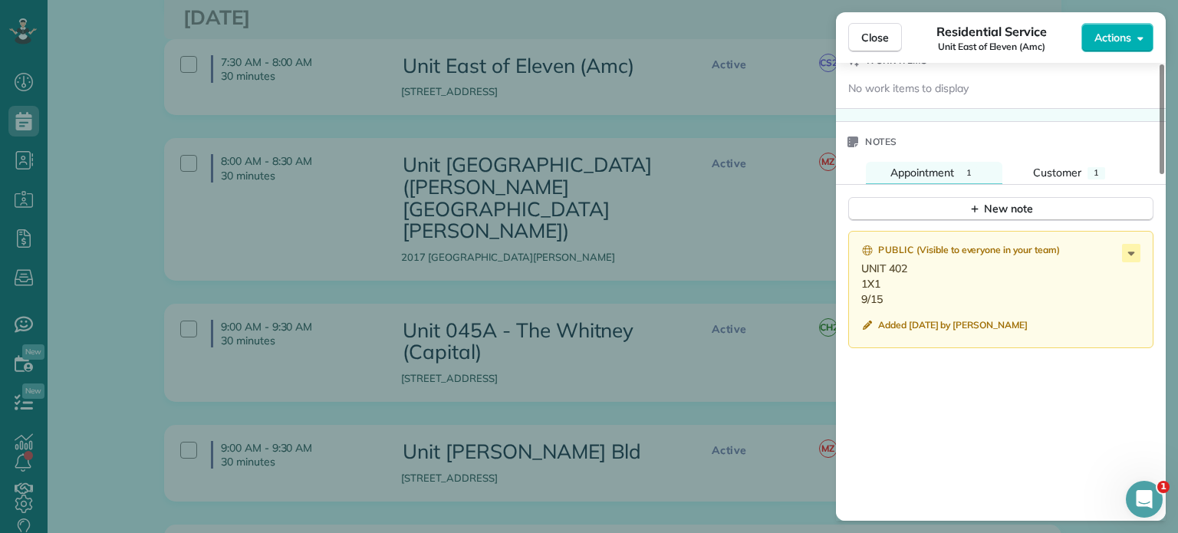
scroll to position [1135, 0]
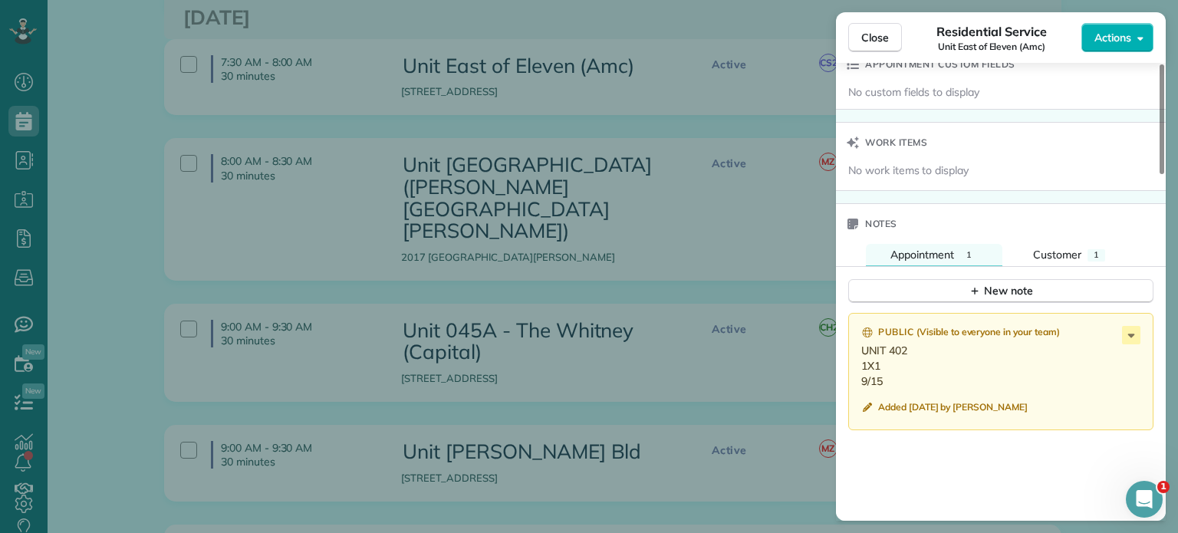
click at [690, 146] on div "Close Residential Service Unit East of Eleven (Amc) Actions Status Active Unit …" at bounding box center [589, 266] width 1178 height 533
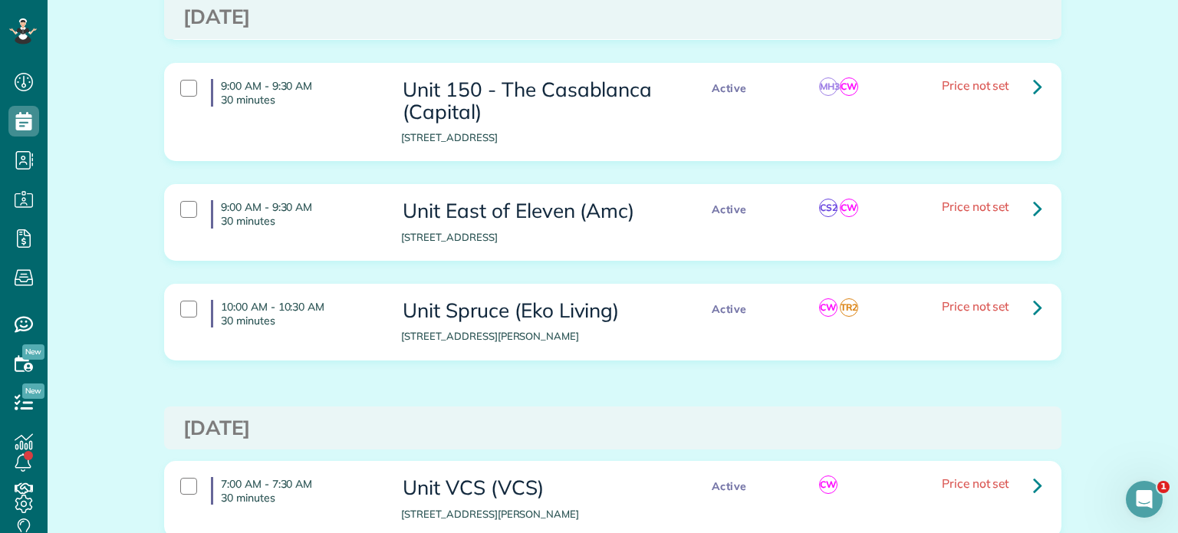
scroll to position [537, 0]
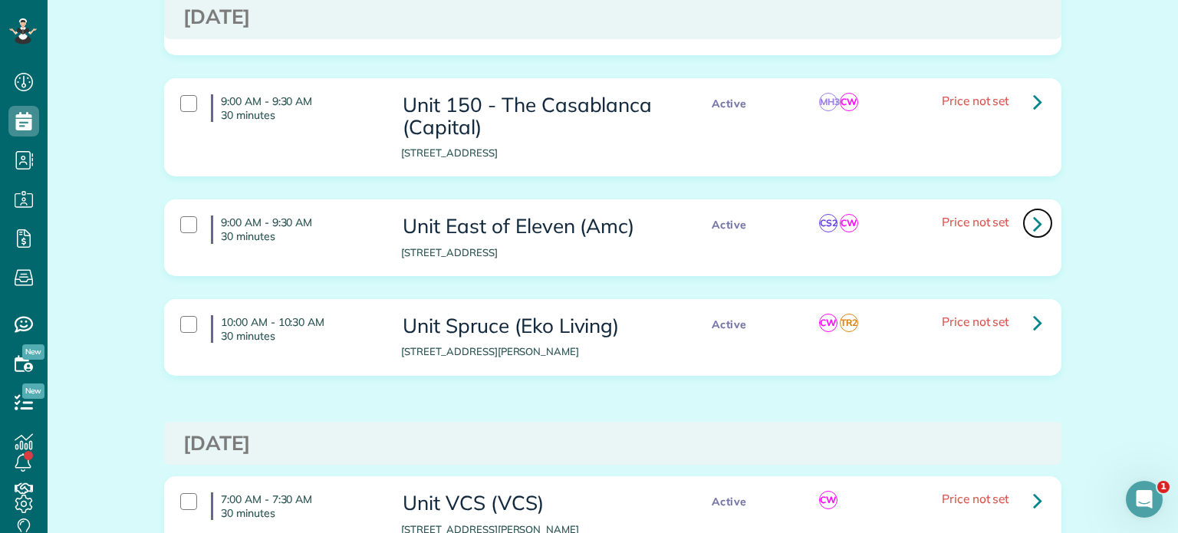
click at [1033, 222] on icon at bounding box center [1037, 223] width 9 height 27
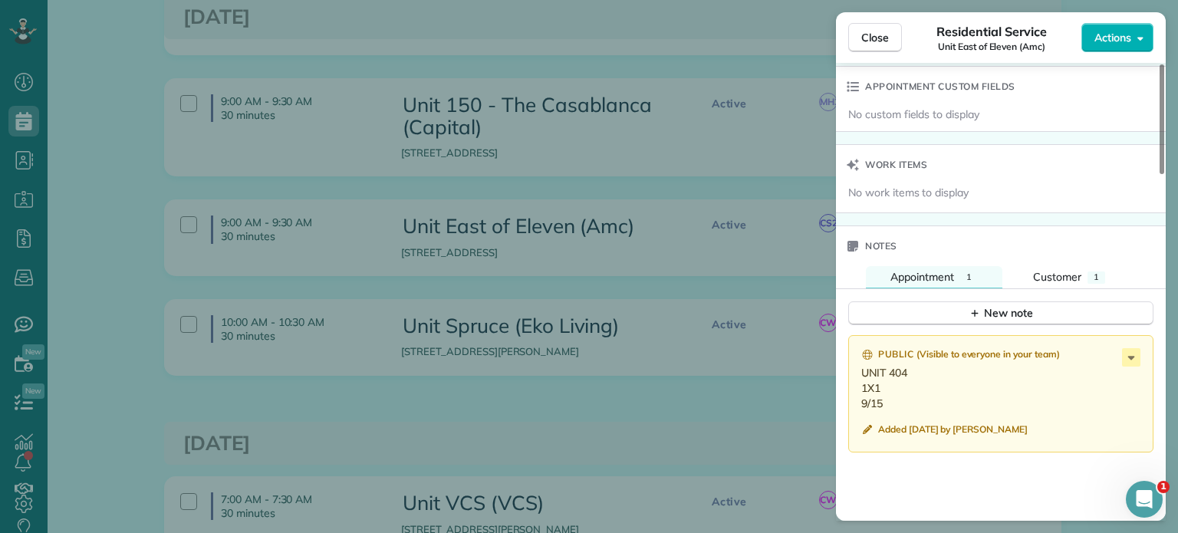
scroll to position [1150, 0]
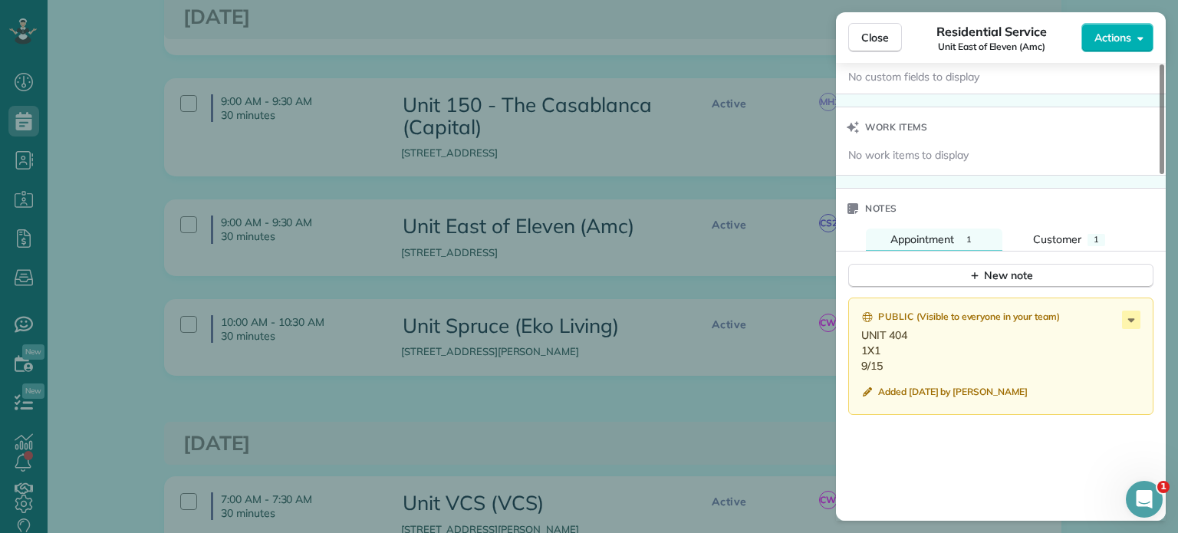
click at [659, 369] on div "Close Residential Service Unit East of Eleven (Amc) Actions Status Invoiced Uni…" at bounding box center [589, 266] width 1178 height 533
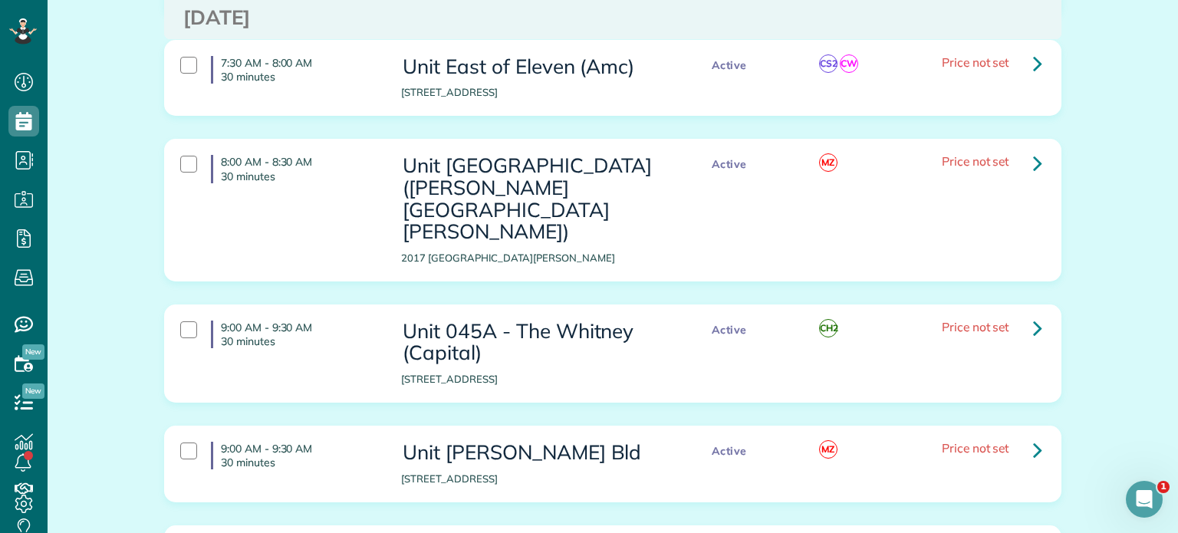
scroll to position [1074, 0]
click at [1033, 64] on icon at bounding box center [1037, 62] width 9 height 27
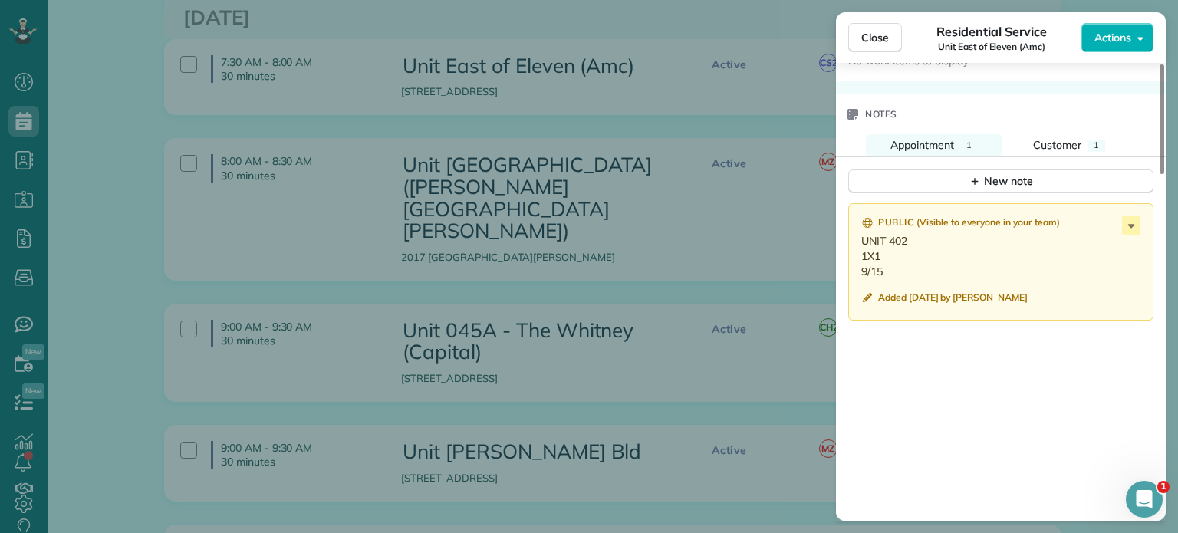
scroll to position [1227, 0]
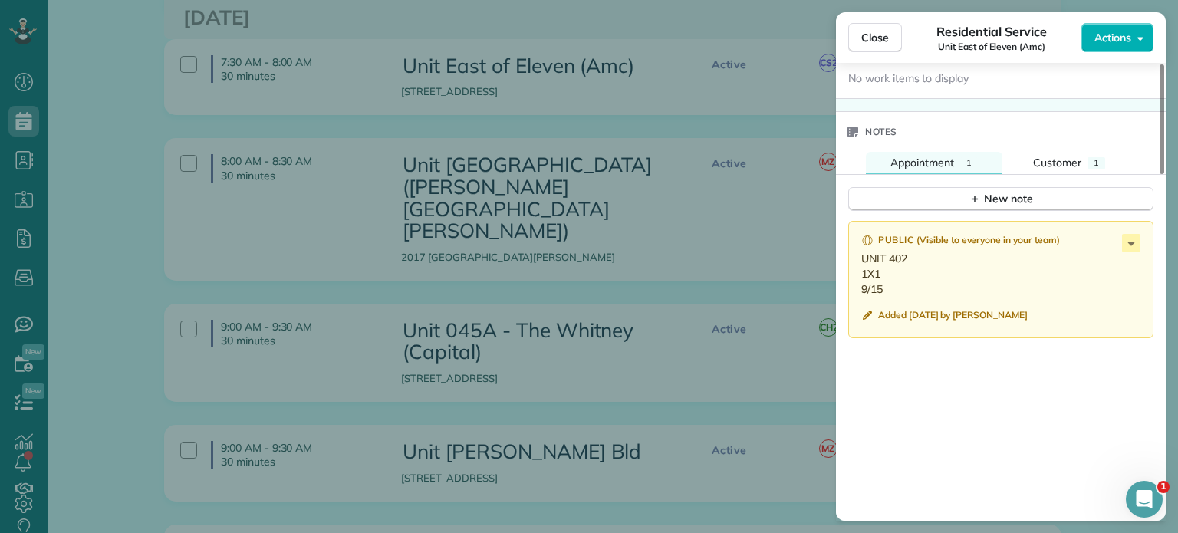
click at [882, 295] on p "UNIT 402 1X1 9/15" at bounding box center [1002, 274] width 282 height 46
drag, startPoint x: 883, startPoint y: 291, endPoint x: 858, endPoint y: 268, distance: 33.7
click at [858, 268] on div "Public ( Visible to everyone in your team ) UNIT 402 1X1 9/15 Added 3 weeks ago…" at bounding box center [1000, 279] width 305 height 117
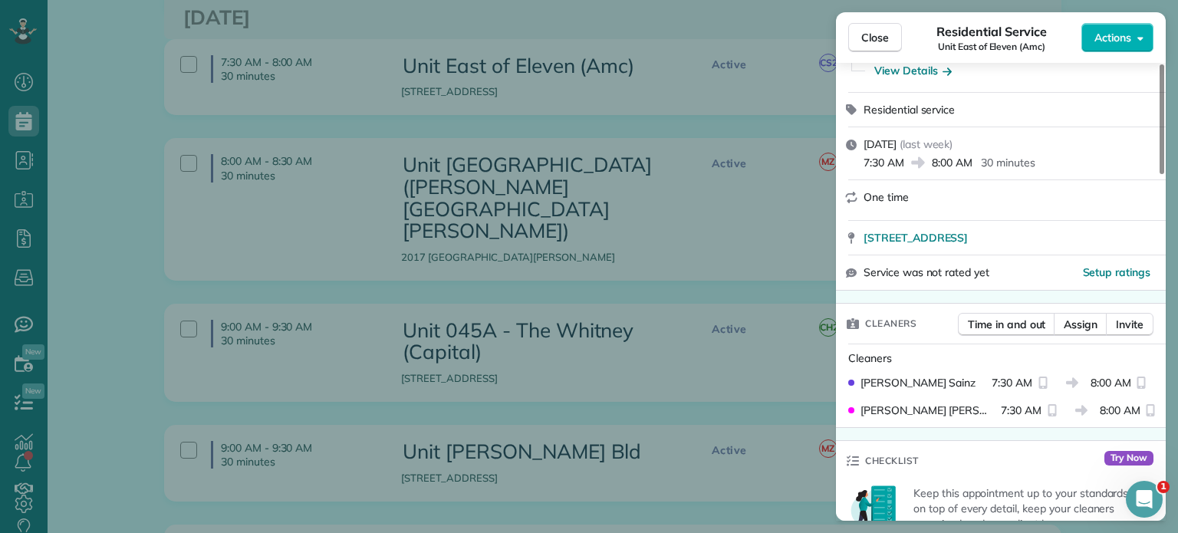
scroll to position [0, 0]
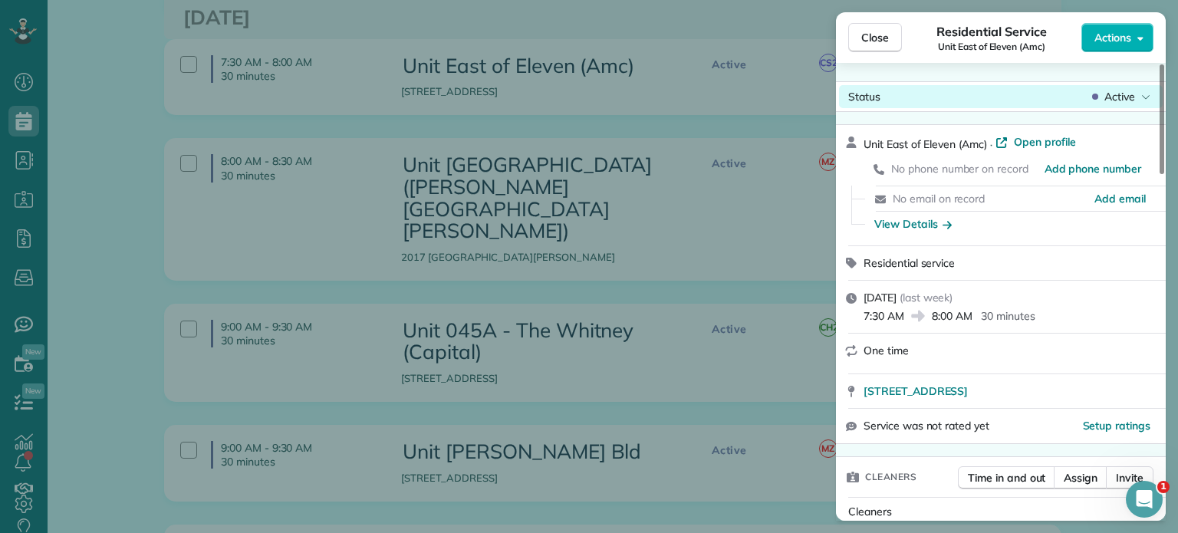
click at [1127, 97] on span "Active" at bounding box center [1119, 96] width 31 height 15
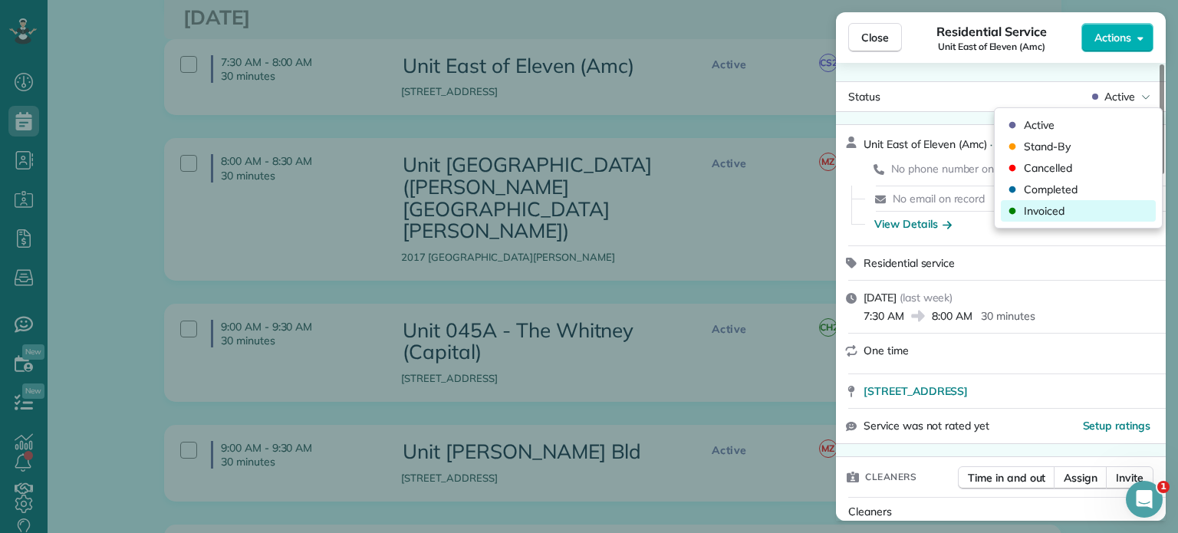
click at [1070, 216] on div "Invoiced" at bounding box center [1078, 210] width 155 height 21
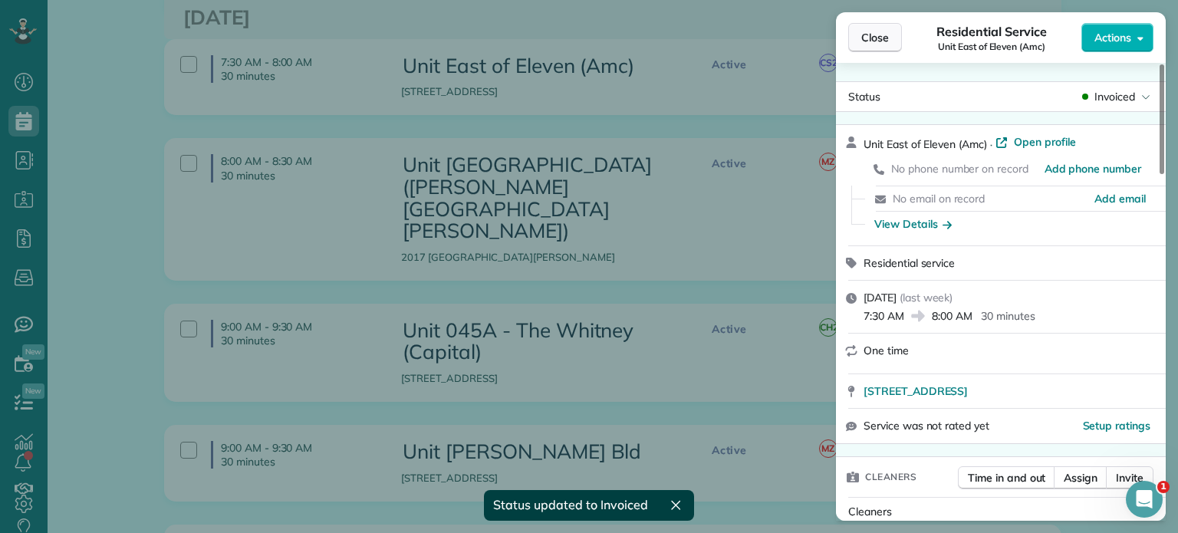
click at [874, 39] on span "Close" at bounding box center [875, 37] width 28 height 15
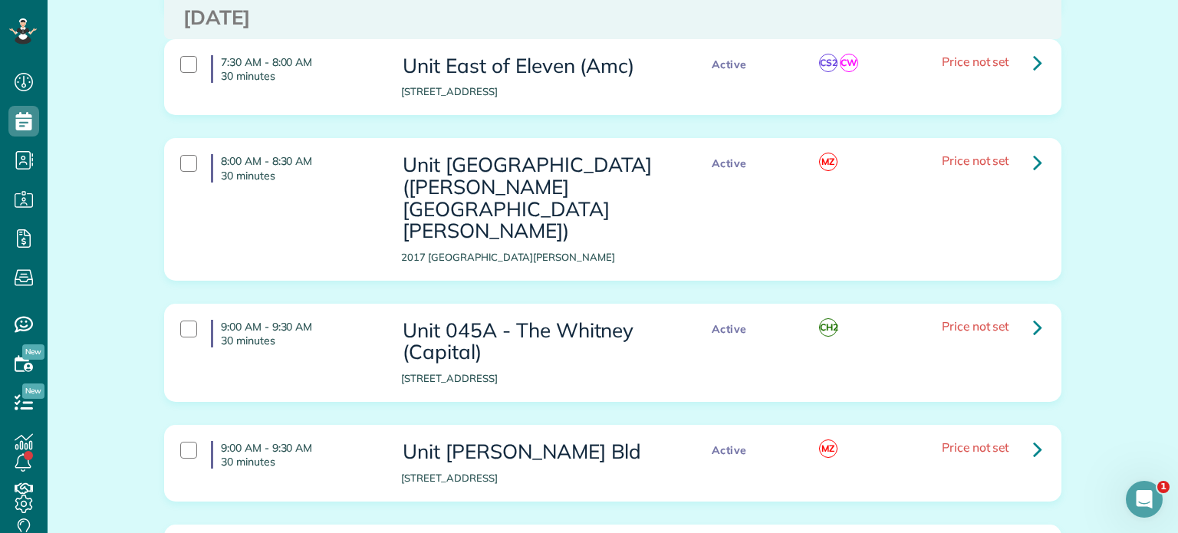
scroll to position [1150, 0]
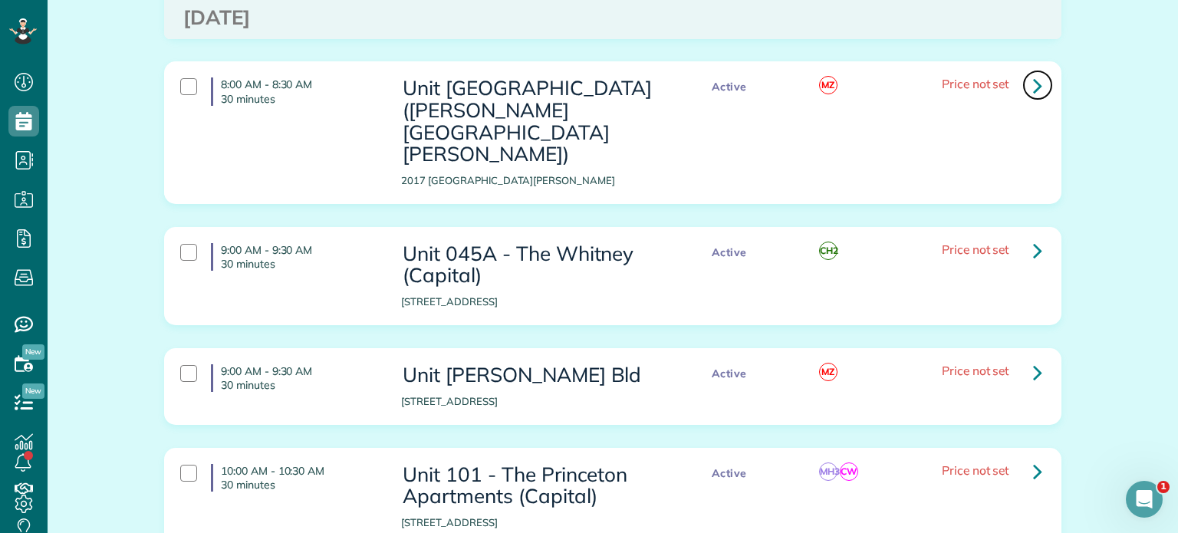
click at [1033, 85] on icon at bounding box center [1037, 85] width 9 height 27
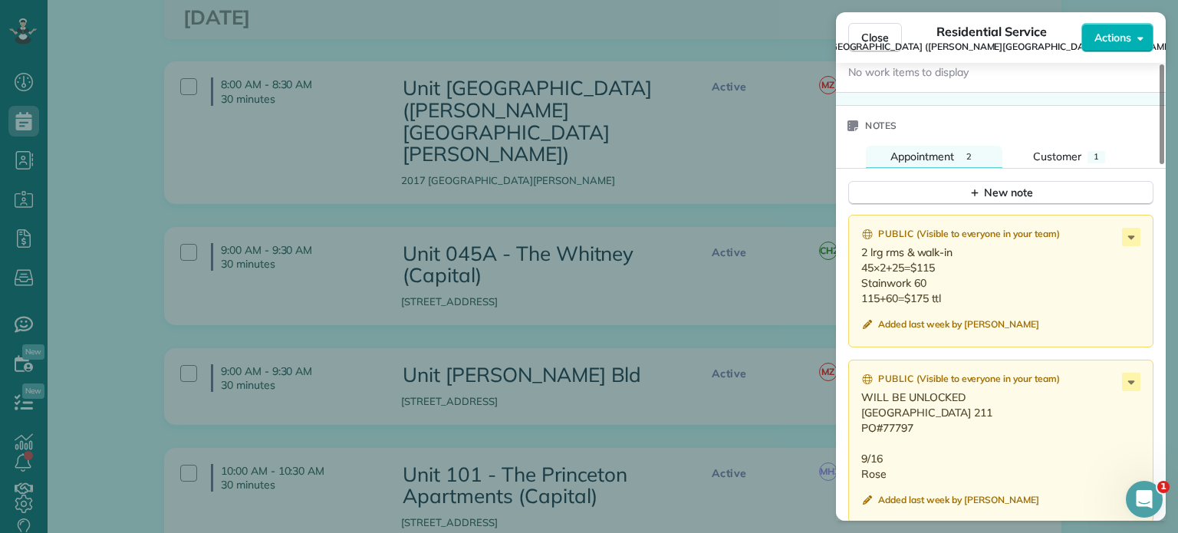
scroll to position [1304, 0]
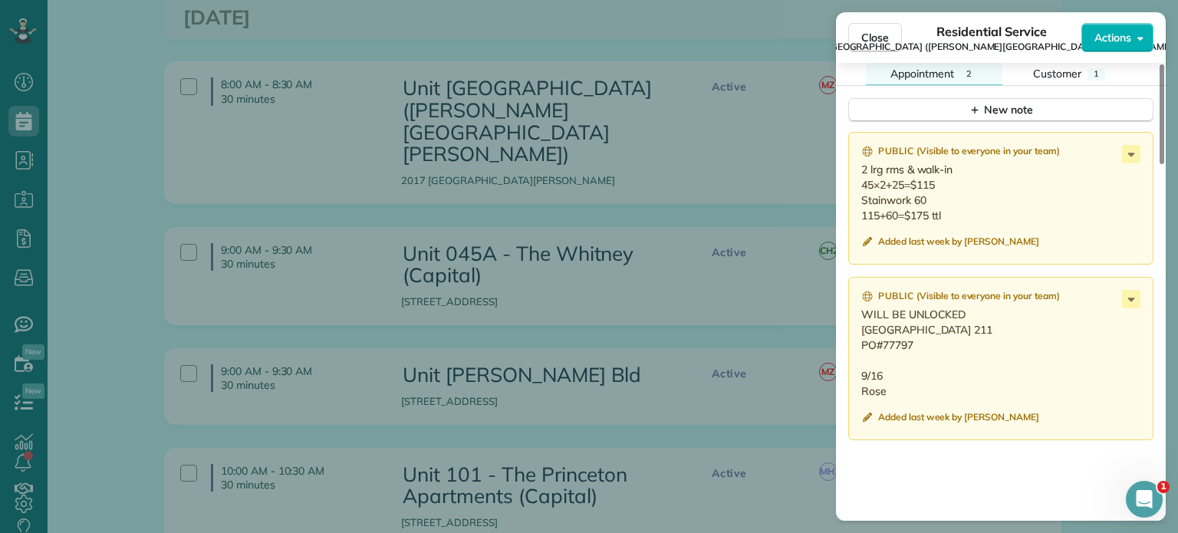
drag, startPoint x: 891, startPoint y: 410, endPoint x: 856, endPoint y: 337, distance: 81.6
click at [856, 337] on div "Public ( Visible to everyone in your team ) WILL BE UNLOCKED Kenton Hotel Unit …" at bounding box center [1000, 358] width 305 height 163
click at [969, 223] on p "2 lrg rms & walk-in 45×2+25=$115 Stainwork 60 115+60=$175 ttl" at bounding box center [1002, 192] width 282 height 61
drag, startPoint x: 947, startPoint y: 220, endPoint x: 859, endPoint y: 176, distance: 98.8
click at [859, 176] on div "Public ( Visible to everyone in your team ) 2 lrg rms & walk-in 45×2+25=$115 St…" at bounding box center [1000, 198] width 305 height 133
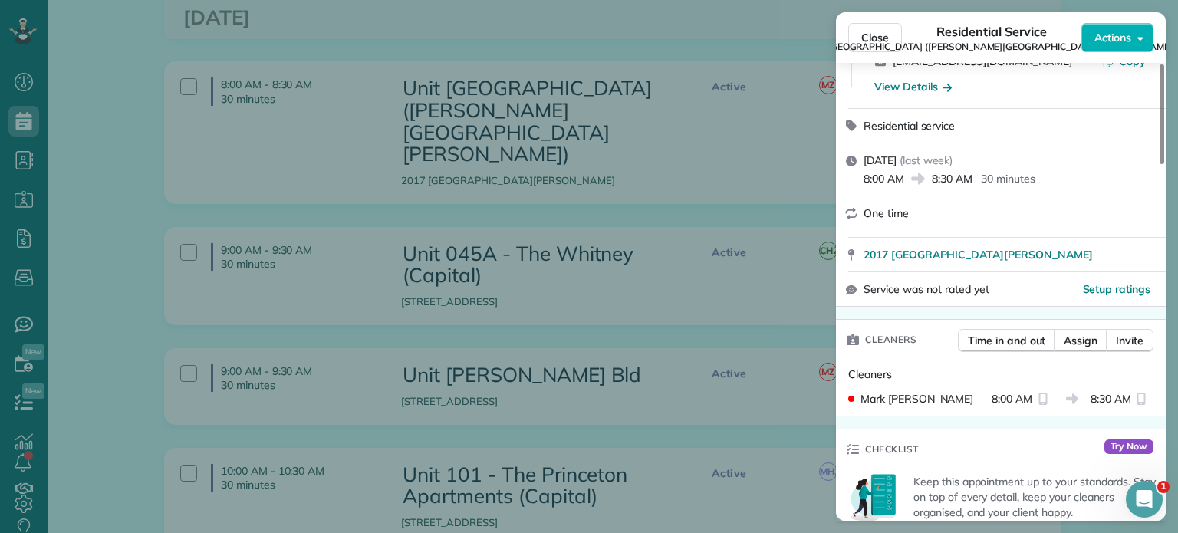
scroll to position [0, 0]
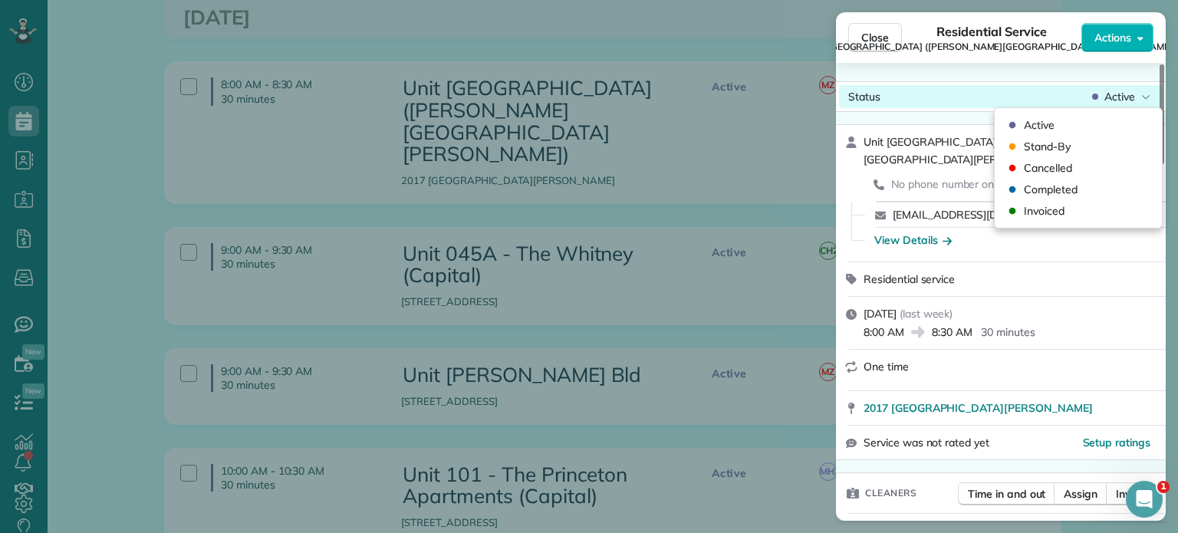
click at [1113, 94] on span "Active" at bounding box center [1119, 96] width 31 height 15
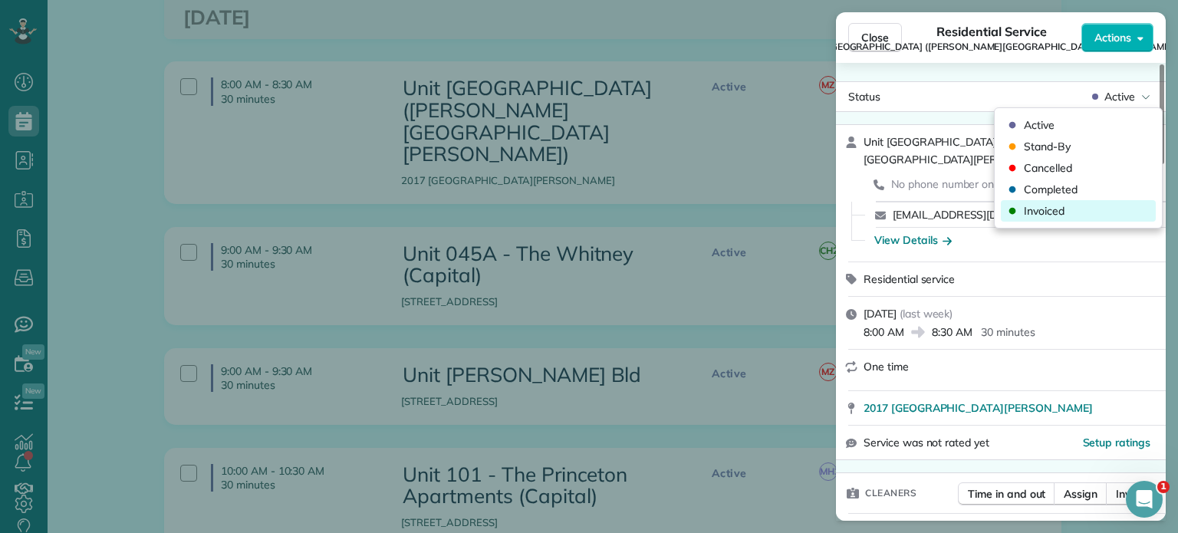
click at [1058, 211] on span "Invoiced" at bounding box center [1044, 210] width 41 height 15
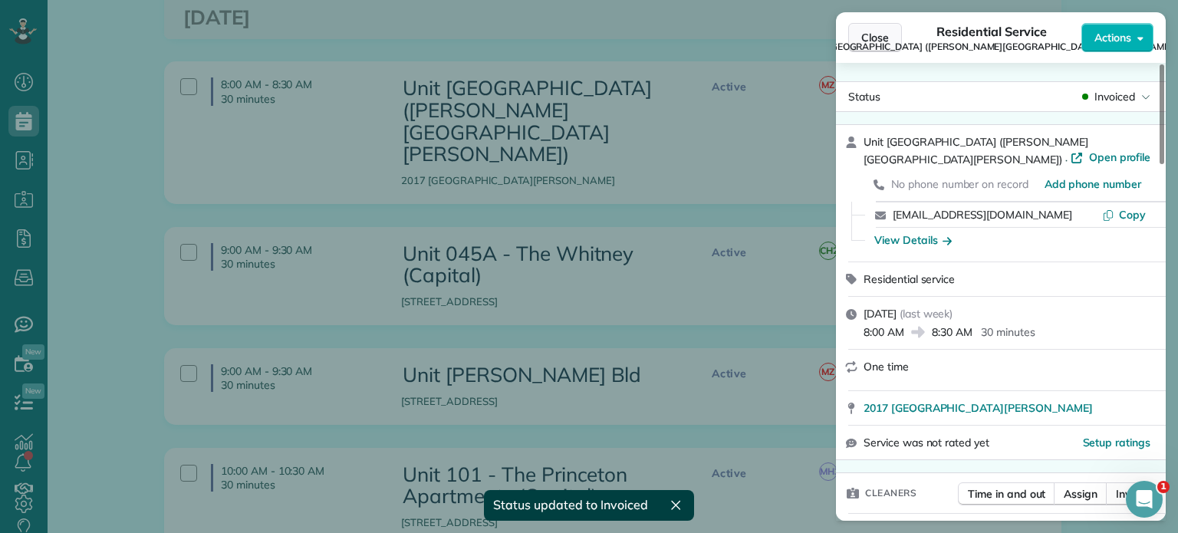
click at [874, 38] on span "Close" at bounding box center [875, 37] width 28 height 15
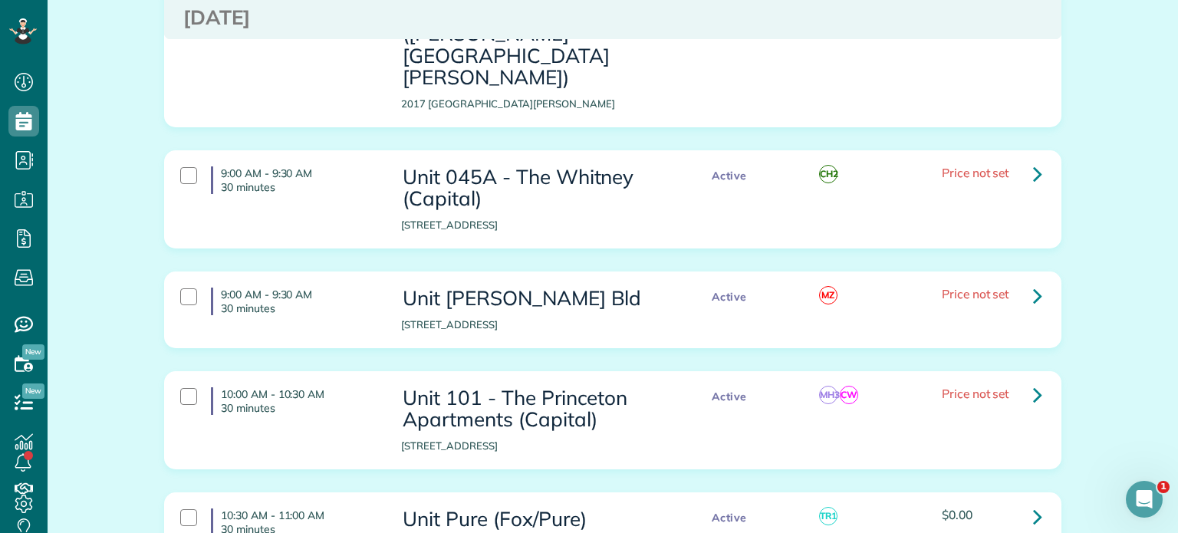
scroll to position [1304, 0]
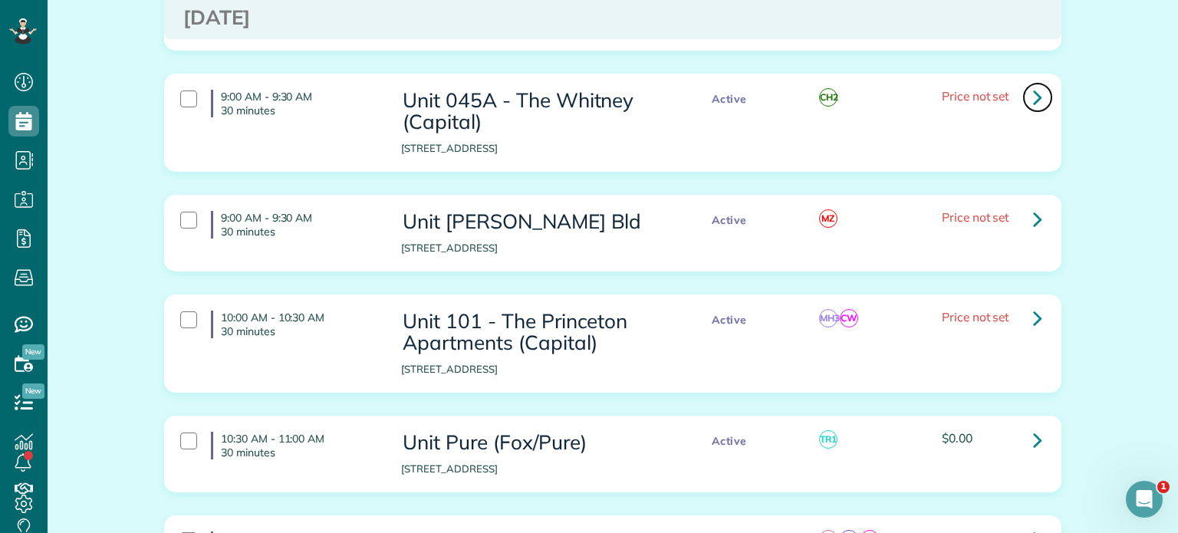
click at [1033, 84] on icon at bounding box center [1037, 97] width 9 height 27
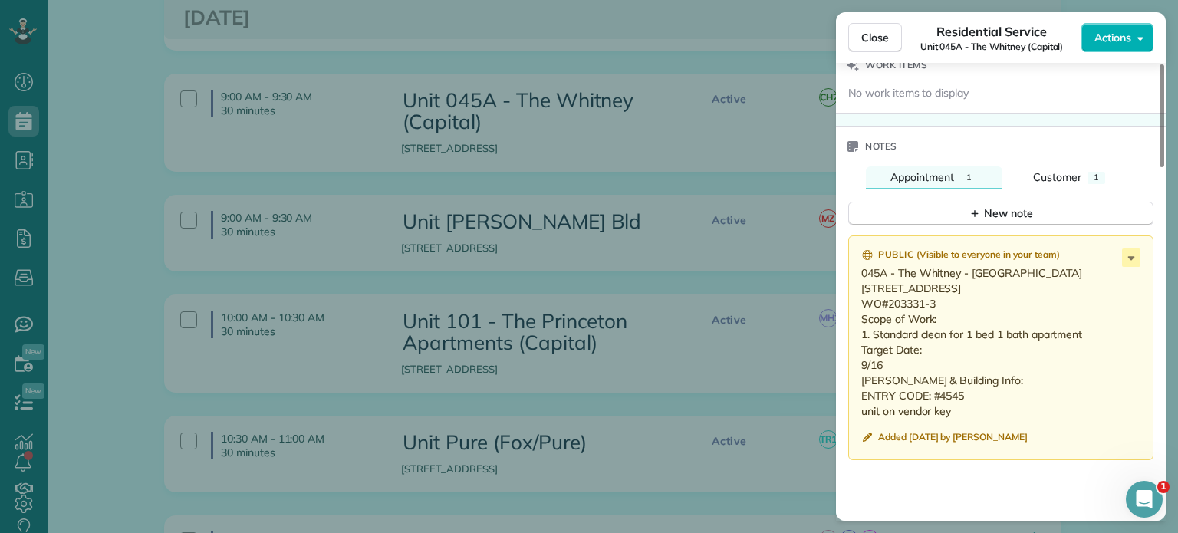
scroll to position [1227, 0]
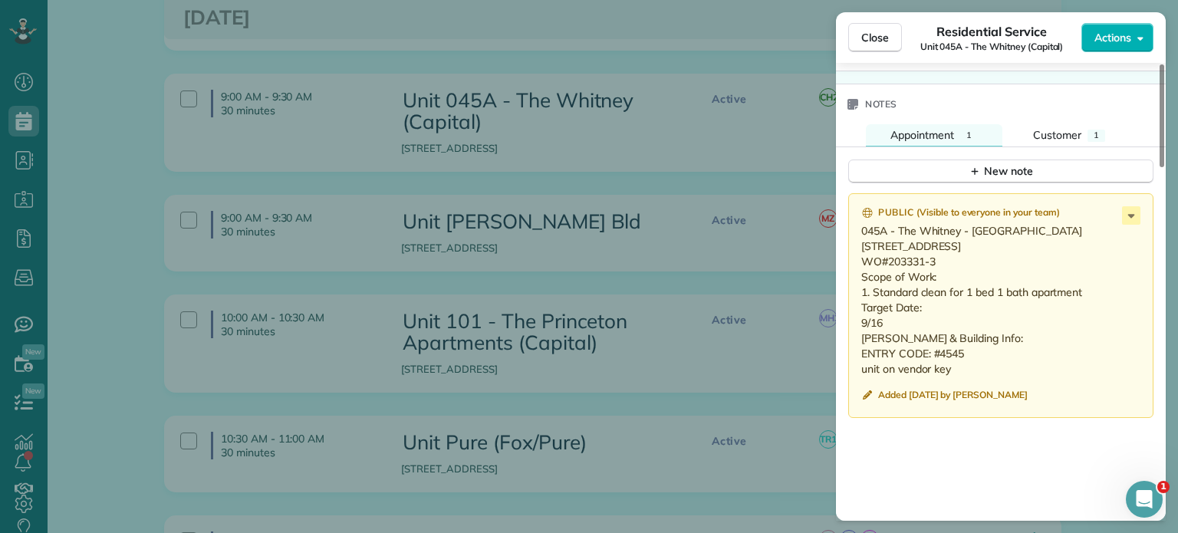
drag, startPoint x: 894, startPoint y: 355, endPoint x: 852, endPoint y: 235, distance: 126.8
click at [852, 235] on div "Public ( Visible to everyone in your team ) 045A - The Whitney - 404 411 SE 14t…" at bounding box center [1000, 305] width 305 height 225
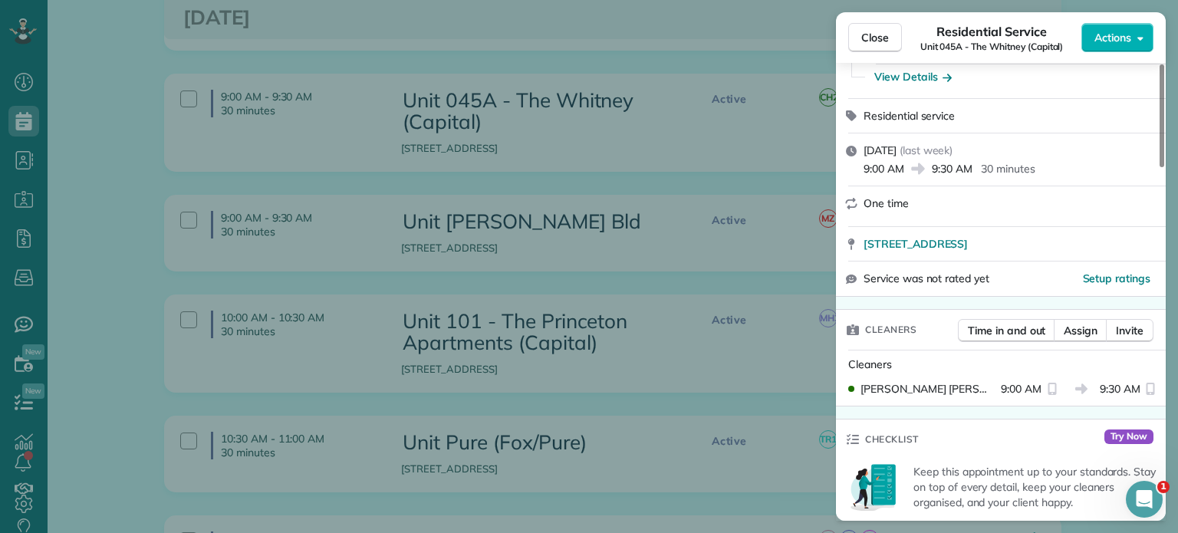
scroll to position [0, 0]
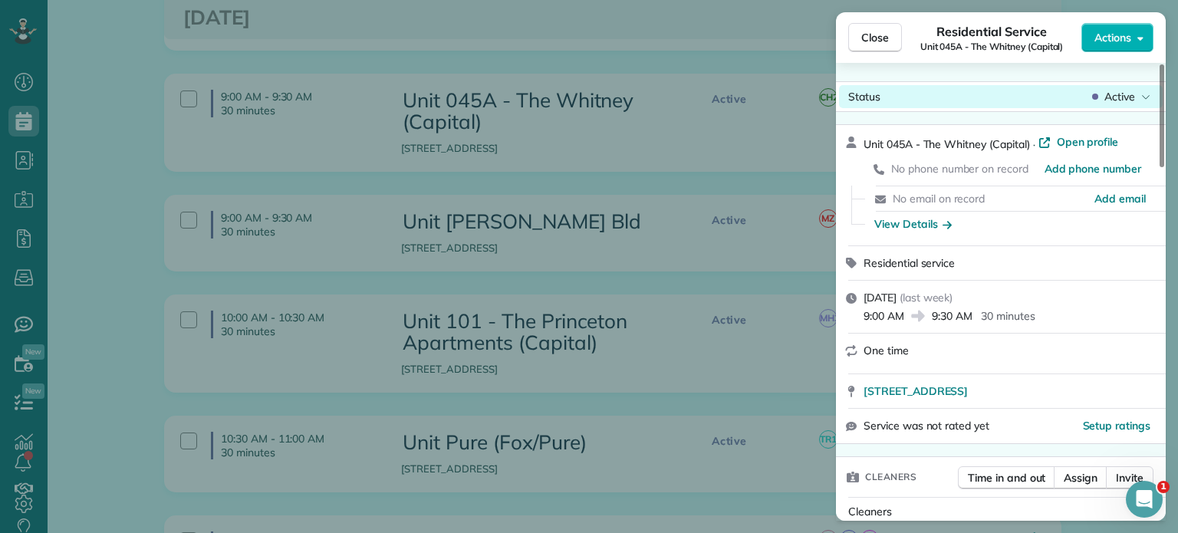
click at [1130, 98] on span "Active" at bounding box center [1119, 96] width 31 height 15
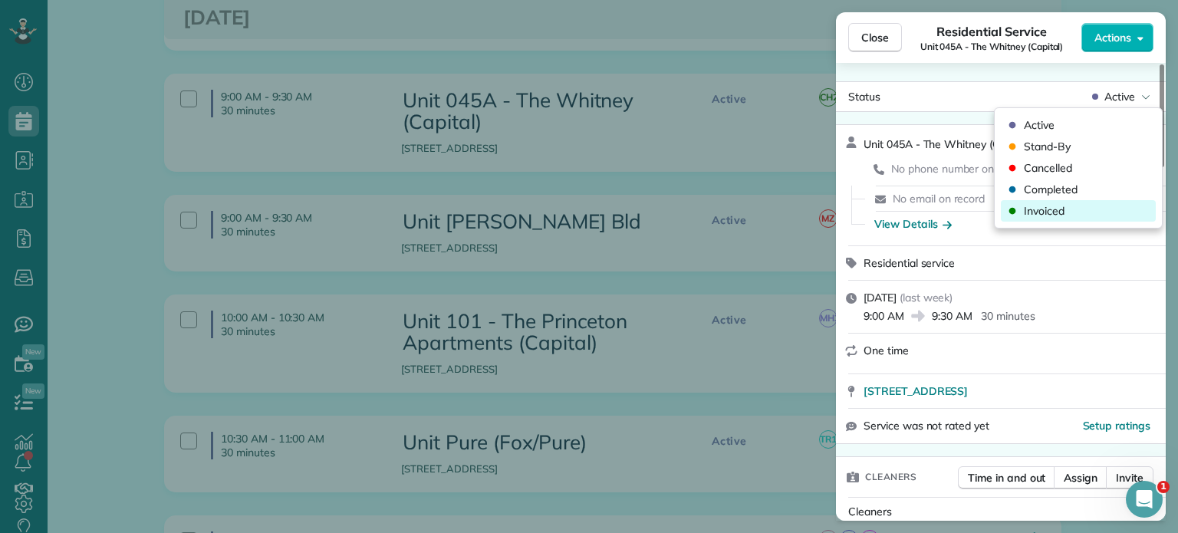
click at [1065, 212] on div "Invoiced" at bounding box center [1078, 210] width 155 height 21
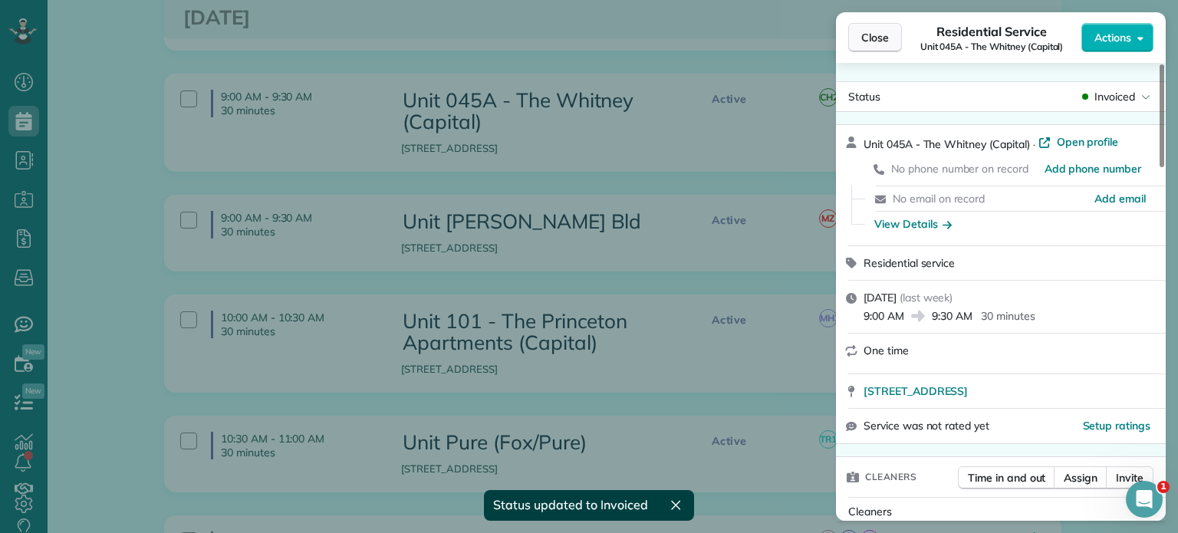
click at [880, 37] on span "Close" at bounding box center [875, 37] width 28 height 15
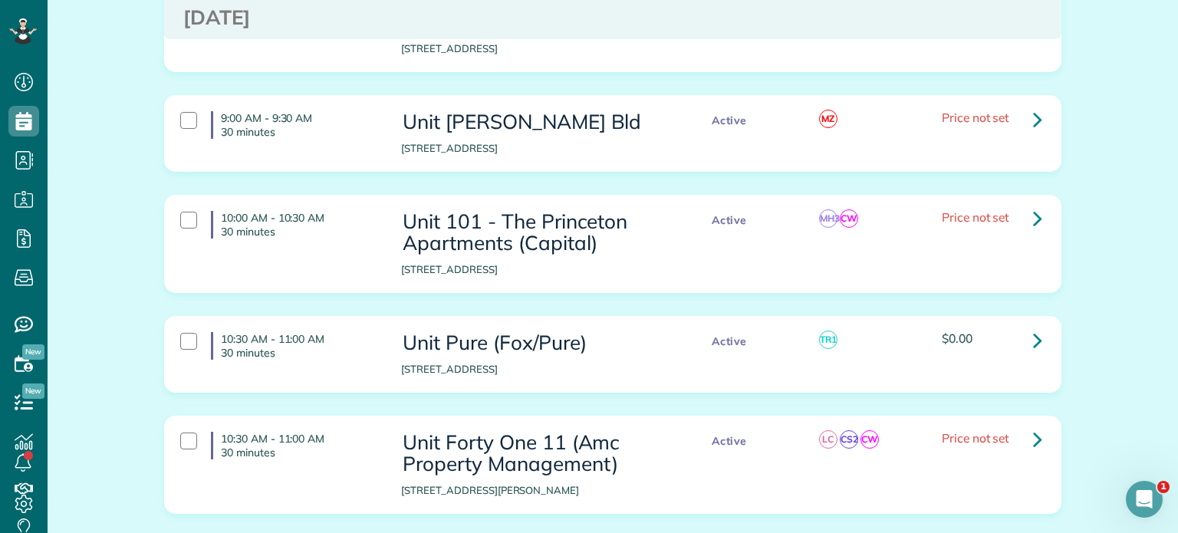
scroll to position [1380, 0]
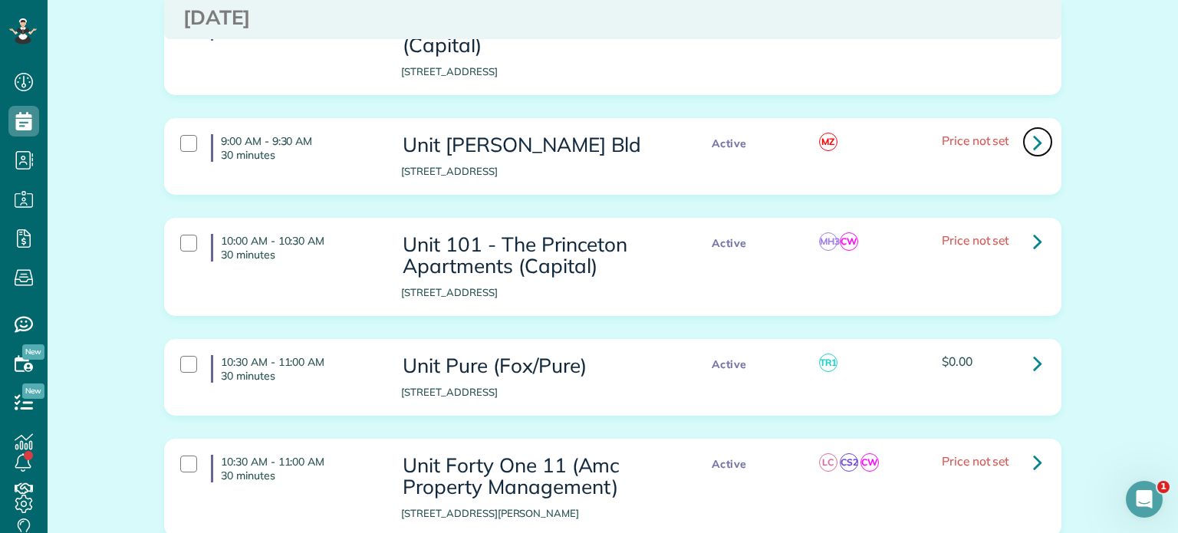
click at [1031, 130] on link at bounding box center [1037, 142] width 31 height 31
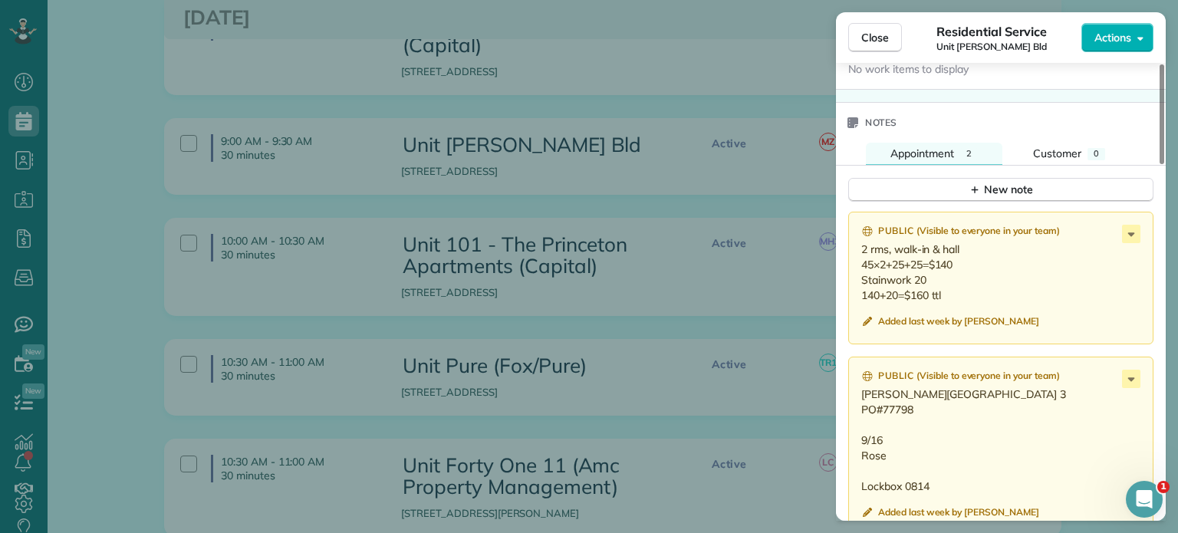
scroll to position [1380, 0]
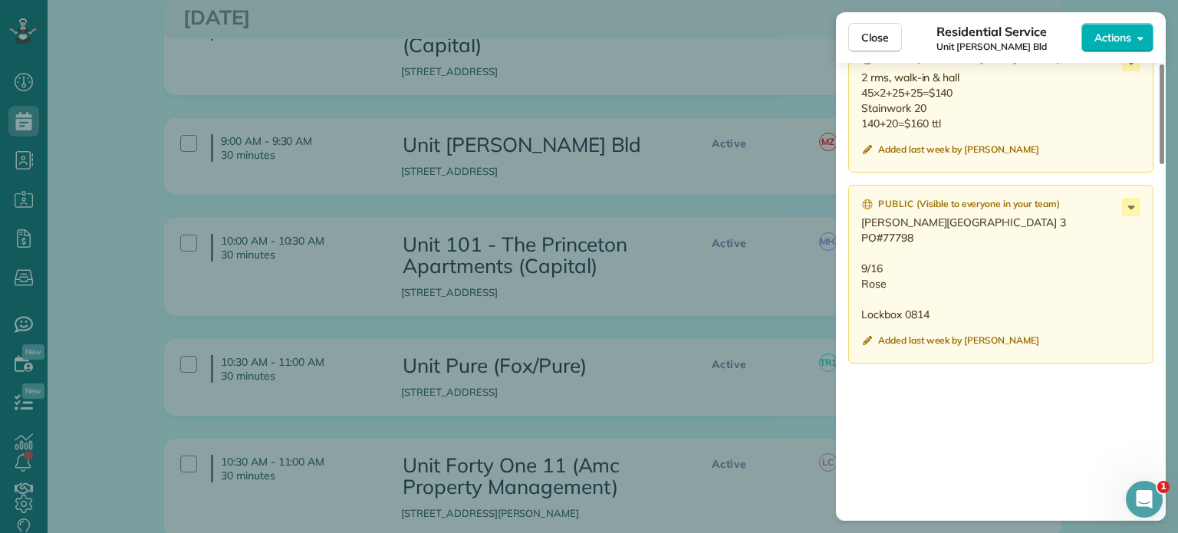
drag, startPoint x: 900, startPoint y: 306, endPoint x: 853, endPoint y: 228, distance: 91.1
click at [853, 228] on div "Public ( Visible to everyone in your team ) Churchill Building Unit 3 PO#77798 …" at bounding box center [1000, 274] width 305 height 179
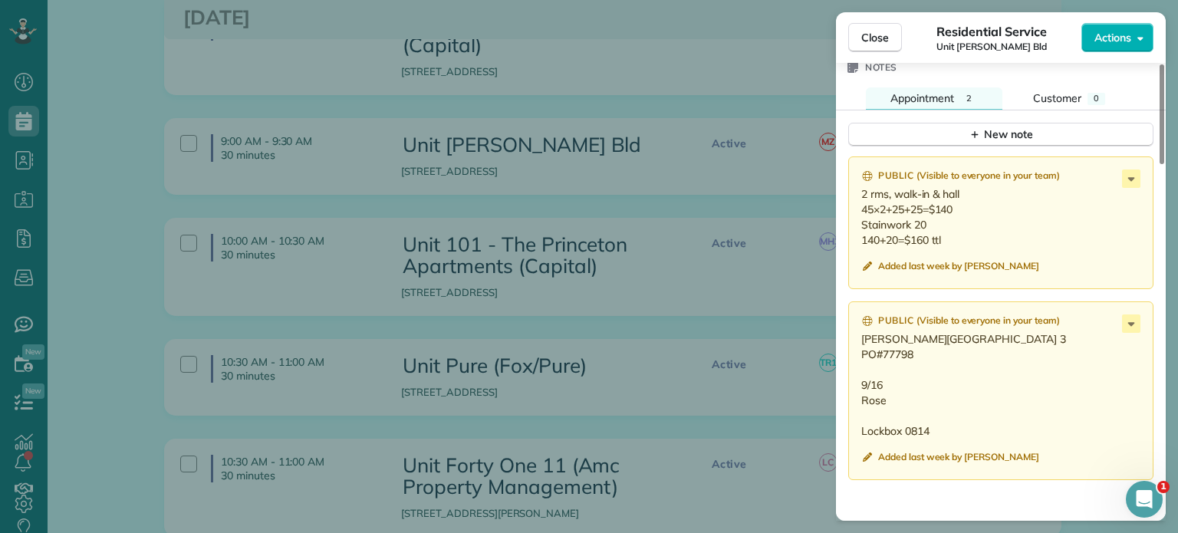
scroll to position [1227, 0]
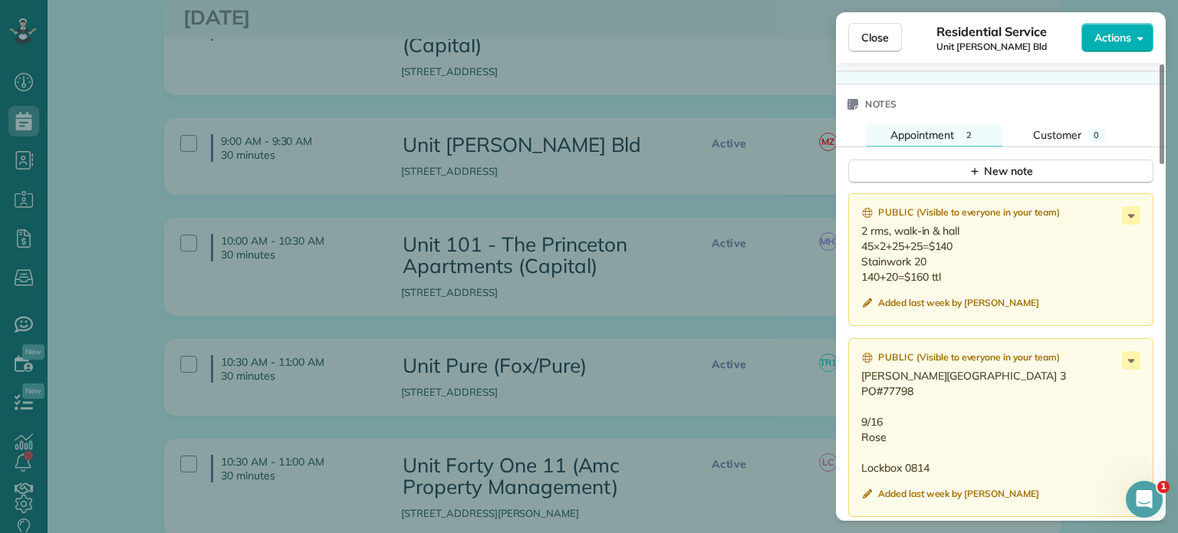
click at [985, 285] on p "2 rms, walk-in & hall 45×2+25+25=$140 Stainwork 20 140+20=$160 ttl" at bounding box center [1002, 253] width 282 height 61
drag, startPoint x: 951, startPoint y: 281, endPoint x: 861, endPoint y: 239, distance: 99.1
click at [861, 239] on p "2 rms, walk-in & hall 45×2+25+25=$140 Stainwork 20 140+20=$160 ttl" at bounding box center [1002, 253] width 282 height 61
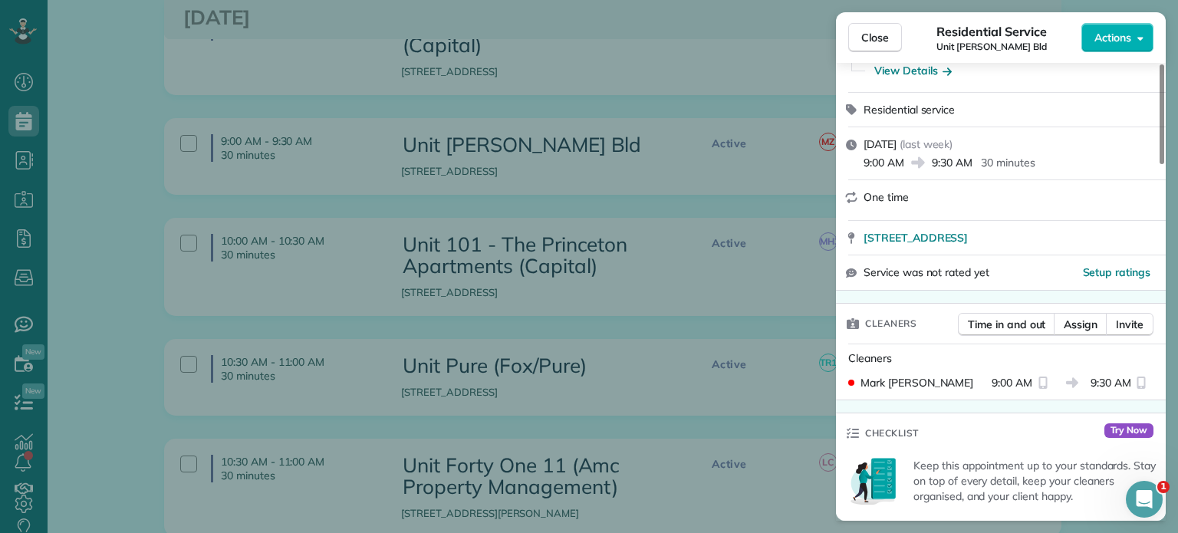
scroll to position [0, 0]
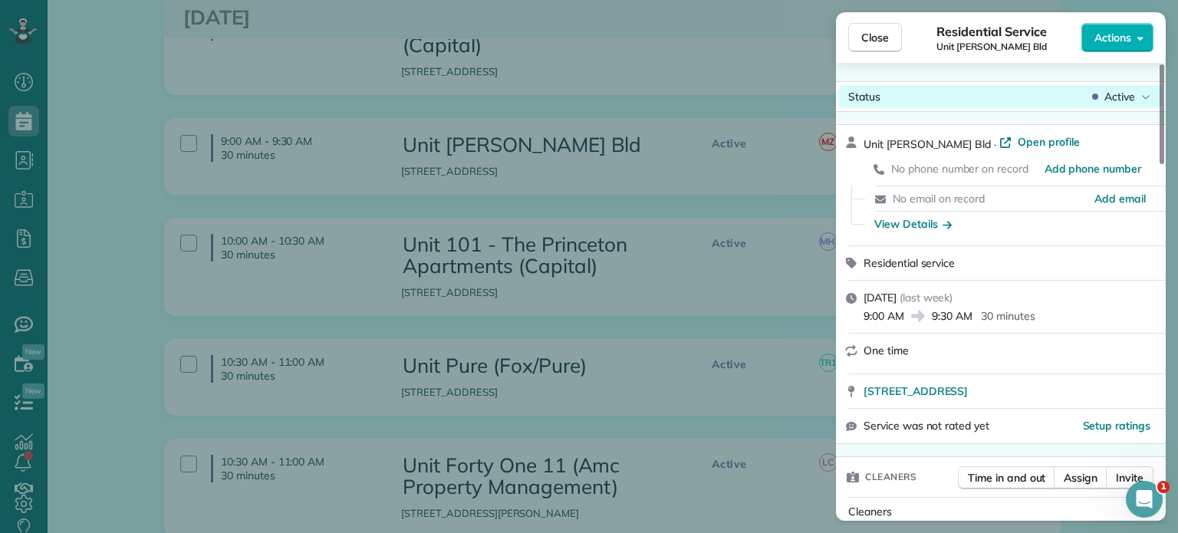
click at [1130, 97] on span "Active" at bounding box center [1119, 96] width 31 height 15
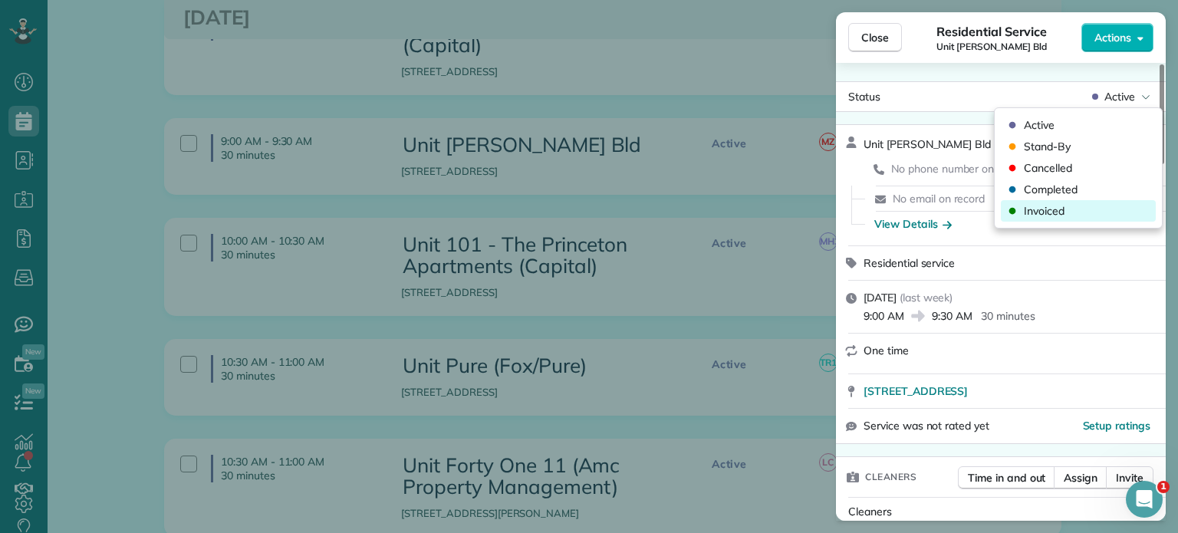
click at [1081, 212] on div "Invoiced" at bounding box center [1078, 210] width 155 height 21
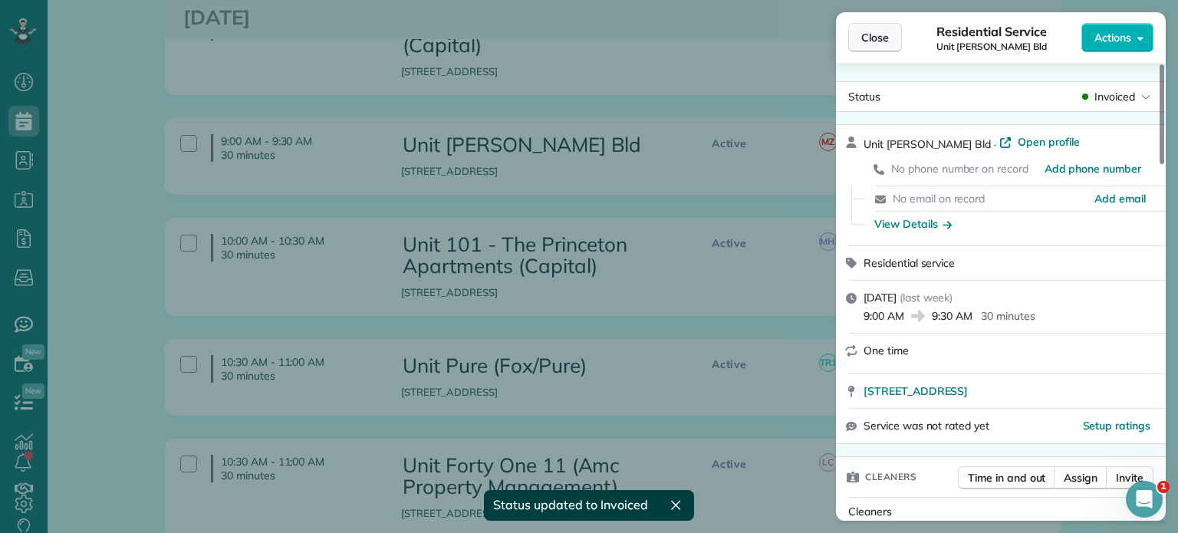
click at [878, 36] on span "Close" at bounding box center [875, 37] width 28 height 15
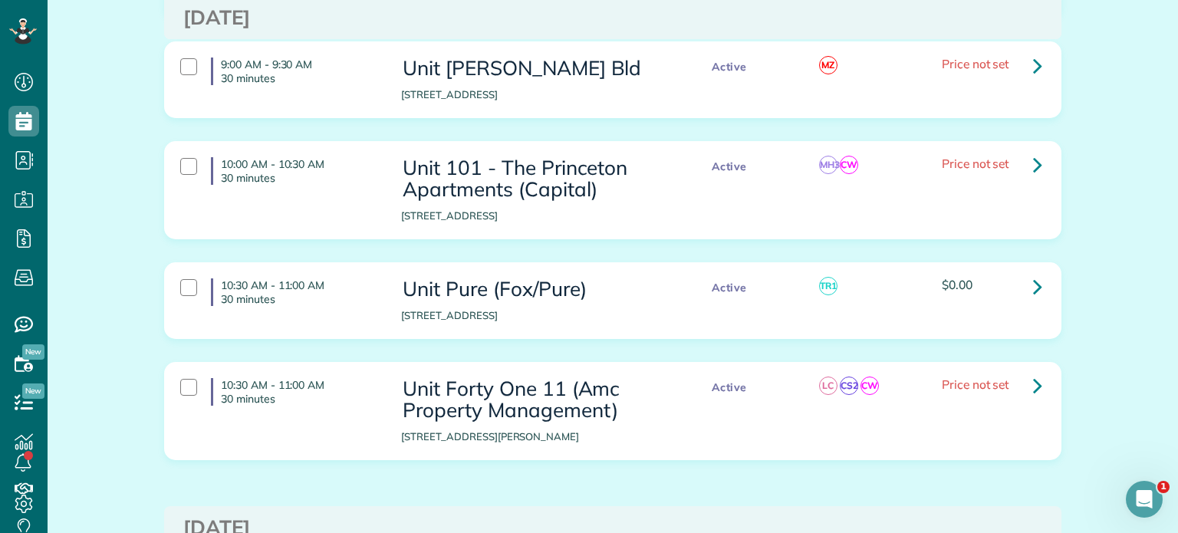
scroll to position [1534, 0]
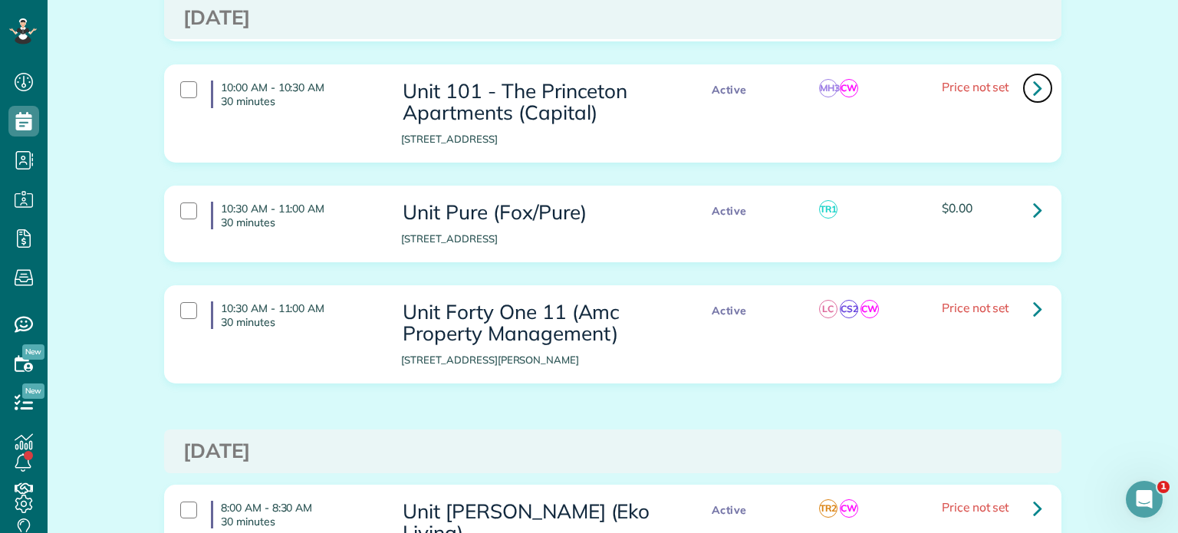
click at [1033, 74] on icon at bounding box center [1037, 87] width 9 height 27
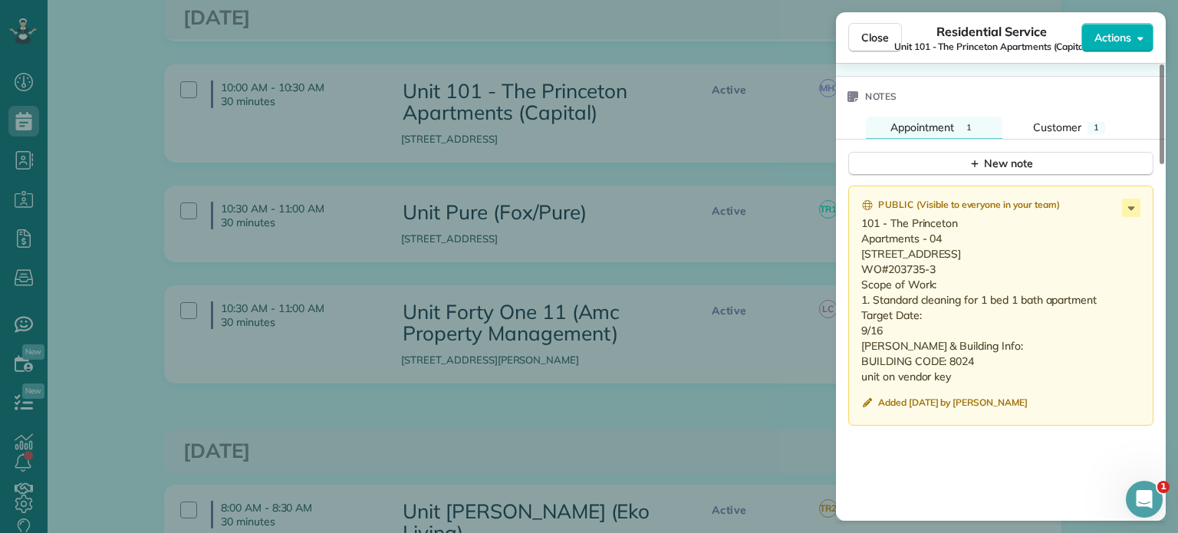
scroll to position [1380, 0]
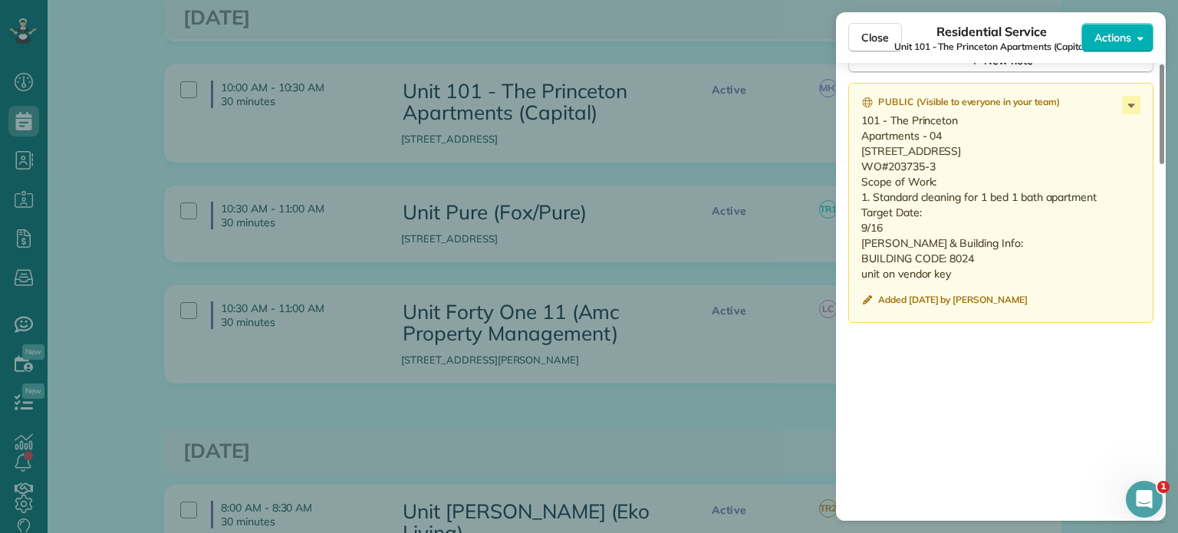
drag, startPoint x: 891, startPoint y: 259, endPoint x: 857, endPoint y: 133, distance: 130.4
click at [857, 133] on div "Public ( Visible to everyone in your team ) 101 - The Princeton Apartments - 04…" at bounding box center [1000, 203] width 305 height 240
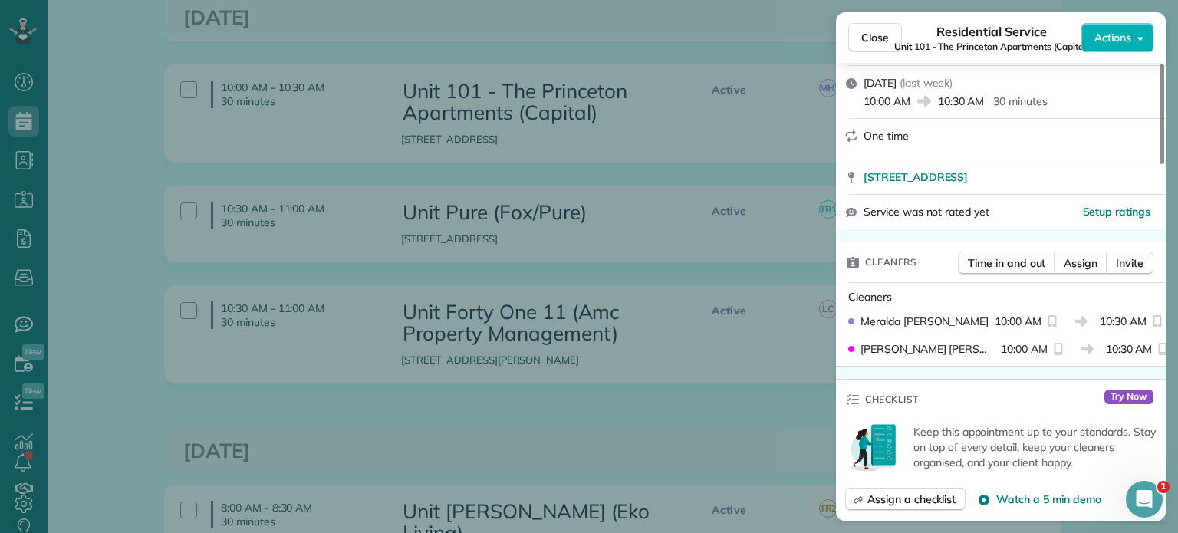
scroll to position [0, 0]
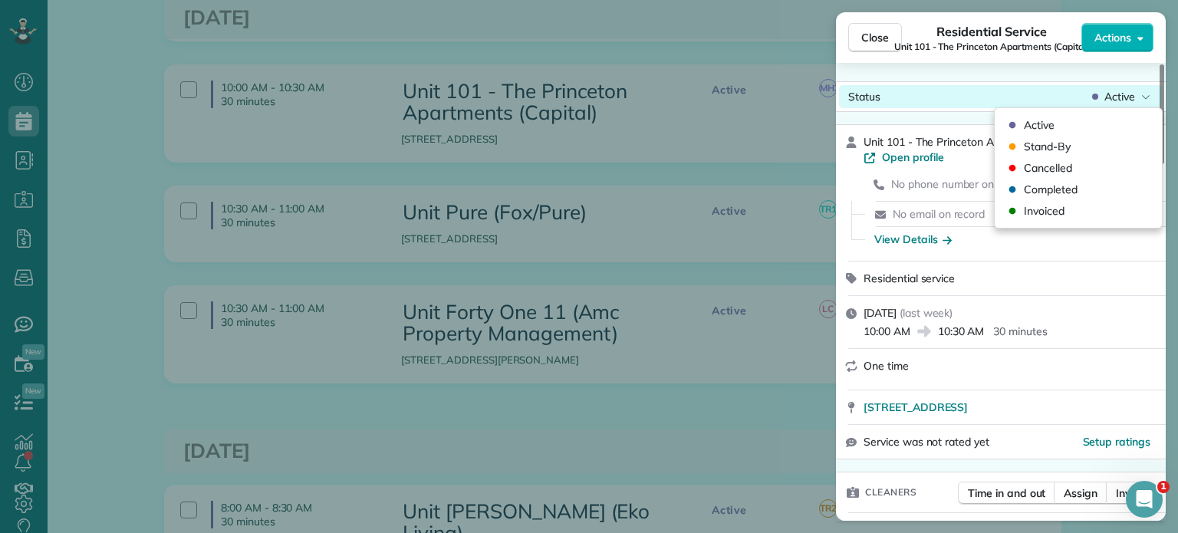
click at [1132, 100] on span "Active" at bounding box center [1119, 96] width 31 height 15
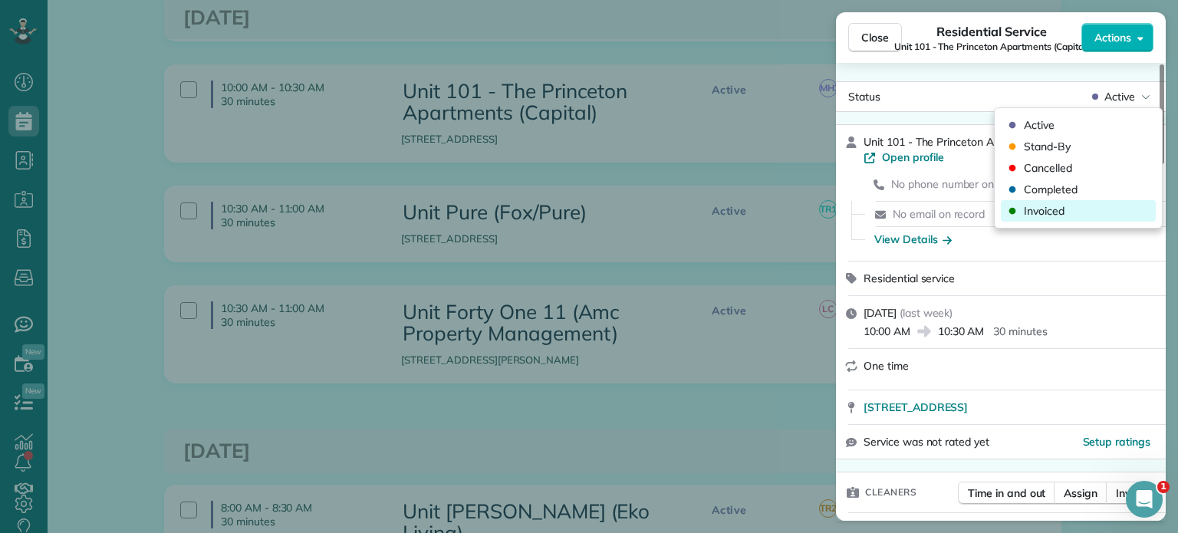
click at [1091, 207] on div "Invoiced" at bounding box center [1078, 210] width 155 height 21
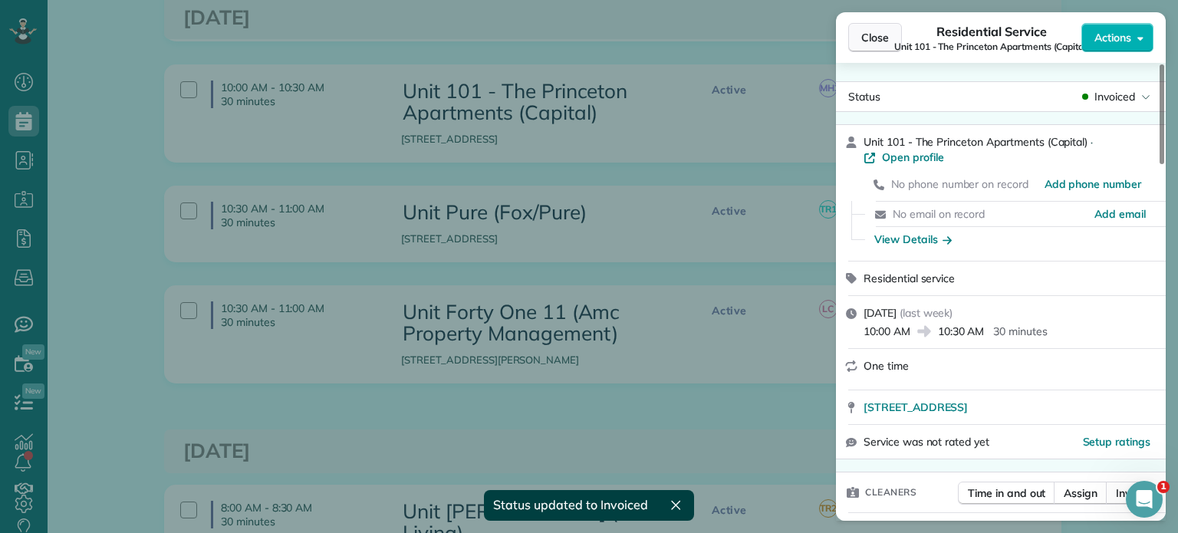
click at [879, 40] on span "Close" at bounding box center [875, 37] width 28 height 15
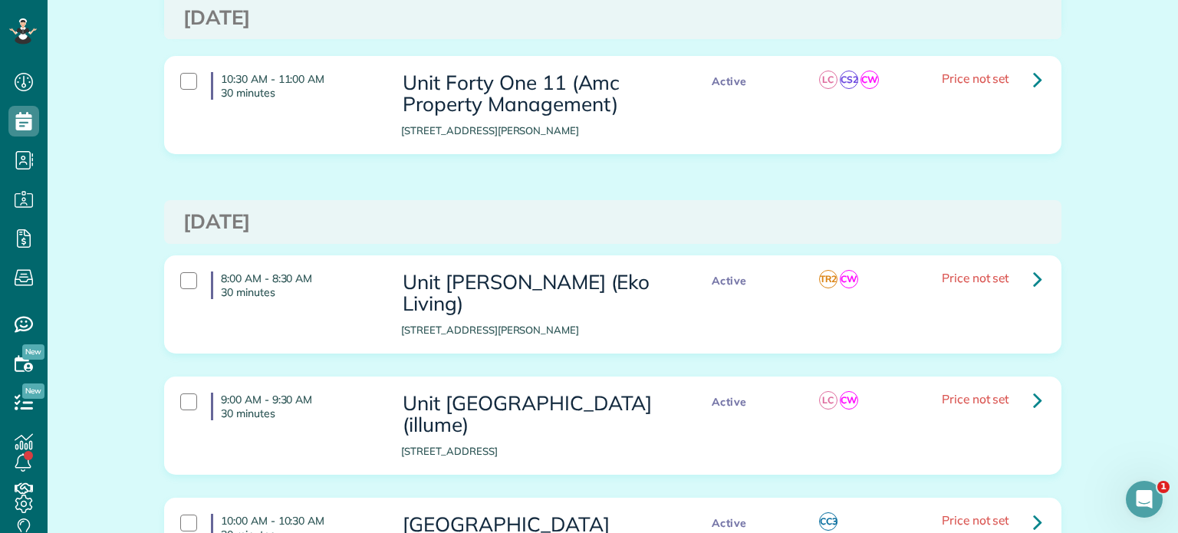
scroll to position [1764, 0]
click at [1033, 65] on icon at bounding box center [1037, 78] width 9 height 27
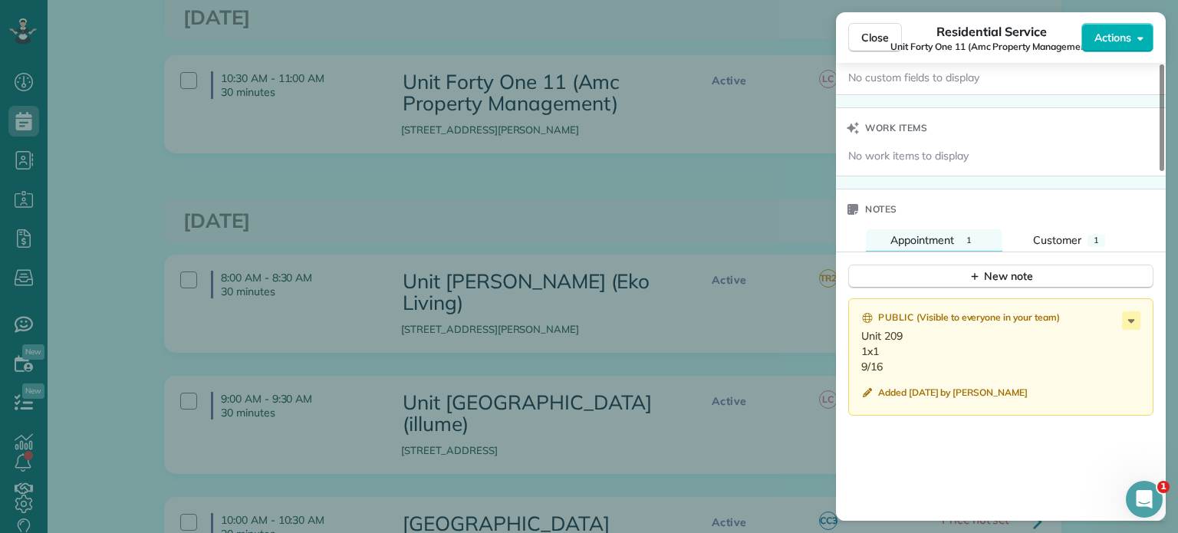
scroll to position [1227, 0]
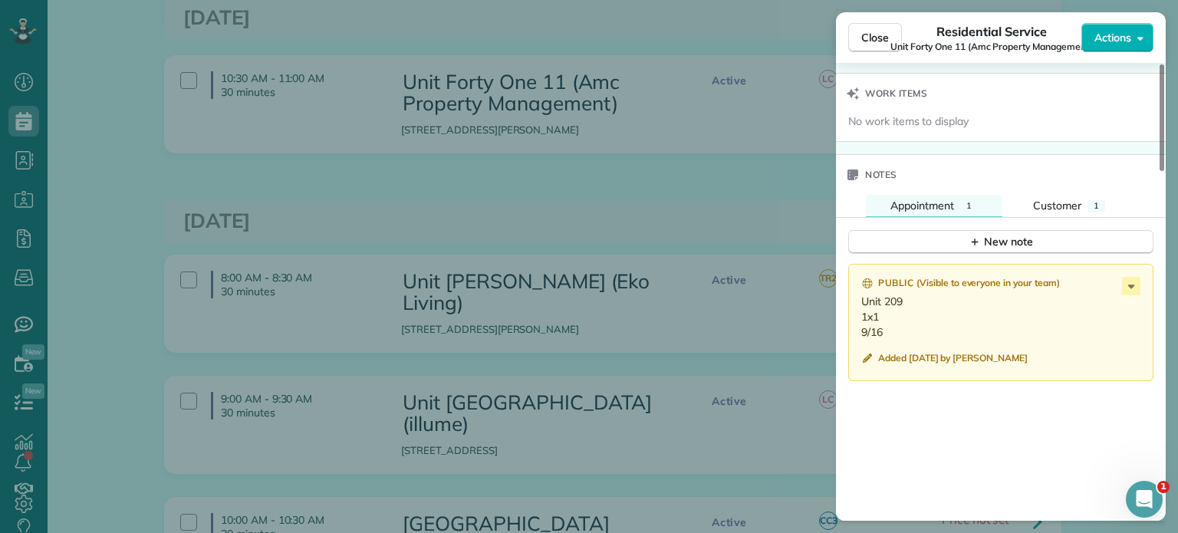
drag, startPoint x: 886, startPoint y: 349, endPoint x: 864, endPoint y: 328, distance: 29.8
click at [864, 328] on p "Unit 209 1x1 9/16" at bounding box center [1002, 317] width 282 height 46
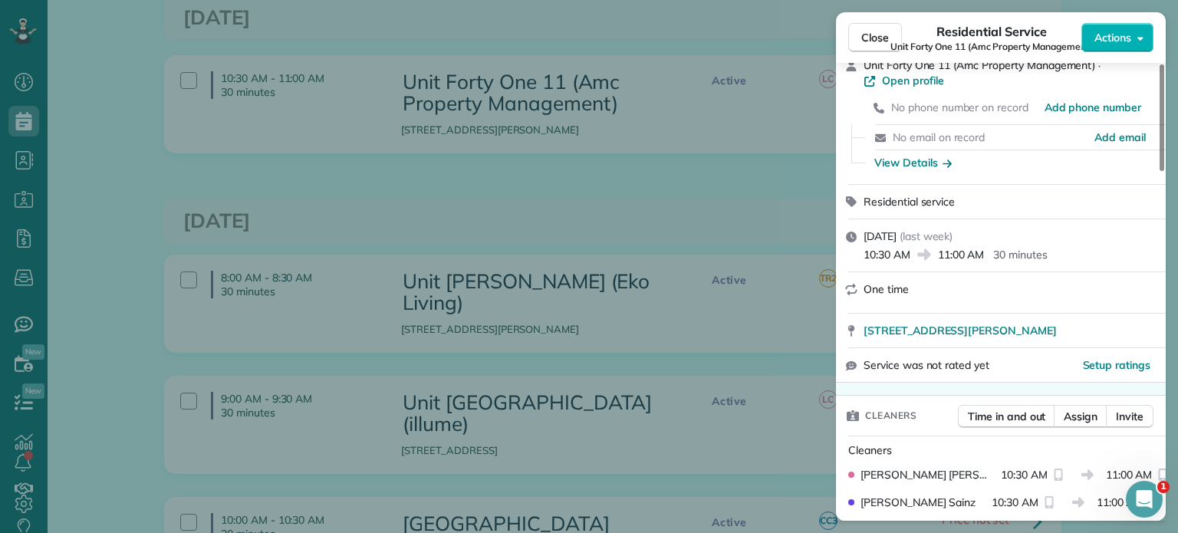
scroll to position [0, 0]
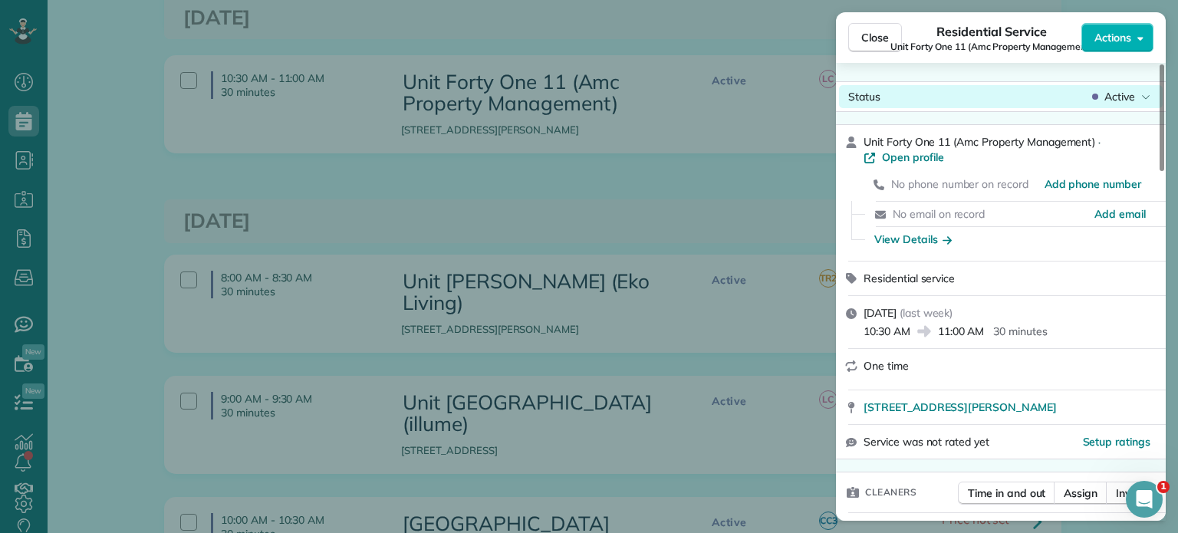
click at [1098, 93] on div "Active" at bounding box center [1121, 96] width 64 height 15
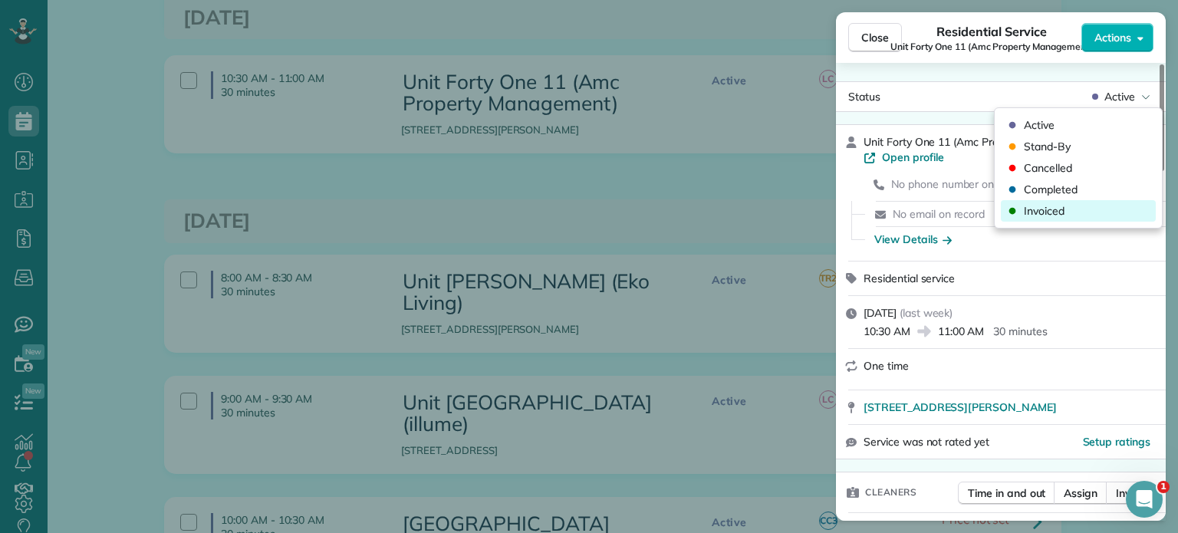
click at [1071, 208] on div "Invoiced" at bounding box center [1078, 210] width 155 height 21
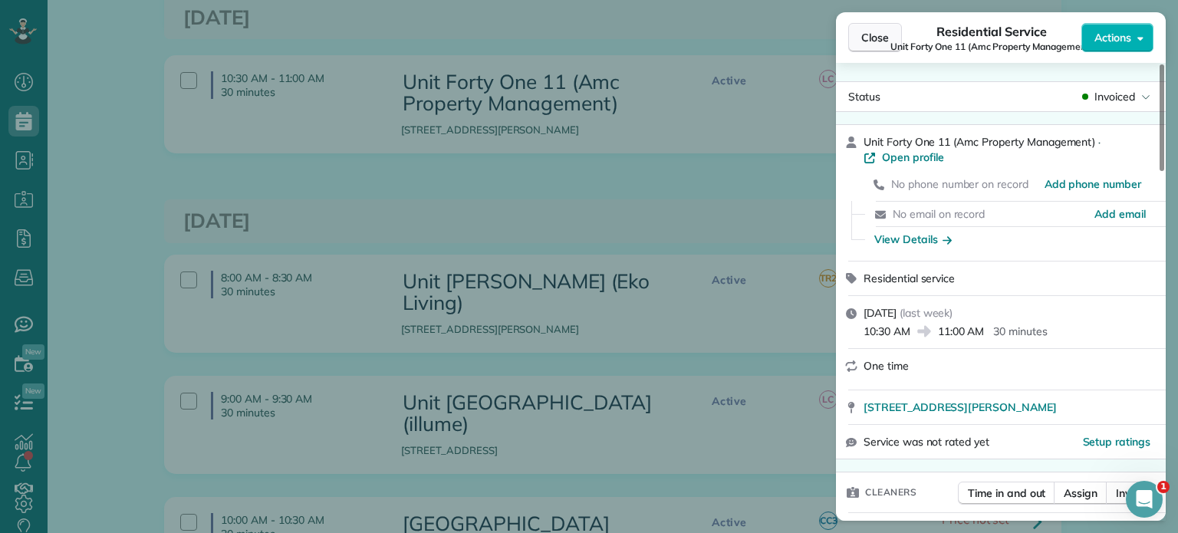
click at [871, 41] on span "Close" at bounding box center [875, 37] width 28 height 15
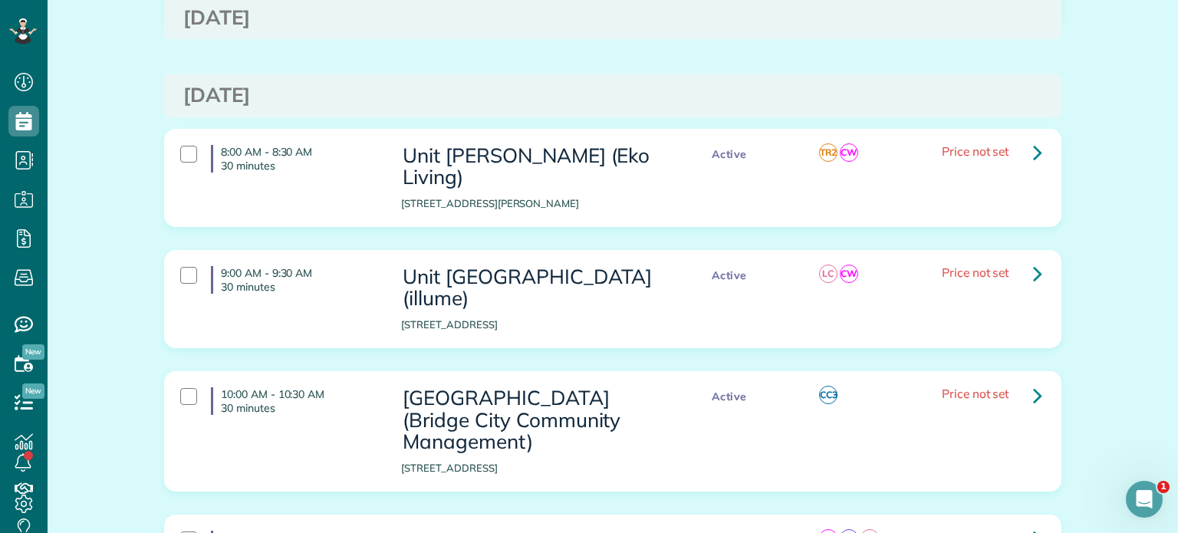
scroll to position [1917, 0]
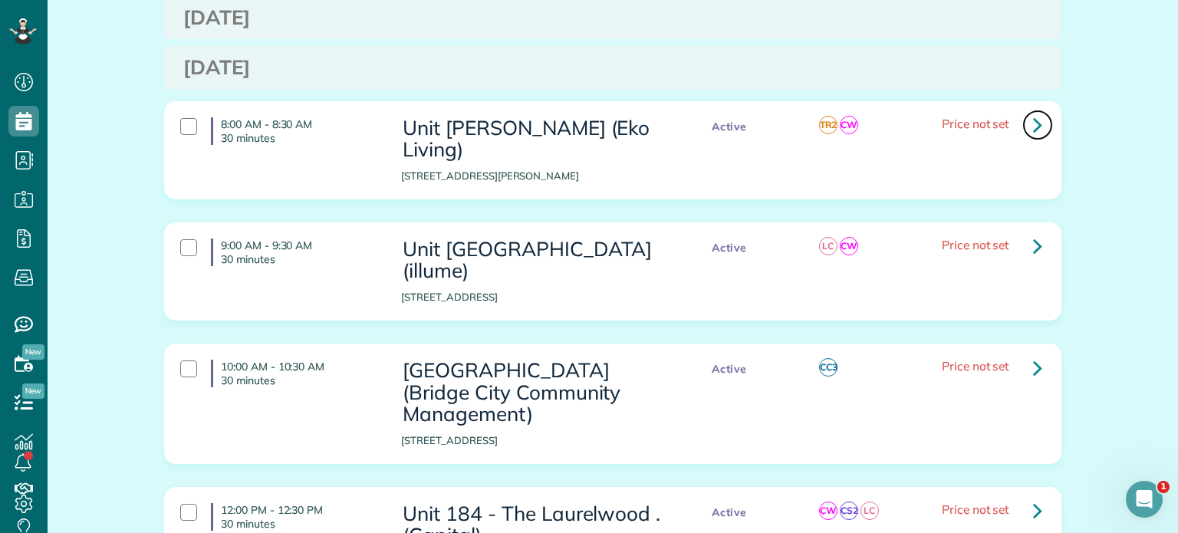
click at [1033, 116] on icon at bounding box center [1037, 124] width 9 height 27
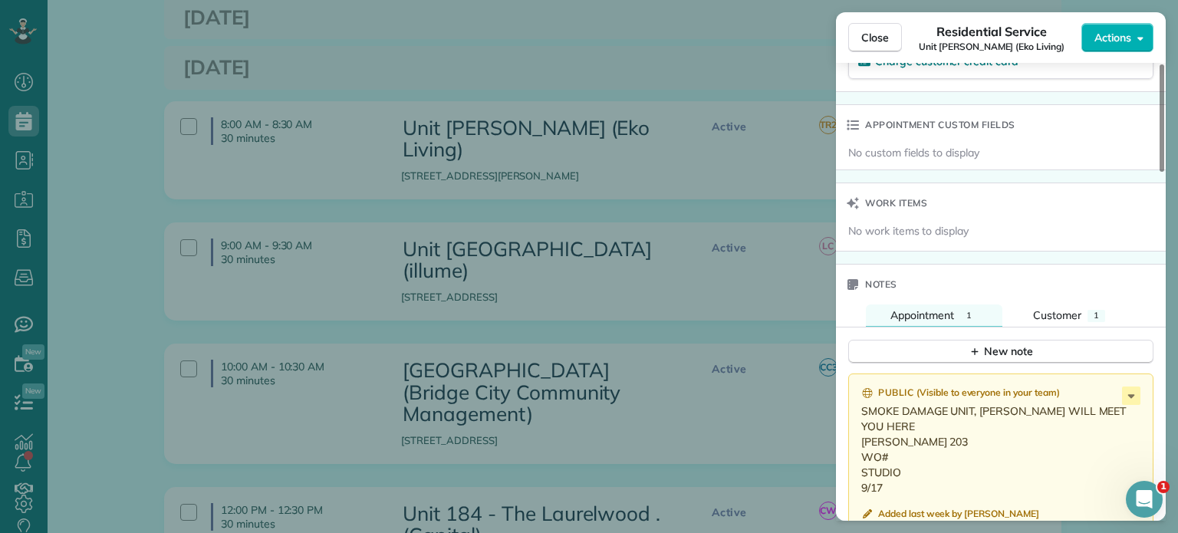
scroll to position [1381, 0]
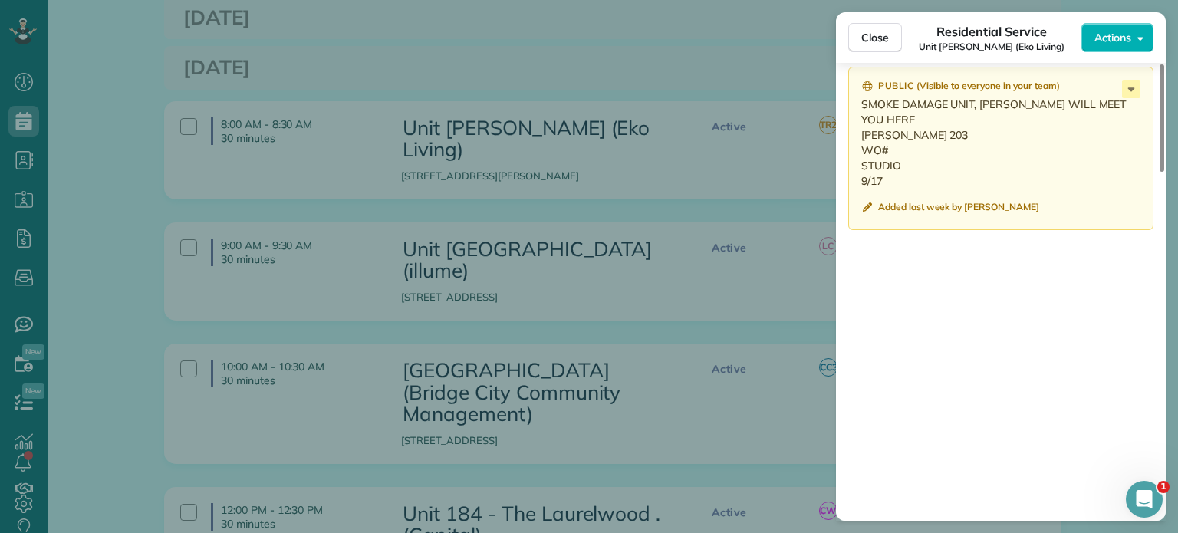
click at [697, 204] on div "Close Residential Service Unit Everett (Eko Living) Actions Status Active Unit …" at bounding box center [589, 266] width 1178 height 533
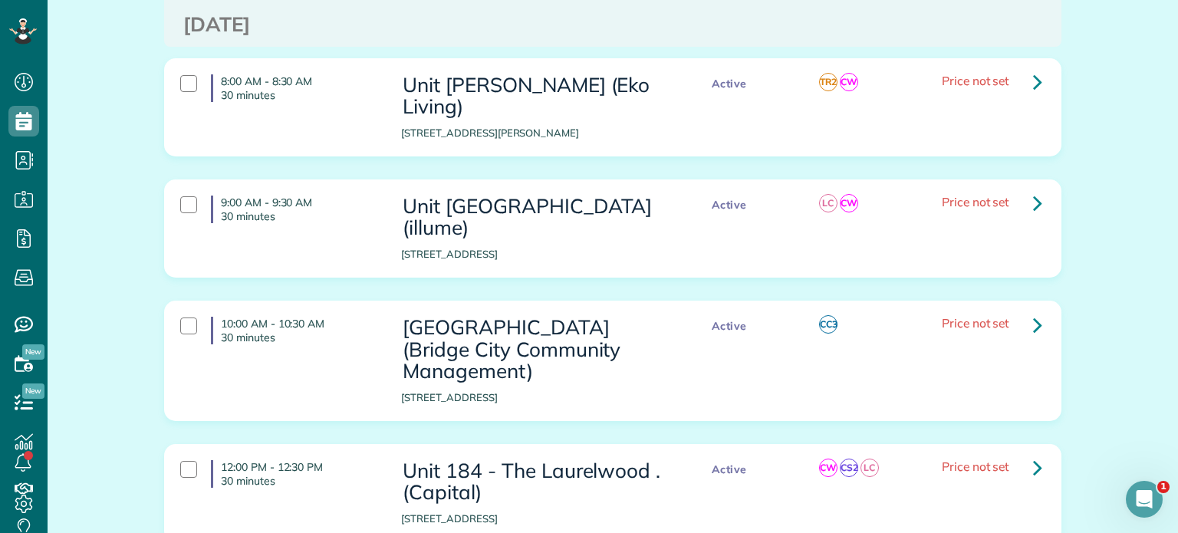
scroll to position [1994, 0]
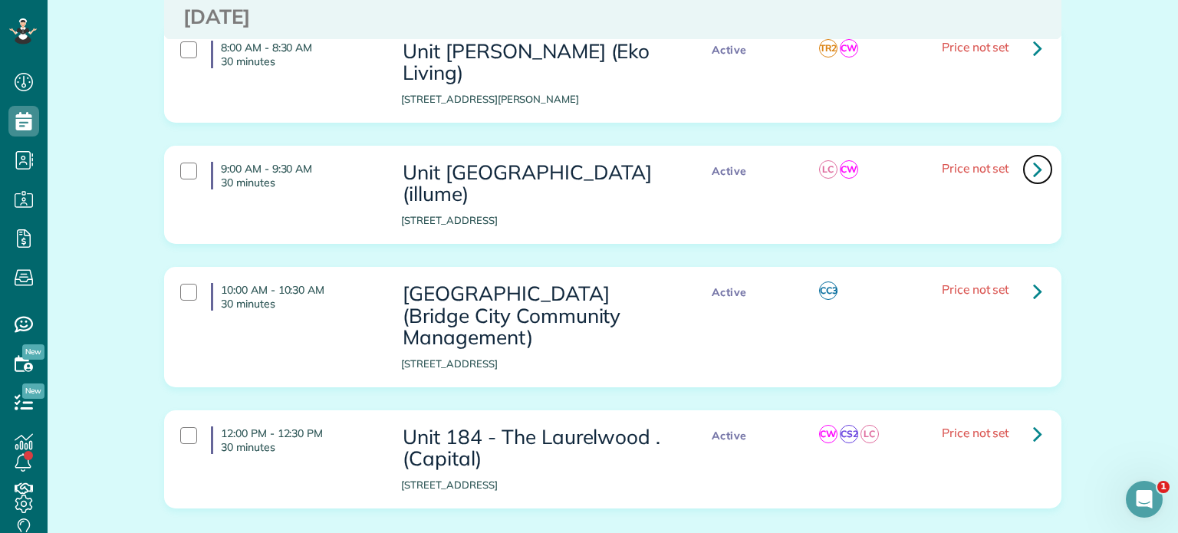
click at [1033, 156] on icon at bounding box center [1037, 169] width 9 height 27
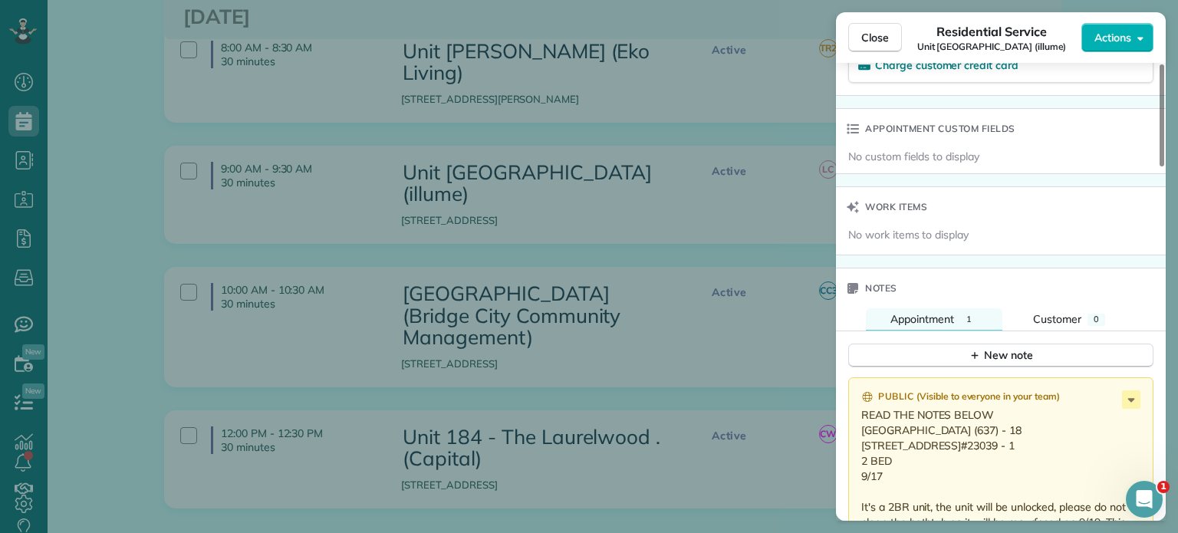
scroll to position [1229, 0]
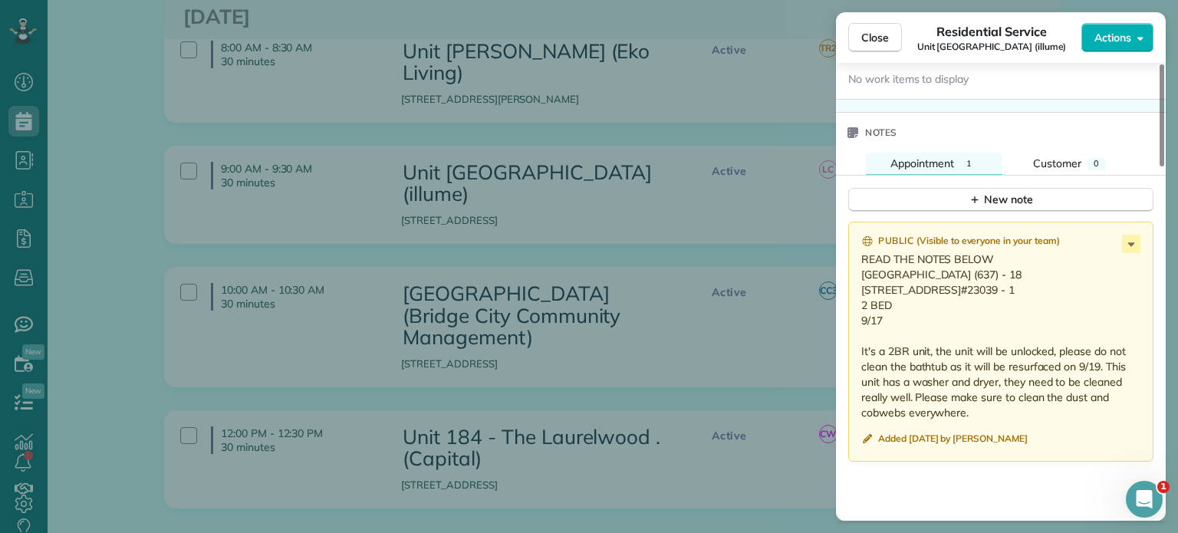
drag, startPoint x: 890, startPoint y: 342, endPoint x: 834, endPoint y: 284, distance: 80.3
click at [834, 284] on div "Close Residential Service Unit Brookside Village (illume) Actions Status Active…" at bounding box center [589, 266] width 1178 height 533
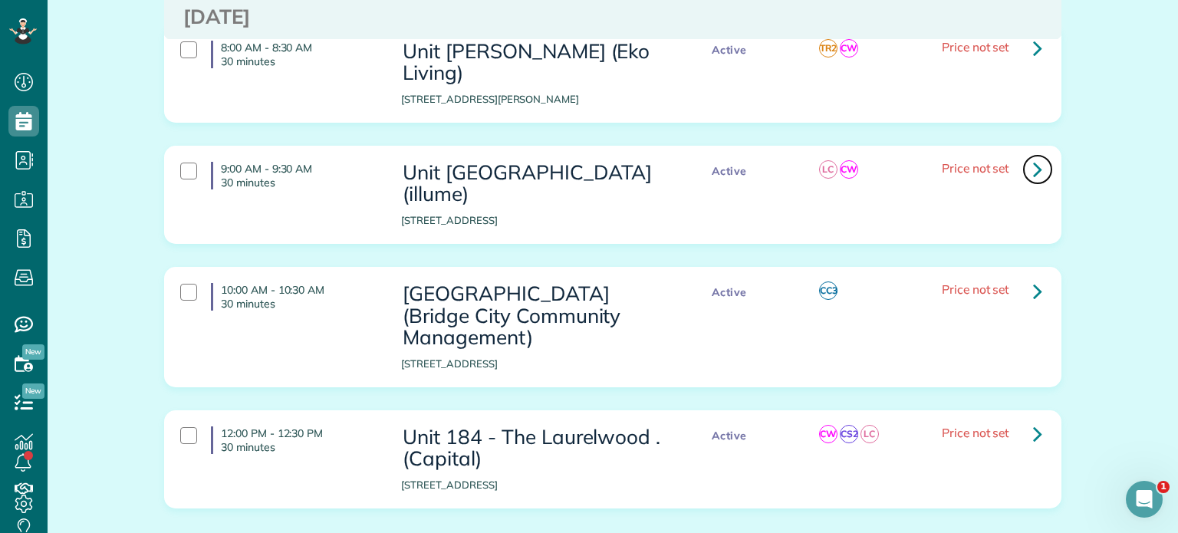
click at [1025, 154] on link at bounding box center [1037, 169] width 31 height 31
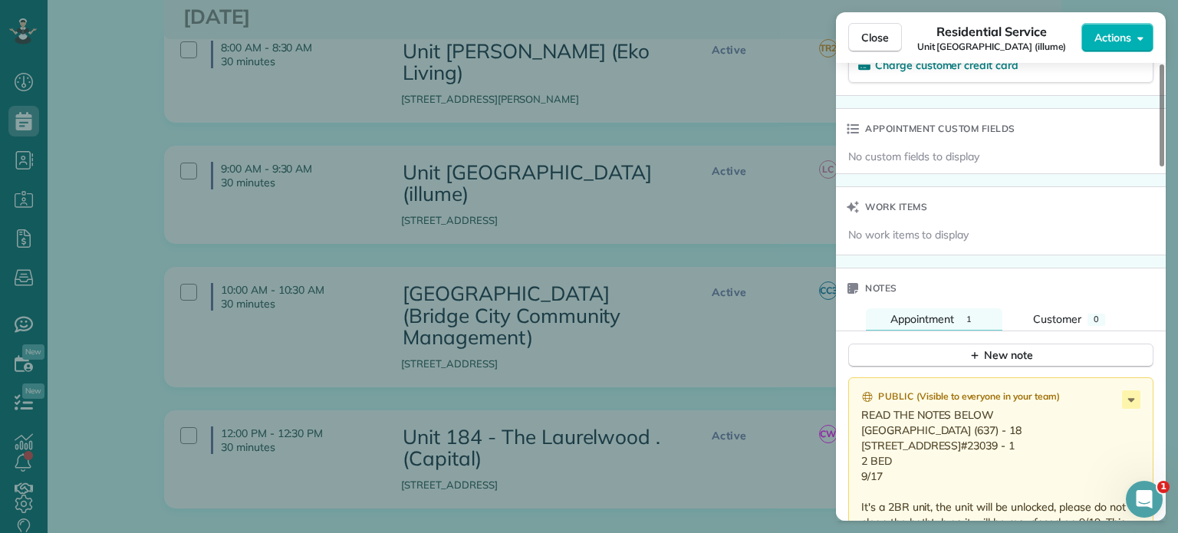
scroll to position [1227, 0]
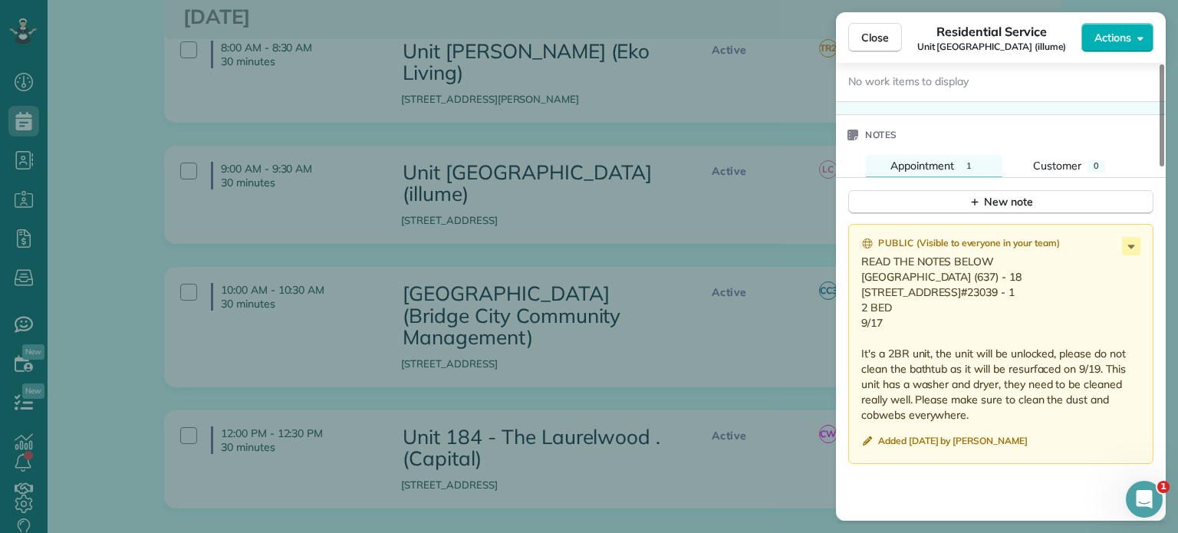
drag, startPoint x: 884, startPoint y: 340, endPoint x: 857, endPoint y: 284, distance: 63.1
click at [857, 284] on div "Public ( Visible to everyone in your team ) READ THE NOTES BELOW Brookside Vill…" at bounding box center [1000, 344] width 305 height 240
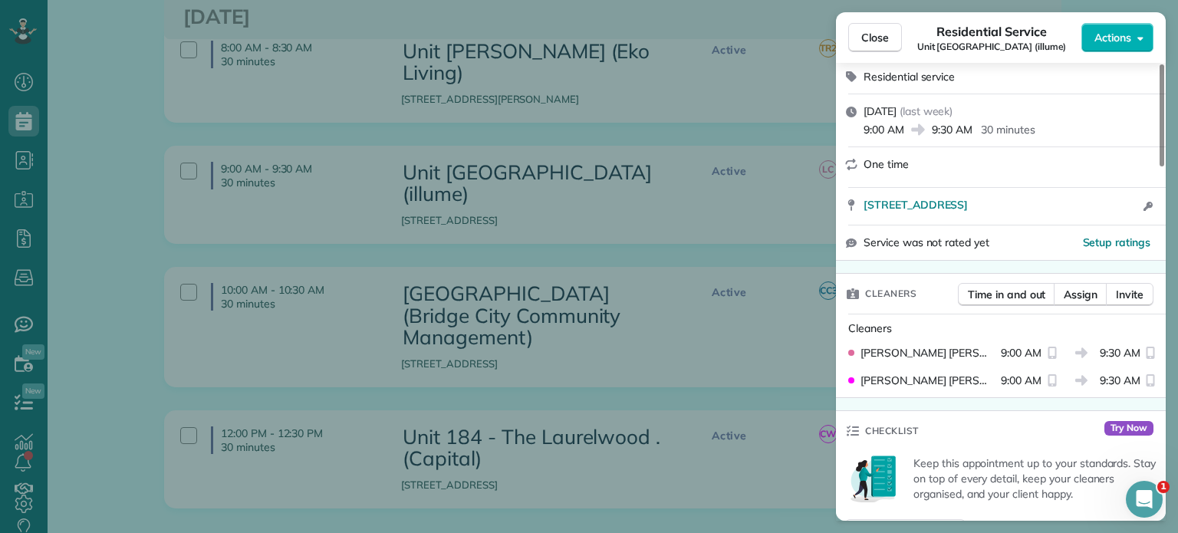
scroll to position [0, 0]
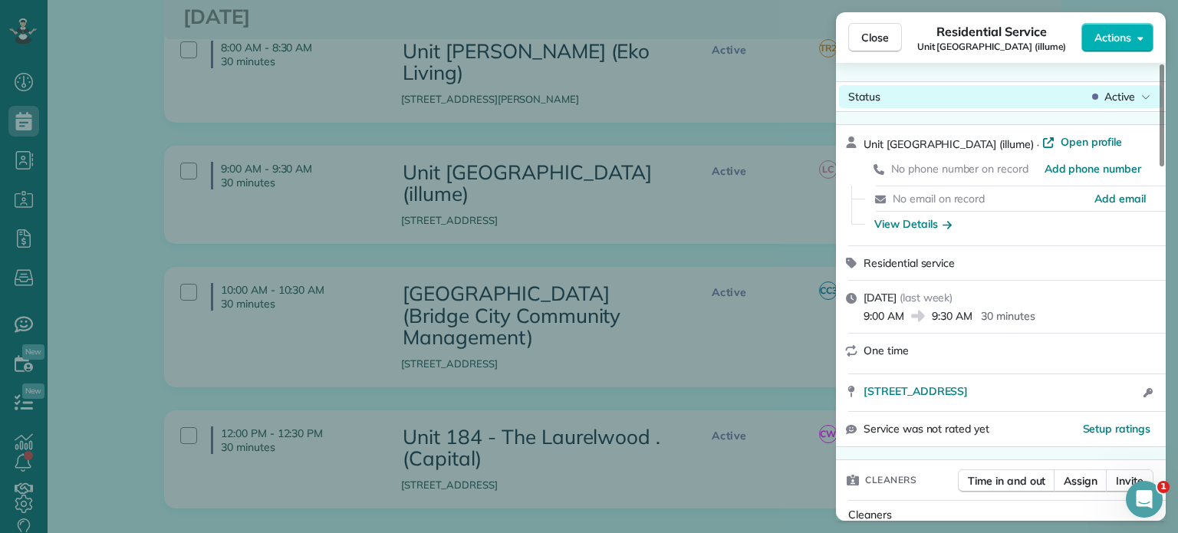
click at [1101, 90] on div "Active" at bounding box center [1121, 96] width 64 height 15
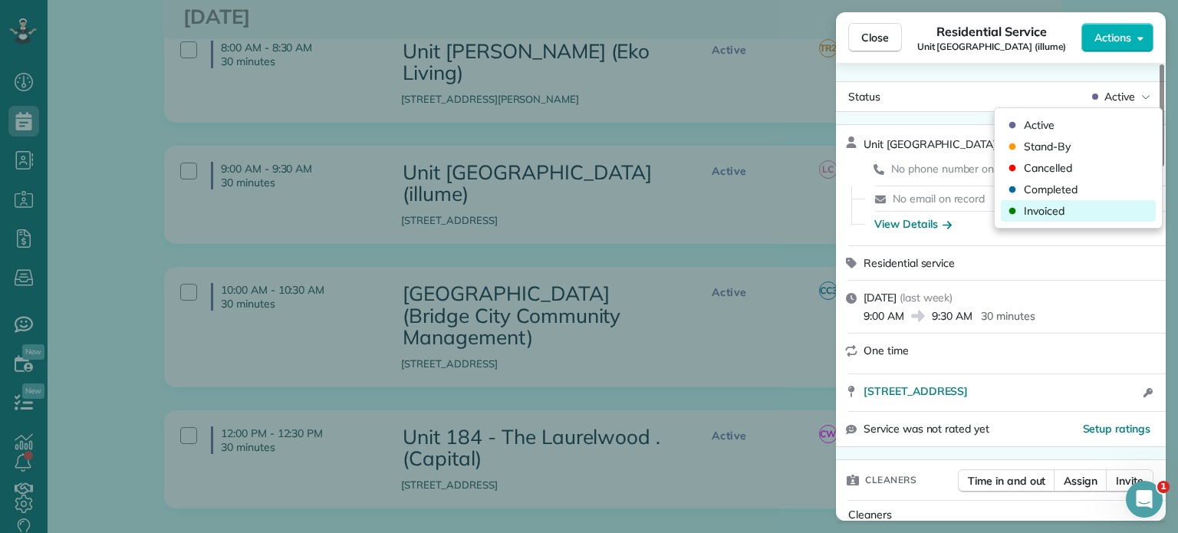
click at [1084, 210] on div "Invoiced" at bounding box center [1078, 210] width 155 height 21
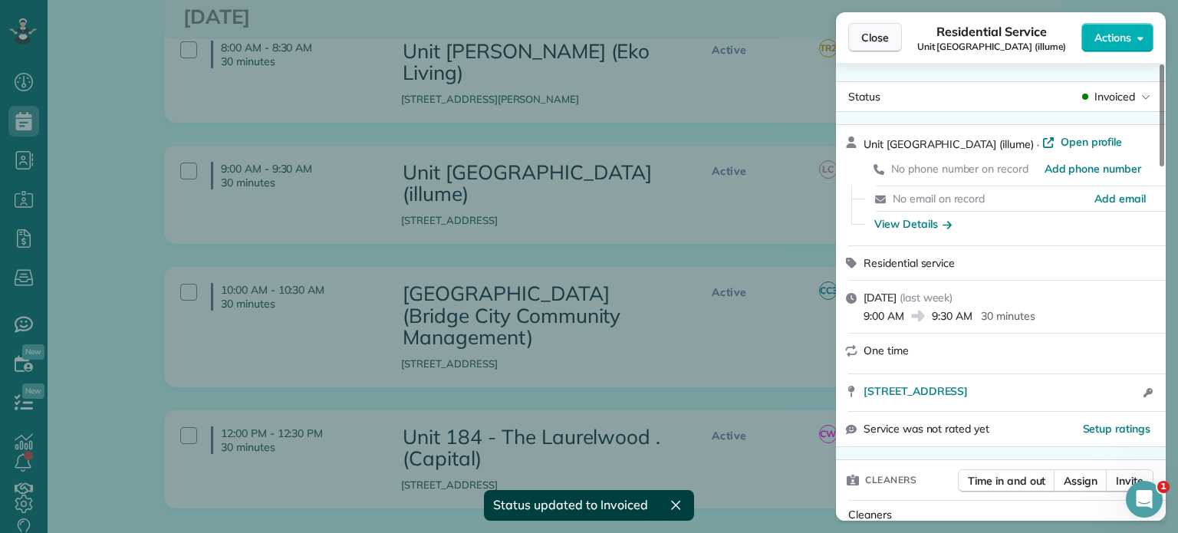
click at [884, 31] on span "Close" at bounding box center [875, 37] width 28 height 15
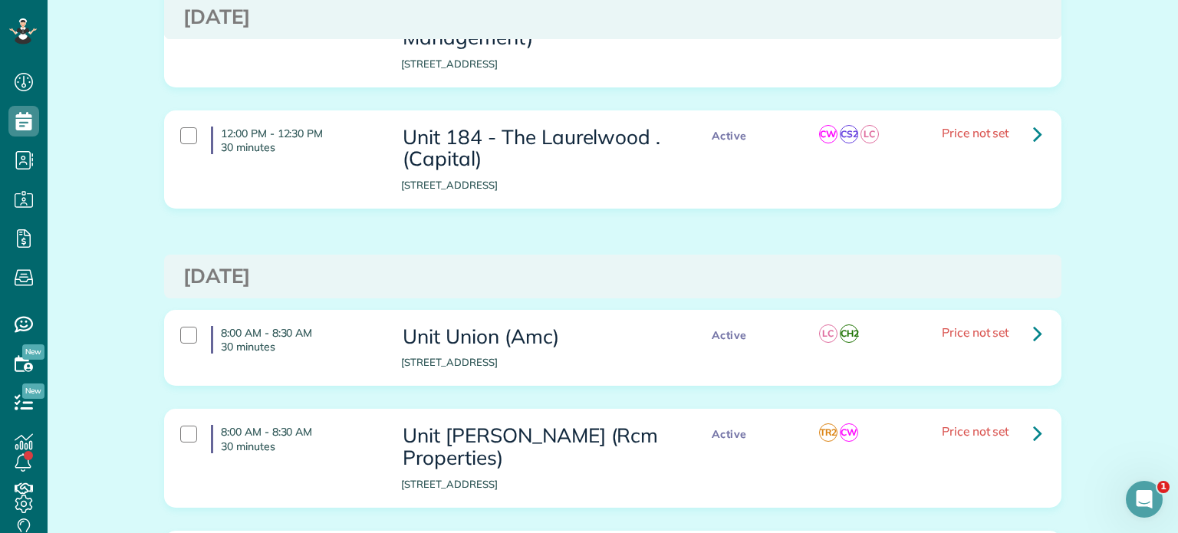
scroll to position [2301, 0]
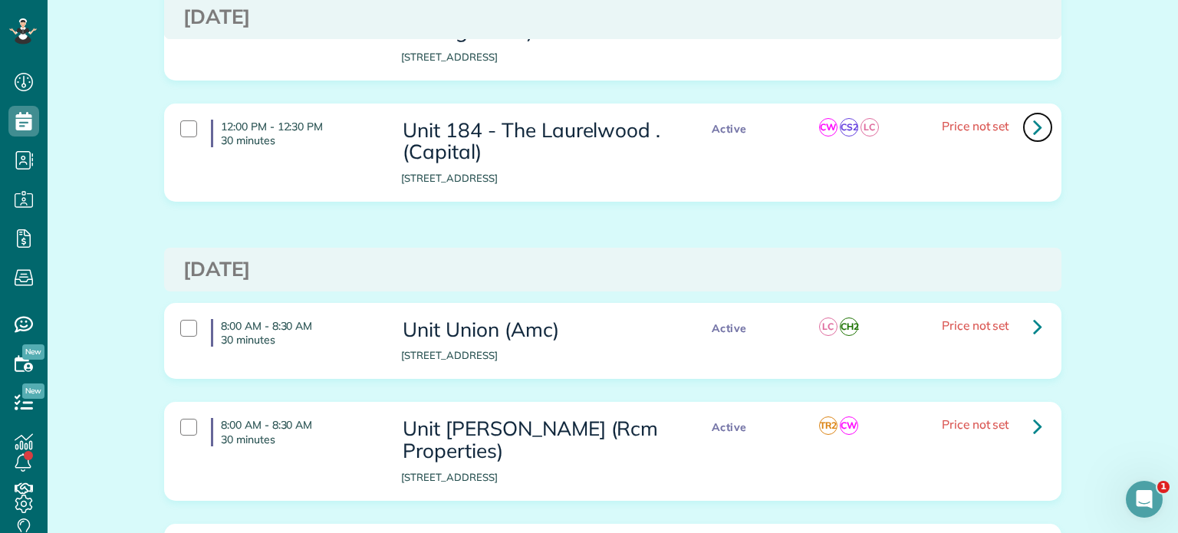
click at [1033, 113] on icon at bounding box center [1037, 126] width 9 height 27
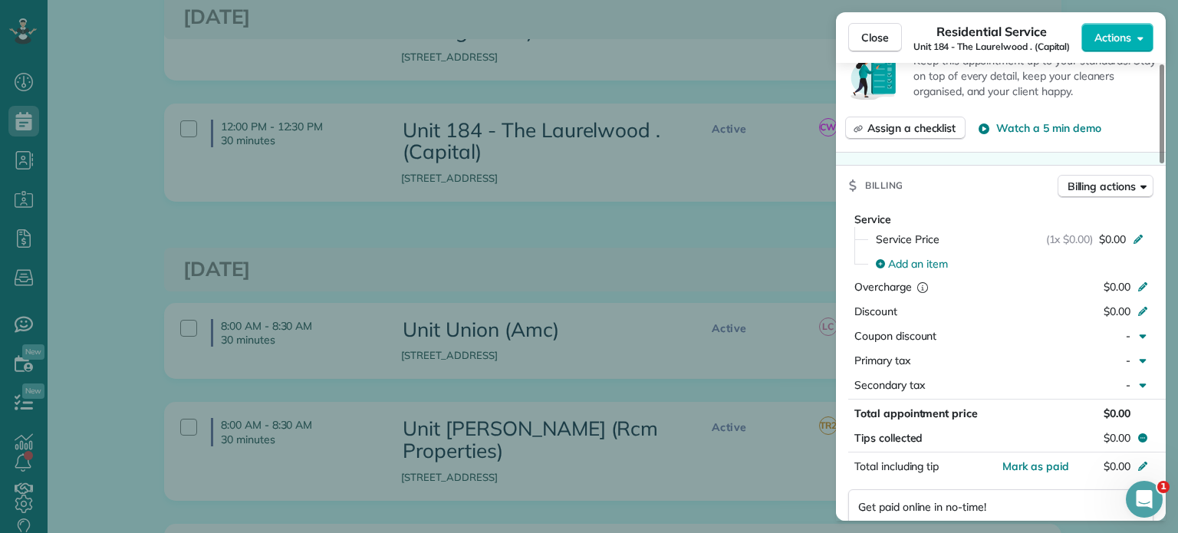
scroll to position [1227, 0]
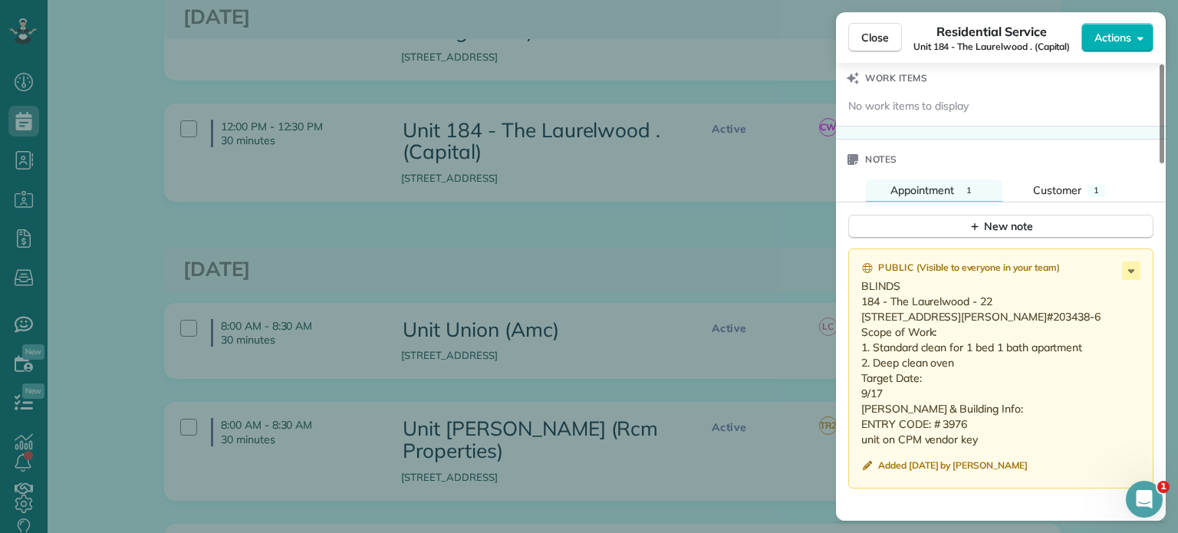
click at [648, 204] on div "Close Residential Service Unit 184 - The Laurelwood . (Capital) Actions Status …" at bounding box center [589, 266] width 1178 height 533
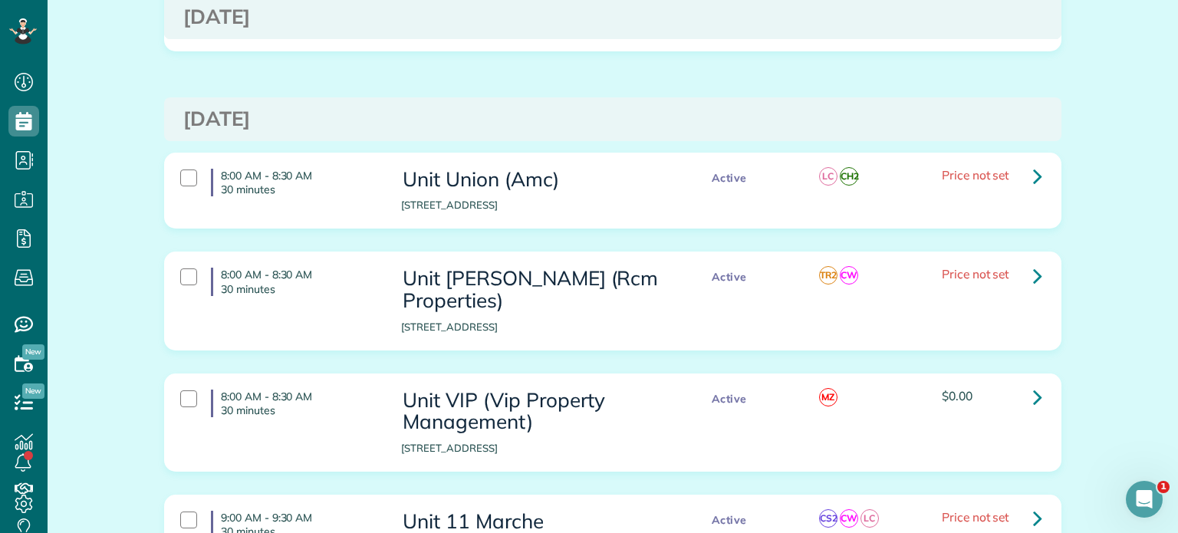
scroll to position [2531, 0]
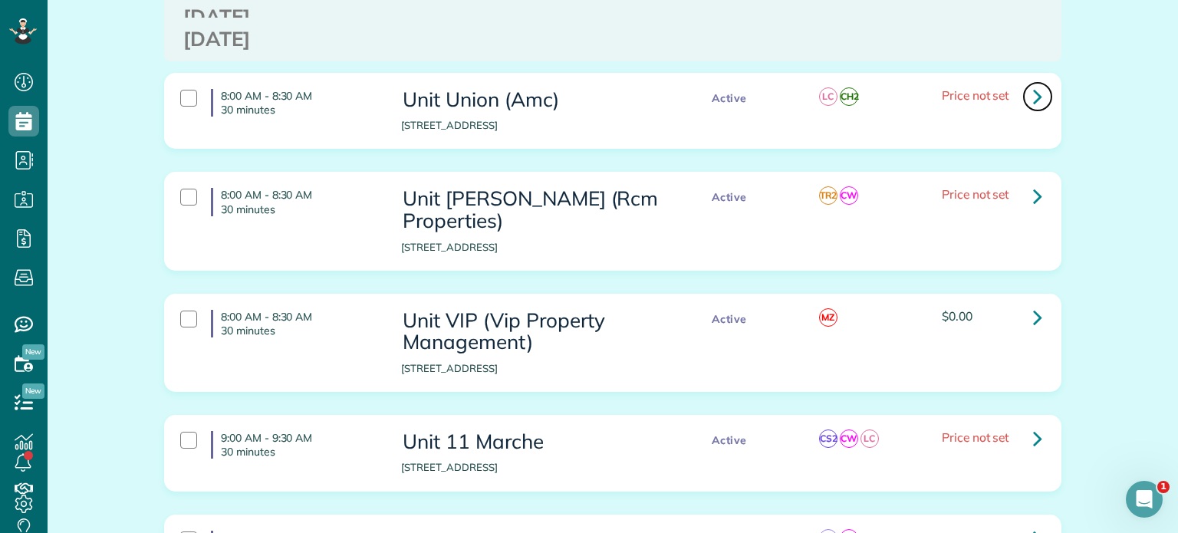
click at [1033, 83] on icon at bounding box center [1037, 96] width 9 height 27
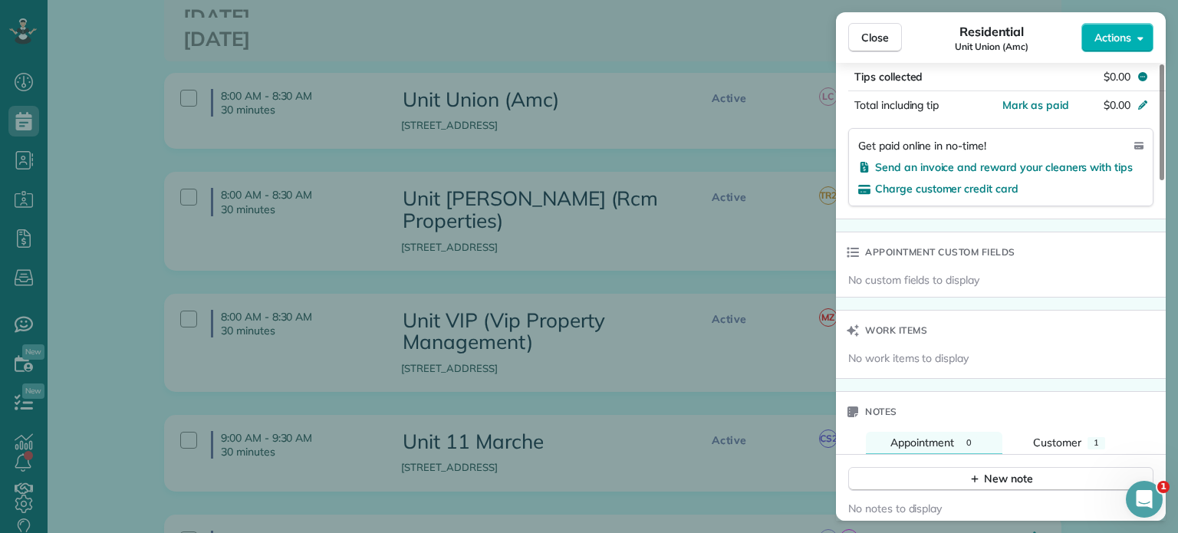
scroll to position [1074, 0]
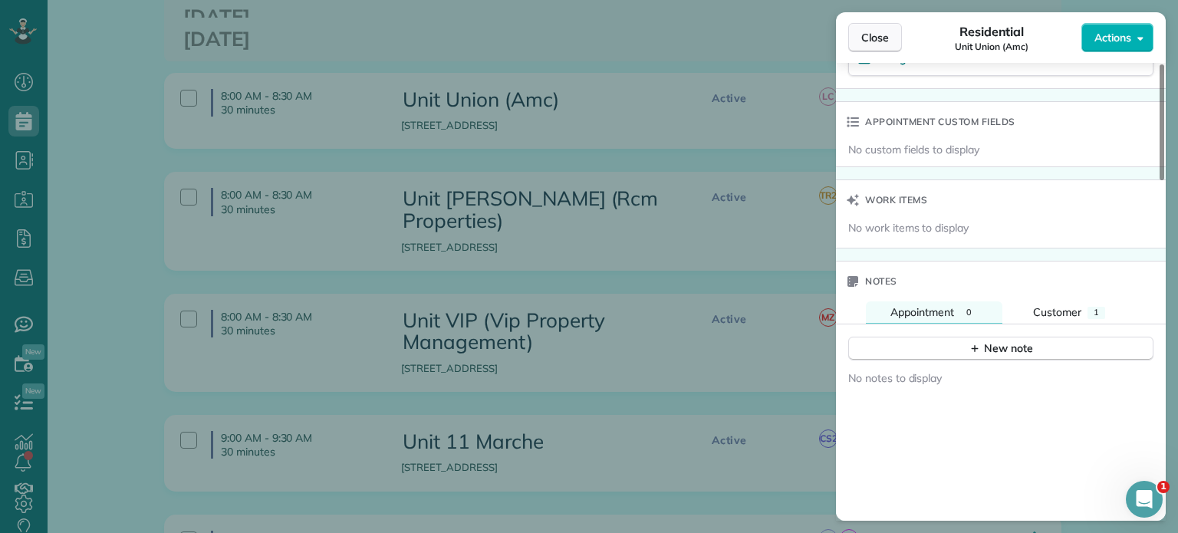
click at [870, 41] on span "Close" at bounding box center [875, 37] width 28 height 15
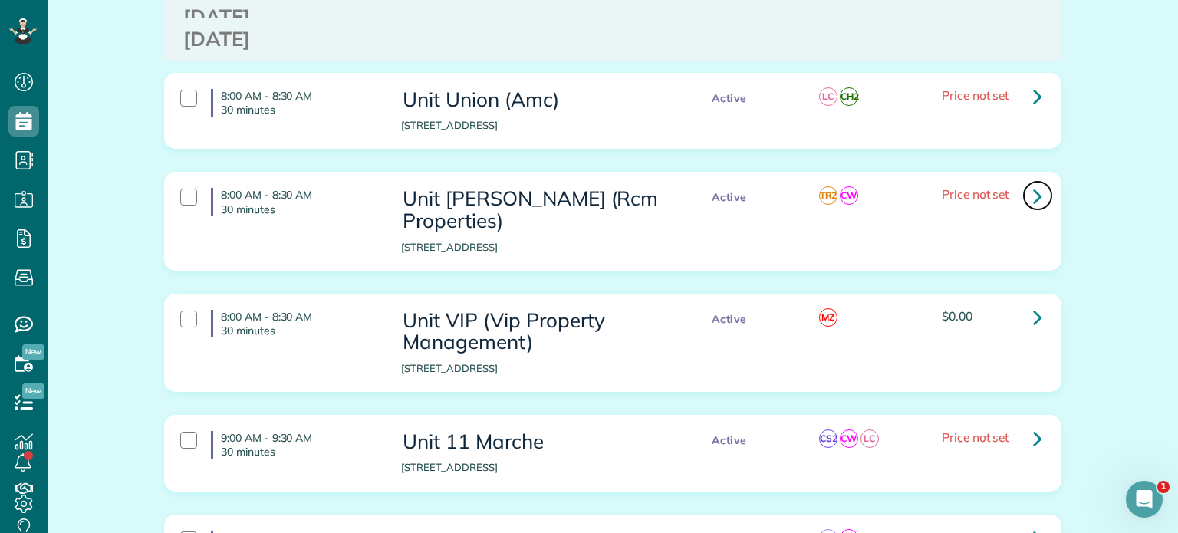
click at [1033, 183] on icon at bounding box center [1037, 196] width 9 height 27
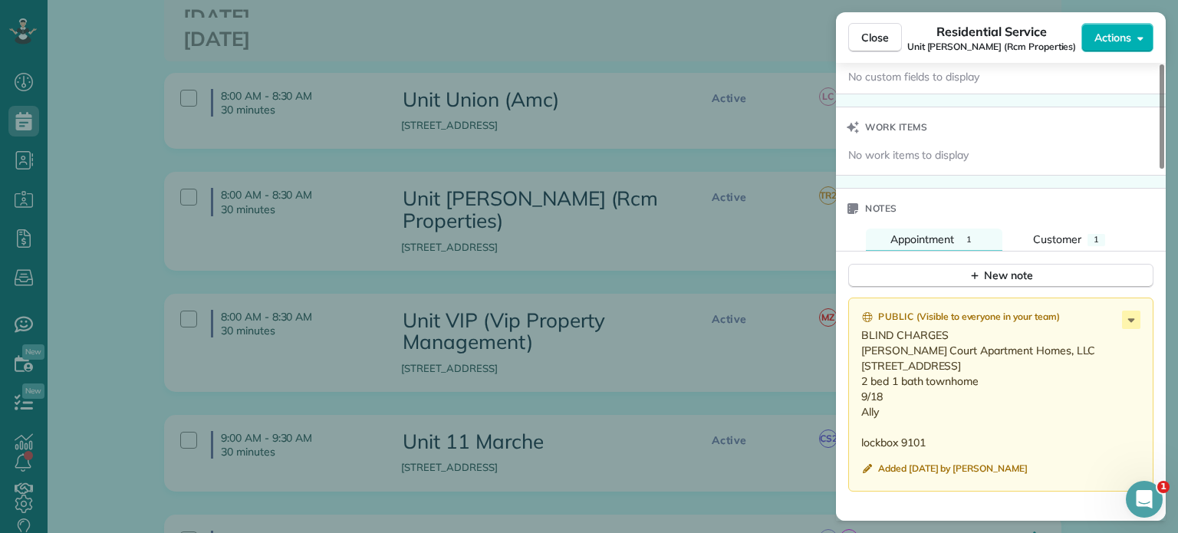
scroll to position [1228, 0]
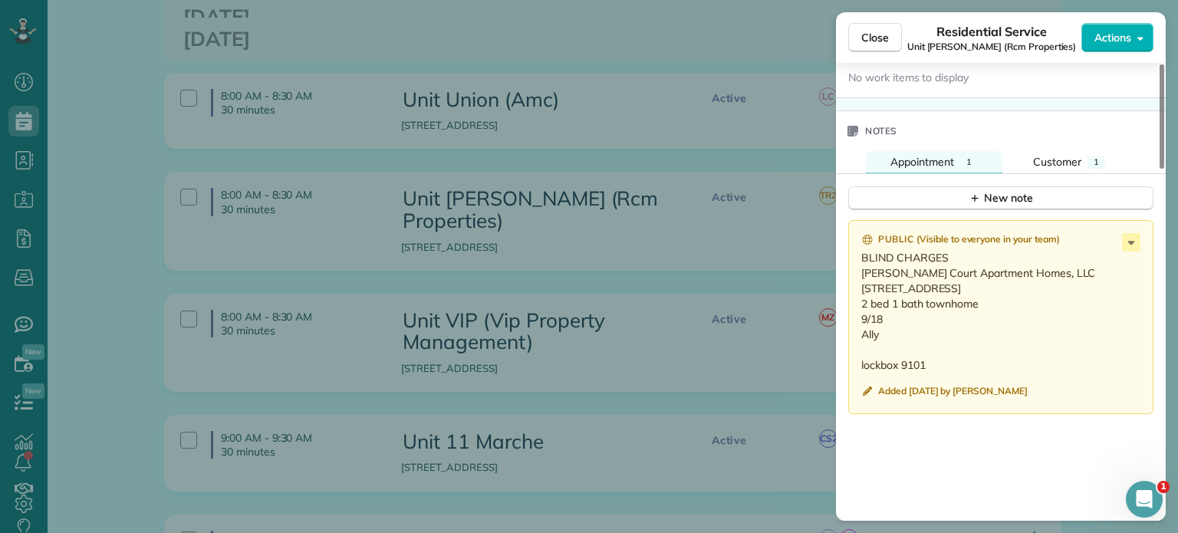
drag, startPoint x: 883, startPoint y: 357, endPoint x: 856, endPoint y: 281, distance: 80.1
click at [856, 281] on div "Public ( Visible to everyone in your team ) BLIND CHARGES Benford Court Apartme…" at bounding box center [1000, 317] width 305 height 194
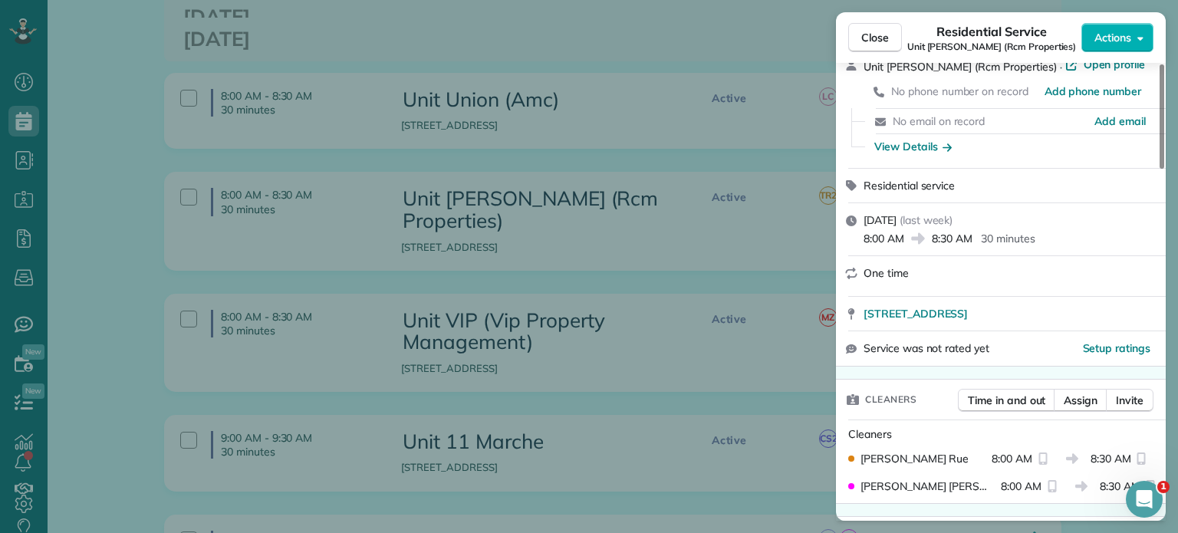
scroll to position [0, 0]
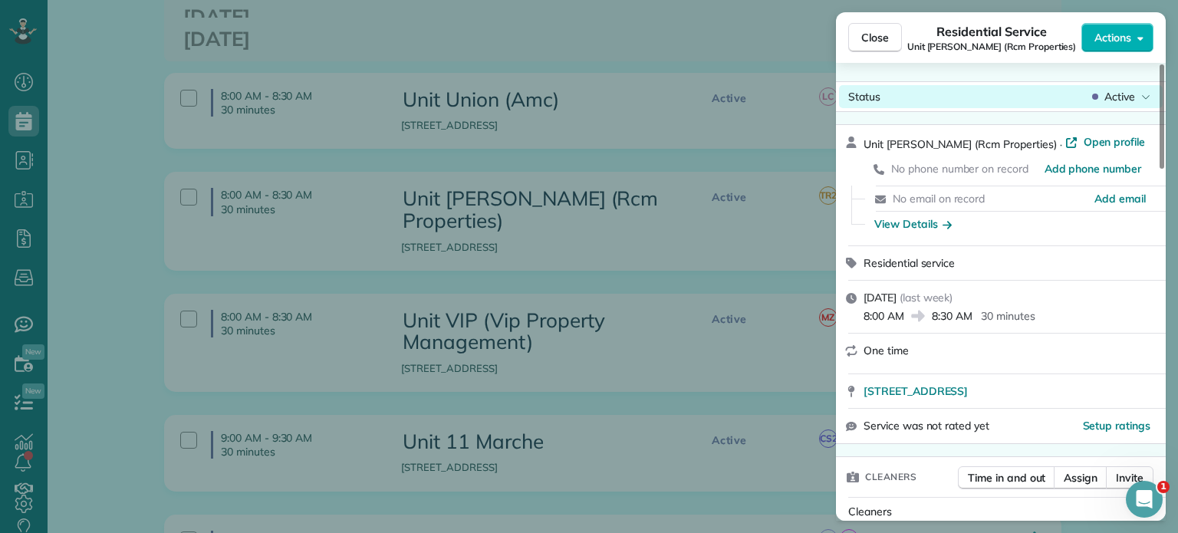
click at [1107, 95] on span "Active" at bounding box center [1119, 96] width 31 height 15
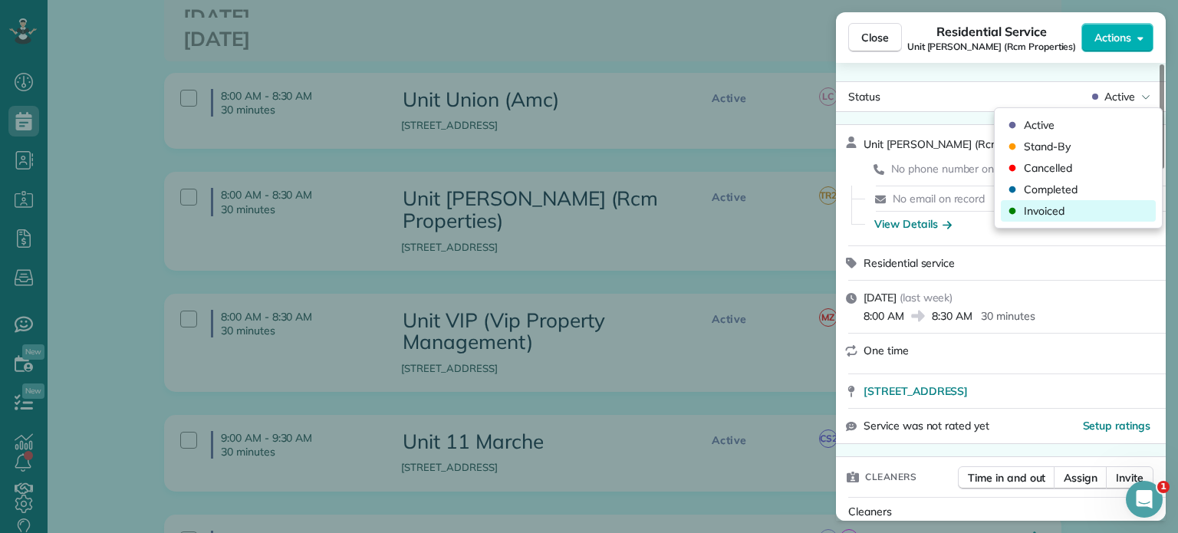
click at [1071, 206] on div "Invoiced" at bounding box center [1078, 210] width 155 height 21
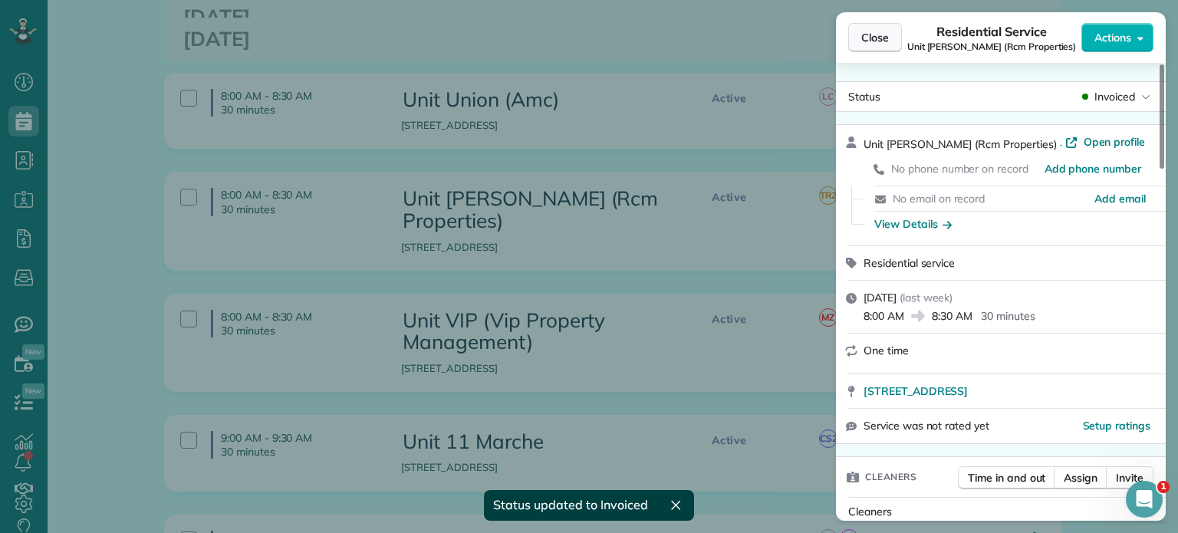
click at [886, 36] on span "Close" at bounding box center [875, 37] width 28 height 15
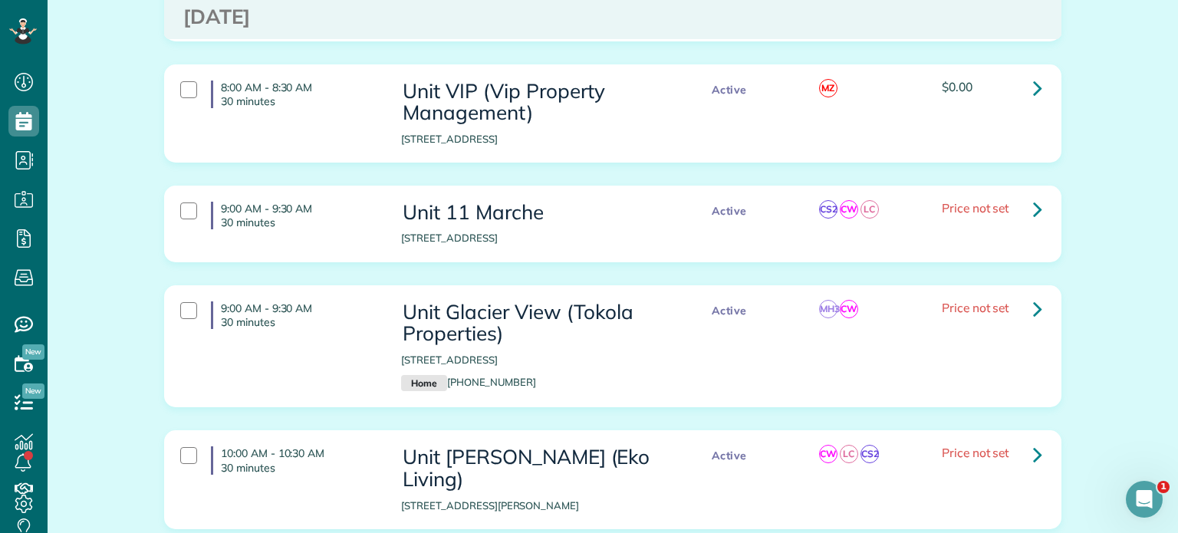
scroll to position [2761, 0]
click at [1033, 74] on icon at bounding box center [1037, 87] width 9 height 27
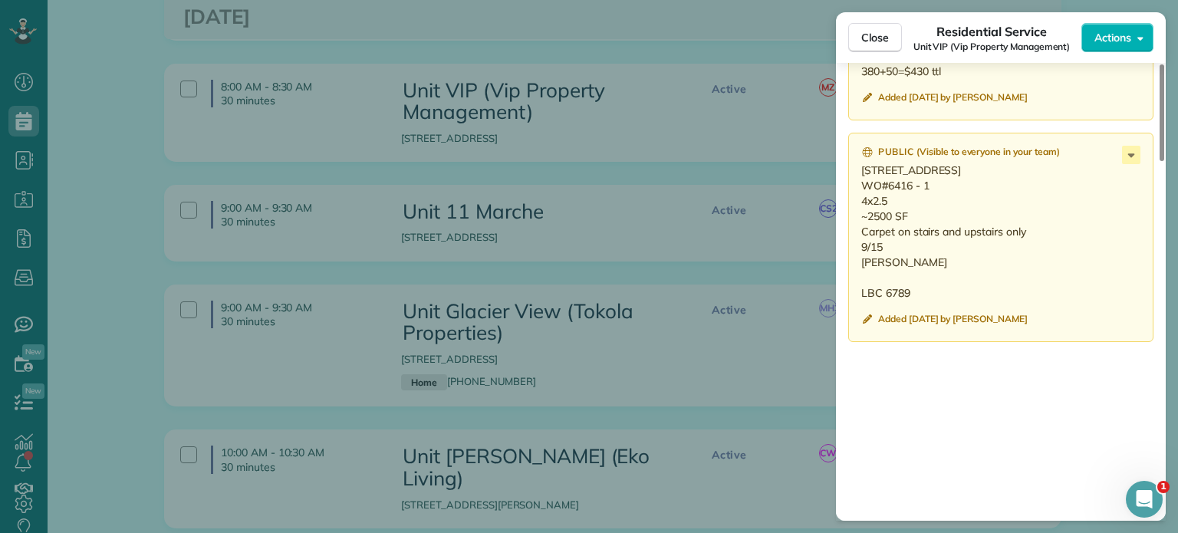
scroll to position [1457, 0]
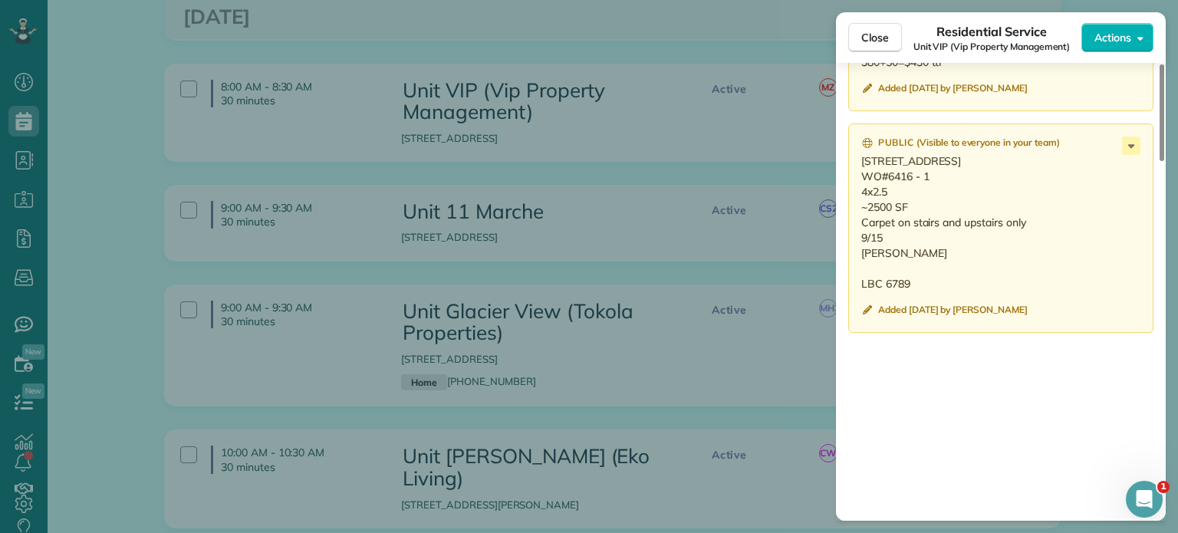
drag, startPoint x: 909, startPoint y: 289, endPoint x: 856, endPoint y: 183, distance: 118.3
click at [856, 183] on div "Public ( Visible to everyone in your team ) 16318 SE Silver Creek Falls Dr Happ…" at bounding box center [1000, 227] width 305 height 209
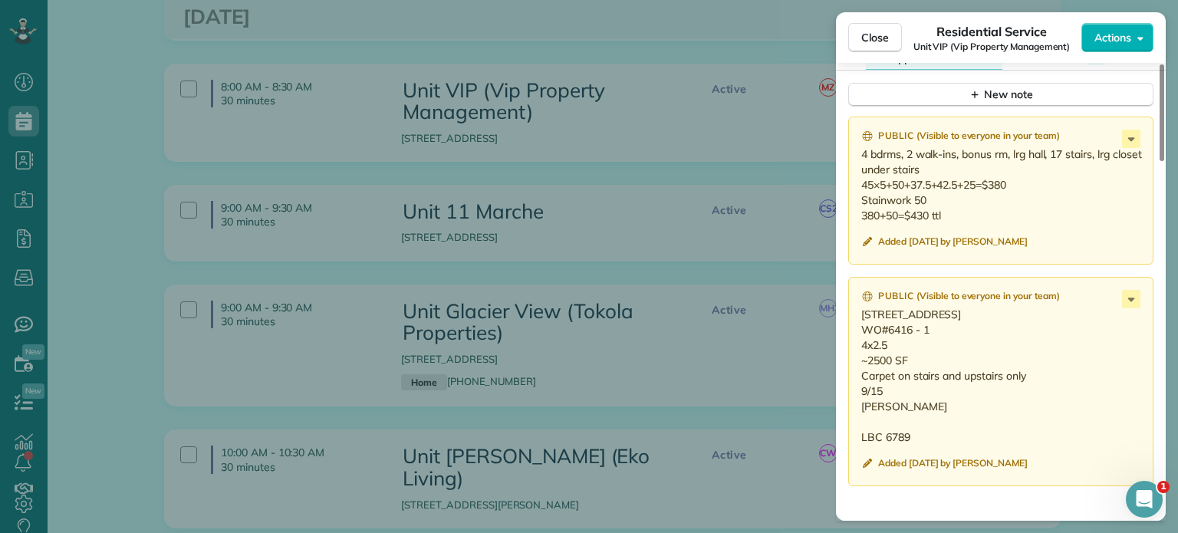
click at [964, 223] on p "4 bdrms, 2 walk-ins, bonus rm, lrg hall, 17 stairs, lrg closet under stairs 45×…" at bounding box center [1002, 184] width 282 height 77
drag, startPoint x: 949, startPoint y: 232, endPoint x: 863, endPoint y: 179, distance: 101.9
click at [863, 179] on p "4 bdrms, 2 walk-ins, bonus rm, lrg hall, 17 stairs, lrg closet under stairs 45×…" at bounding box center [1002, 184] width 282 height 77
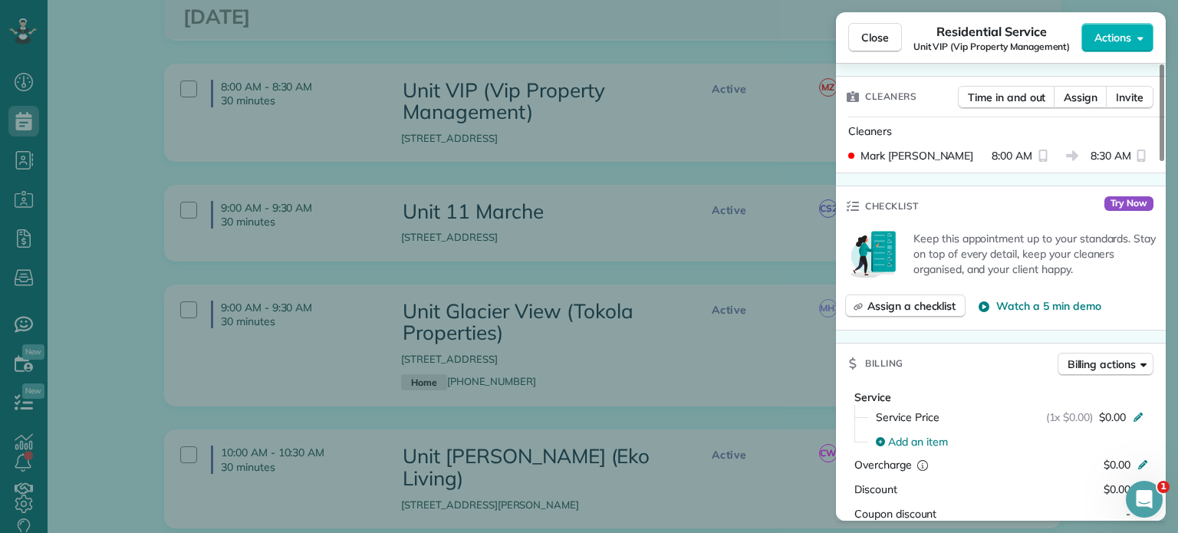
scroll to position [0, 0]
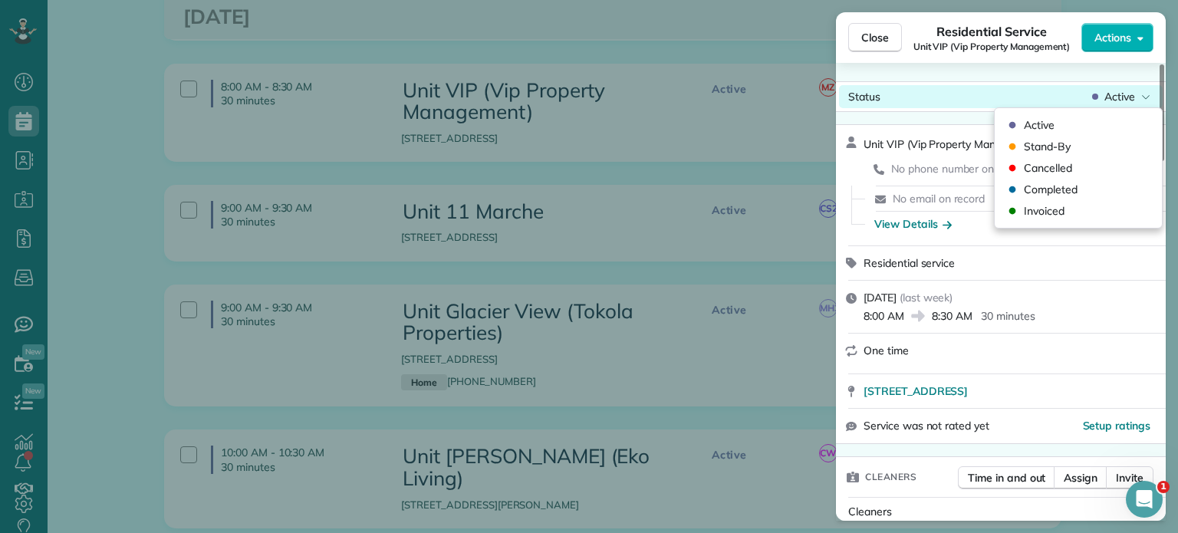
click at [1130, 95] on span "Active" at bounding box center [1119, 96] width 31 height 15
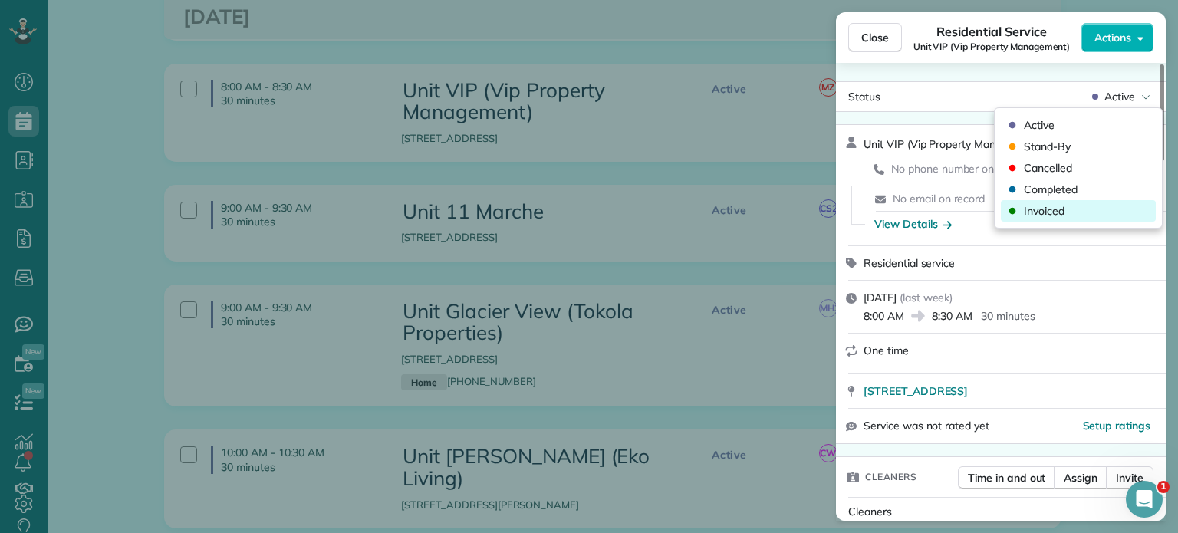
click at [1085, 219] on div "Invoiced" at bounding box center [1078, 210] width 155 height 21
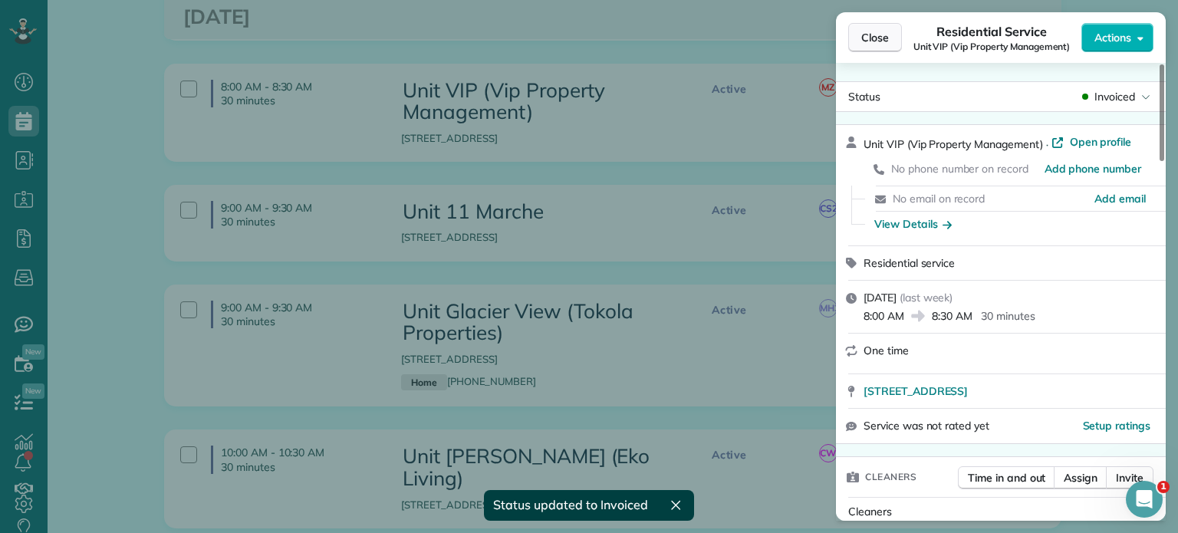
click at [879, 37] on span "Close" at bounding box center [875, 37] width 28 height 15
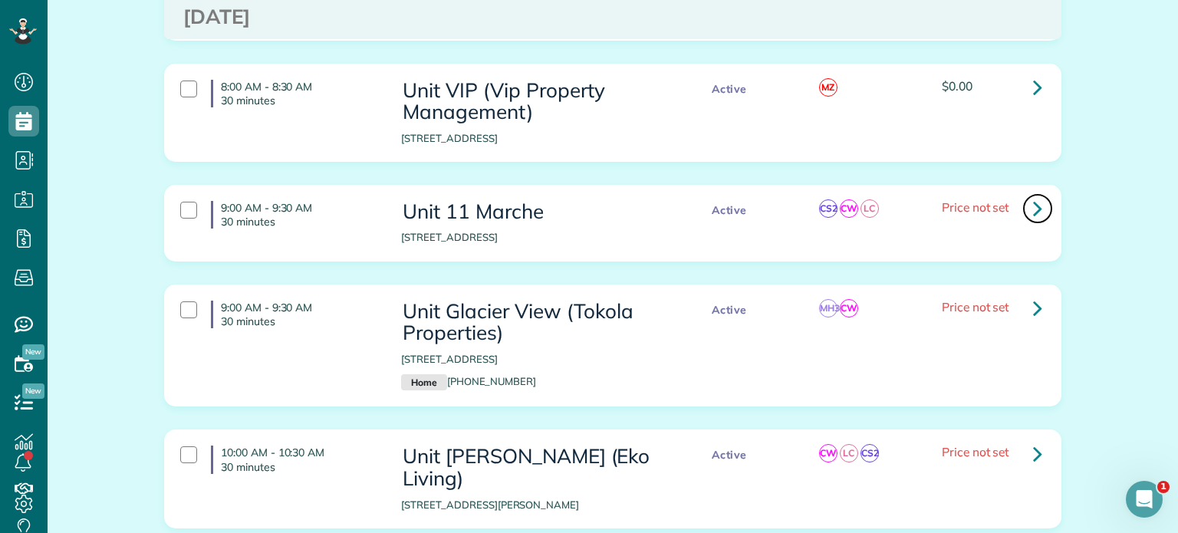
click at [1033, 195] on icon at bounding box center [1037, 208] width 9 height 27
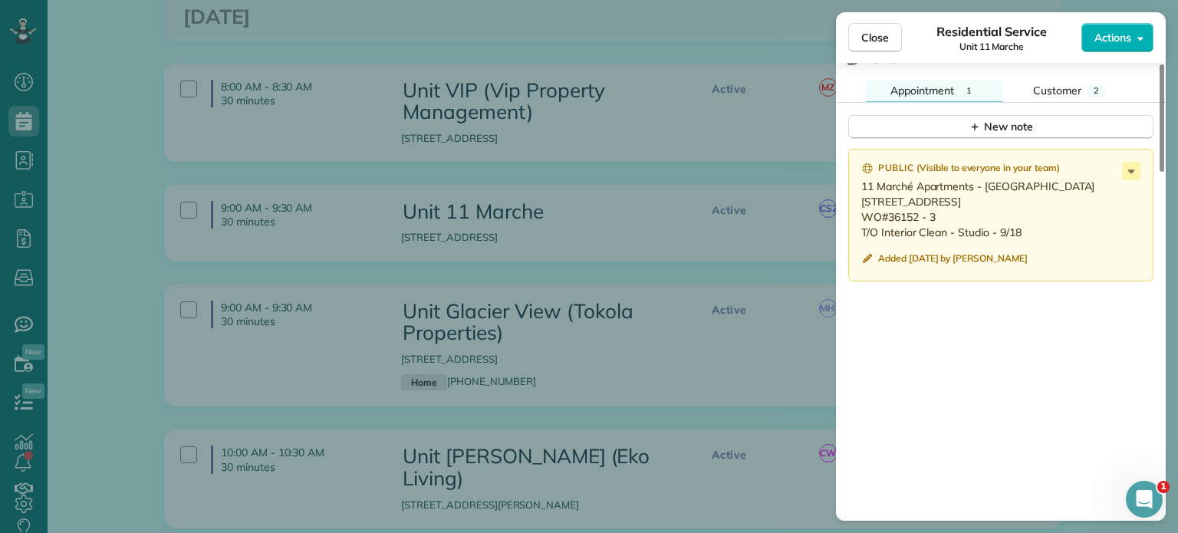
scroll to position [1304, 0]
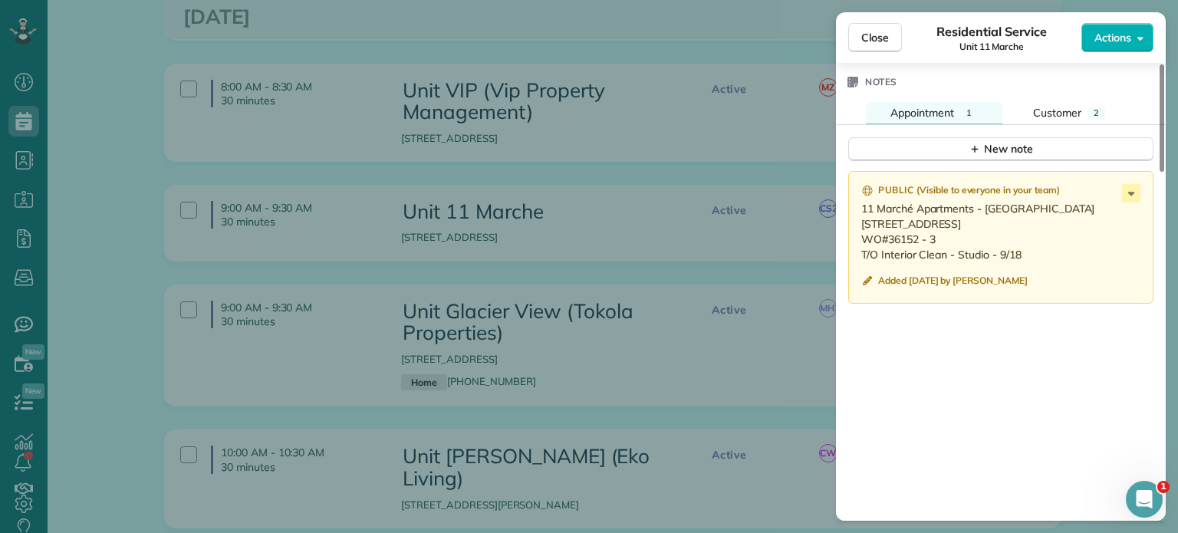
drag, startPoint x: 1025, startPoint y: 258, endPoint x: 862, endPoint y: 219, distance: 167.8
click at [862, 219] on p "11 Marché Apartments - 311 1115 SW Market St. #311, Portland OR 97201 WO#36152 …" at bounding box center [1002, 231] width 282 height 61
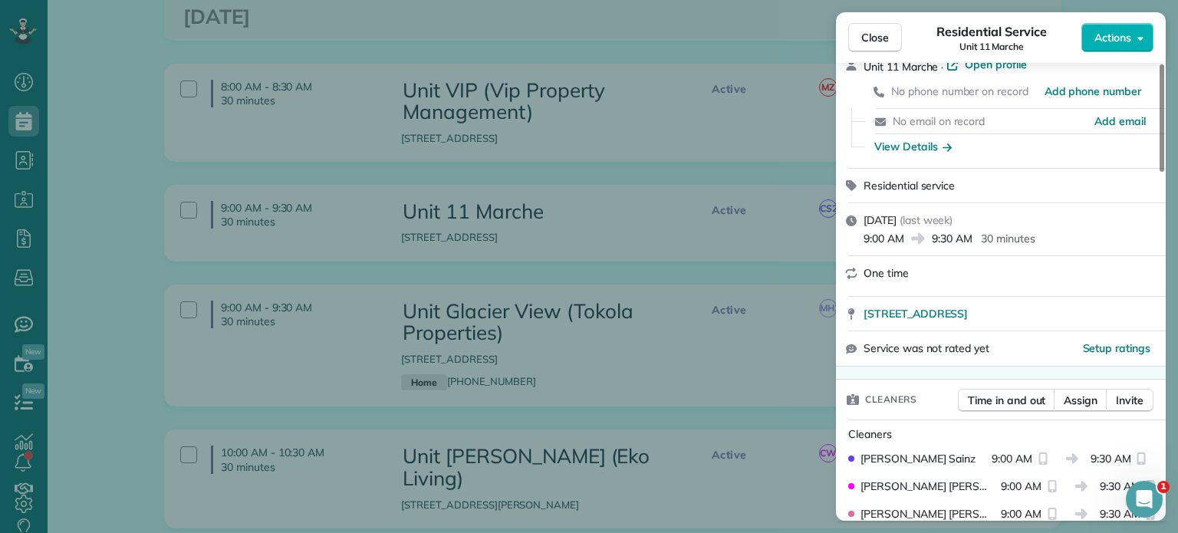
scroll to position [0, 0]
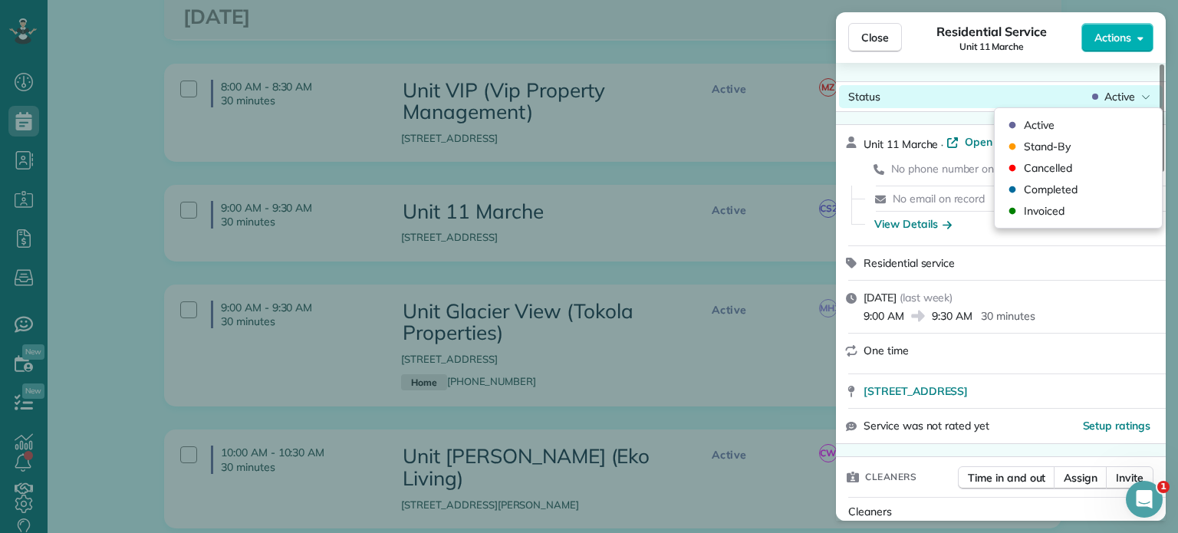
click at [1149, 89] on icon at bounding box center [1145, 96] width 9 height 15
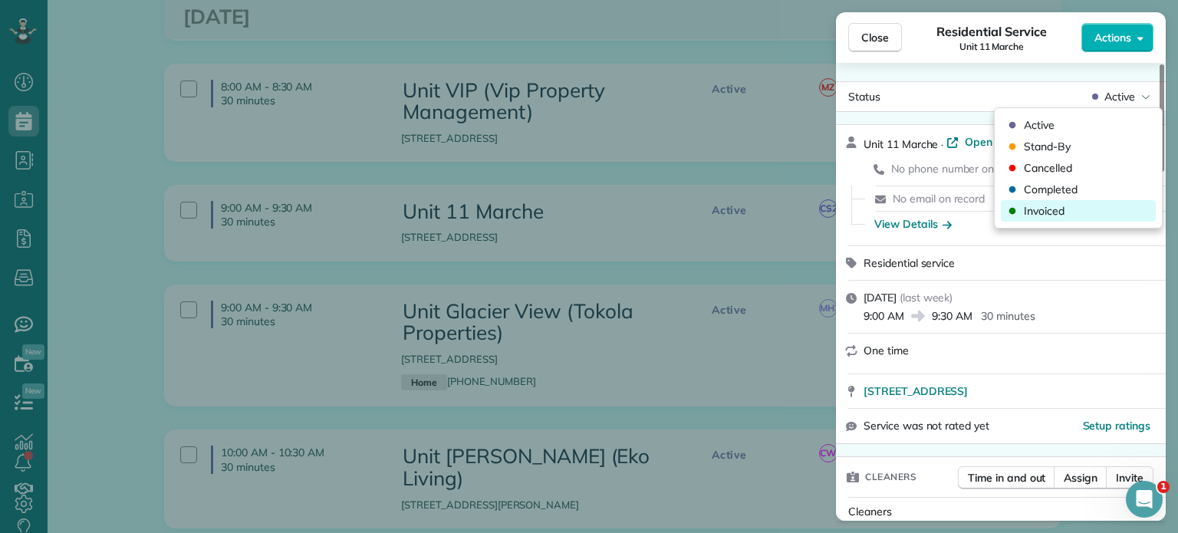
click at [1077, 220] on div "Invoiced" at bounding box center [1078, 210] width 155 height 21
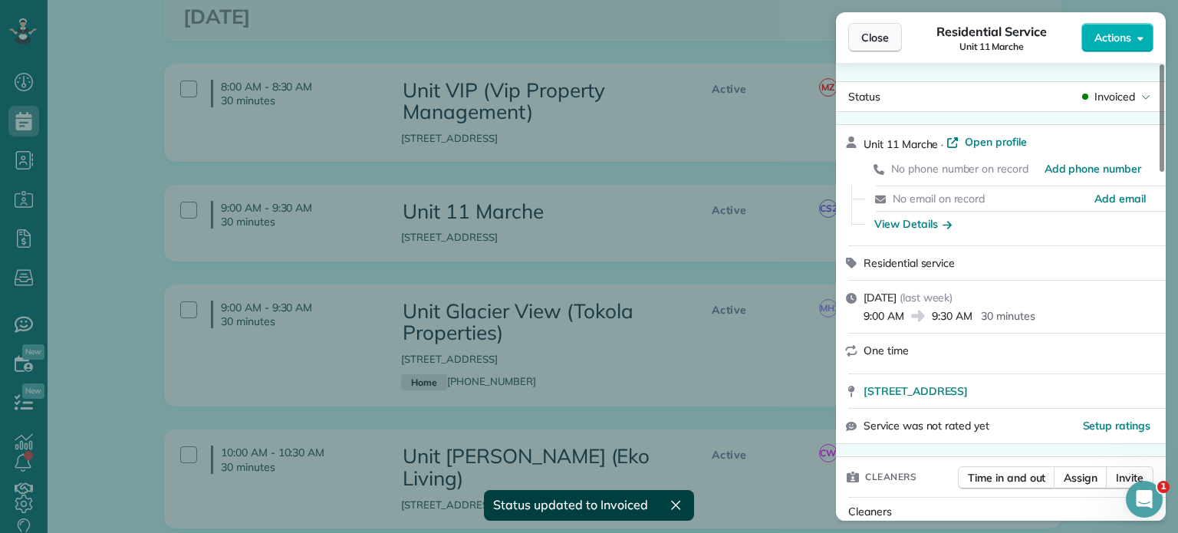
click at [884, 45] on button "Close" at bounding box center [875, 37] width 54 height 29
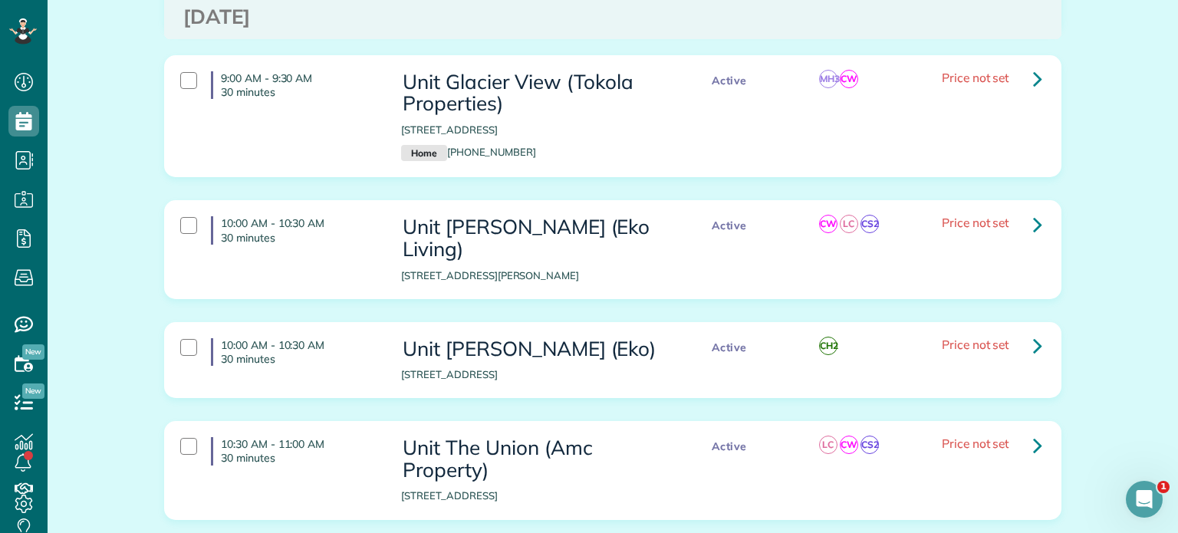
scroll to position [2991, 0]
click at [1033, 64] on icon at bounding box center [1037, 77] width 9 height 27
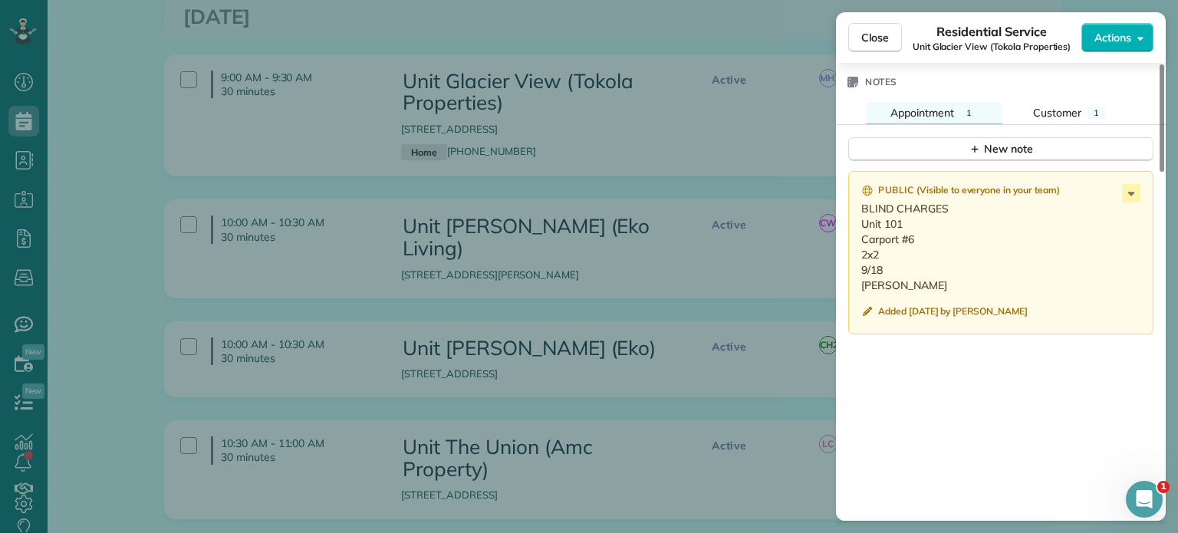
scroll to position [1304, 0]
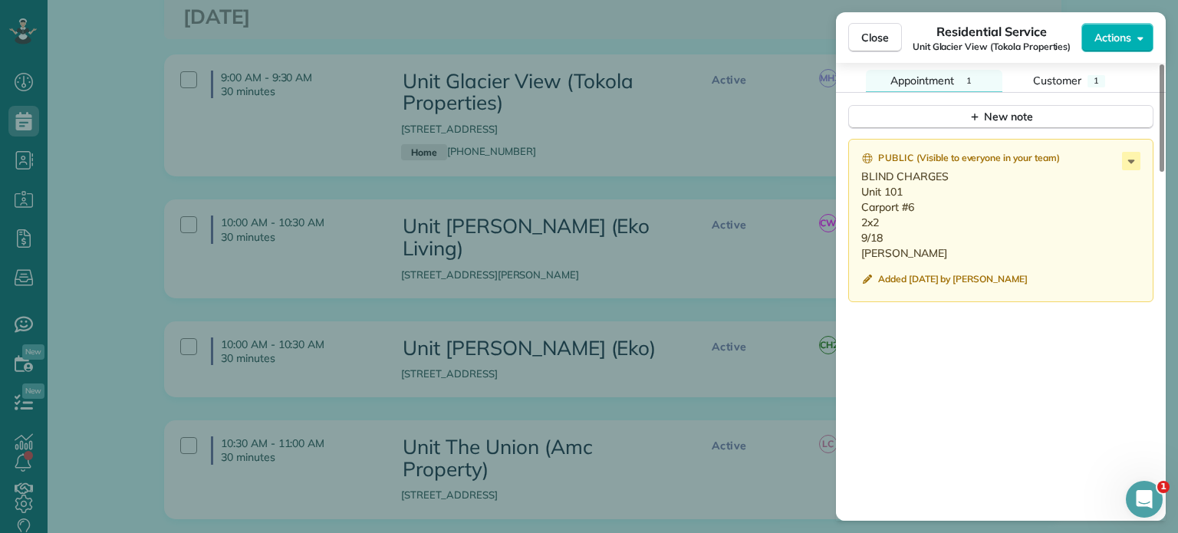
drag, startPoint x: 919, startPoint y: 259, endPoint x: 860, endPoint y: 202, distance: 81.9
click at [860, 202] on div "Public ( Visible to everyone in your team ) BLIND CHARGES Unit 101 Carport #6 2…" at bounding box center [1000, 220] width 305 height 163
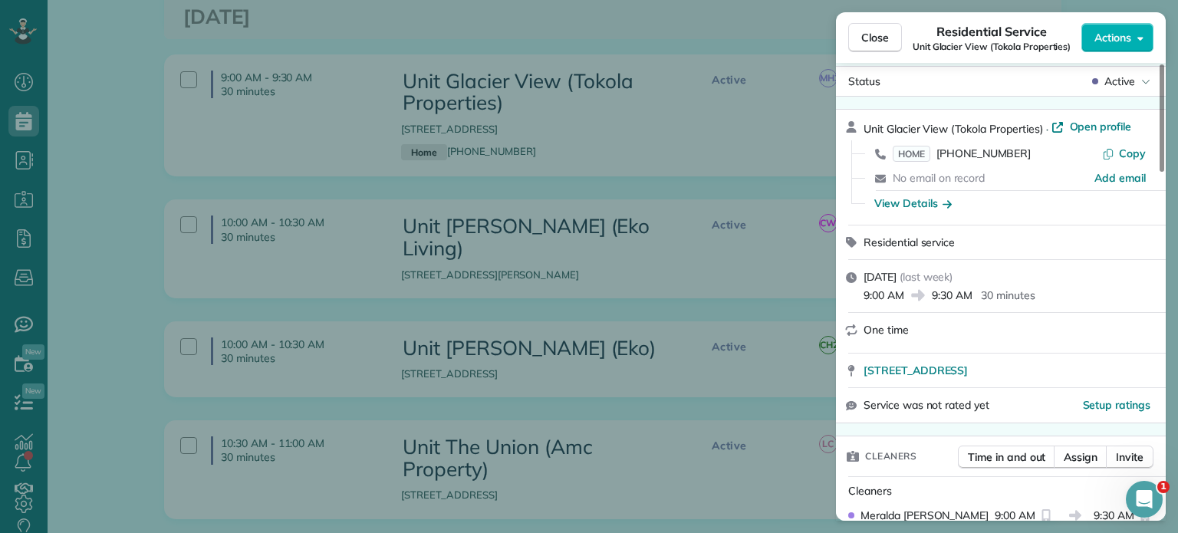
scroll to position [0, 0]
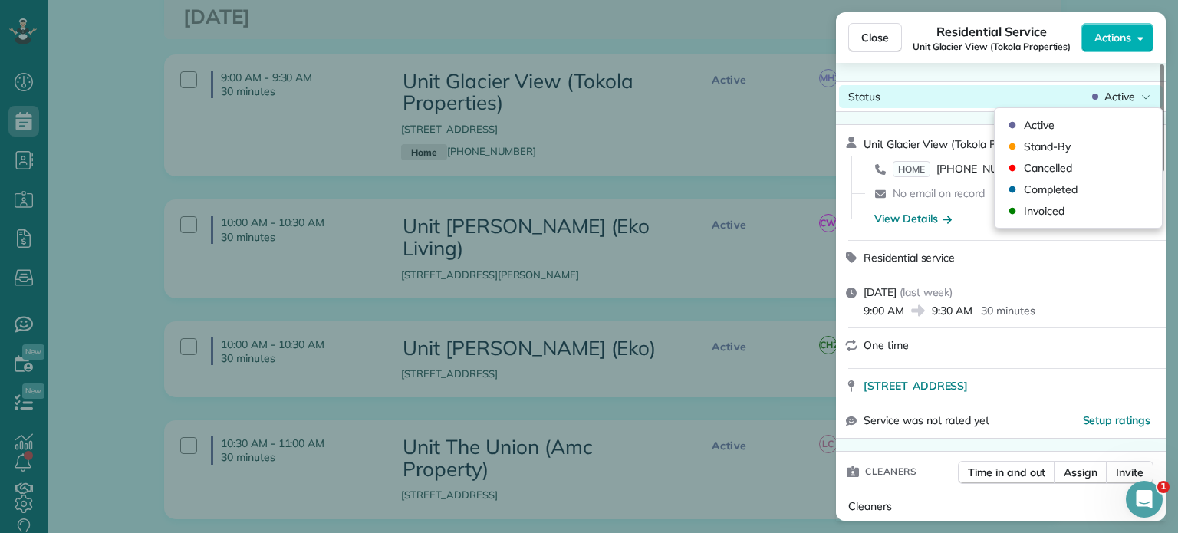
click at [1128, 98] on span "Active" at bounding box center [1119, 96] width 31 height 15
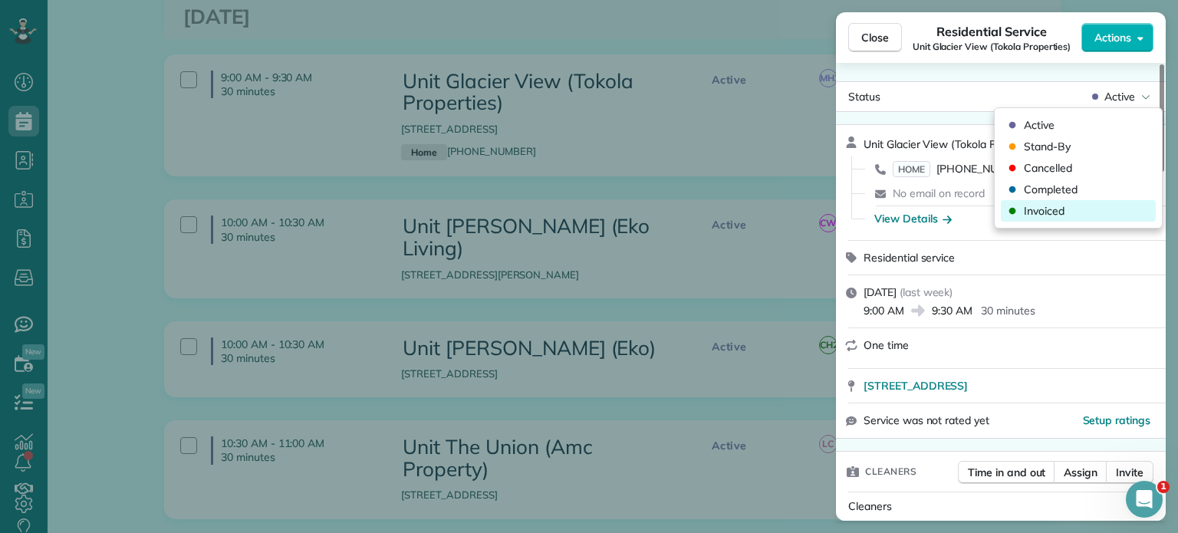
click at [1079, 208] on div "Invoiced" at bounding box center [1078, 210] width 155 height 21
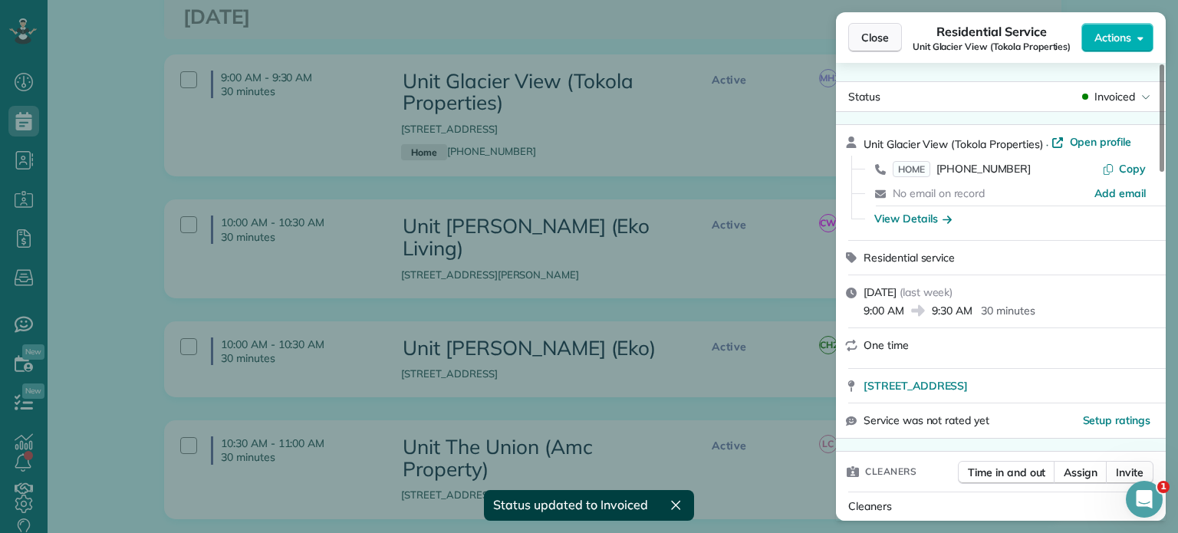
click at [887, 44] on span "Close" at bounding box center [875, 37] width 28 height 15
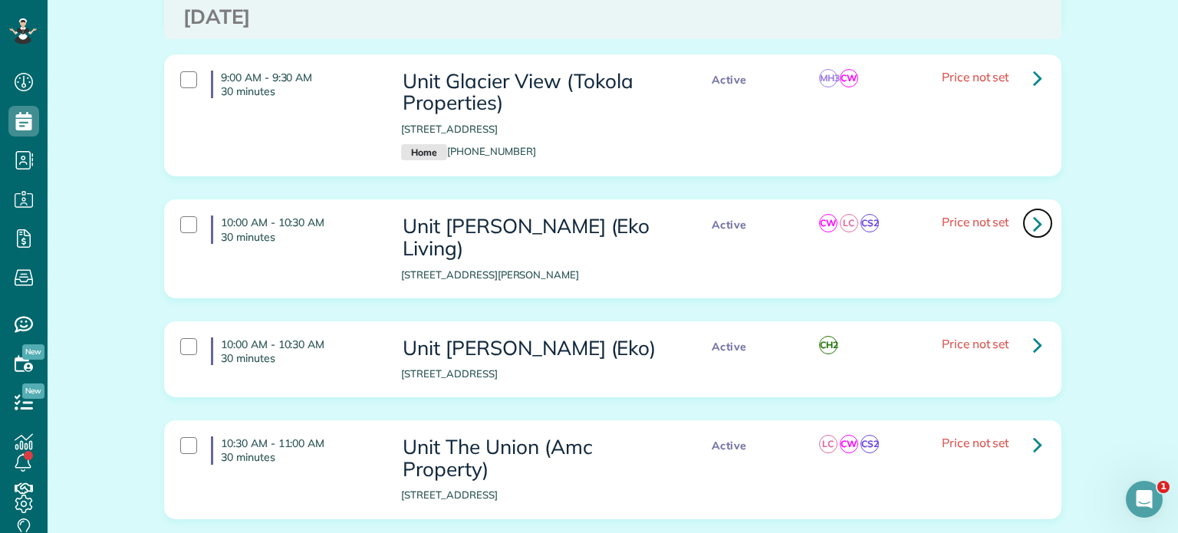
click at [1023, 208] on link at bounding box center [1037, 223] width 31 height 31
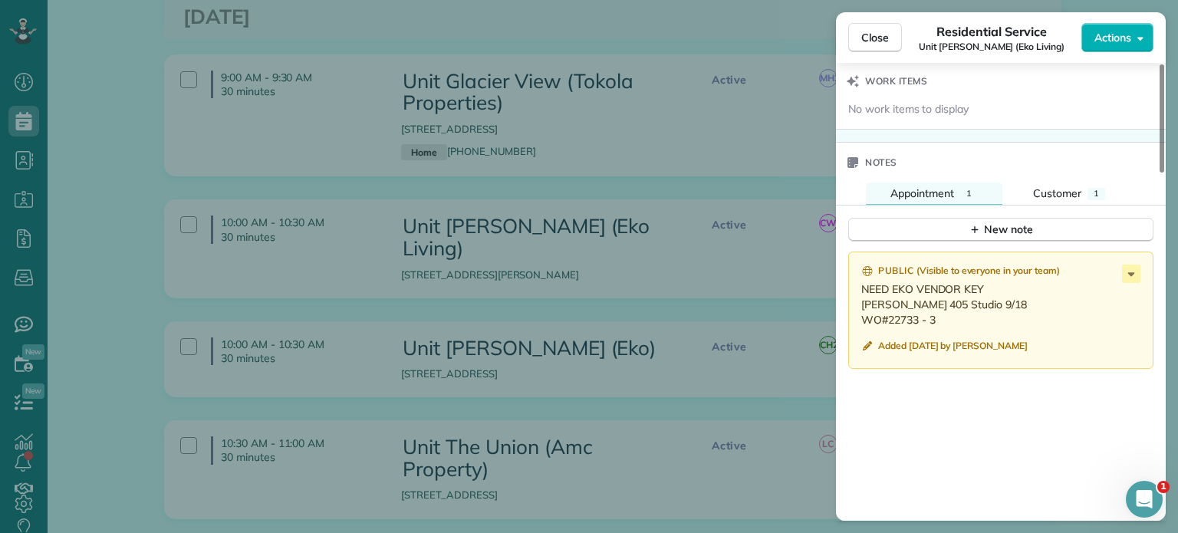
scroll to position [1227, 0]
click at [679, 232] on div "Close Residential Service Unit Everett (Eko Living) Actions Status Active Unit …" at bounding box center [589, 266] width 1178 height 533
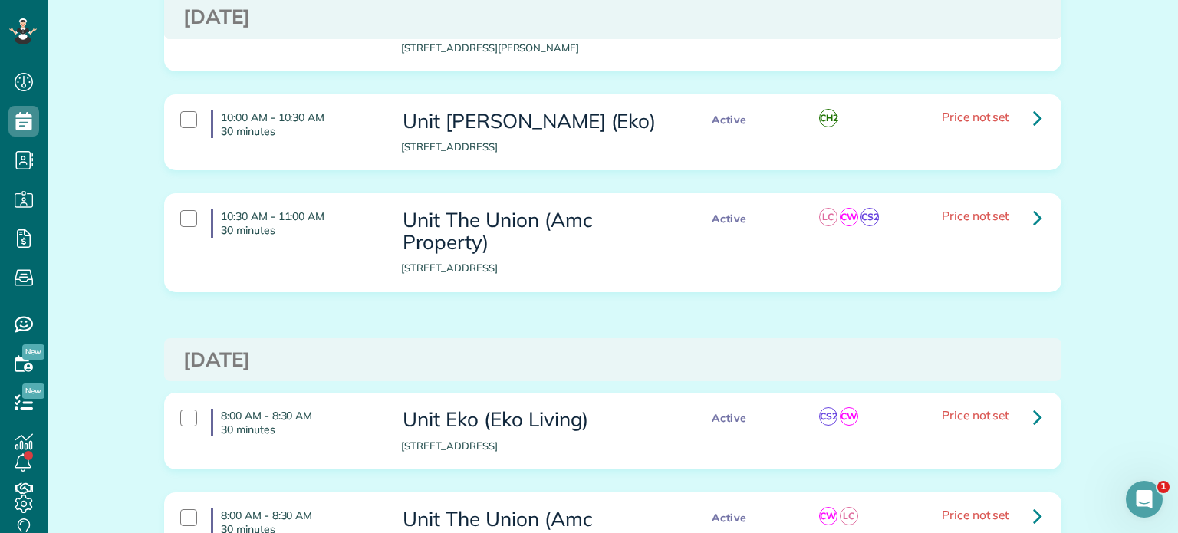
scroll to position [3221, 0]
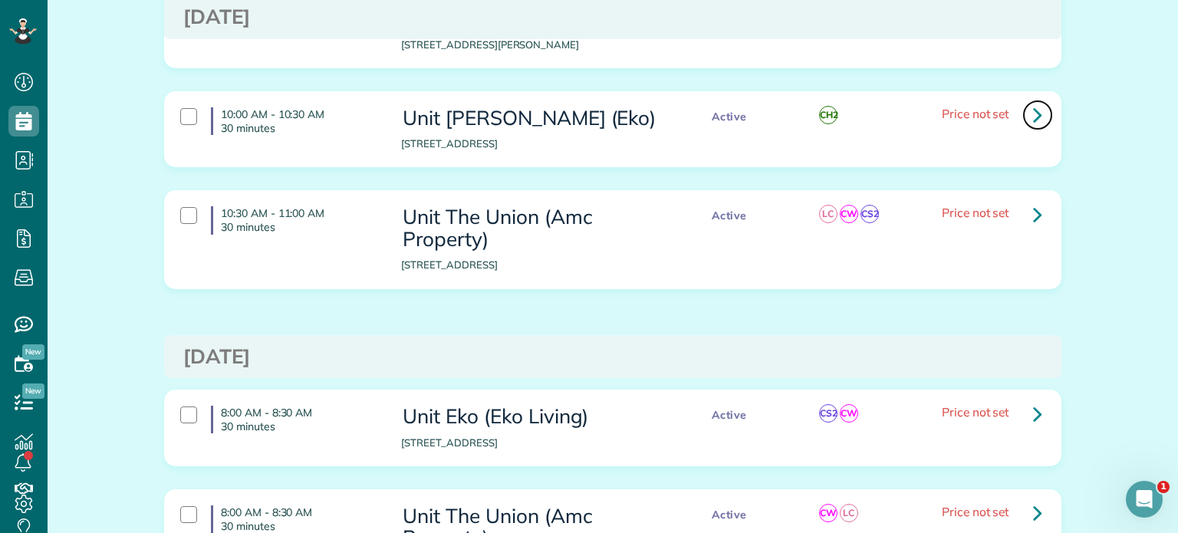
click at [1033, 101] on icon at bounding box center [1037, 114] width 9 height 27
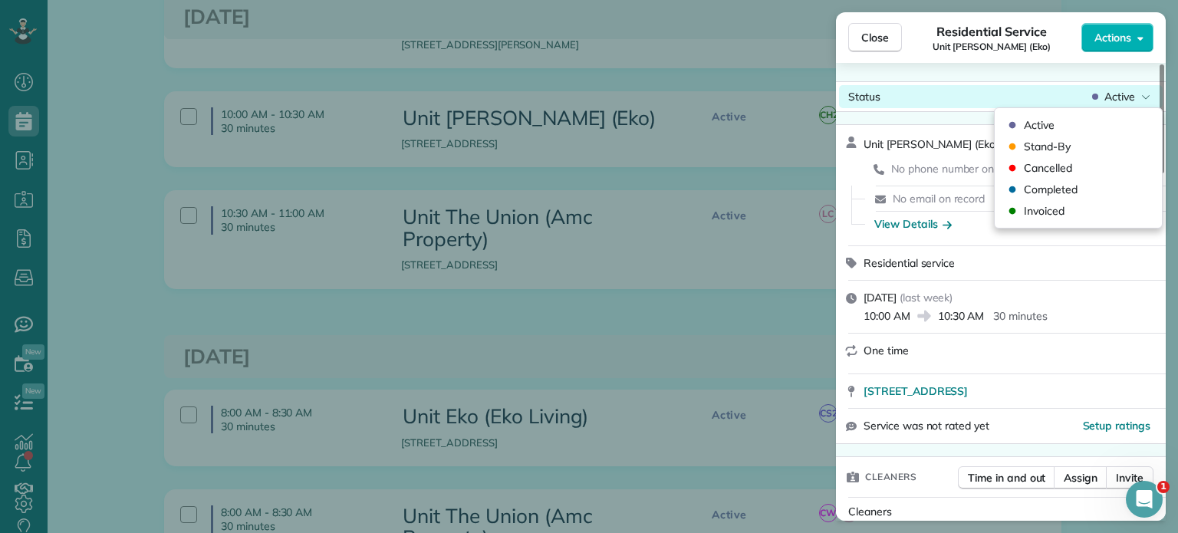
click at [1121, 94] on span "Active" at bounding box center [1119, 96] width 31 height 15
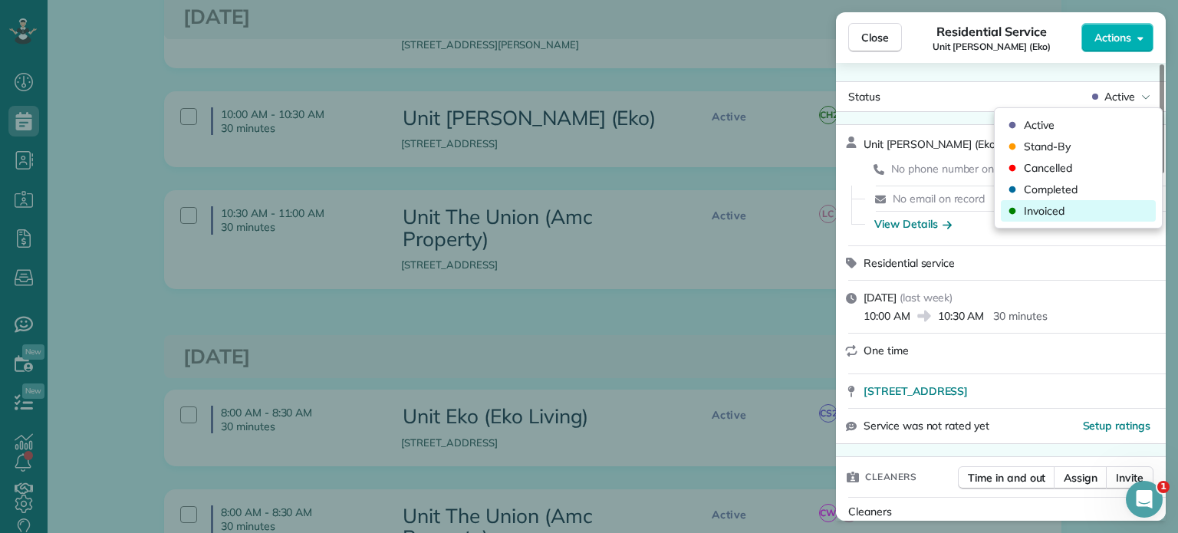
click at [1089, 212] on div "Invoiced" at bounding box center [1078, 210] width 155 height 21
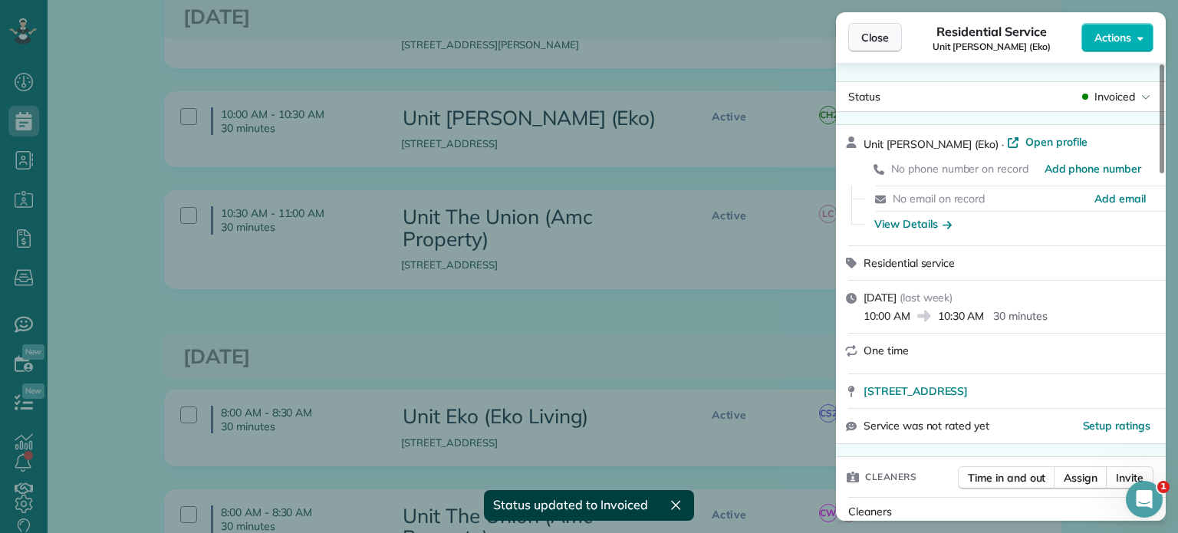
click at [883, 39] on span "Close" at bounding box center [875, 37] width 28 height 15
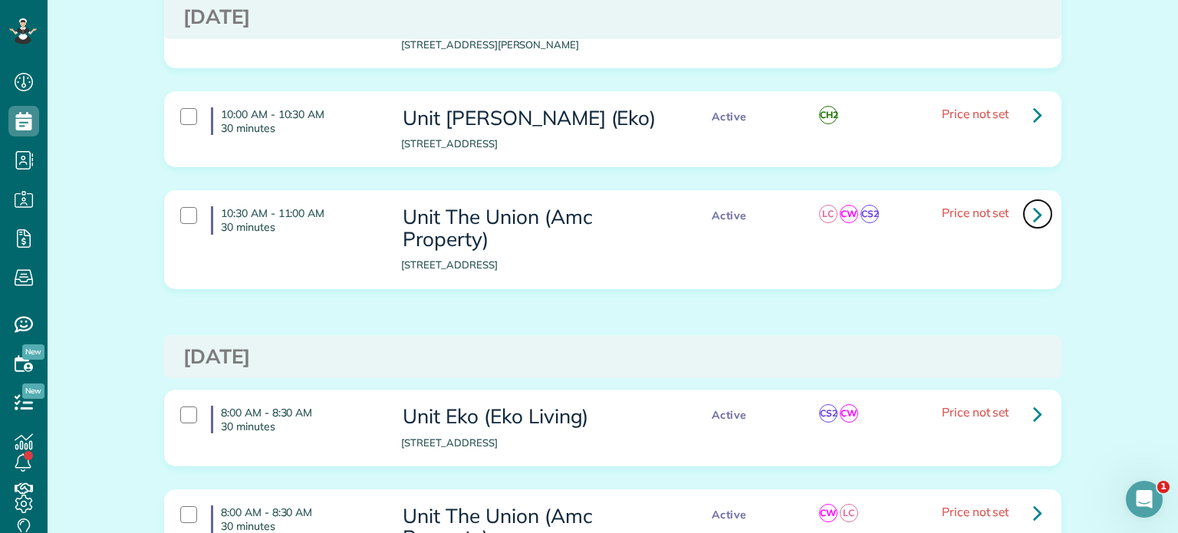
click at [1033, 201] on icon at bounding box center [1037, 214] width 9 height 27
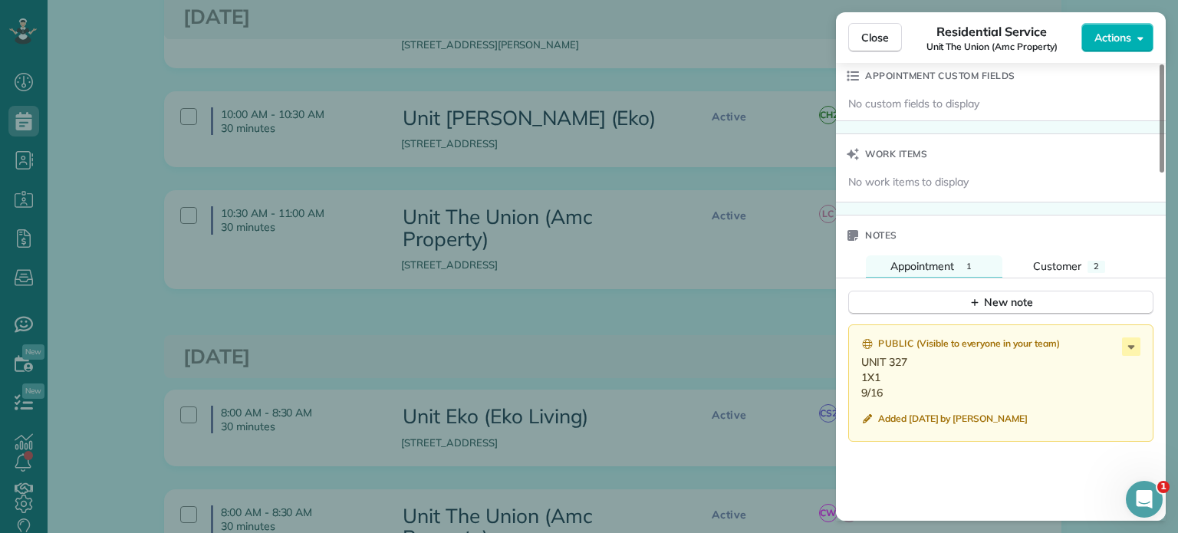
scroll to position [1231, 0]
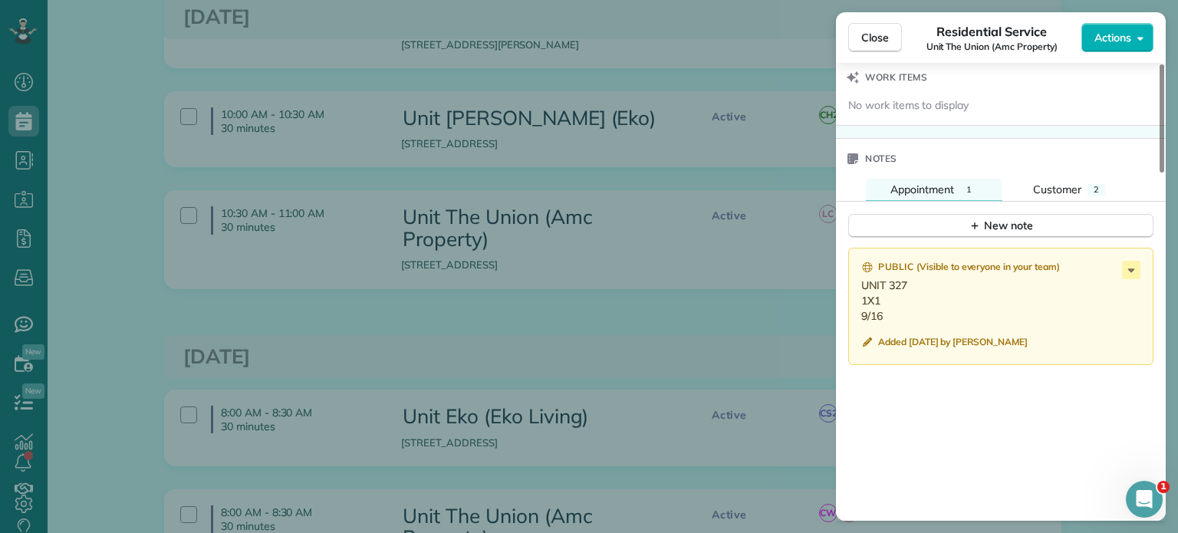
drag, startPoint x: 890, startPoint y: 318, endPoint x: 837, endPoint y: 281, distance: 64.9
click at [837, 281] on div "Public ( Visible to everyone in your team ) UNIT 327 1X1 9/16 Added 3 weeks ago…" at bounding box center [1001, 449] width 330 height 423
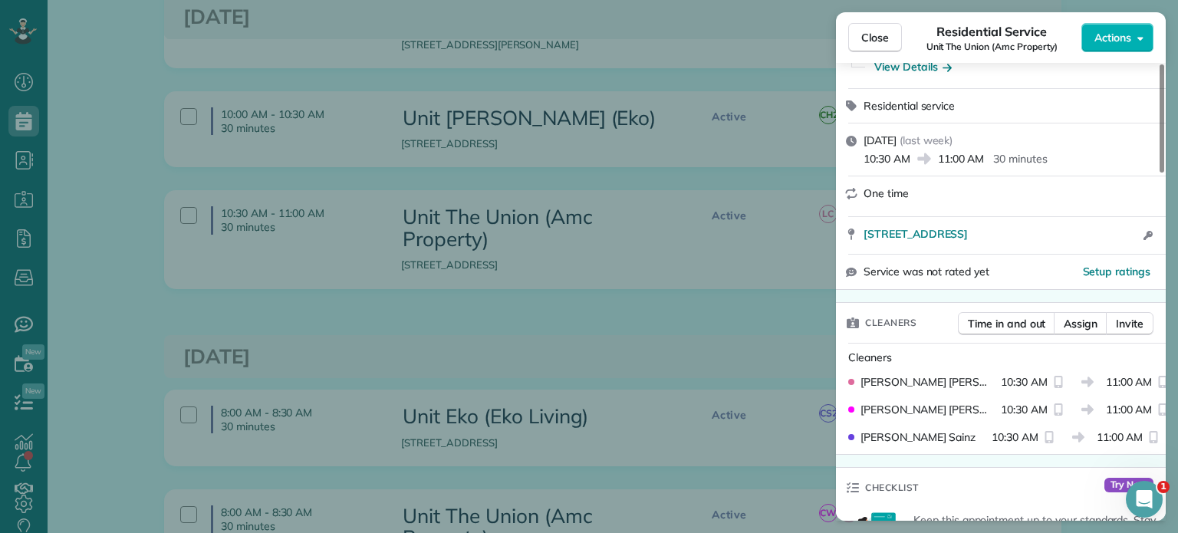
scroll to position [0, 0]
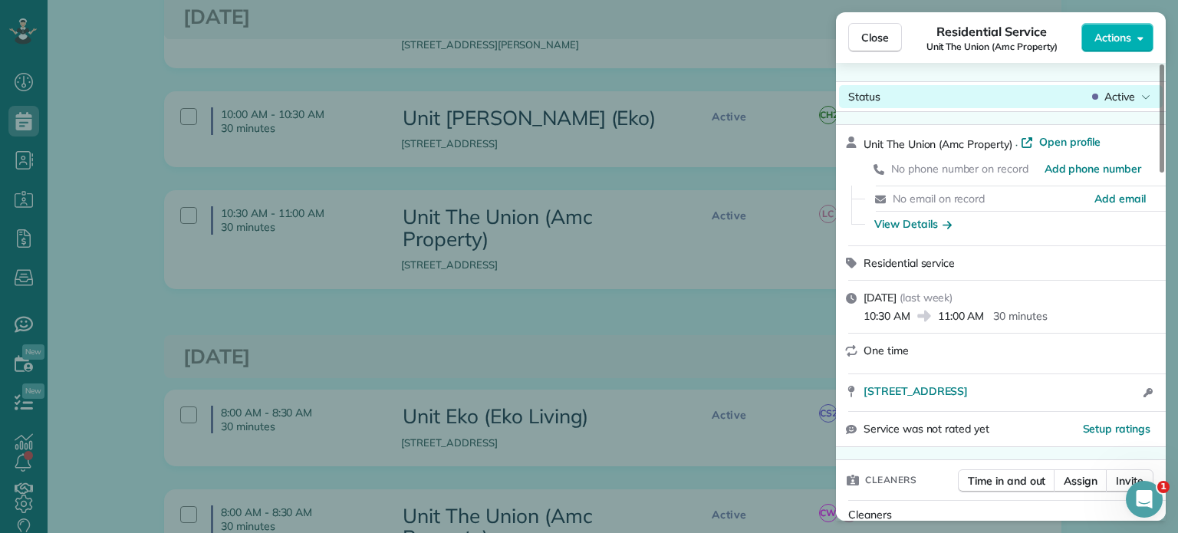
click at [1129, 91] on span "Active" at bounding box center [1119, 96] width 31 height 15
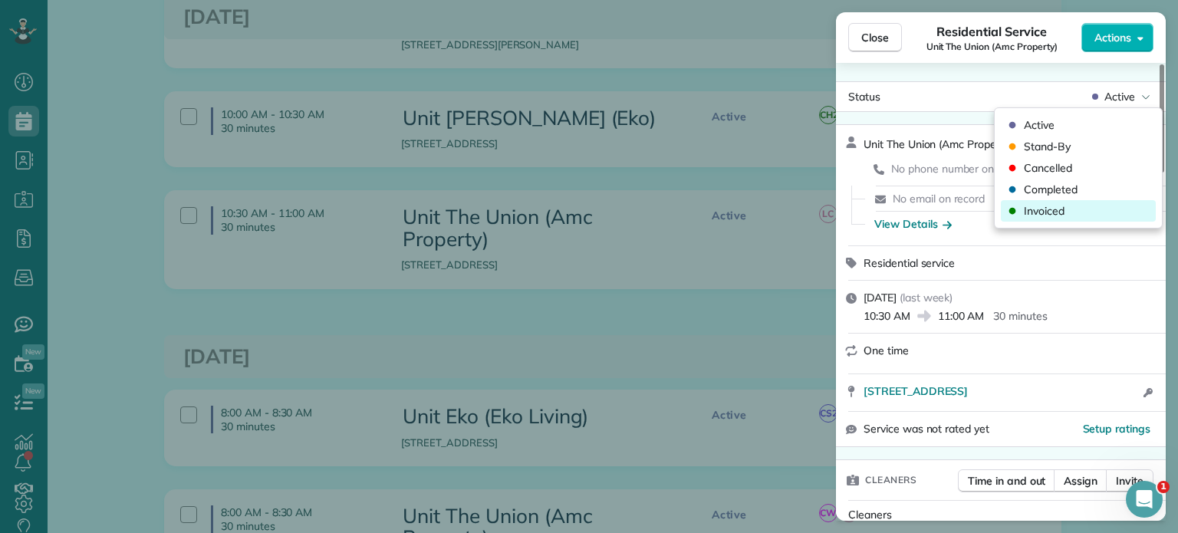
click at [1077, 213] on div "Invoiced" at bounding box center [1078, 210] width 155 height 21
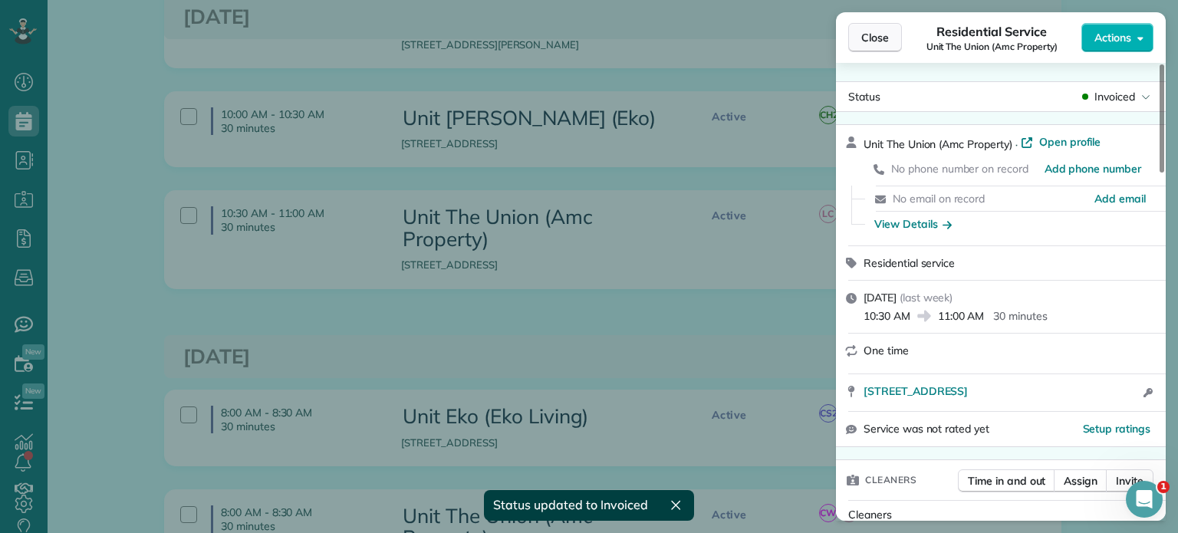
click at [881, 44] on span "Close" at bounding box center [875, 37] width 28 height 15
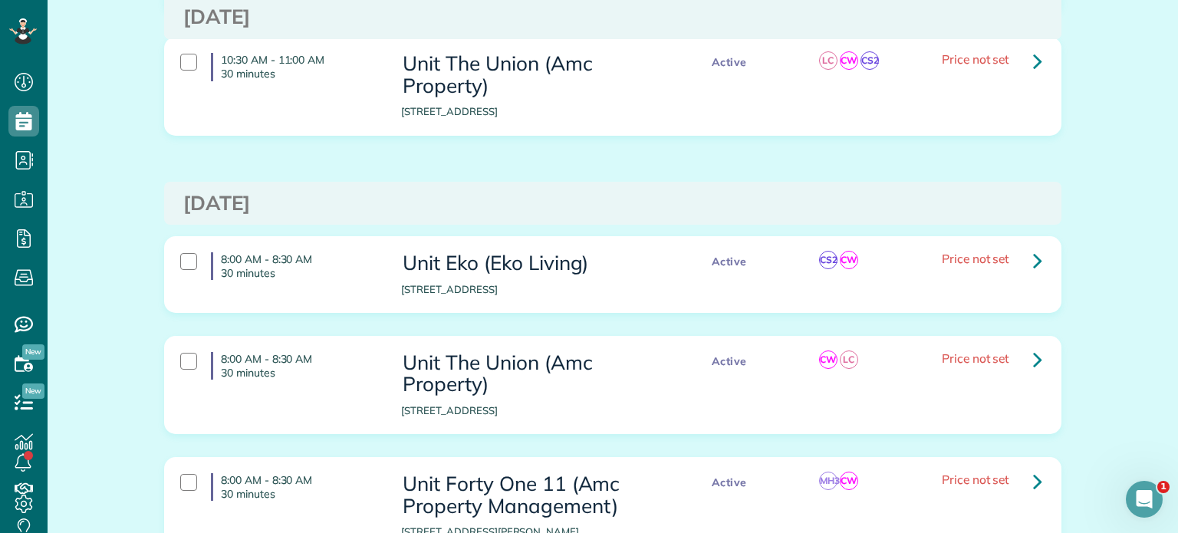
scroll to position [3451, 0]
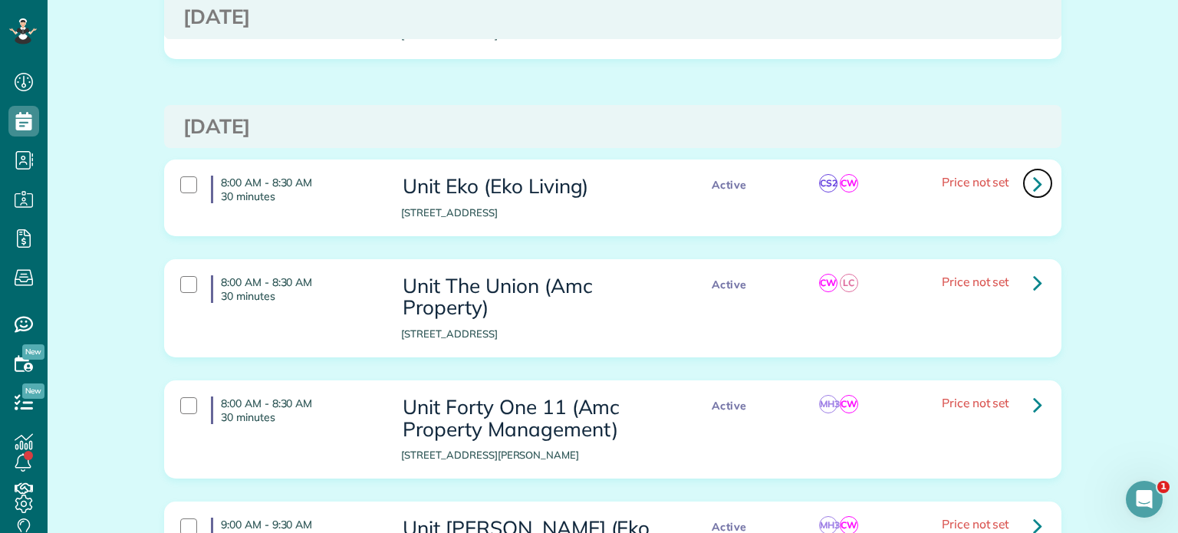
click at [1034, 170] on icon at bounding box center [1037, 183] width 9 height 27
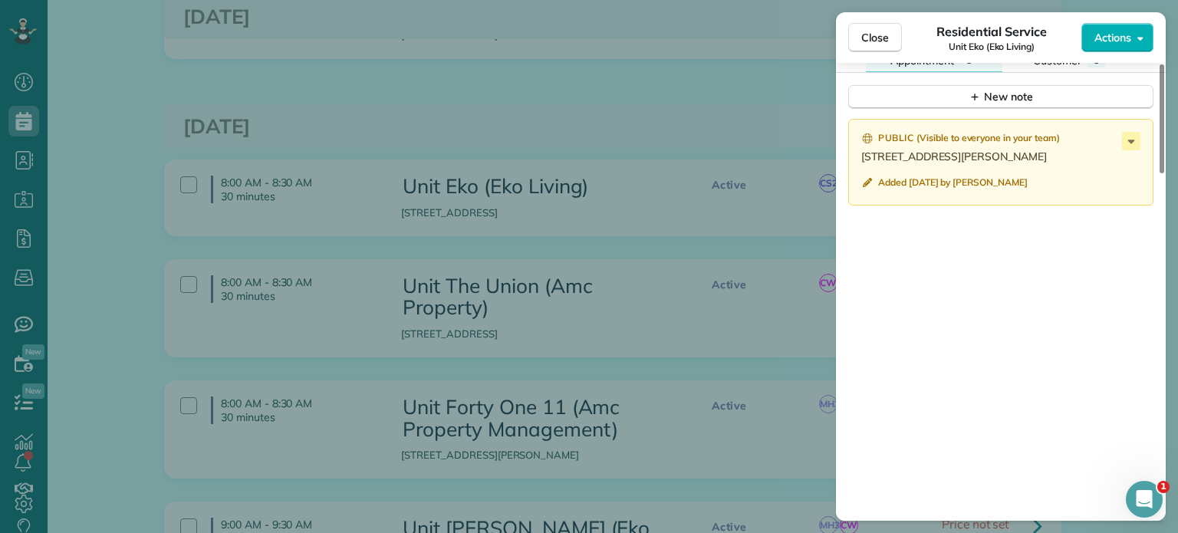
scroll to position [1304, 0]
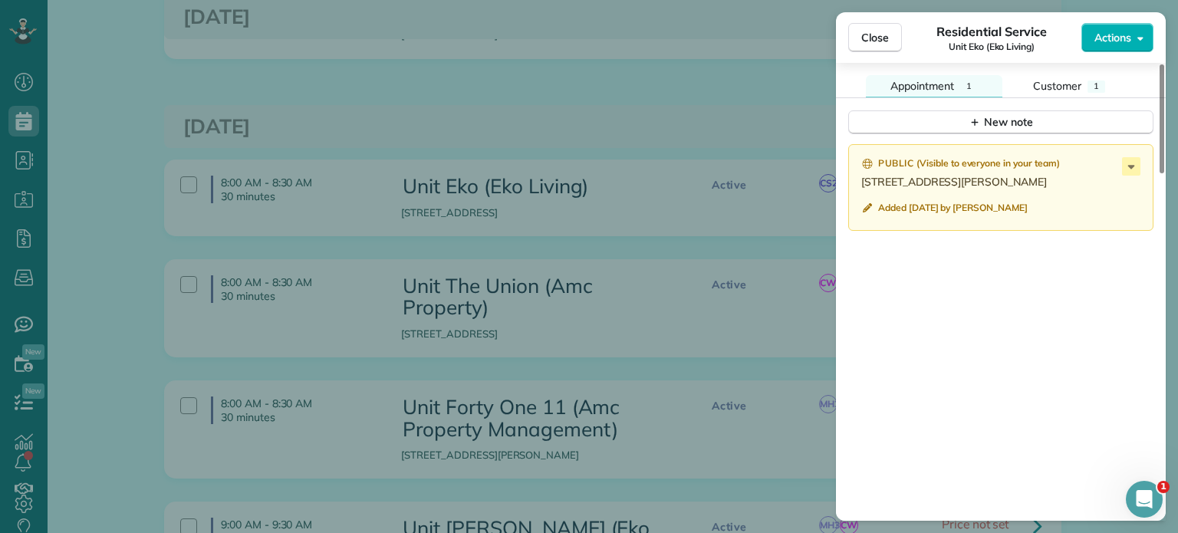
drag, startPoint x: 891, startPoint y: 236, endPoint x: 857, endPoint y: 189, distance: 58.1
click at [857, 189] on div "Public ( Visible to everyone in your team ) 2639 SW Sherwood Dr WO# SPIFF 9/19 …" at bounding box center [1000, 187] width 305 height 87
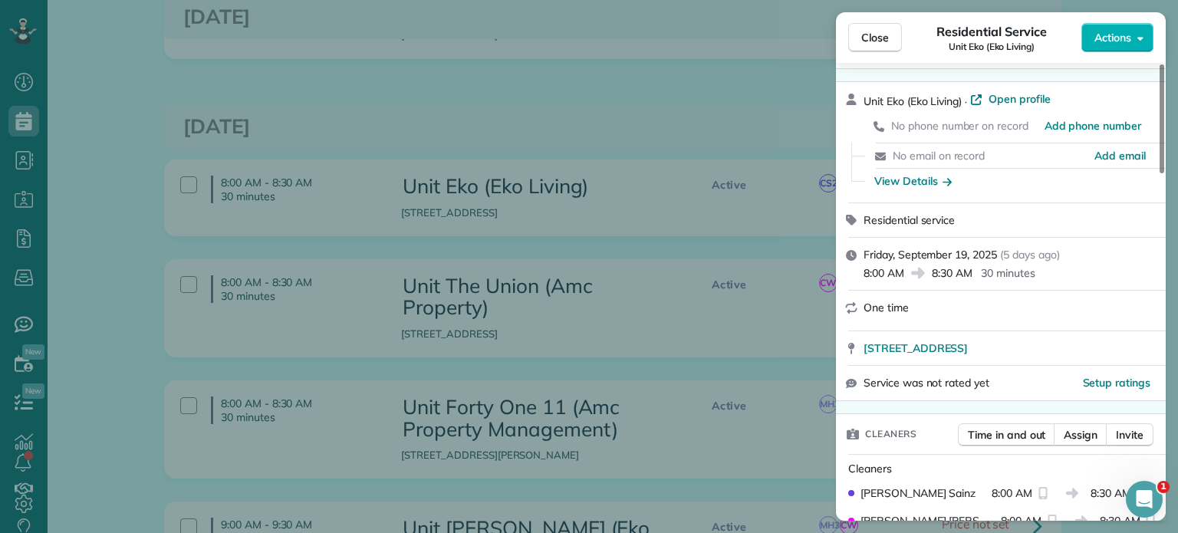
scroll to position [0, 0]
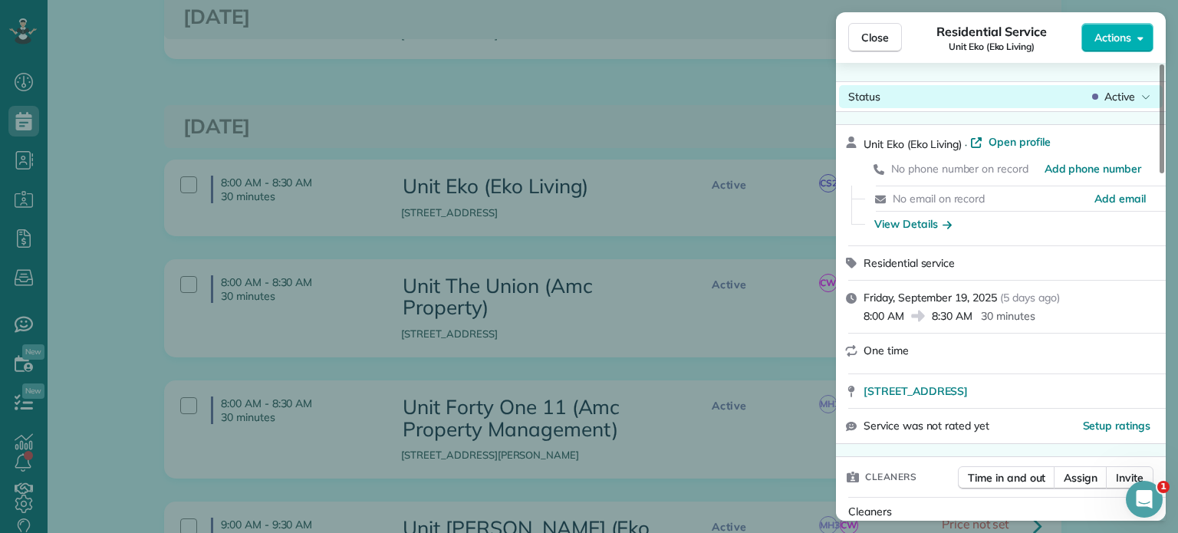
click at [1114, 97] on span "Active" at bounding box center [1119, 96] width 31 height 15
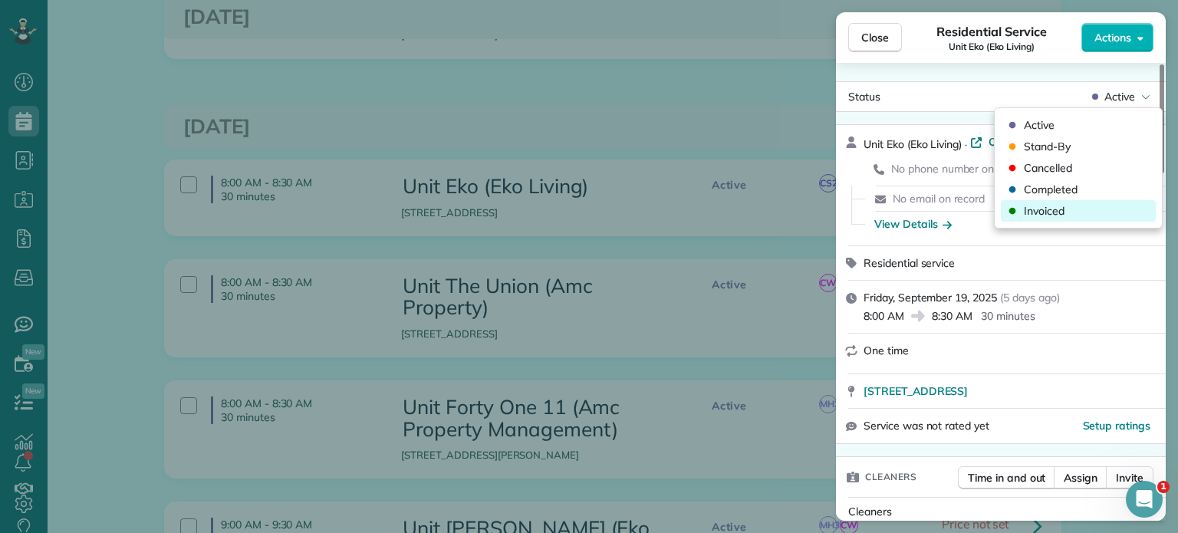
click at [1079, 213] on div "Invoiced" at bounding box center [1078, 210] width 155 height 21
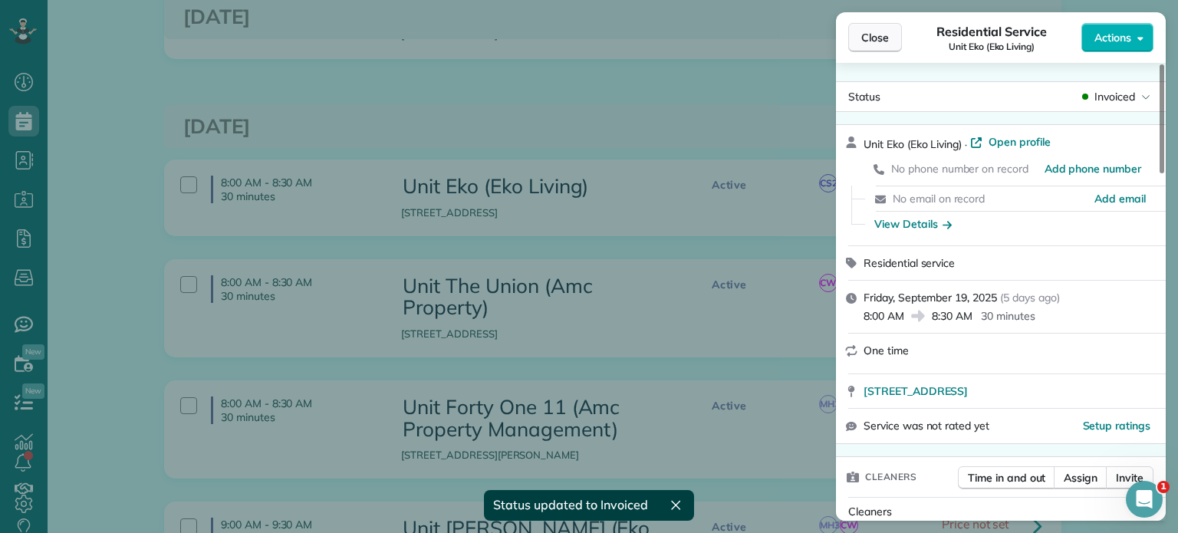
click at [884, 41] on span "Close" at bounding box center [875, 37] width 28 height 15
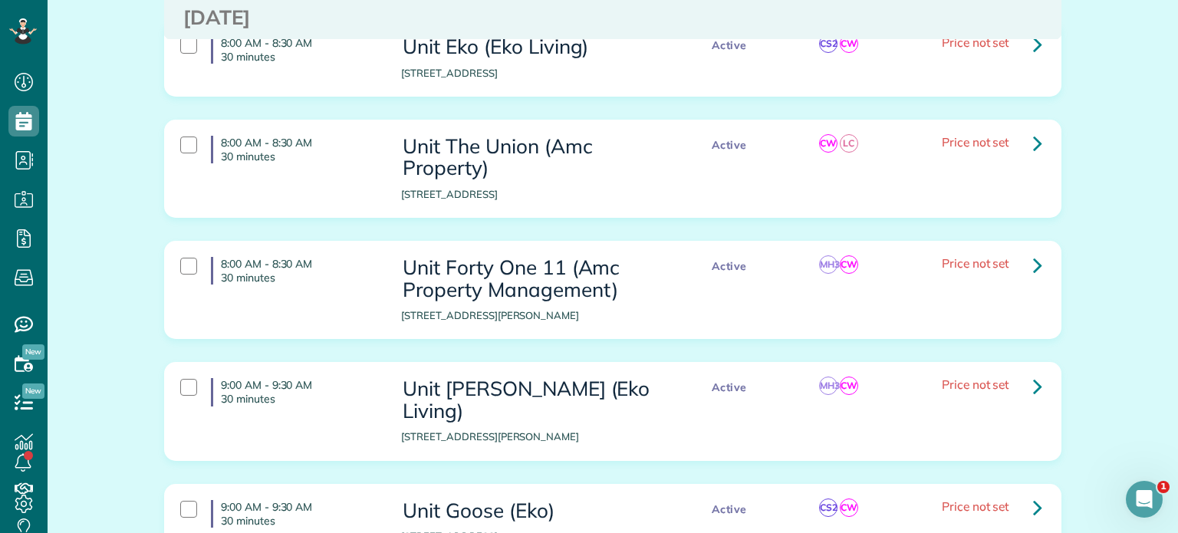
scroll to position [3604, 0]
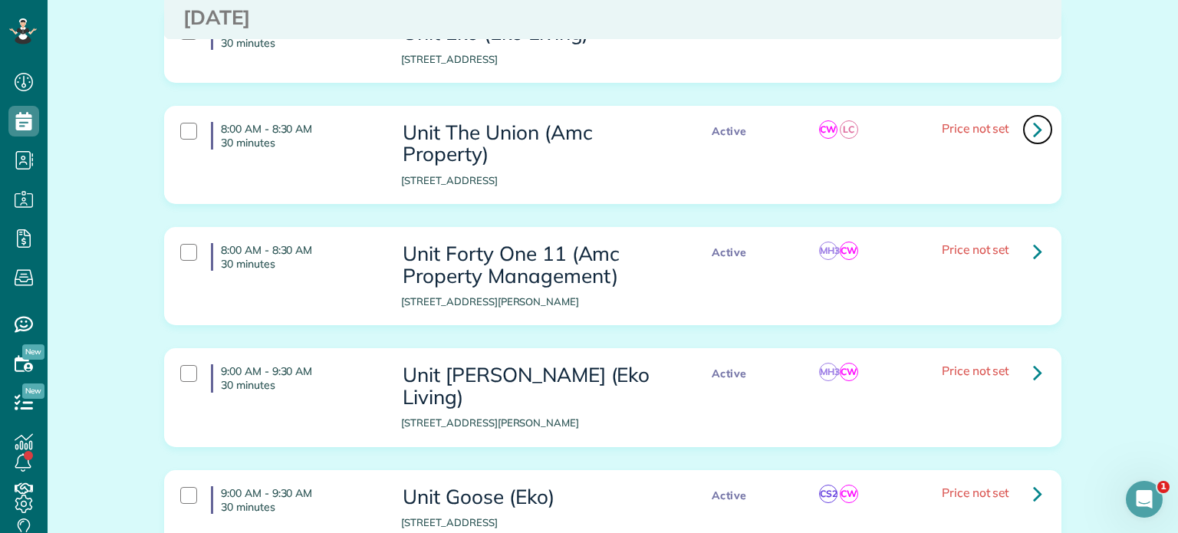
click at [1038, 114] on link at bounding box center [1037, 129] width 31 height 31
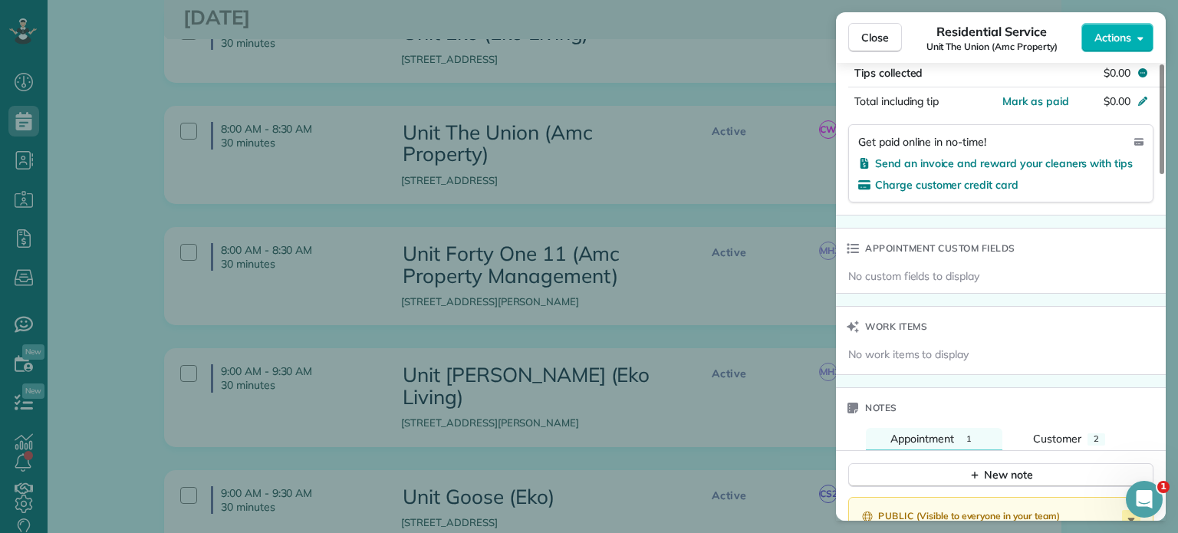
scroll to position [1074, 0]
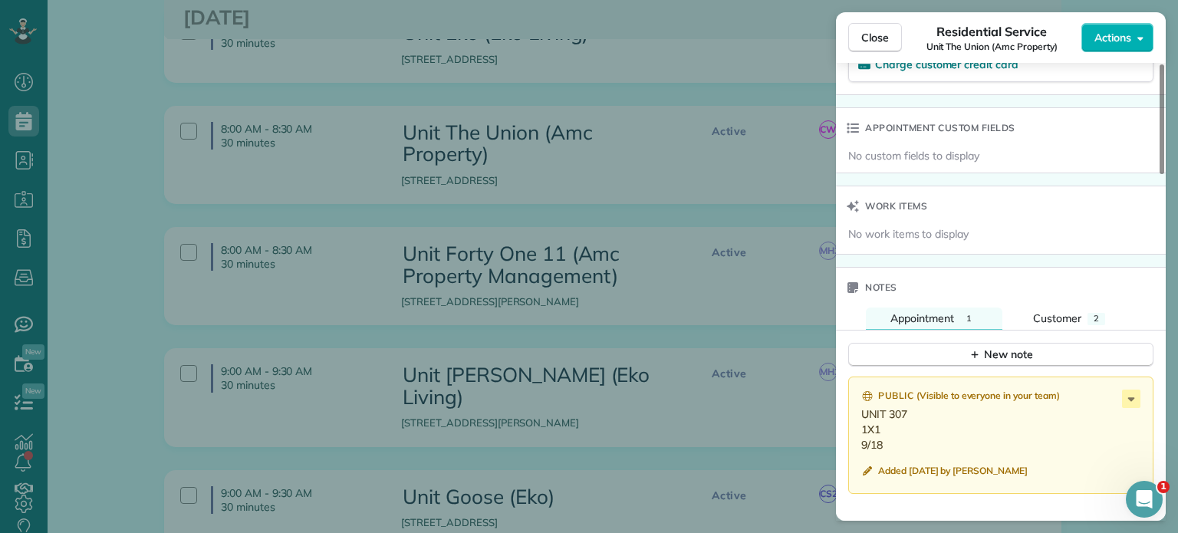
drag, startPoint x: 891, startPoint y: 458, endPoint x: 856, endPoint y: 423, distance: 49.9
click at [856, 423] on div "Public ( Visible to everyone in your team ) UNIT 307 1X1 9/18 Added 3 weeks ago…" at bounding box center [1000, 435] width 305 height 117
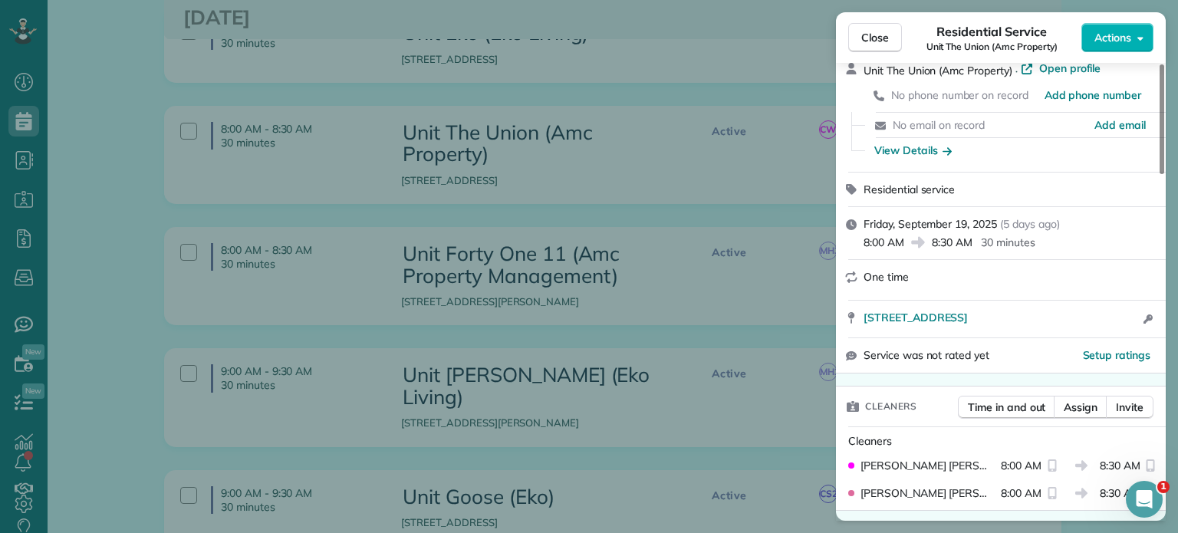
scroll to position [0, 0]
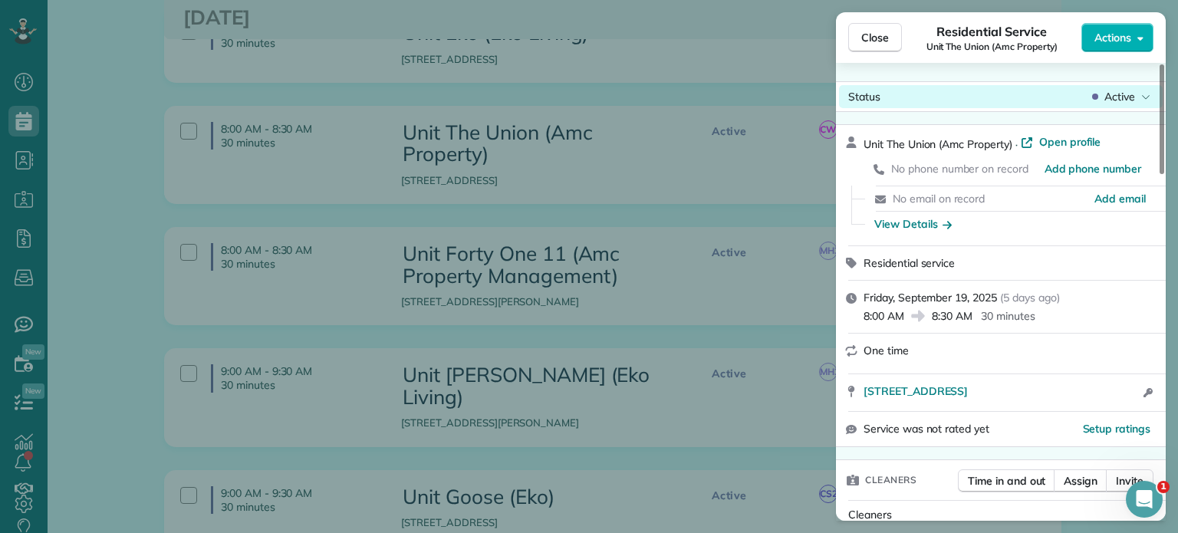
click at [1113, 102] on span "Active" at bounding box center [1119, 96] width 31 height 15
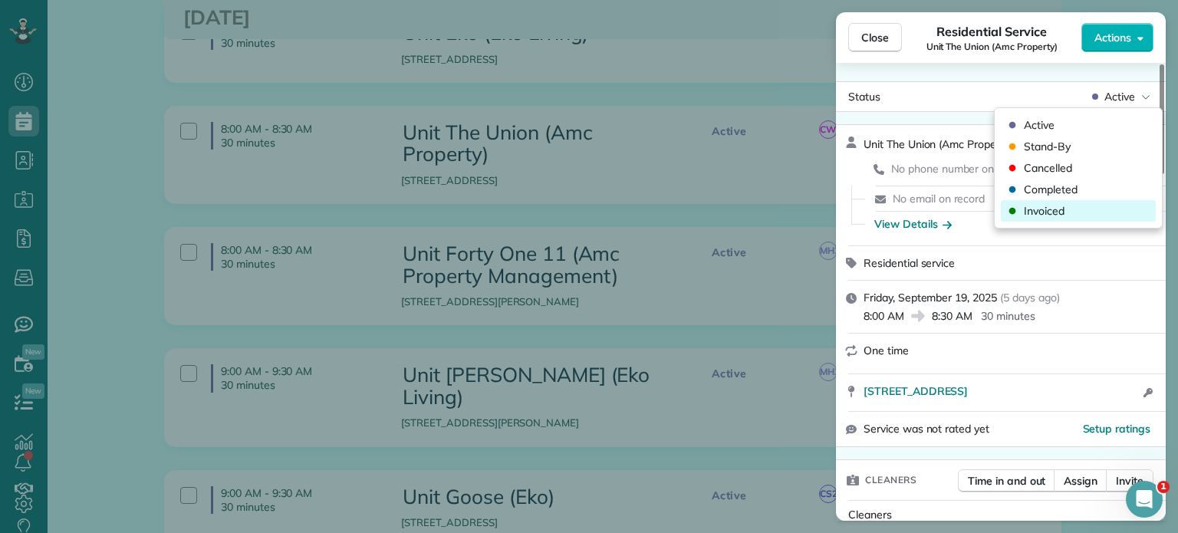
click at [1059, 214] on span "Invoiced" at bounding box center [1044, 210] width 41 height 15
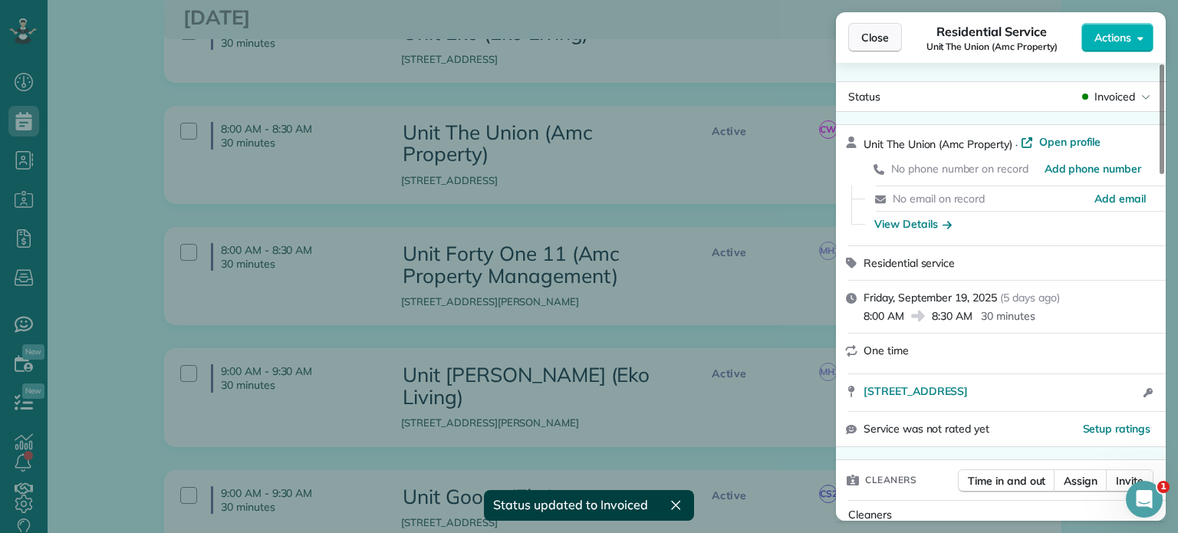
click at [876, 32] on span "Close" at bounding box center [875, 37] width 28 height 15
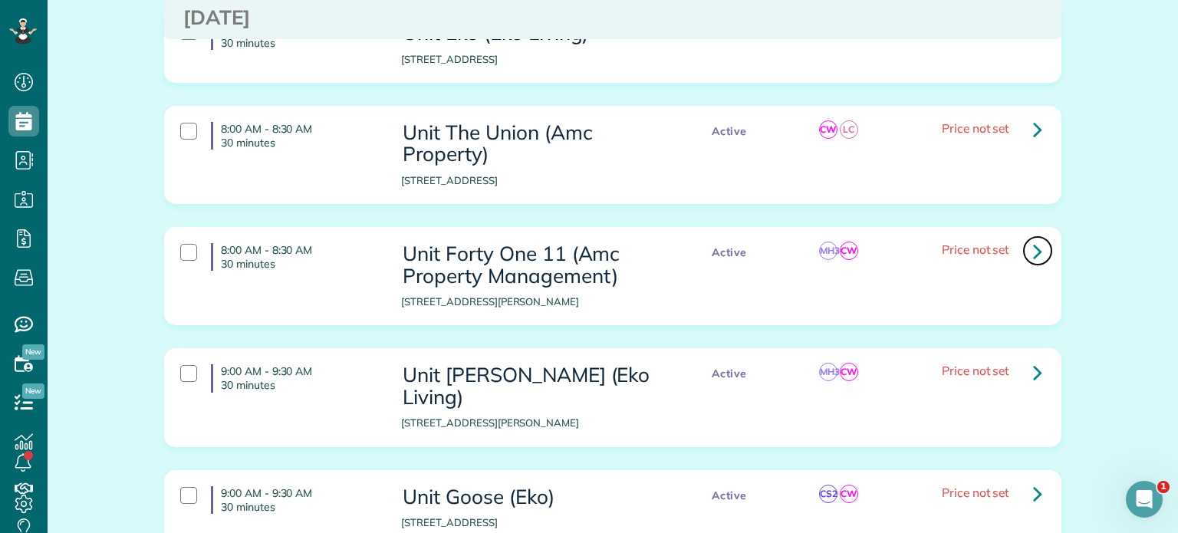
click at [1033, 238] on icon at bounding box center [1037, 251] width 9 height 27
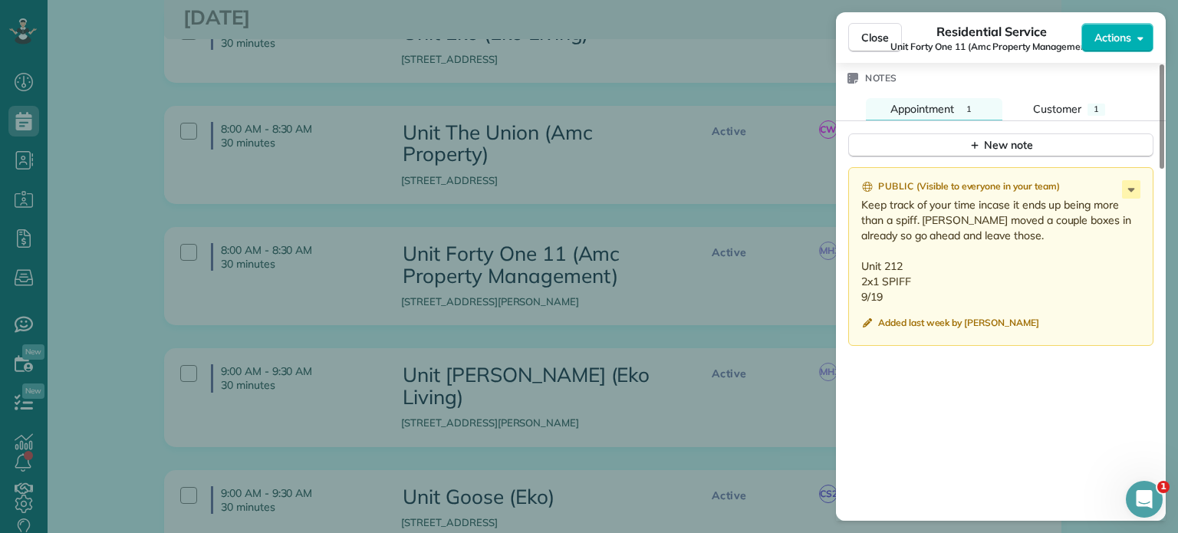
scroll to position [1304, 0]
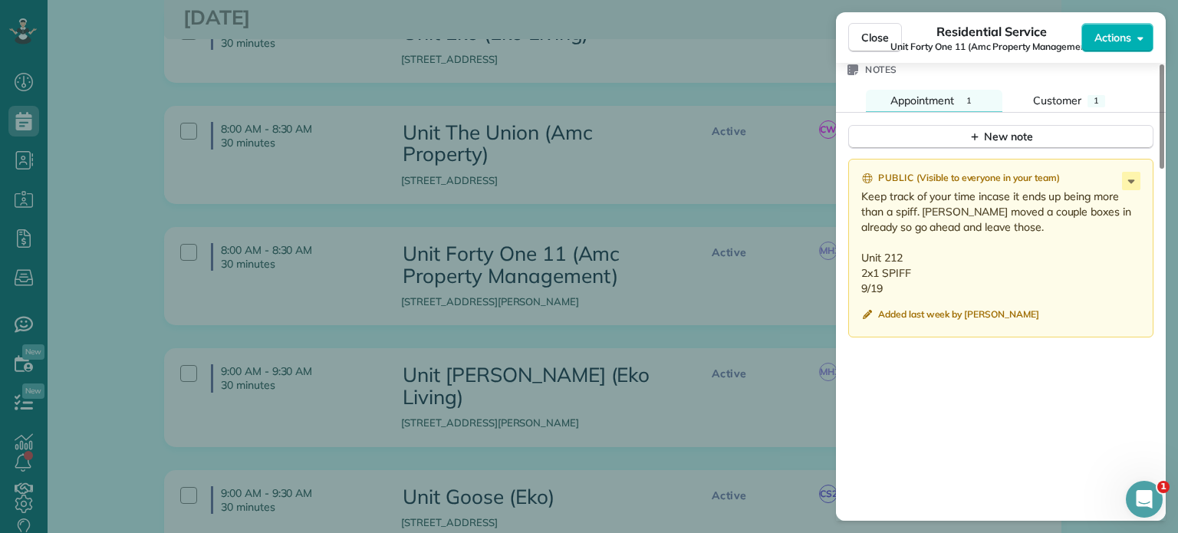
drag, startPoint x: 890, startPoint y: 308, endPoint x: 860, endPoint y: 279, distance: 41.2
click at [861, 279] on p "Keep track of your time incase it ends up being more than a spiff. Tenants move…" at bounding box center [1002, 242] width 282 height 107
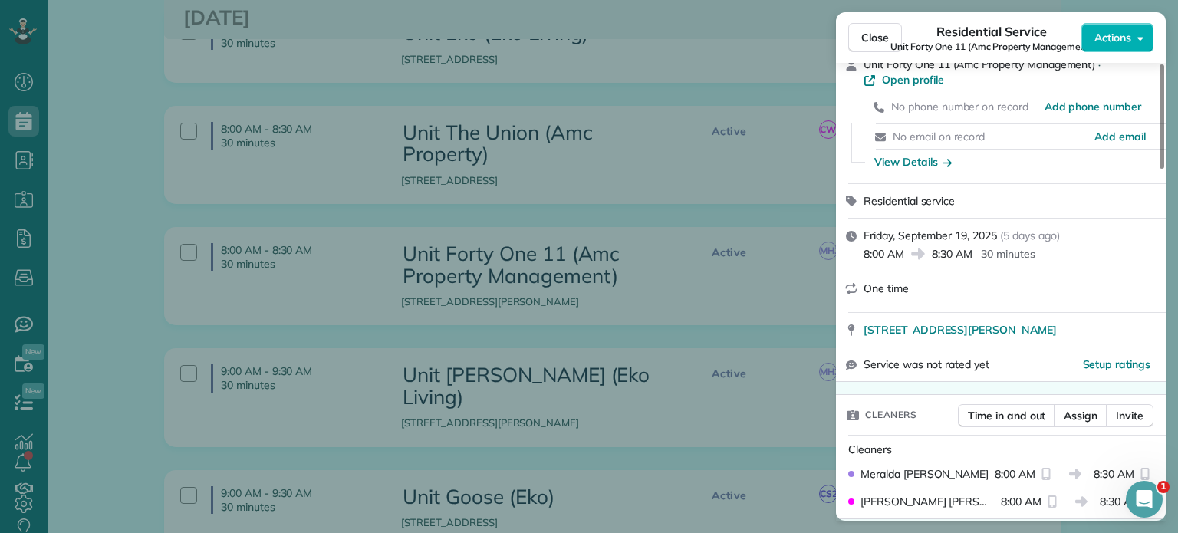
scroll to position [0, 0]
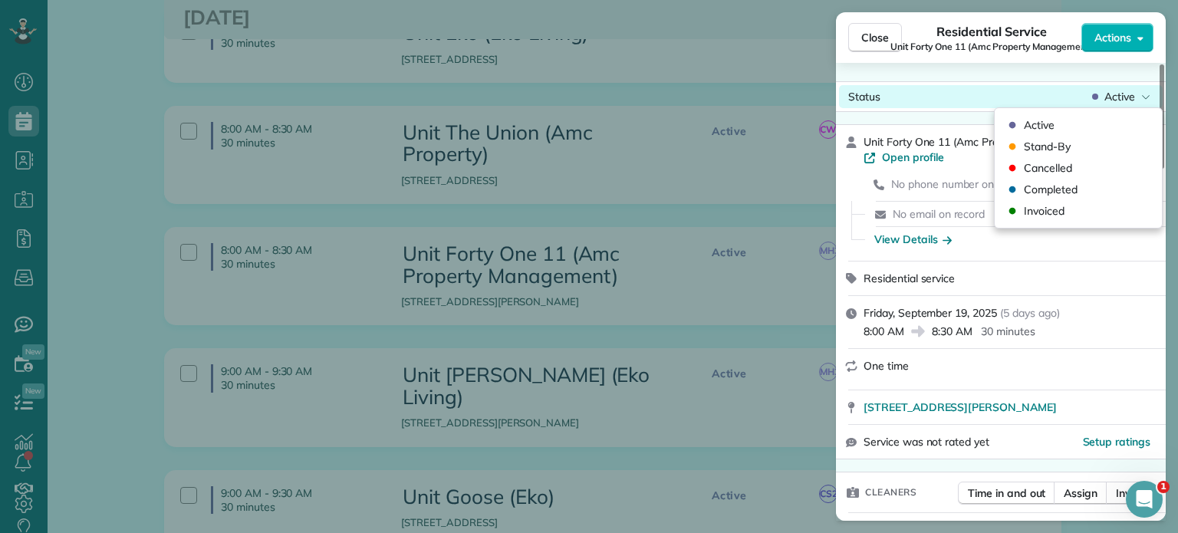
click at [1119, 100] on span "Active" at bounding box center [1119, 96] width 31 height 15
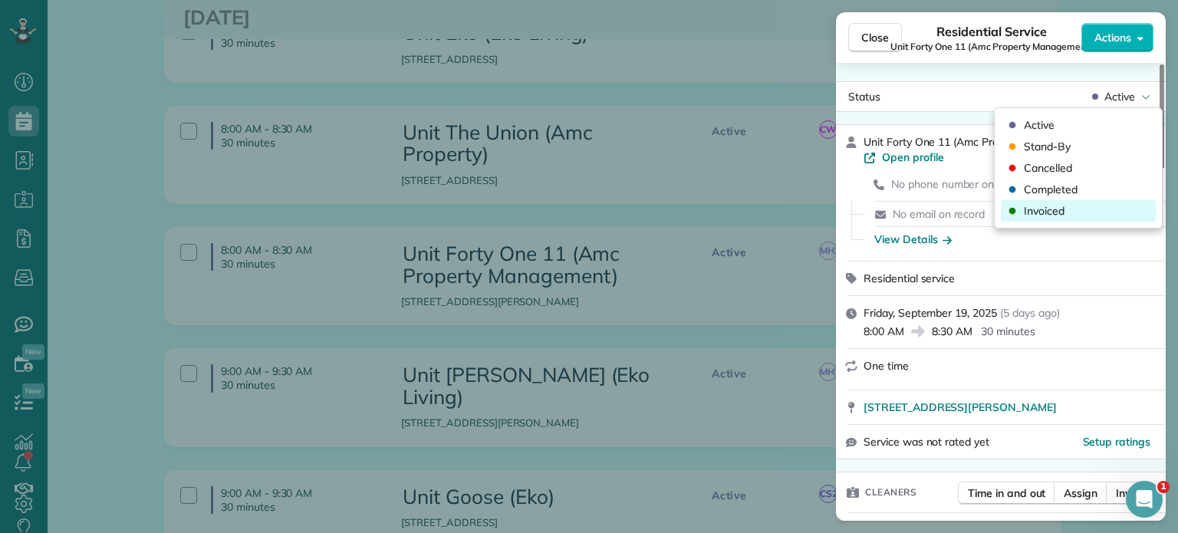
click at [1046, 206] on span "Invoiced" at bounding box center [1044, 210] width 41 height 15
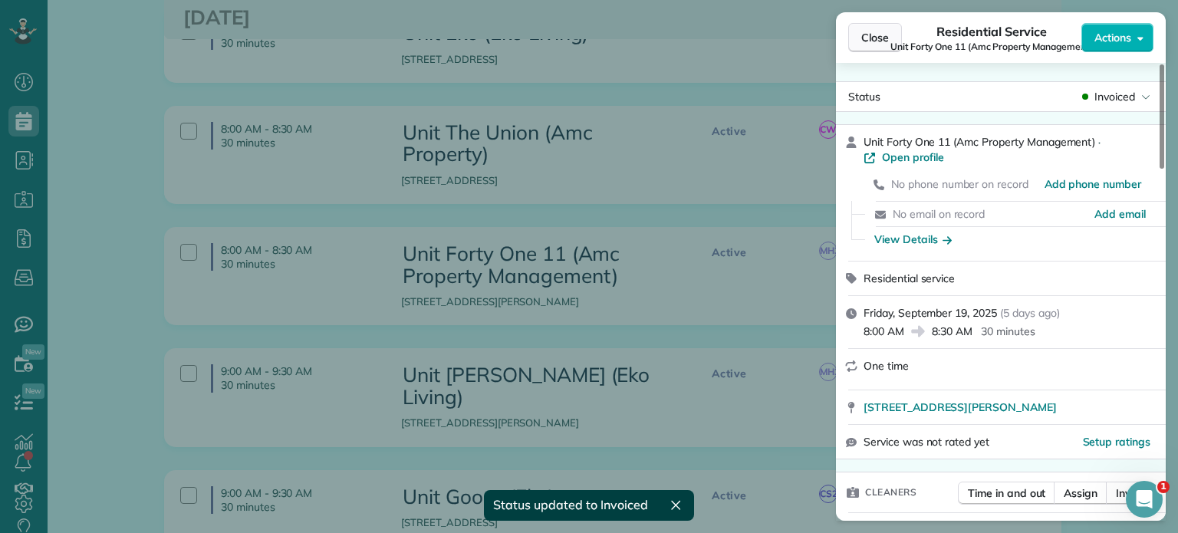
click at [868, 37] on span "Close" at bounding box center [875, 37] width 28 height 15
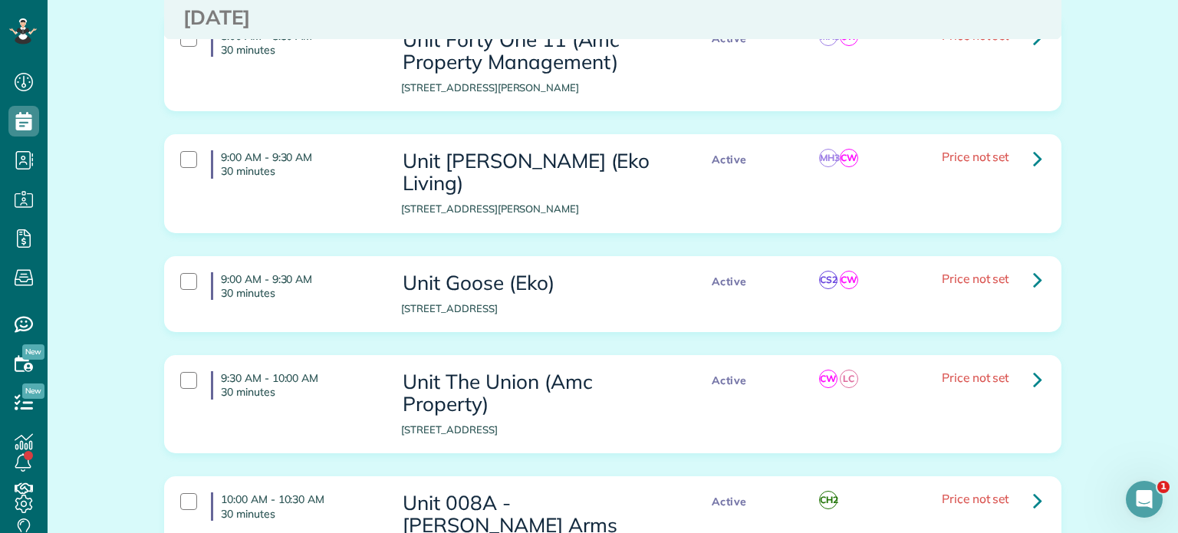
scroll to position [3834, 0]
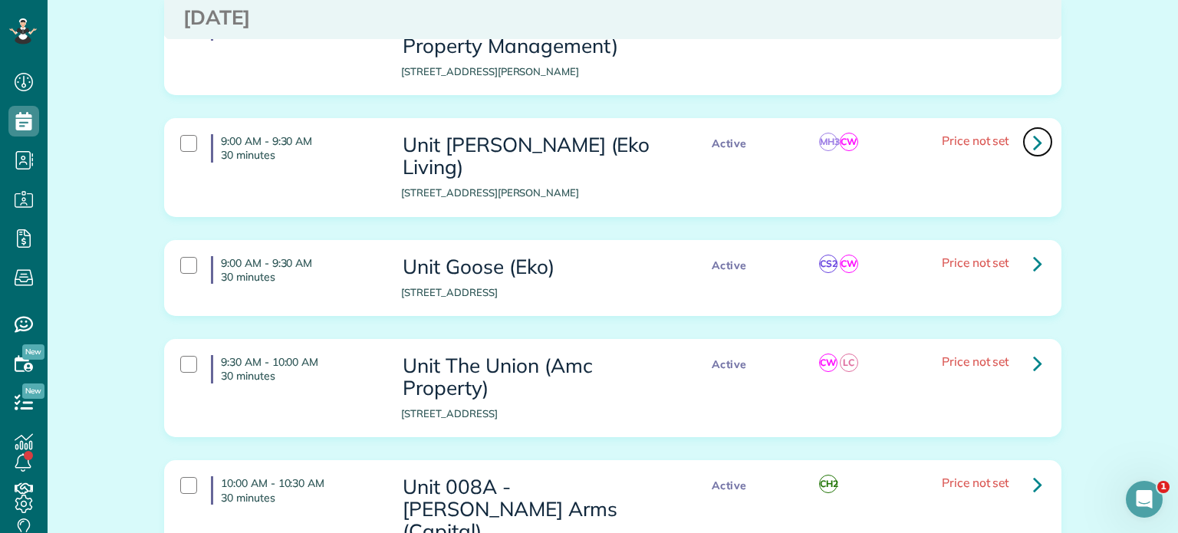
click at [1033, 129] on icon at bounding box center [1037, 142] width 9 height 27
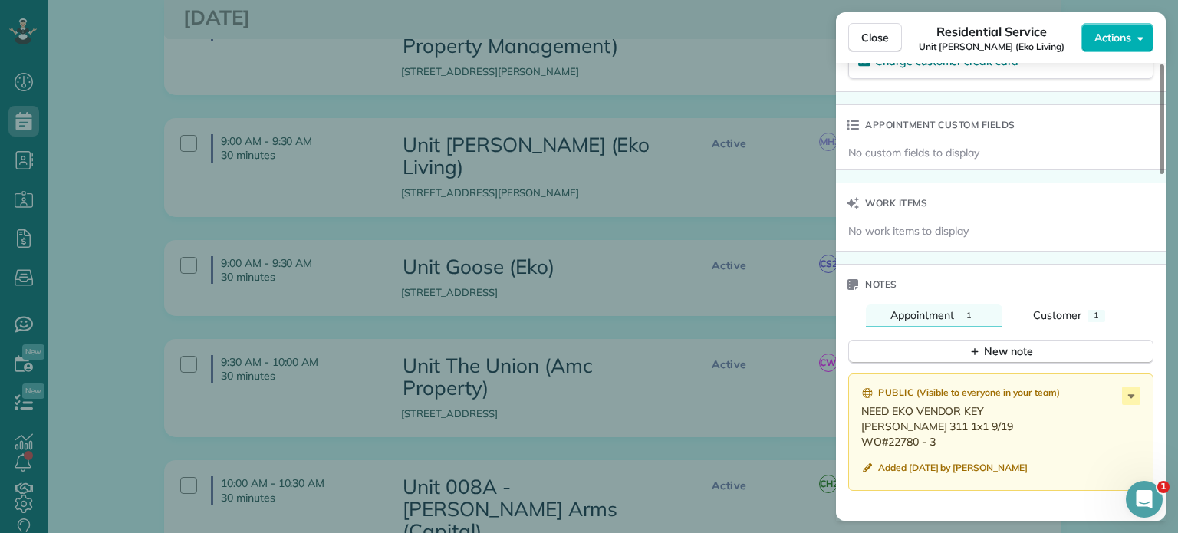
scroll to position [1228, 0]
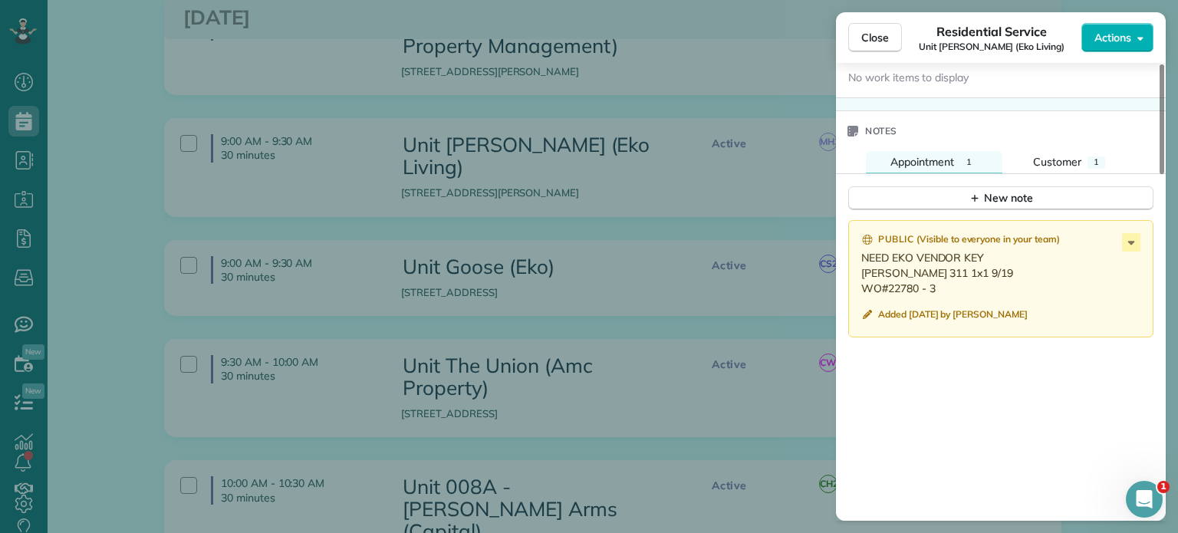
drag, startPoint x: 945, startPoint y: 288, endPoint x: 860, endPoint y: 281, distance: 84.6
click at [861, 281] on p "NEED EKO VENDOR KEY Everett 311 1x1 9/19 WO#22780 - 3" at bounding box center [1002, 273] width 282 height 46
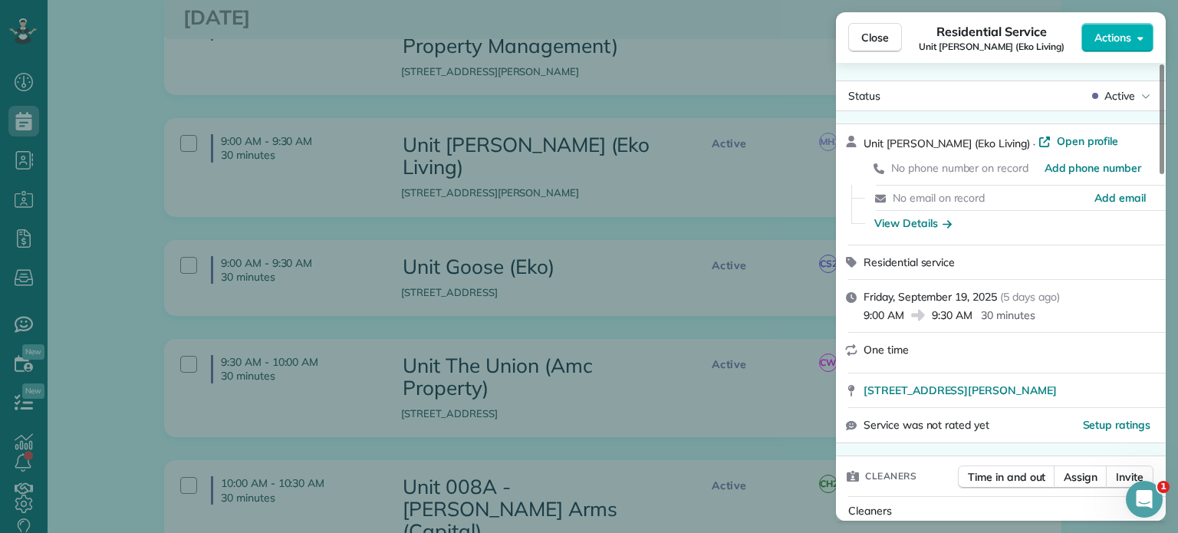
scroll to position [0, 0]
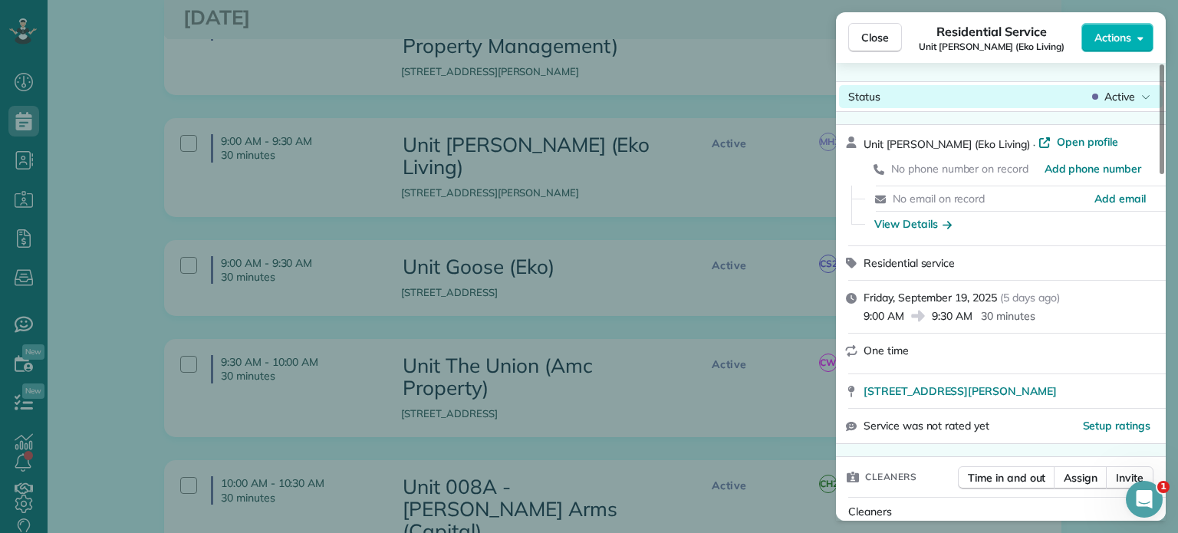
click at [1112, 97] on span "Active" at bounding box center [1119, 96] width 31 height 15
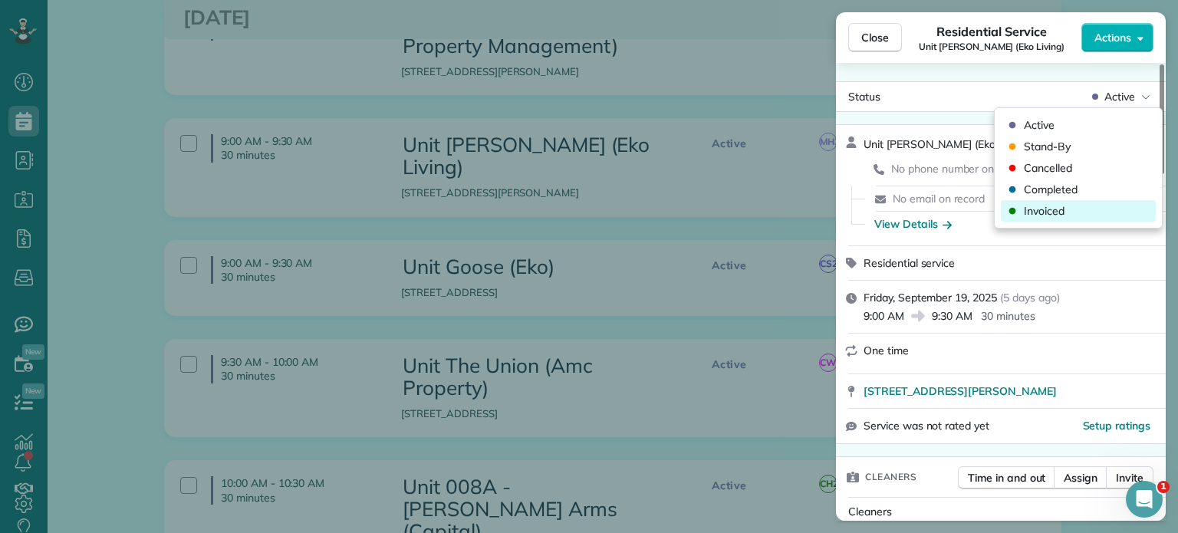
click at [1078, 209] on div "Invoiced" at bounding box center [1078, 210] width 155 height 21
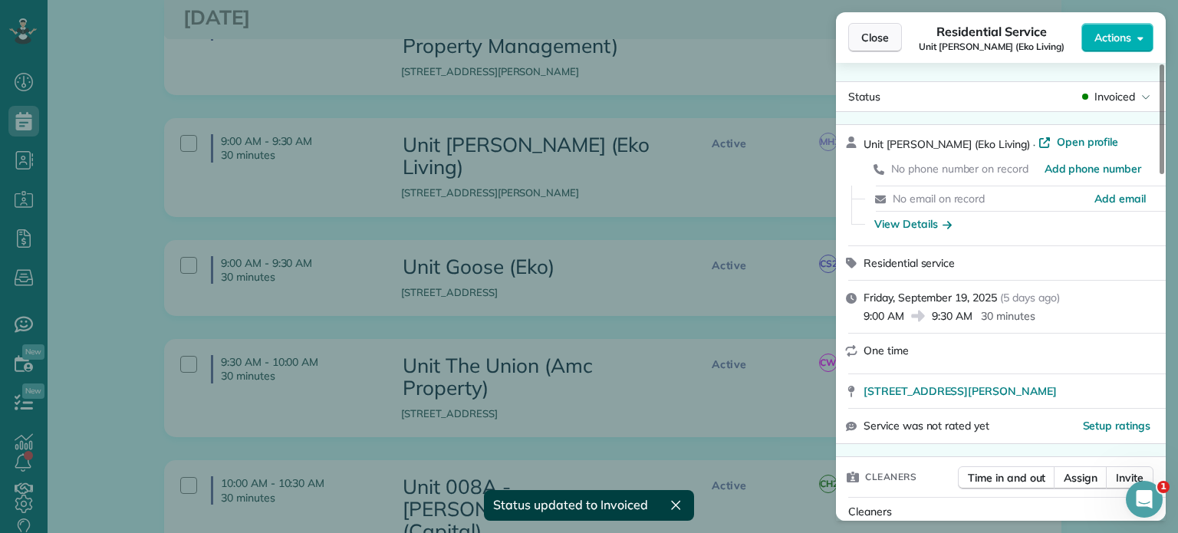
click at [873, 37] on span "Close" at bounding box center [875, 37] width 28 height 15
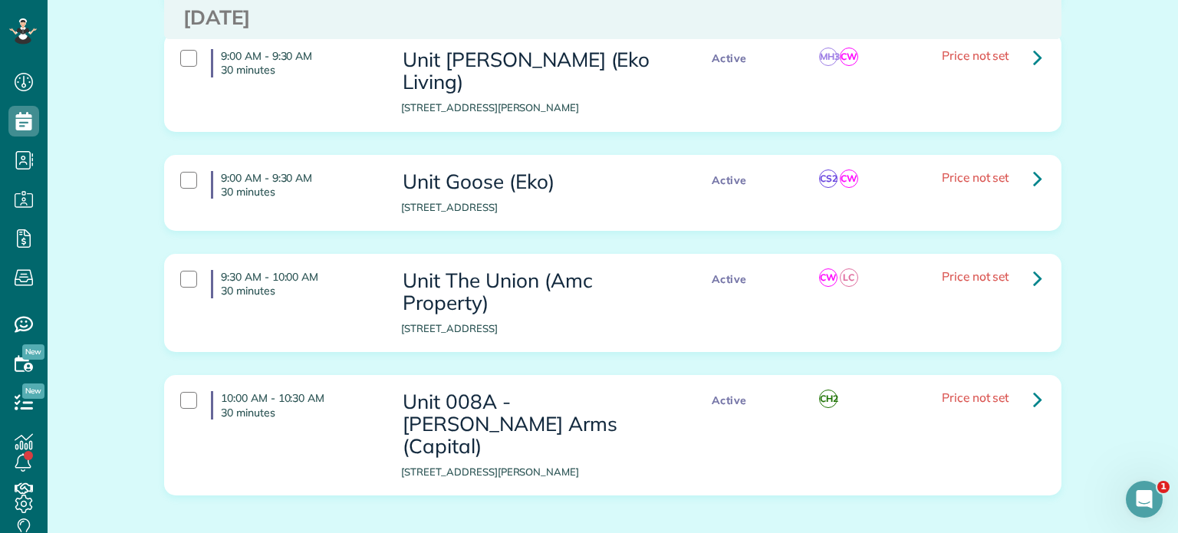
scroll to position [3921, 0]
click at [1034, 163] on icon at bounding box center [1037, 176] width 9 height 27
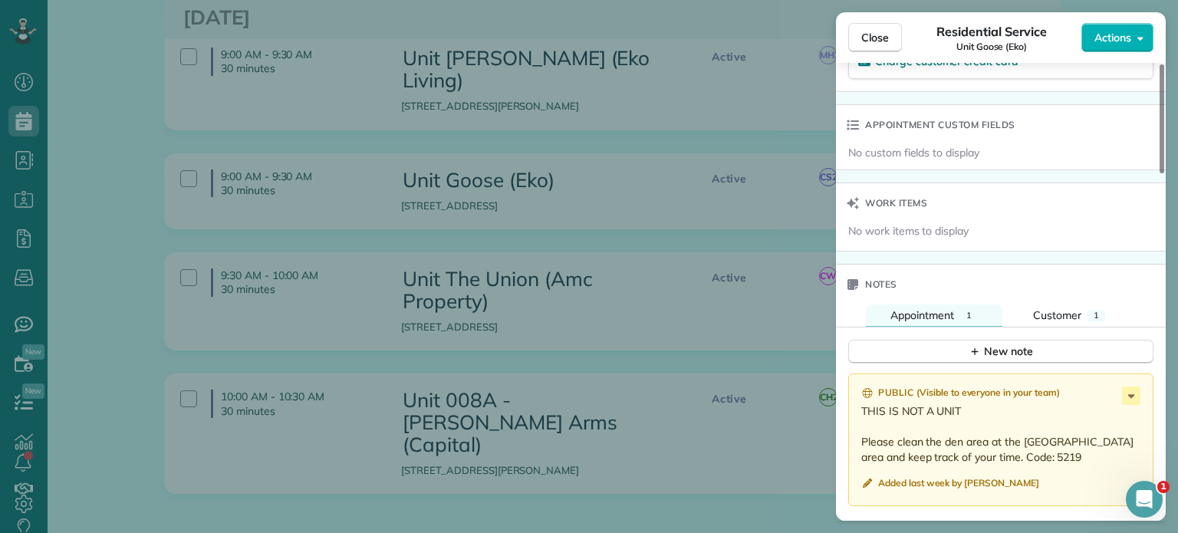
scroll to position [1151, 0]
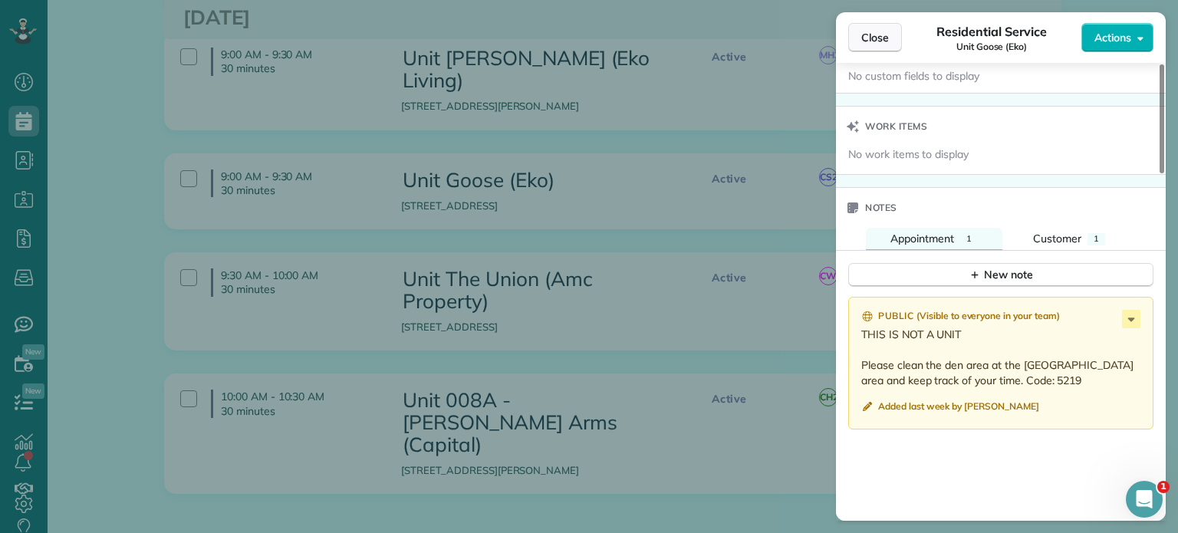
click at [883, 42] on span "Close" at bounding box center [875, 37] width 28 height 15
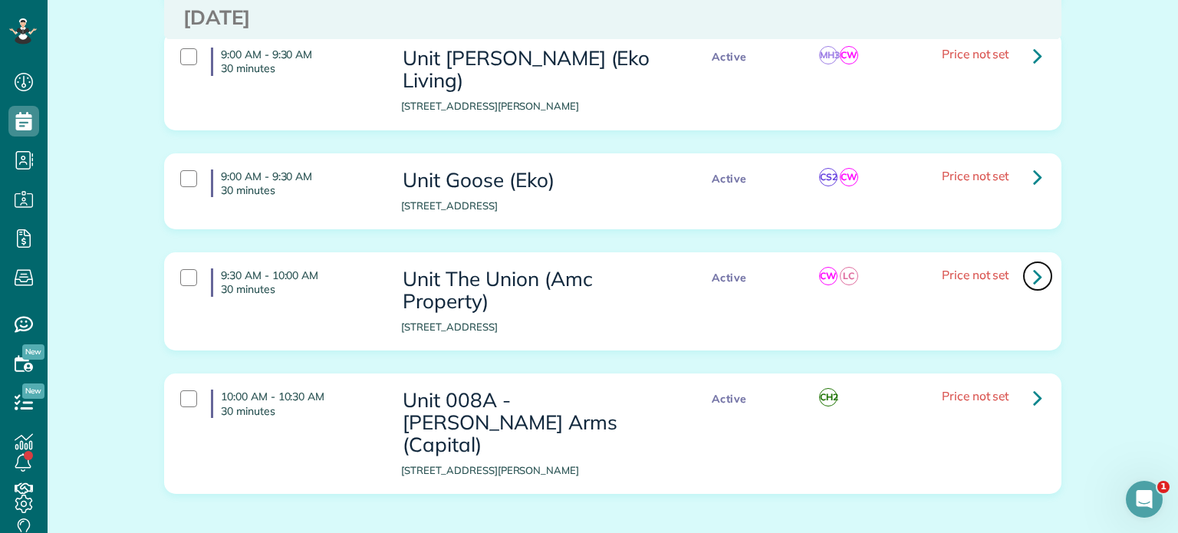
click at [1033, 263] on icon at bounding box center [1037, 276] width 9 height 27
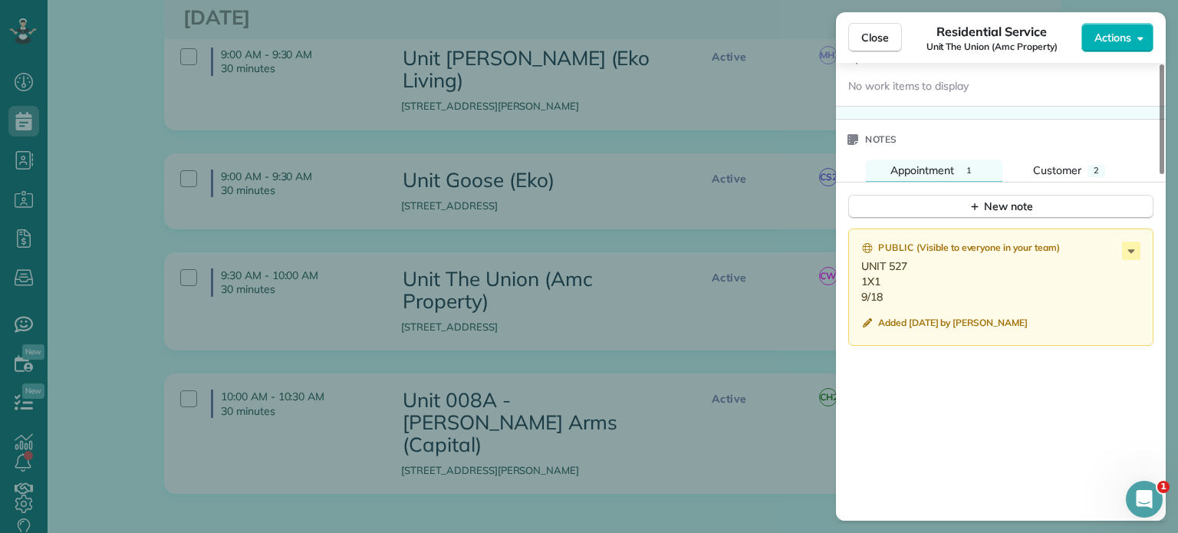
scroll to position [1227, 0]
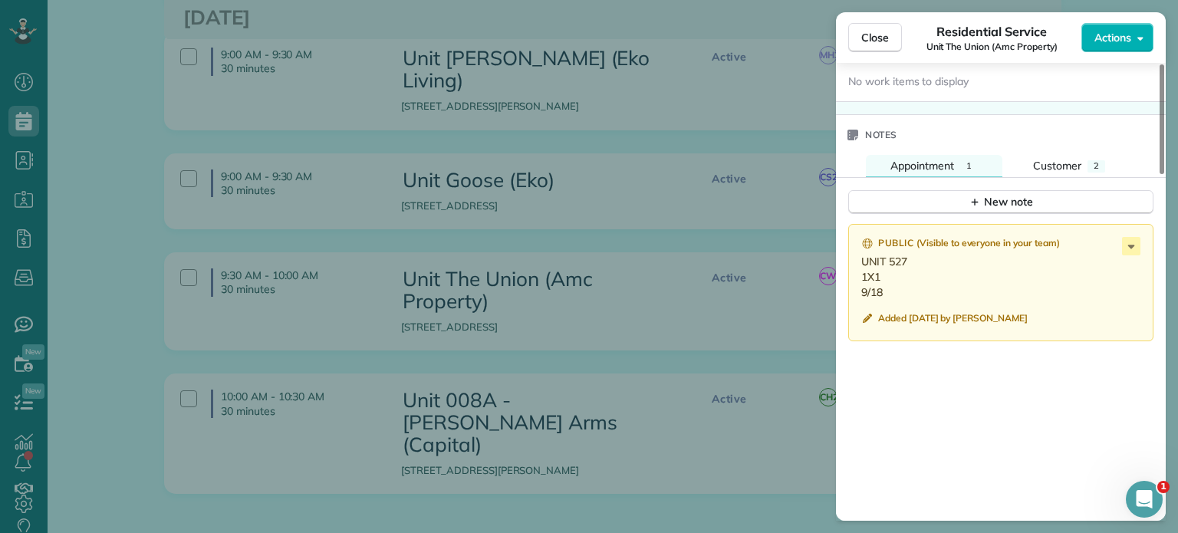
drag, startPoint x: 888, startPoint y: 297, endPoint x: 859, endPoint y: 266, distance: 42.3
click at [859, 266] on div "Public ( Visible to everyone in your team ) UNIT 527 1X1 9/18 Added 3 weeks ago…" at bounding box center [1000, 282] width 305 height 117
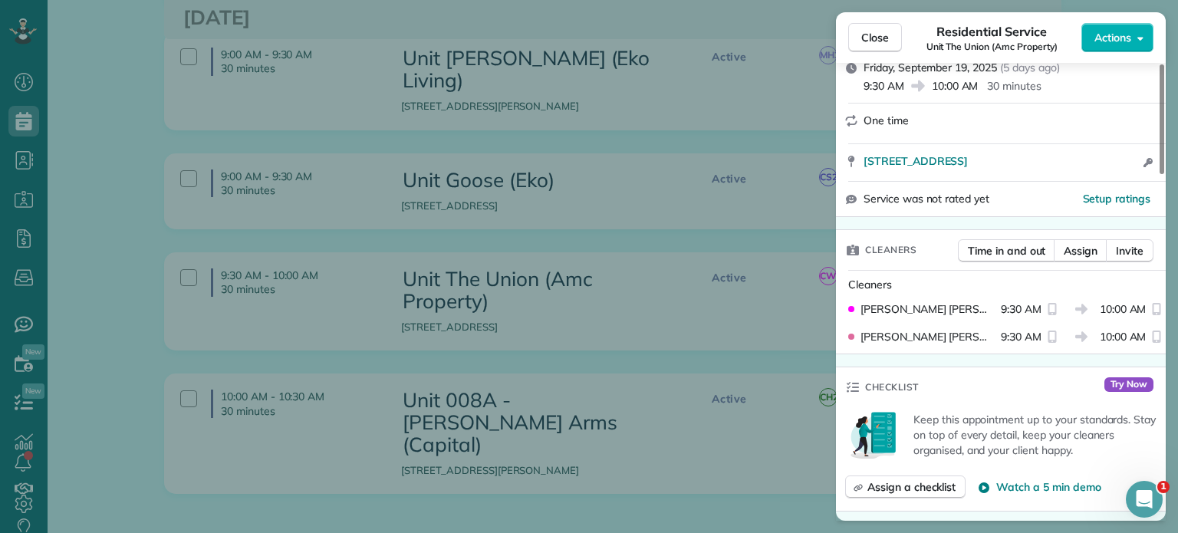
scroll to position [0, 0]
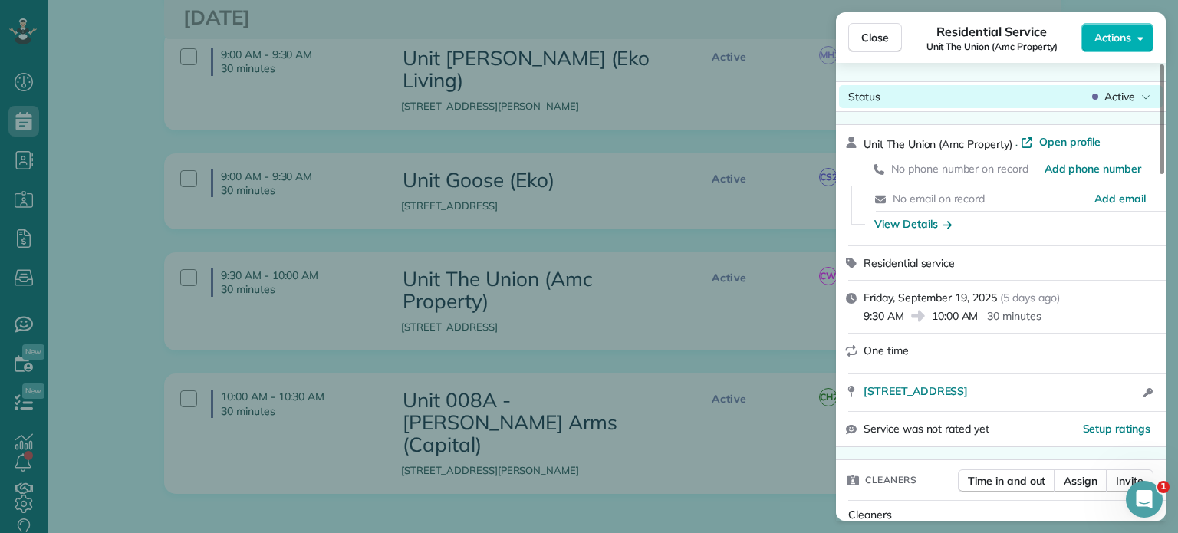
click at [1129, 95] on span "Active" at bounding box center [1119, 96] width 31 height 15
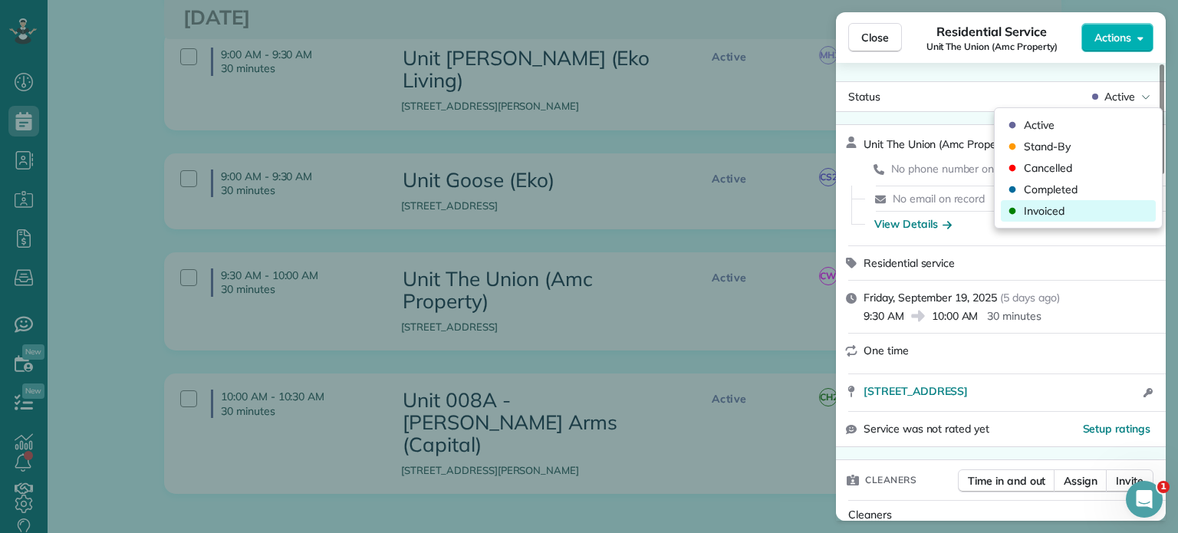
click at [1084, 207] on div "Invoiced" at bounding box center [1078, 210] width 155 height 21
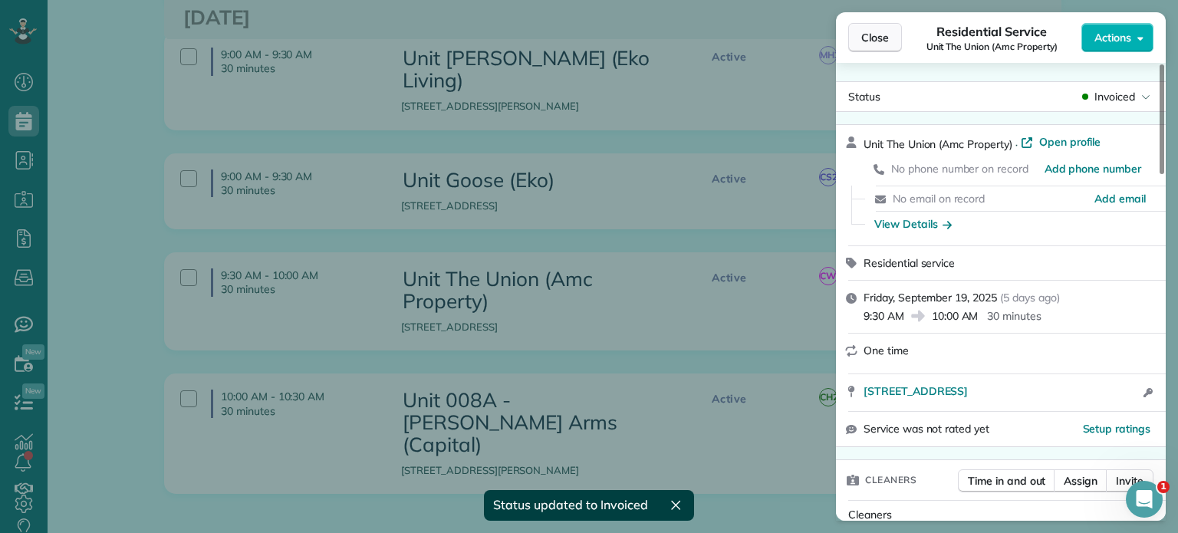
click at [874, 38] on span "Close" at bounding box center [875, 37] width 28 height 15
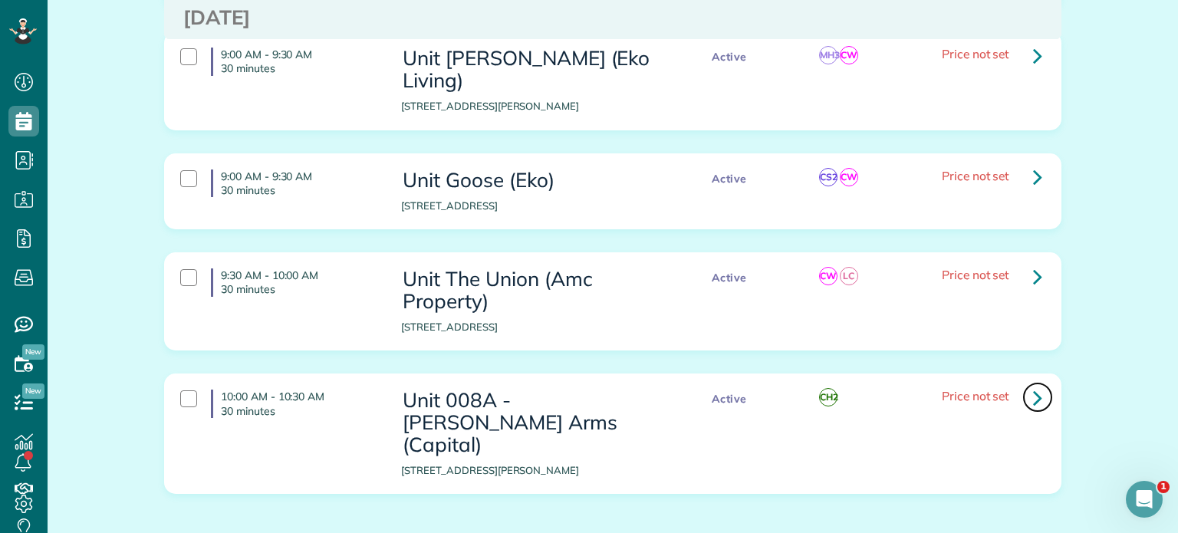
click at [1033, 384] on icon at bounding box center [1037, 397] width 9 height 27
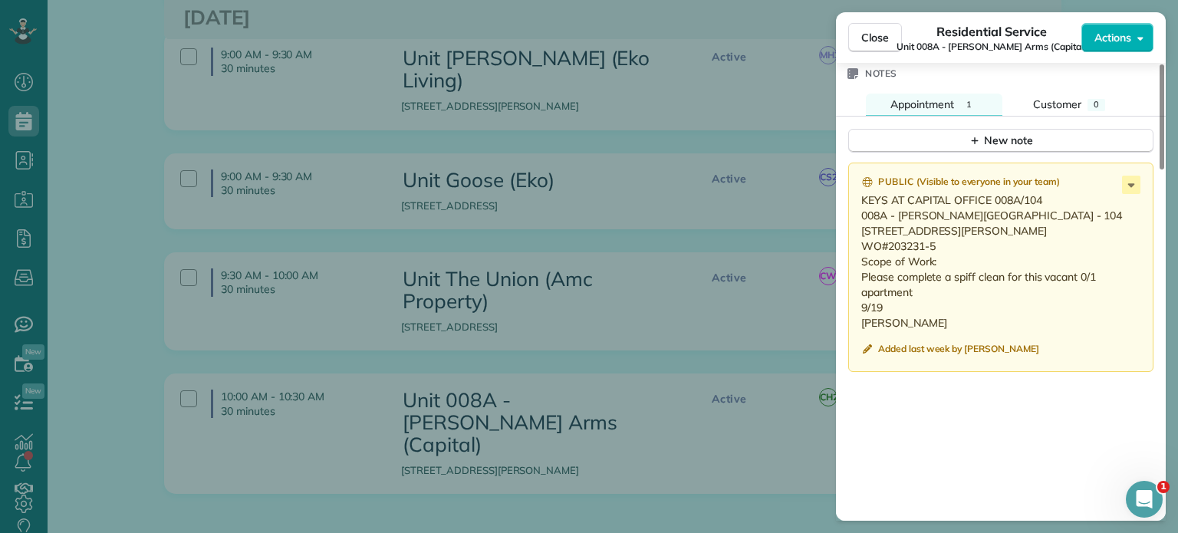
scroll to position [1304, 0]
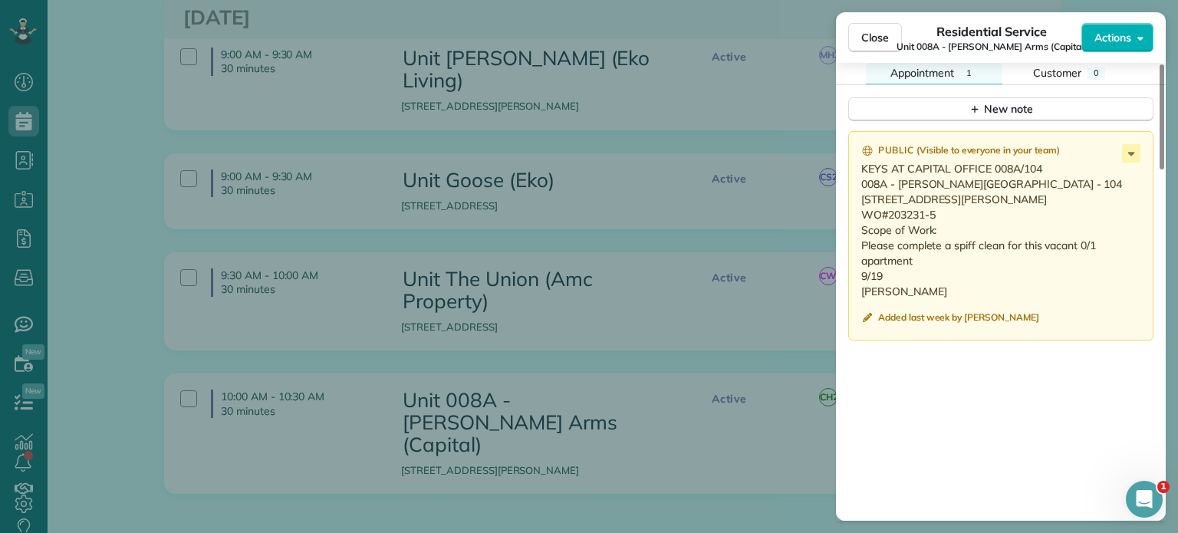
drag, startPoint x: 887, startPoint y: 296, endPoint x: 857, endPoint y: 179, distance: 121.1
click at [857, 179] on div "Public ( Visible to everyone in your team ) KEYS AT CAPITAL OFFICE 008A/104 008…" at bounding box center [1000, 235] width 305 height 209
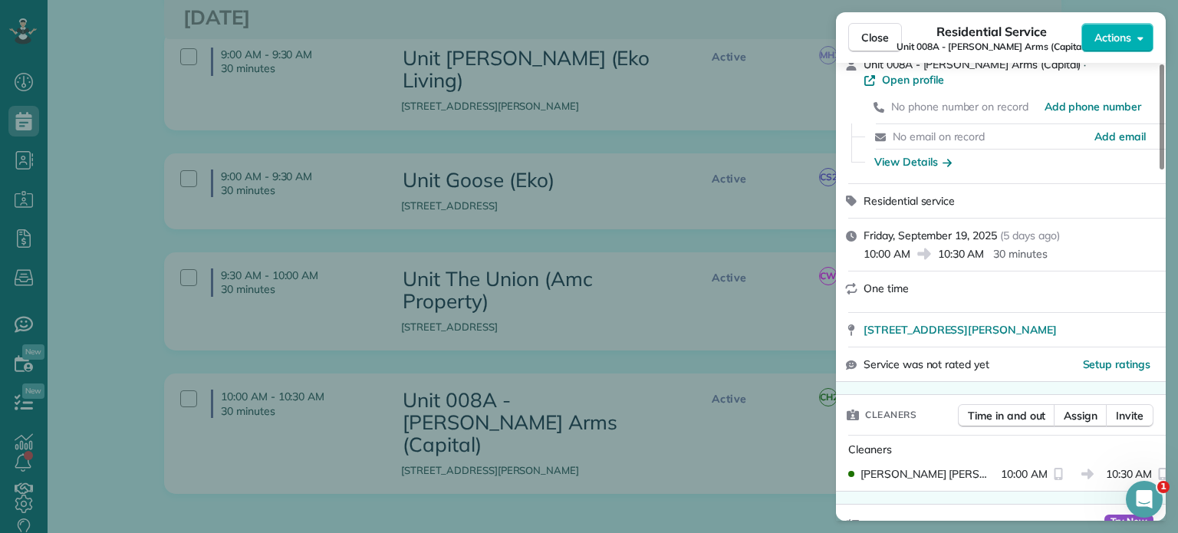
scroll to position [0, 0]
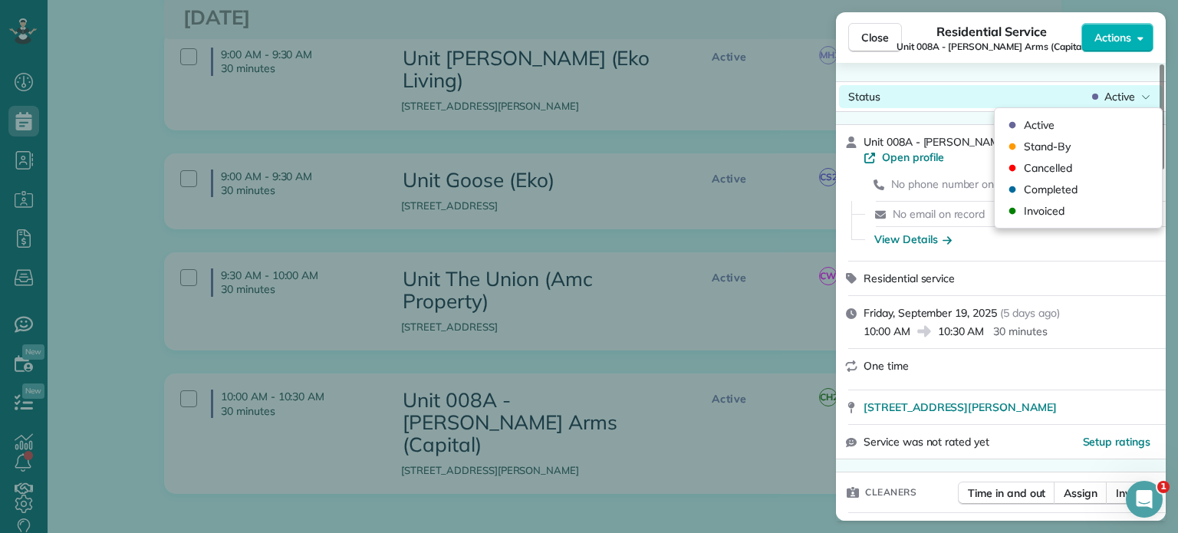
click at [1116, 97] on span "Active" at bounding box center [1119, 96] width 31 height 15
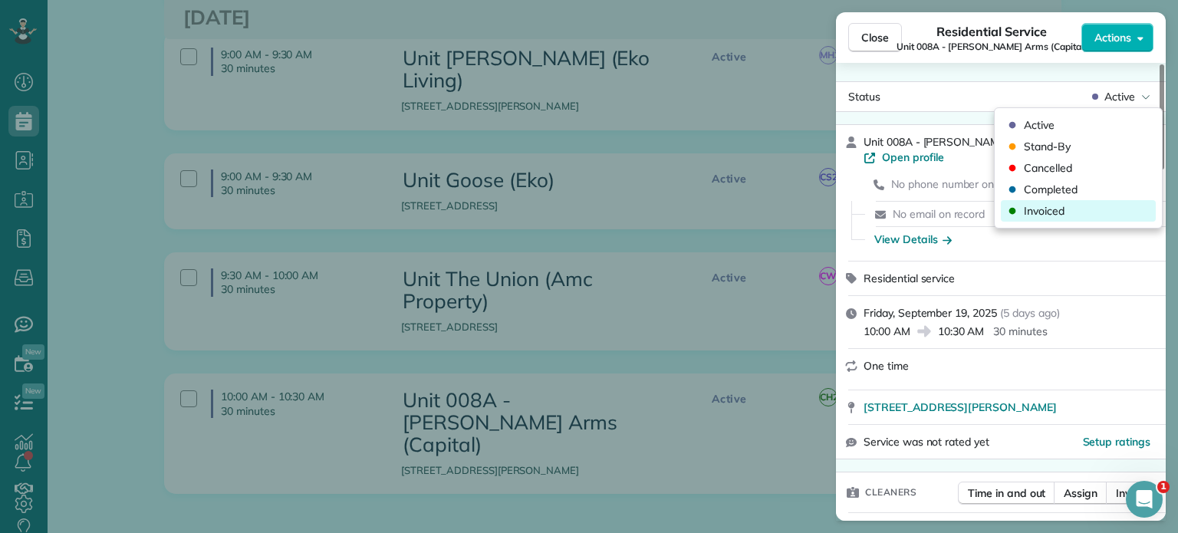
click at [1061, 217] on span "Invoiced" at bounding box center [1044, 210] width 41 height 15
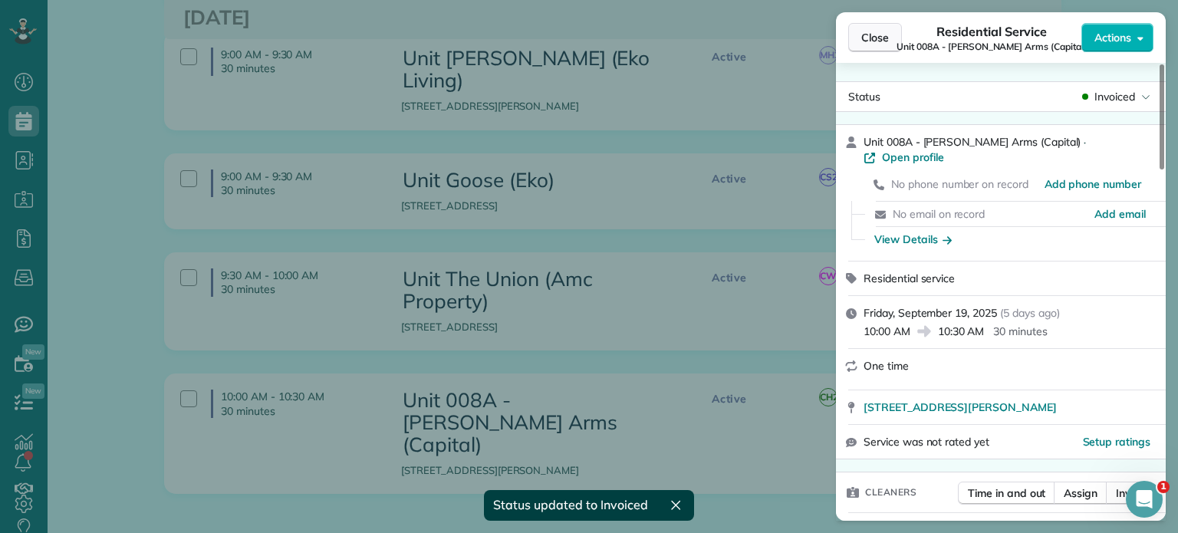
click at [873, 44] on span "Close" at bounding box center [875, 37] width 28 height 15
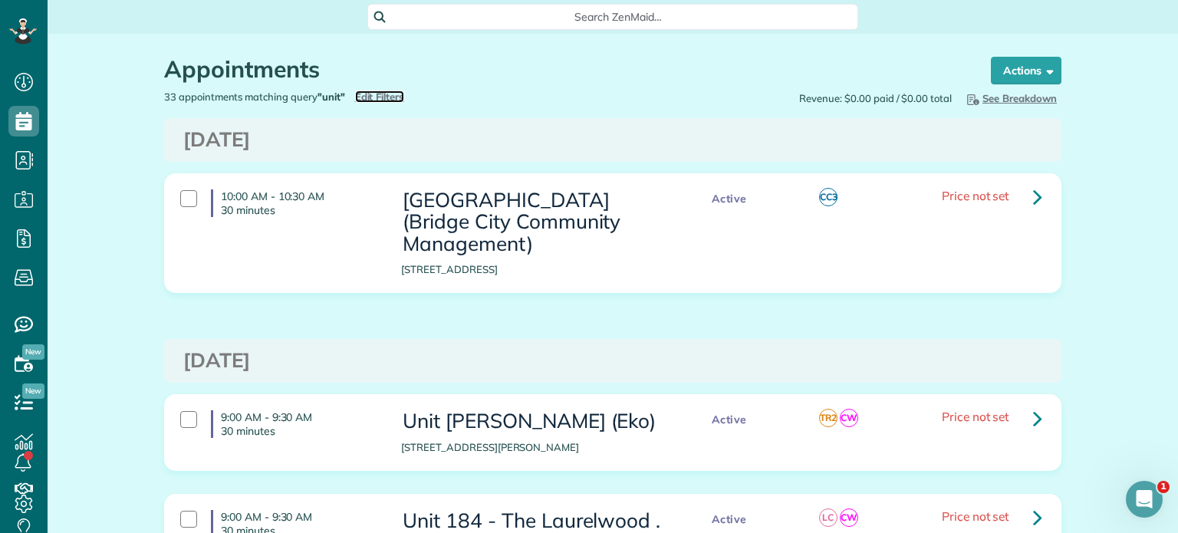
click at [386, 97] on span "Edit Filters" at bounding box center [380, 96] width 50 height 12
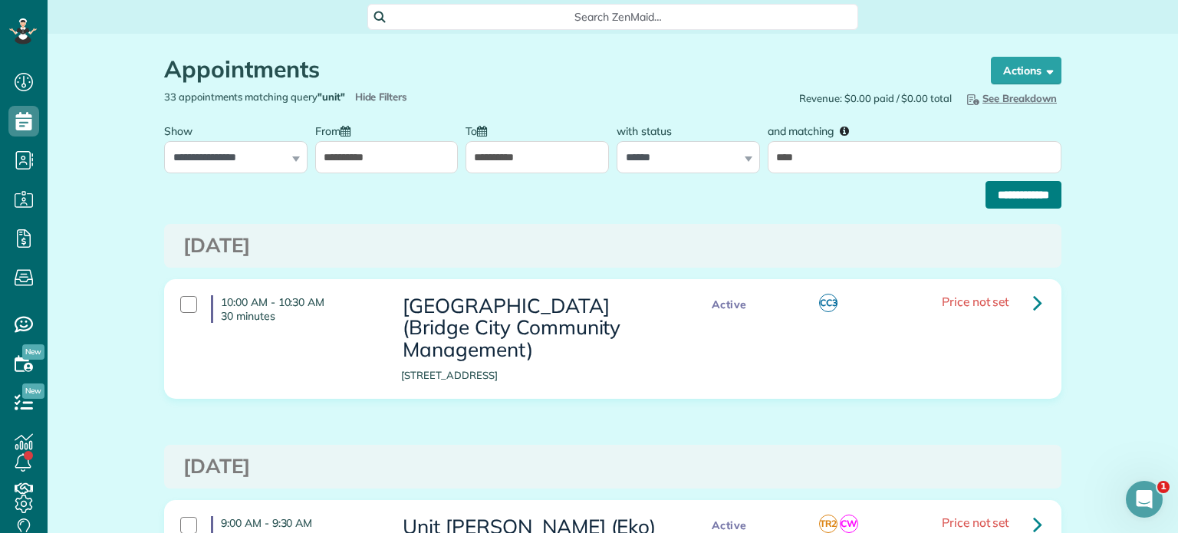
click at [1005, 198] on input "**********" at bounding box center [1023, 195] width 76 height 28
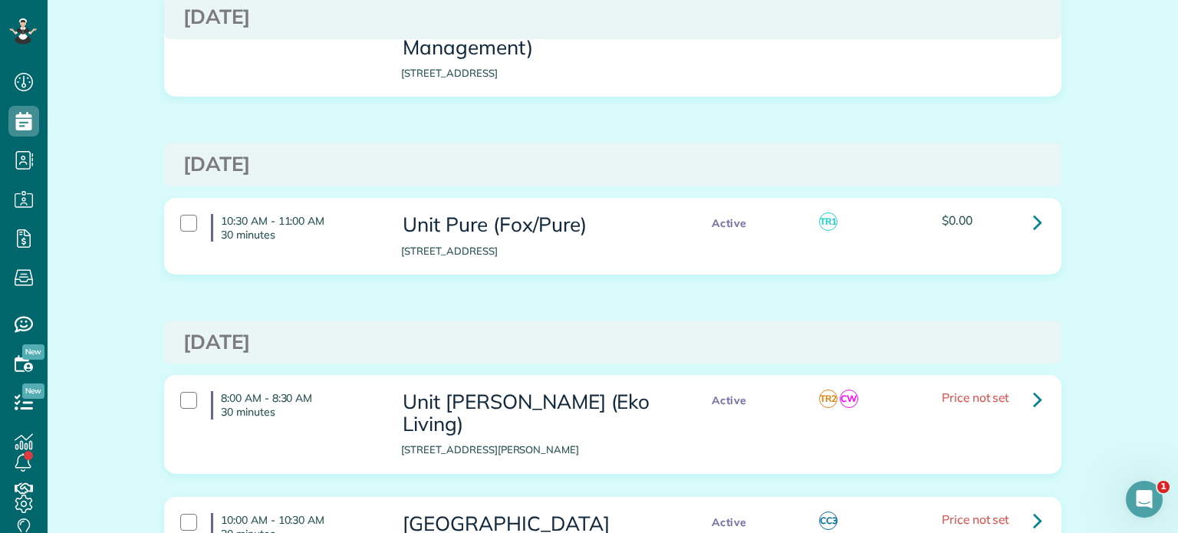
scroll to position [230, 0]
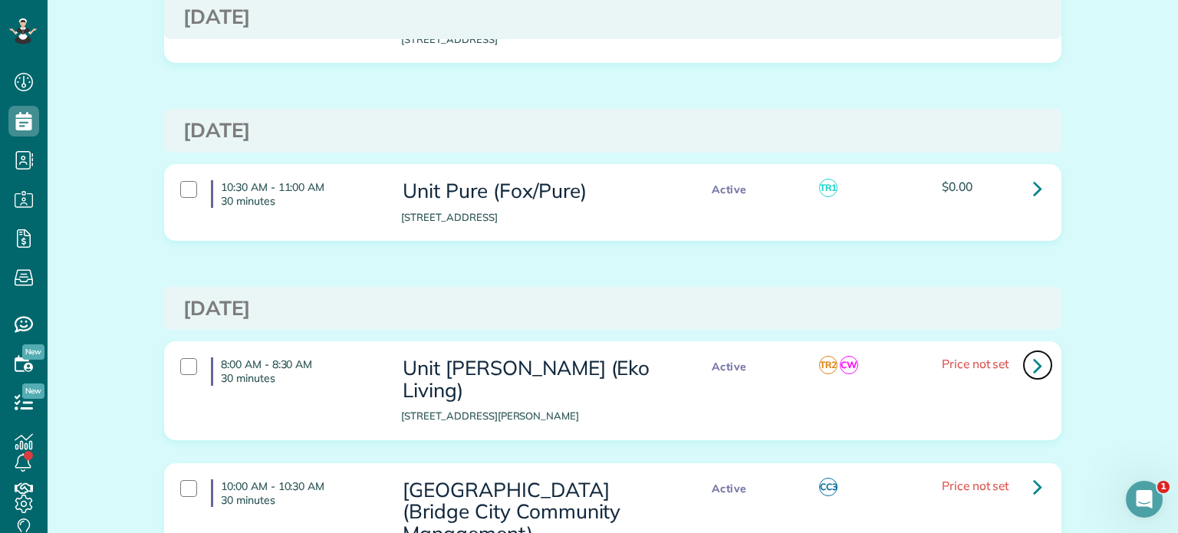
click at [1034, 360] on icon at bounding box center [1037, 365] width 9 height 27
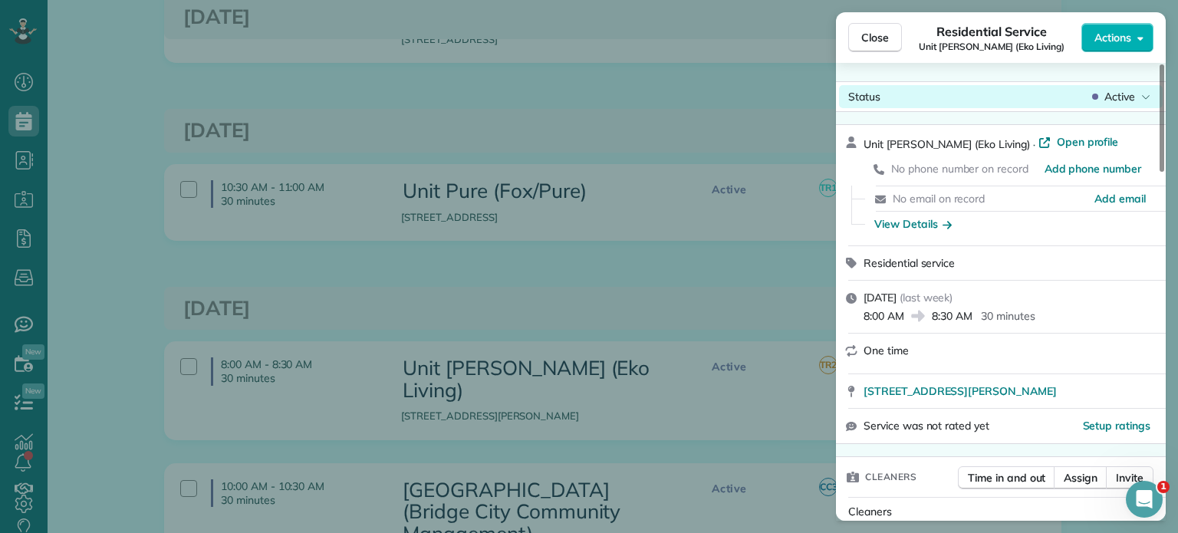
click at [1122, 100] on span "Active" at bounding box center [1119, 96] width 31 height 15
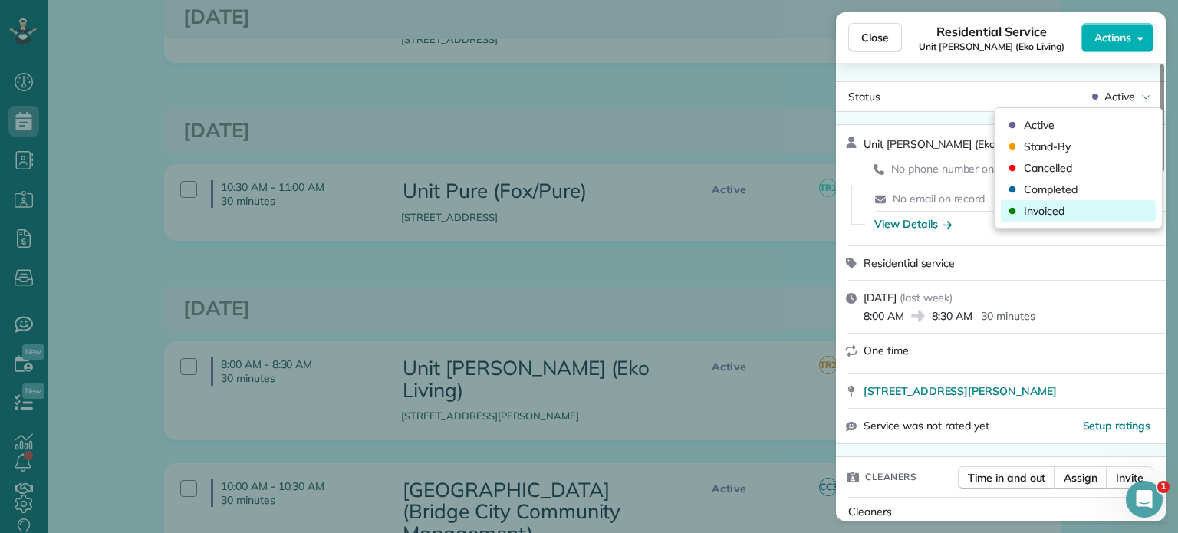
click at [1056, 214] on span "Invoiced" at bounding box center [1044, 210] width 41 height 15
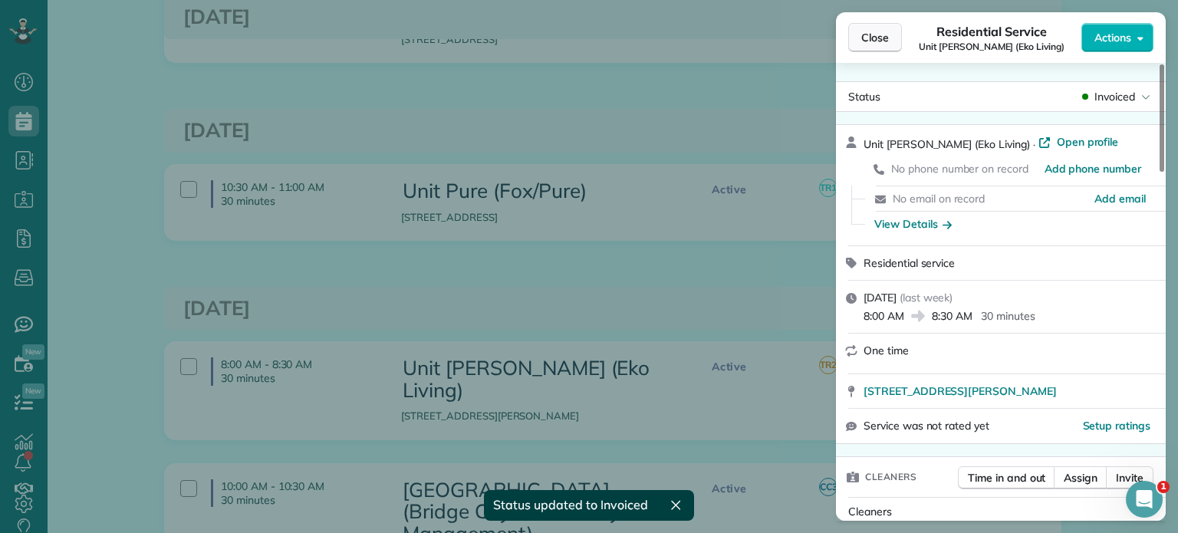
click at [880, 42] on span "Close" at bounding box center [875, 37] width 28 height 15
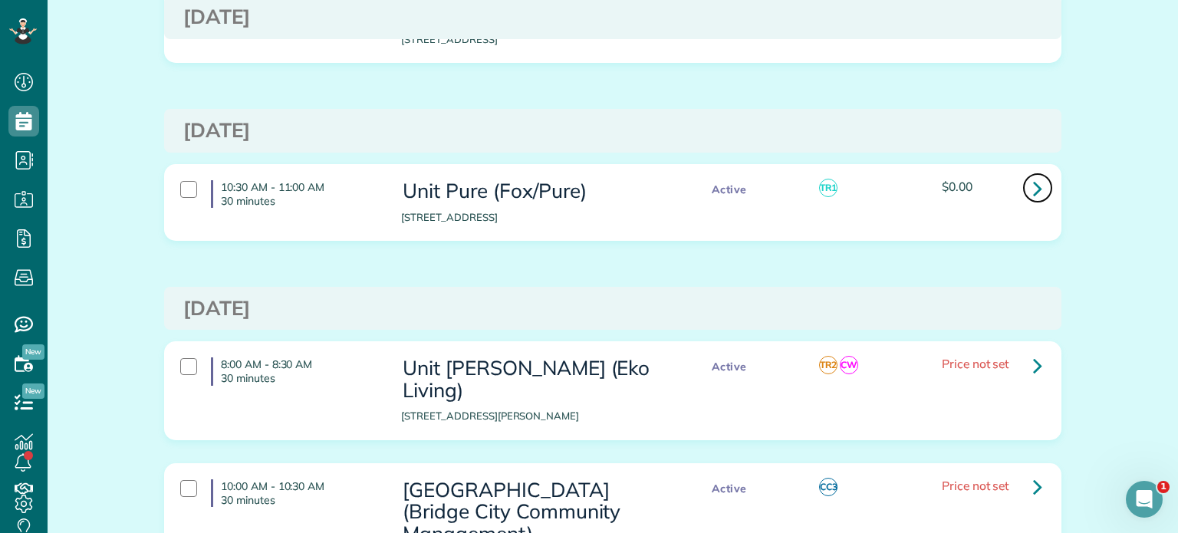
click at [1025, 179] on link at bounding box center [1037, 188] width 31 height 31
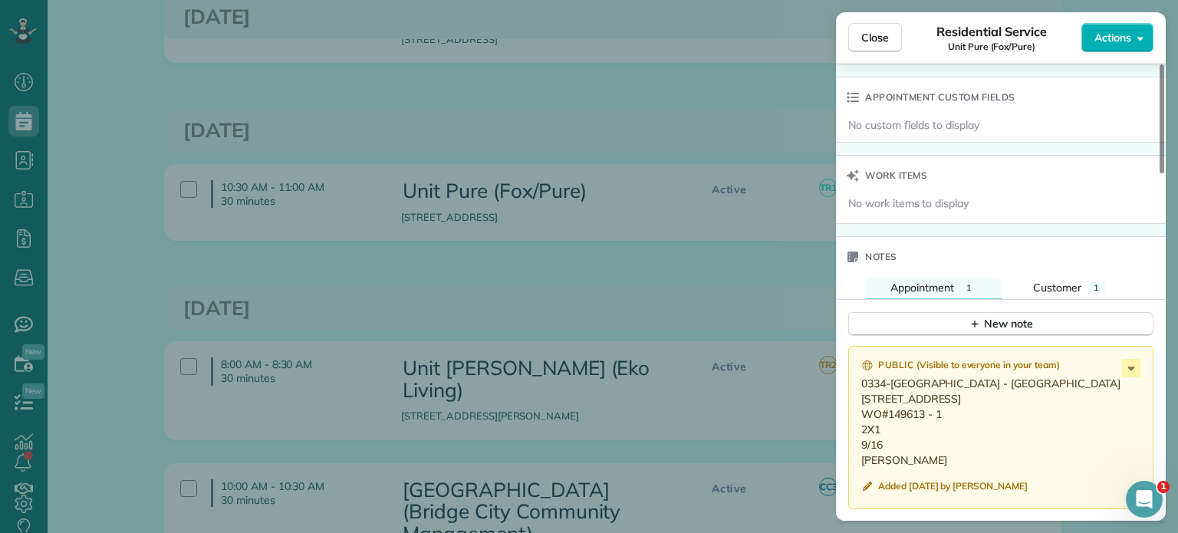
scroll to position [1153, 0]
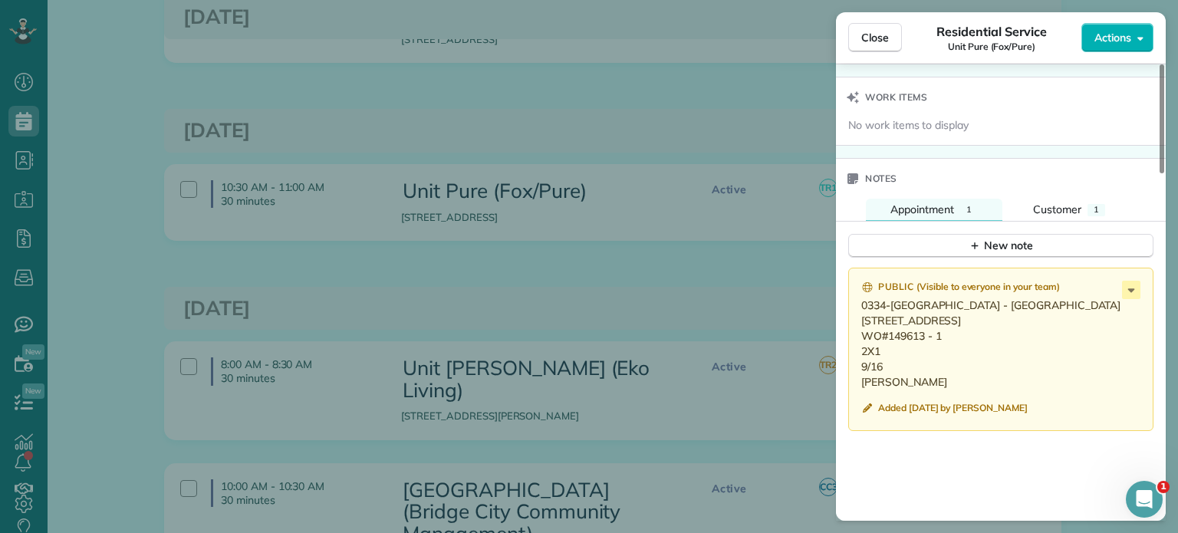
drag, startPoint x: 942, startPoint y: 340, endPoint x: 889, endPoint y: 347, distance: 54.2
click at [889, 347] on p "0334-01PP Oak Street Apartments - 1511 1511 SE Oak St., Portland OR 97214 WO#14…" at bounding box center [1002, 344] width 282 height 92
click at [918, 395] on div "Public ( Visible to everyone in your team ) 0334-01PP Oak Street Apartments - 1…" at bounding box center [1000, 349] width 305 height 163
drag, startPoint x: 893, startPoint y: 389, endPoint x: 860, endPoint y: 315, distance: 80.7
click at [860, 315] on div "Public ( Visible to everyone in your team ) 0334-01PP Oak Street Apartments - 1…" at bounding box center [1000, 349] width 305 height 163
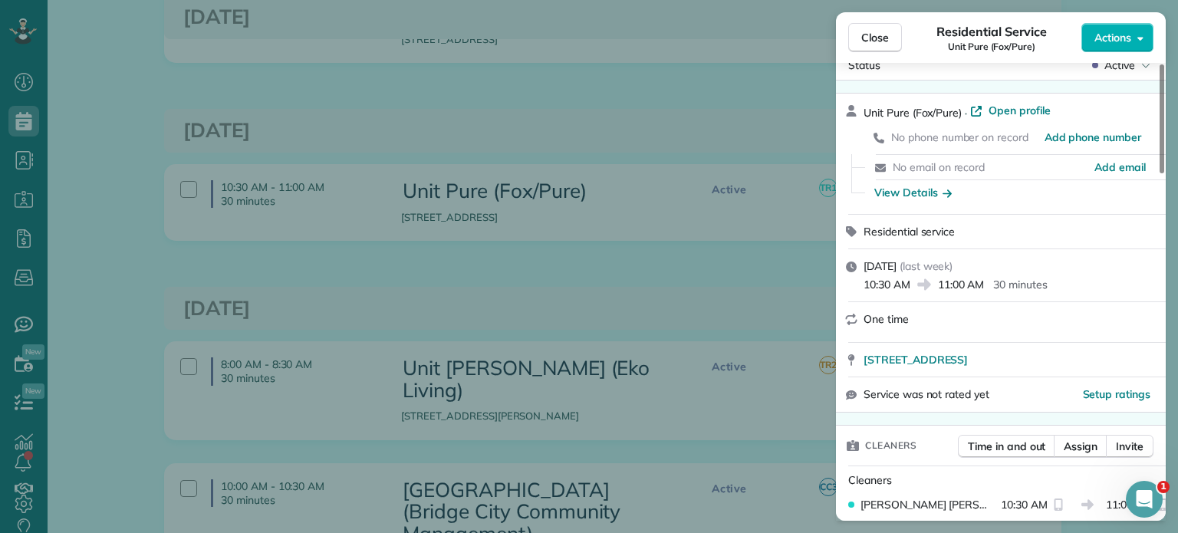
scroll to position [0, 0]
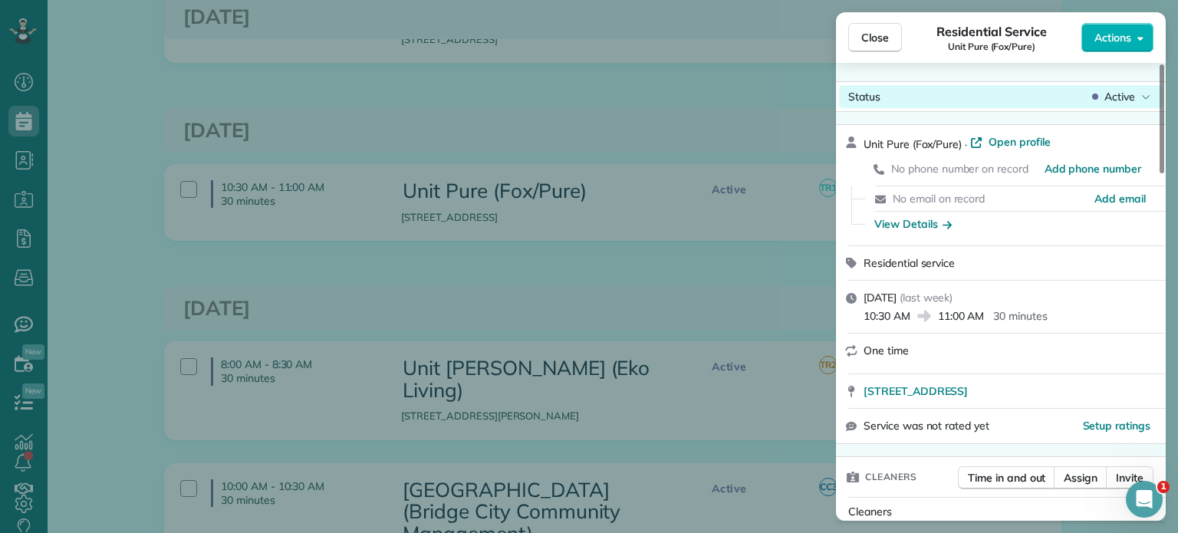
click at [1120, 97] on span "Active" at bounding box center [1119, 96] width 31 height 15
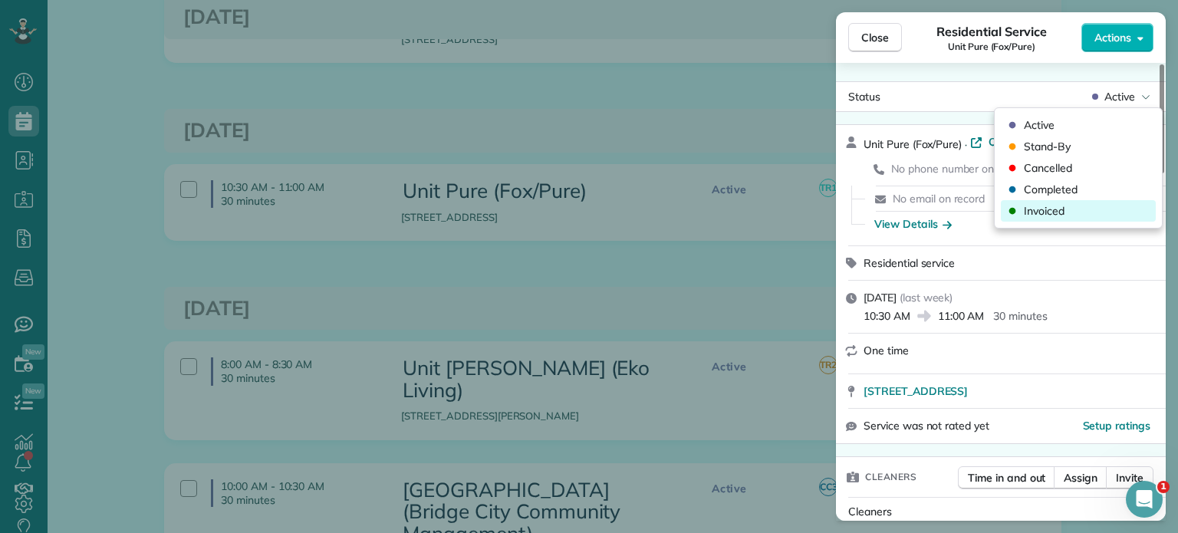
click at [1041, 206] on span "Invoiced" at bounding box center [1044, 210] width 41 height 15
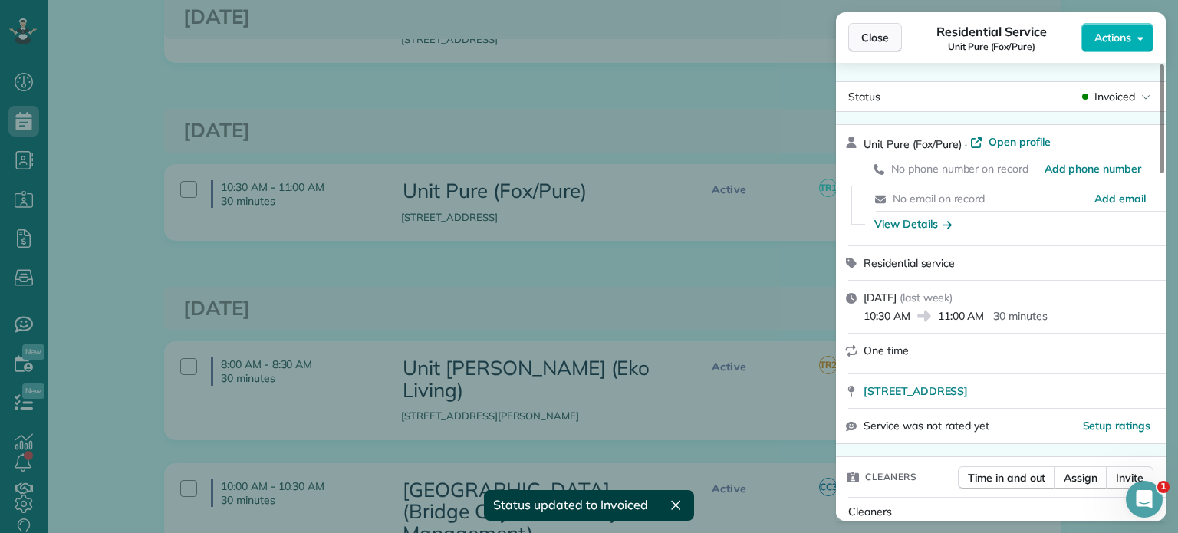
click at [868, 41] on span "Close" at bounding box center [875, 37] width 28 height 15
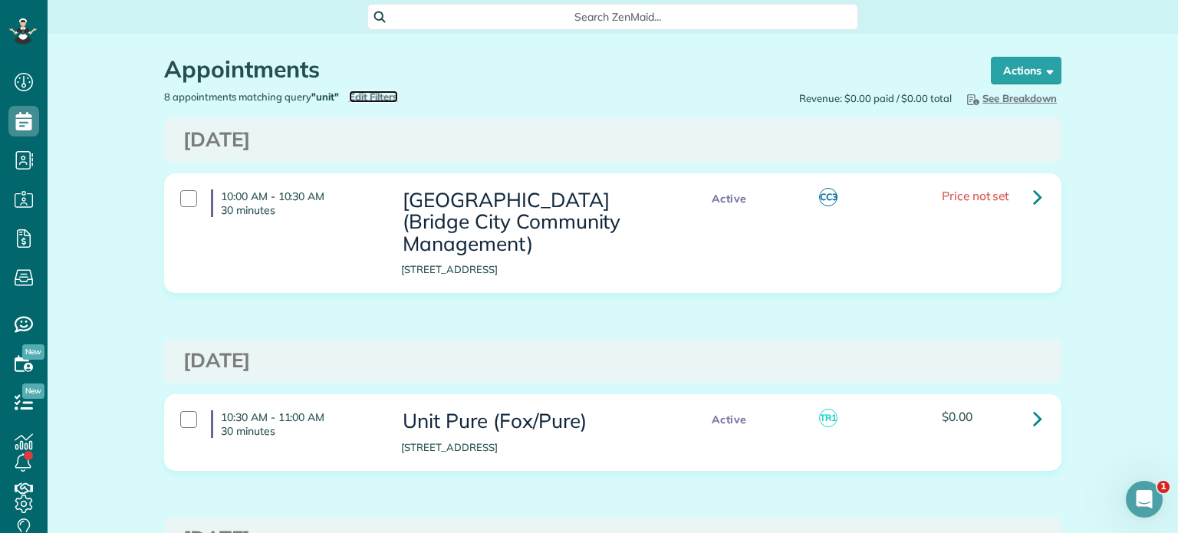
click at [377, 96] on span "Edit Filters" at bounding box center [374, 96] width 50 height 12
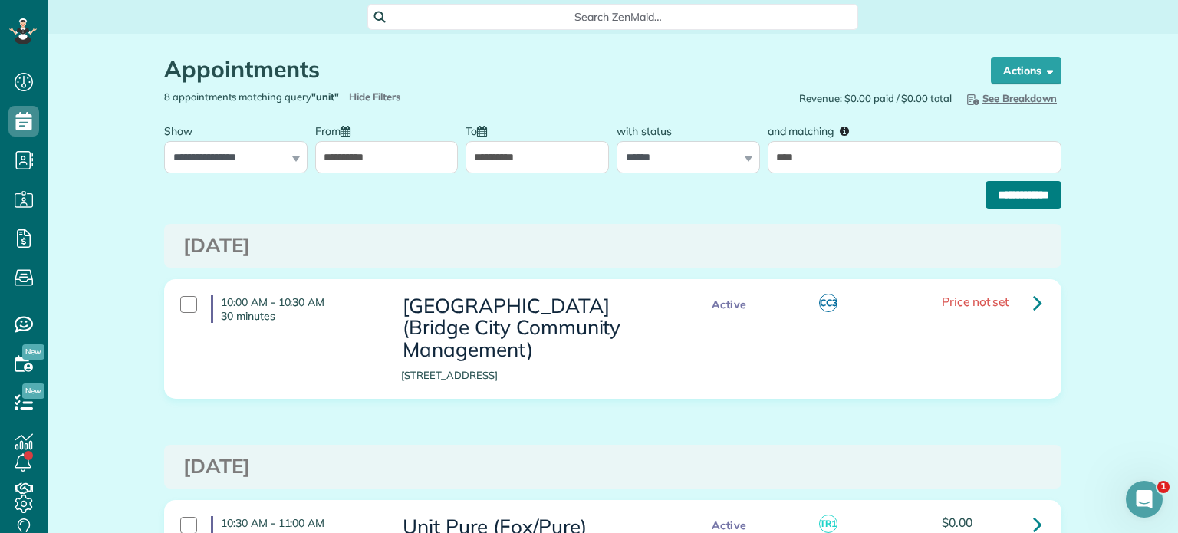
click at [998, 202] on input "**********" at bounding box center [1023, 195] width 76 height 28
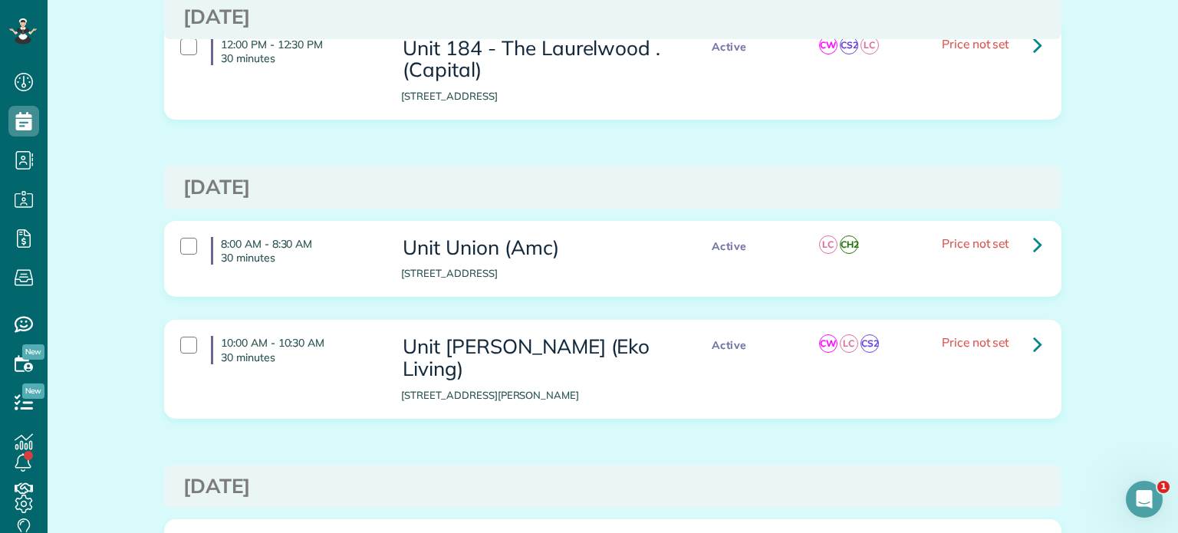
scroll to position [439, 0]
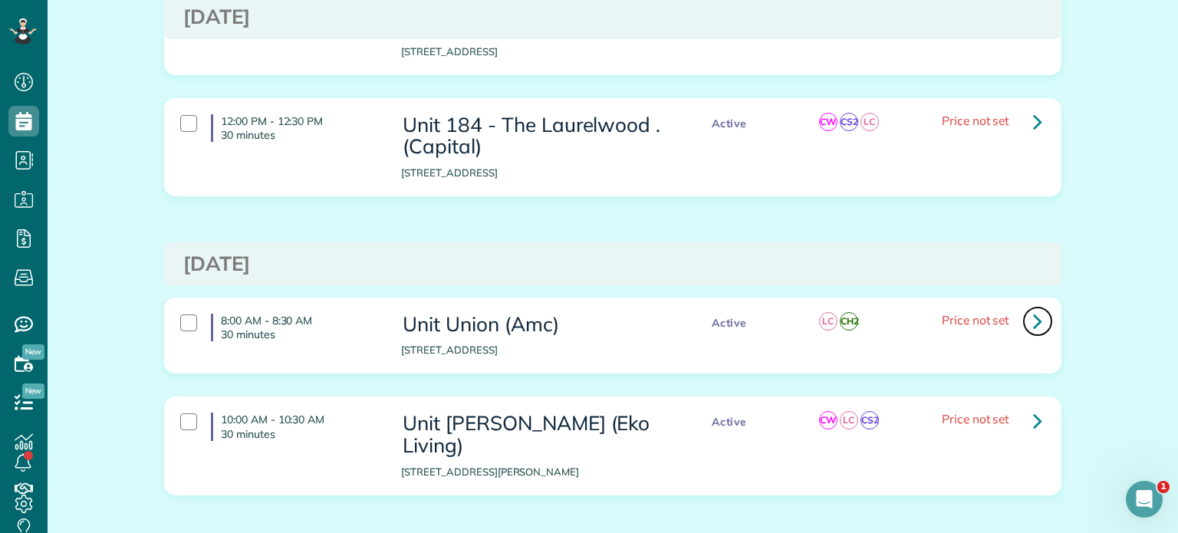
click at [1026, 309] on link at bounding box center [1037, 321] width 31 height 31
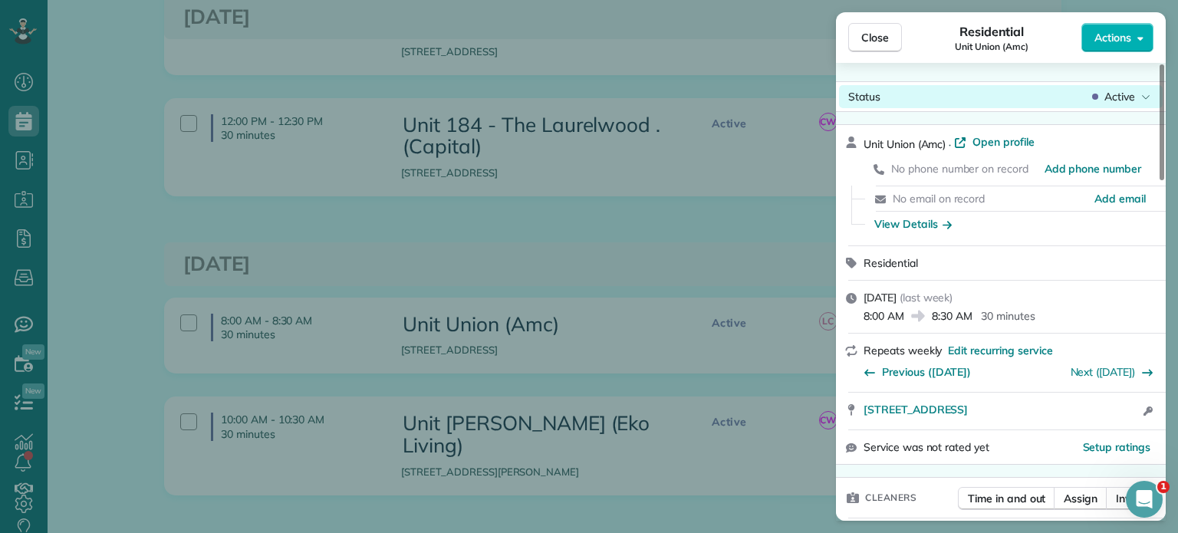
click at [1117, 97] on span "Active" at bounding box center [1119, 96] width 31 height 15
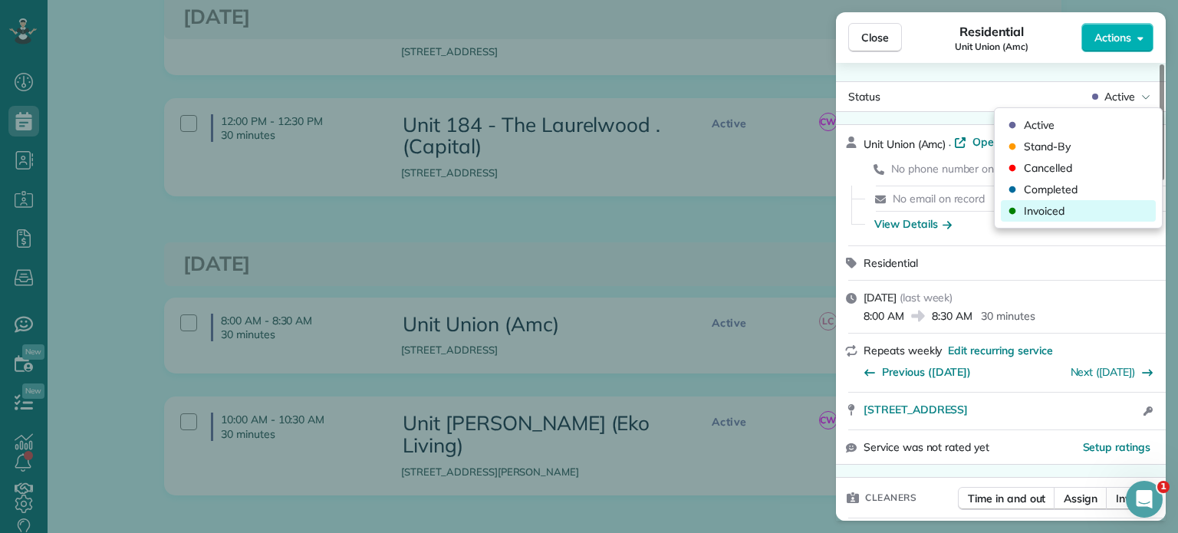
click at [1067, 208] on div "Invoiced" at bounding box center [1078, 210] width 155 height 21
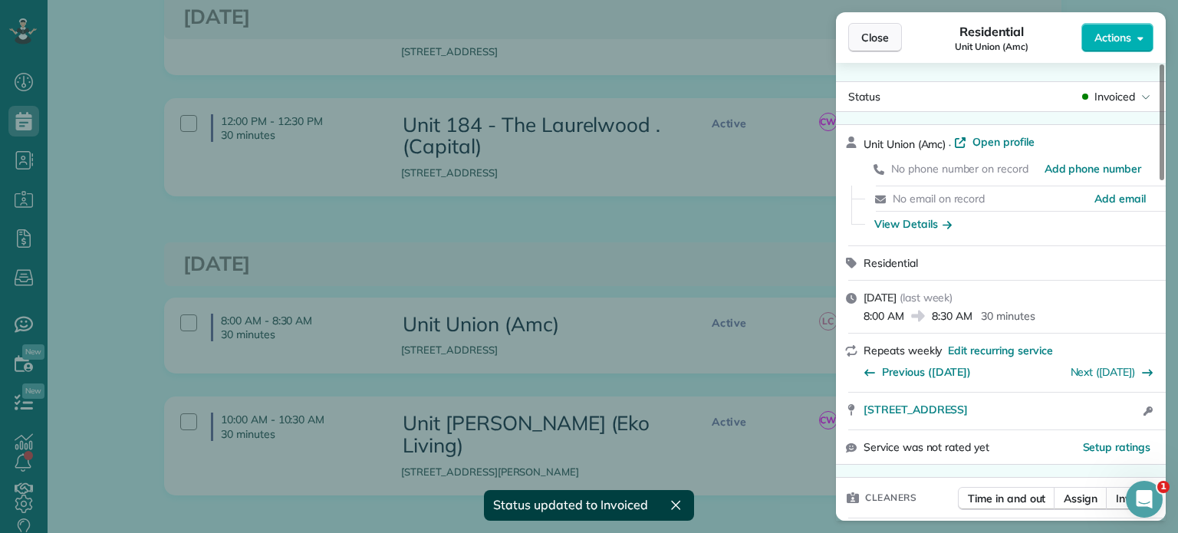
click at [883, 36] on span "Close" at bounding box center [875, 37] width 28 height 15
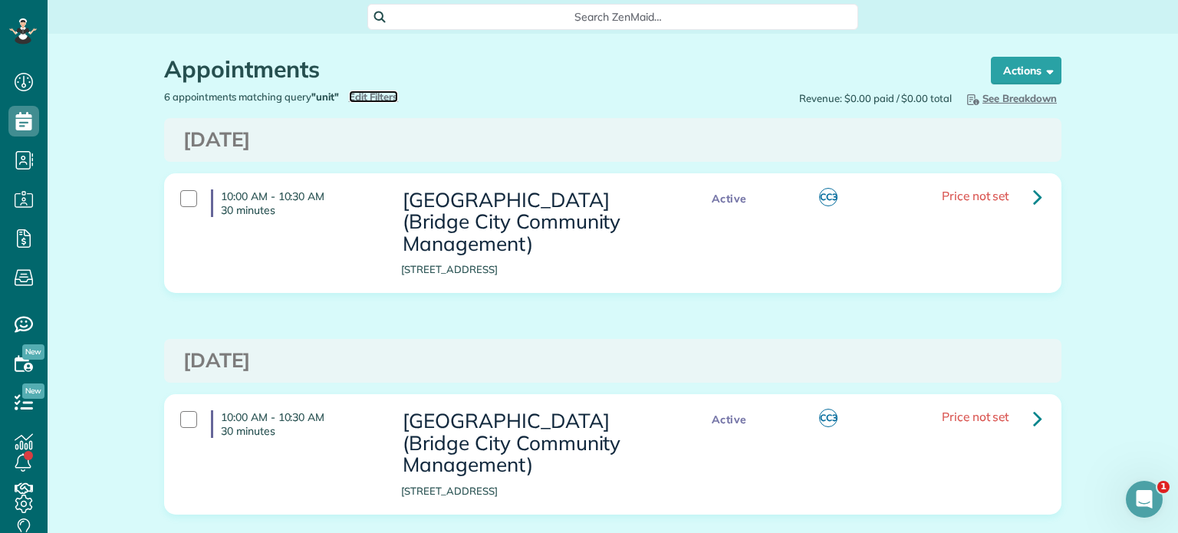
click at [386, 94] on span "Edit Filters" at bounding box center [374, 96] width 50 height 12
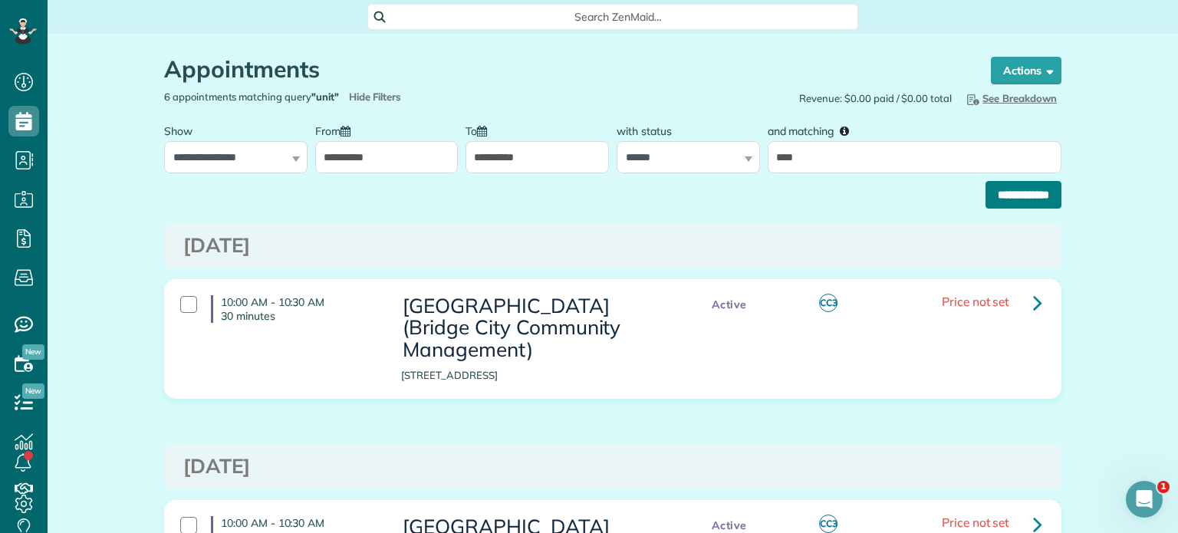
click at [997, 192] on input "**********" at bounding box center [1023, 195] width 76 height 28
